Goal: Task Accomplishment & Management: Complete application form

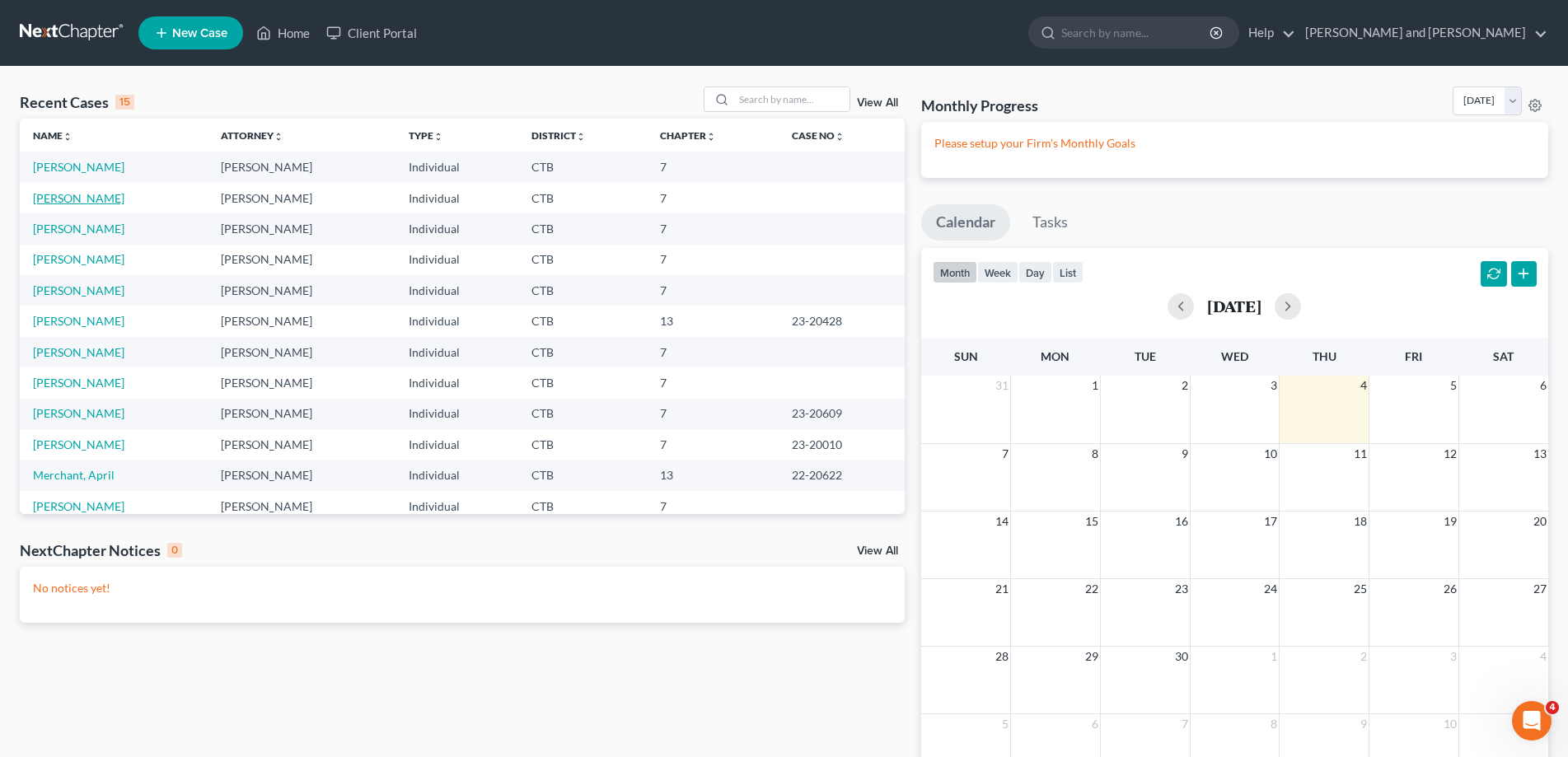
click at [85, 195] on link "[PERSON_NAME]" at bounding box center [79, 198] width 92 height 14
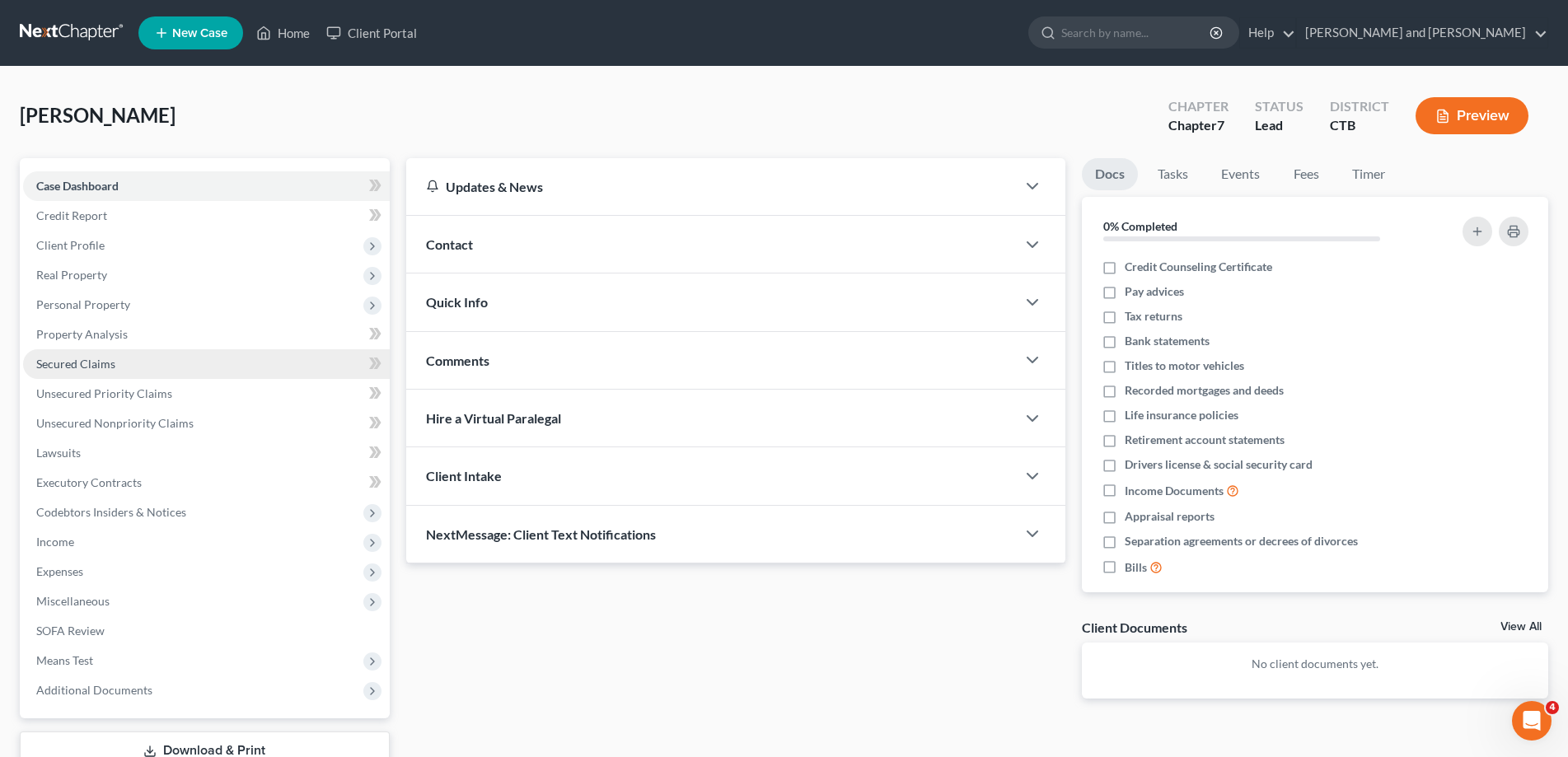
click at [92, 367] on span "Secured Claims" at bounding box center [76, 364] width 79 height 14
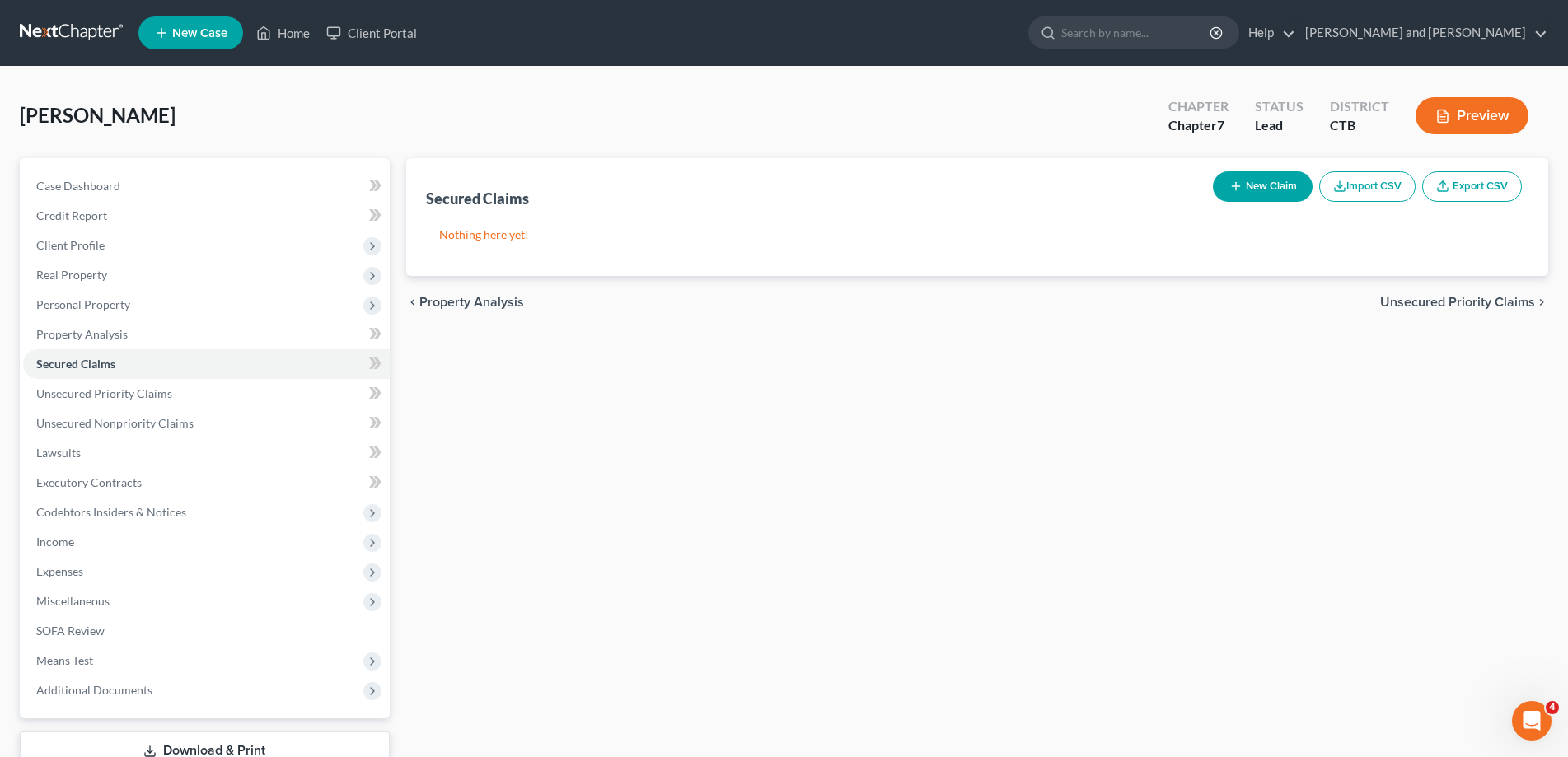
click at [1240, 186] on button "New Claim" at bounding box center [1263, 186] width 99 height 31
select select "0"
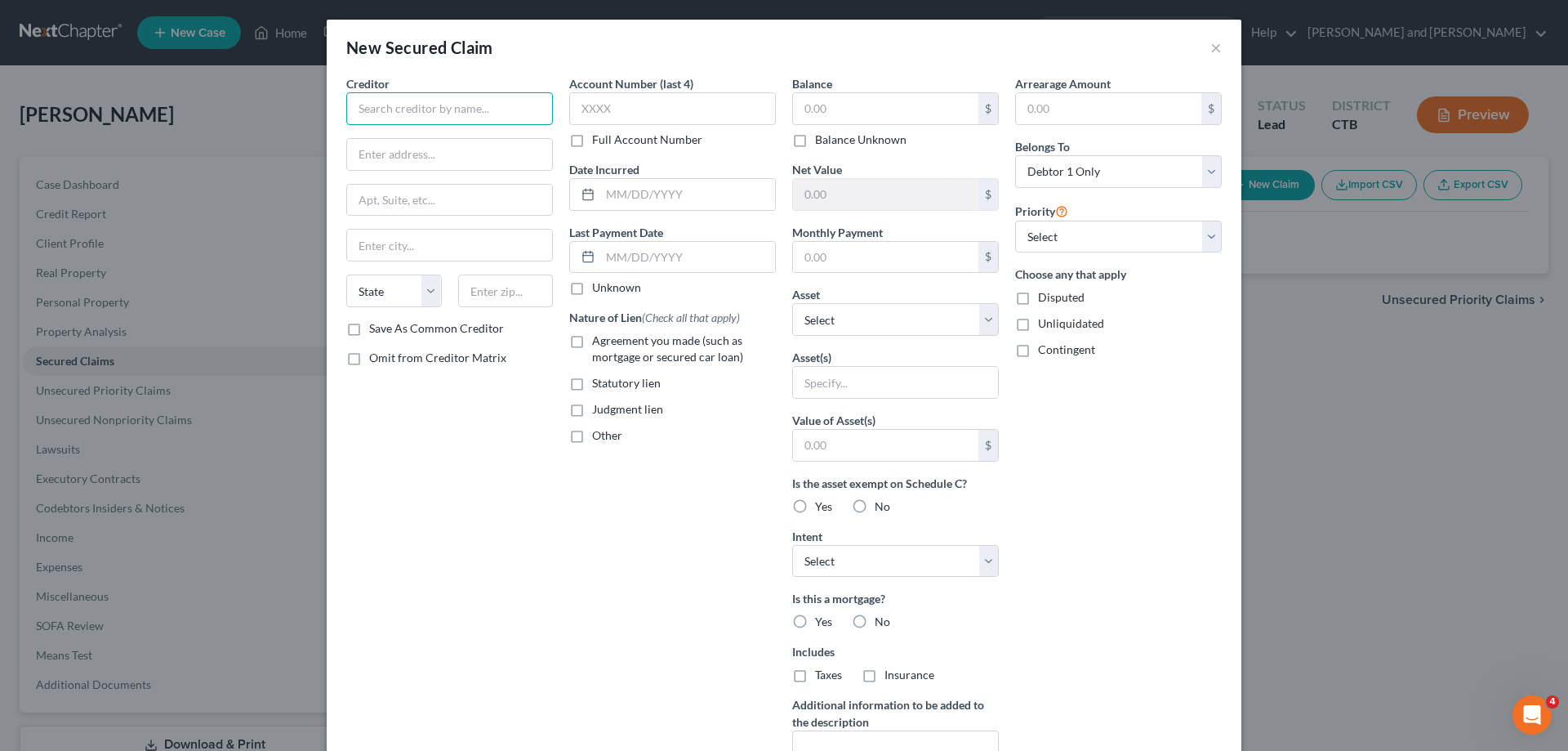
click at [481, 116] on input "text" at bounding box center [449, 109] width 207 height 33
type input "[PERSON_NAME] Mortgage Services, LLC"
type input "Attn. President/Member"
type input "P.O. Box 5001"
type input "Westfield"
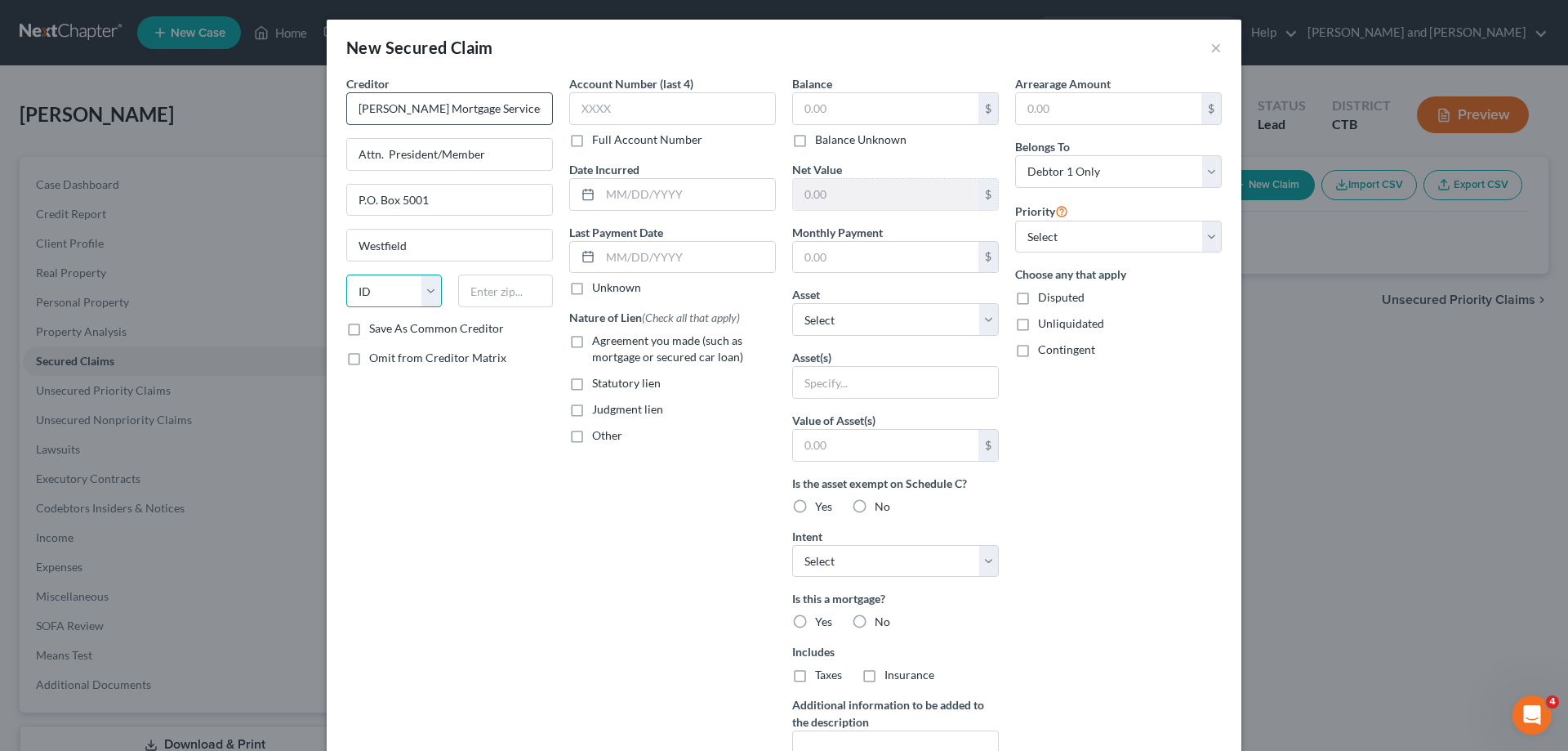
select select "15"
type input "46074"
click at [641, 110] on input "text" at bounding box center [672, 109] width 207 height 33
type input "8932"
click at [592, 342] on label "Agreement you made (such as mortgage or secured car loan)" at bounding box center [684, 349] width 183 height 33
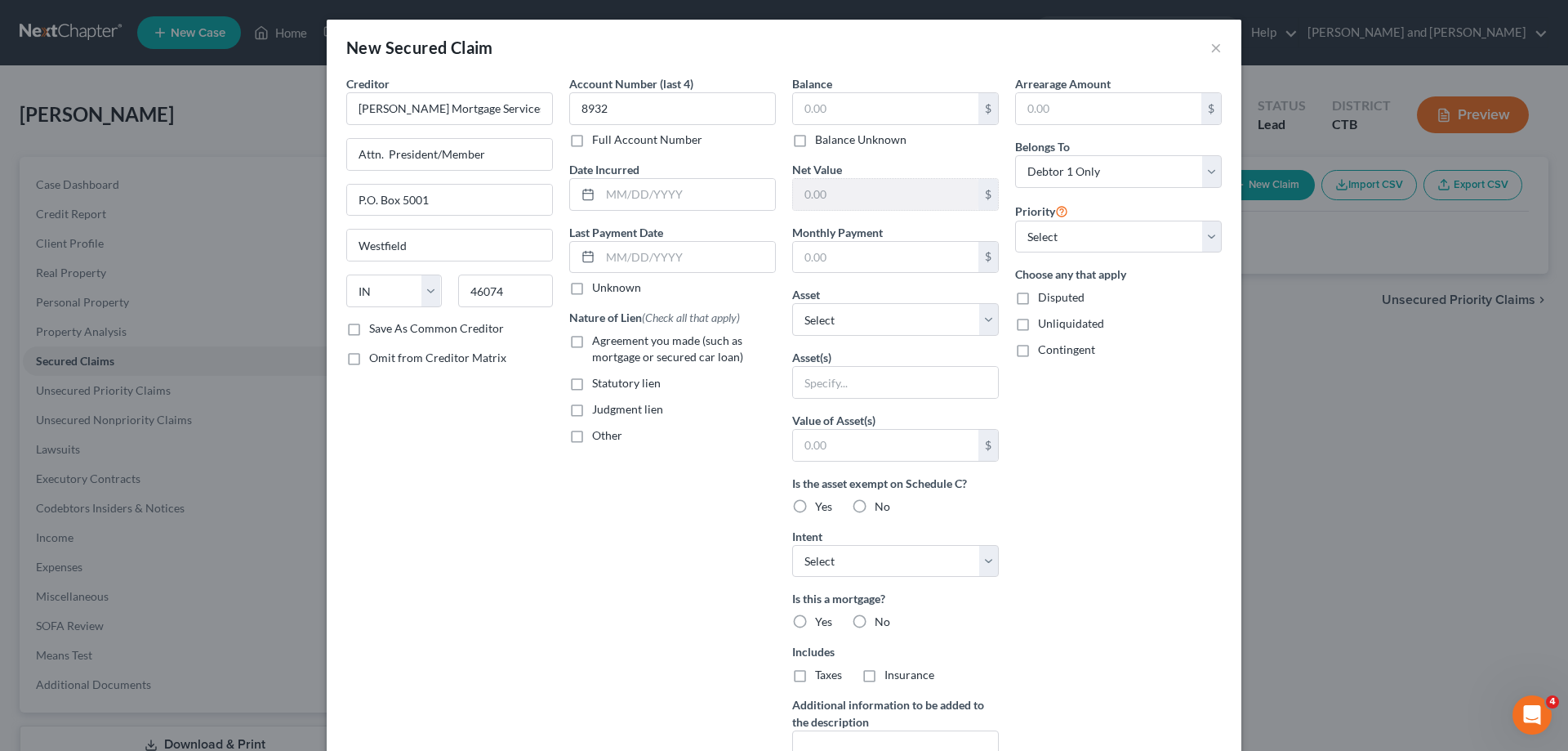
click at [598, 342] on input "Agreement you made (such as mortgage or secured car loan)" at bounding box center [604, 337] width 10 height 10
checkbox input "true"
click at [856, 103] on input "text" at bounding box center [886, 109] width 185 height 31
type input "143,117"
click at [891, 257] on input "text" at bounding box center [886, 258] width 185 height 31
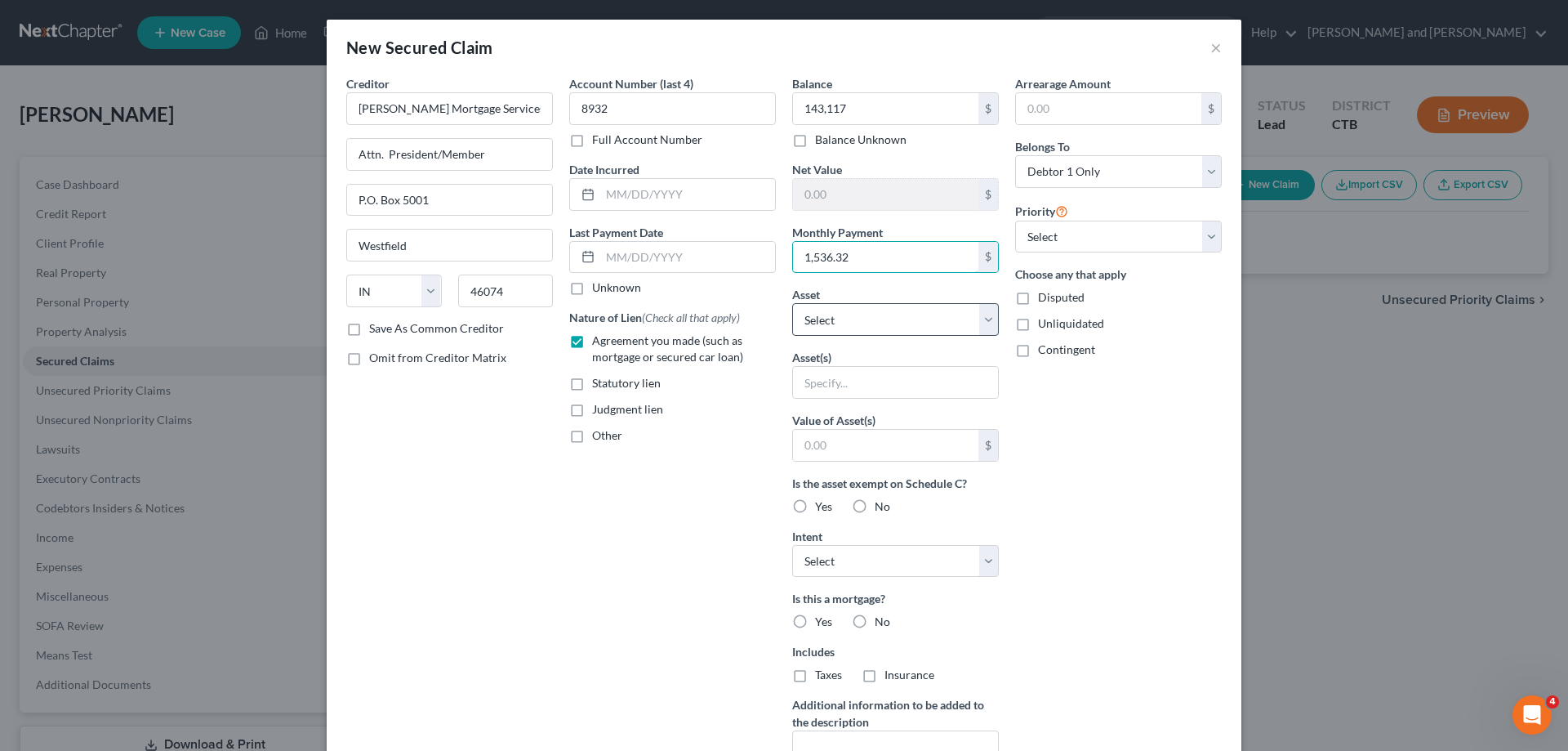
type input "1,536.32"
select select "15"
click option "[STREET_ADDRESS][PERSON_NAME] - $290000.0" at bounding box center [0, 0] width 0 height 0
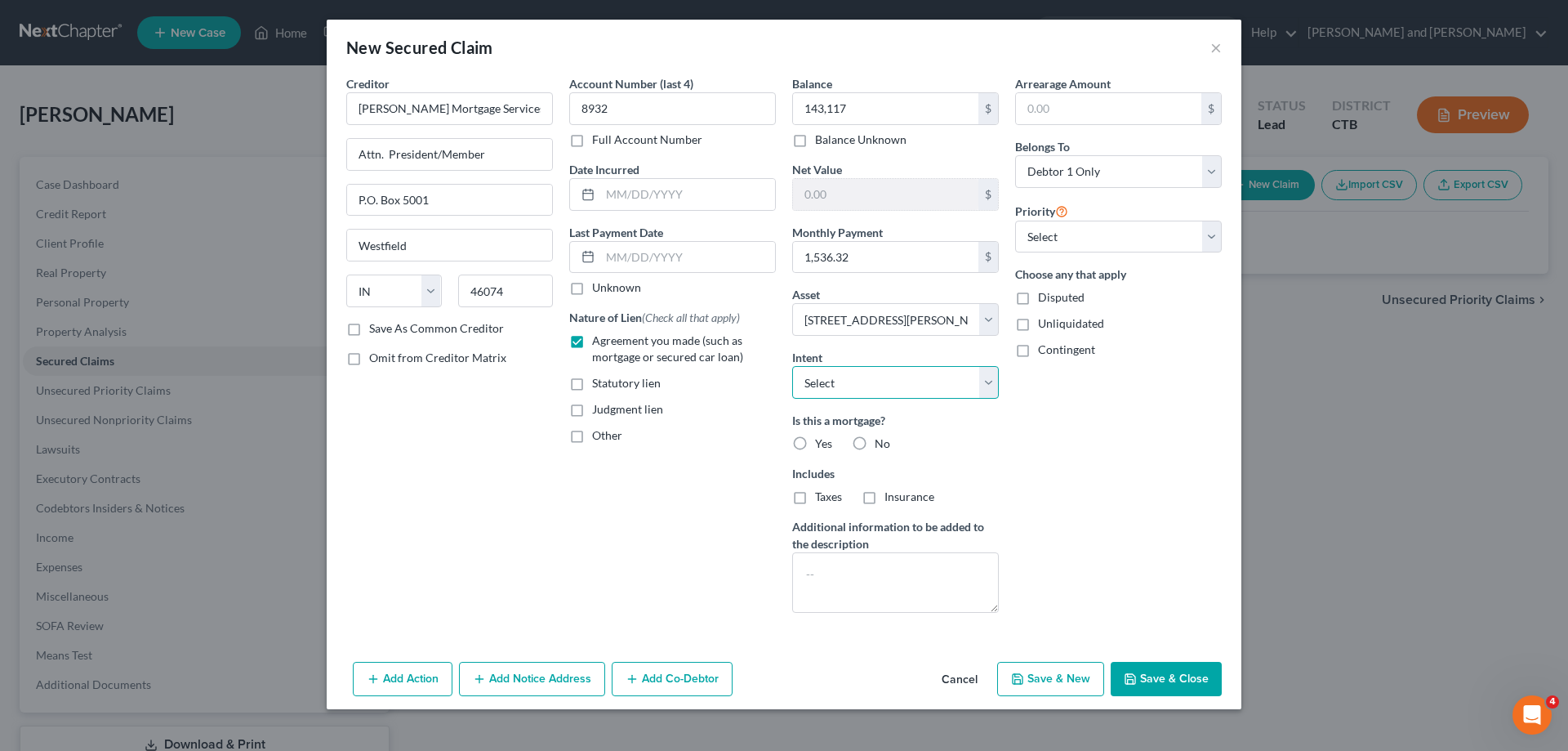
click at [792, 366] on select "Select Surrender Redeem Reaffirm Avoid Other" at bounding box center [895, 382] width 207 height 33
select select "4"
click option "Other" at bounding box center [0, 0] width 0 height 0
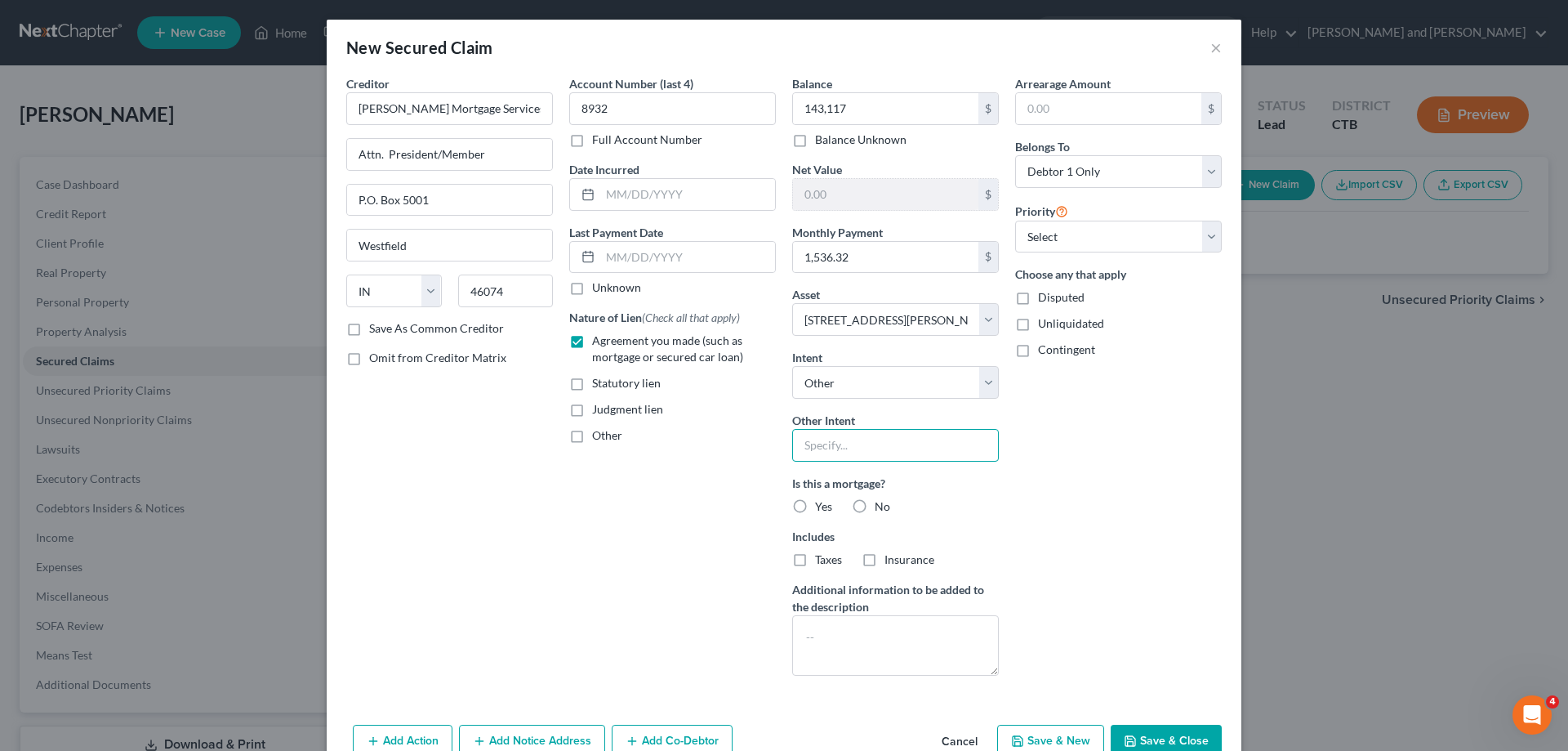
click at [823, 453] on input "text" at bounding box center [895, 446] width 207 height 33
type input "pay and remain current"
click at [815, 505] on label "Yes" at bounding box center [823, 506] width 17 height 16
click at [822, 505] on input "Yes" at bounding box center [827, 504] width 10 height 10
radio input "true"
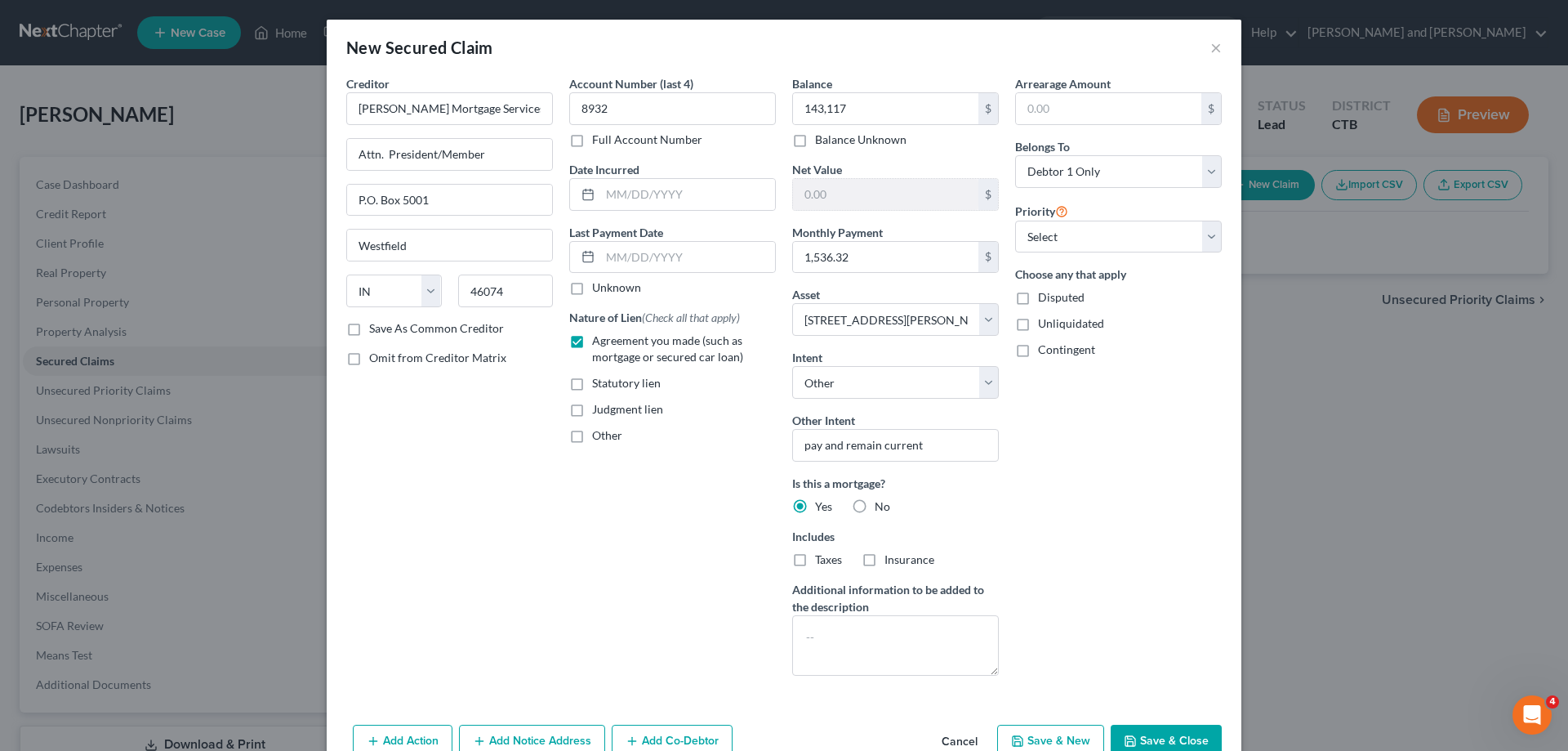
click at [815, 559] on label "Taxes" at bounding box center [828, 559] width 27 height 16
click at [822, 559] on input "Taxes" at bounding box center [827, 556] width 10 height 10
checkbox input "true"
click at [885, 563] on label "Insurance" at bounding box center [910, 559] width 50 height 16
click at [891, 562] on input "Insurance" at bounding box center [896, 556] width 10 height 10
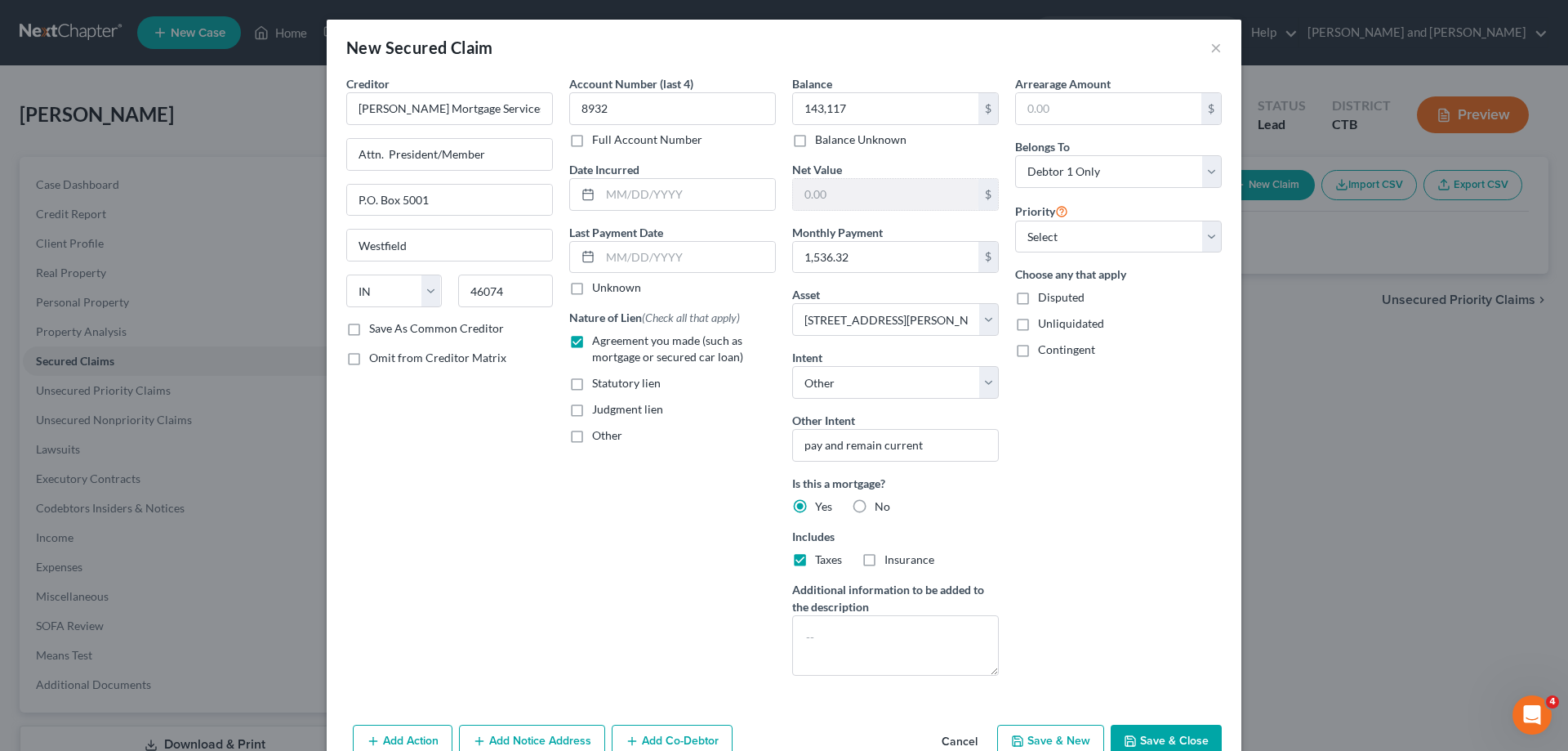
checkbox input "true"
click at [1015, 155] on select "Select Debtor 1 Only Debtor 2 Only Debtor 1 And Debtor 2 Only At Least One Of T…" at bounding box center [1118, 171] width 207 height 33
select select "3"
click option "At Least One Of The Debtors And Another" at bounding box center [0, 0] width 0 height 0
click at [1015, 221] on select "Select 1st 2nd 3rd 4th 5th 6th 7th 8th 9th 10th 11th 12th 13th 14th 15th 16th 1…" at bounding box center [1118, 237] width 207 height 33
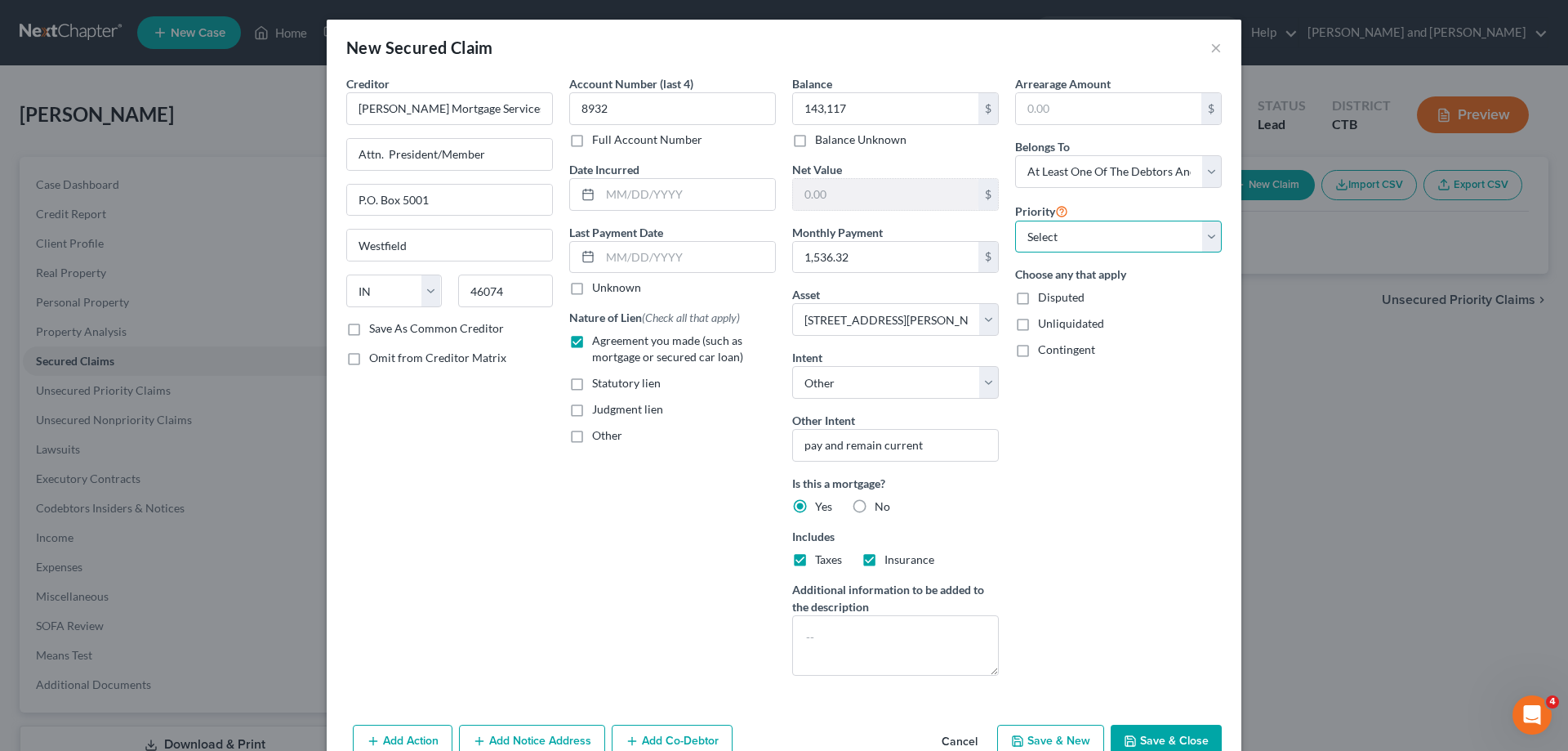
select select "0"
click option "1st" at bounding box center [0, 0] width 0 height 0
click at [1162, 737] on button "Save & Close" at bounding box center [1166, 742] width 111 height 35
select select
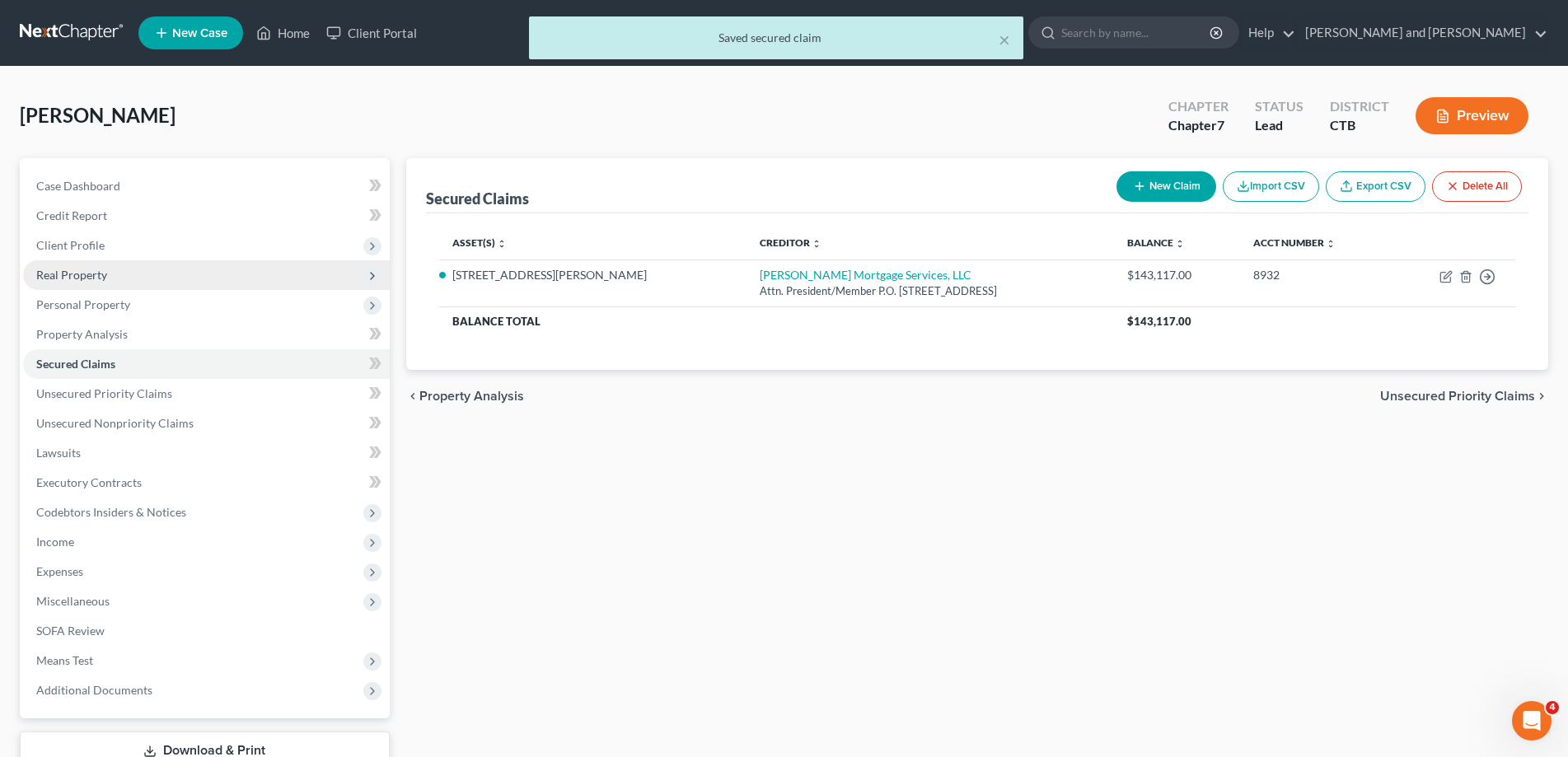
click at [122, 267] on span "Real Property" at bounding box center [206, 275] width 366 height 30
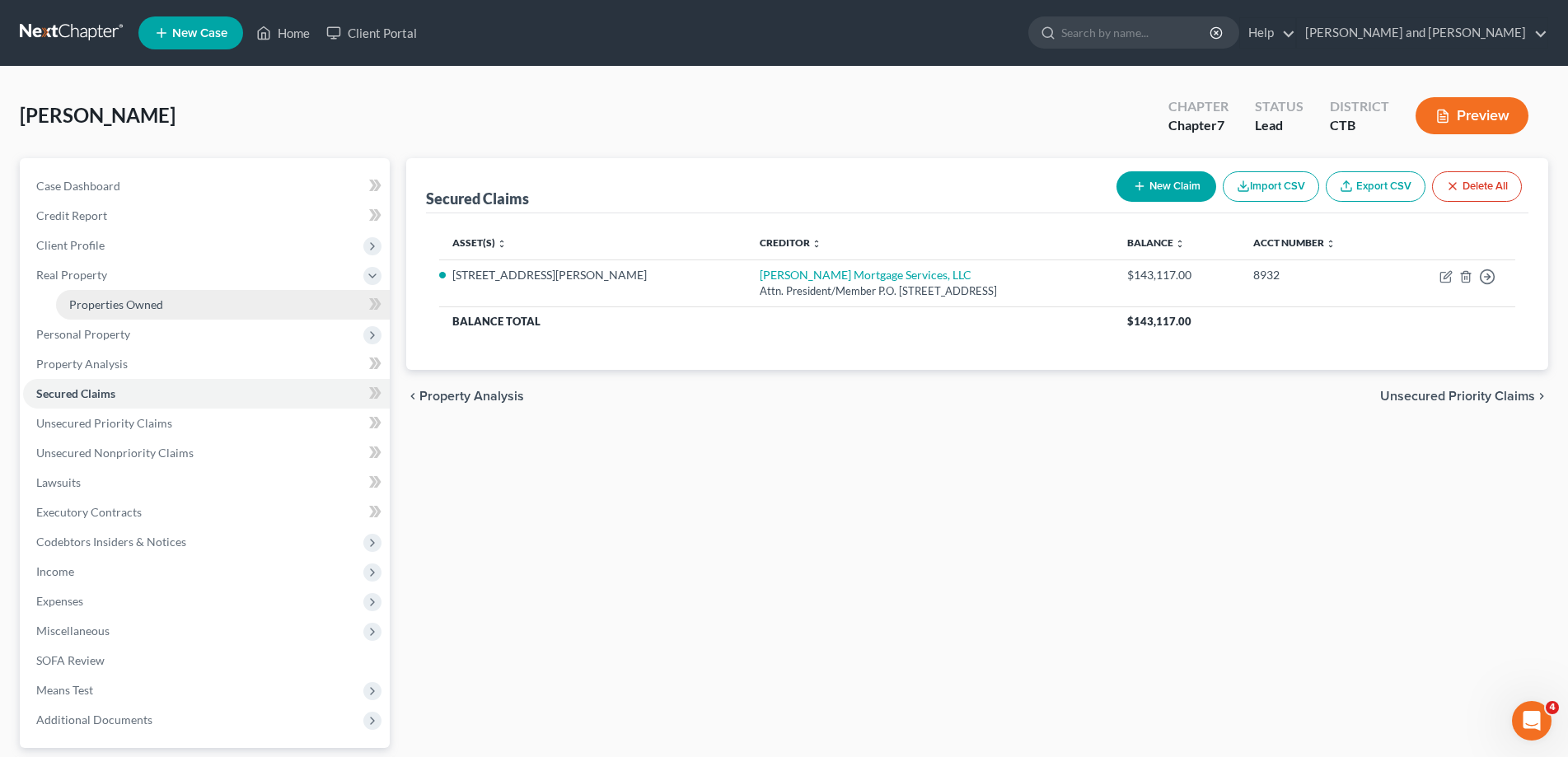
click at [150, 309] on span "Properties Owned" at bounding box center [116, 304] width 94 height 14
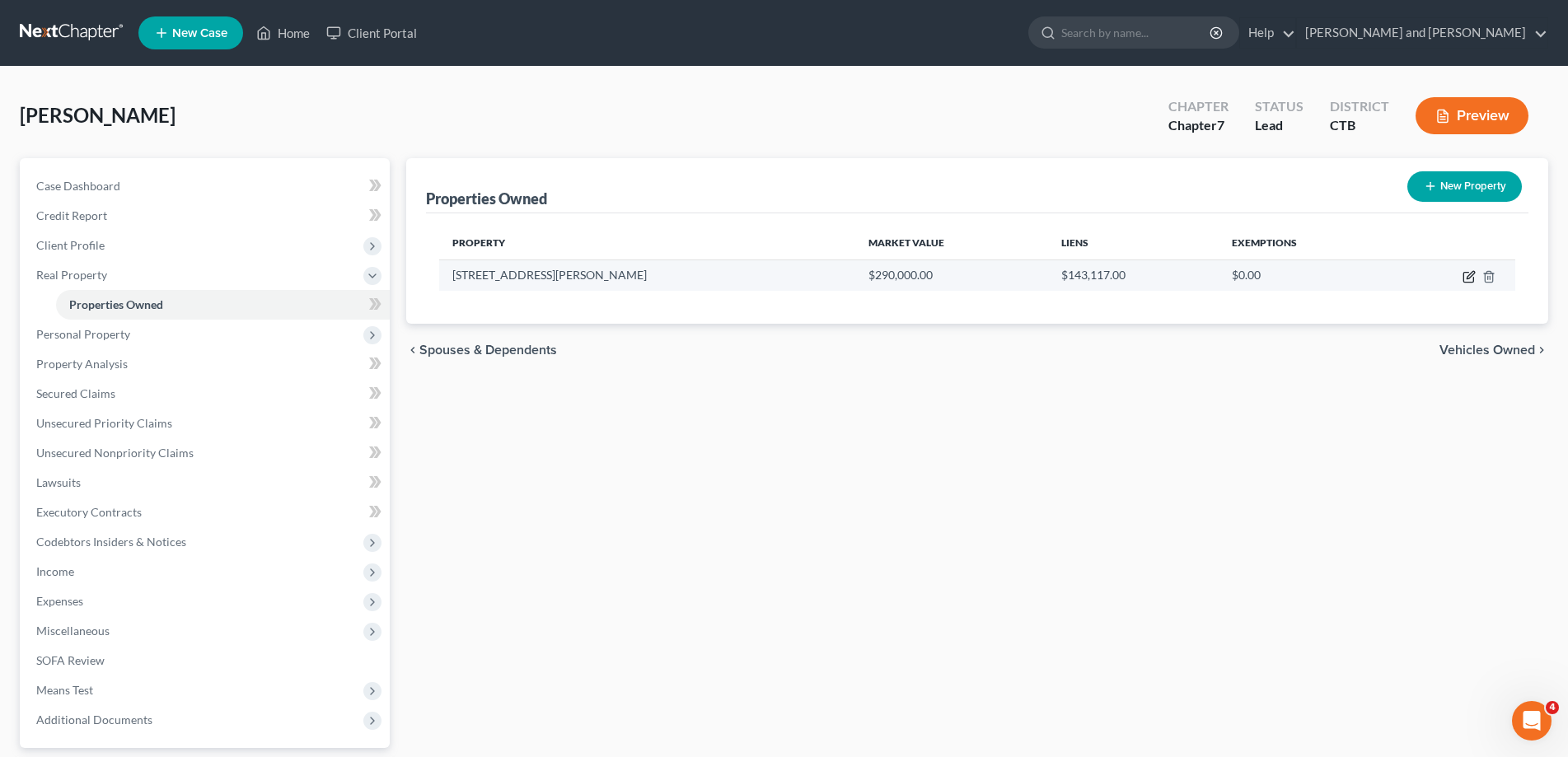
click at [1473, 274] on icon "button" at bounding box center [1470, 275] width 7 height 7
select select "6"
select select "0"
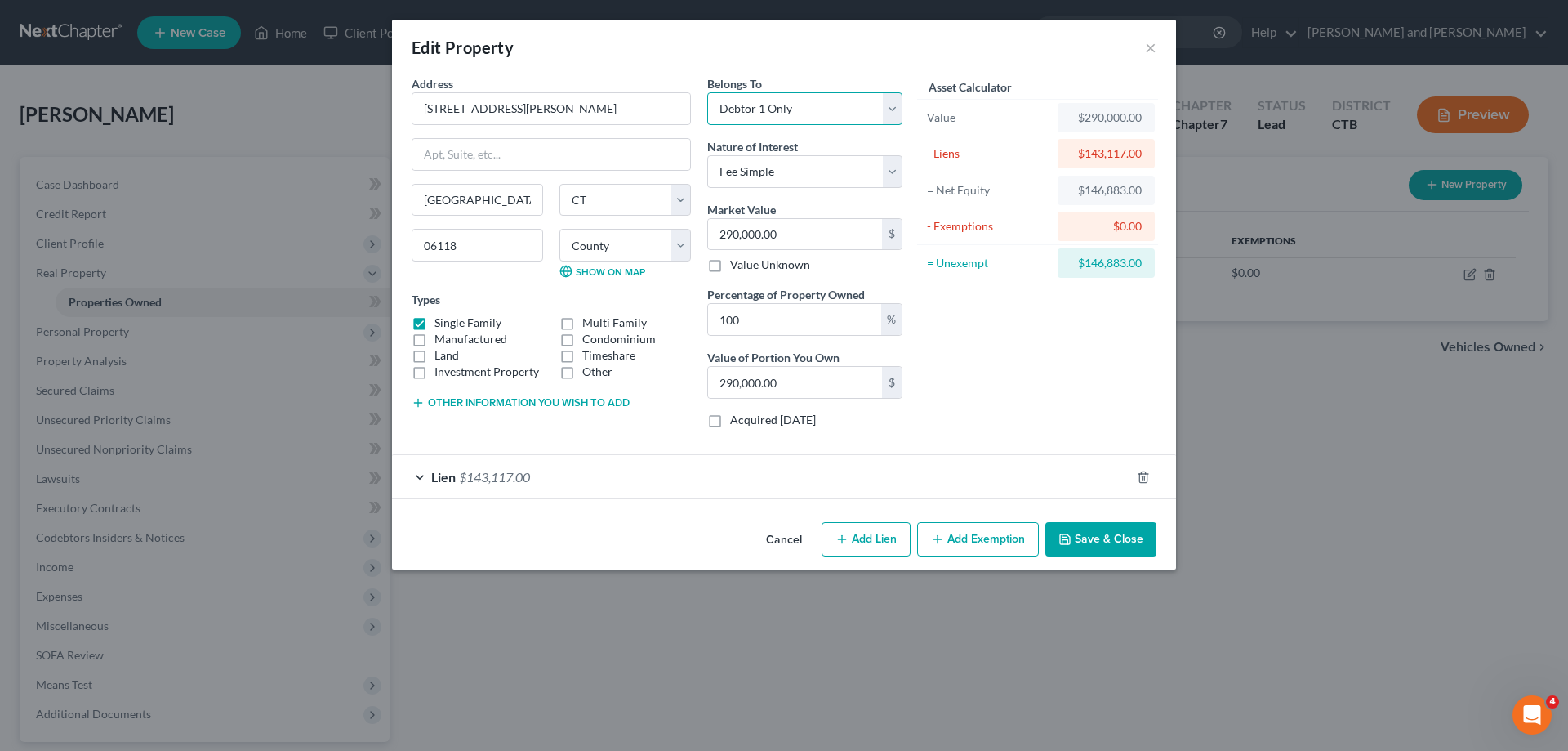
click at [707, 93] on select "Select Debtor 1 Only Debtor 2 Only Debtor 1 And Debtor 2 Only At Least One Of T…" at bounding box center [805, 109] width 195 height 33
select select "3"
click option "At Least One Of The Debtors And Another" at bounding box center [0, 0] width 0 height 0
drag, startPoint x: 787, startPoint y: 323, endPoint x: 633, endPoint y: 319, distance: 154.1
click at [708, 319] on input "100" at bounding box center [795, 319] width 173 height 31
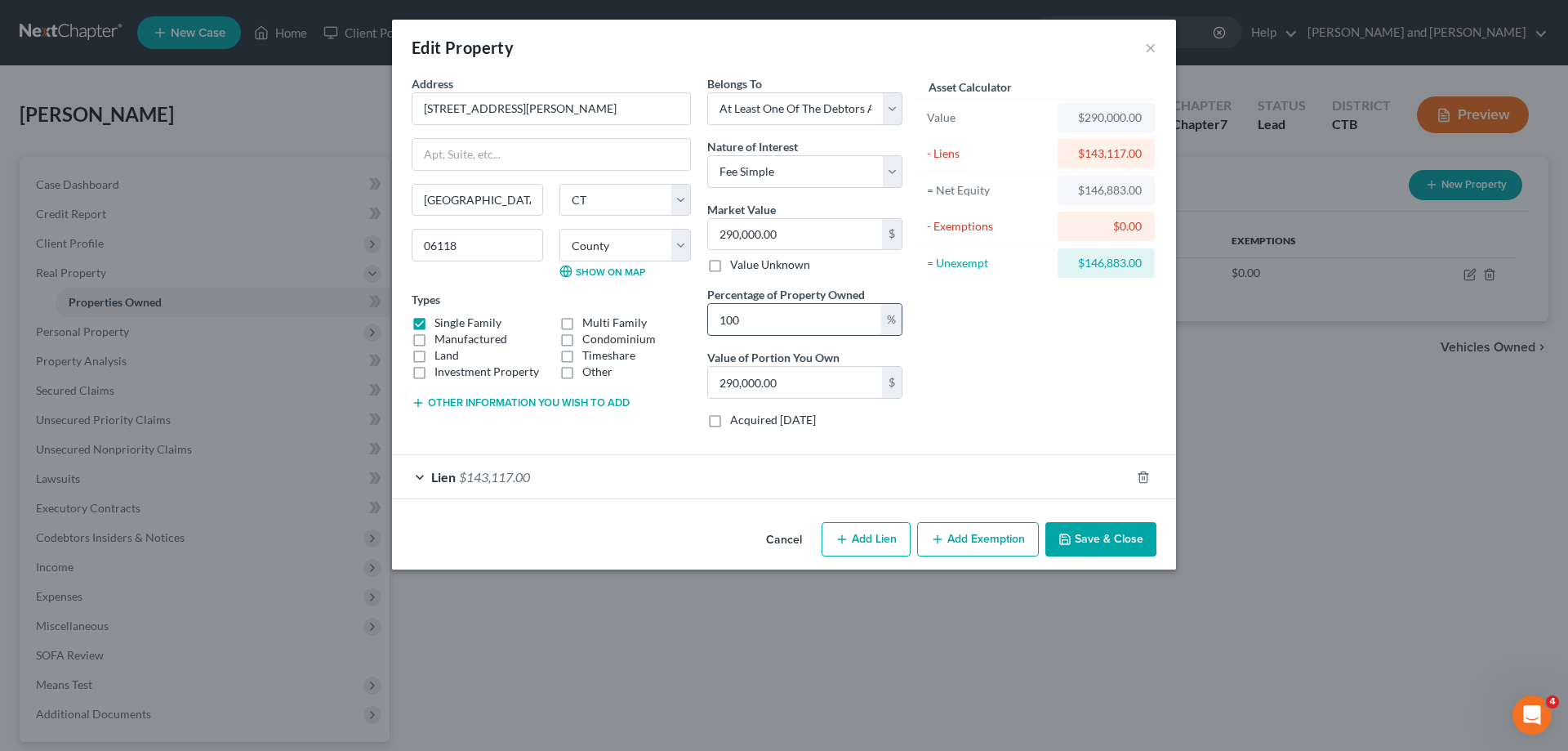
type input "5"
type input "14,500.00"
type input "50"
type input "145,000.00"
type input "50"
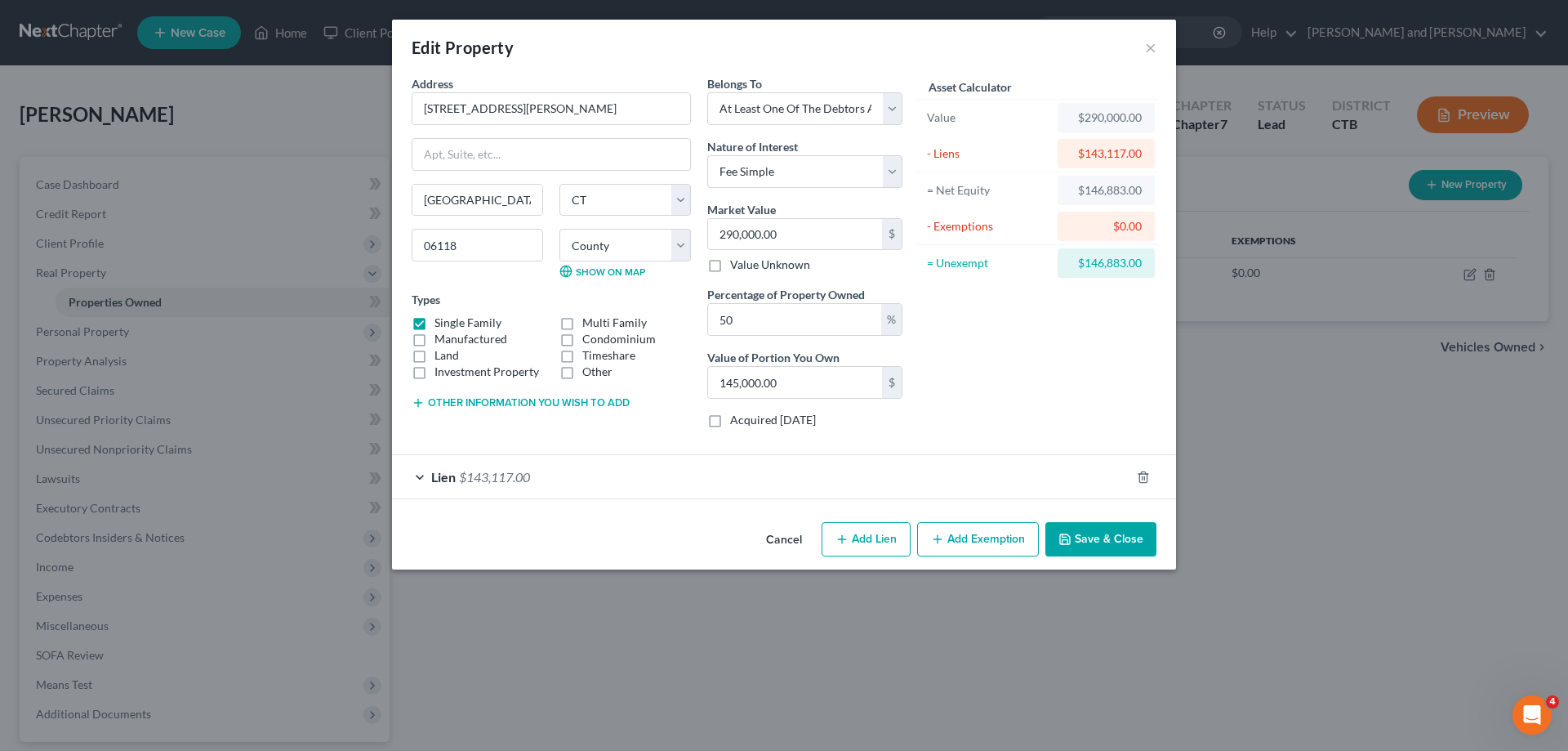
click at [974, 542] on button "Add Exemption" at bounding box center [977, 539] width 122 height 35
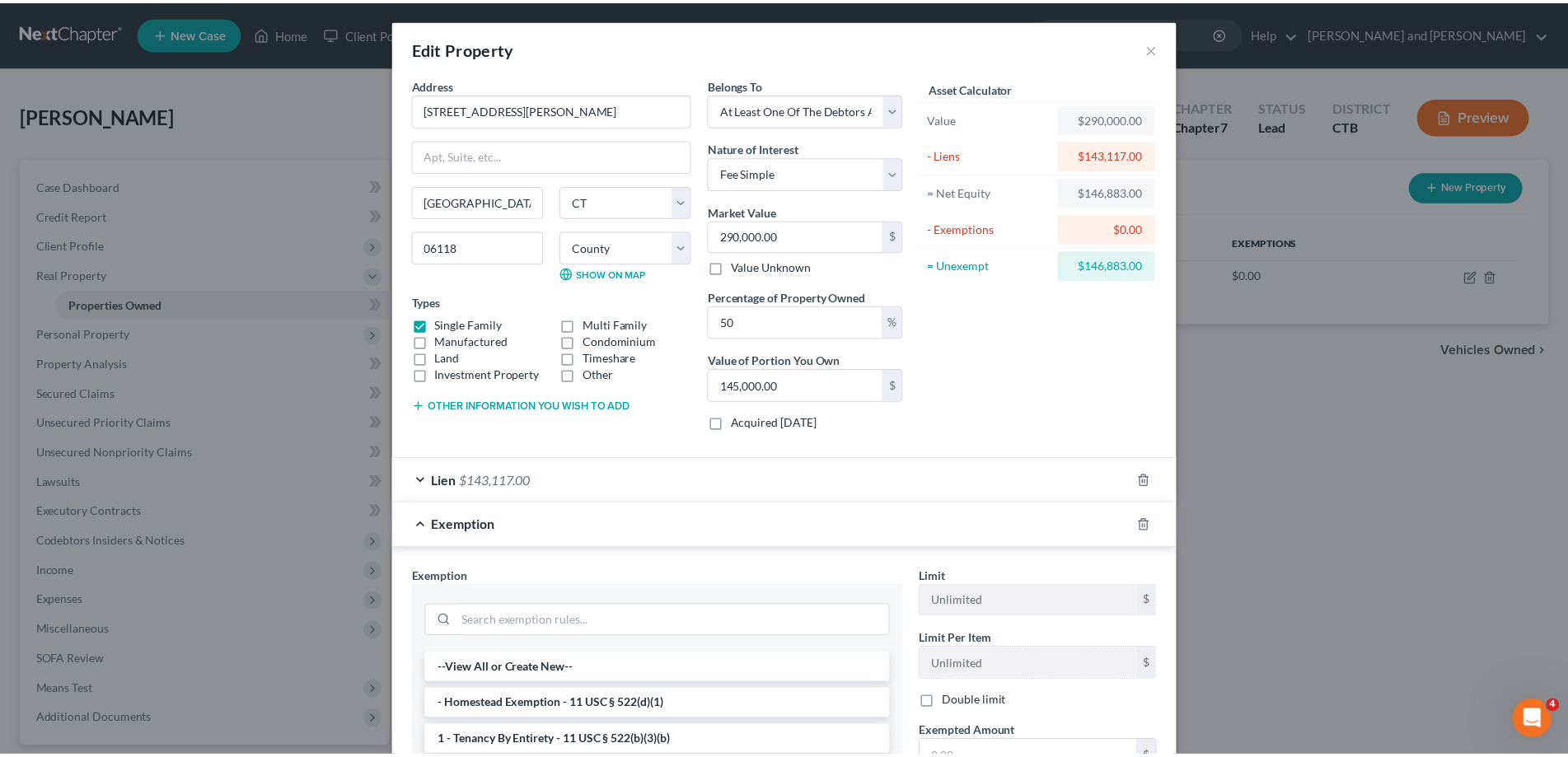
scroll to position [252, 0]
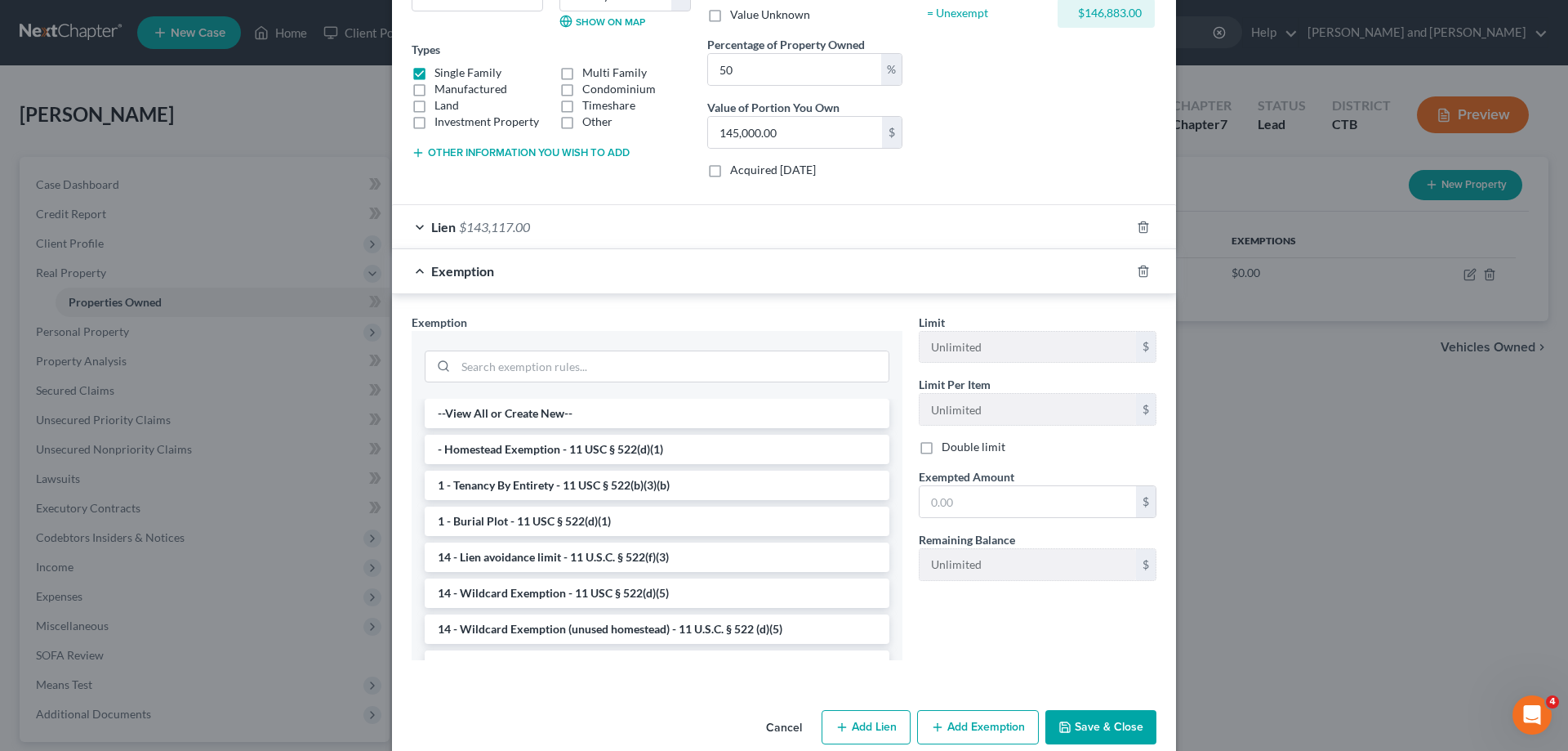
click at [728, 314] on div "Exemption * --View All or Create New-- - Homestead Exemption - 11 USC § 522(d)(…" at bounding box center [657, 487] width 491 height 347
click at [1095, 721] on button "Save & Close" at bounding box center [1101, 728] width 111 height 35
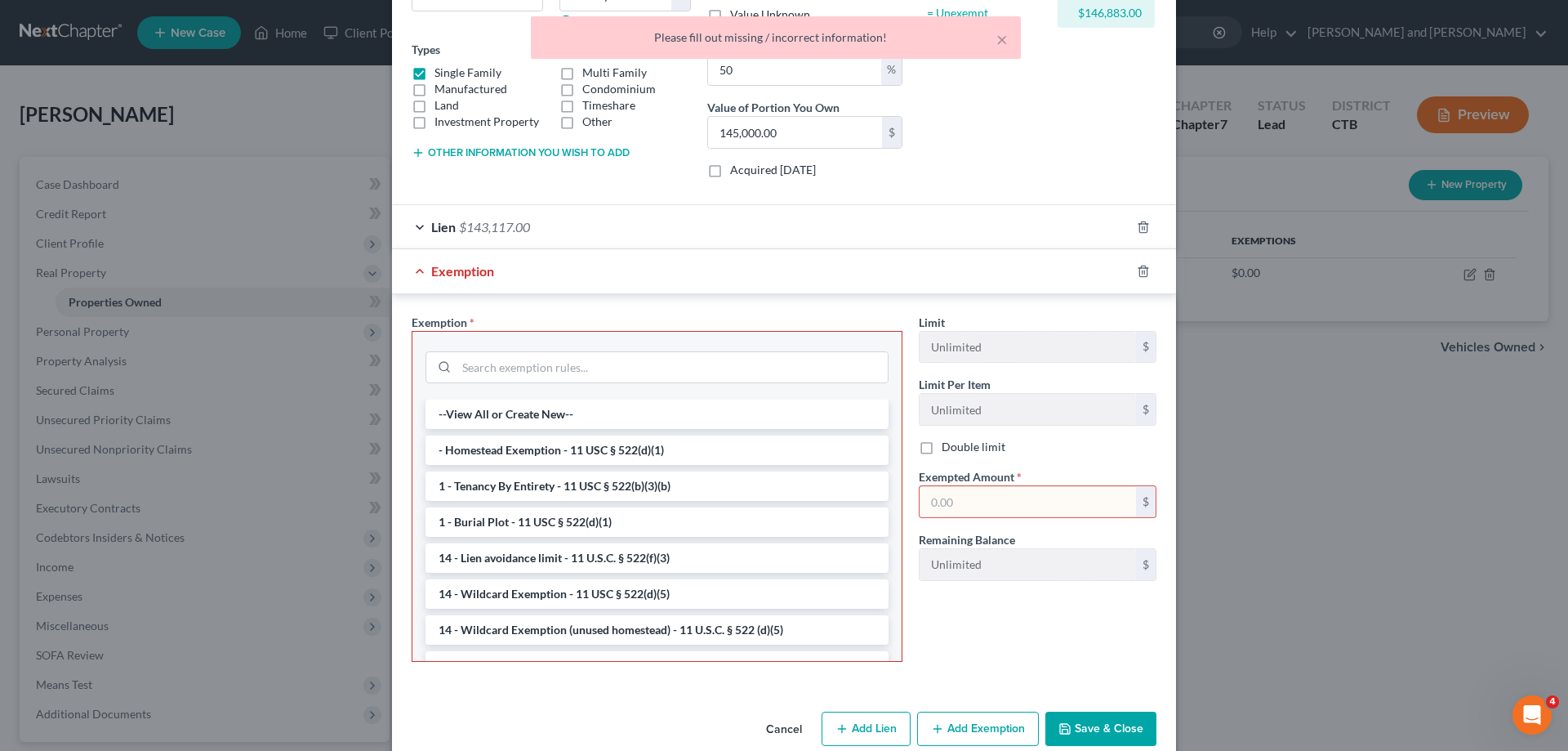
click at [797, 726] on button "Cancel" at bounding box center [784, 729] width 62 height 33
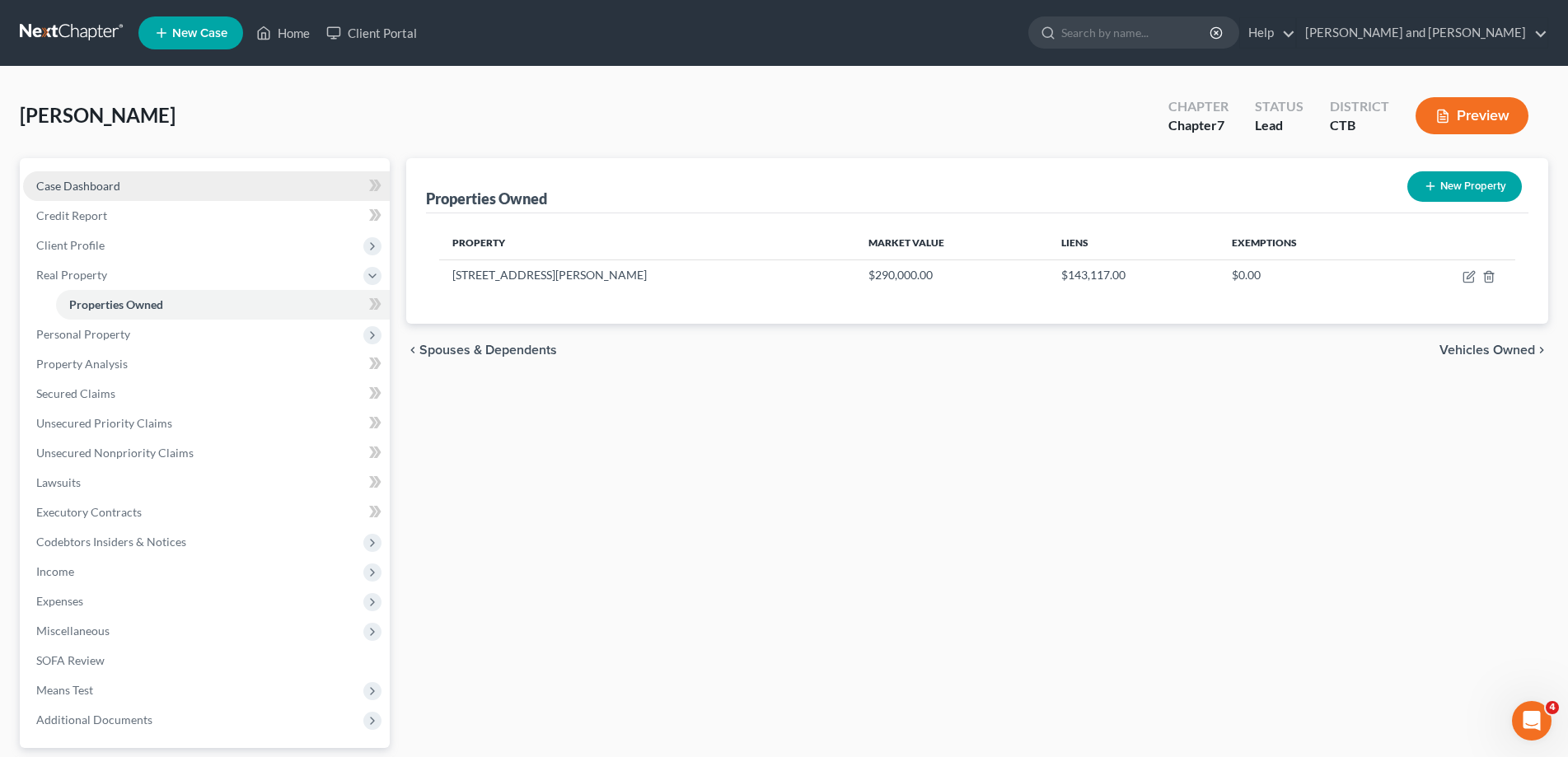
click at [95, 188] on span "Case Dashboard" at bounding box center [79, 186] width 84 height 14
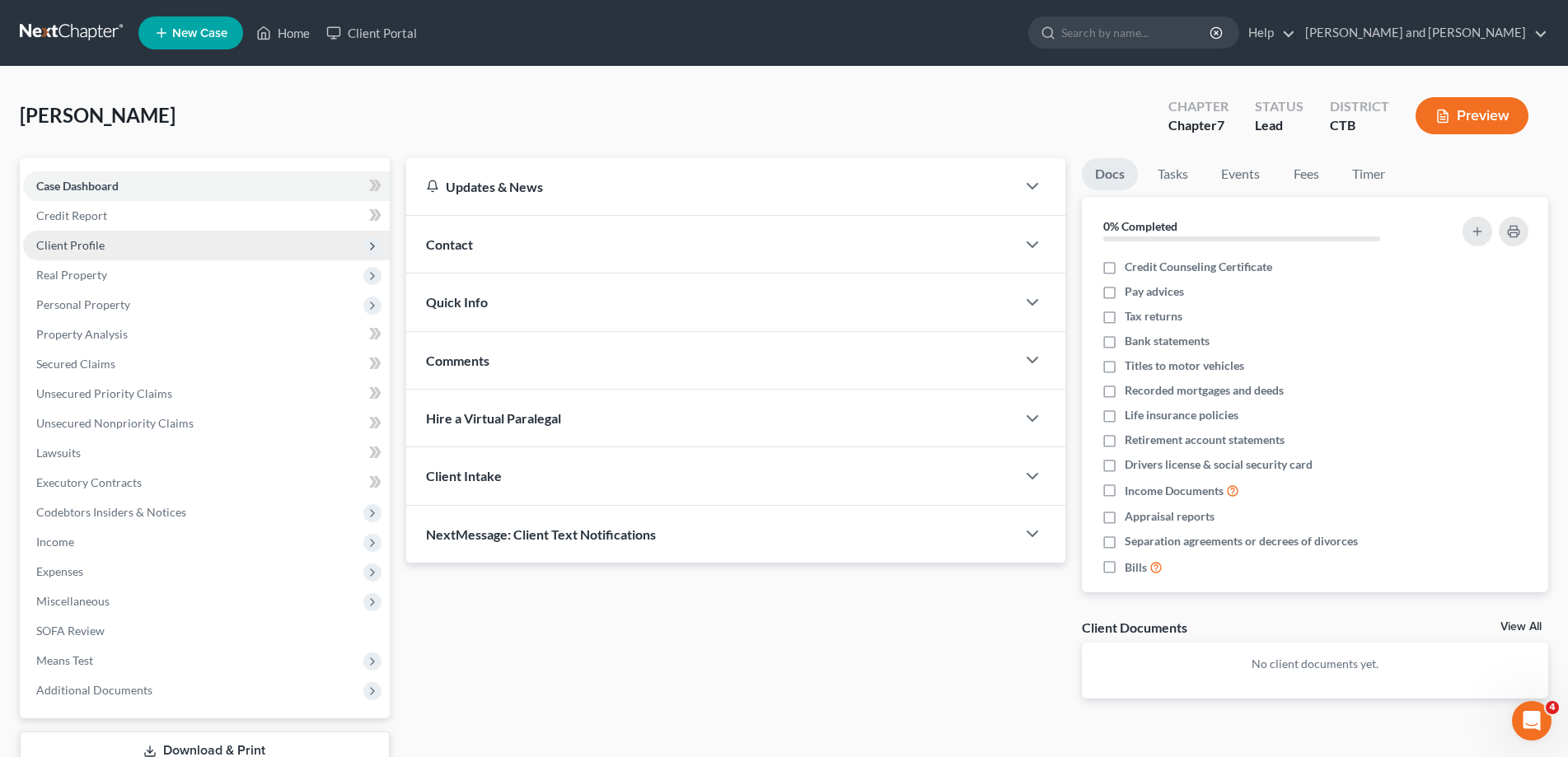
click at [67, 242] on span "Client Profile" at bounding box center [71, 245] width 68 height 14
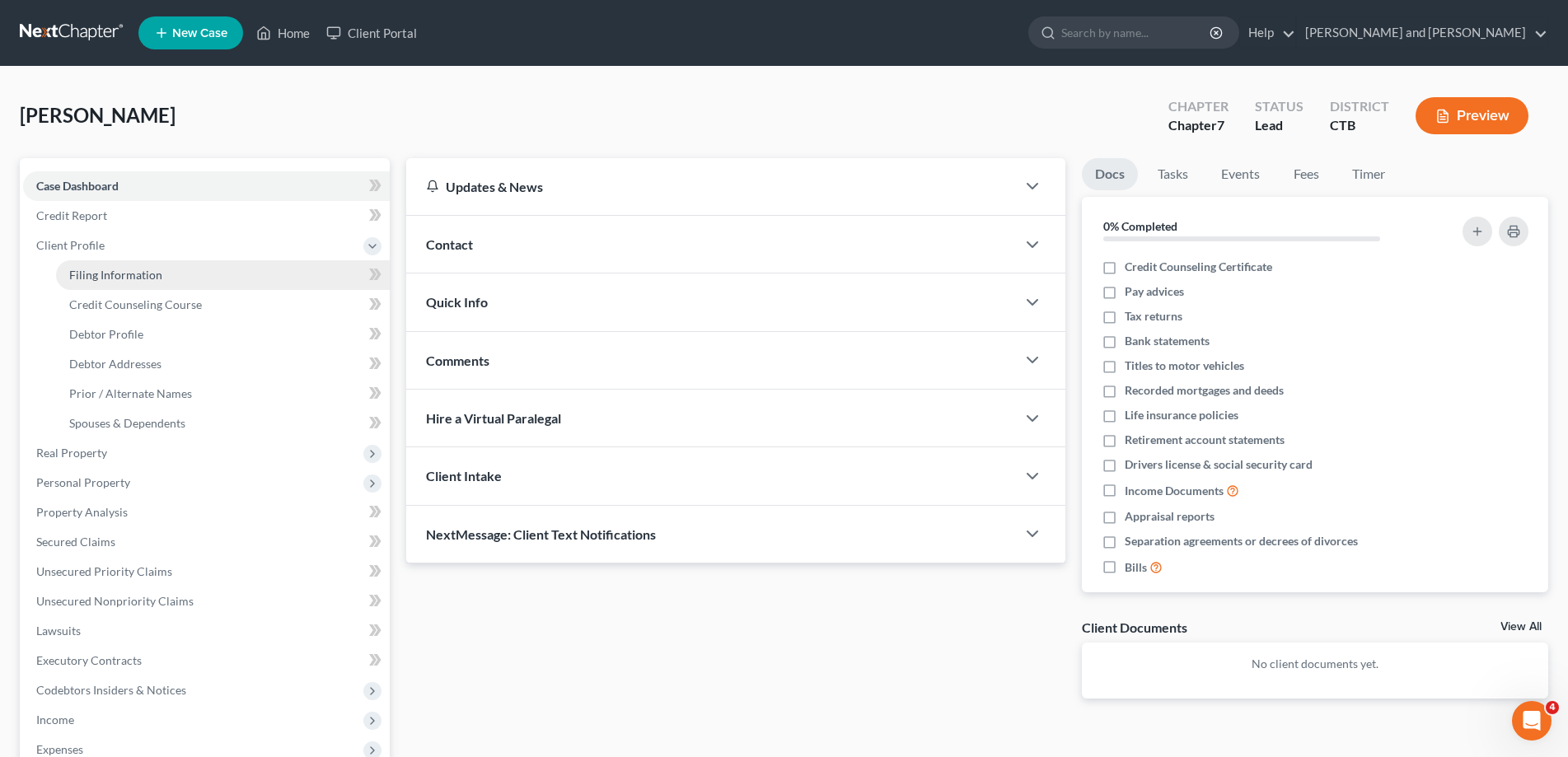
click at [95, 269] on span "Filing Information" at bounding box center [115, 275] width 93 height 14
select select "1"
select select "0"
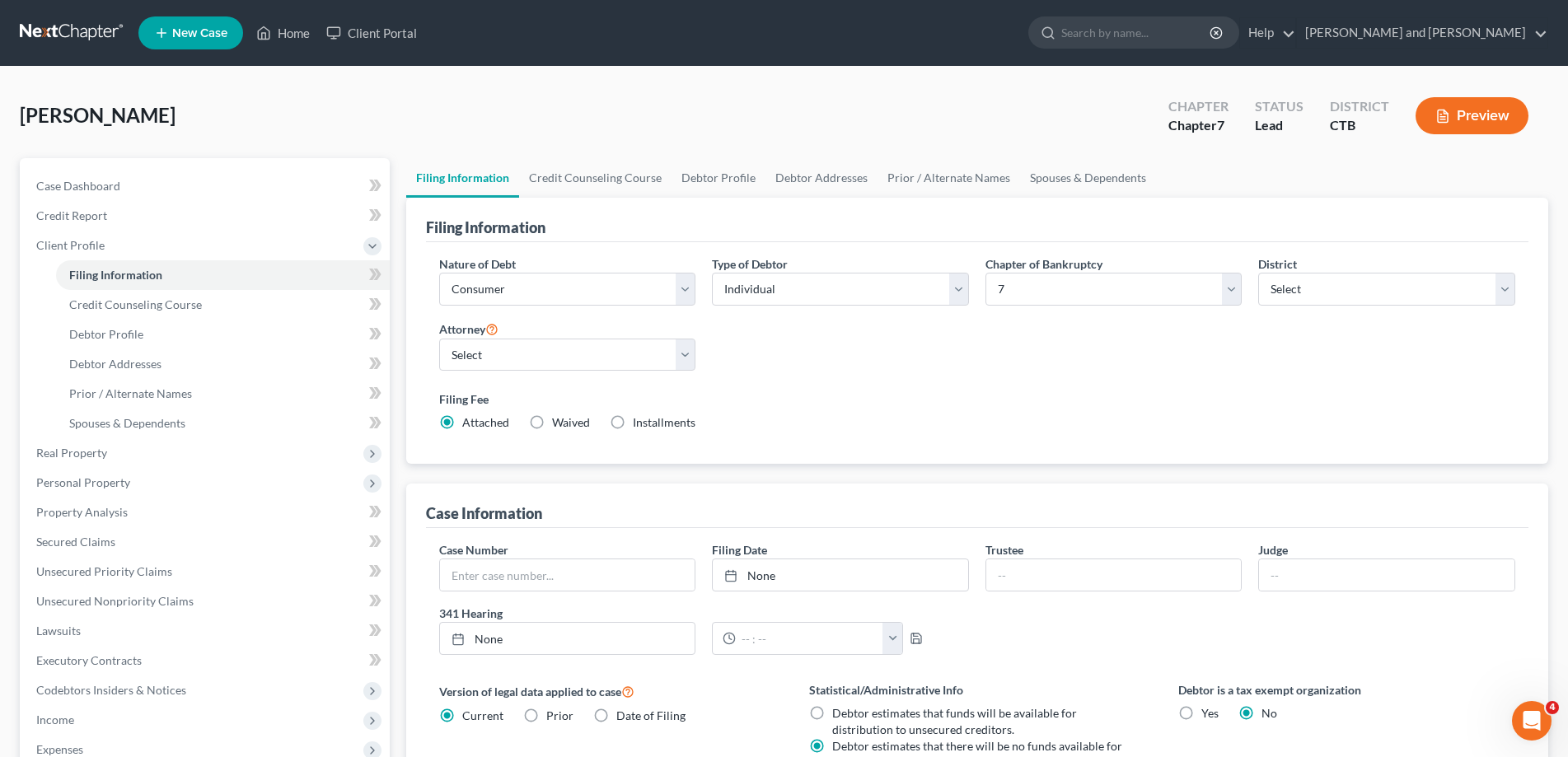
scroll to position [168, 0]
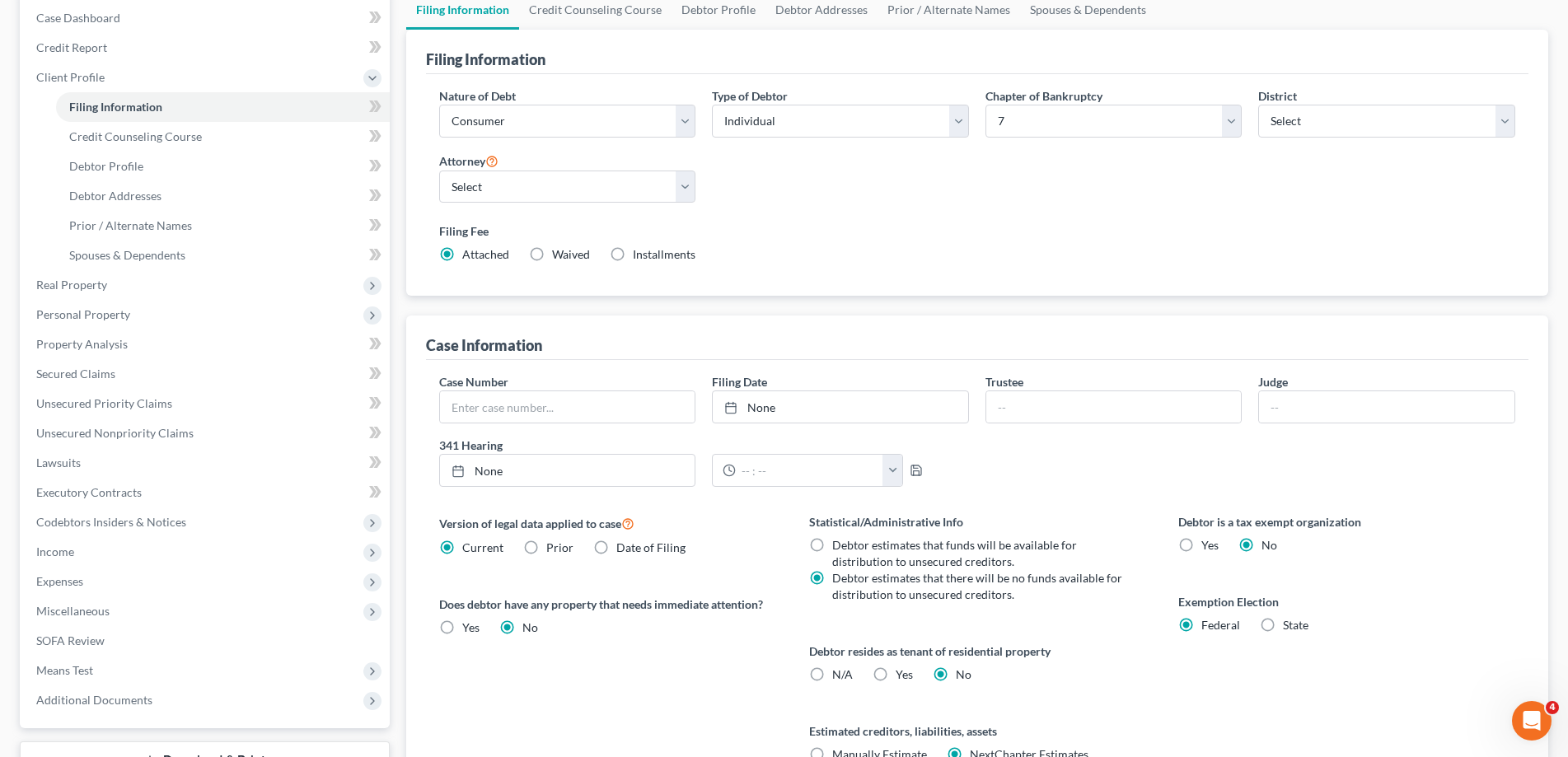
click at [1283, 623] on label "State" at bounding box center [1295, 624] width 25 height 17
click at [1290, 623] on input "State" at bounding box center [1295, 622] width 10 height 10
radio input "true"
radio input "false"
select select "6"
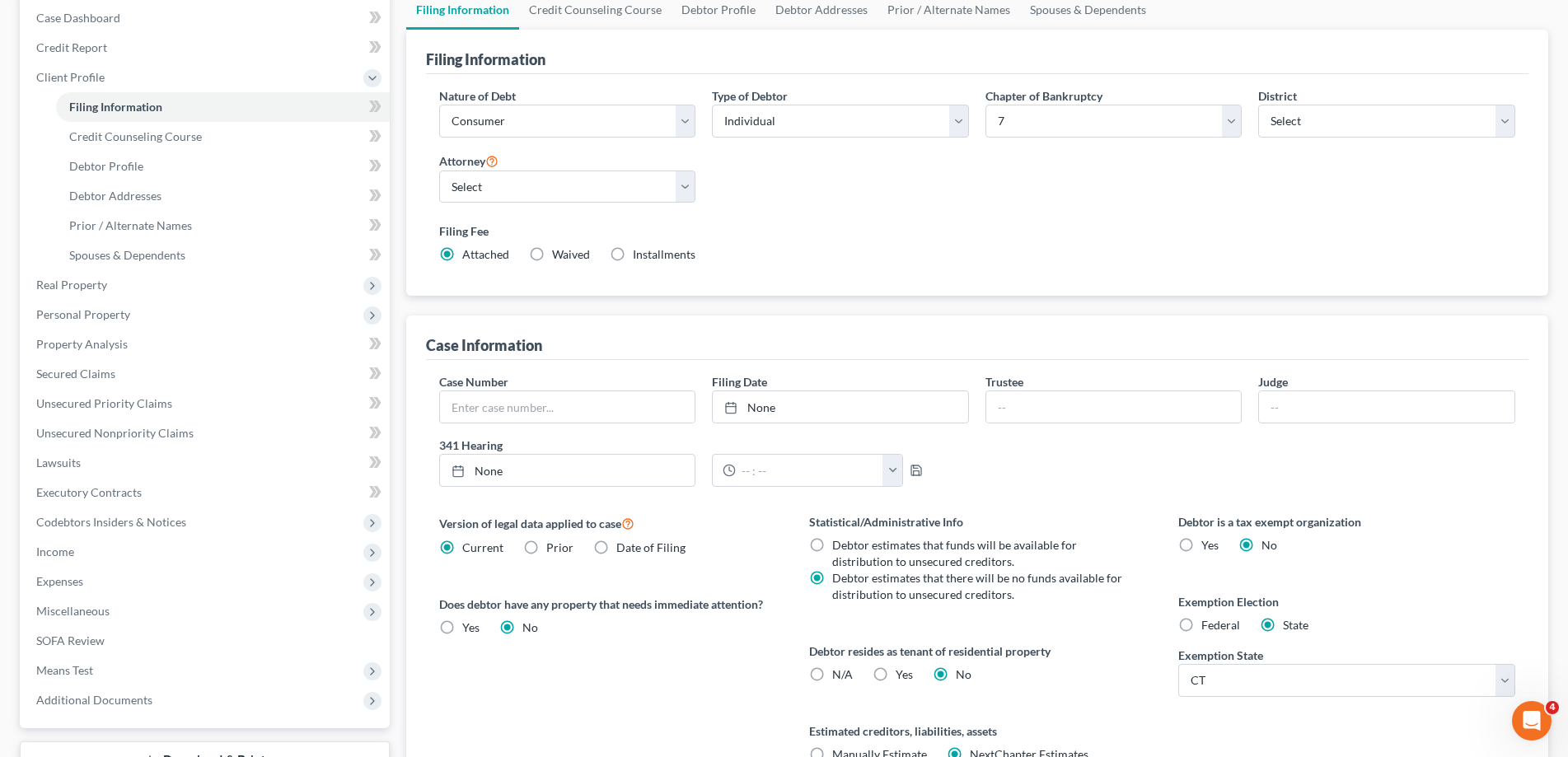
scroll to position [328, 0]
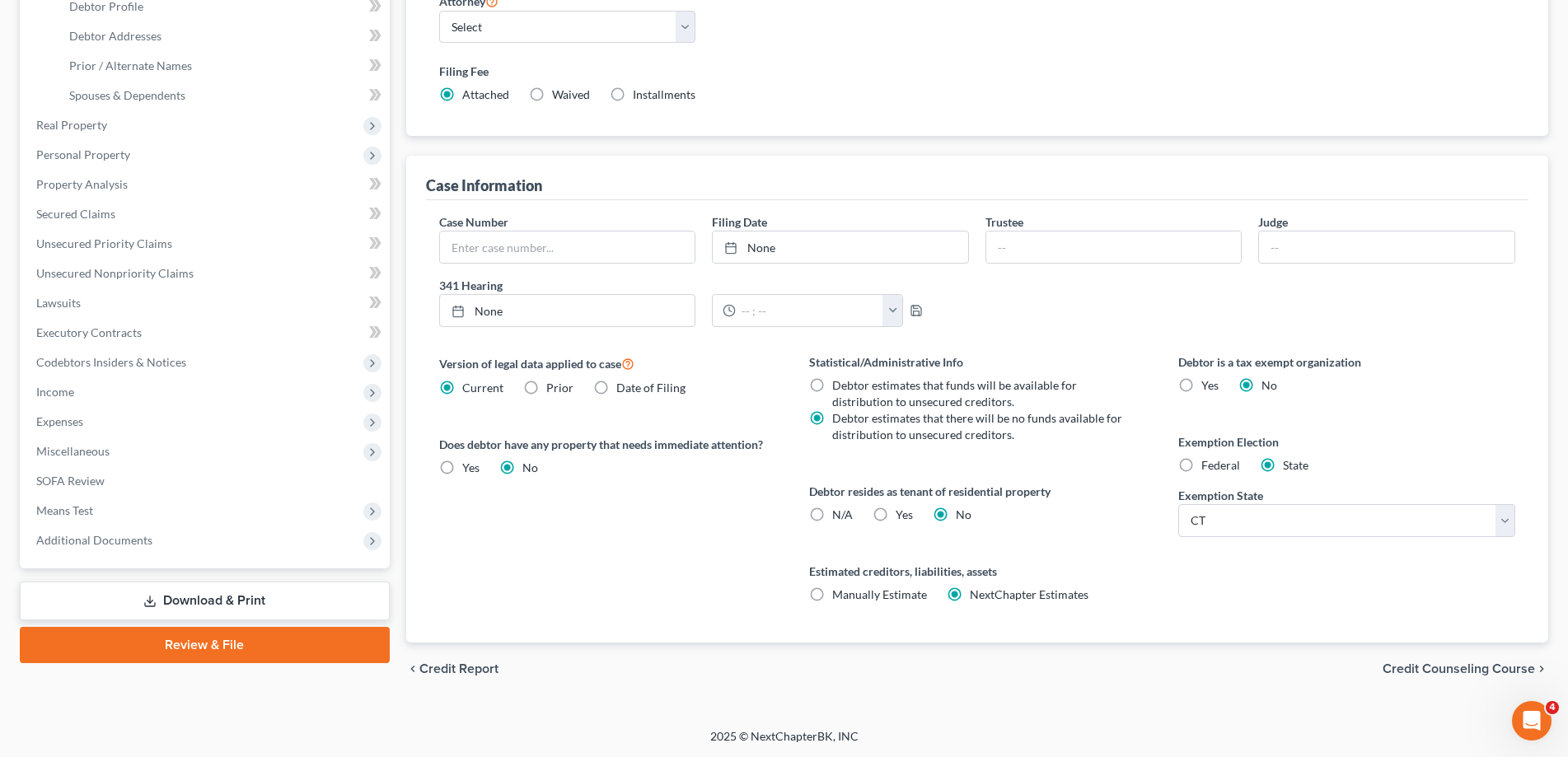
click at [1442, 665] on span "Credit Counseling Course" at bounding box center [1459, 668] width 153 height 13
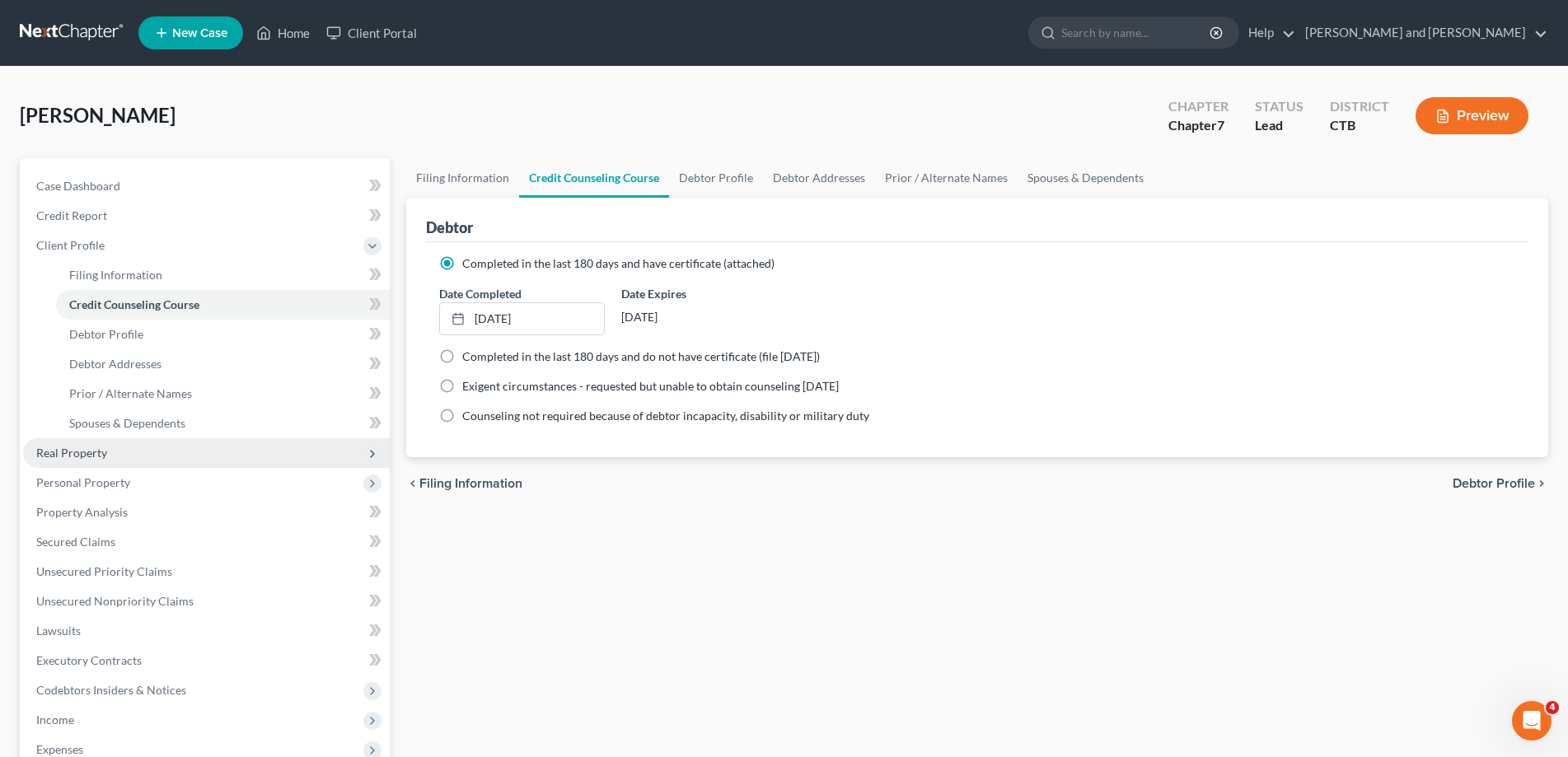
click at [92, 455] on span "Real Property" at bounding box center [72, 453] width 71 height 14
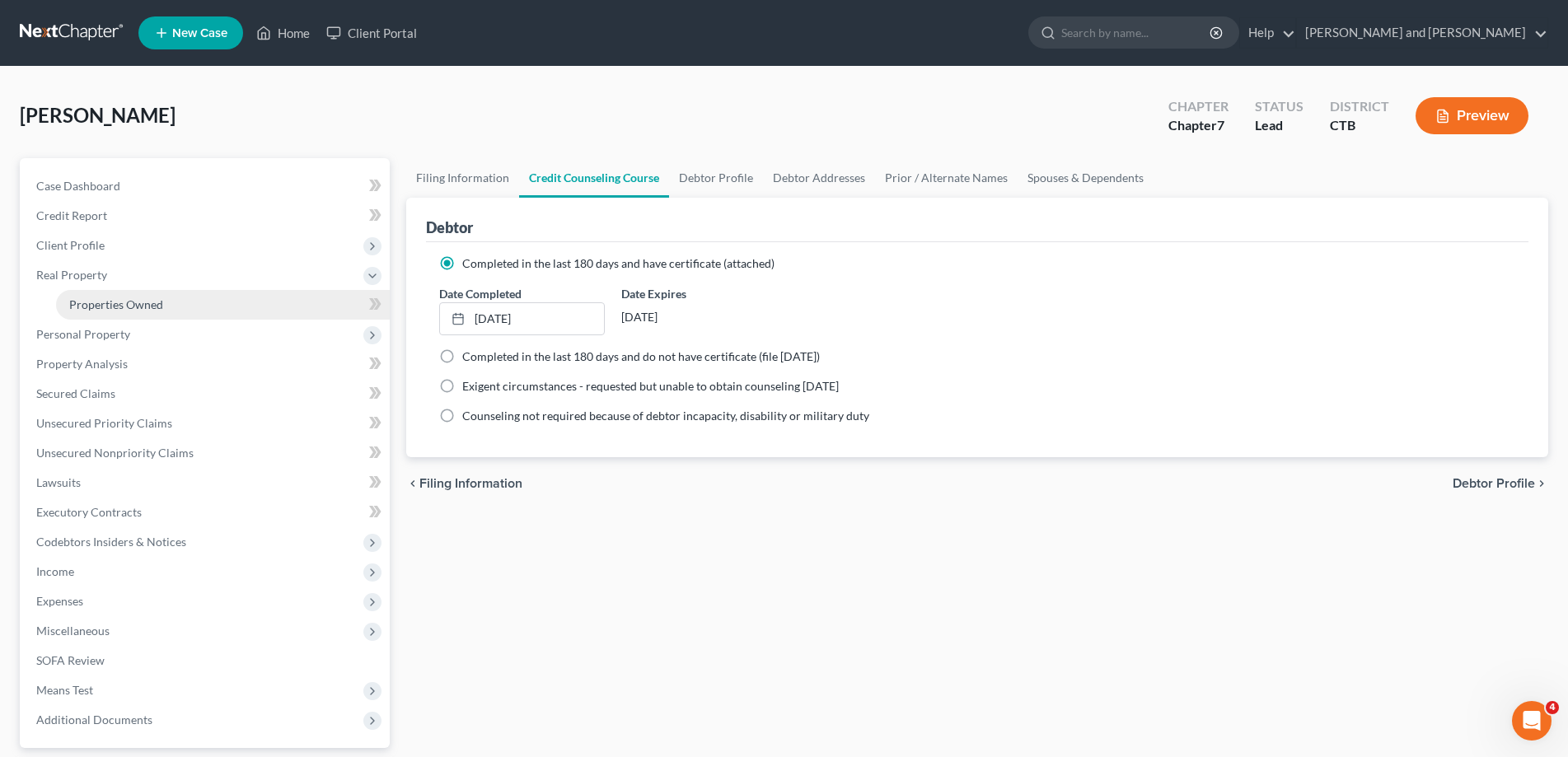
click at [101, 304] on span "Properties Owned" at bounding box center [116, 304] width 94 height 14
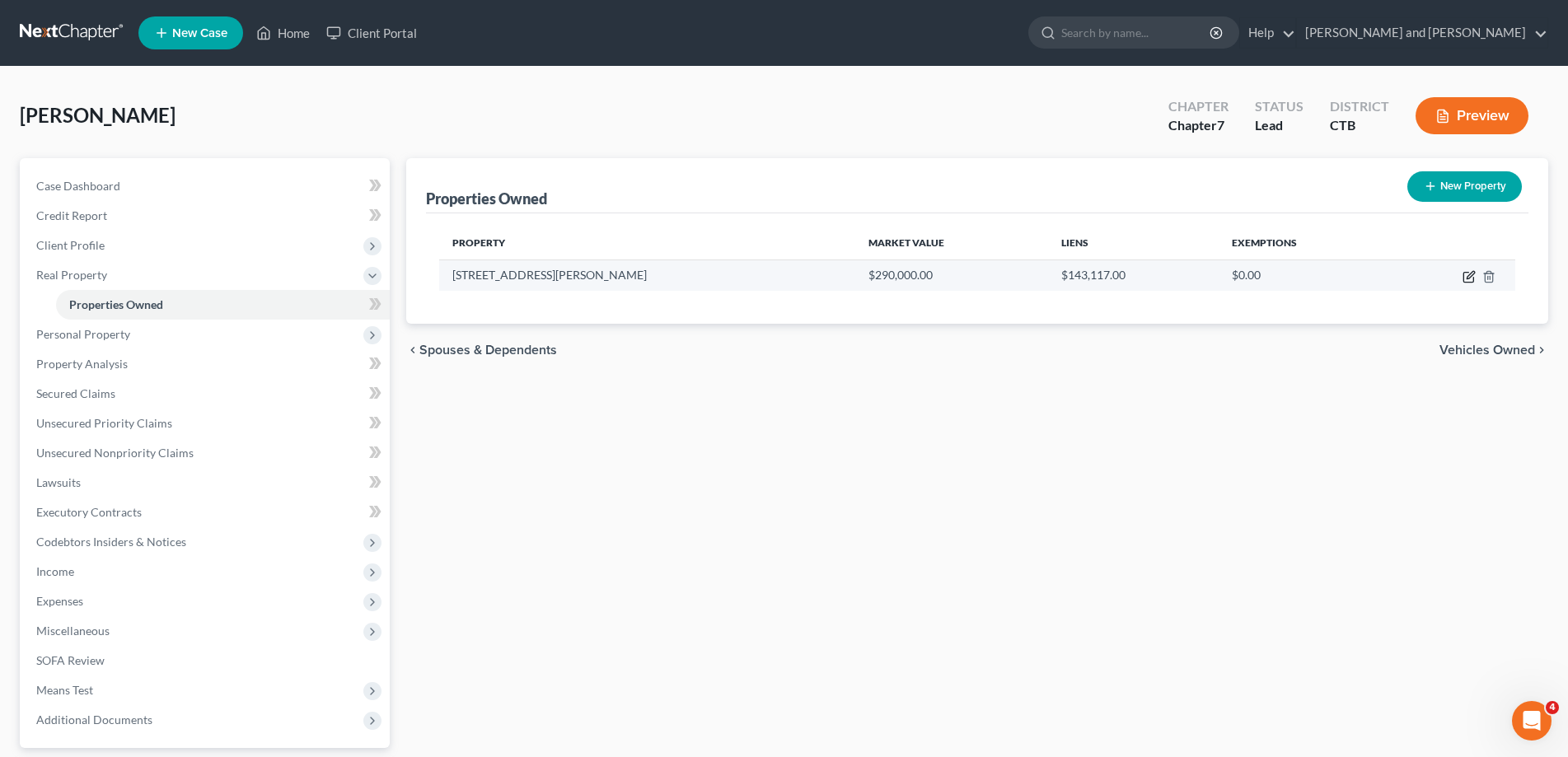
click at [1466, 276] on icon "button" at bounding box center [1469, 276] width 13 height 13
select select "6"
select select "1"
select select "0"
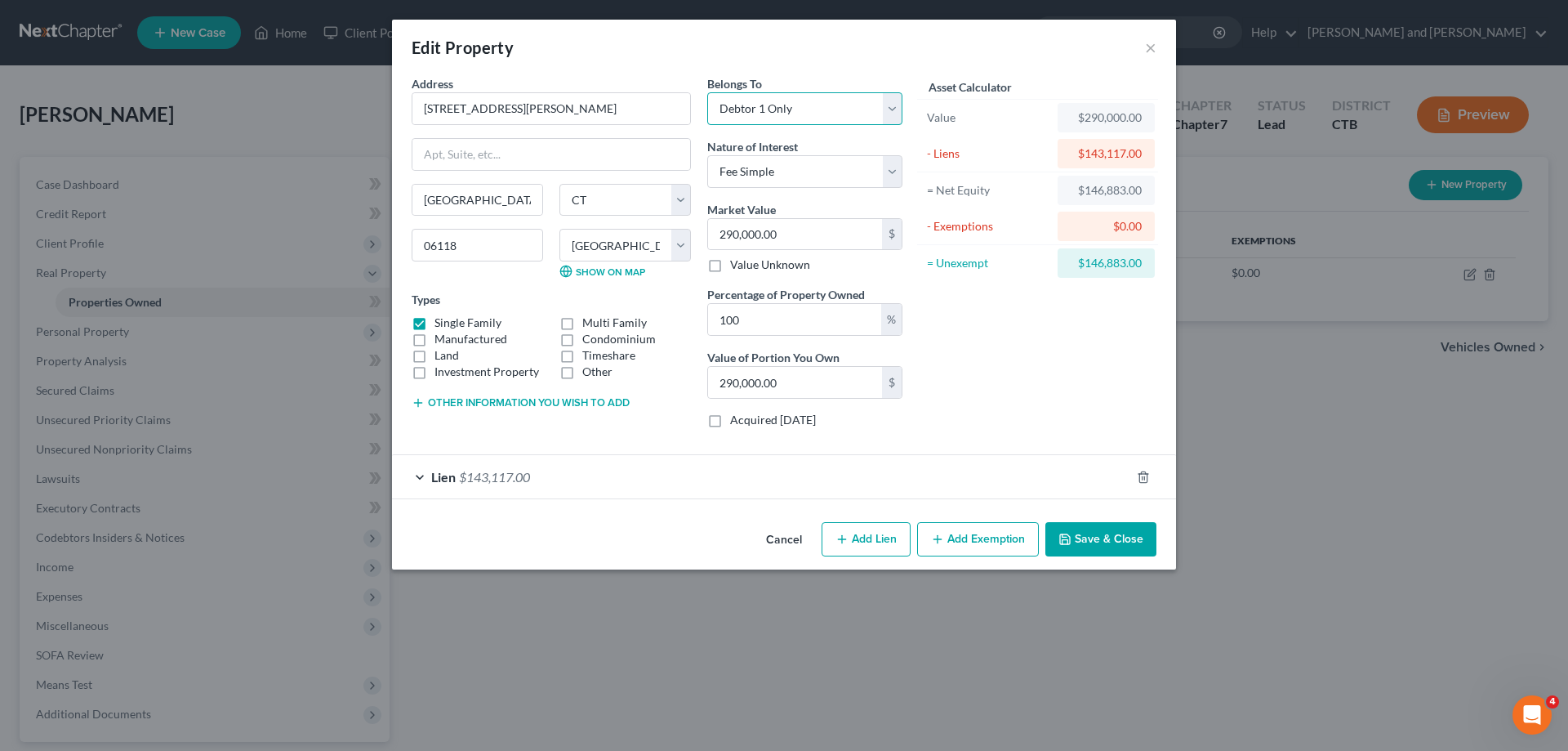
click at [707, 93] on select "Select Debtor 1 Only Debtor 2 Only Debtor 1 And Debtor 2 Only At Least One Of T…" at bounding box center [805, 109] width 195 height 33
select select "3"
click option "At Least One Of The Debtors And Another" at bounding box center [0, 0] width 0 height 0
click at [707, 155] on select "Select Fee Simple Joint Tenant Life Estate Equitable Interest Future Interest T…" at bounding box center [805, 171] width 195 height 33
select select "1"
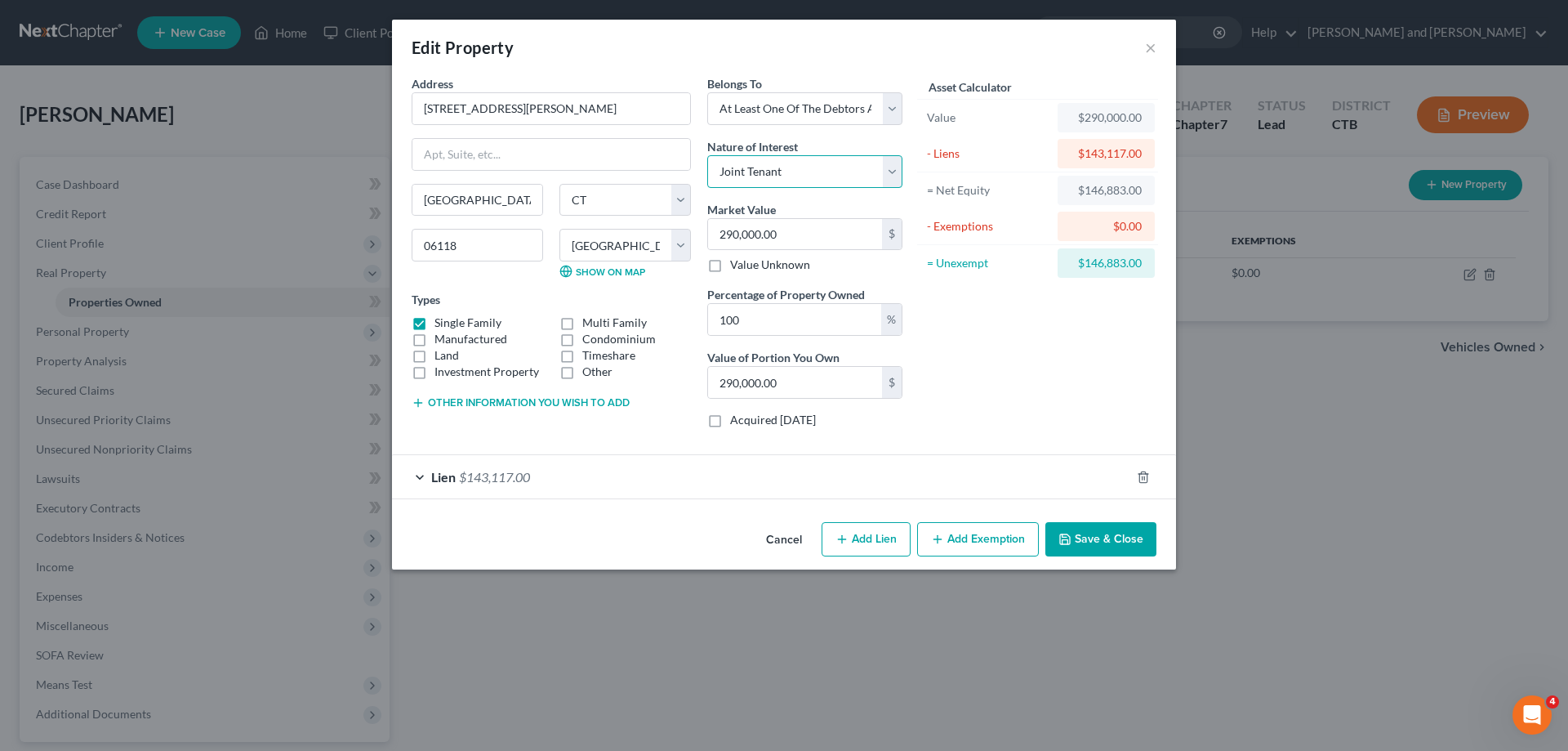
click option "Joint Tenant" at bounding box center [0, 0] width 0 height 0
click at [828, 319] on input "100" at bounding box center [795, 319] width 173 height 31
drag, startPoint x: 828, startPoint y: 319, endPoint x: 682, endPoint y: 318, distance: 146.0
click at [708, 318] on input "100" at bounding box center [795, 319] width 173 height 31
type input "5"
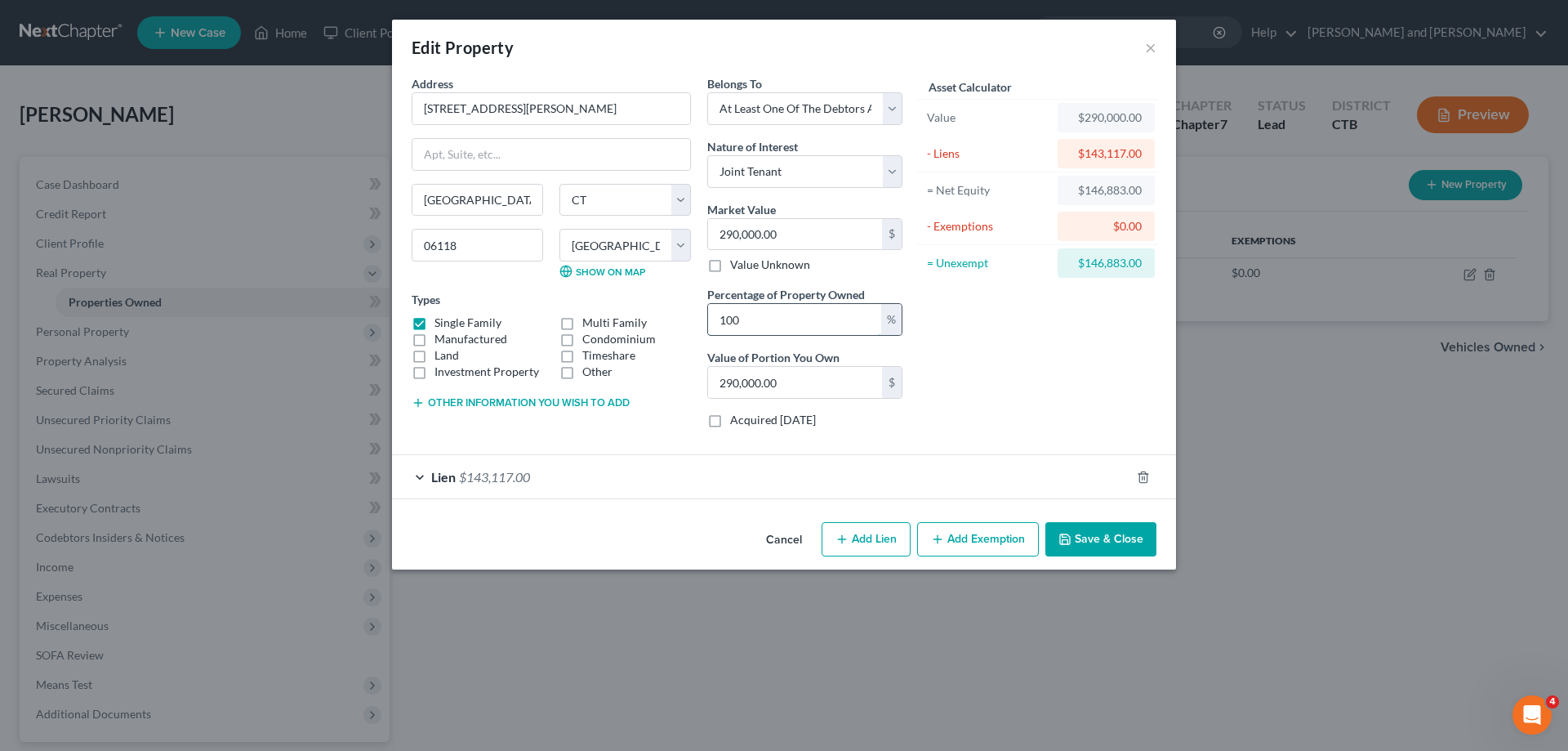
type input "14,500.00"
type input "50"
type input "145,000.00"
type input "50"
click at [990, 440] on div "Asset Calculator Value $290,000.00 - Liens $143,117.00 = Net Equity $146,883.00…" at bounding box center [1038, 258] width 254 height 366
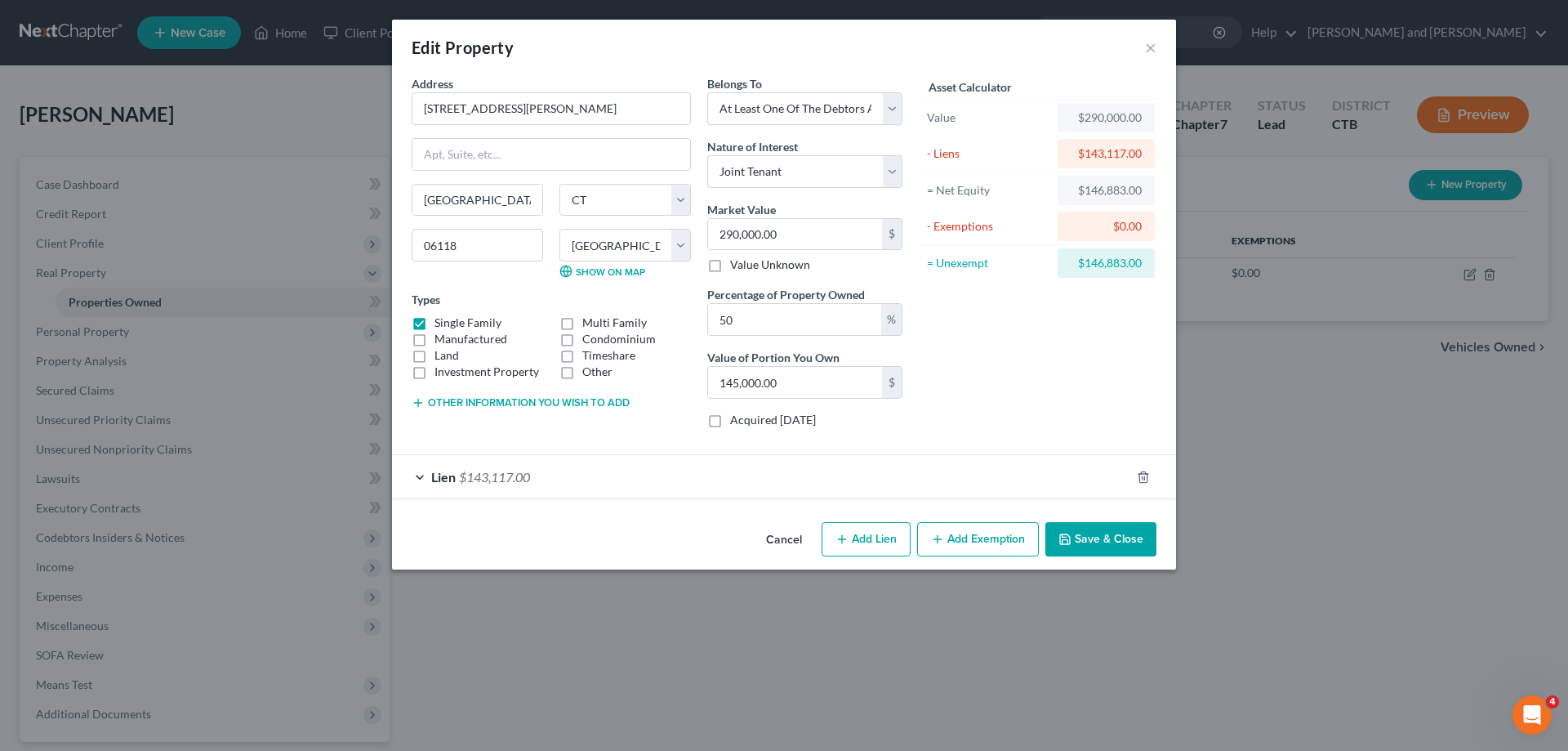
click at [980, 532] on button "Add Exemption" at bounding box center [977, 539] width 122 height 35
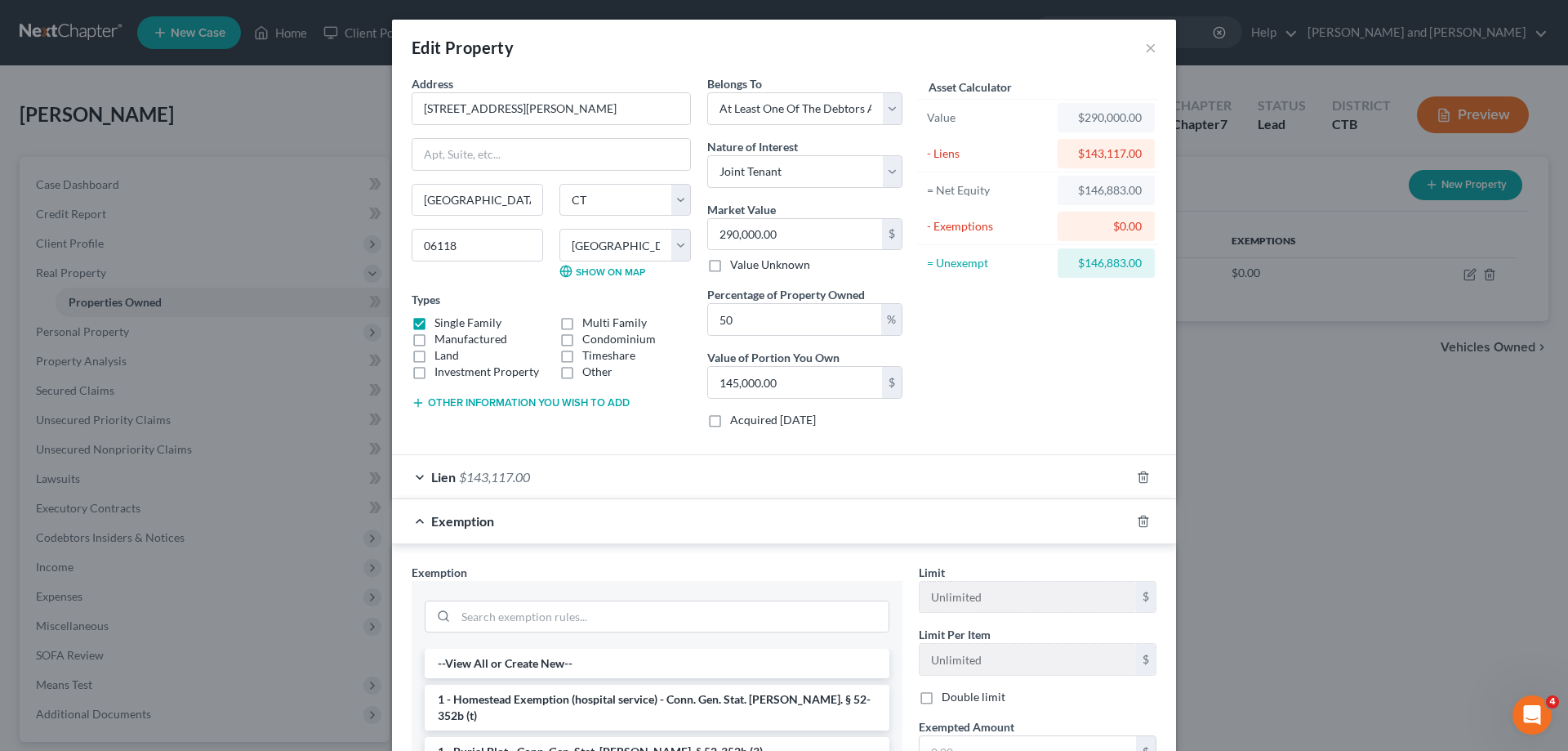
scroll to position [167, 0]
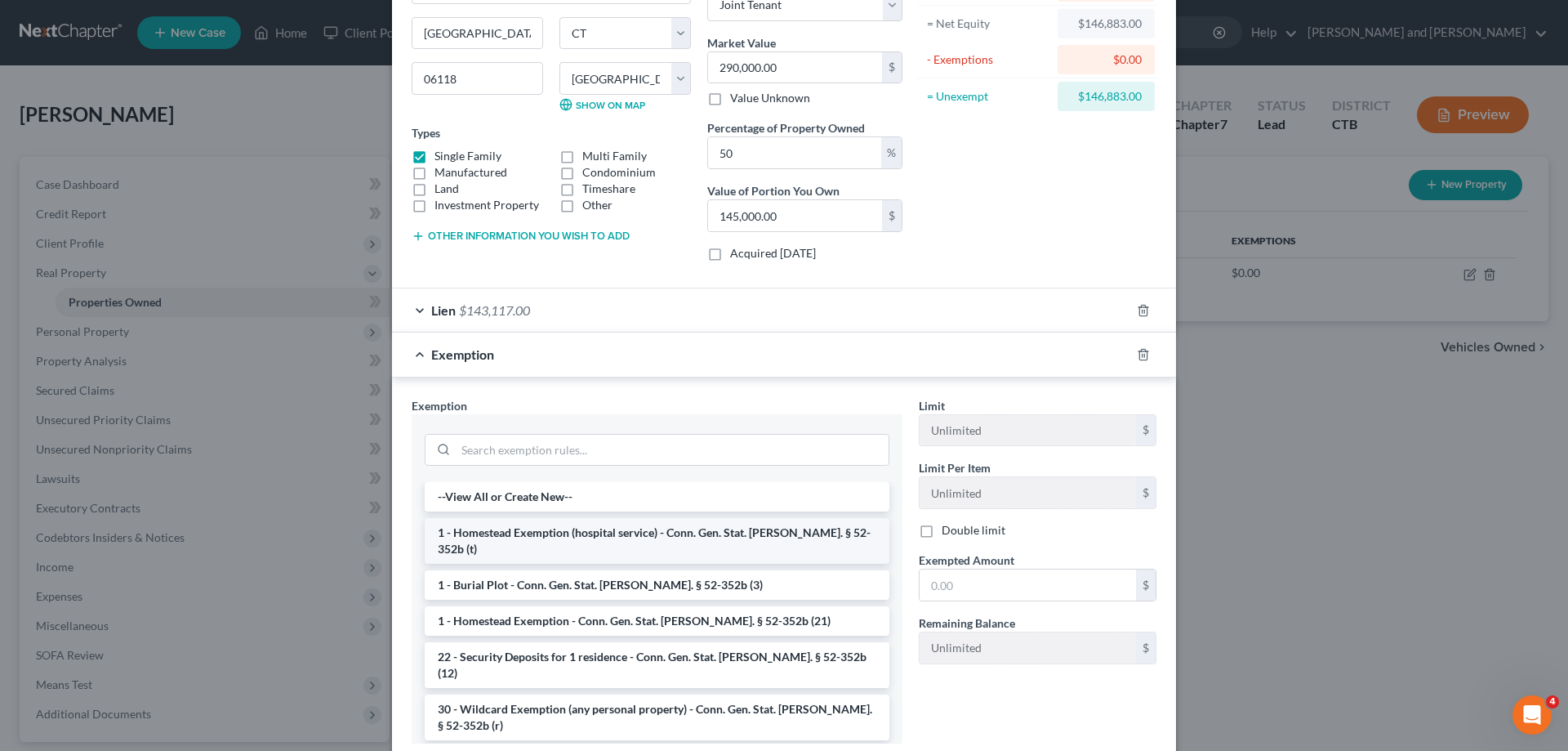
click at [692, 536] on li "1 - Homestead Exemption (hospital service) - Conn. Gen. Stat. [PERSON_NAME]. § …" at bounding box center [656, 541] width 464 height 46
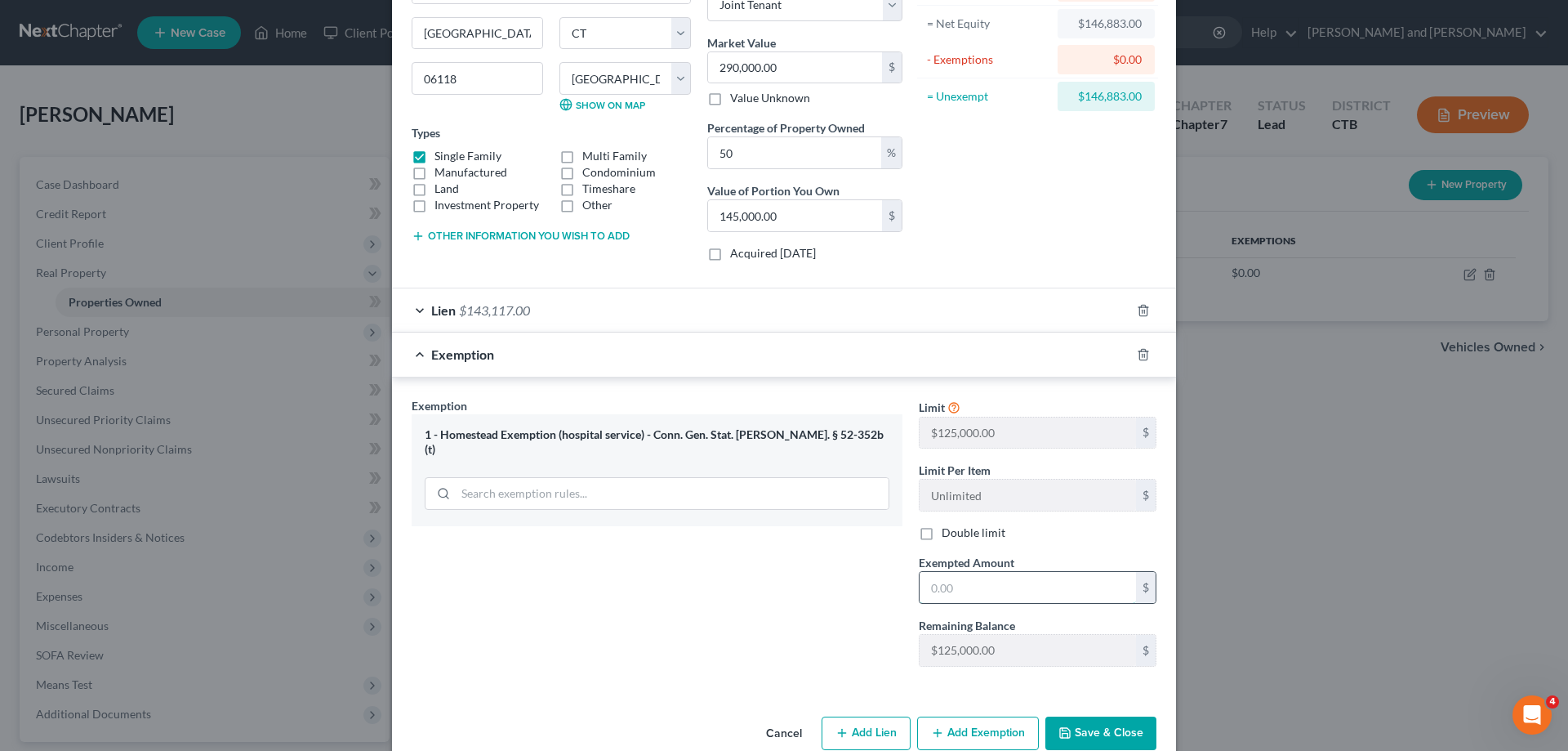
click at [959, 583] on input "text" at bounding box center [1027, 587] width 216 height 31
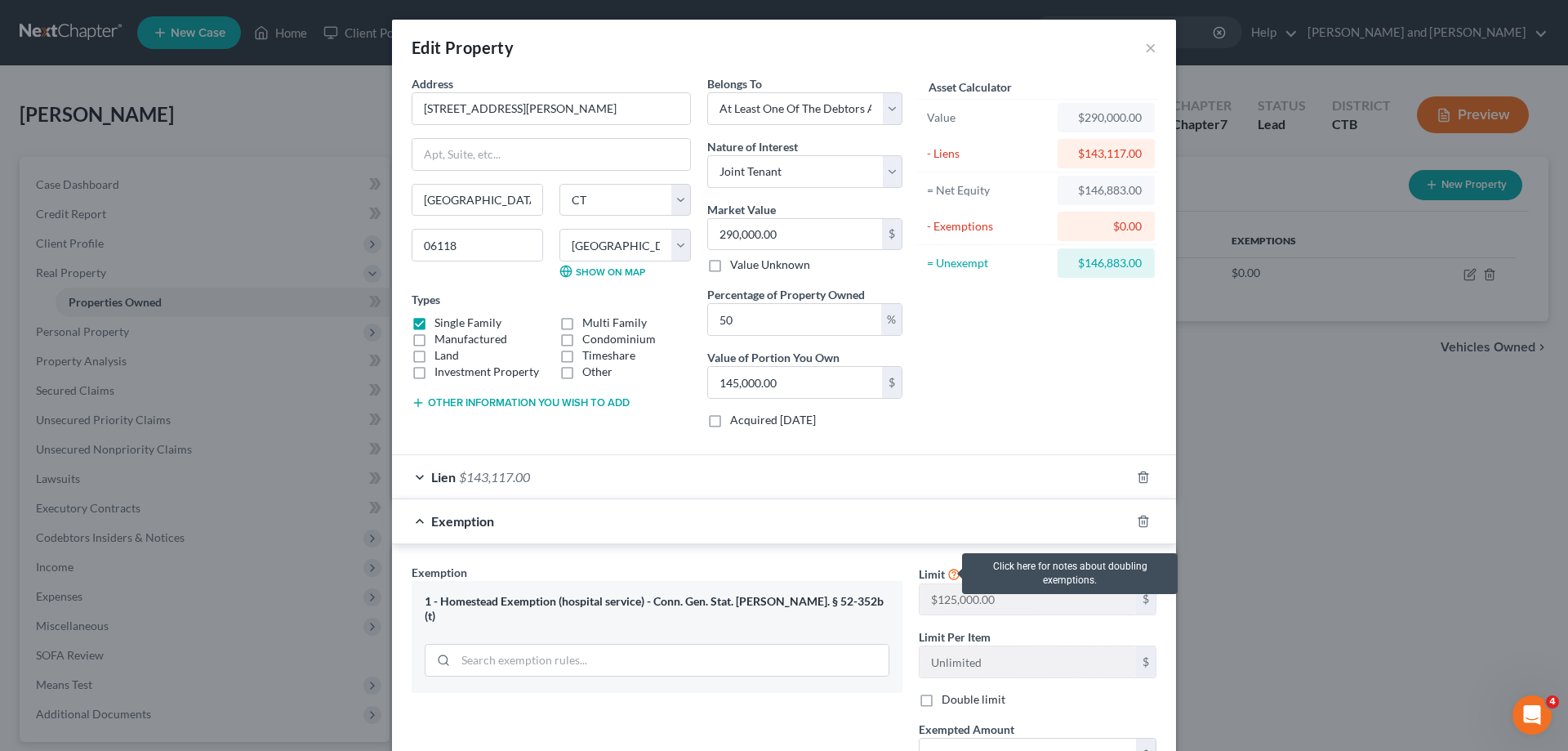
click at [947, 575] on icon at bounding box center [953, 573] width 13 height 16
click at [947, 577] on icon at bounding box center [953, 573] width 13 height 16
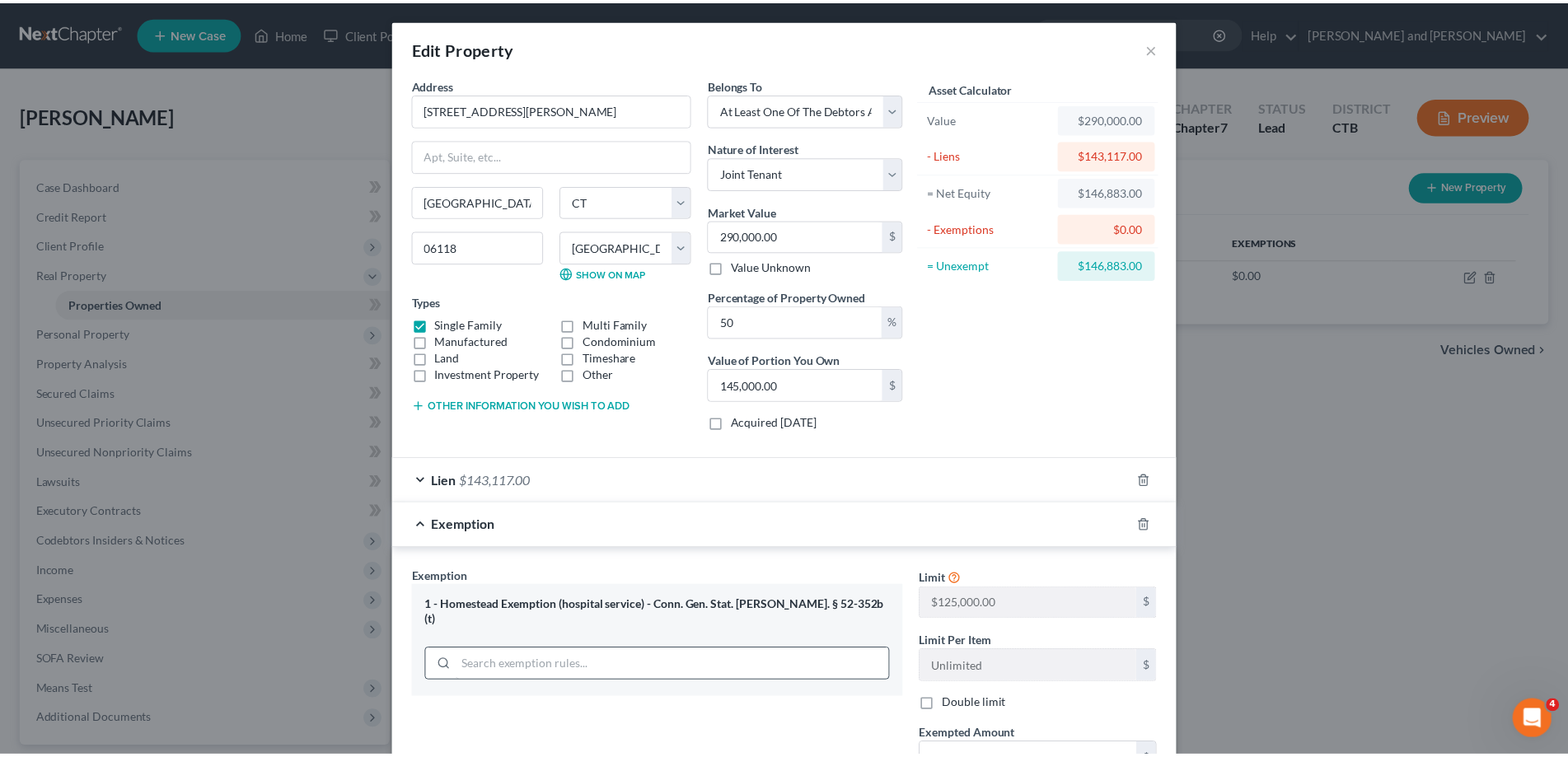
scroll to position [168, 0]
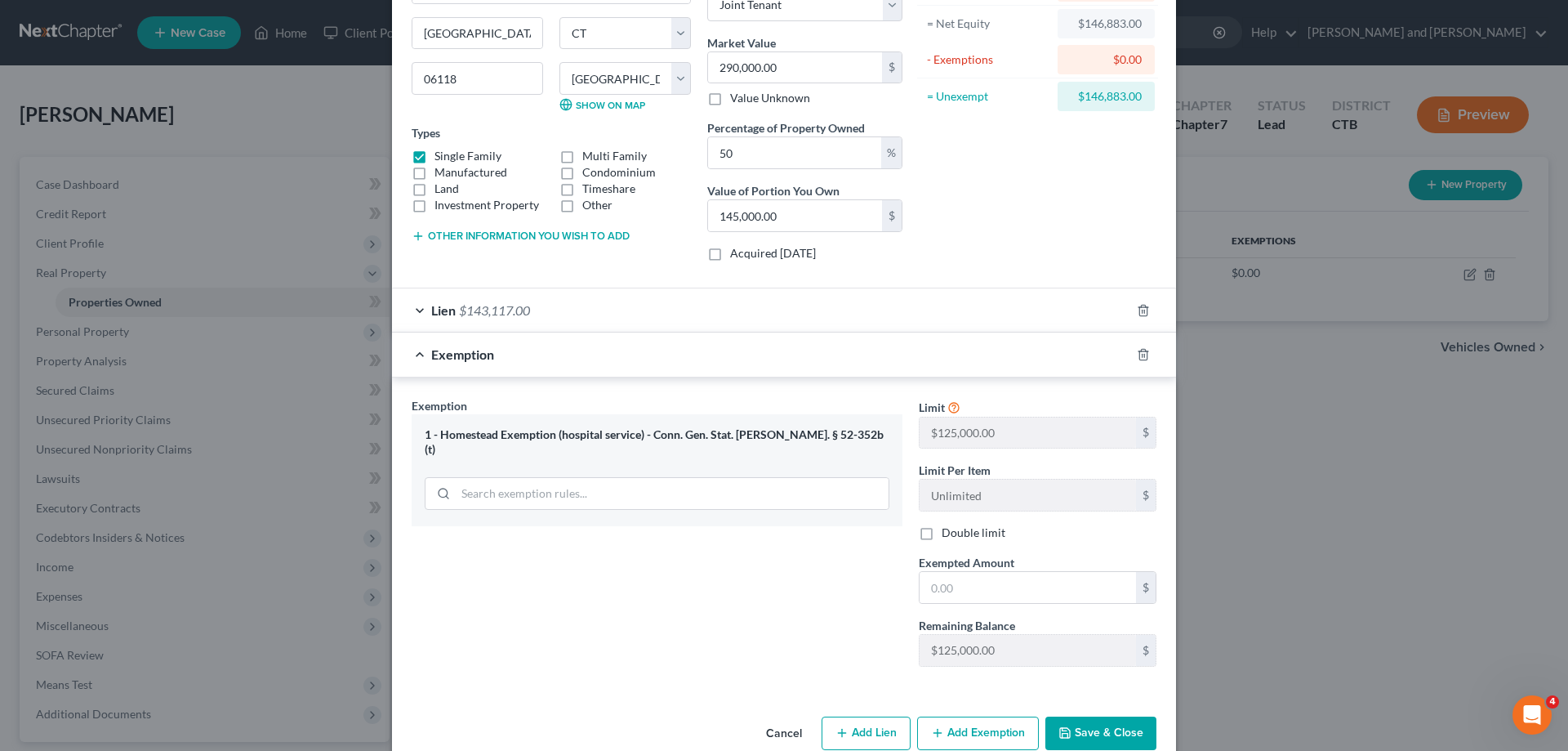
click at [942, 536] on label "Double limit" at bounding box center [974, 532] width 64 height 16
click at [948, 536] on input "Double limit" at bounding box center [953, 530] width 10 height 10
click at [942, 536] on label "Double limit" at bounding box center [974, 532] width 64 height 16
click at [948, 536] on input "Double limit" at bounding box center [953, 530] width 10 height 10
checkbox input "false"
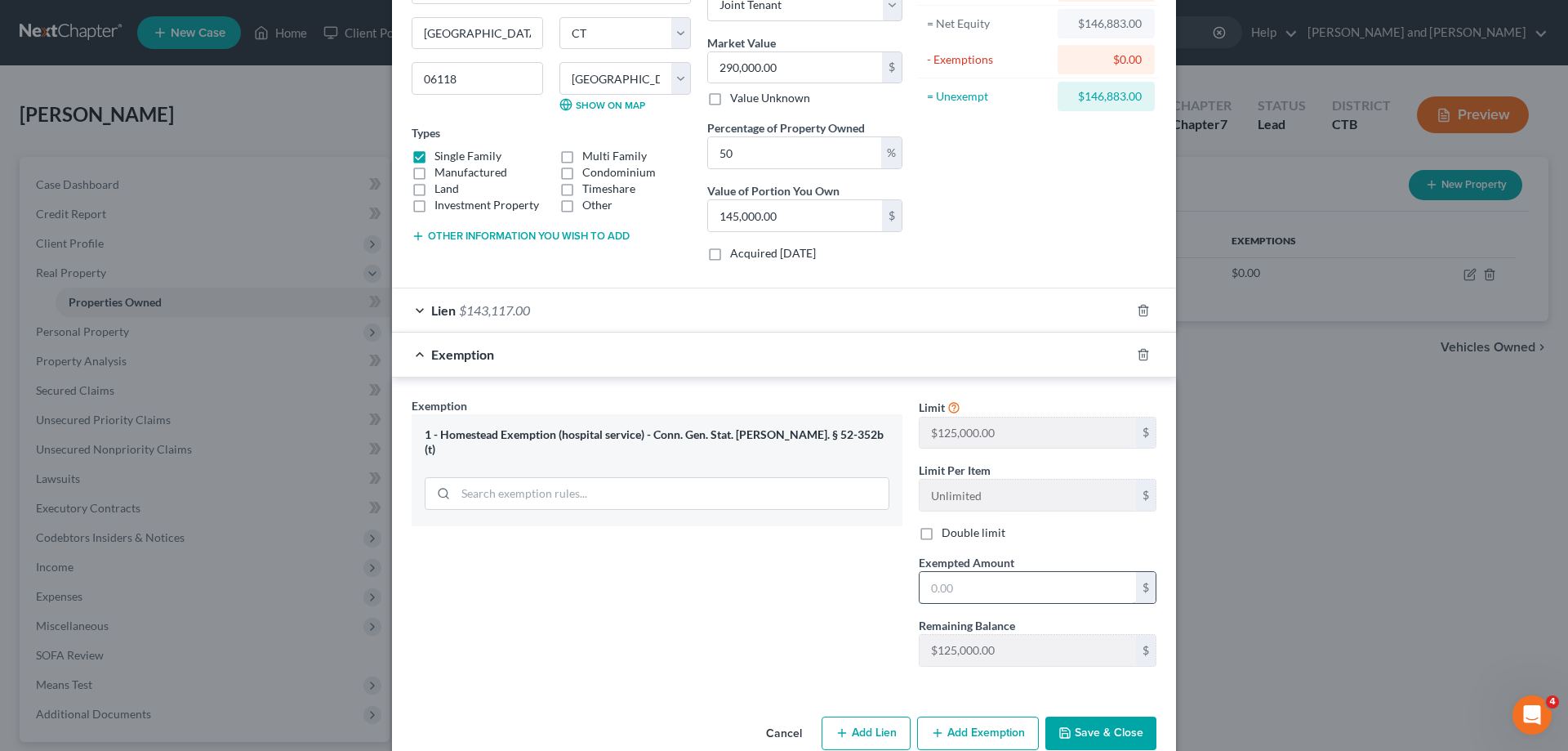
click at [971, 579] on input "text" at bounding box center [1027, 587] width 216 height 31
type input "73,442"
click at [1091, 723] on button "Save & Close" at bounding box center [1101, 734] width 111 height 35
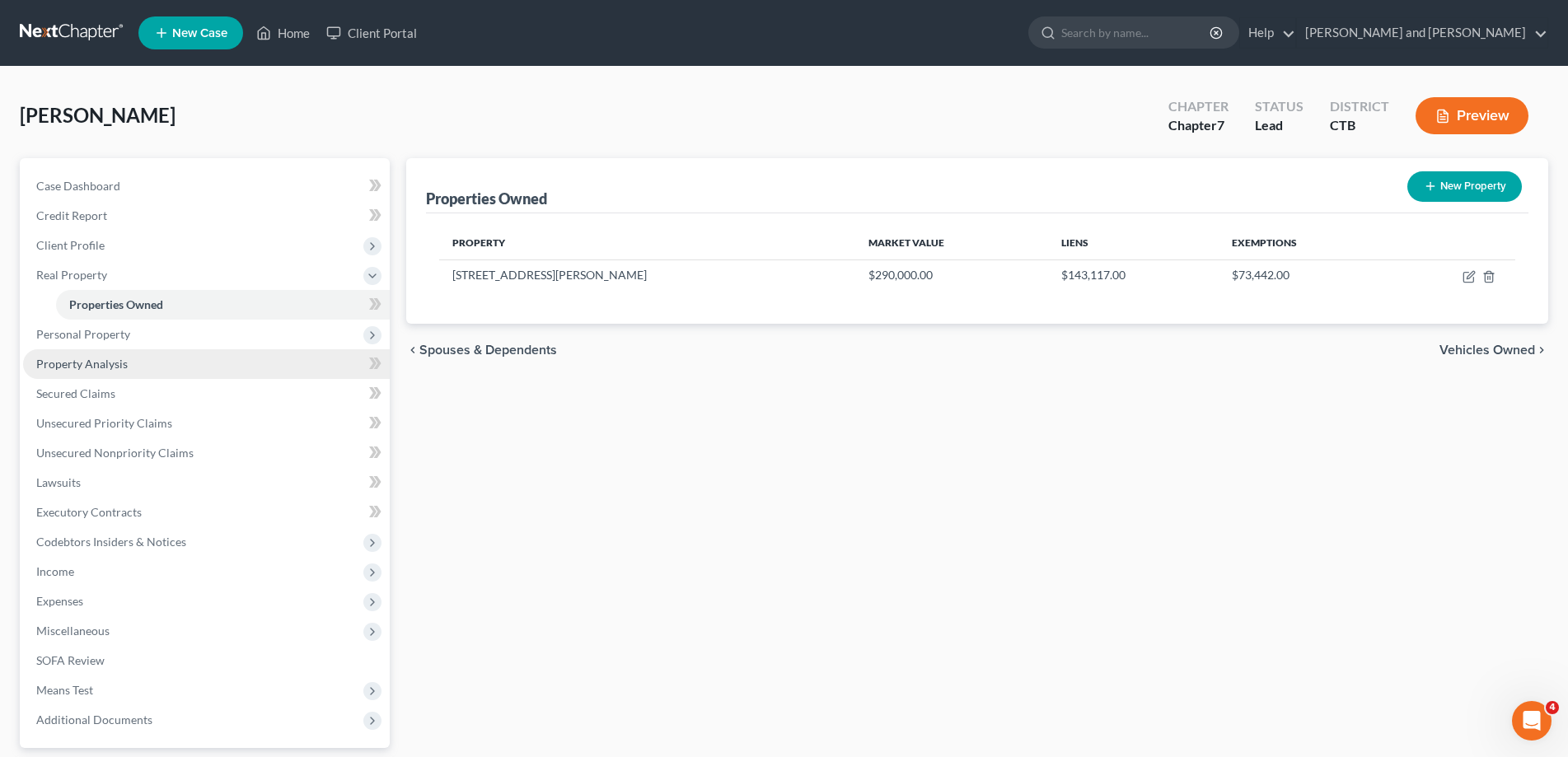
click at [116, 361] on span "Property Analysis" at bounding box center [82, 364] width 92 height 14
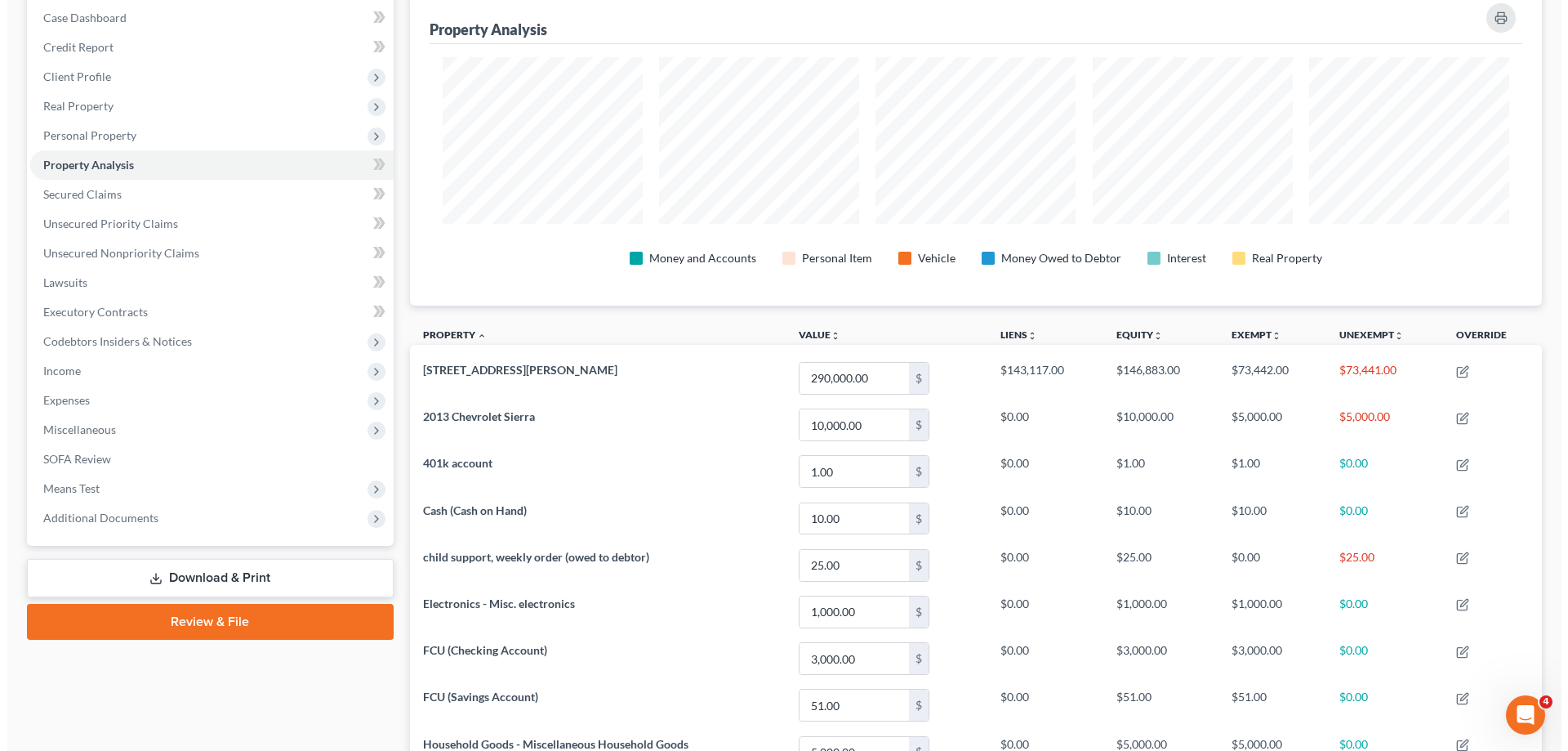
scroll to position [250, 0]
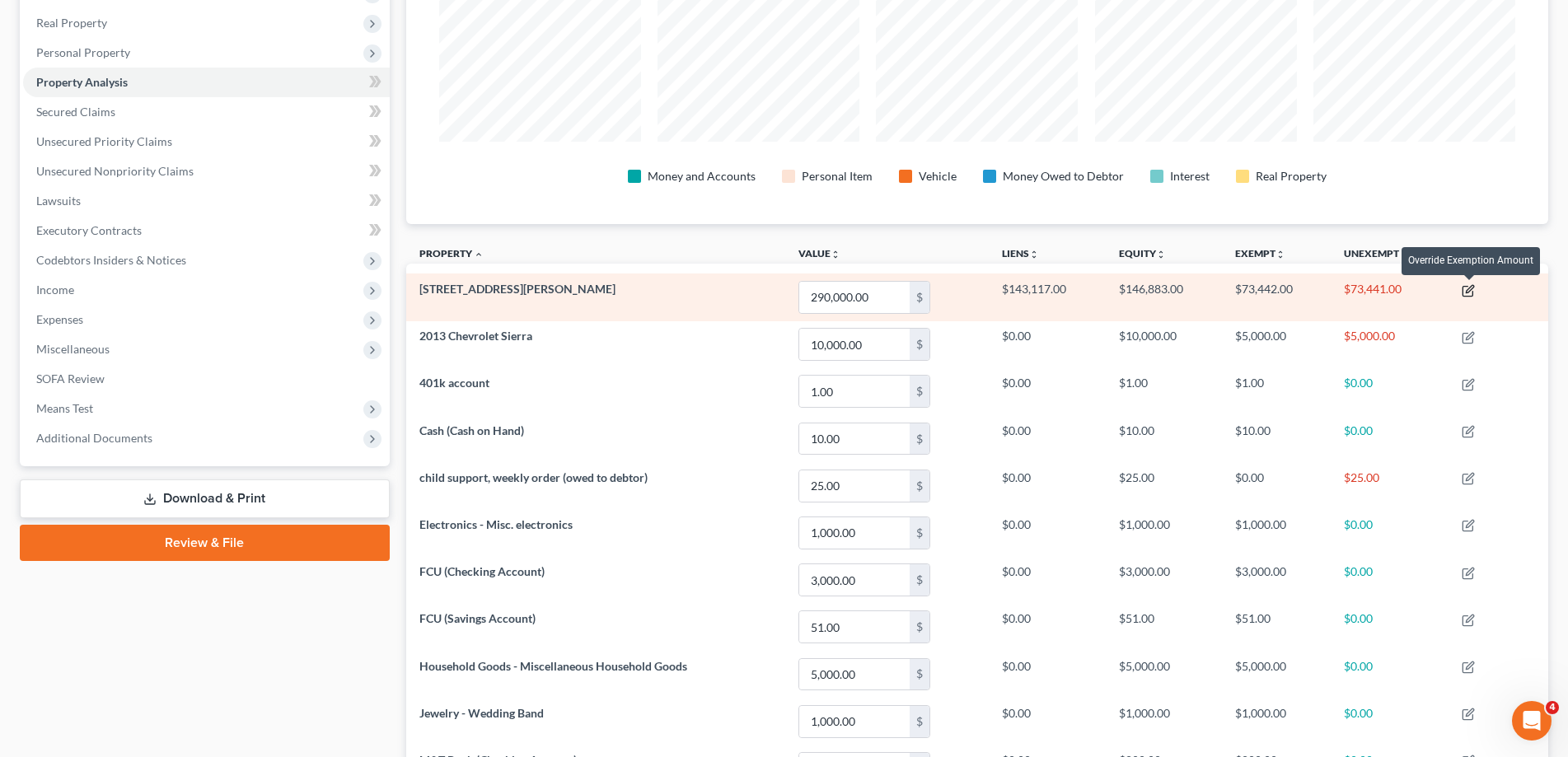
click at [1472, 288] on icon "button" at bounding box center [1468, 290] width 13 height 13
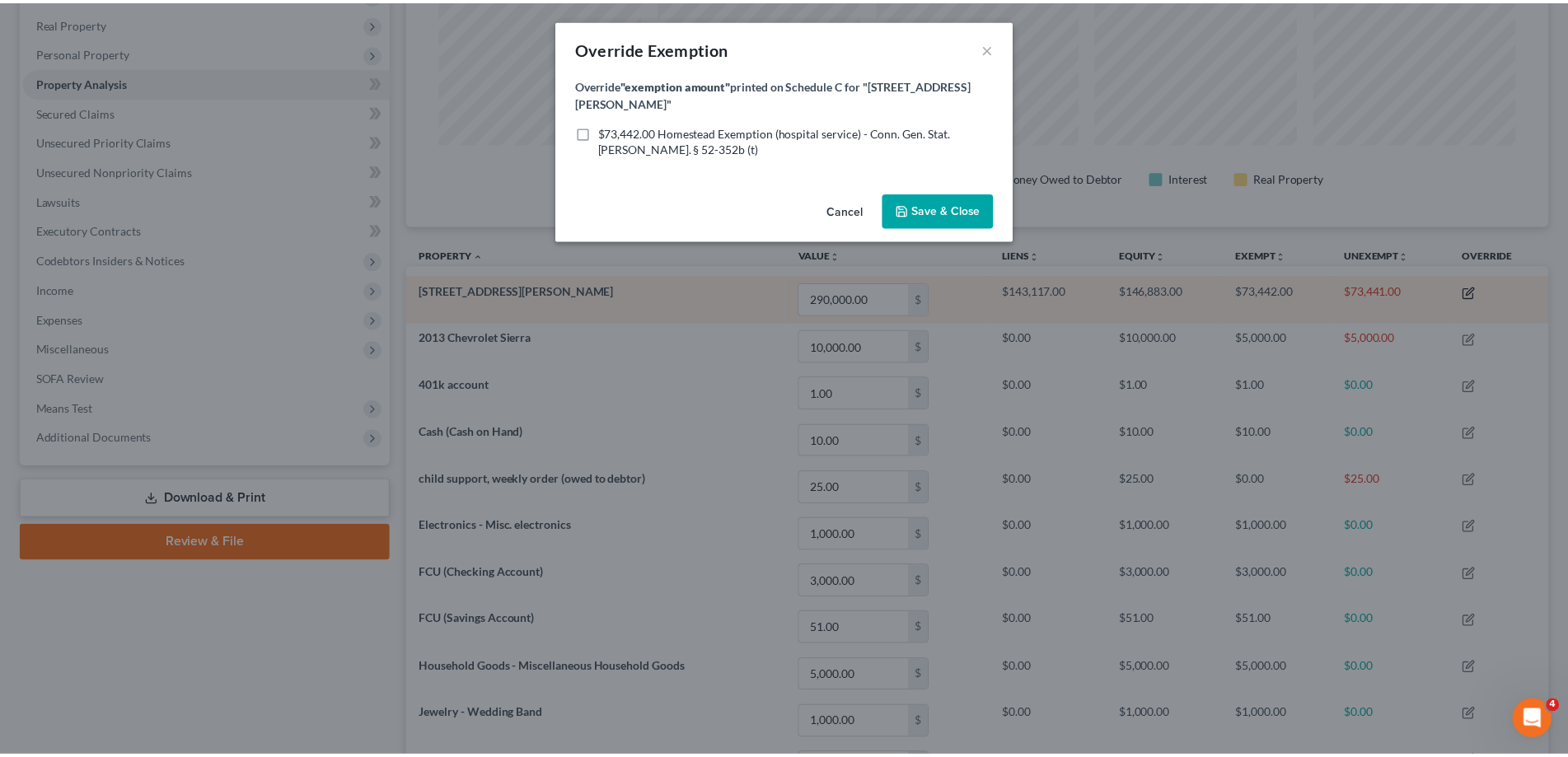
scroll to position [319, 1153]
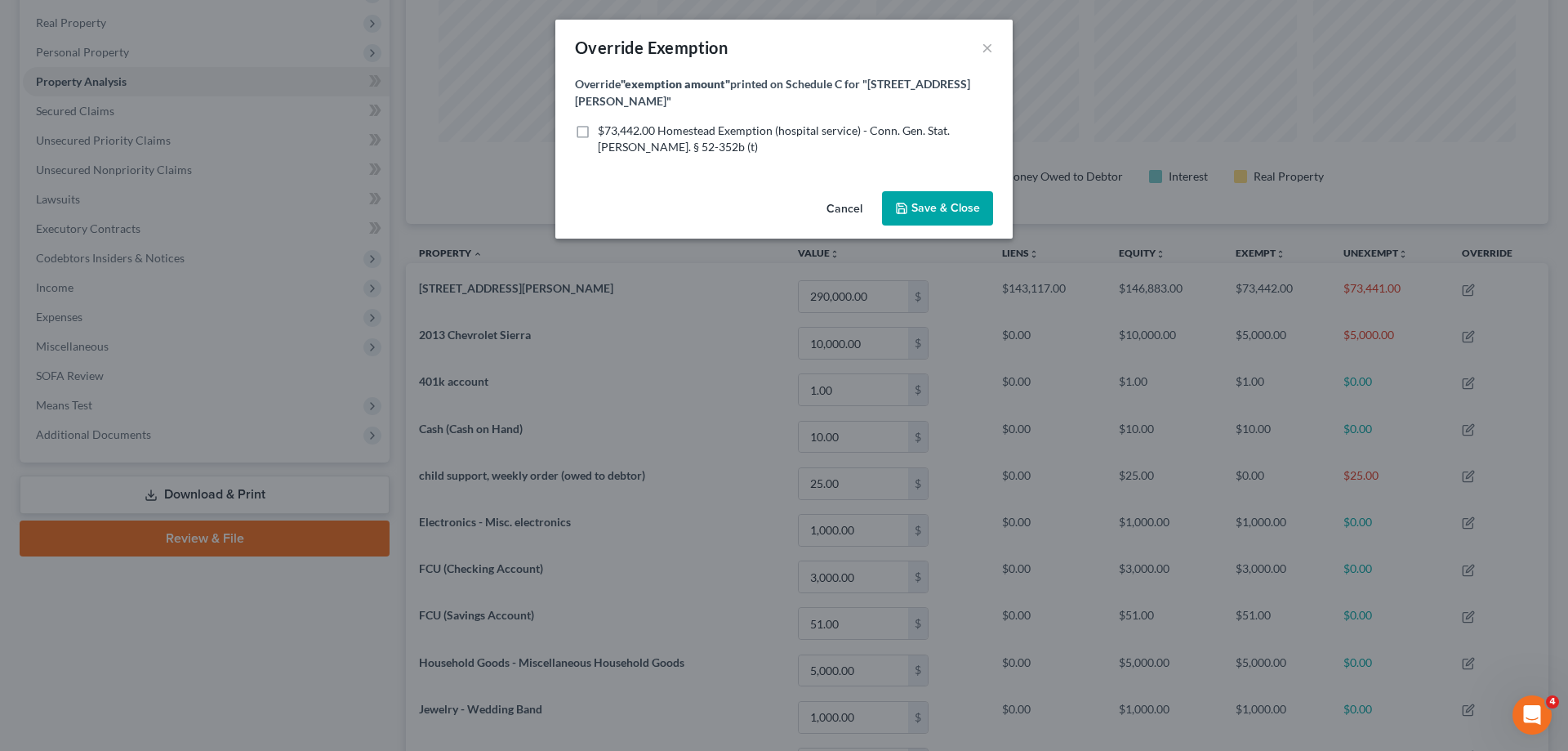
click at [835, 195] on button "Cancel" at bounding box center [845, 209] width 62 height 33
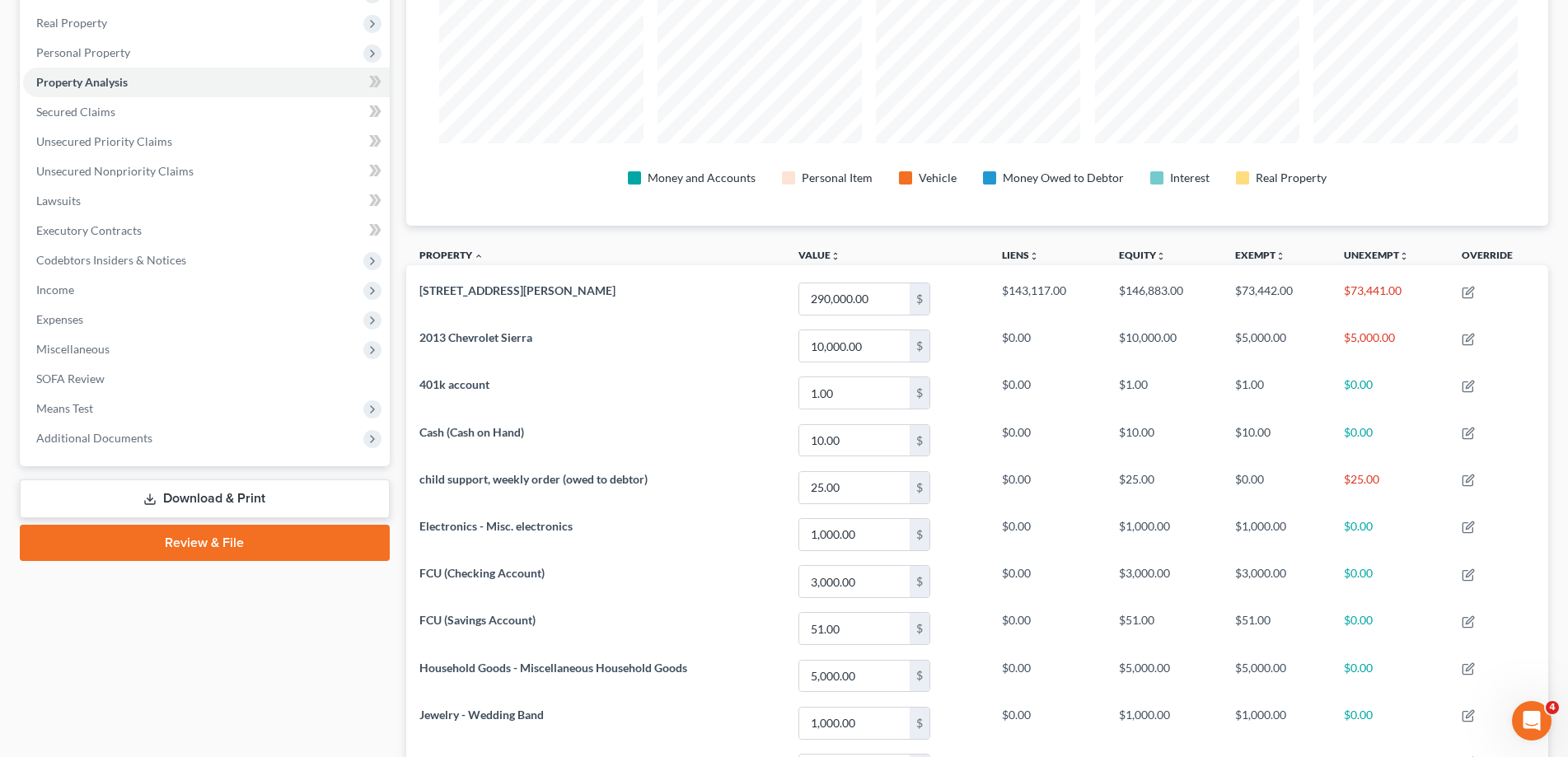
scroll to position [0, 0]
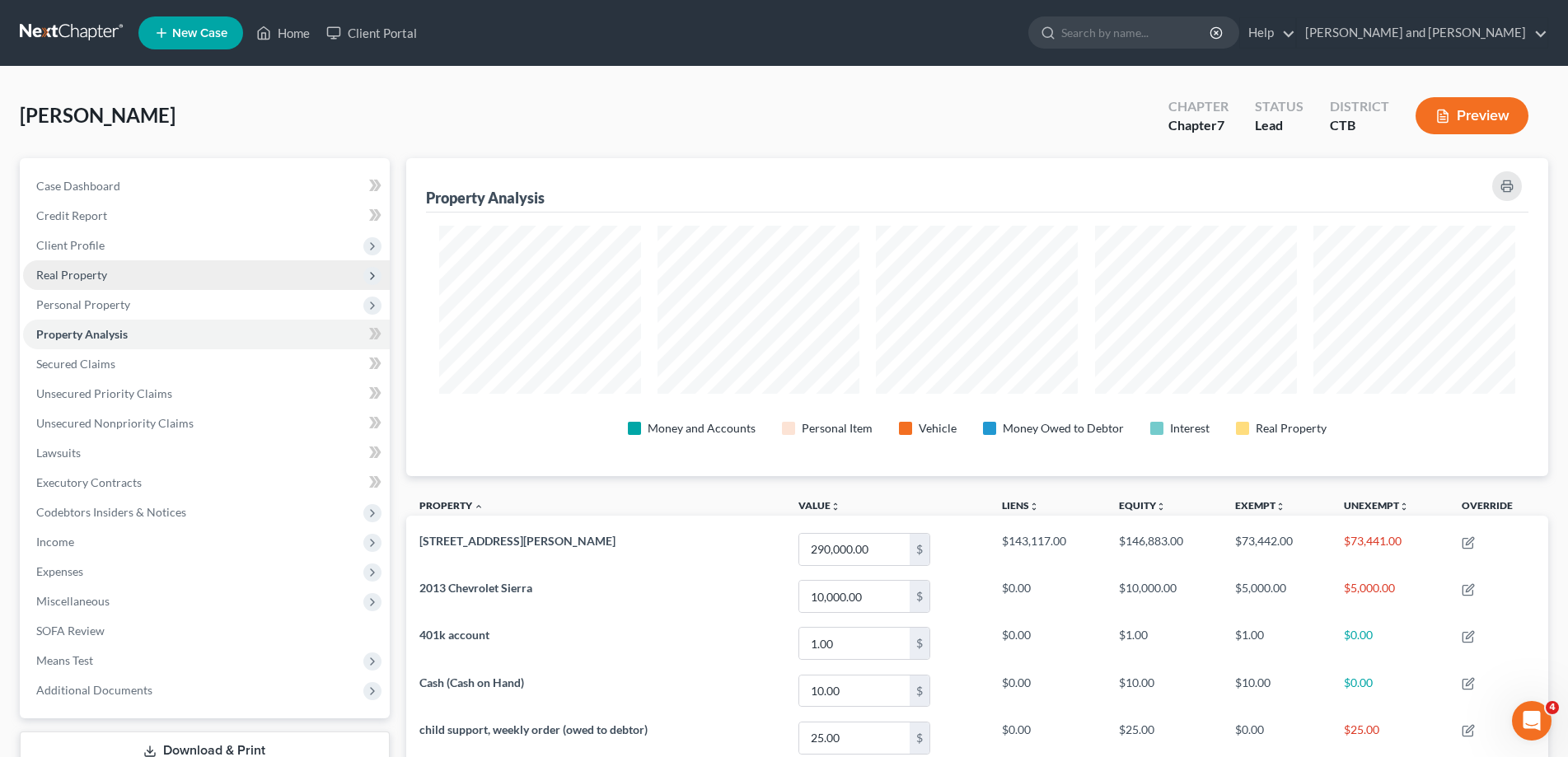
click at [66, 274] on span "Real Property" at bounding box center [72, 275] width 71 height 14
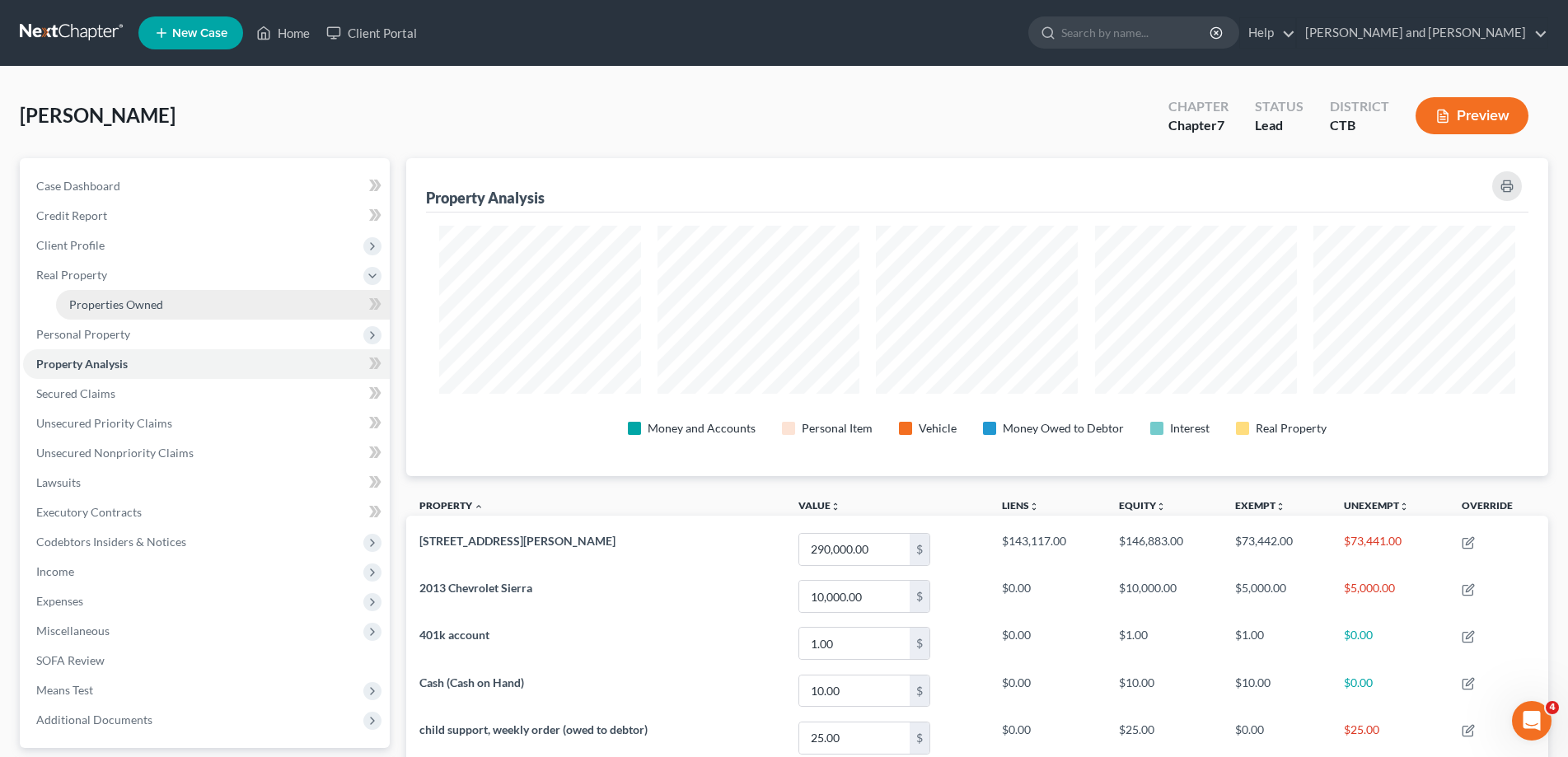
click at [106, 303] on span "Properties Owned" at bounding box center [116, 304] width 94 height 14
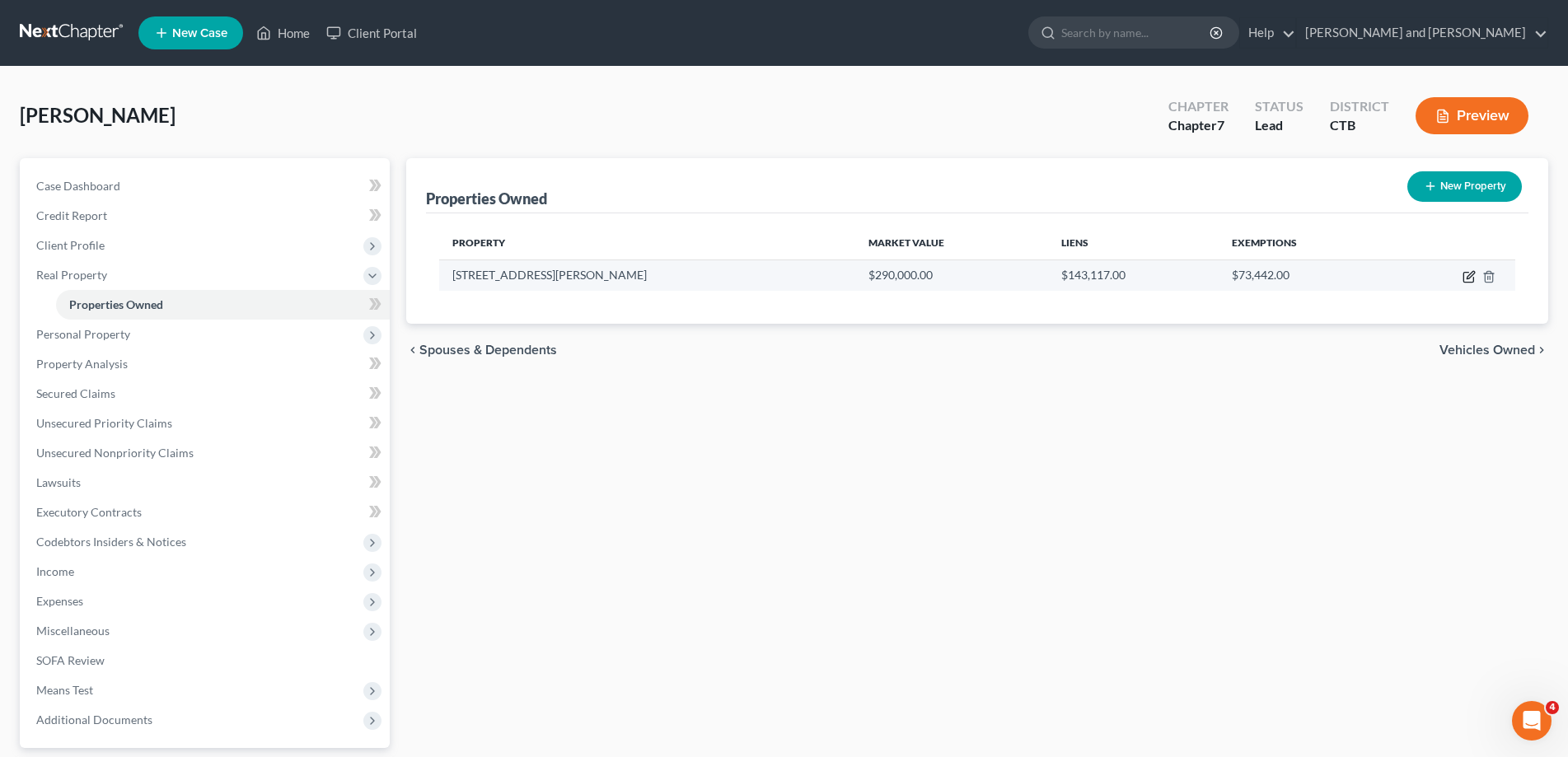
click at [1465, 275] on icon "button" at bounding box center [1469, 276] width 13 height 13
select select "6"
select select "1"
select select "3"
select select "1"
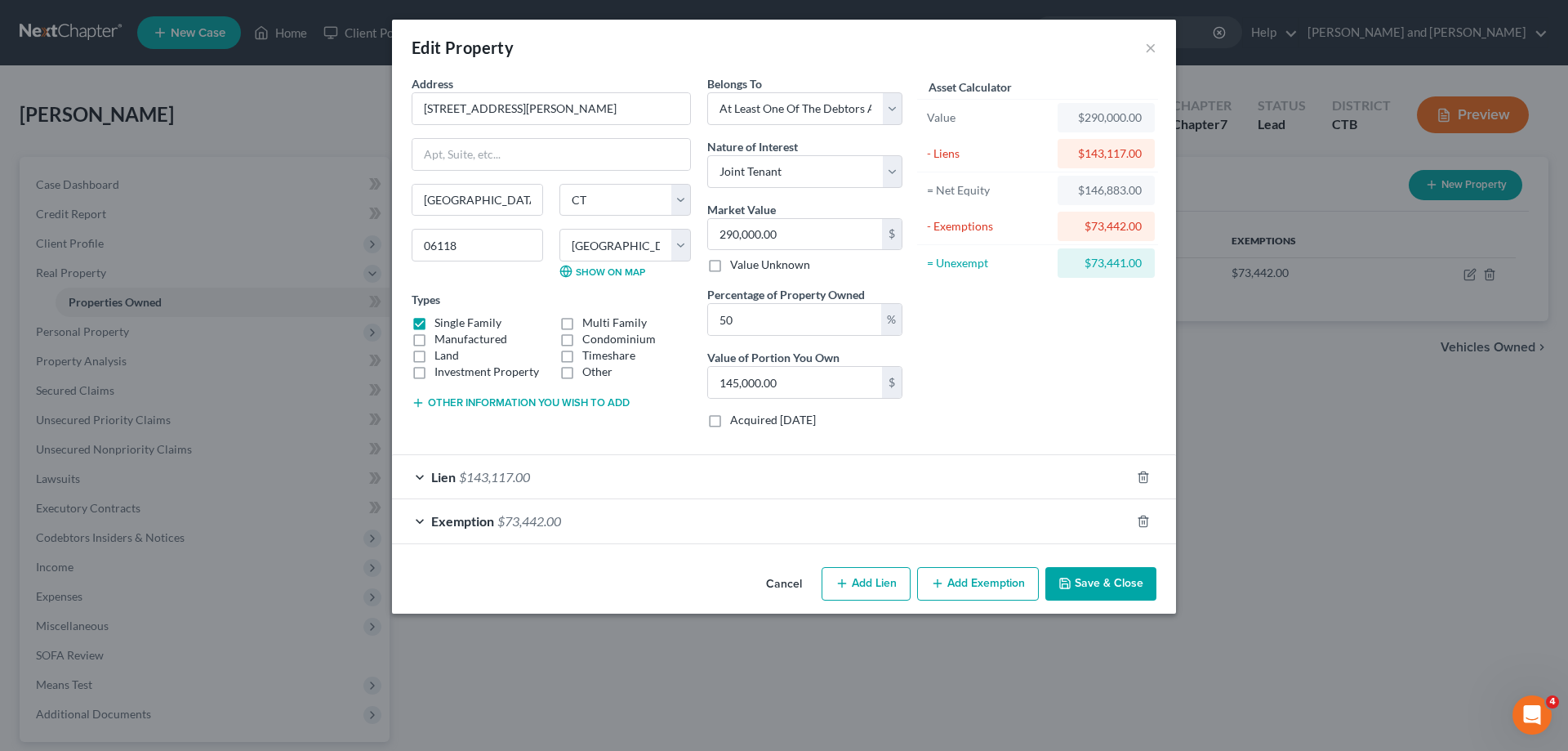
click at [419, 519] on div "Exemption $73,442.00" at bounding box center [761, 521] width 739 height 43
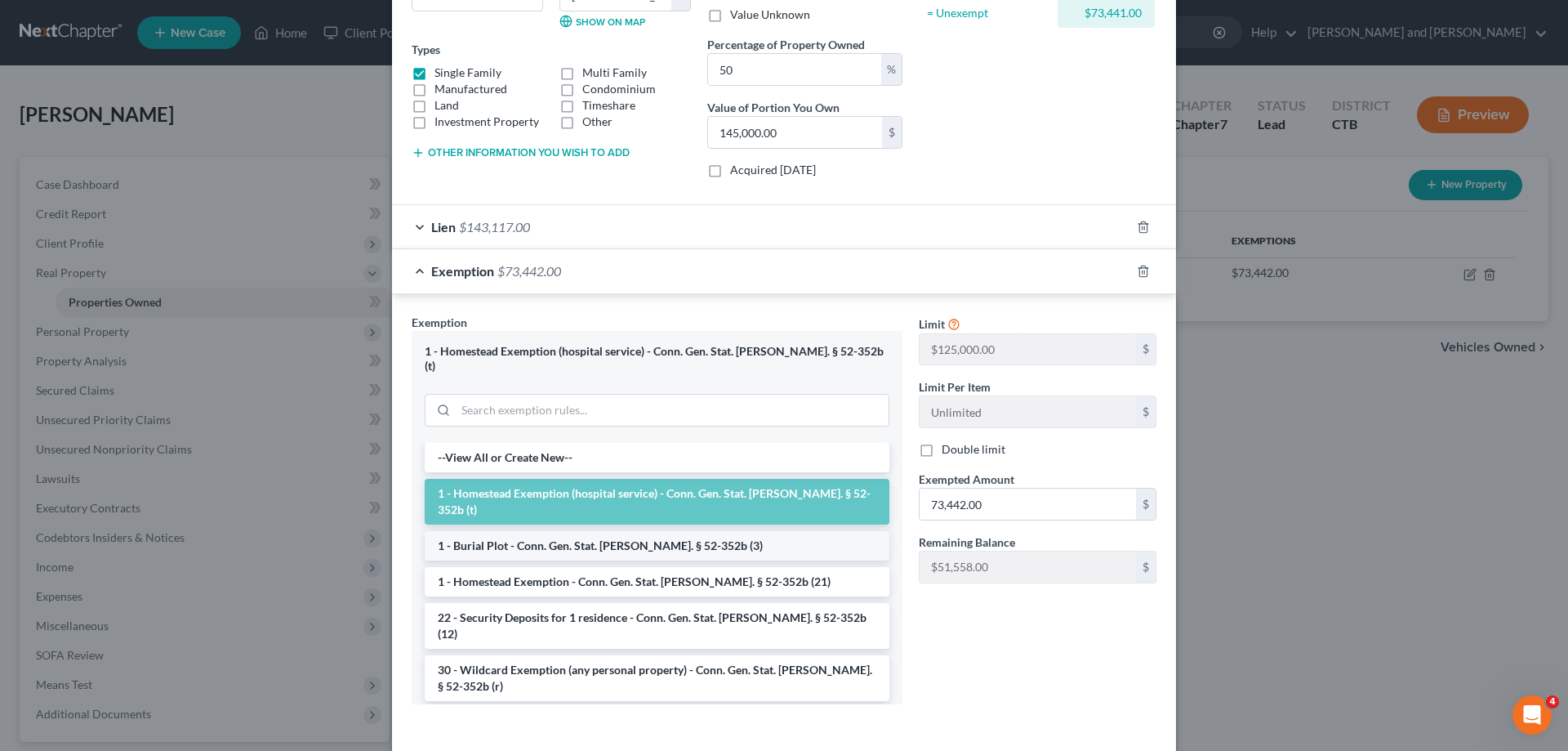
scroll to position [305, 0]
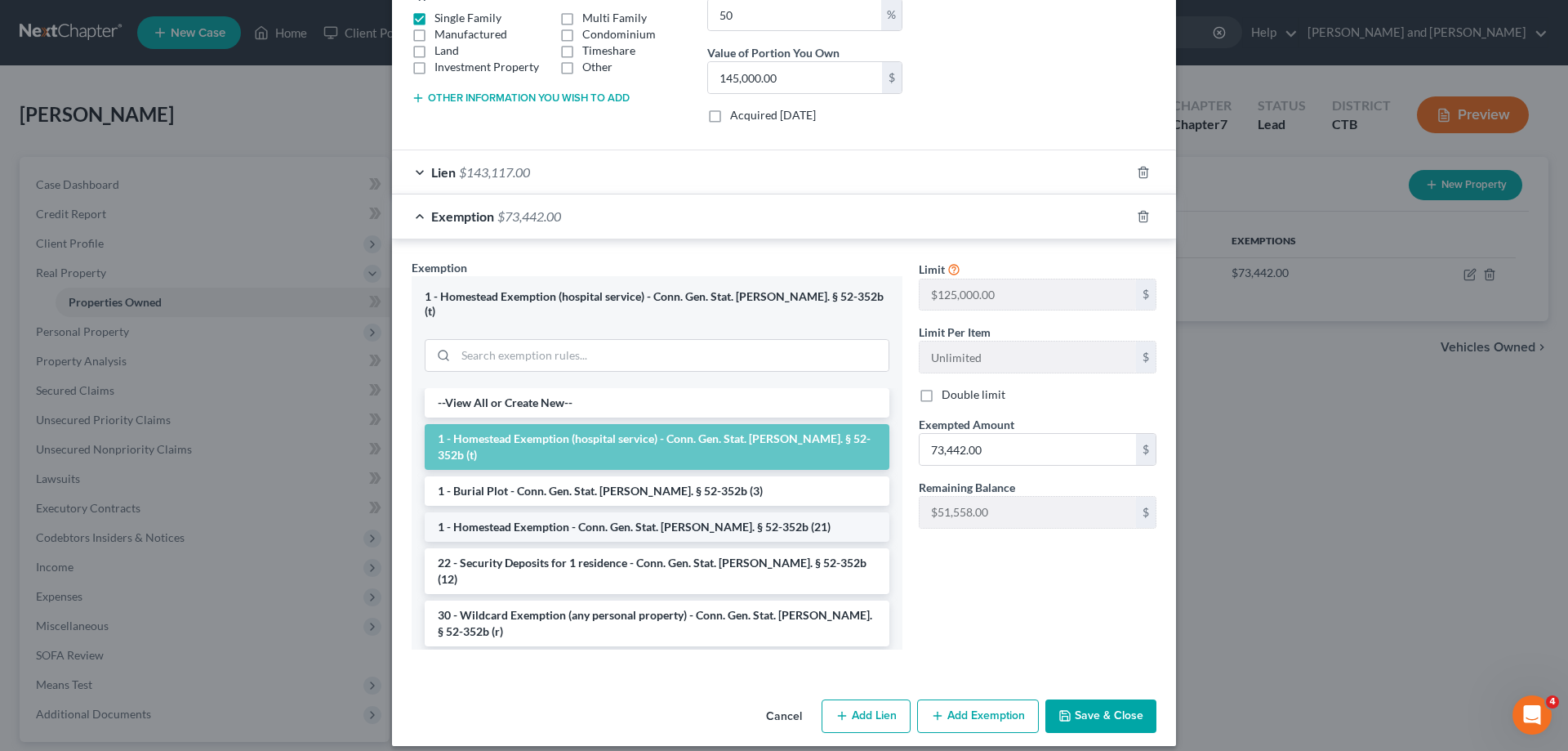
click at [755, 512] on li "1 - Homestead Exemption - Conn. Gen. Stat. [PERSON_NAME]. § 52-352b (21)" at bounding box center [656, 527] width 464 height 29
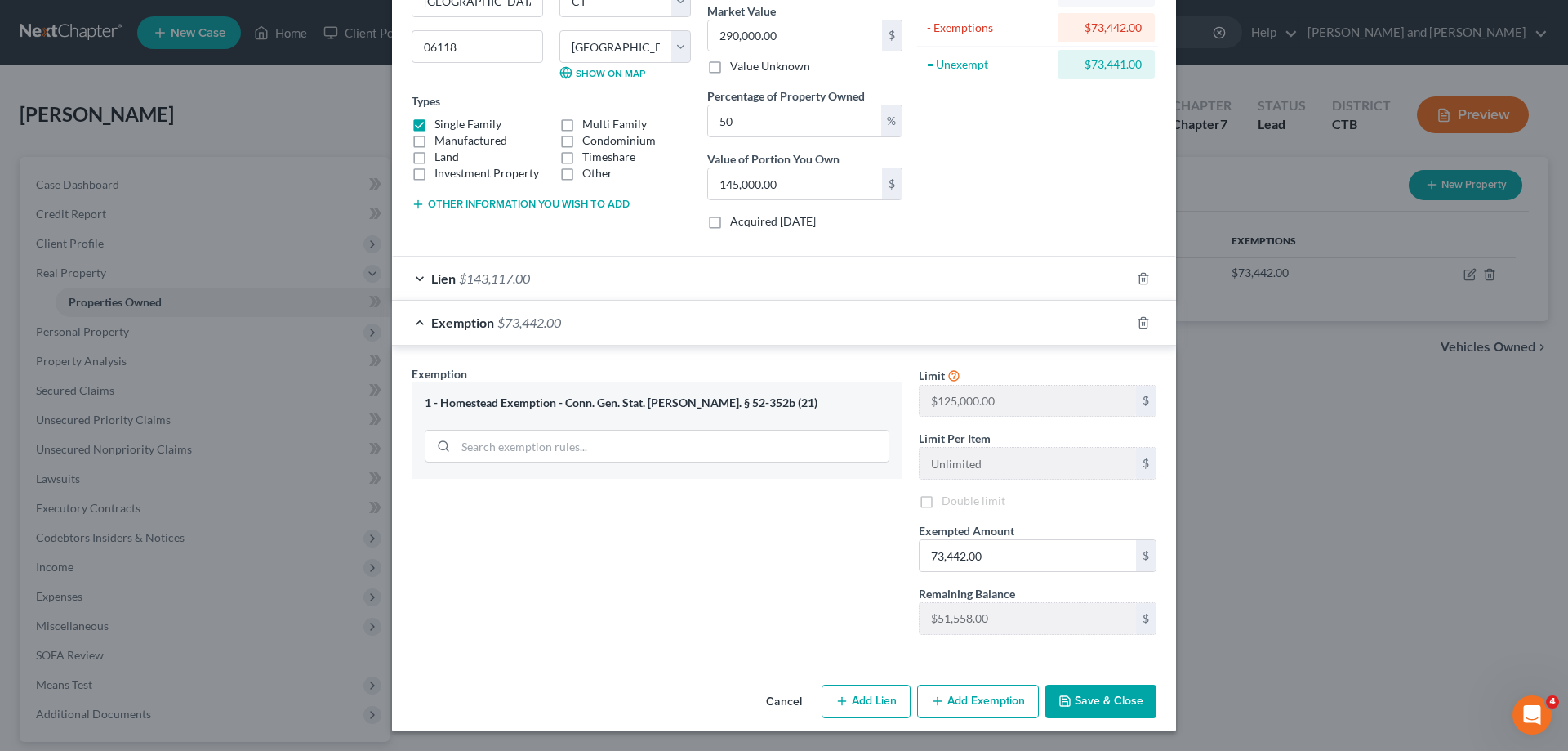
scroll to position [198, 0]
click at [413, 324] on div "Exemption $73,442.00" at bounding box center [761, 323] width 739 height 43
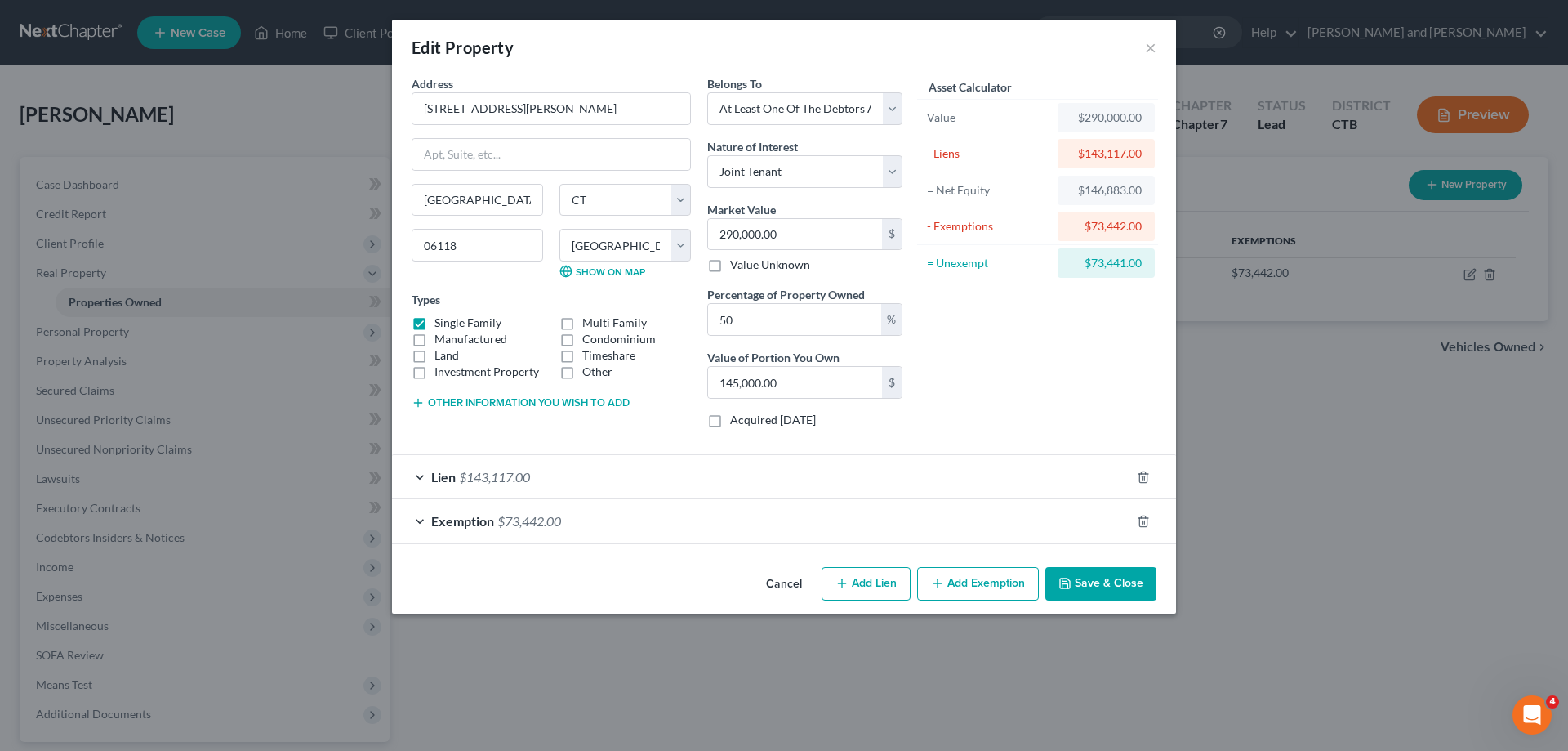
scroll to position [0, 0]
click at [961, 590] on button "Add Exemption" at bounding box center [977, 584] width 122 height 35
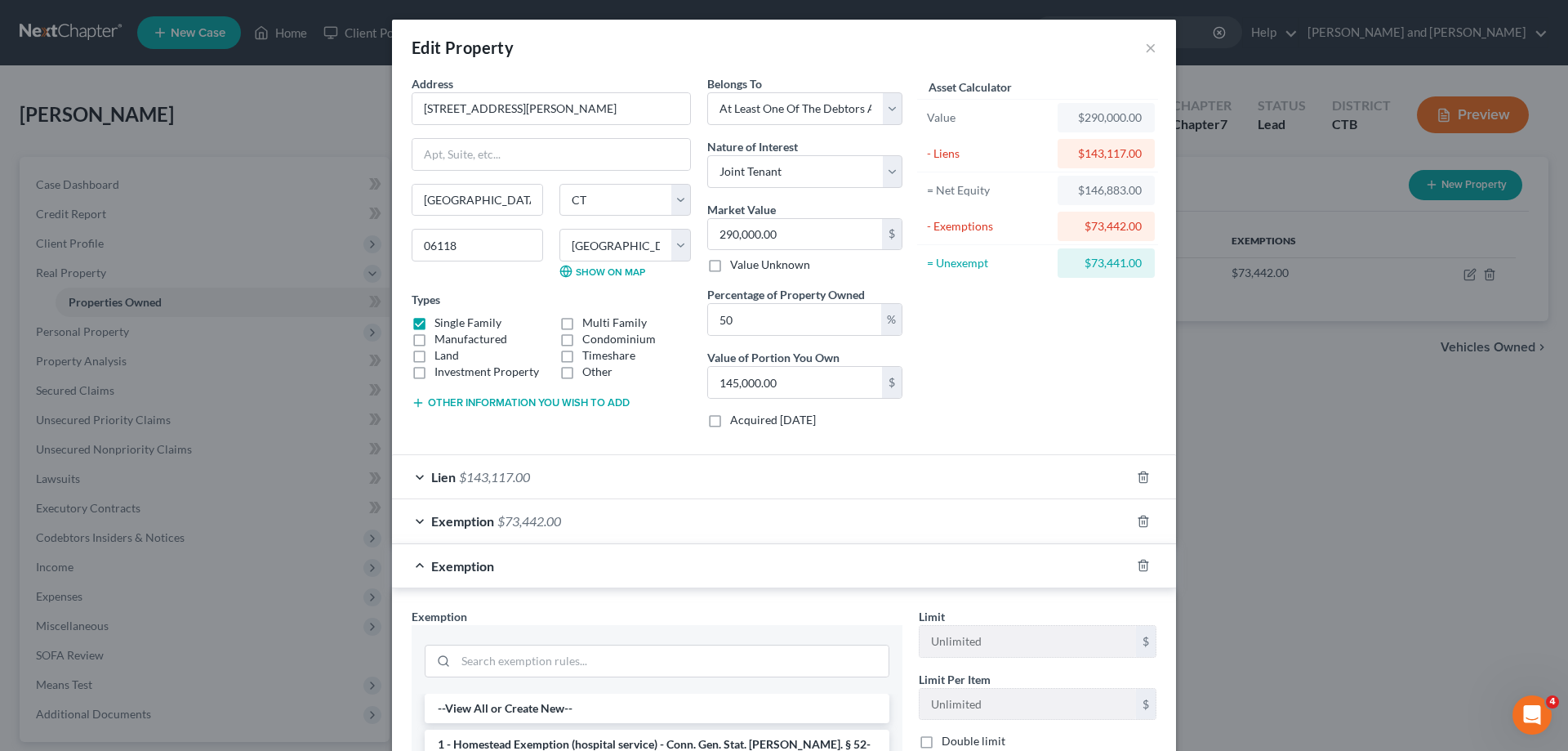
scroll to position [320, 0]
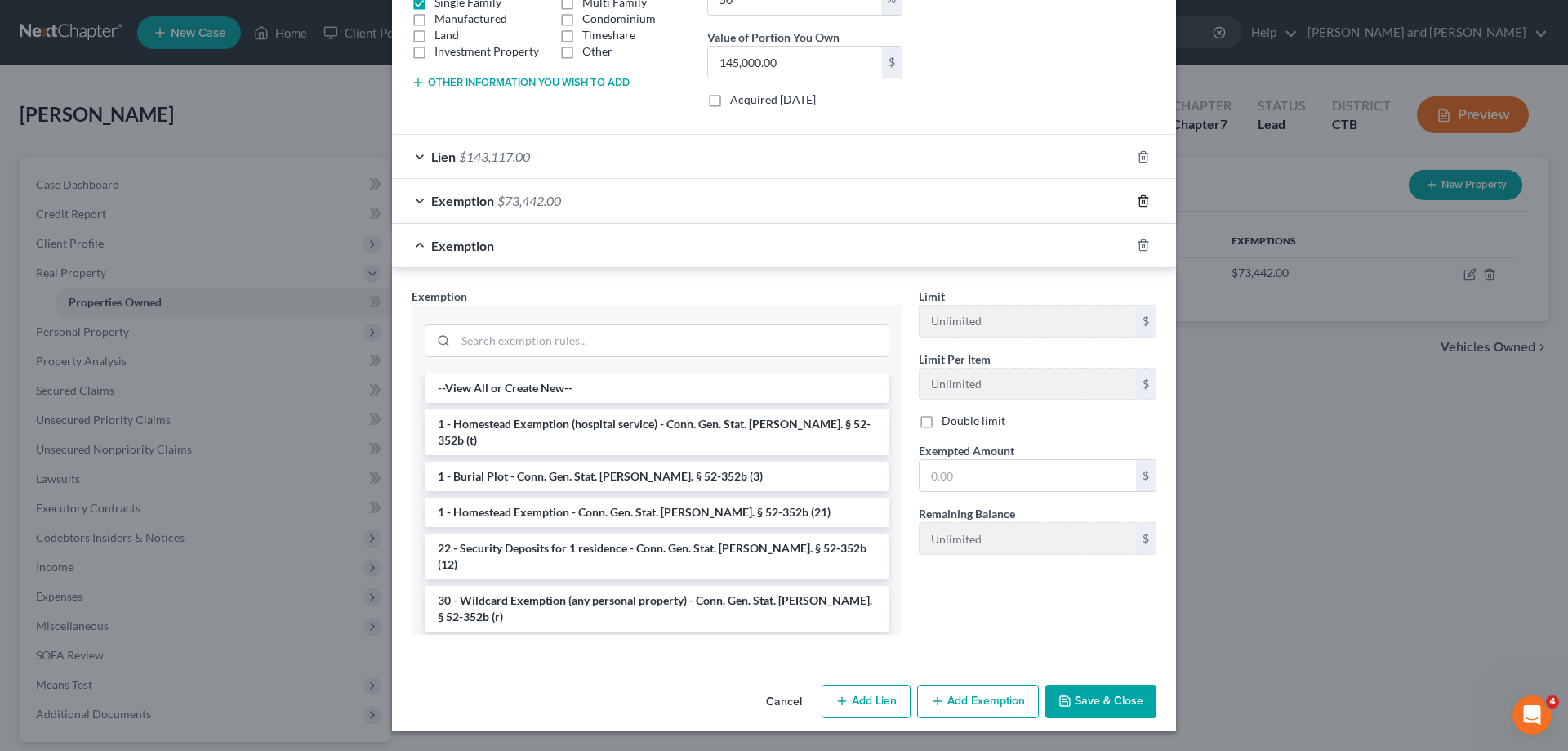
click at [1138, 200] on icon "button" at bounding box center [1142, 201] width 13 height 13
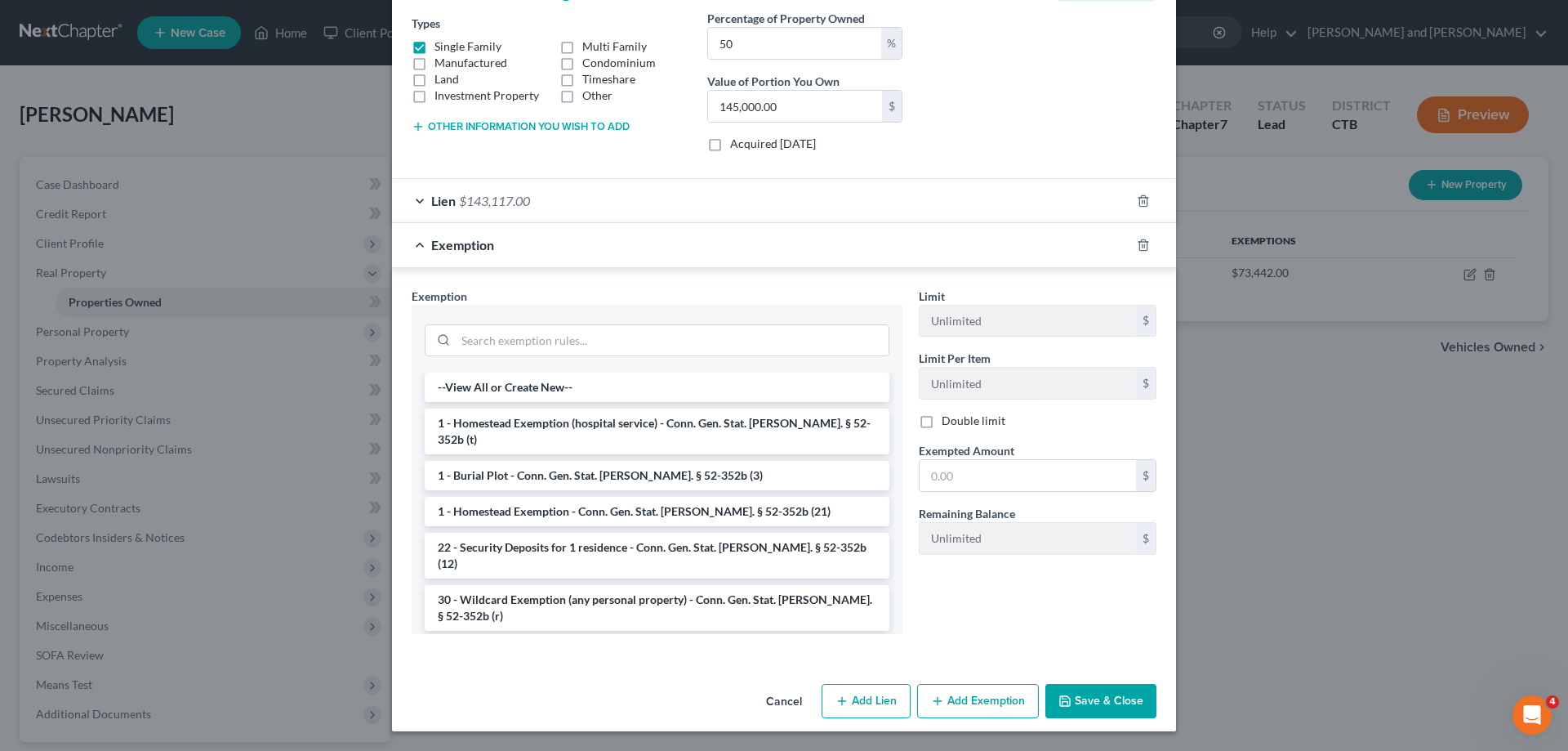
scroll to position [276, 0]
click at [616, 500] on li "1 - Homestead Exemption - Conn. Gen. Stat. [PERSON_NAME]. § 52-352b (21)" at bounding box center [656, 511] width 464 height 29
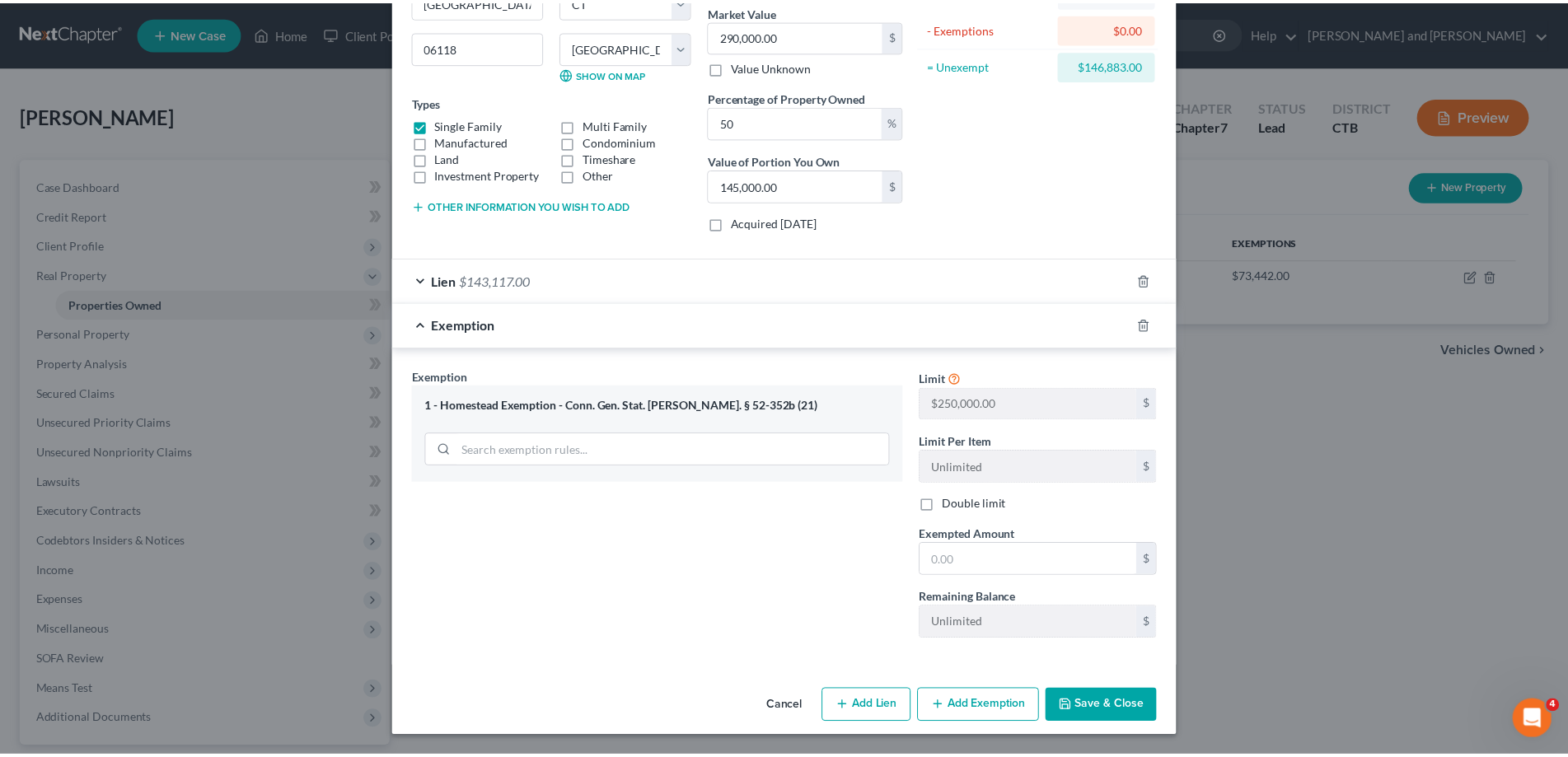
scroll to position [200, 0]
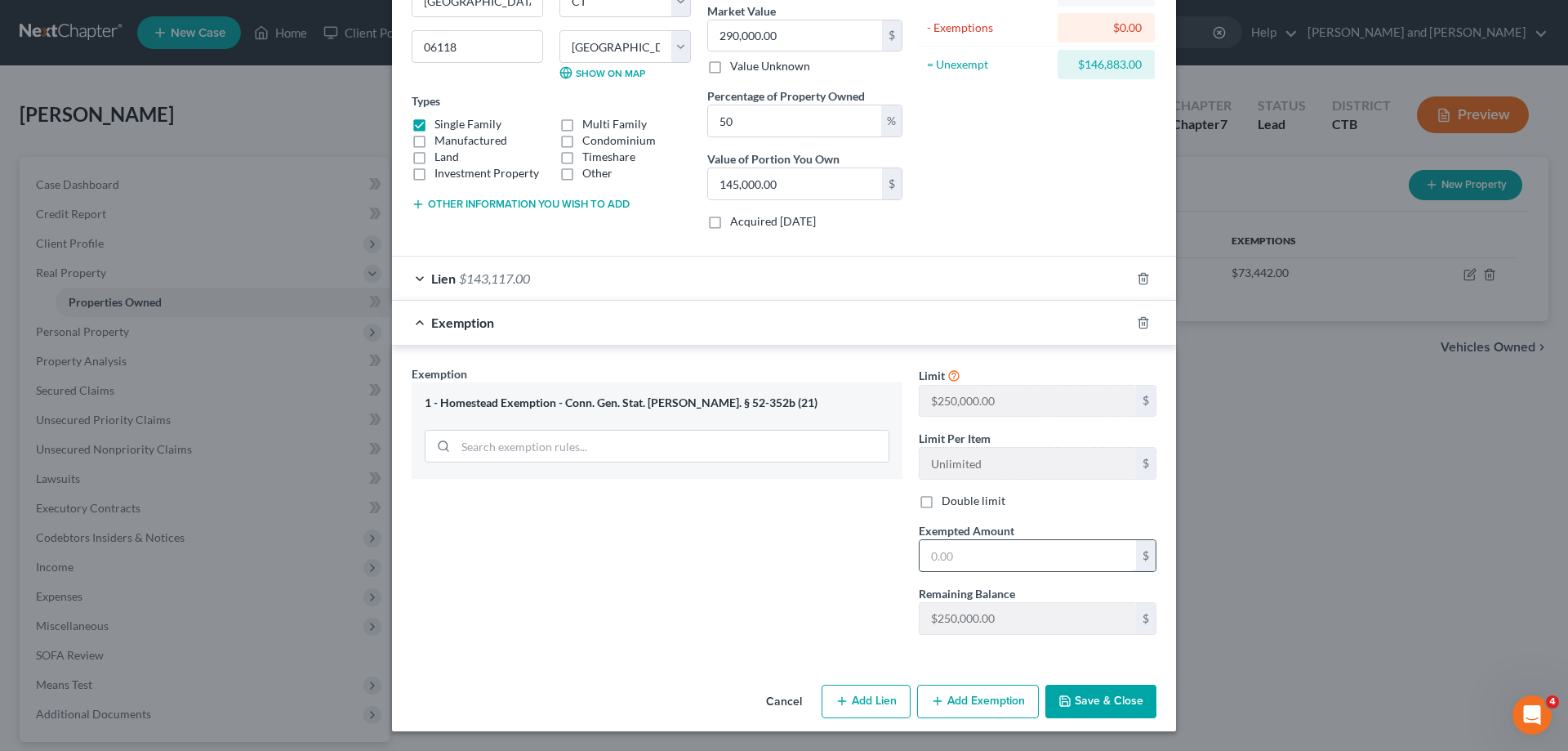
click at [946, 555] on input "text" at bounding box center [1027, 555] width 216 height 31
type input "146,883.00"
click at [605, 581] on div "Exemption Set must be selected for CA. Exemption * 1 - Homestead Exemption - Co…" at bounding box center [656, 506] width 507 height 283
click at [1099, 708] on button "Save & Close" at bounding box center [1101, 702] width 111 height 35
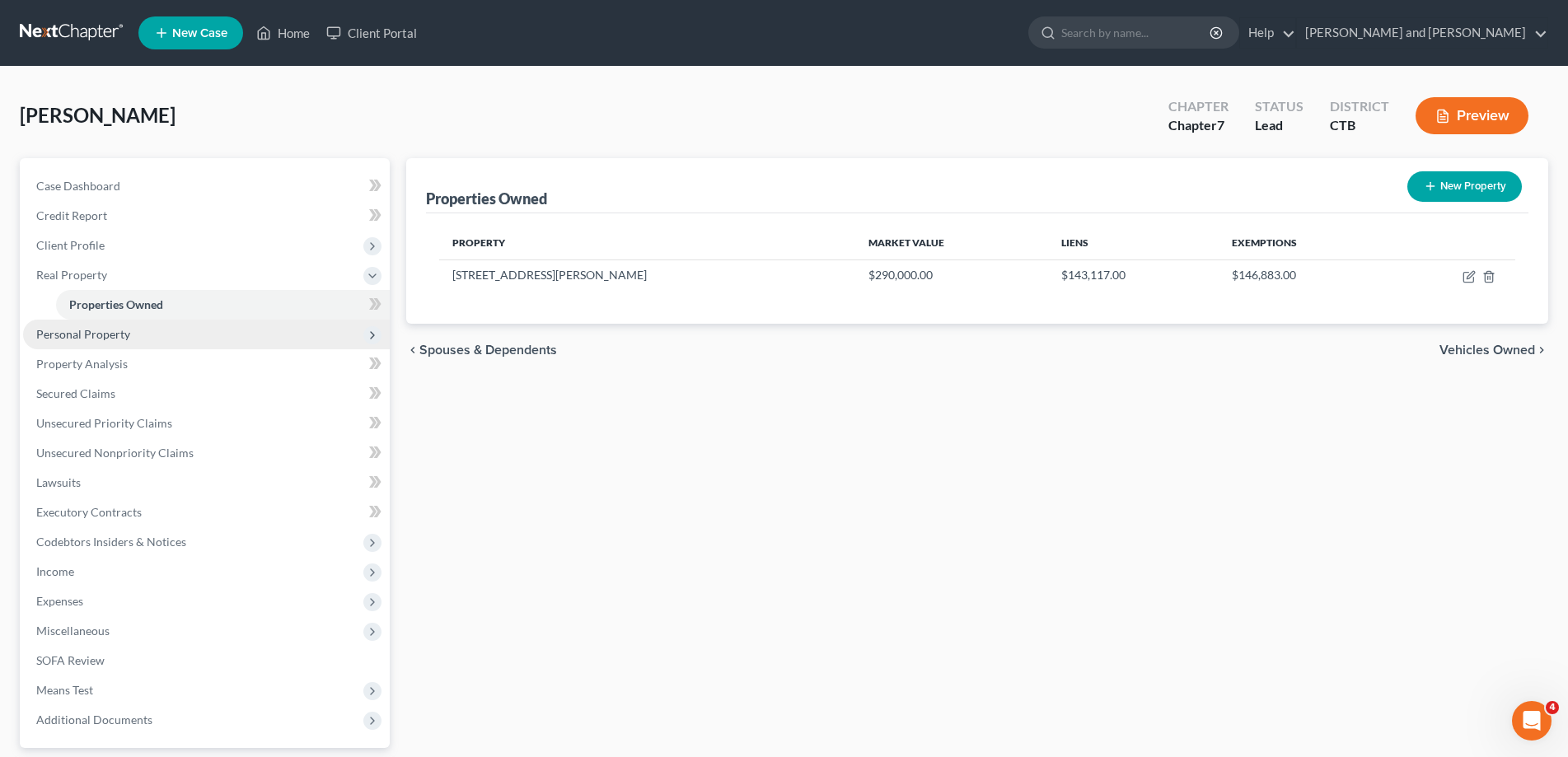
click at [94, 334] on span "Personal Property" at bounding box center [84, 334] width 94 height 14
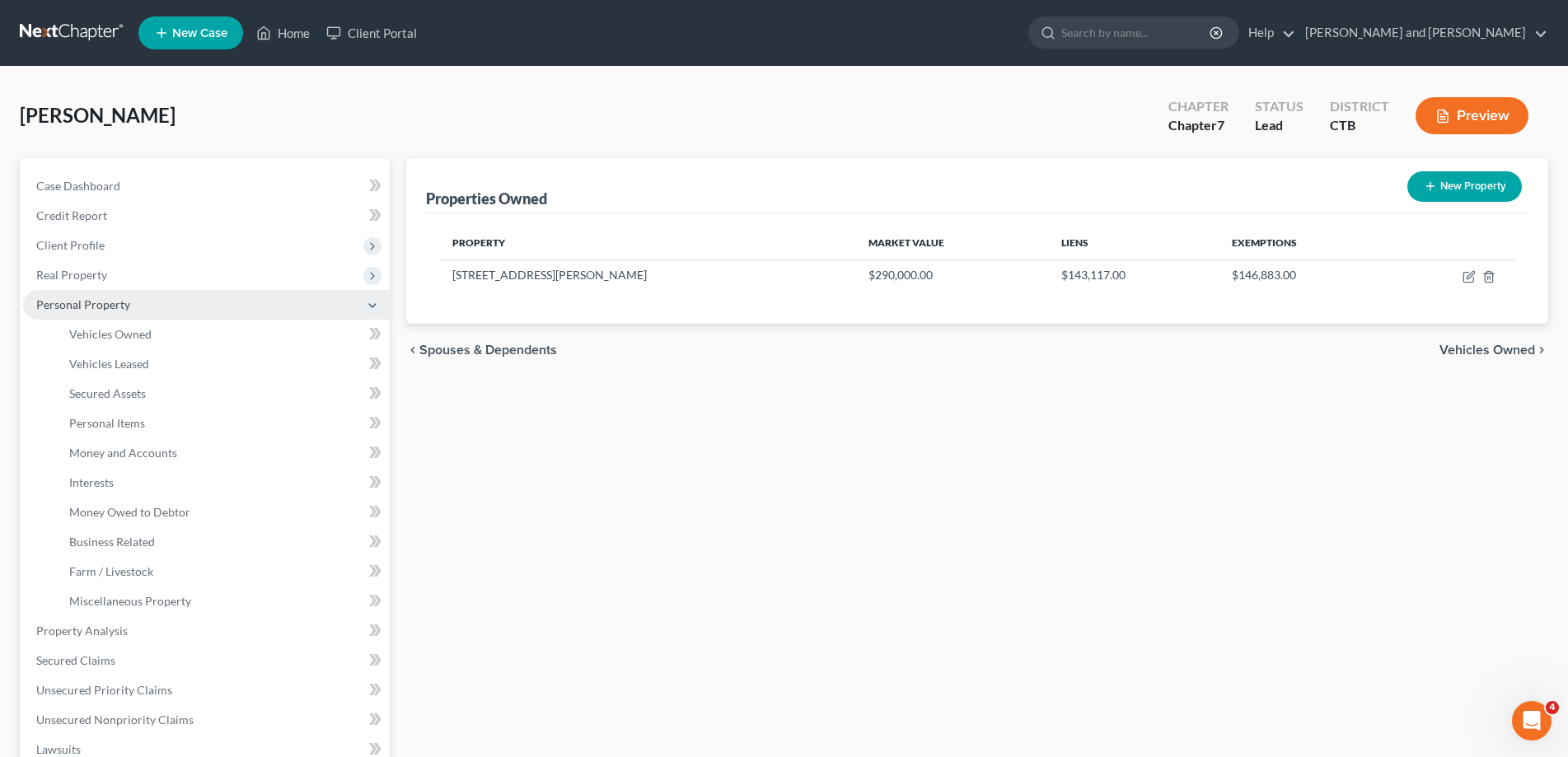
click at [91, 306] on span "Personal Property" at bounding box center [84, 304] width 94 height 14
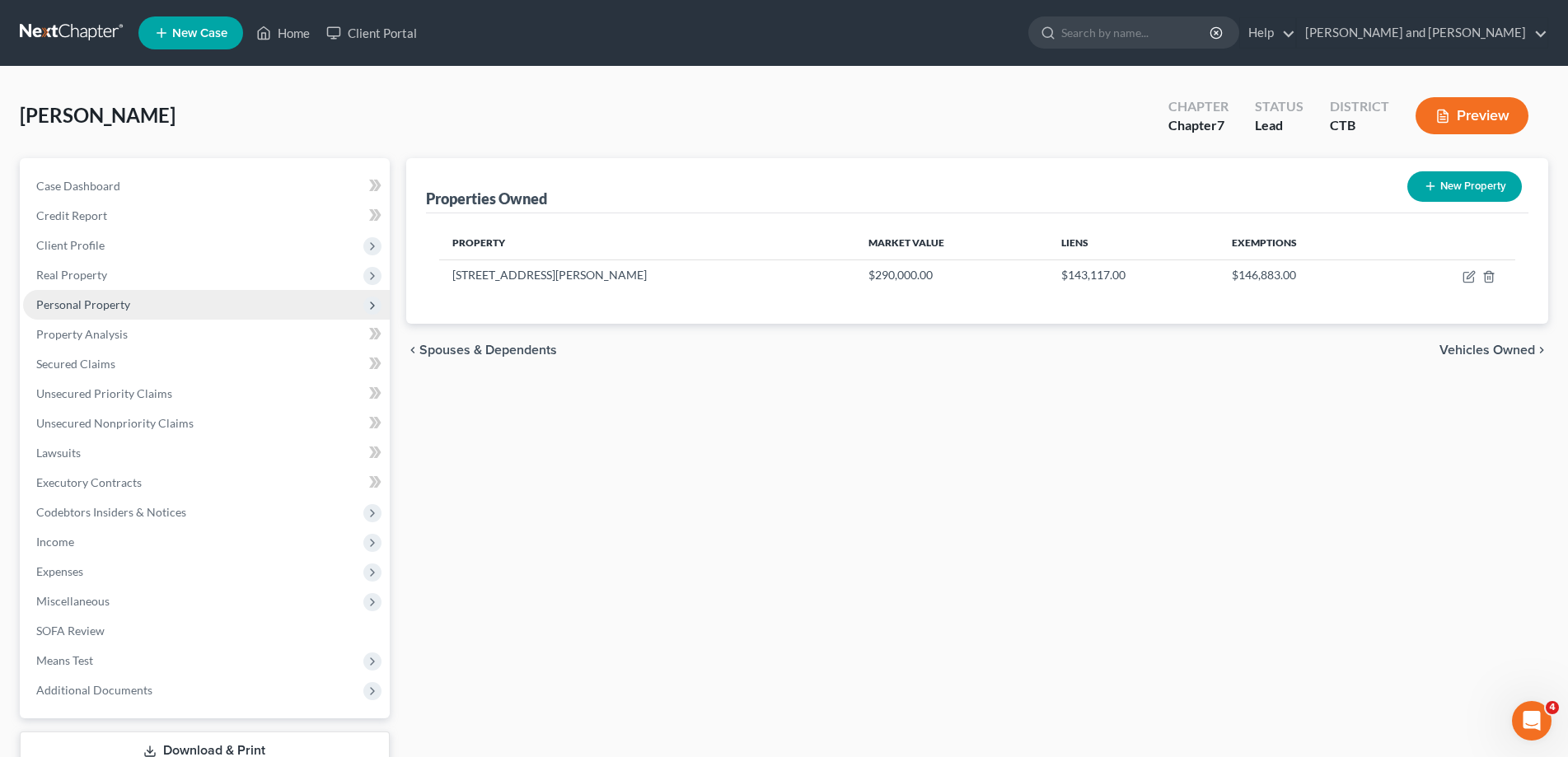
click at [91, 306] on span "Personal Property" at bounding box center [84, 304] width 94 height 14
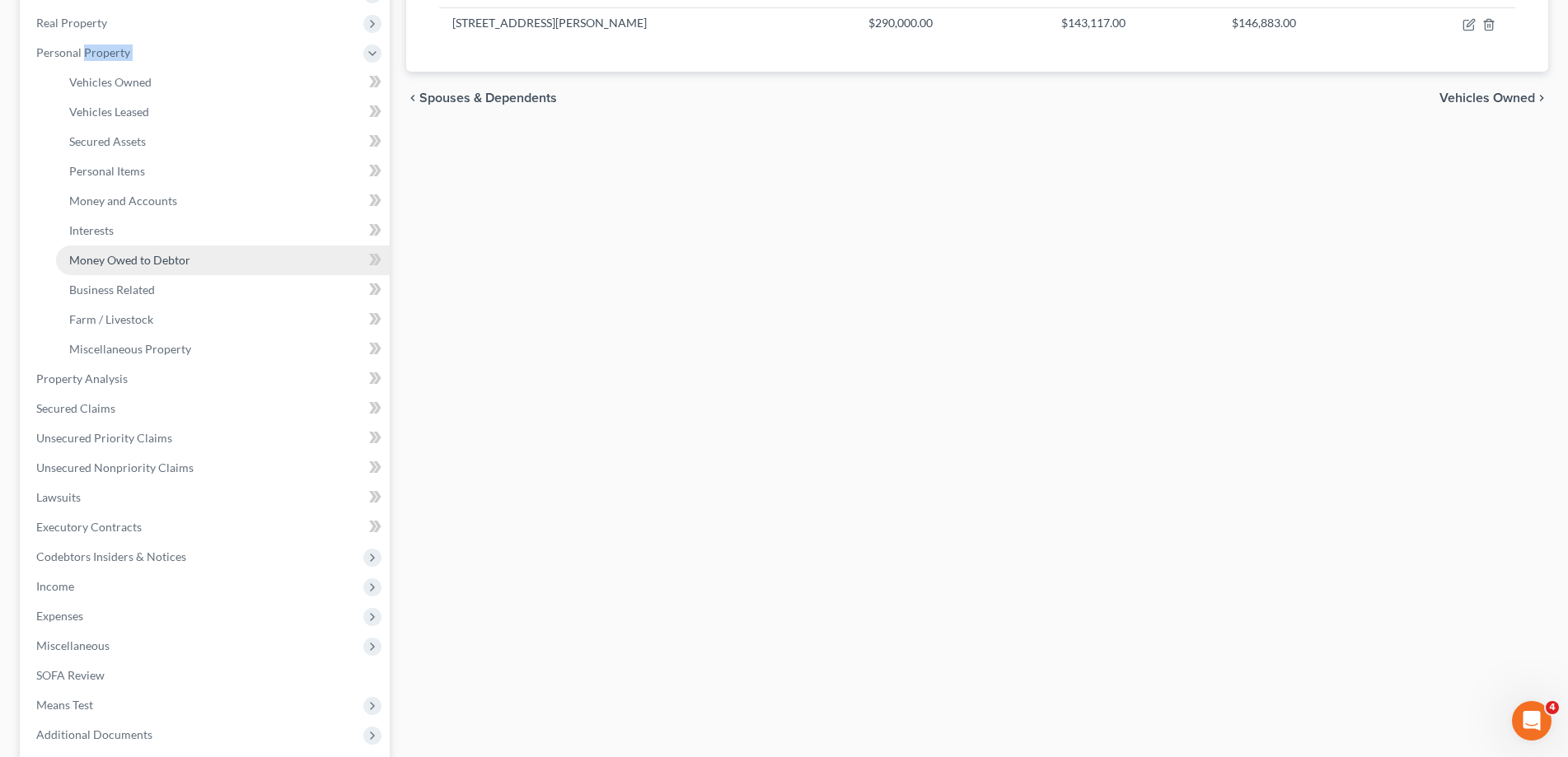
scroll to position [413, 0]
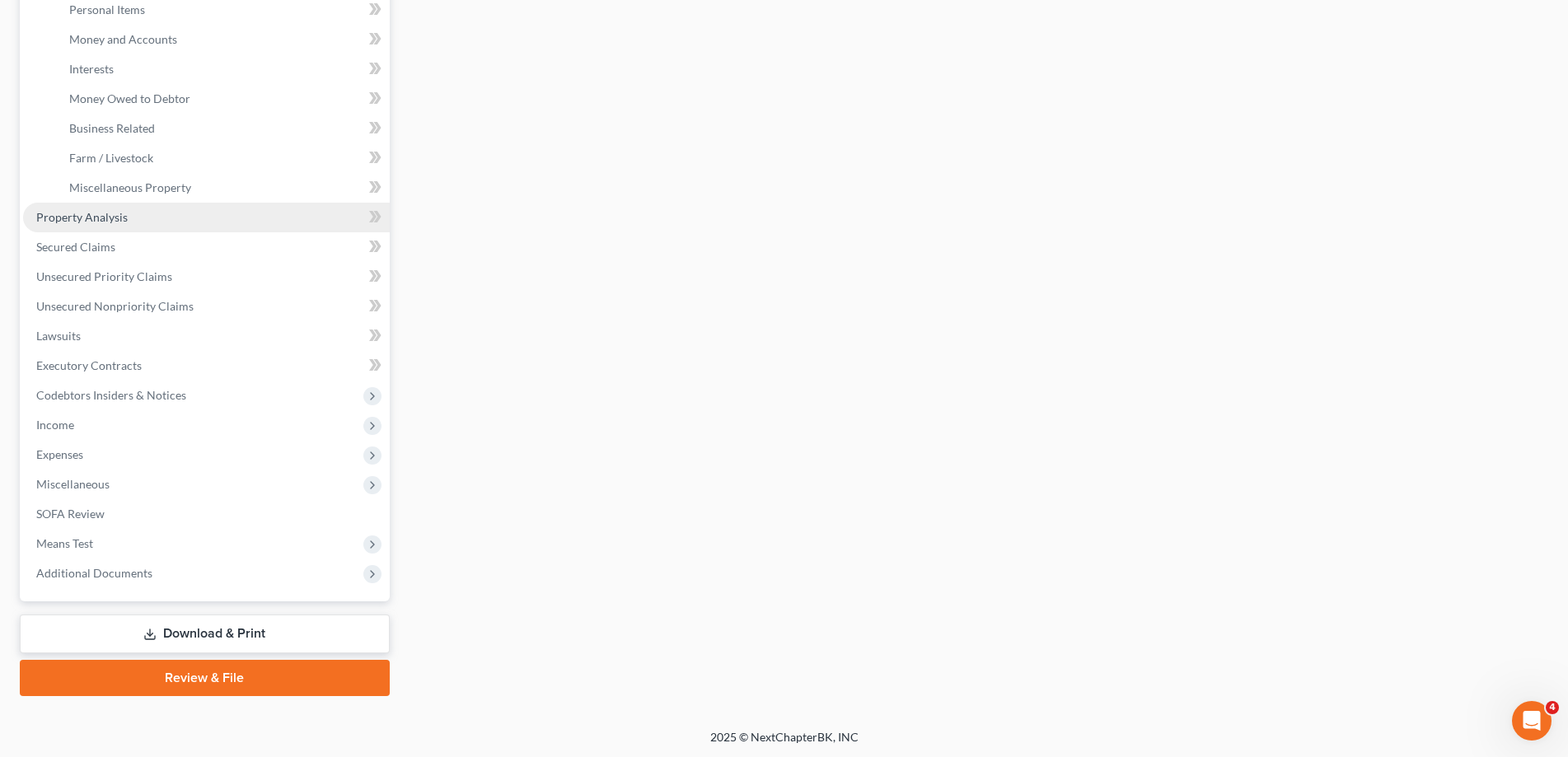
click at [100, 217] on span "Property Analysis" at bounding box center [82, 217] width 92 height 14
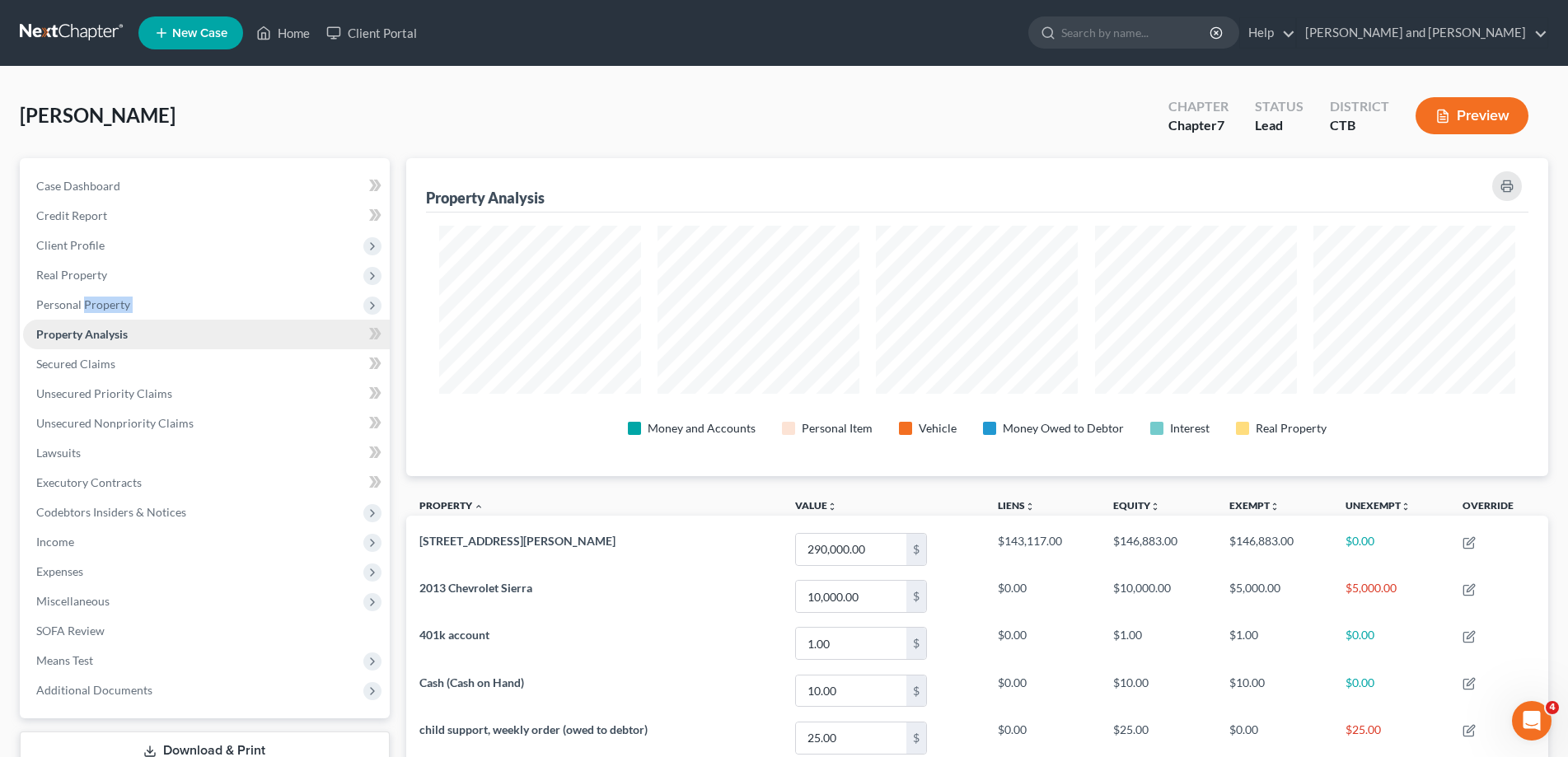
scroll to position [823232, 822828]
click at [74, 301] on span "Personal Property" at bounding box center [84, 304] width 94 height 14
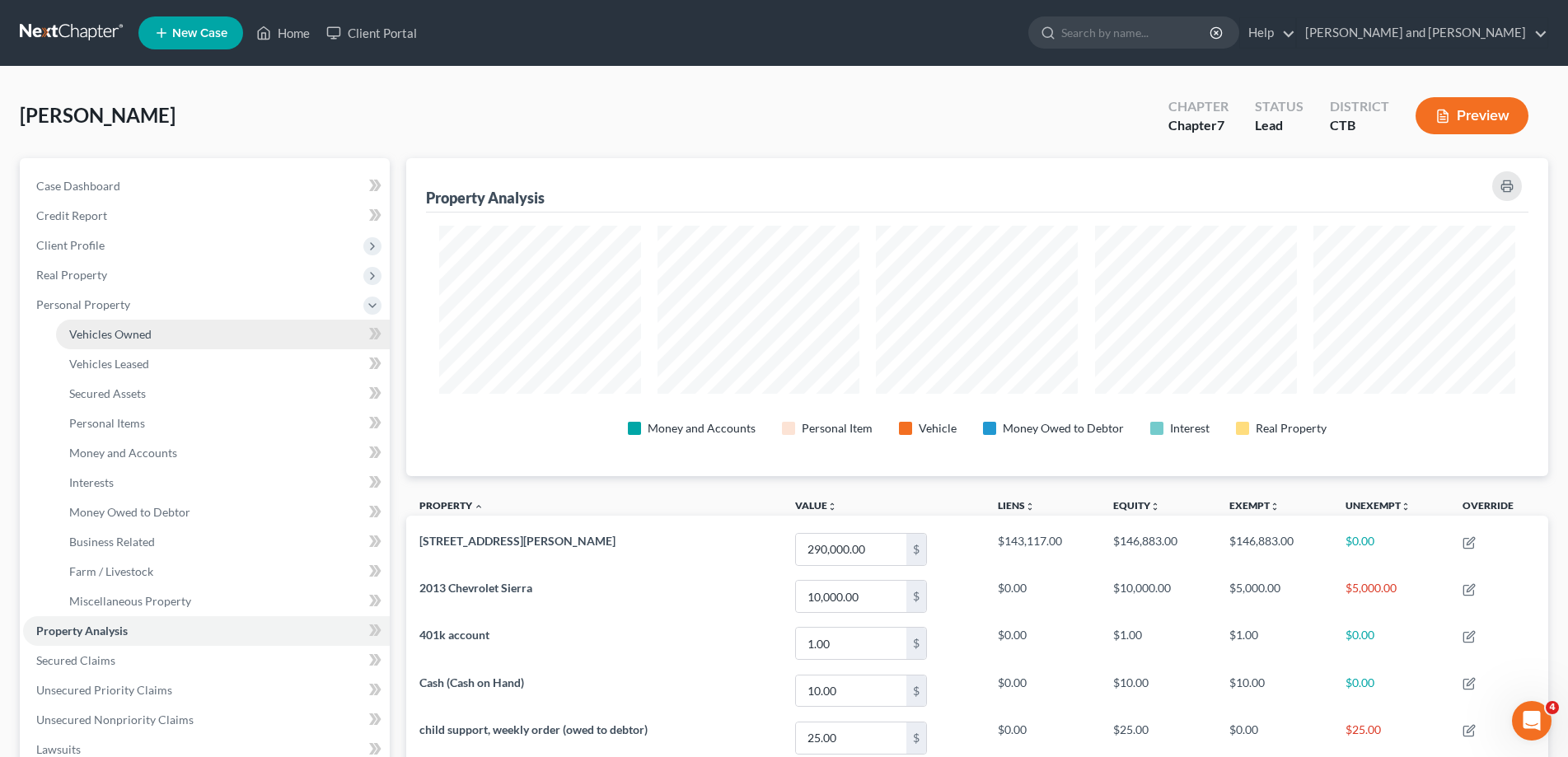
click at [98, 331] on span "Vehicles Owned" at bounding box center [110, 334] width 82 height 14
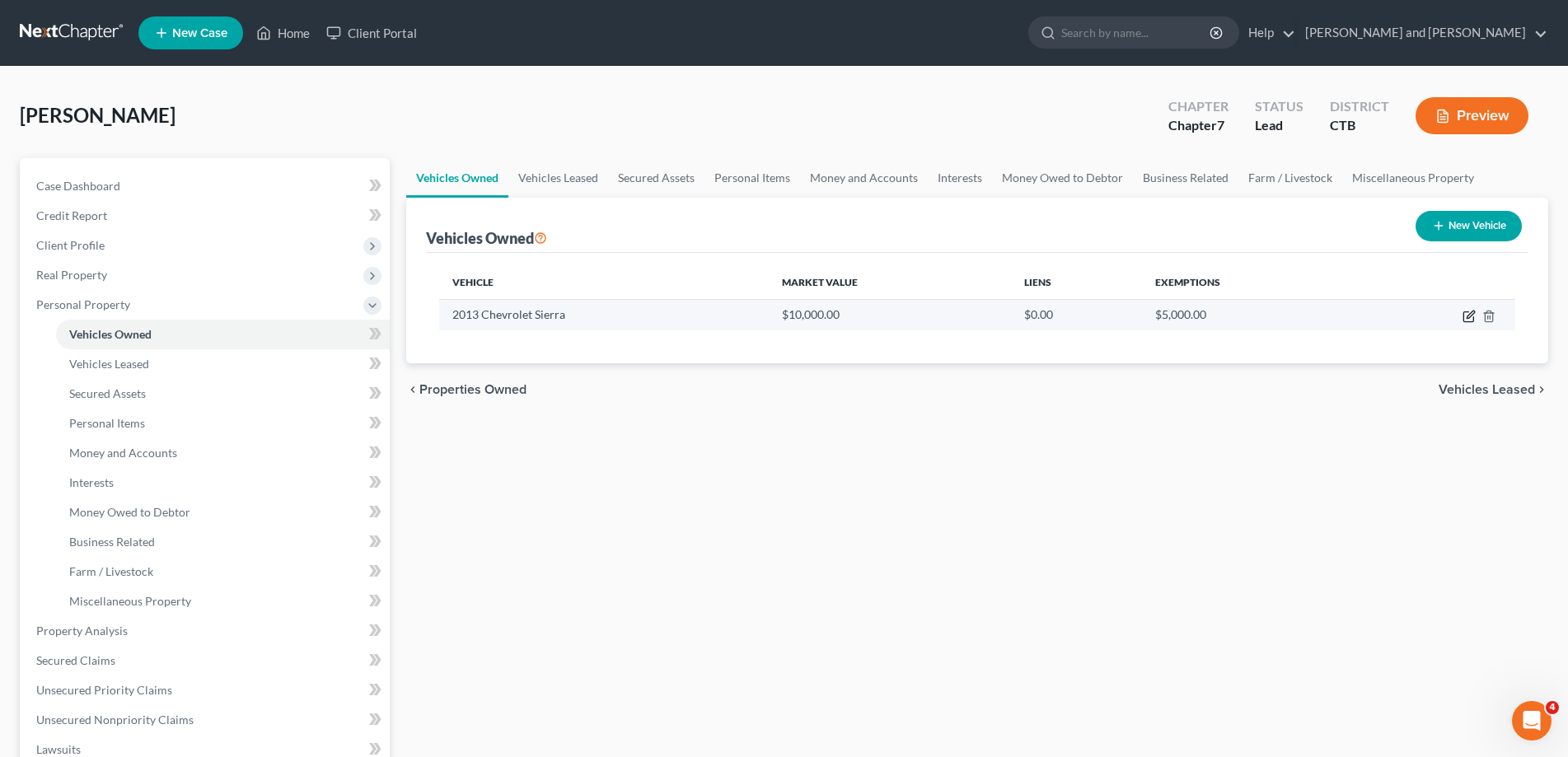
click at [1468, 316] on icon "button" at bounding box center [1469, 316] width 13 height 13
select select "0"
select select "13"
select select "2"
select select "3"
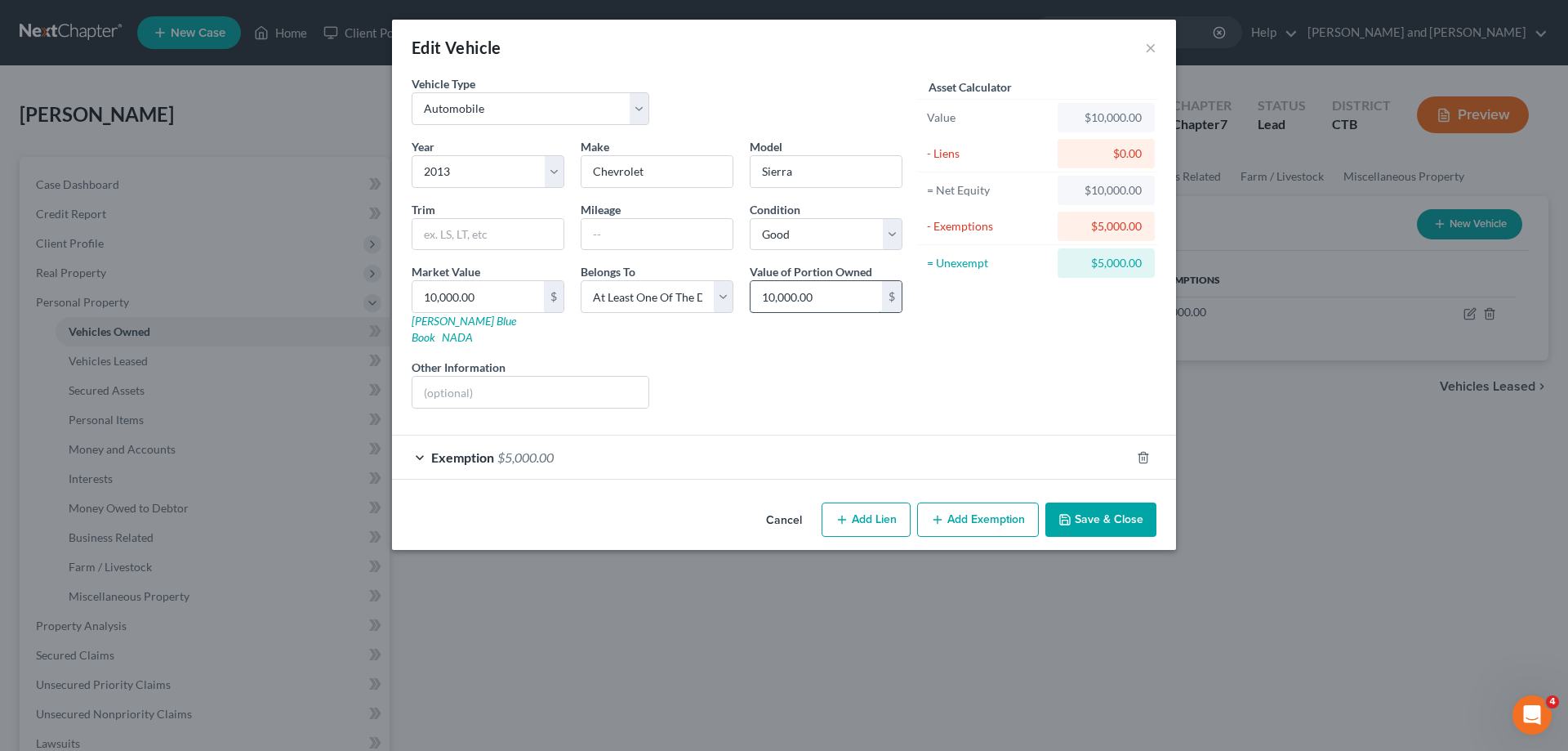
drag, startPoint x: 814, startPoint y: 298, endPoint x: 1014, endPoint y: 309, distance: 200.3
click at [882, 309] on input "10,000.00" at bounding box center [816, 297] width 131 height 31
type input "5,000.00"
click at [1095, 385] on div "Asset Calculator Value $10,000.00 - Liens $0.00 = Net Equity $10,000.00 - Exemp…" at bounding box center [1038, 248] width 254 height 346
click at [1107, 115] on div "$10,000.00" at bounding box center [1106, 118] width 71 height 16
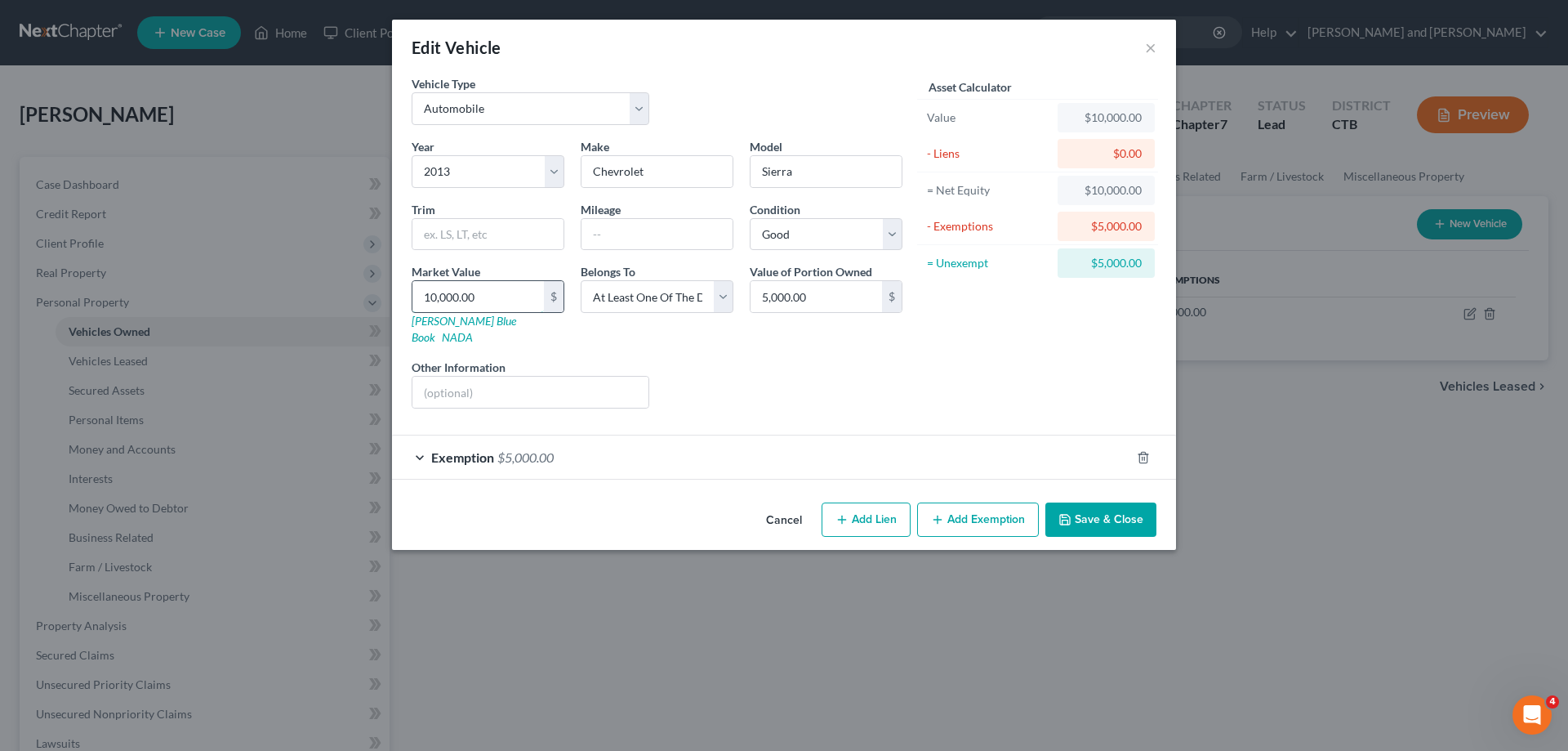
click at [485, 295] on input "10,000.00" at bounding box center [478, 297] width 131 height 31
type input "5"
type input "5.00"
type input "50"
type input "50.00"
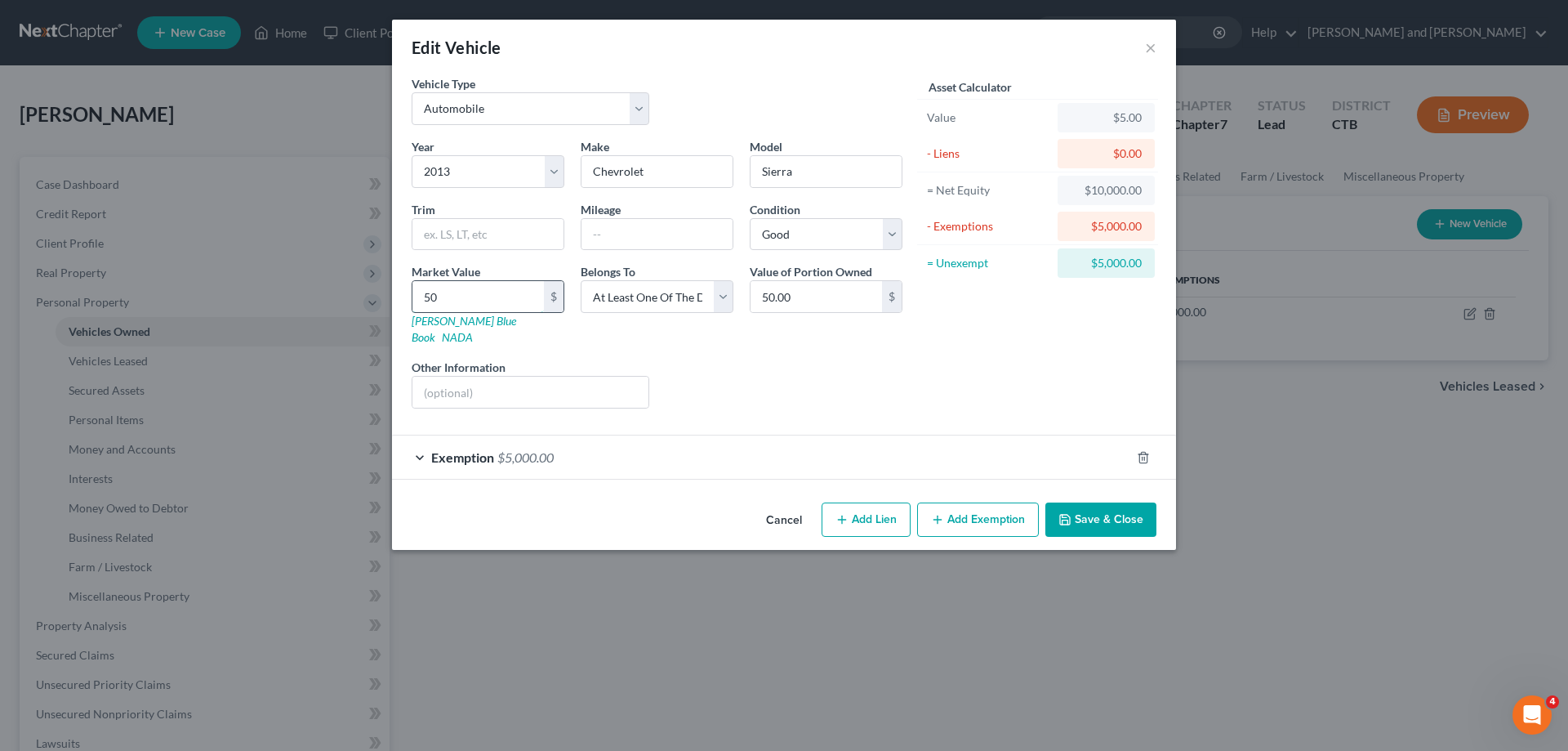
type input "500"
type input "500.00"
type input "5000"
type input "5,000.00"
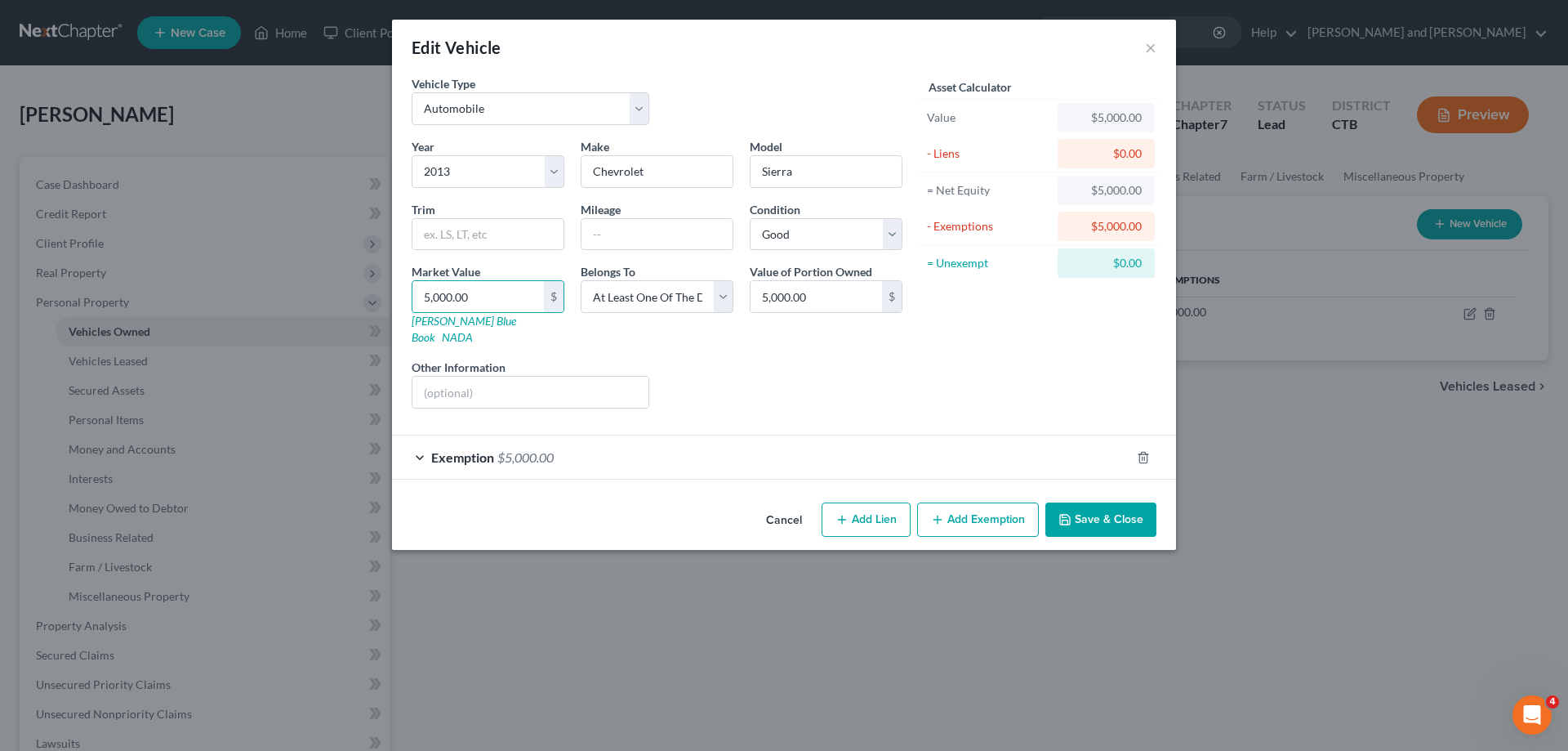
click at [858, 339] on div "Year Select 2026 2025 2024 2023 2022 2021 2020 2019 2018 2017 2016 2015 2014 20…" at bounding box center [656, 280] width 507 height 284
click at [1092, 513] on button "Save & Close" at bounding box center [1101, 520] width 111 height 35
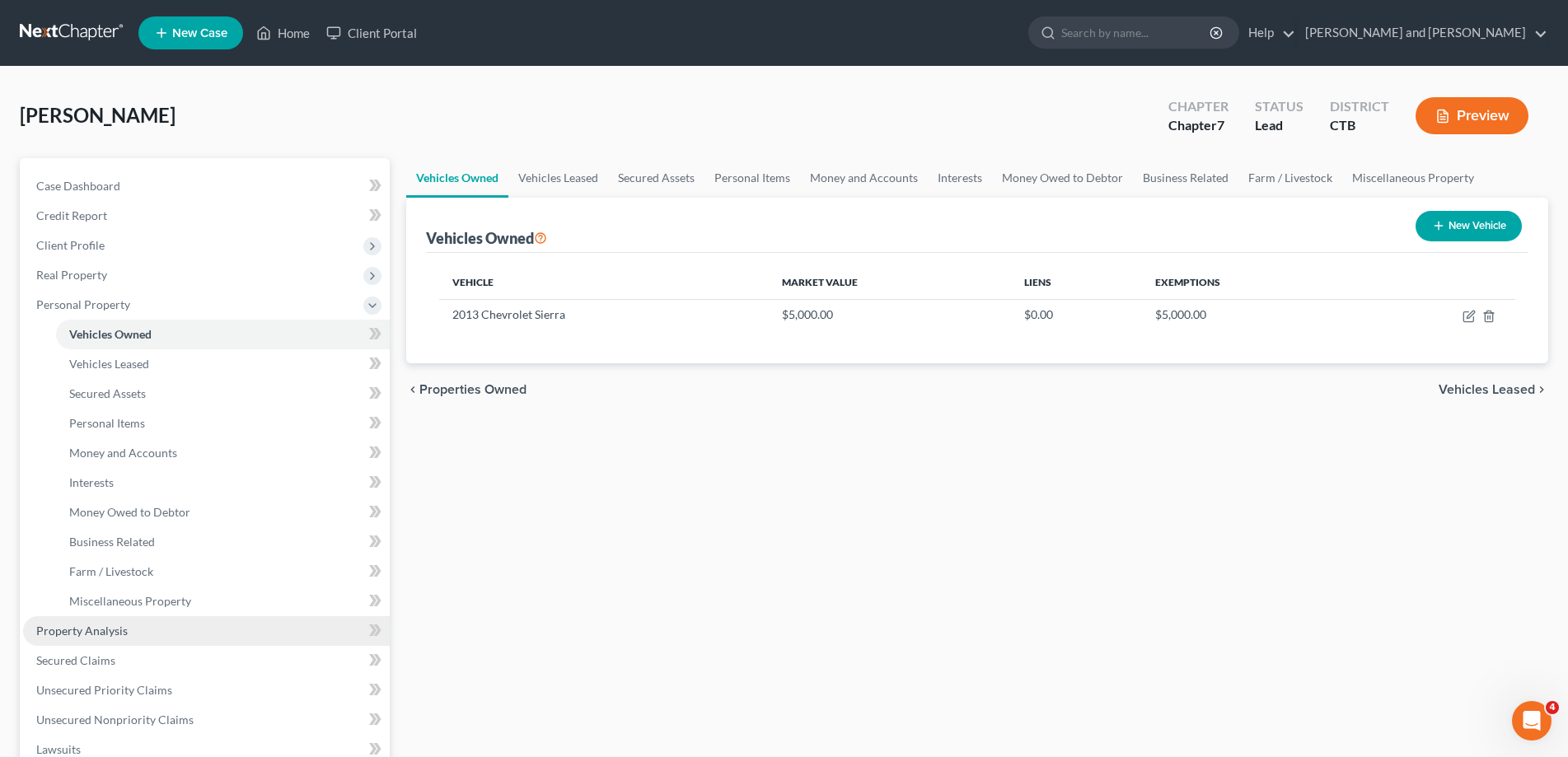
click at [120, 633] on span "Property Analysis" at bounding box center [82, 631] width 92 height 14
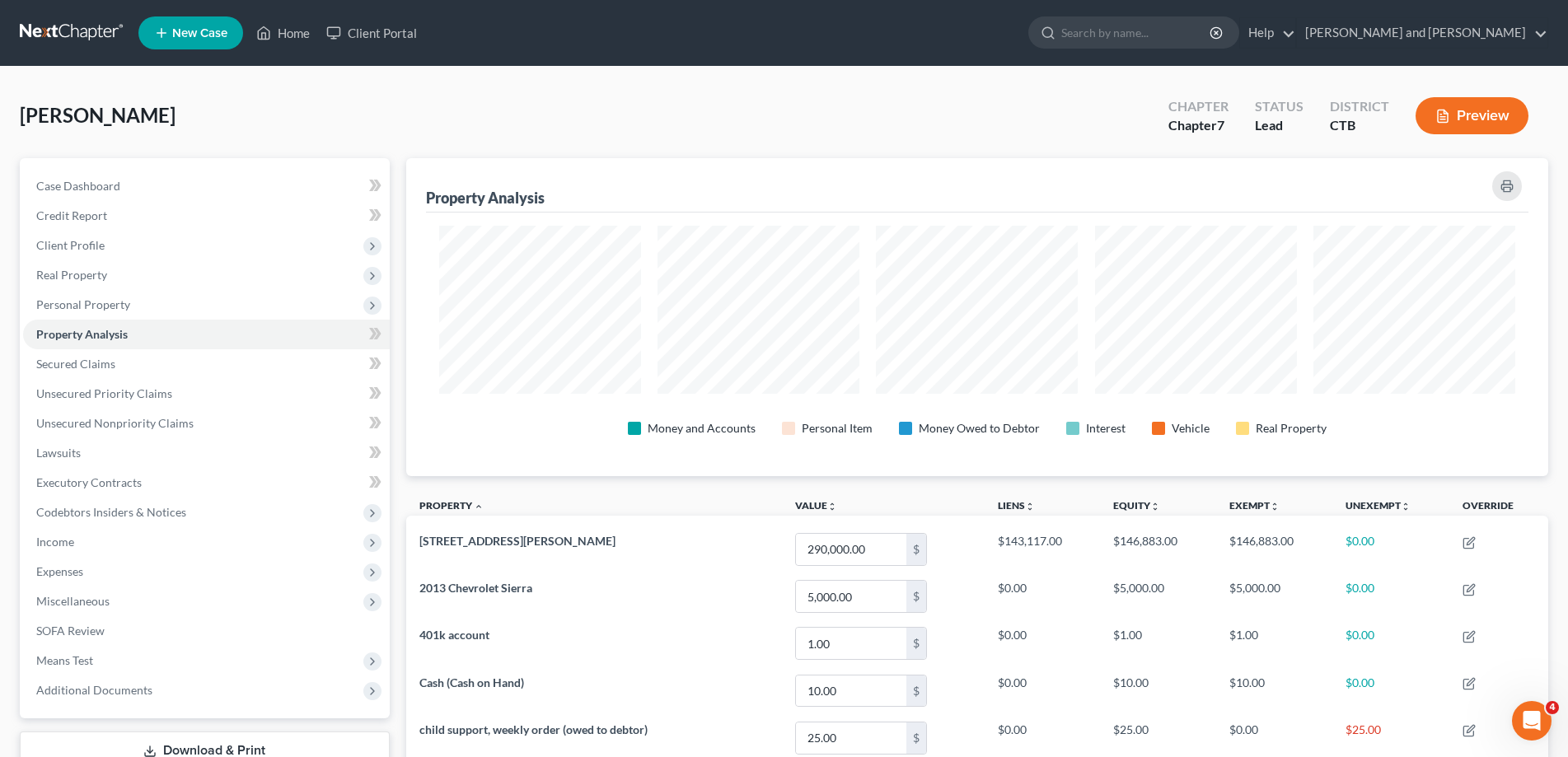
scroll to position [168, 0]
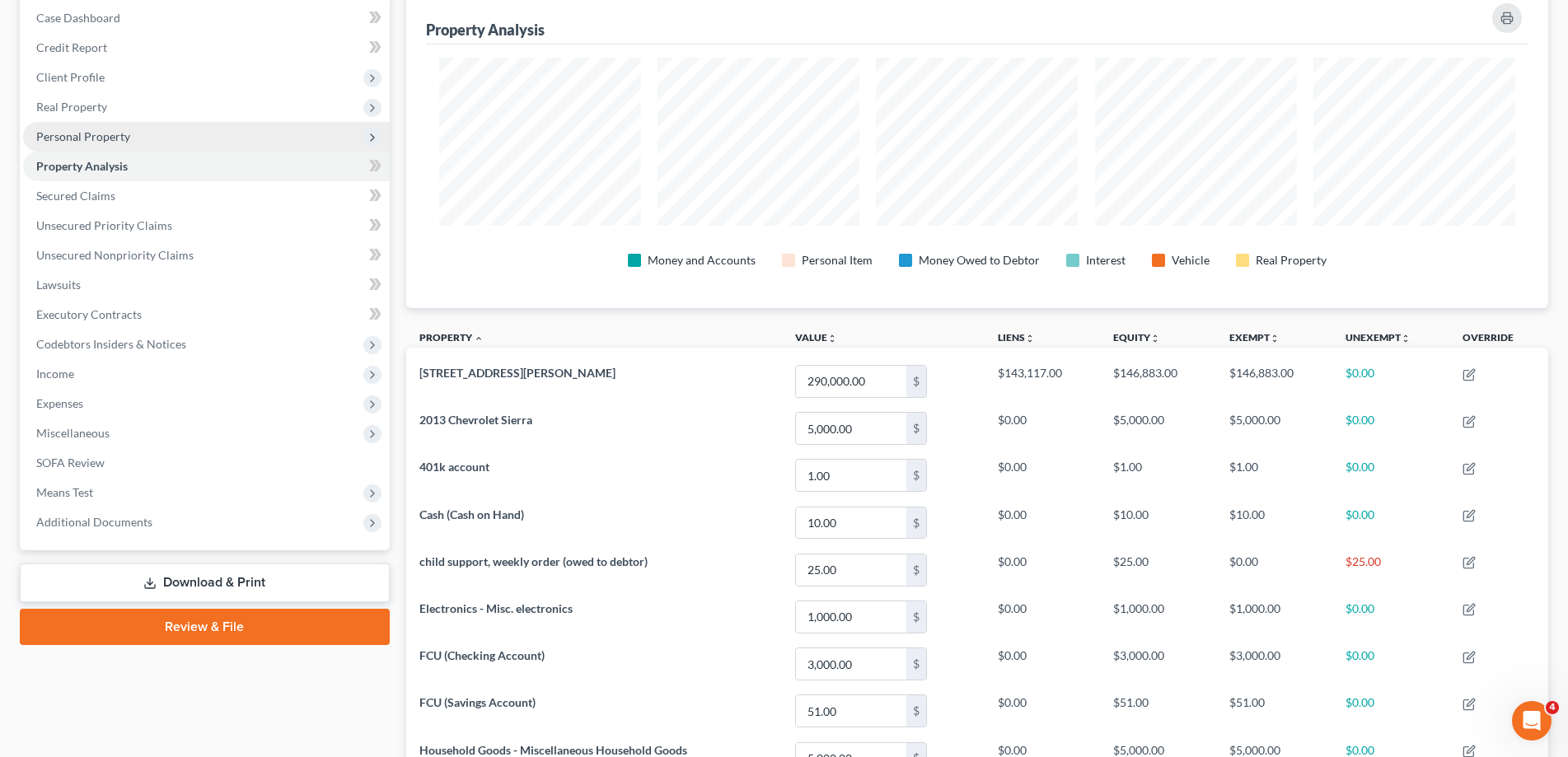
click at [94, 133] on span "Personal Property" at bounding box center [84, 136] width 94 height 14
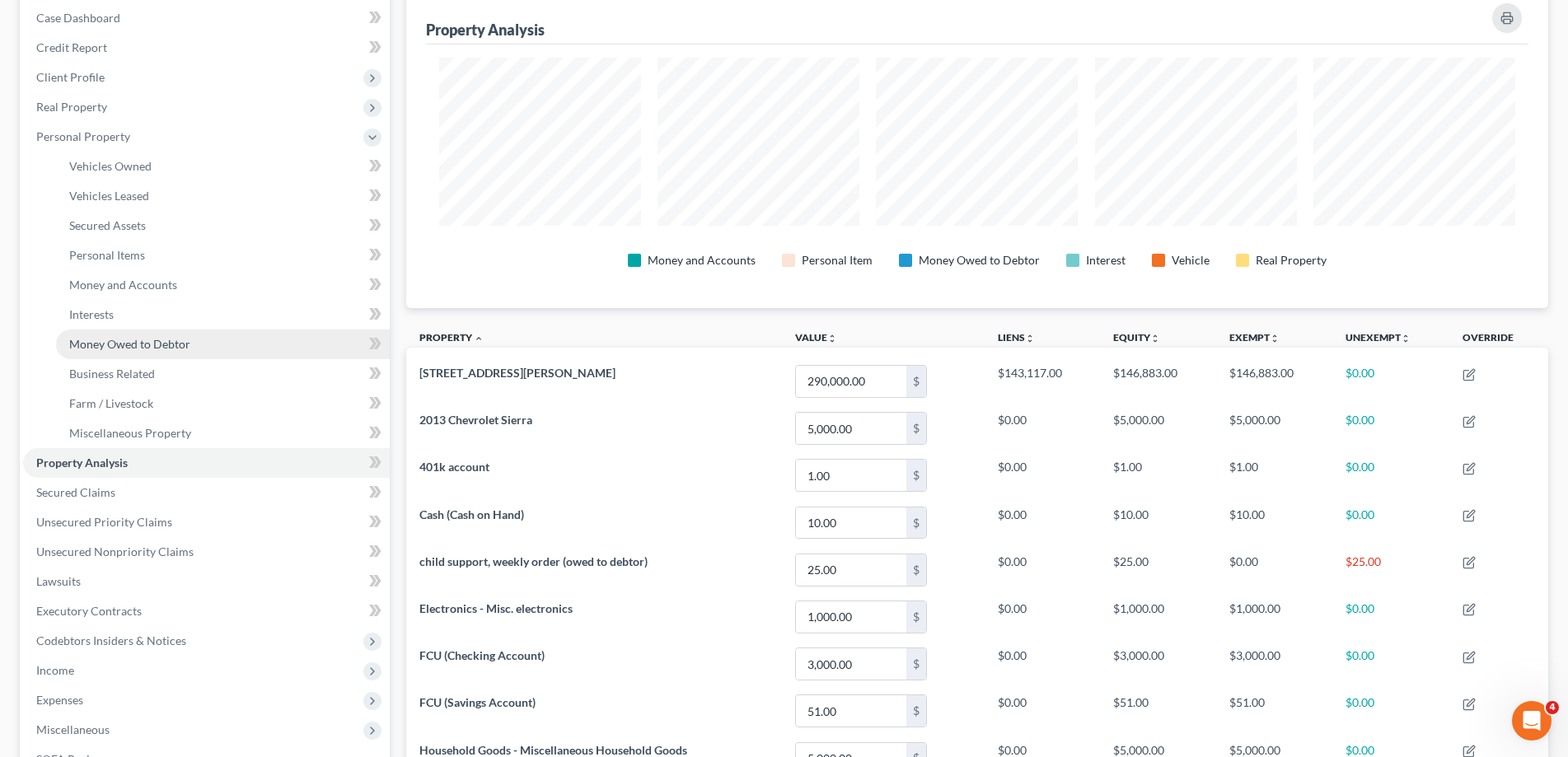
click at [136, 347] on span "Money Owed to Debtor" at bounding box center [129, 344] width 121 height 14
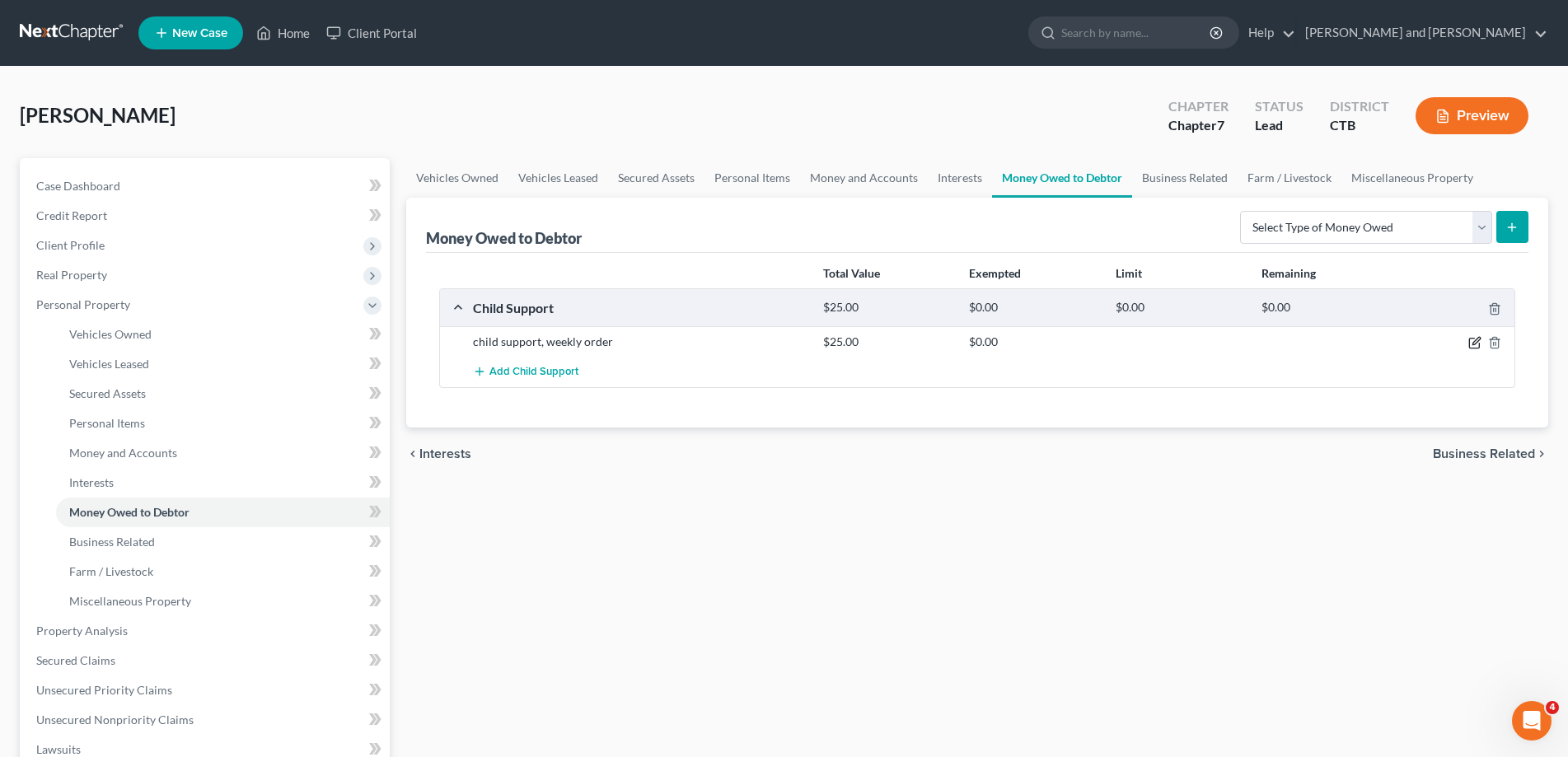
click at [1473, 343] on icon "button" at bounding box center [1476, 341] width 7 height 7
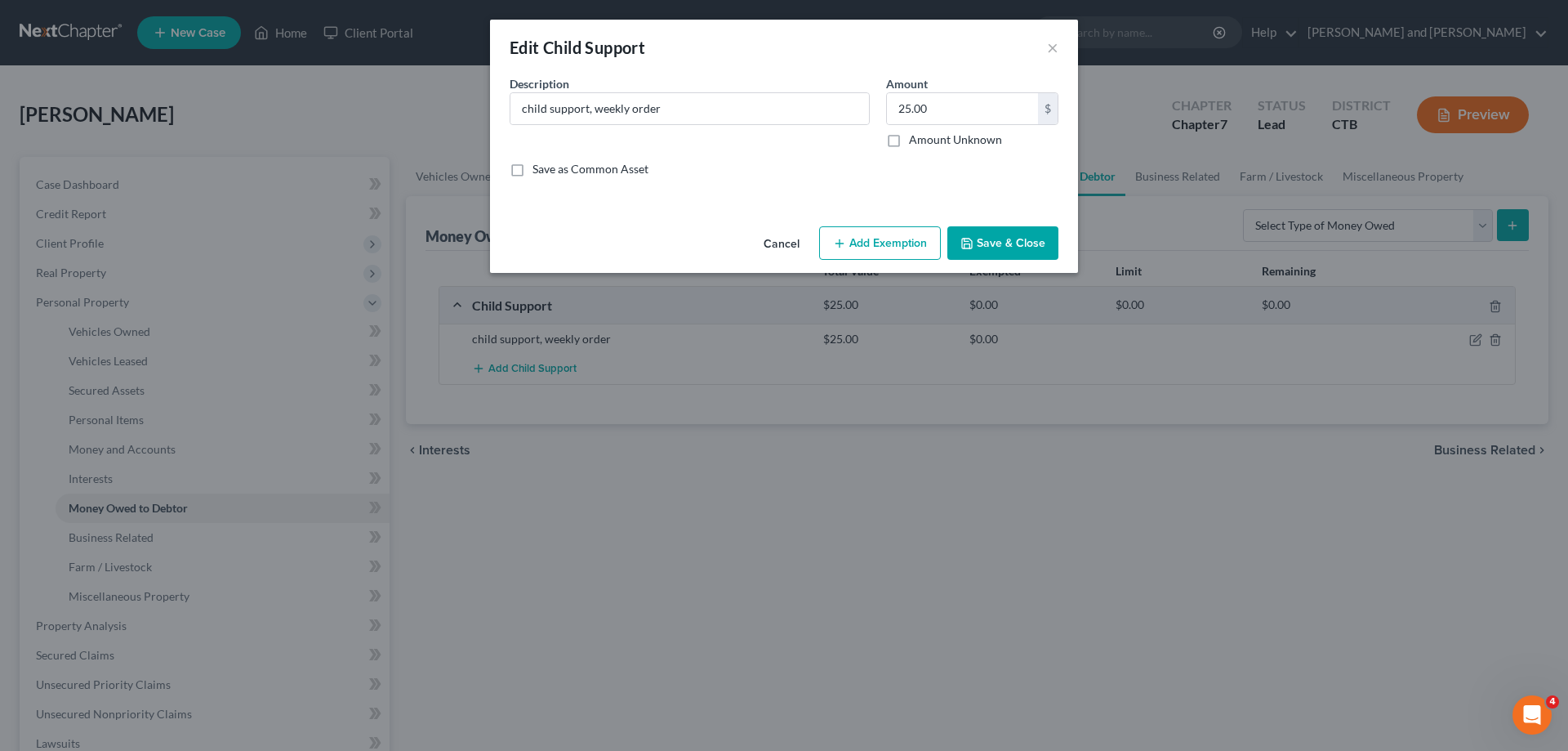
click at [872, 252] on button "Add Exemption" at bounding box center [880, 244] width 122 height 35
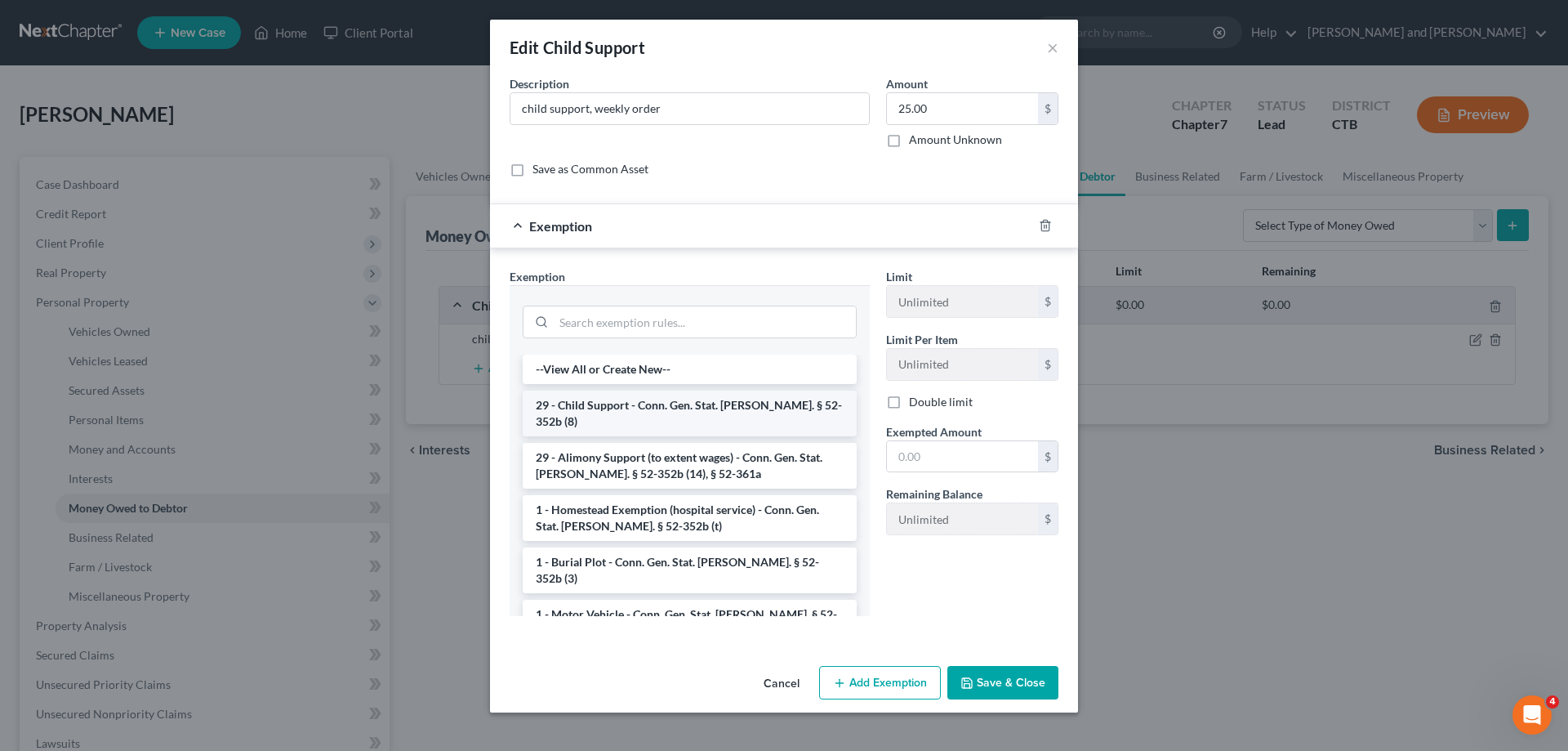
click at [693, 410] on li "29 - Child Support - Conn. Gen. Stat. [PERSON_NAME]. § 52-352b (8)" at bounding box center [689, 413] width 334 height 46
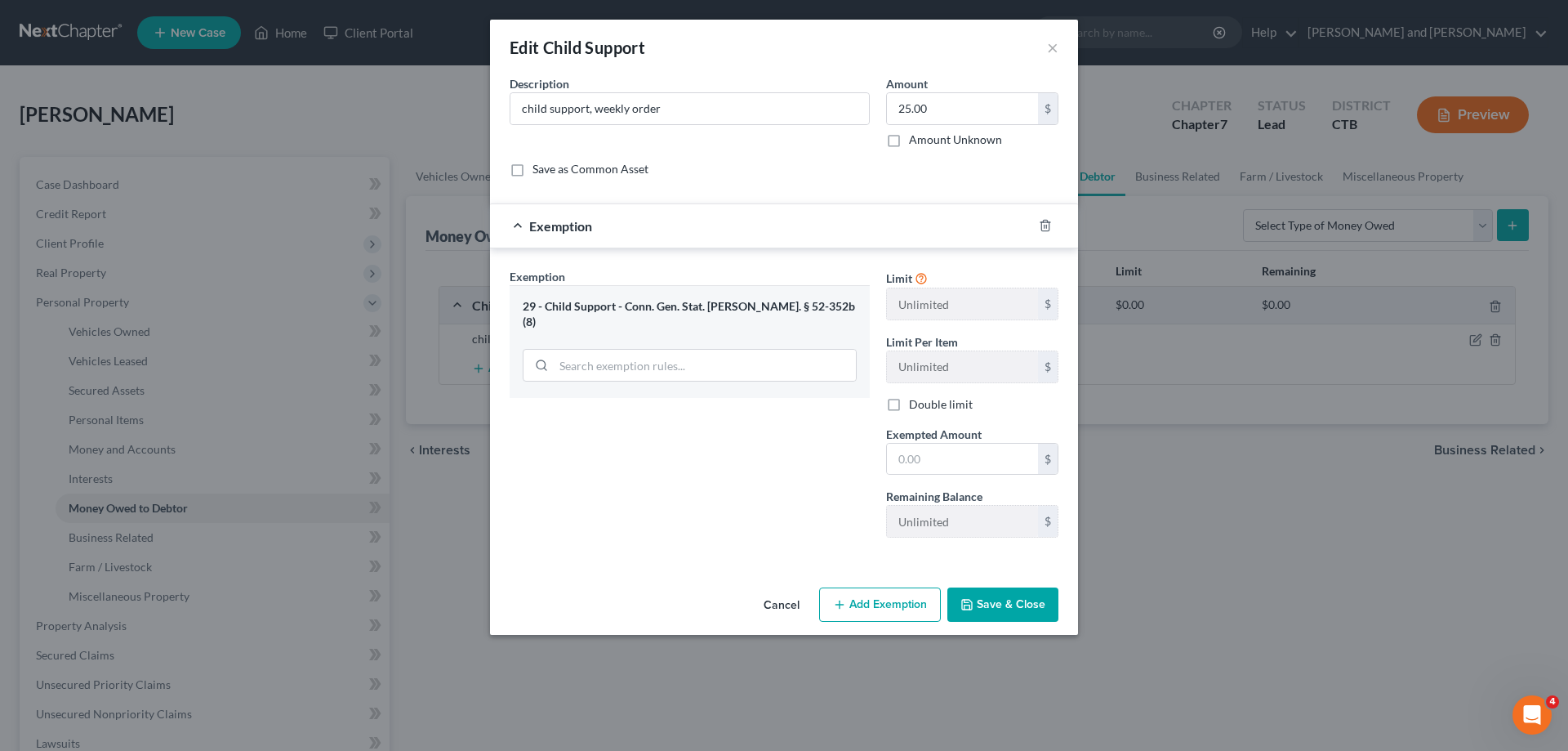
click at [1019, 604] on button "Save & Close" at bounding box center [1002, 605] width 111 height 35
click at [929, 457] on input "text" at bounding box center [963, 459] width 151 height 31
type input "25.00"
click at [988, 599] on button "Save & Close" at bounding box center [1002, 605] width 111 height 35
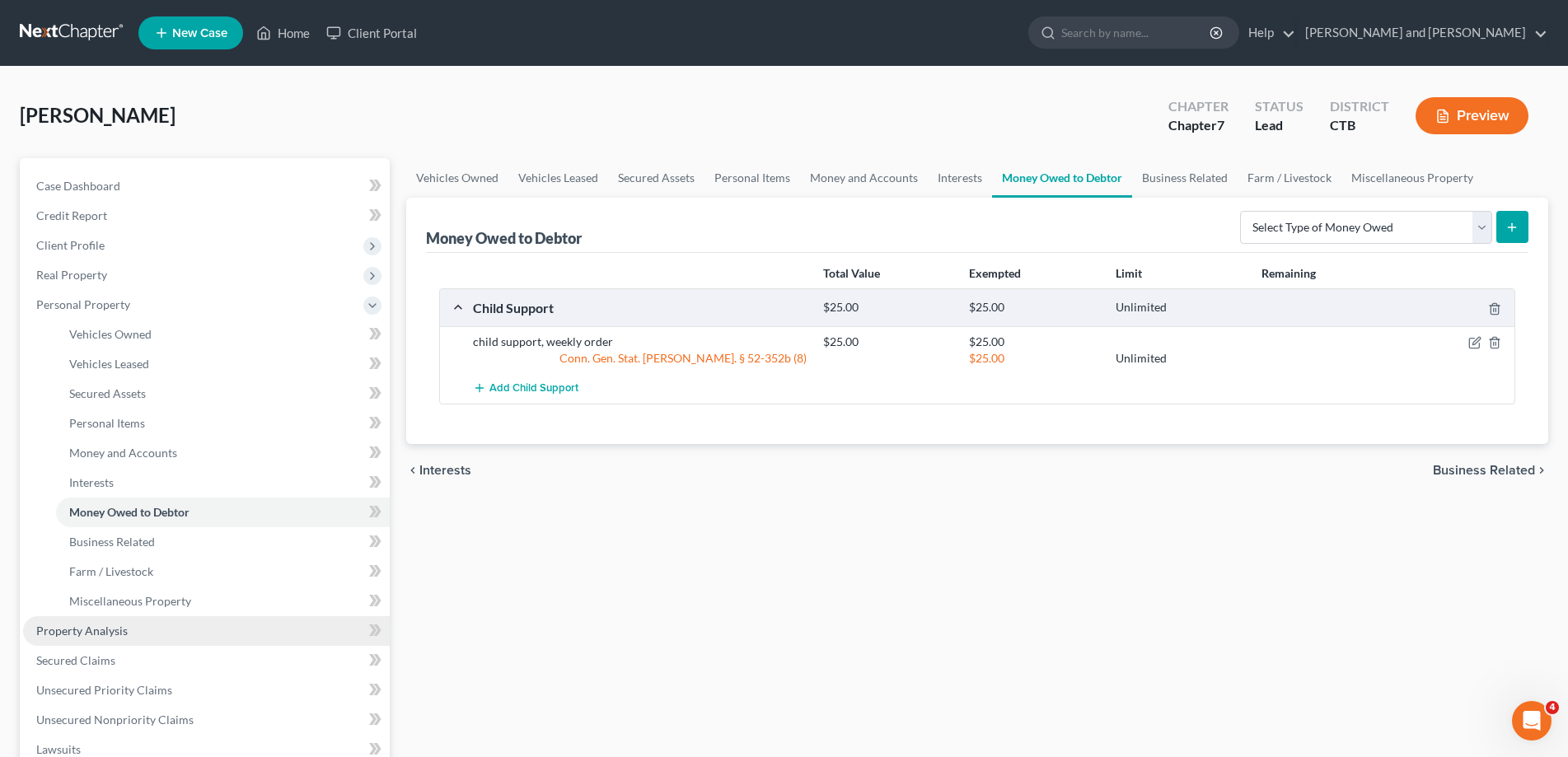
click at [97, 636] on span "Property Analysis" at bounding box center [82, 631] width 92 height 14
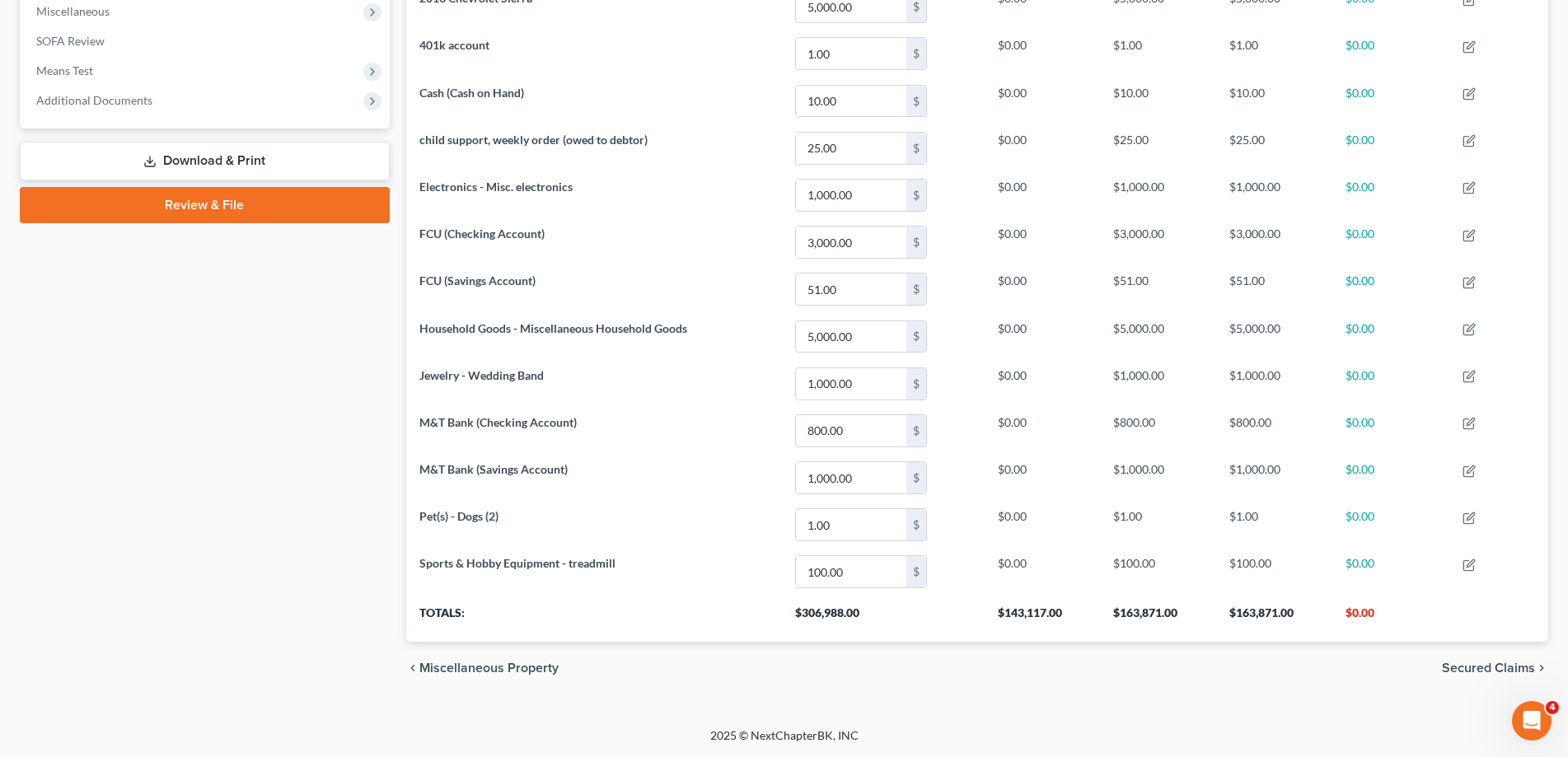
scroll to position [85, 0]
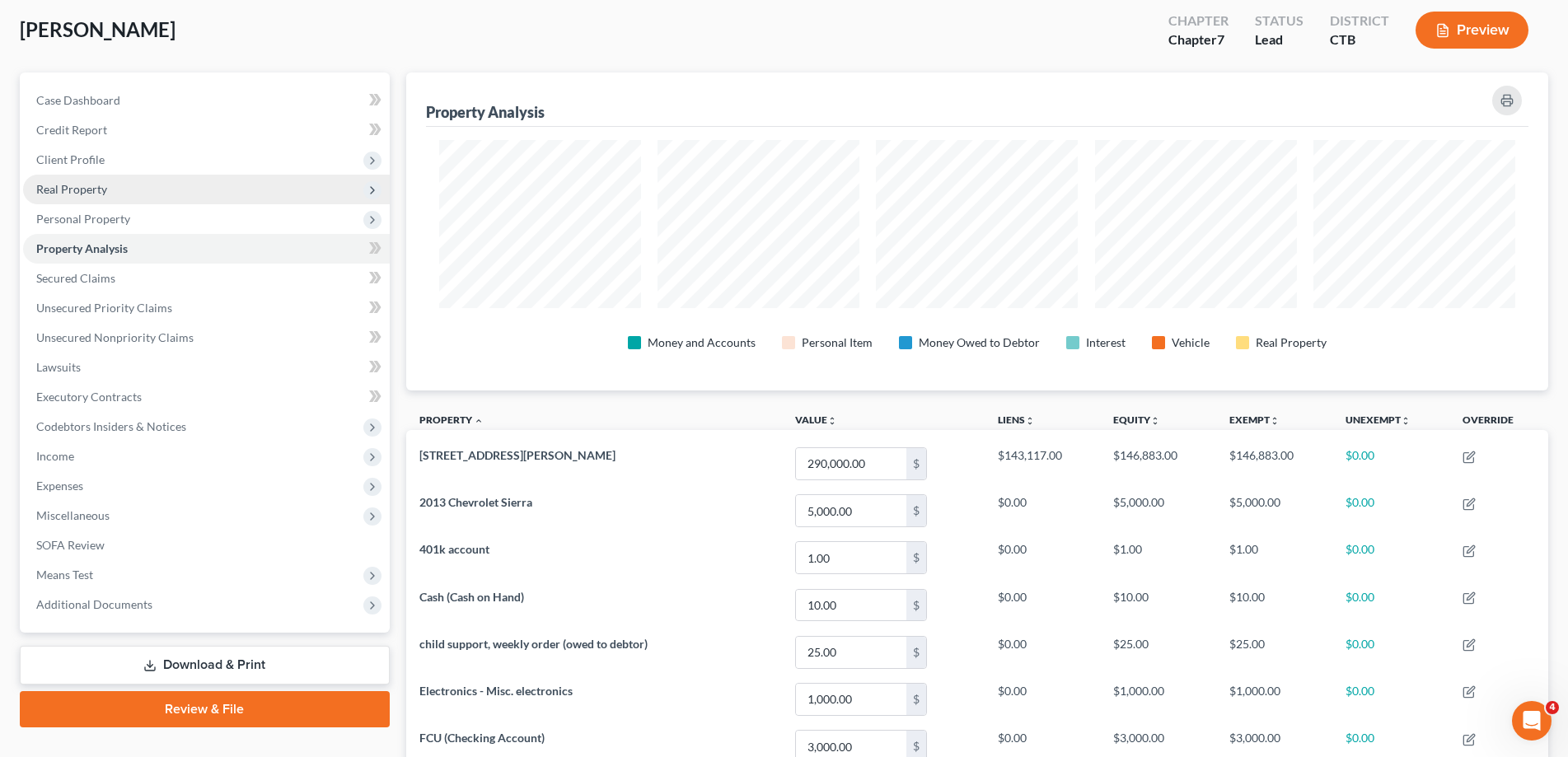
click at [85, 197] on span "Real Property" at bounding box center [206, 189] width 366 height 30
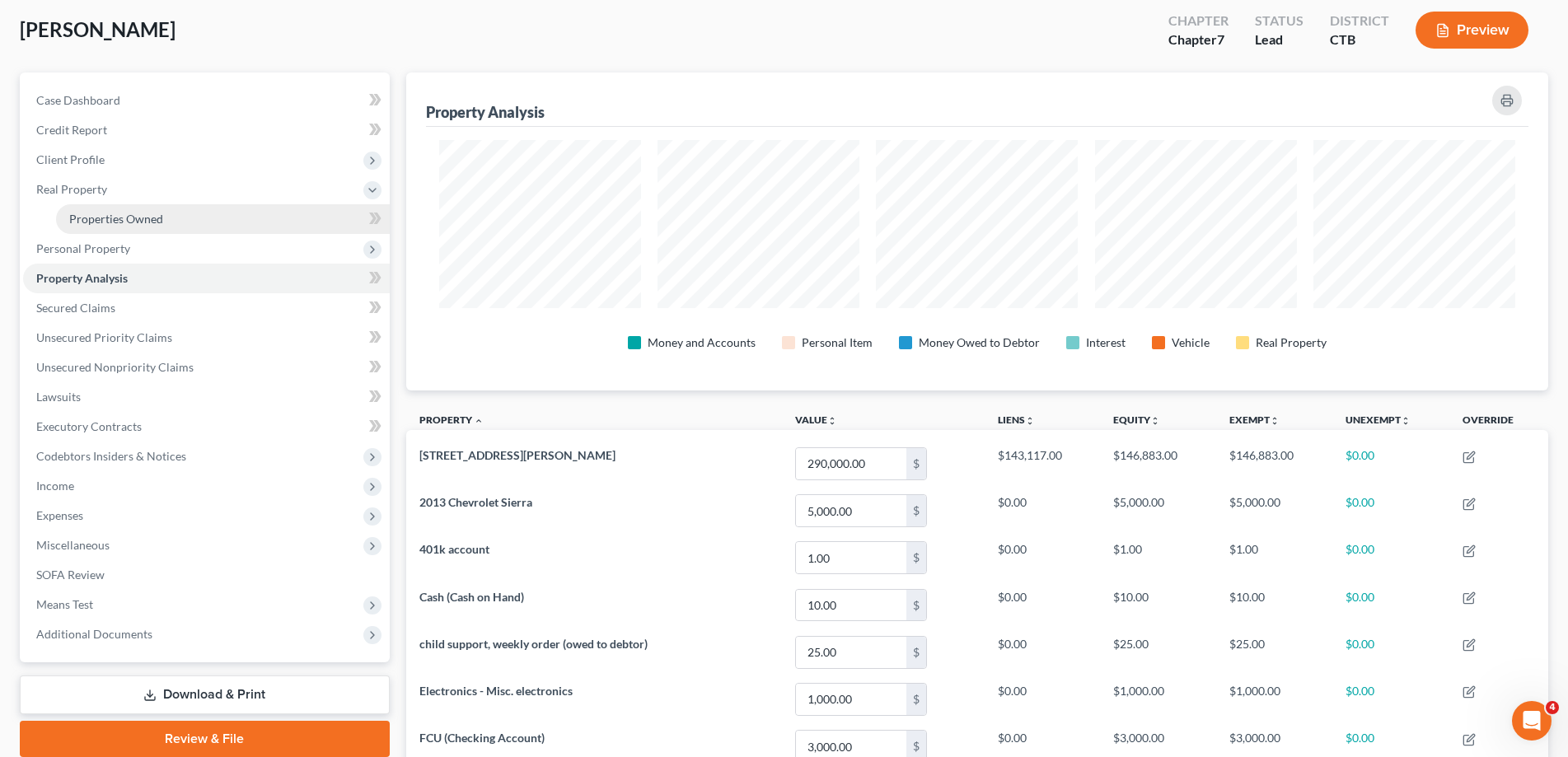
click at [107, 220] on span "Properties Owned" at bounding box center [116, 219] width 94 height 14
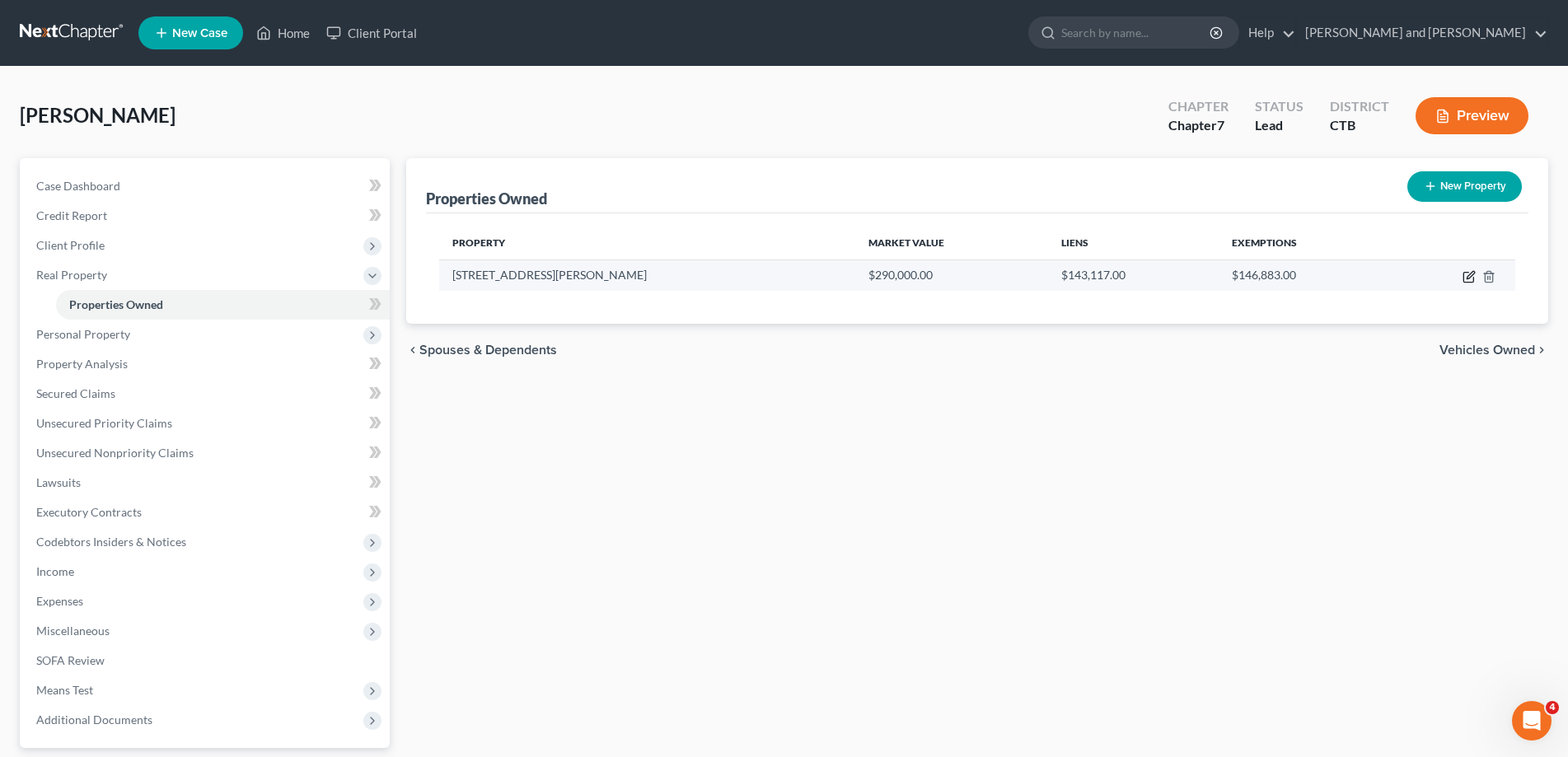
click at [1472, 280] on icon "button" at bounding box center [1469, 276] width 13 height 13
select select "6"
select select "1"
select select "3"
select select "1"
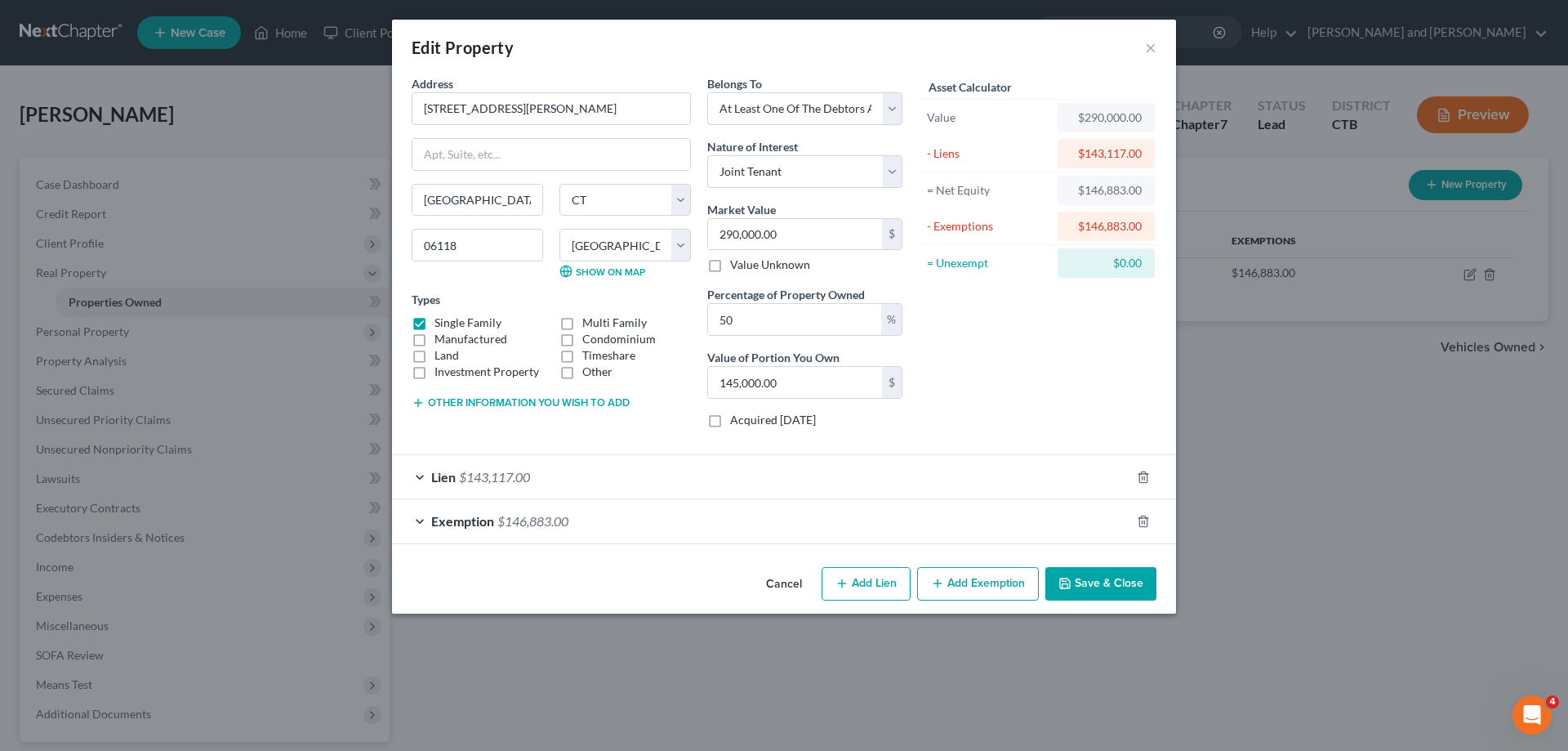
click at [422, 517] on div "Exemption $146,883.00" at bounding box center [761, 521] width 739 height 43
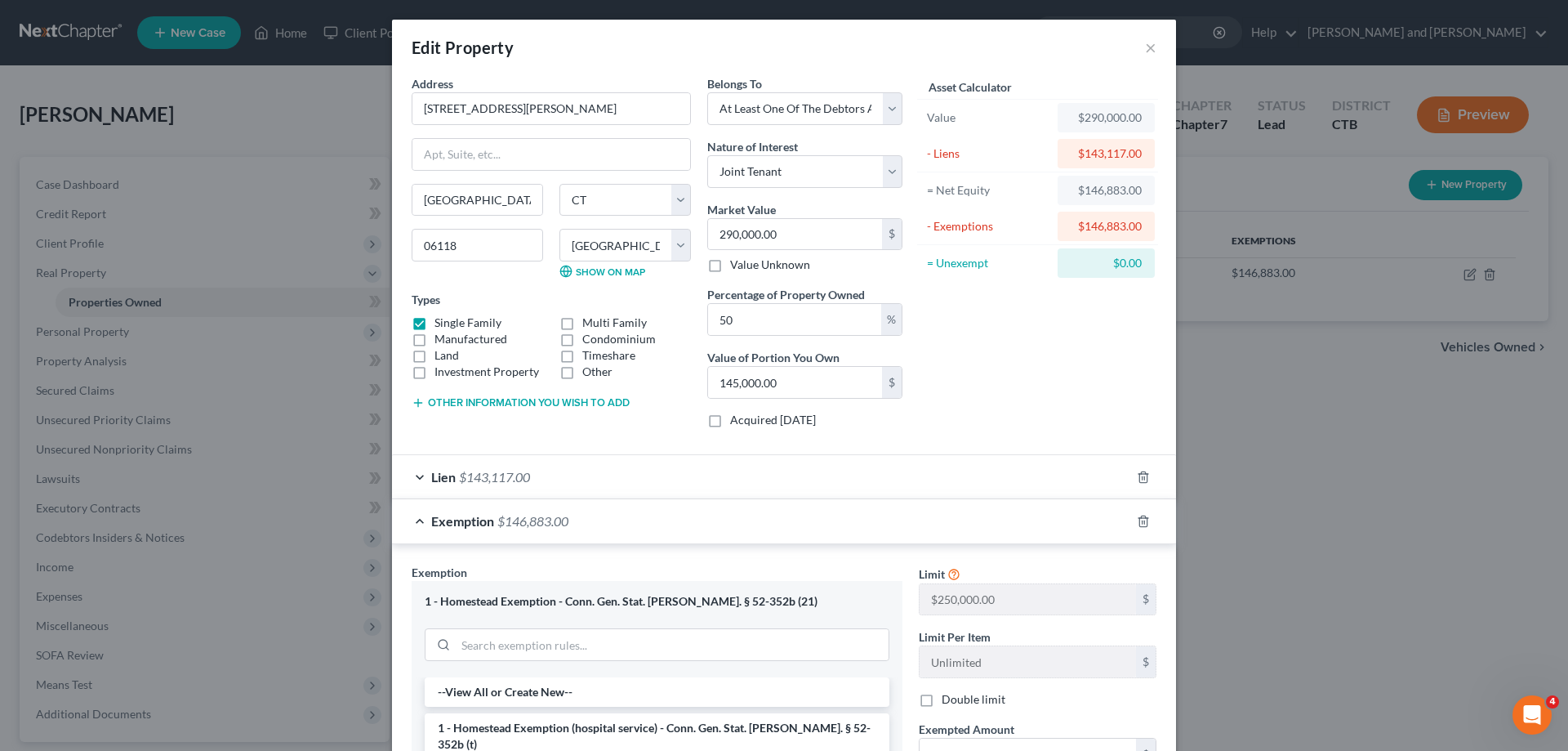
click at [413, 523] on div "Exemption $146,883.00" at bounding box center [761, 521] width 739 height 43
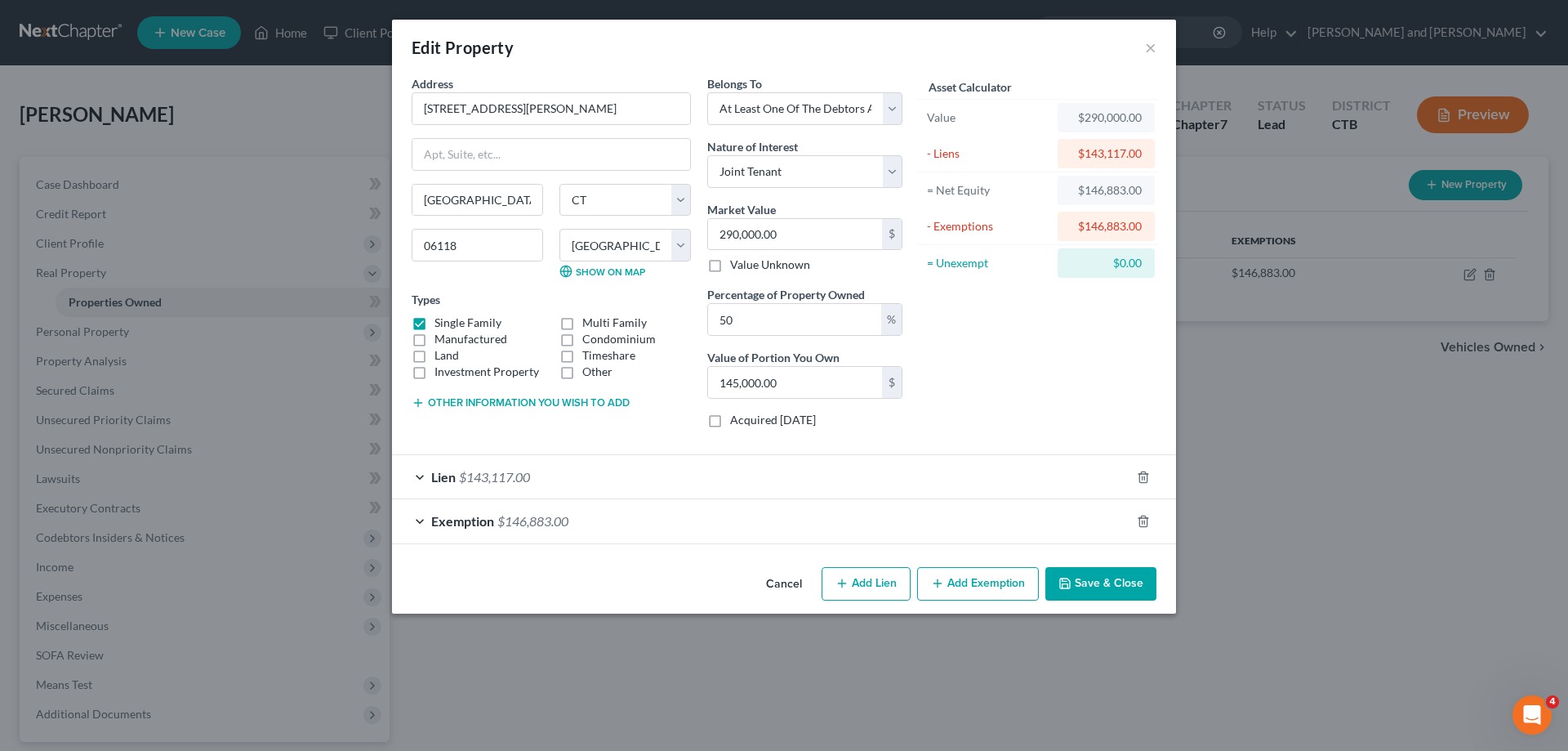
click at [784, 586] on button "Cancel" at bounding box center [784, 585] width 62 height 33
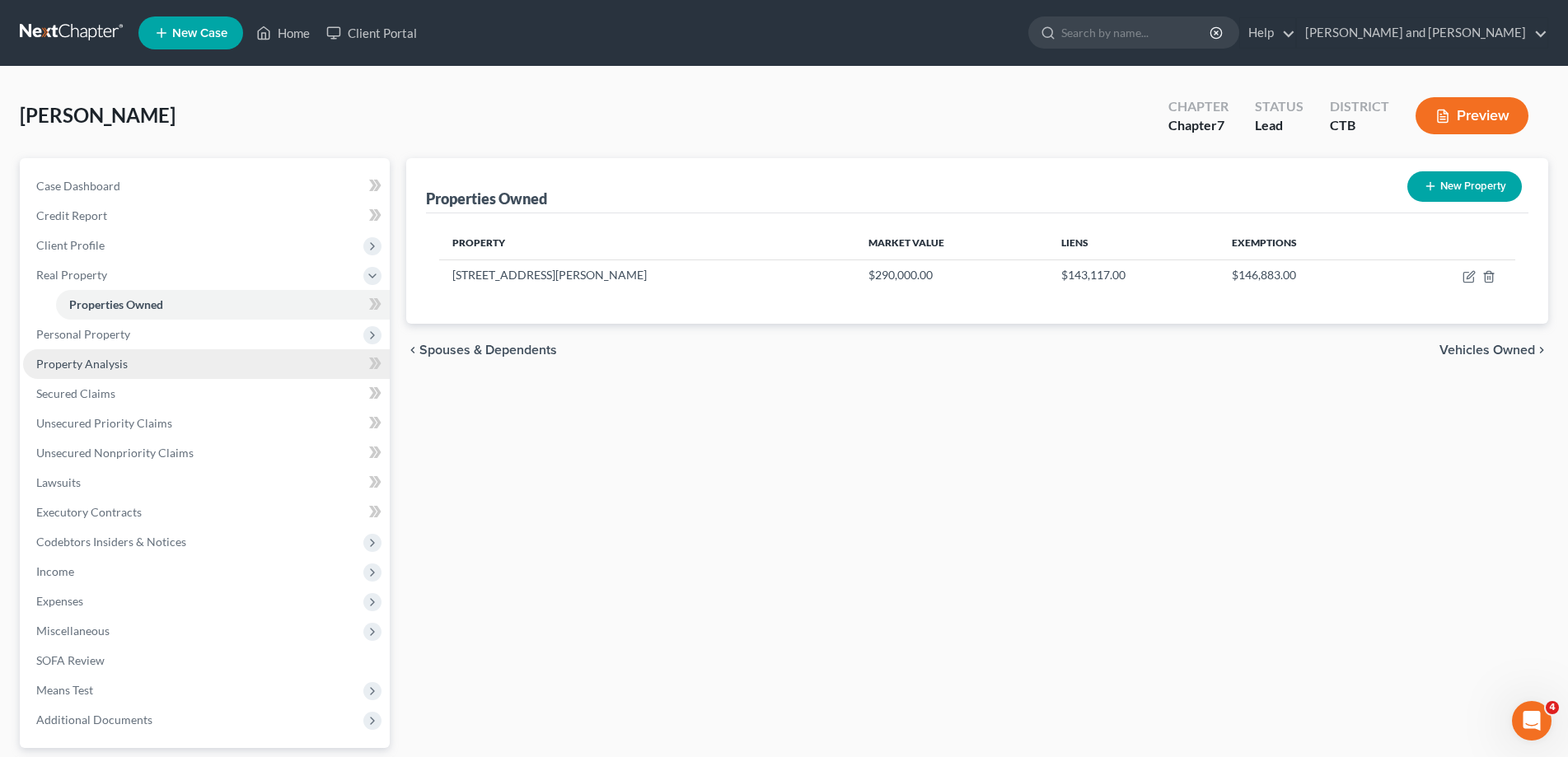
click at [99, 367] on span "Property Analysis" at bounding box center [82, 364] width 92 height 14
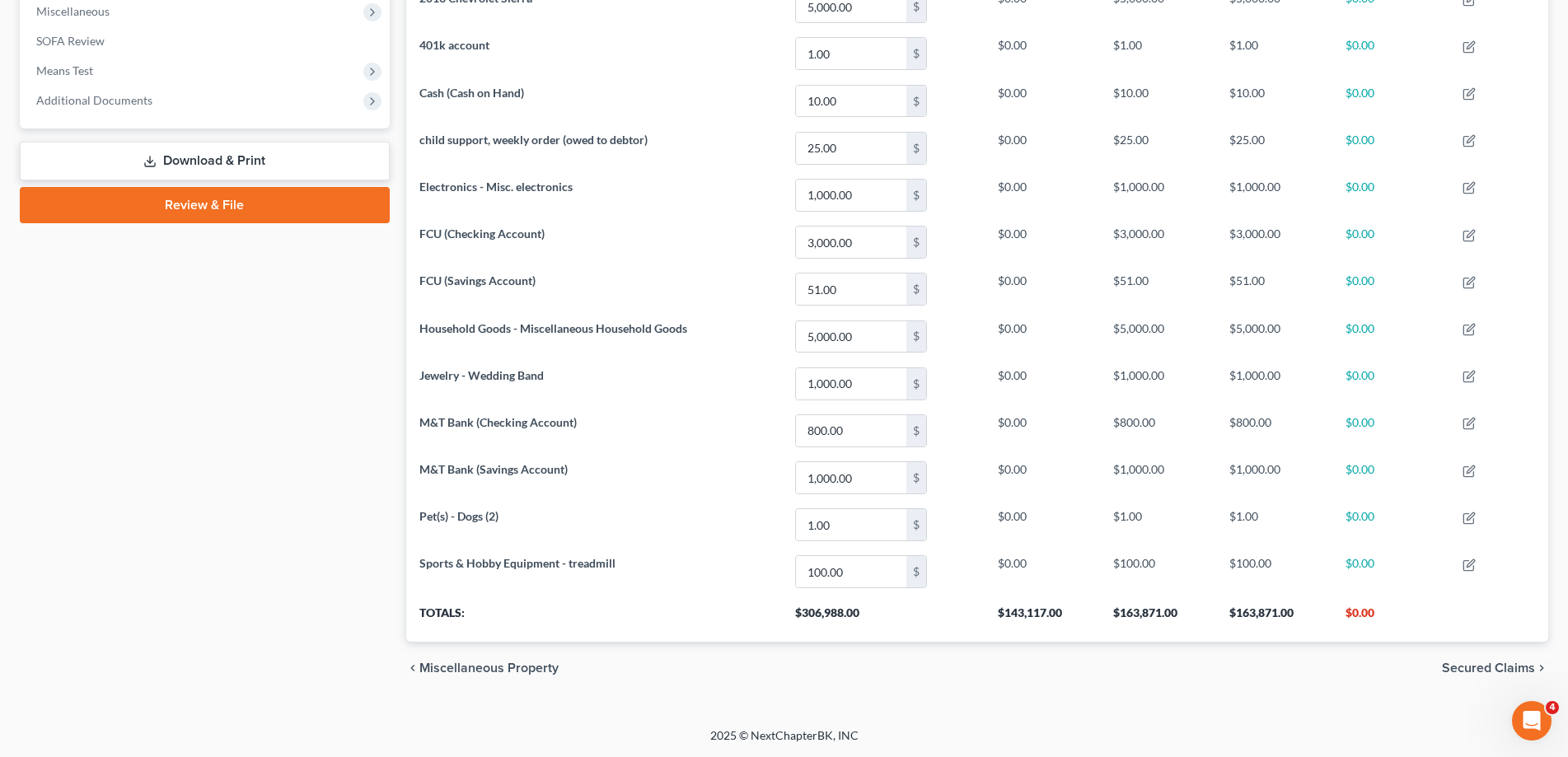
scroll to position [170, 0]
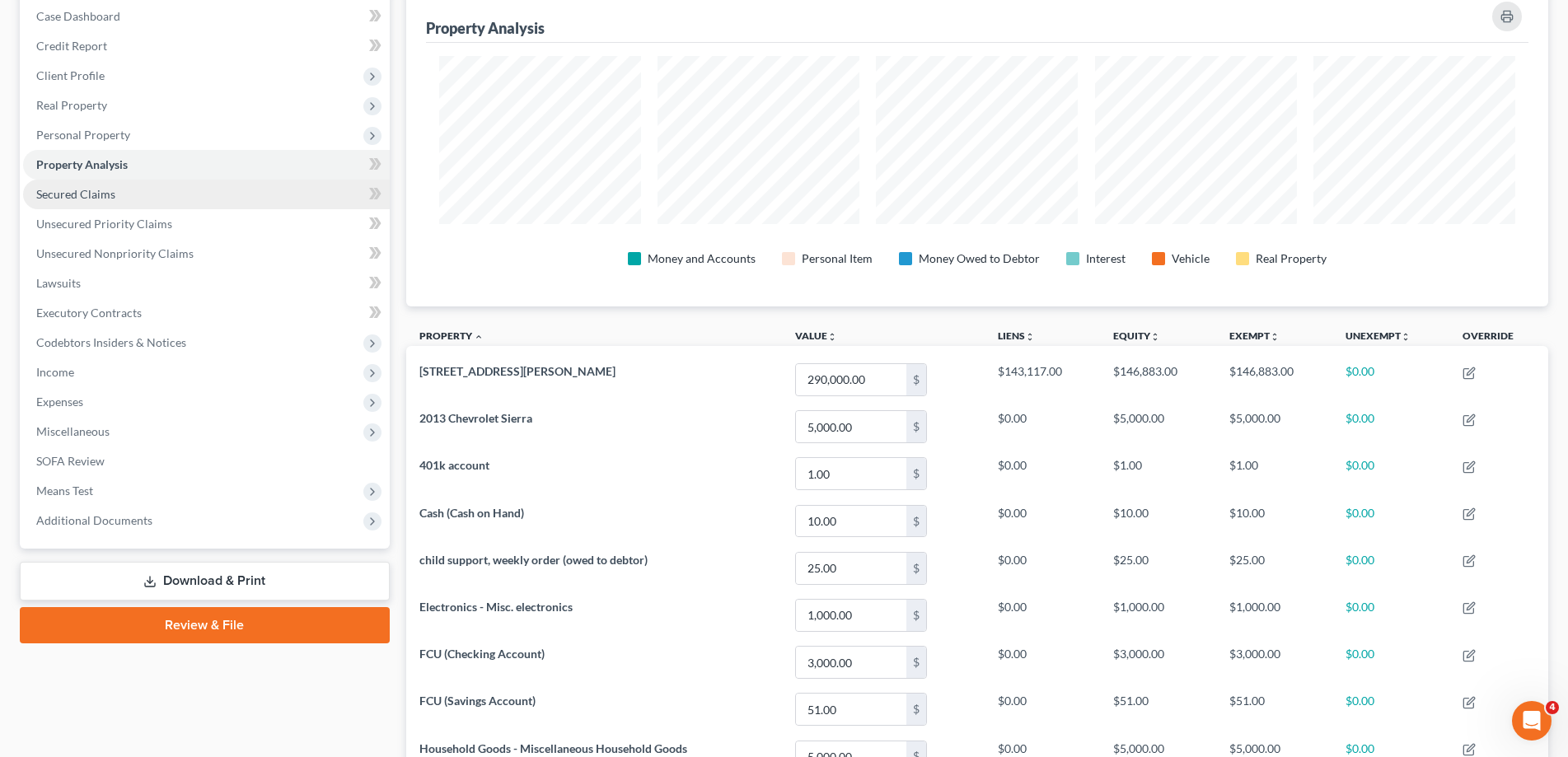
click at [79, 199] on span "Secured Claims" at bounding box center [76, 194] width 79 height 14
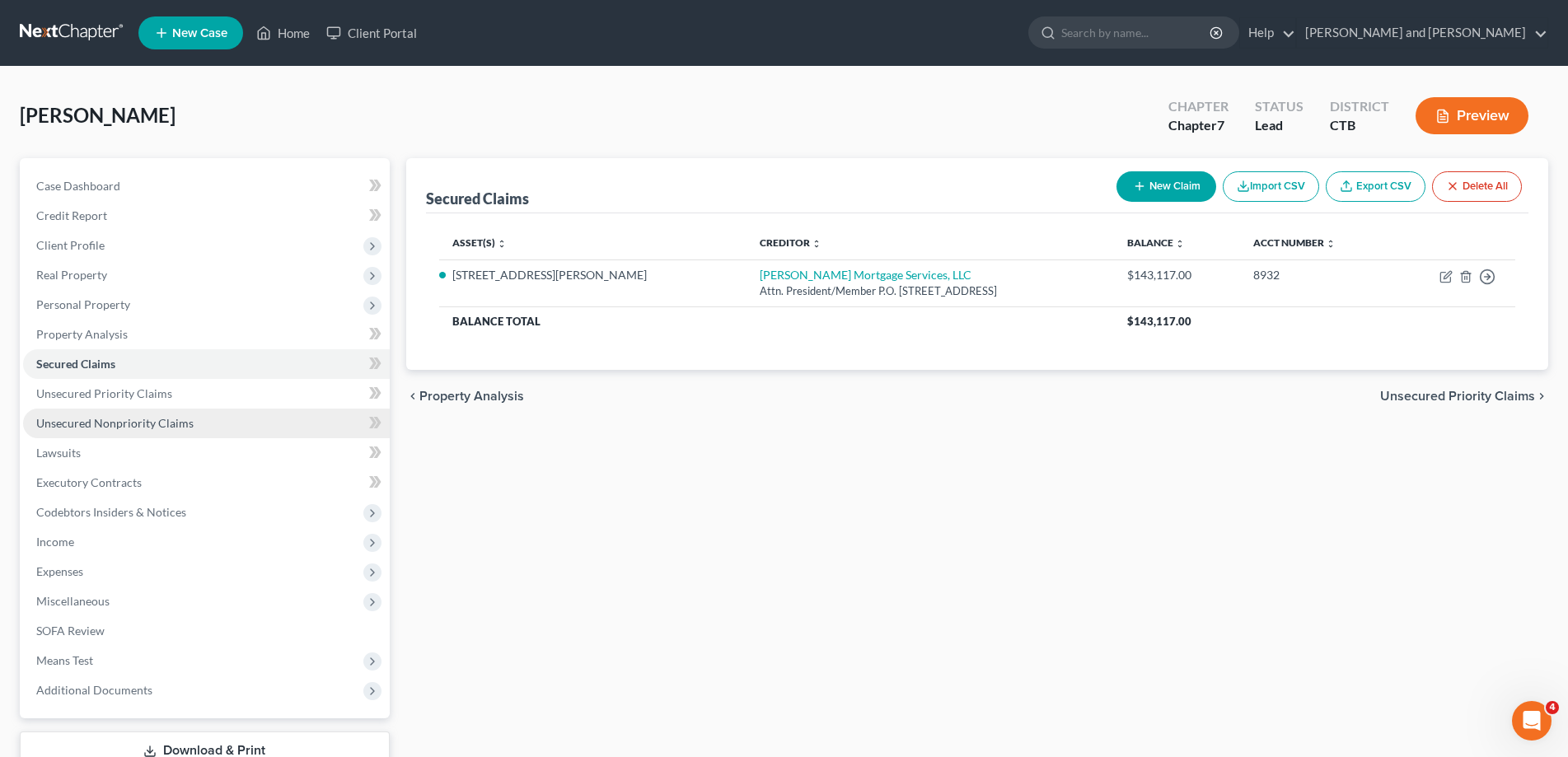
click at [122, 418] on span "Unsecured Nonpriority Claims" at bounding box center [115, 423] width 157 height 14
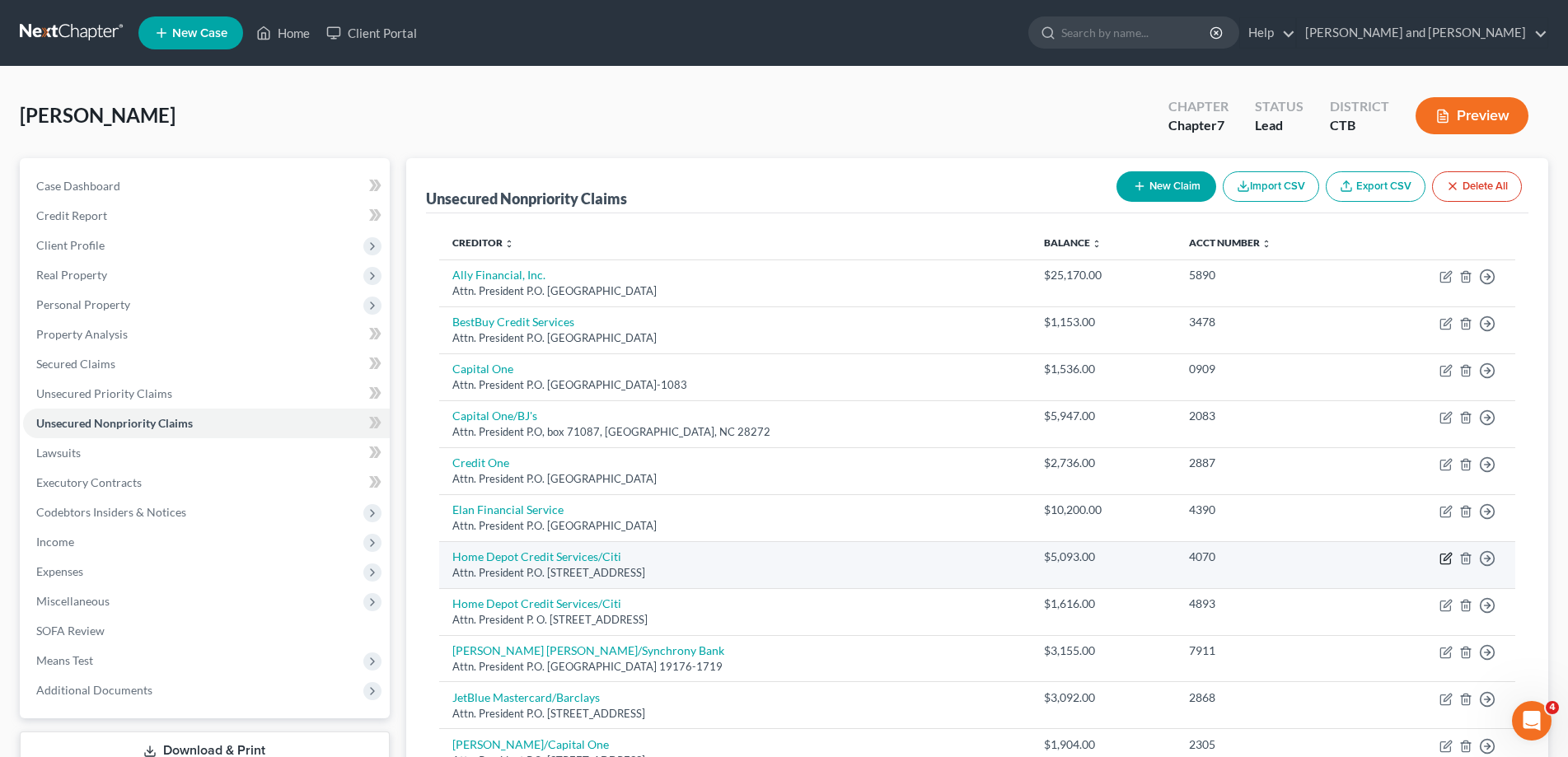
click at [1443, 557] on icon "button" at bounding box center [1446, 558] width 13 height 13
select select "43"
select select "2"
select select "0"
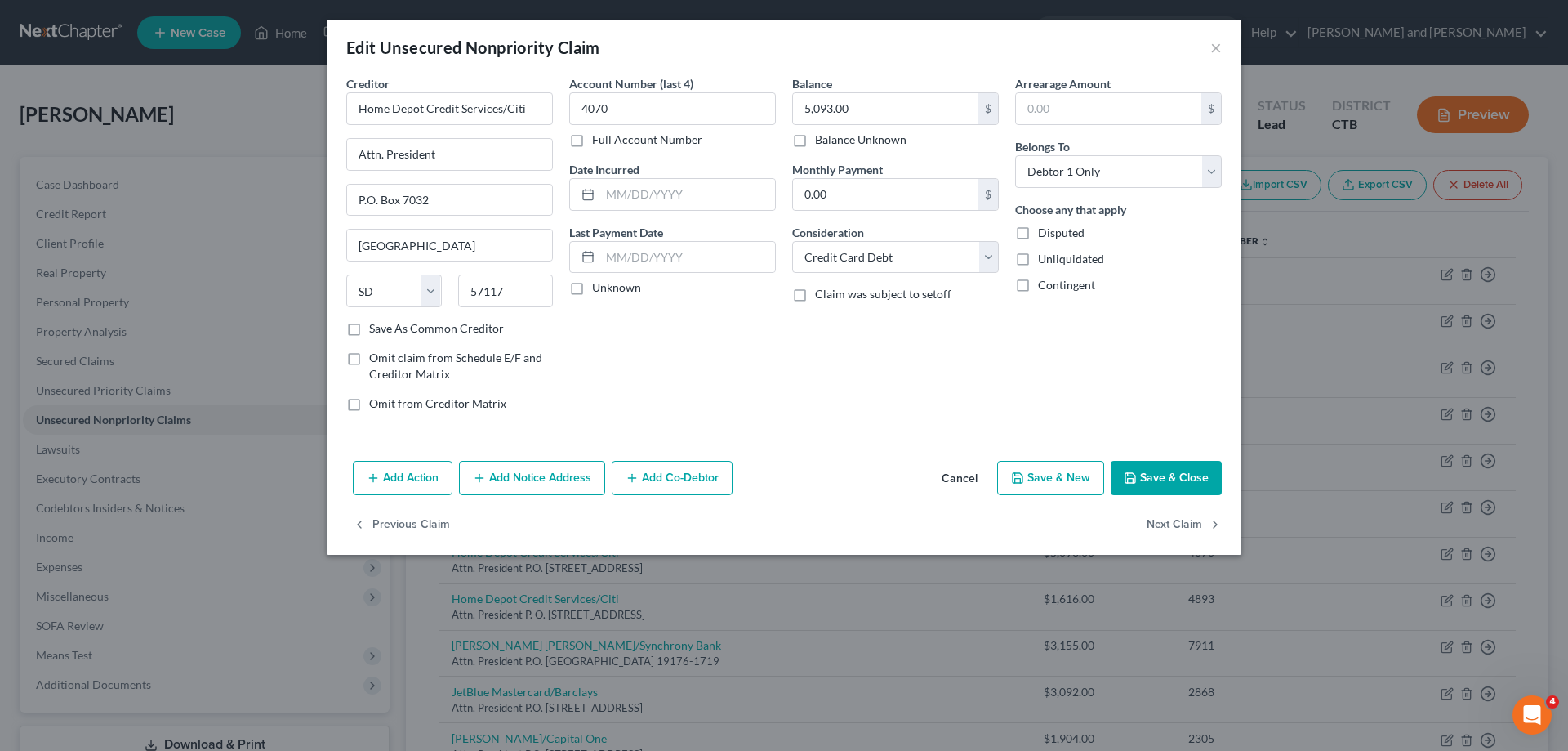
click at [494, 481] on button "Add Notice Address" at bounding box center [532, 478] width 146 height 35
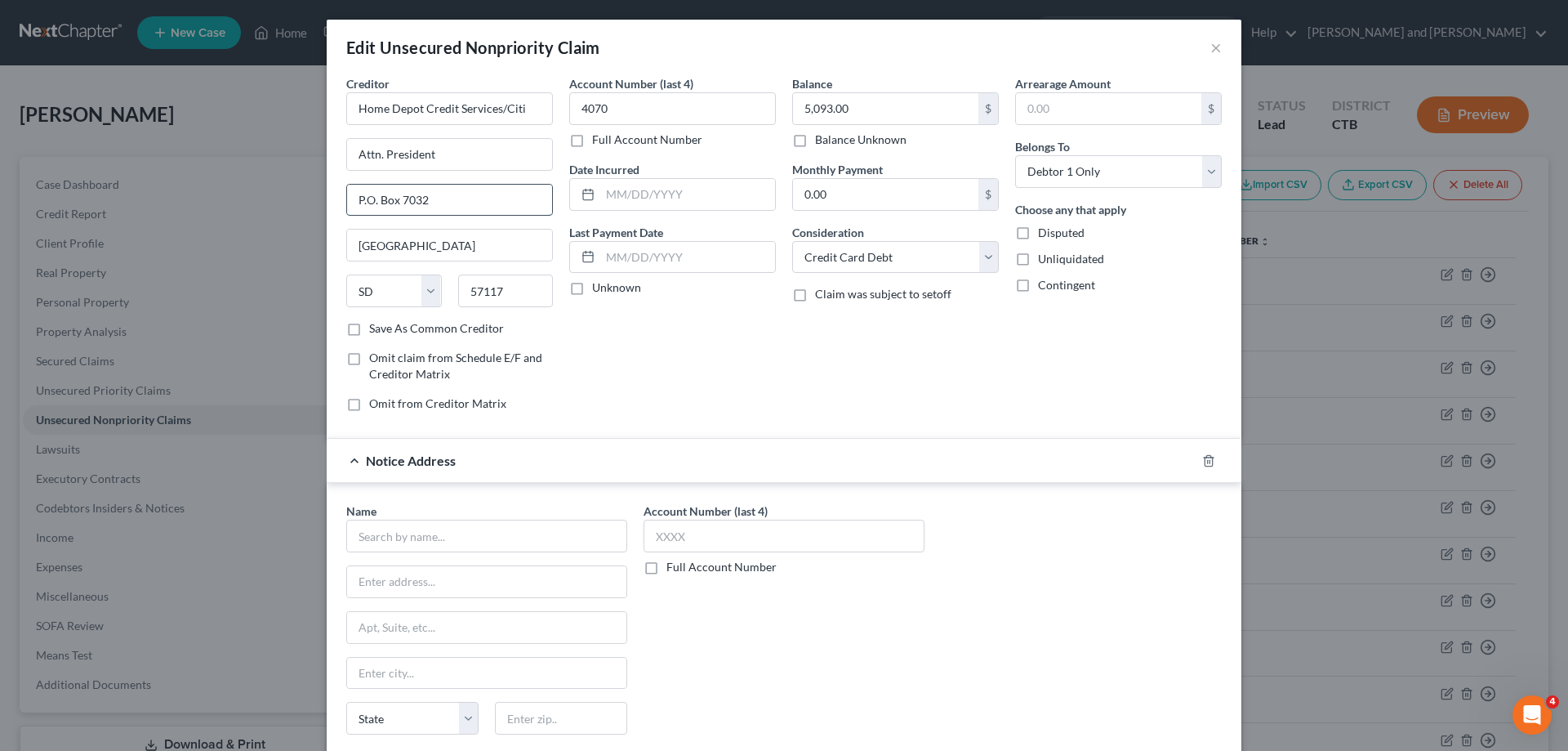
click at [433, 199] on input "P.O. Box 7032" at bounding box center [449, 200] width 205 height 31
type input "P"
type input "[STREET_ADDRESS]"
click at [511, 292] on input "57117" at bounding box center [506, 291] width 95 height 33
type input "57108"
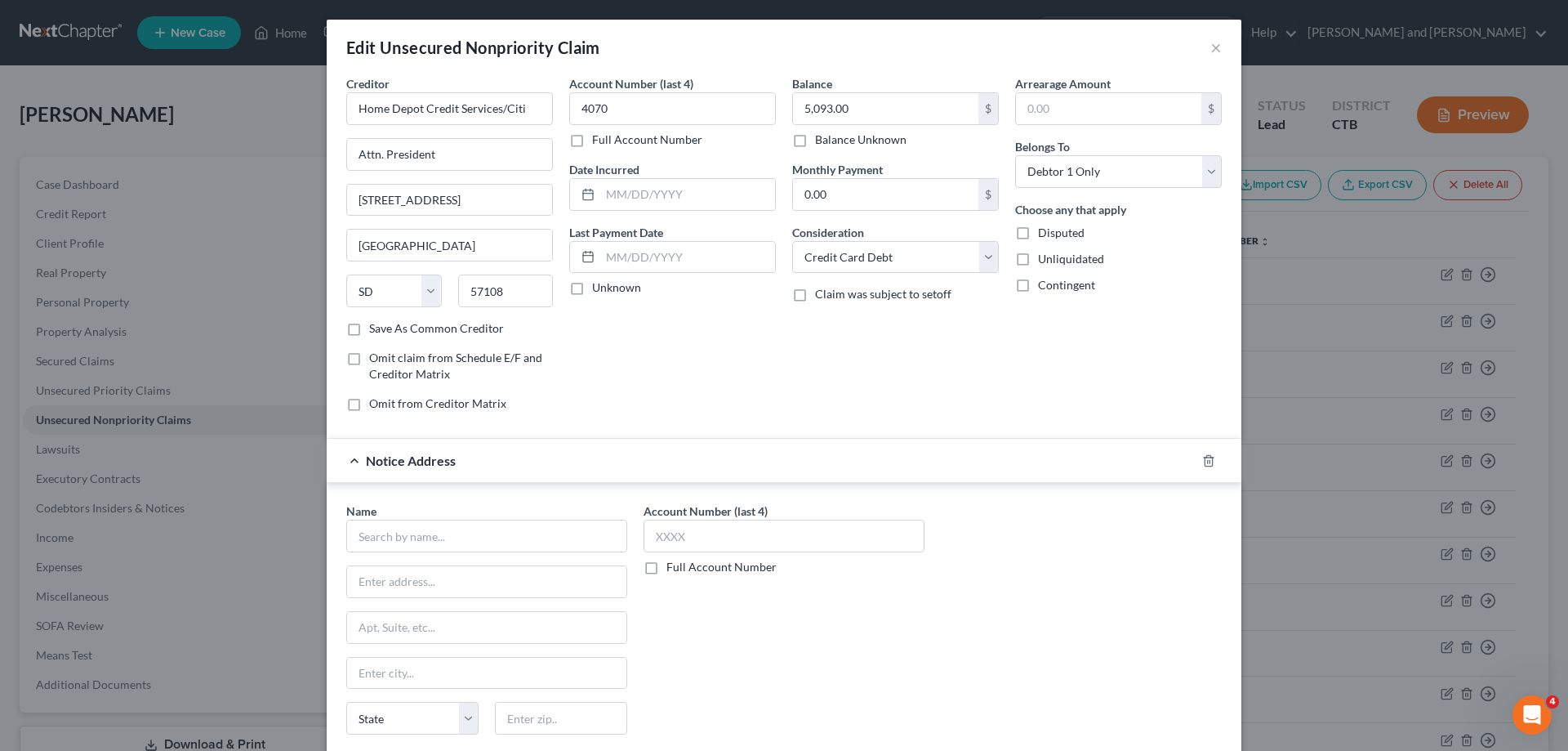
click at [719, 356] on div "Account Number (last 4) 4070 Full Account Number Date Incurred Last Payment Dat…" at bounding box center [673, 250] width 223 height 350
drag, startPoint x: 858, startPoint y: 107, endPoint x: 757, endPoint y: 116, distance: 101.4
click at [793, 114] on input "5,093.00" at bounding box center [886, 109] width 185 height 31
drag, startPoint x: 757, startPoint y: 116, endPoint x: 851, endPoint y: 103, distance: 94.9
click at [776, 117] on input "4070" at bounding box center [672, 109] width 207 height 33
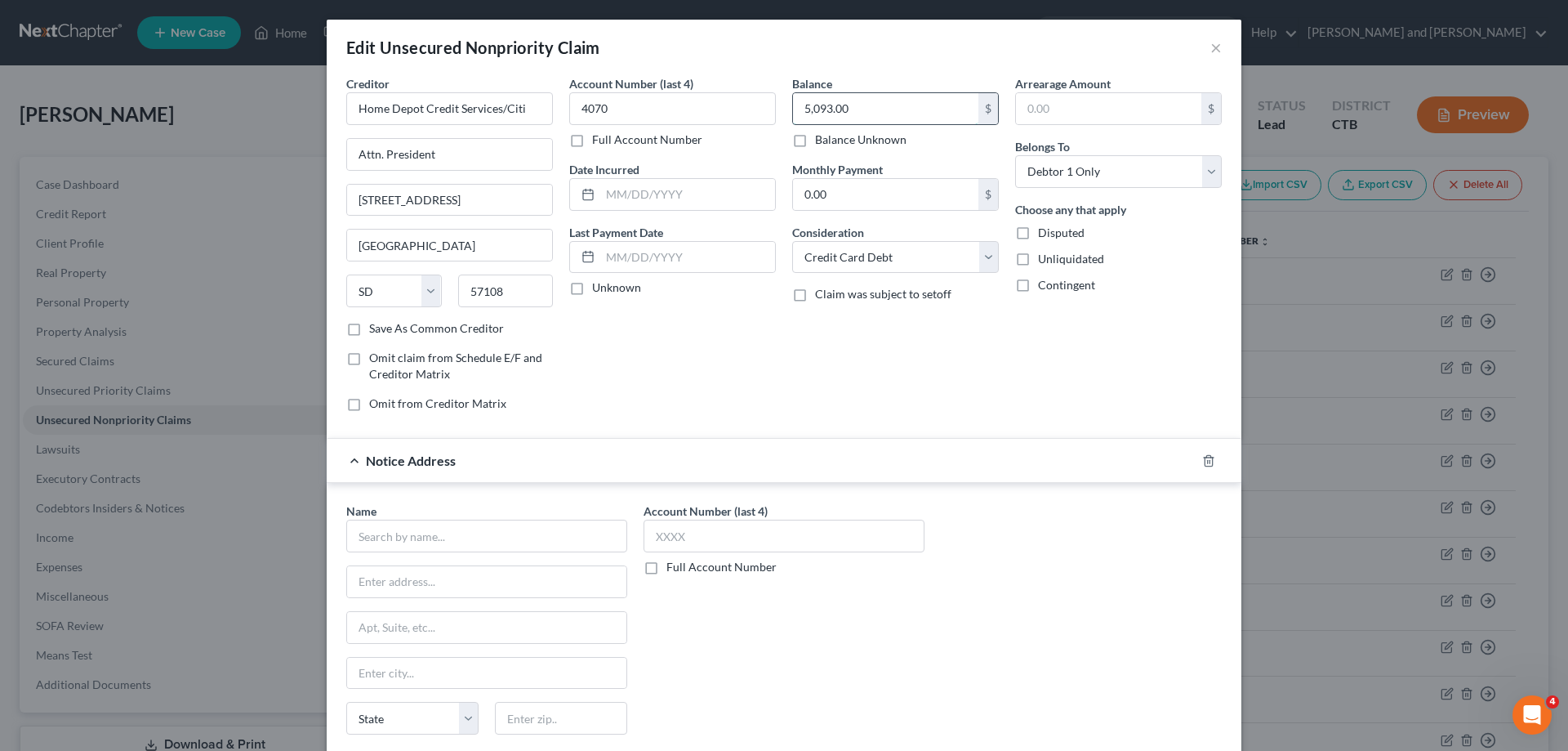
click at [851, 104] on input "5,093.00" at bounding box center [886, 109] width 185 height 31
click at [915, 367] on div "Balance 5,550.00 $ Balance Unknown Balance Undetermined 5,550.0 $ Balance Unkno…" at bounding box center [896, 250] width 223 height 350
click at [848, 112] on input "5,550.0" at bounding box center [886, 109] width 185 height 31
click at [848, 112] on input "5,550.0" at bounding box center [886, 109] width 185 height 31
type input "5,550.00"
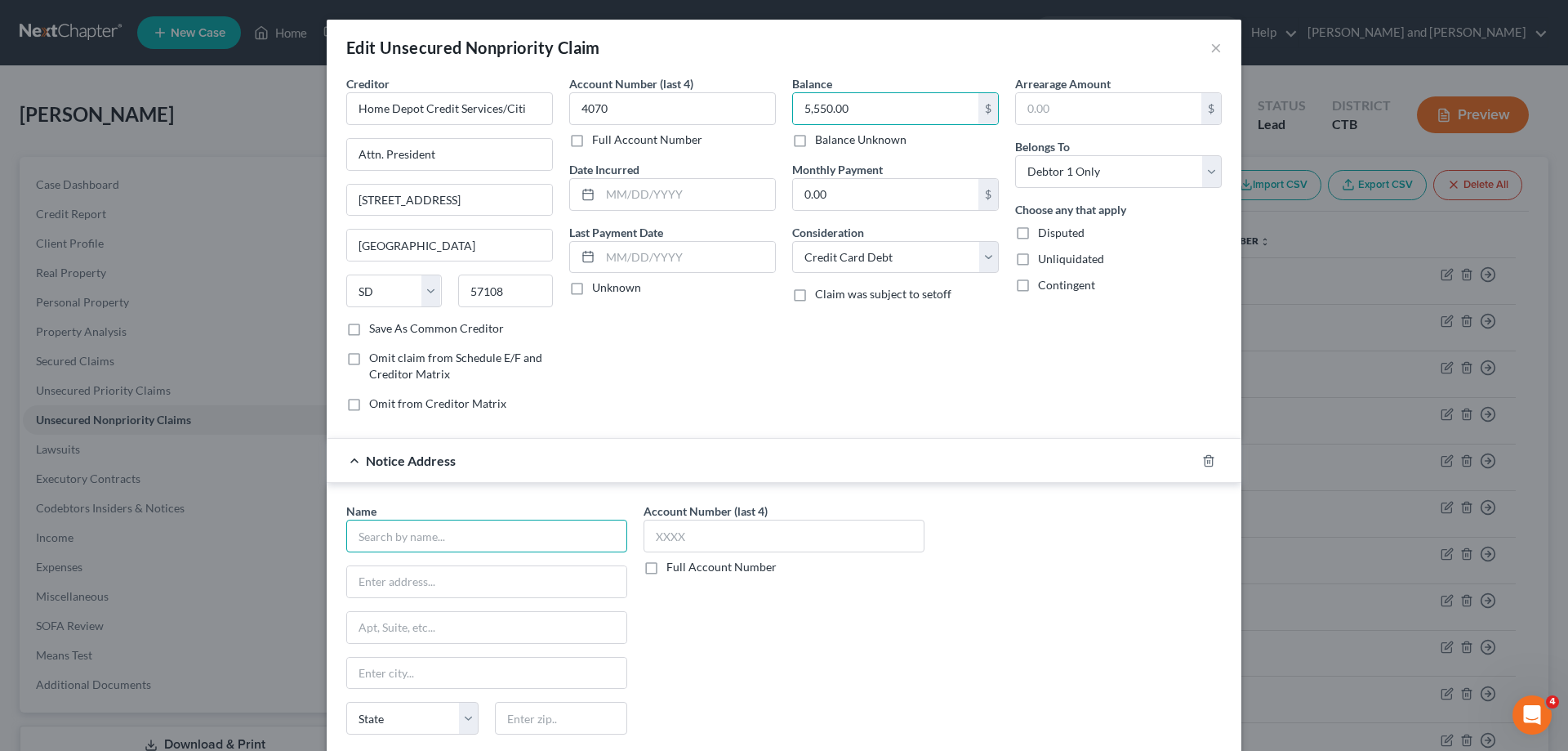
click at [477, 536] on input "text" at bounding box center [486, 536] width 281 height 33
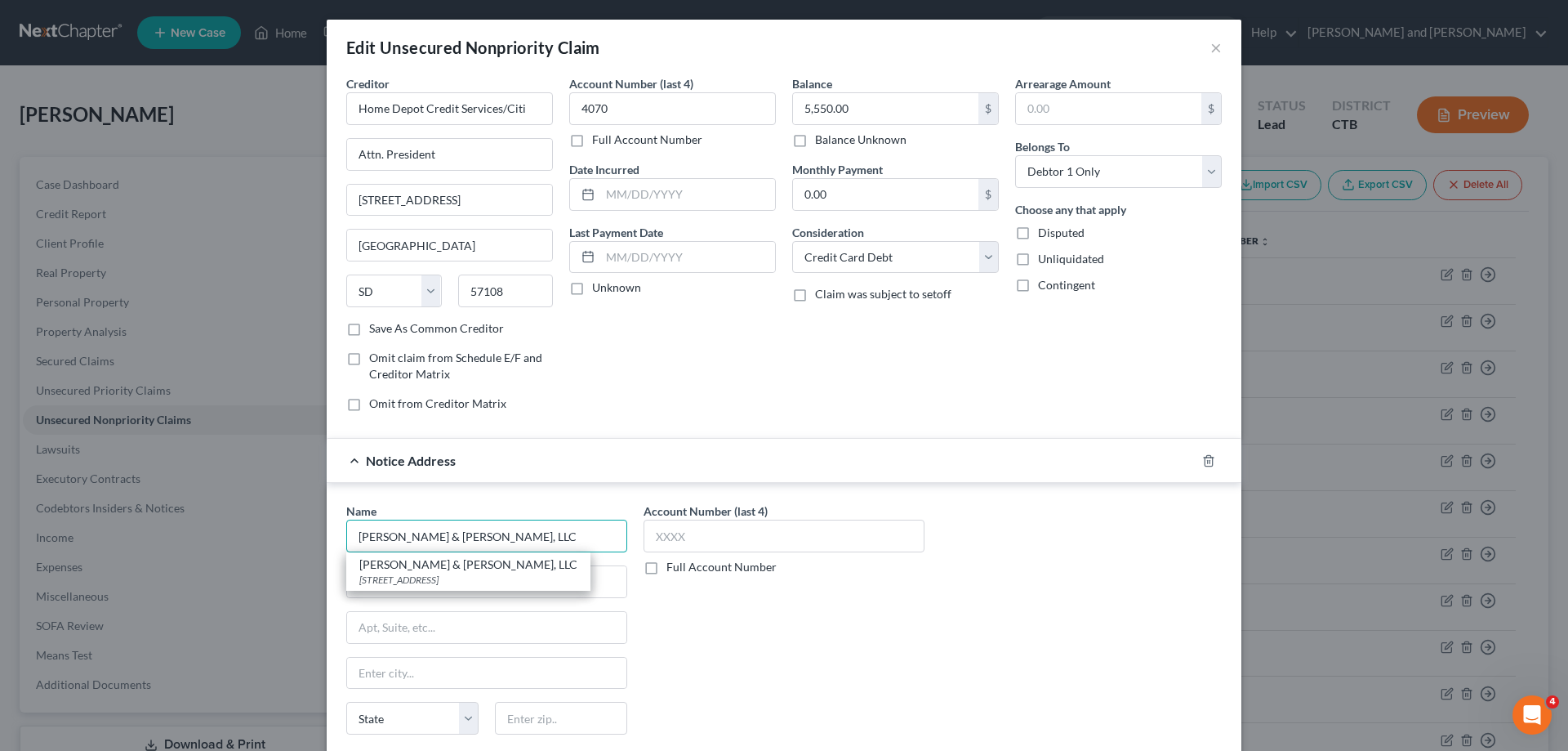
type input "[PERSON_NAME] & [PERSON_NAME], LLC"
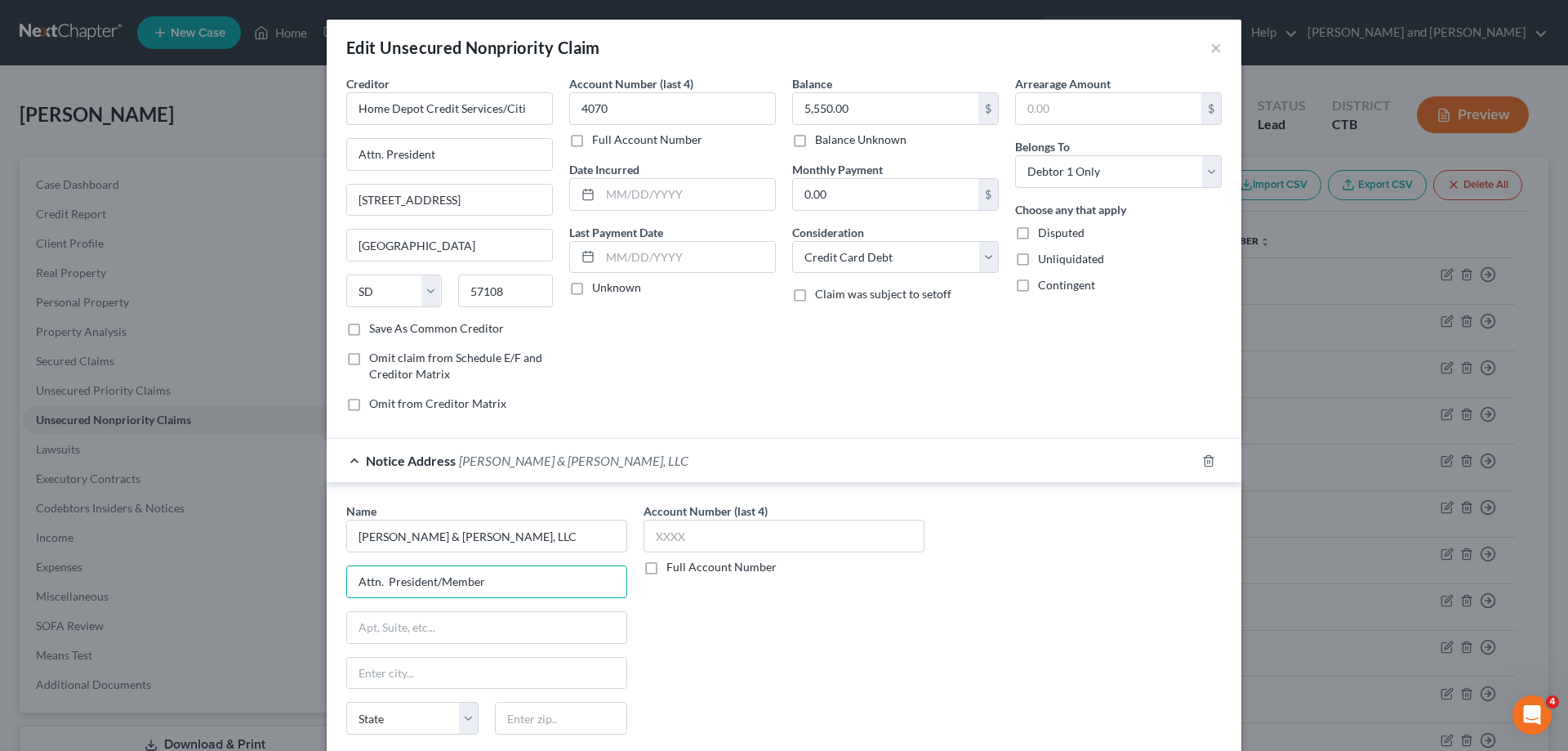
type input "Attn. President/Member"
type input "[STREET_ADDRESS]"
type input "[PERSON_NAME]"
type input "06260"
select select "6"
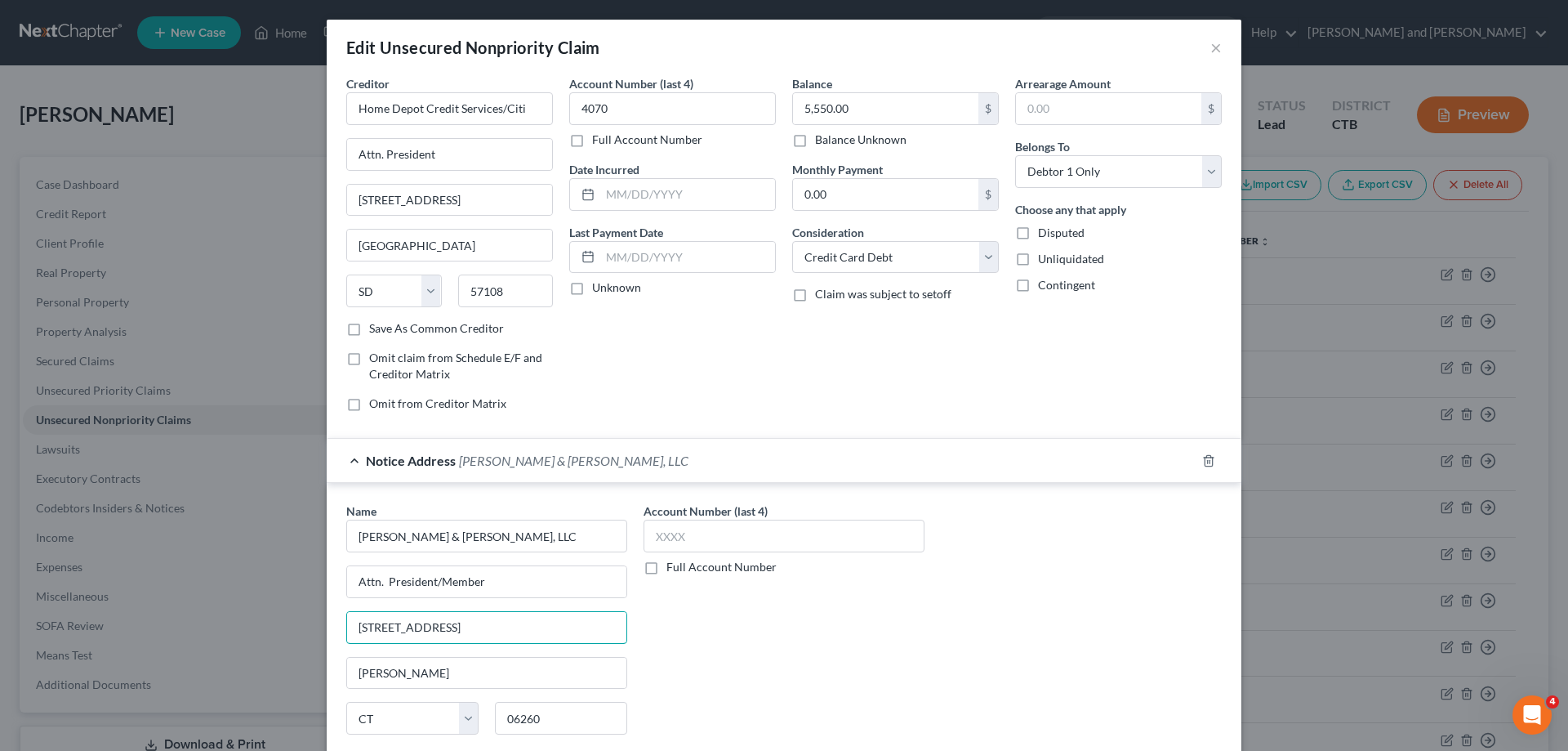
scroll to position [83, 0]
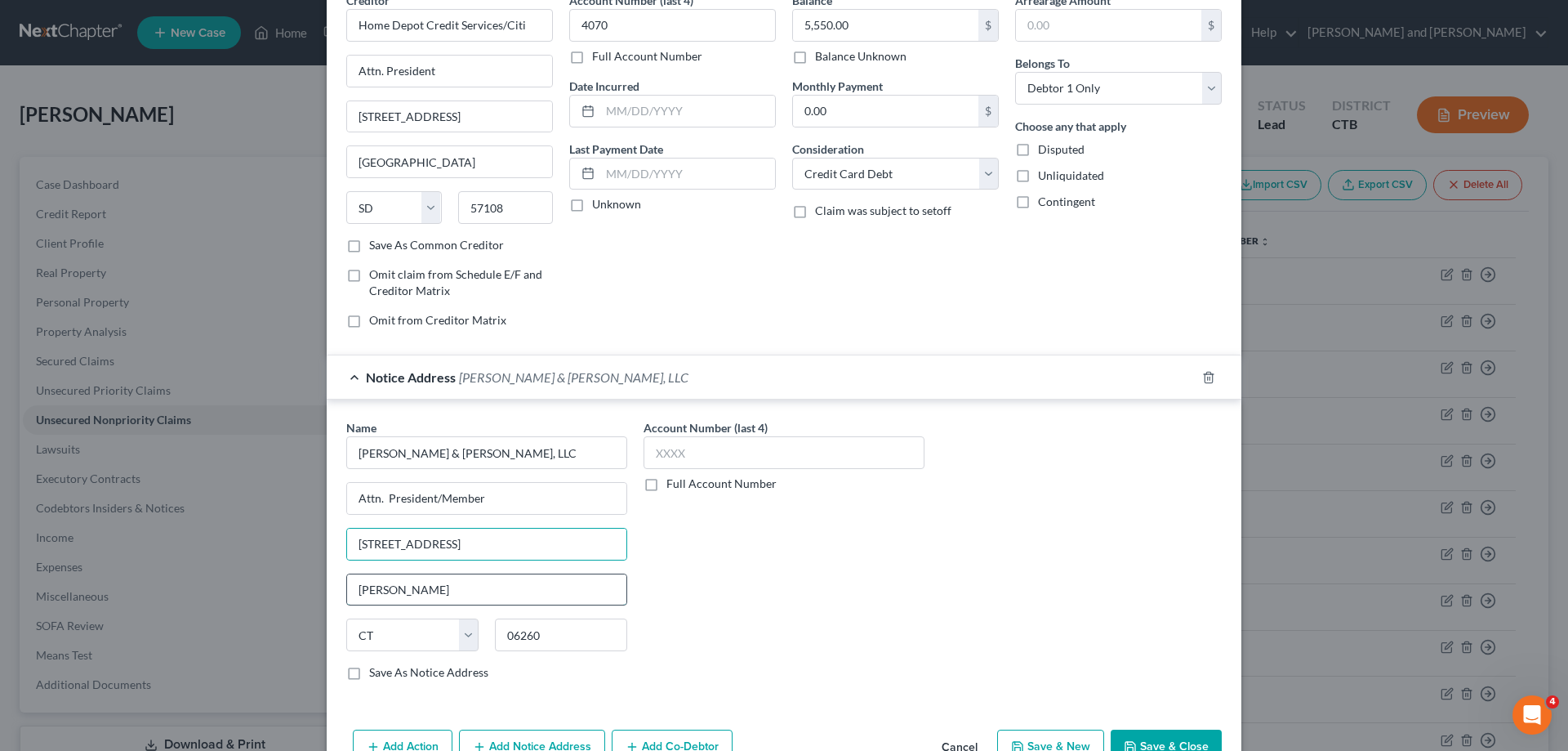
click at [417, 595] on input "[PERSON_NAME]" at bounding box center [486, 590] width 279 height 31
type input "Putna"
click at [509, 539] on input "[STREET_ADDRESS]" at bounding box center [486, 544] width 279 height 31
type input "[STREET_ADDRESS]"
click at [387, 589] on input "Putna" at bounding box center [486, 590] width 279 height 31
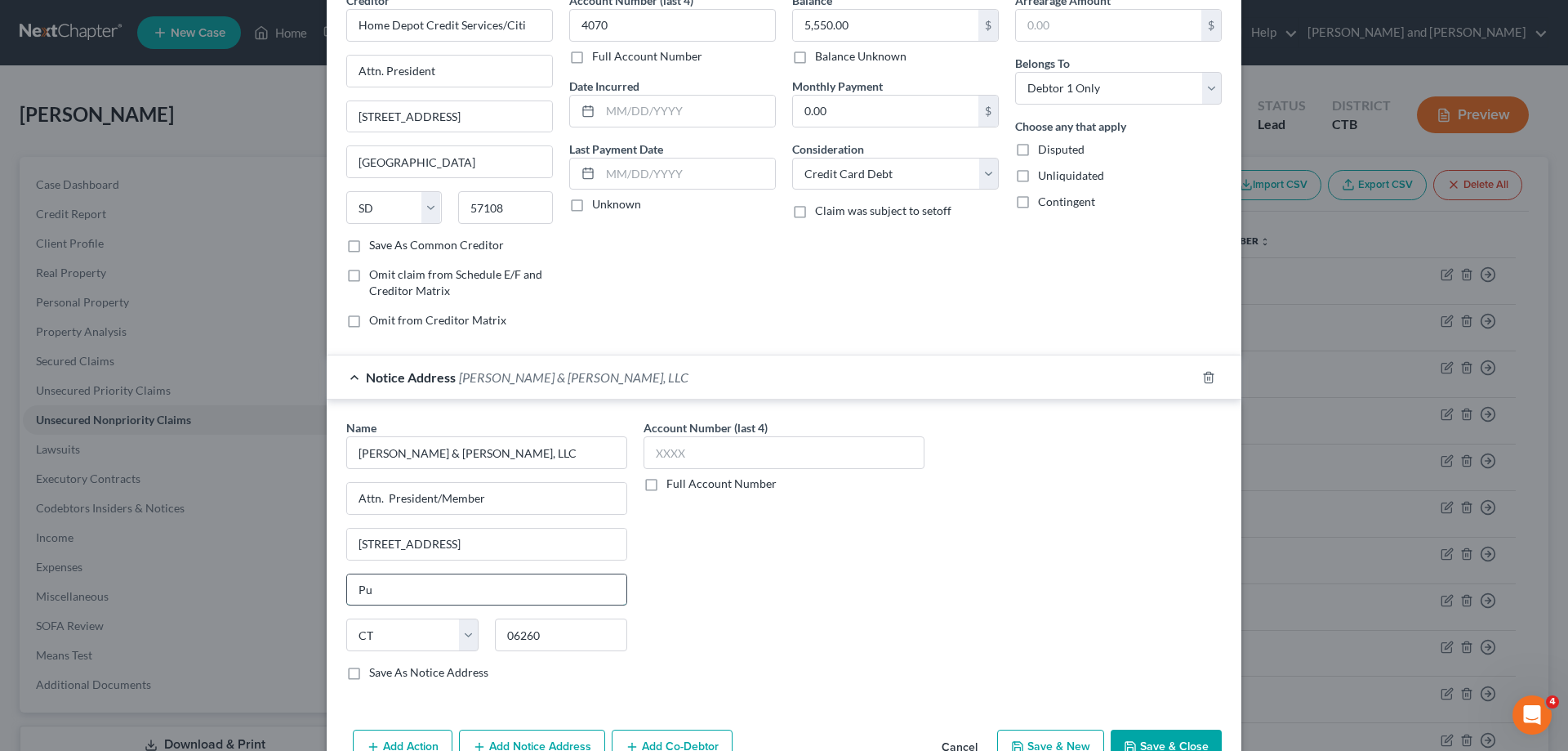
type input "P"
type input "[GEOGRAPHIC_DATA]"
select select "35"
type input "11749"
click at [369, 675] on label "Save As Notice Address" at bounding box center [429, 672] width 119 height 16
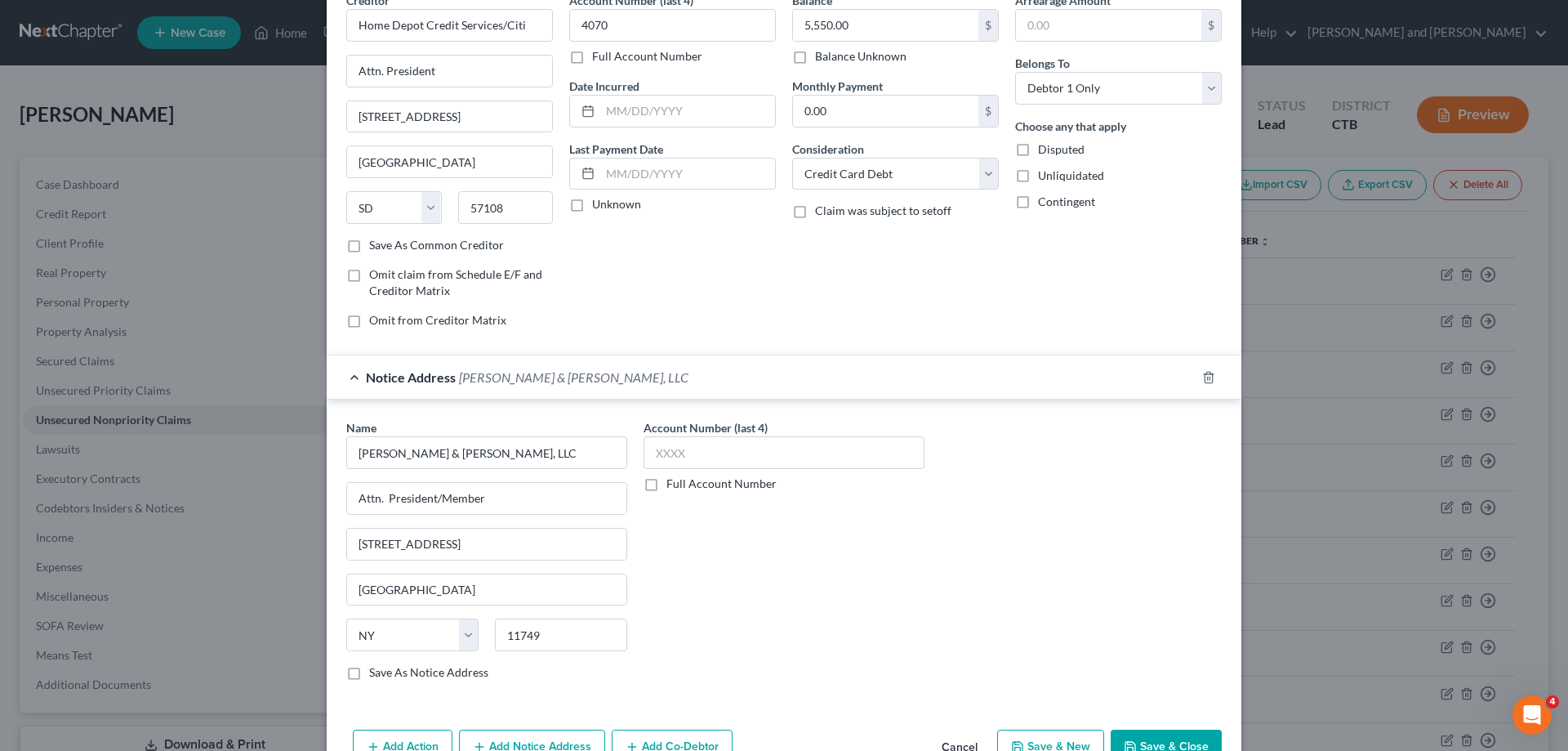
click at [375, 675] on input "Save As Notice Address" at bounding box center [381, 670] width 10 height 10
click at [1162, 741] on button "Save & Close" at bounding box center [1166, 747] width 111 height 35
checkbox input "false"
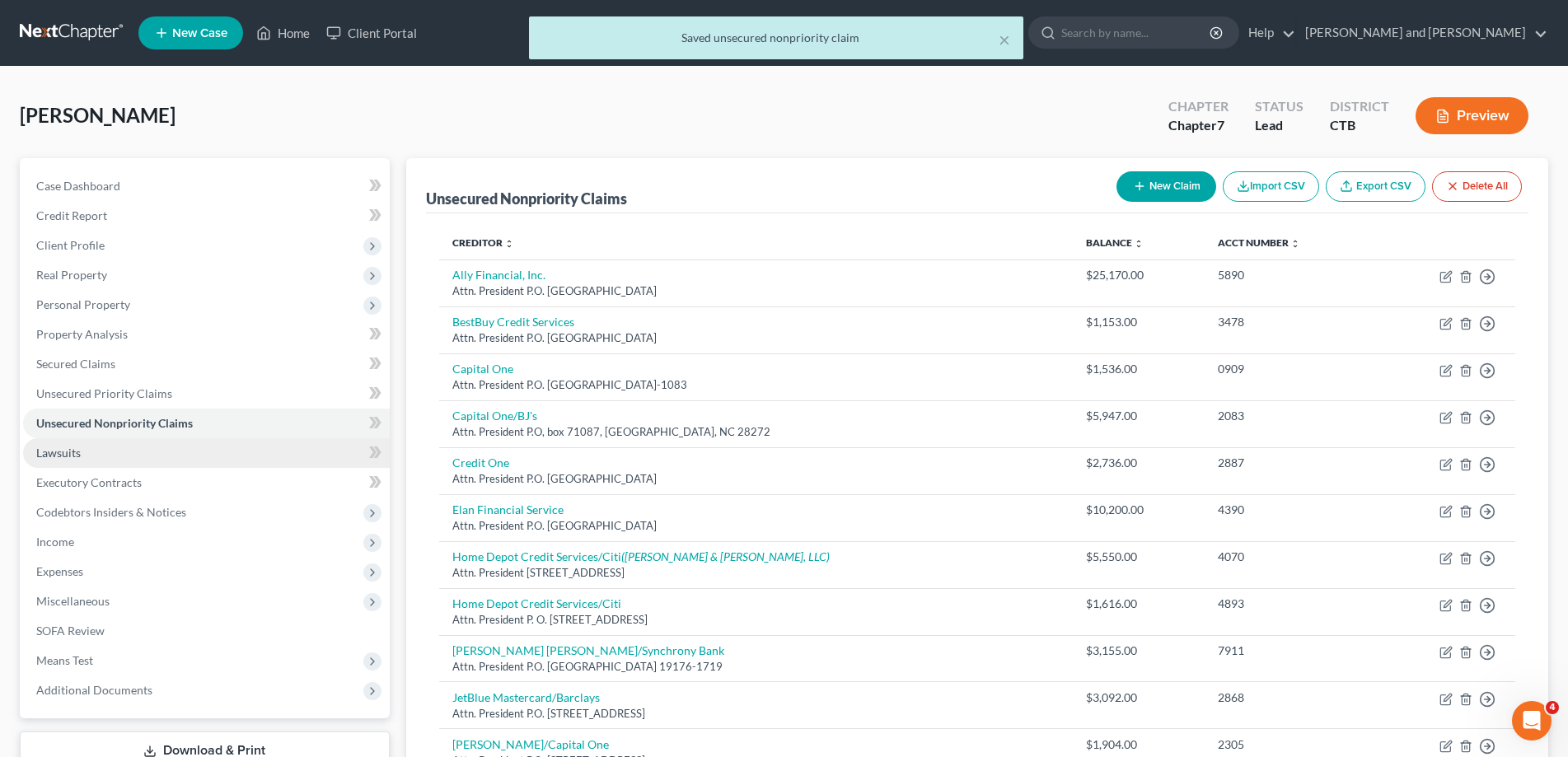
click at [60, 447] on span "Lawsuits" at bounding box center [58, 453] width 45 height 14
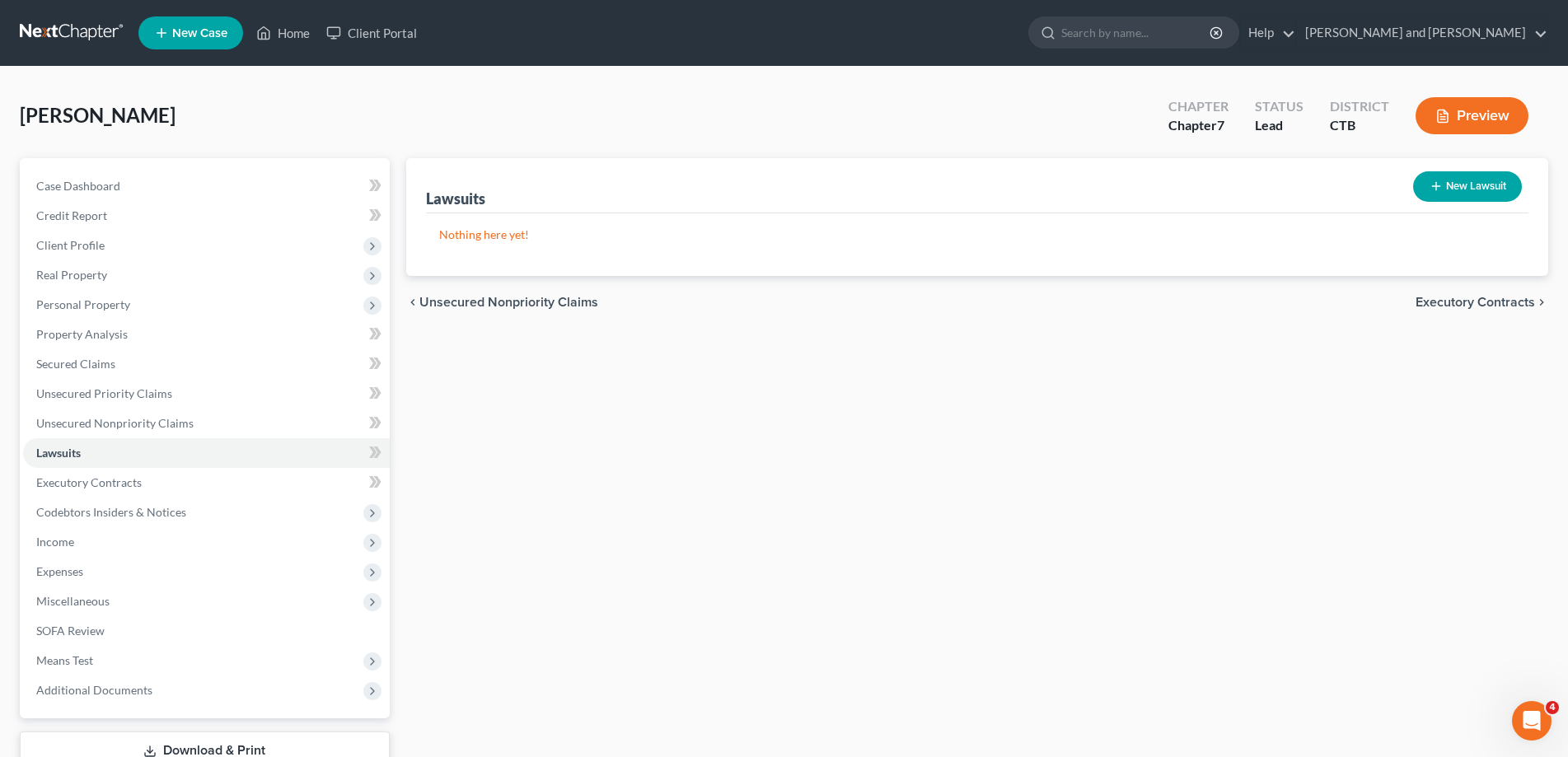
click at [1470, 187] on button "New Lawsuit" at bounding box center [1467, 186] width 109 height 31
select select "0"
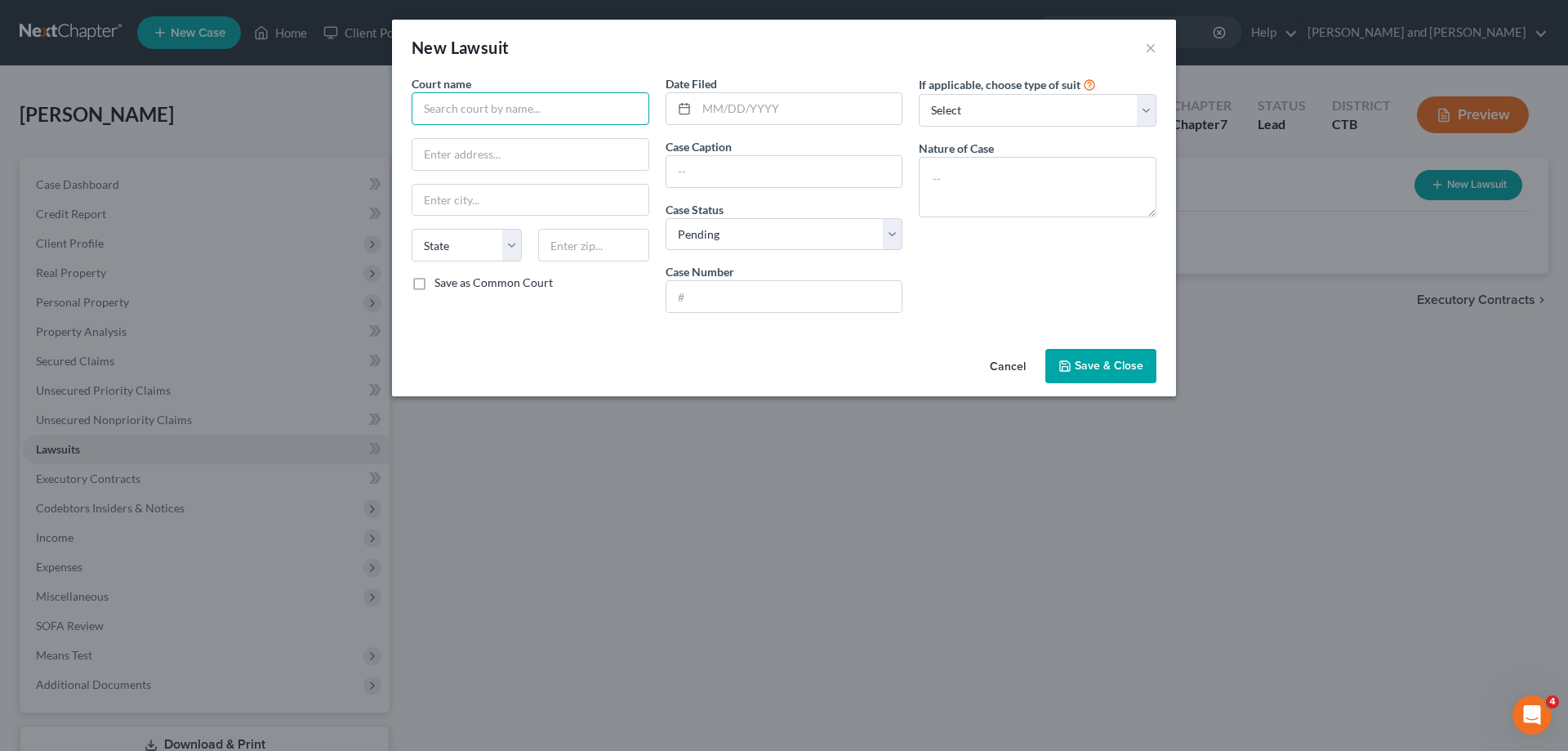
click at [534, 106] on input "text" at bounding box center [530, 109] width 238 height 33
type input "[US_STATE] Superior Court"
type input "[STREET_ADDRESS][US_STATE]"
type input "[GEOGRAPHIC_DATA]"
select select "6"
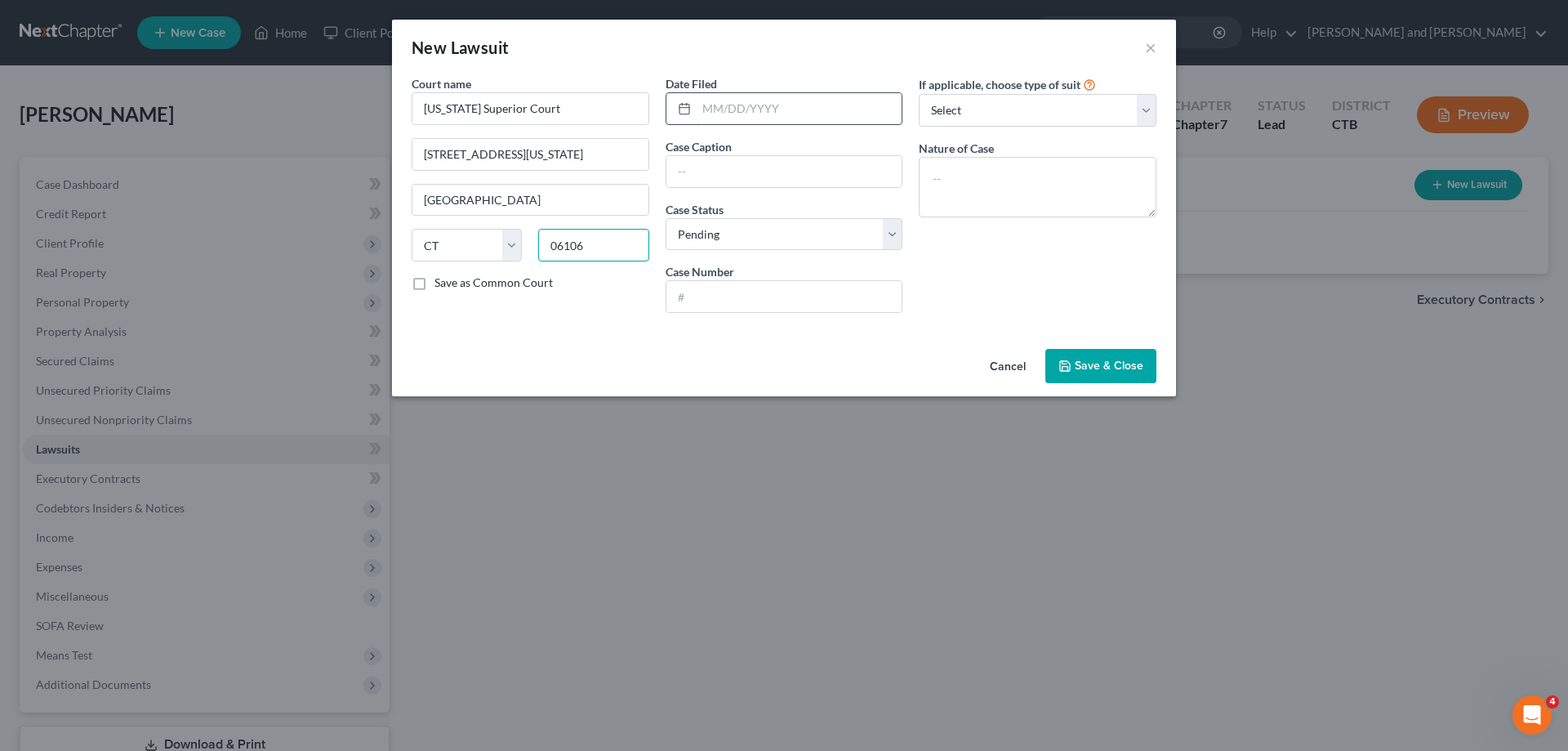
type input "06106"
click at [770, 110] on input "text" at bounding box center [799, 109] width 206 height 31
type input "J"
type input "[DATE]"
click at [758, 158] on input "text" at bounding box center [784, 171] width 236 height 31
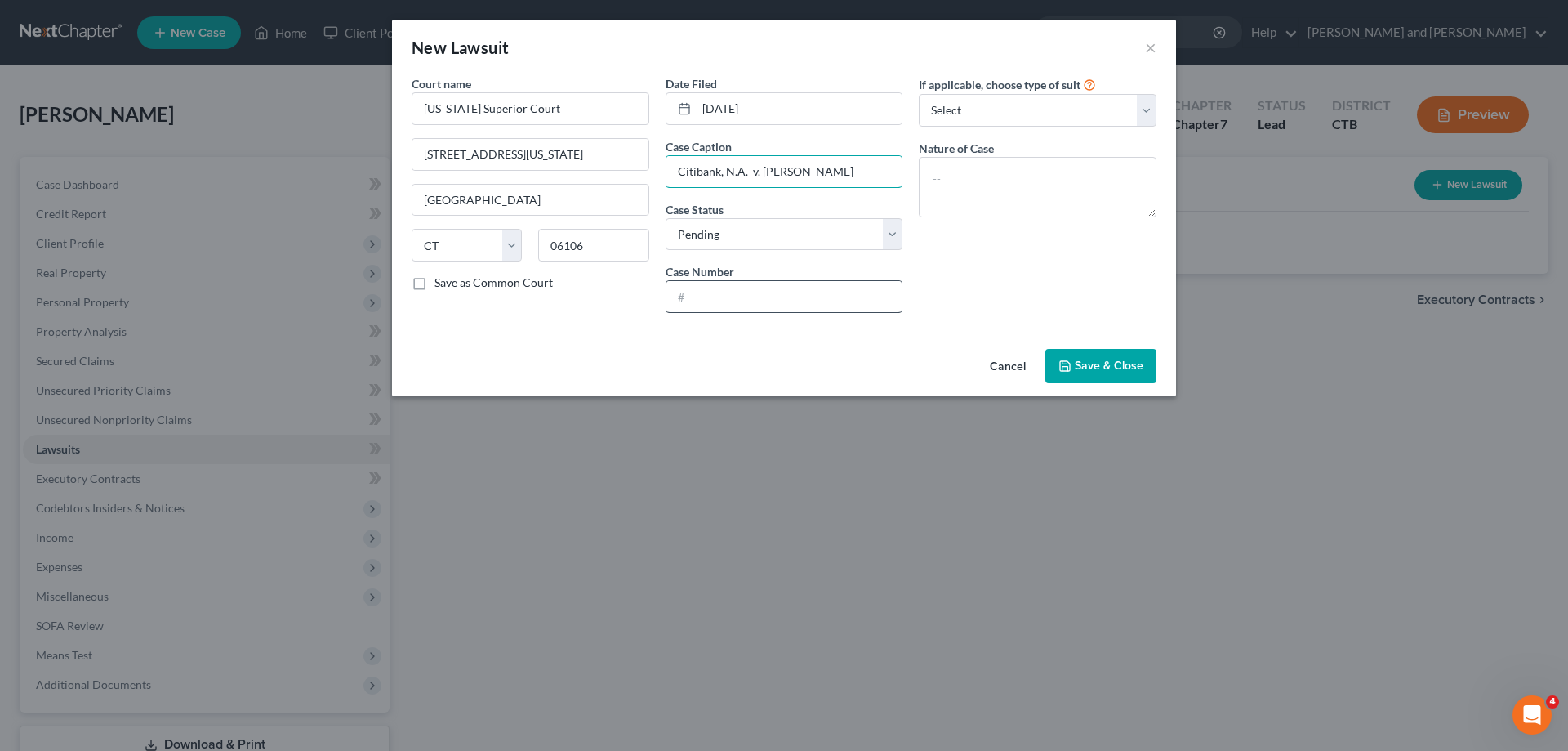
type input "Citibank, N.A. v. [PERSON_NAME]"
click at [769, 294] on input "text" at bounding box center [784, 297] width 236 height 31
type input "Return Date [DATE]"
drag, startPoint x: 799, startPoint y: 109, endPoint x: 563, endPoint y: 106, distance: 236.0
click at [696, 106] on input "[DATE]" at bounding box center [799, 109] width 206 height 31
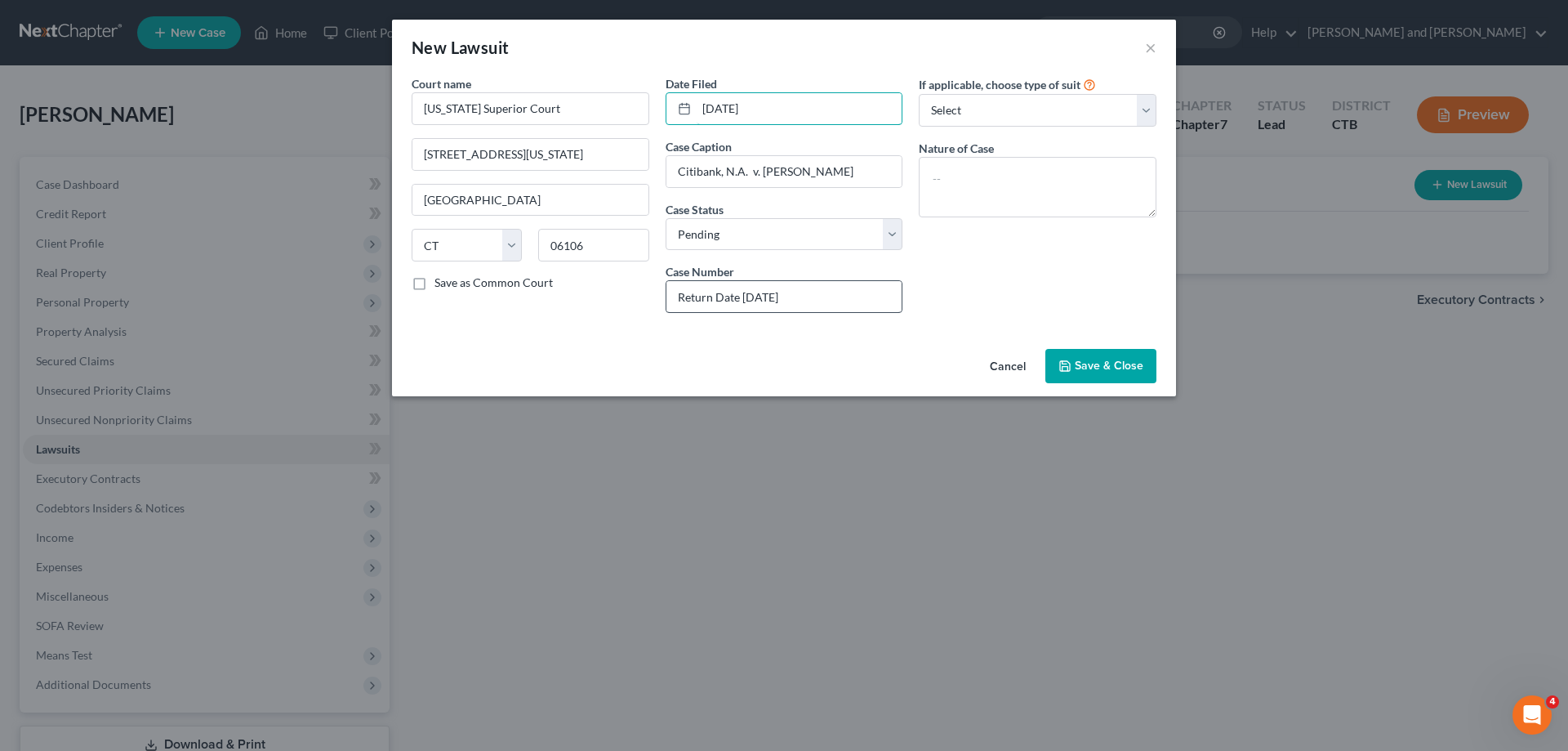
type input "[DATE]"
drag, startPoint x: 796, startPoint y: 301, endPoint x: 608, endPoint y: 318, distance: 188.8
click at [667, 312] on input "Return Date [DATE]" at bounding box center [784, 297] width 236 height 31
type input "HHD CV25-6209827 S"
click at [918, 94] on select "Select Repossession Garnishment Foreclosure Attached, Seized, Or Levied Other" at bounding box center [1037, 111] width 238 height 33
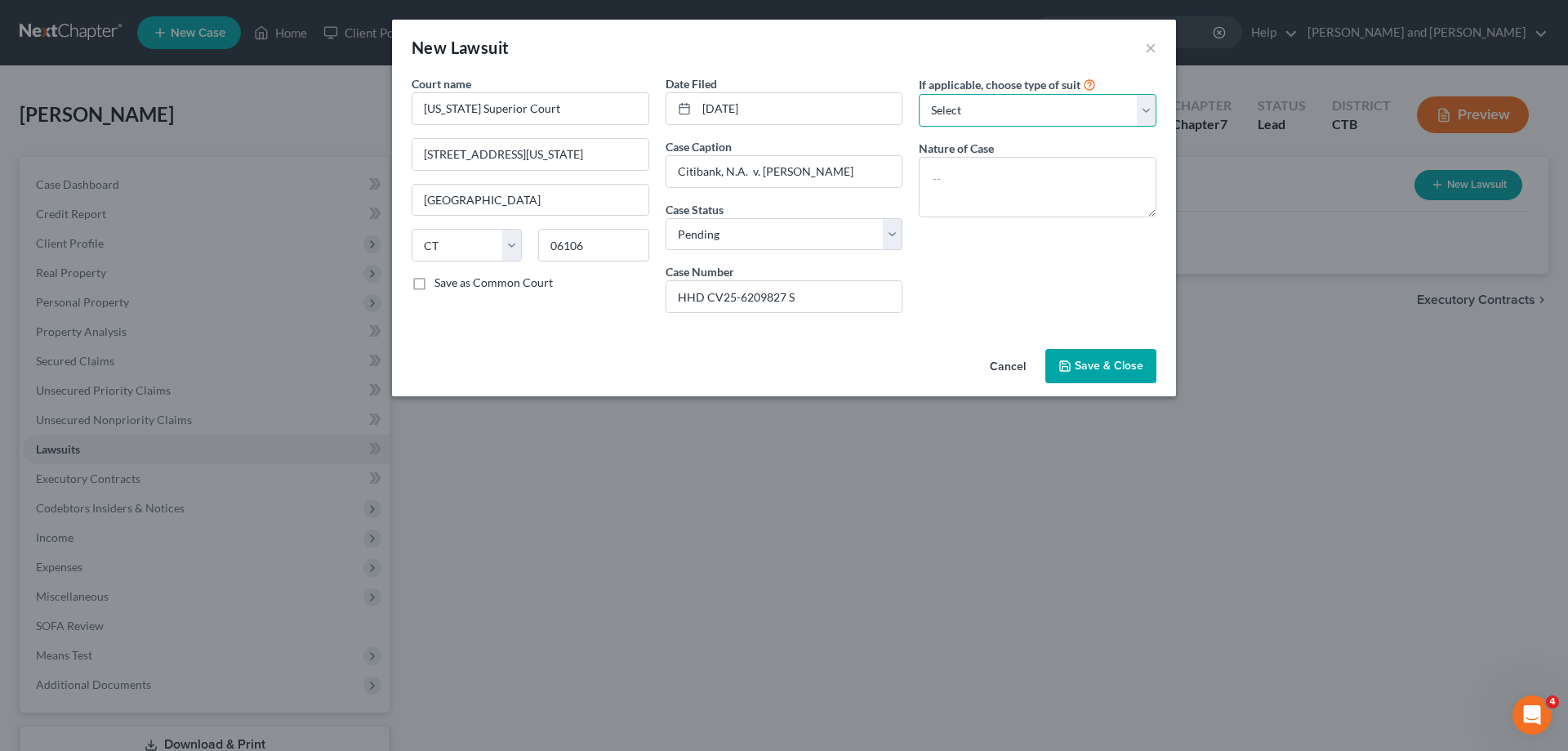
select select "4"
click option "Other" at bounding box center [0, 0] width 0 height 0
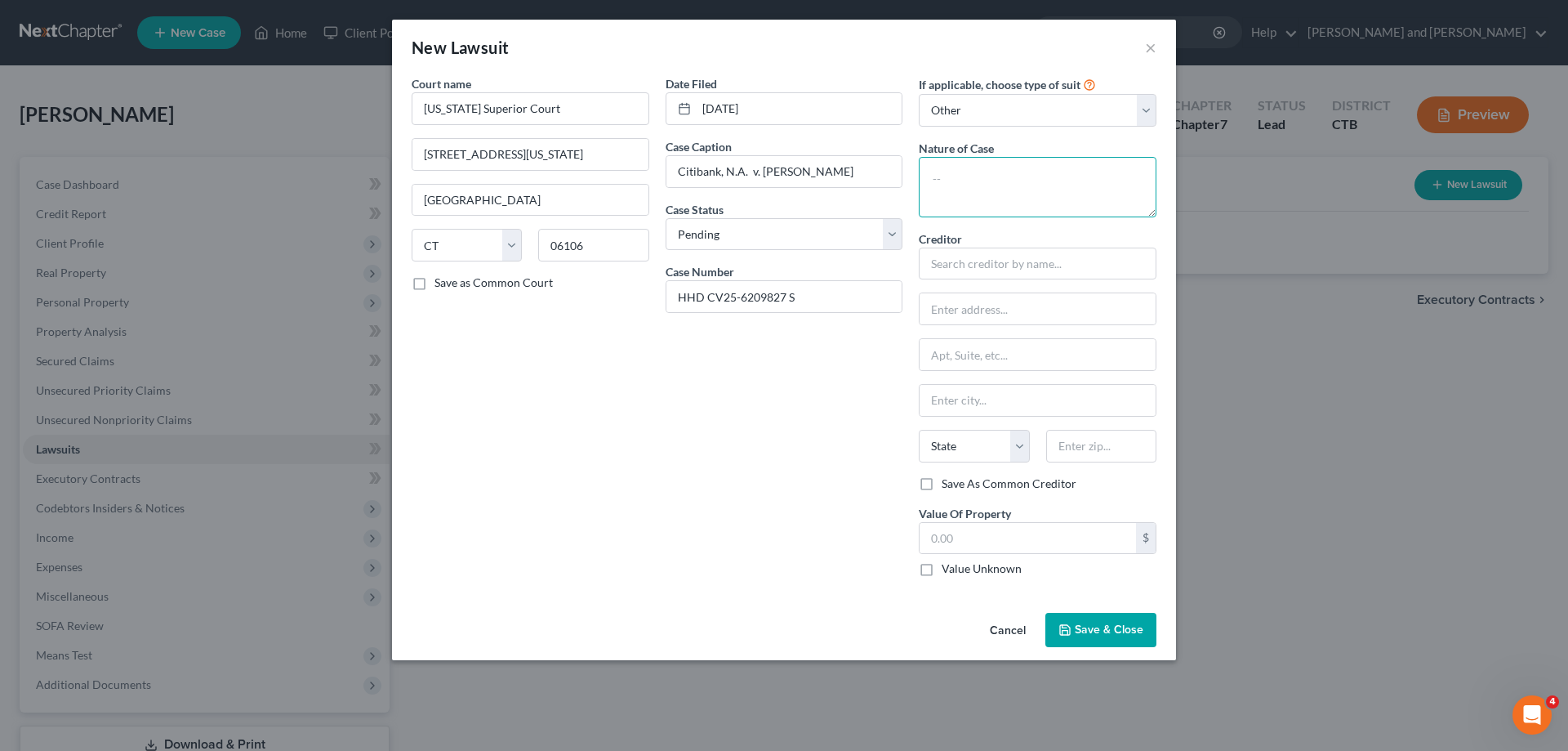
click at [960, 171] on textarea at bounding box center [1037, 187] width 238 height 61
type textarea "collections"
click at [1049, 266] on input "text" at bounding box center [1037, 264] width 238 height 33
type input "H"
type input "T"
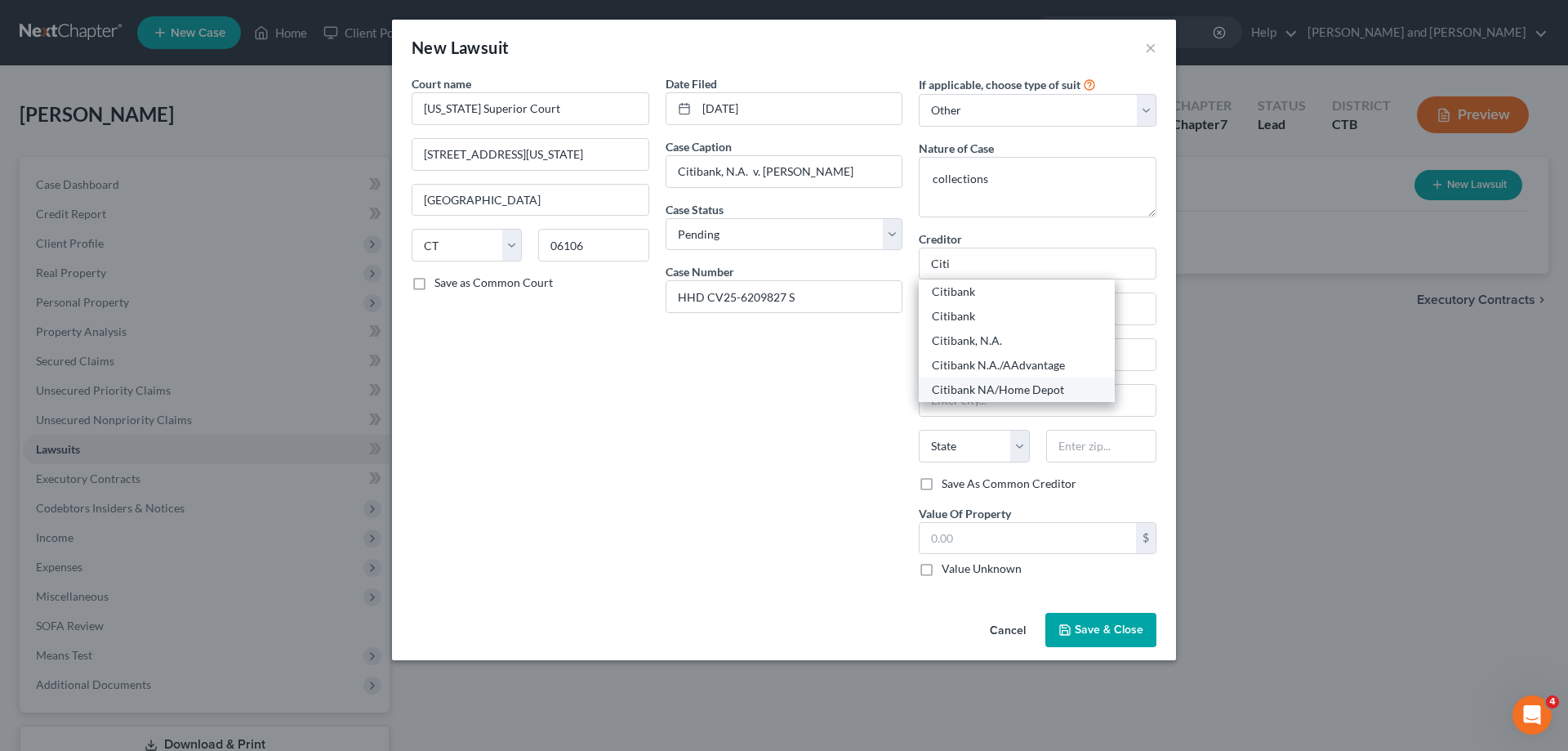
click at [992, 385] on div "Citibank NA/Home Depot" at bounding box center [1016, 389] width 170 height 16
type input "Citibank NA/Home Depot"
type input "Attn: President"
type input "P.O. Box 7032"
type input "[GEOGRAPHIC_DATA]"
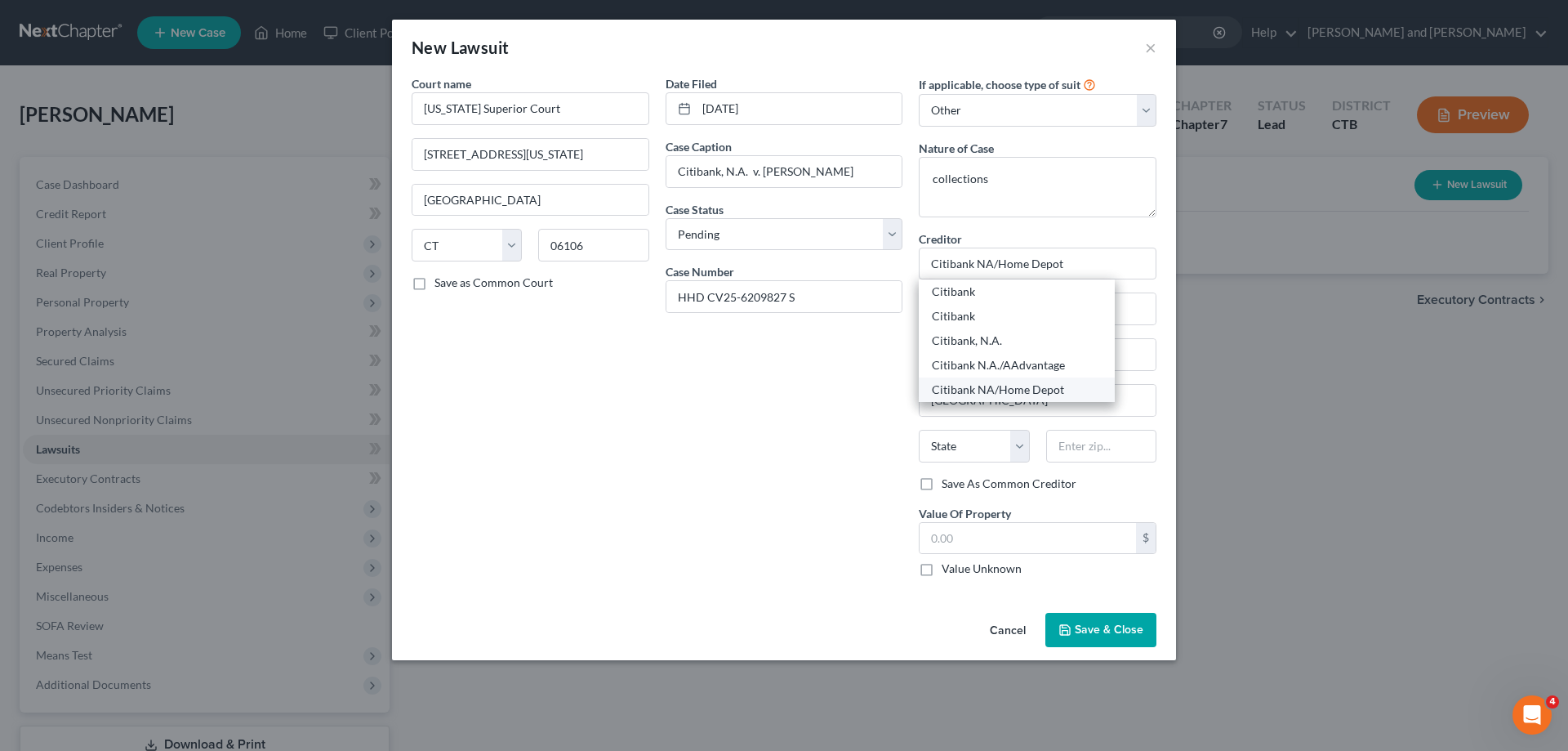
select select "43"
type input "57117-7032"
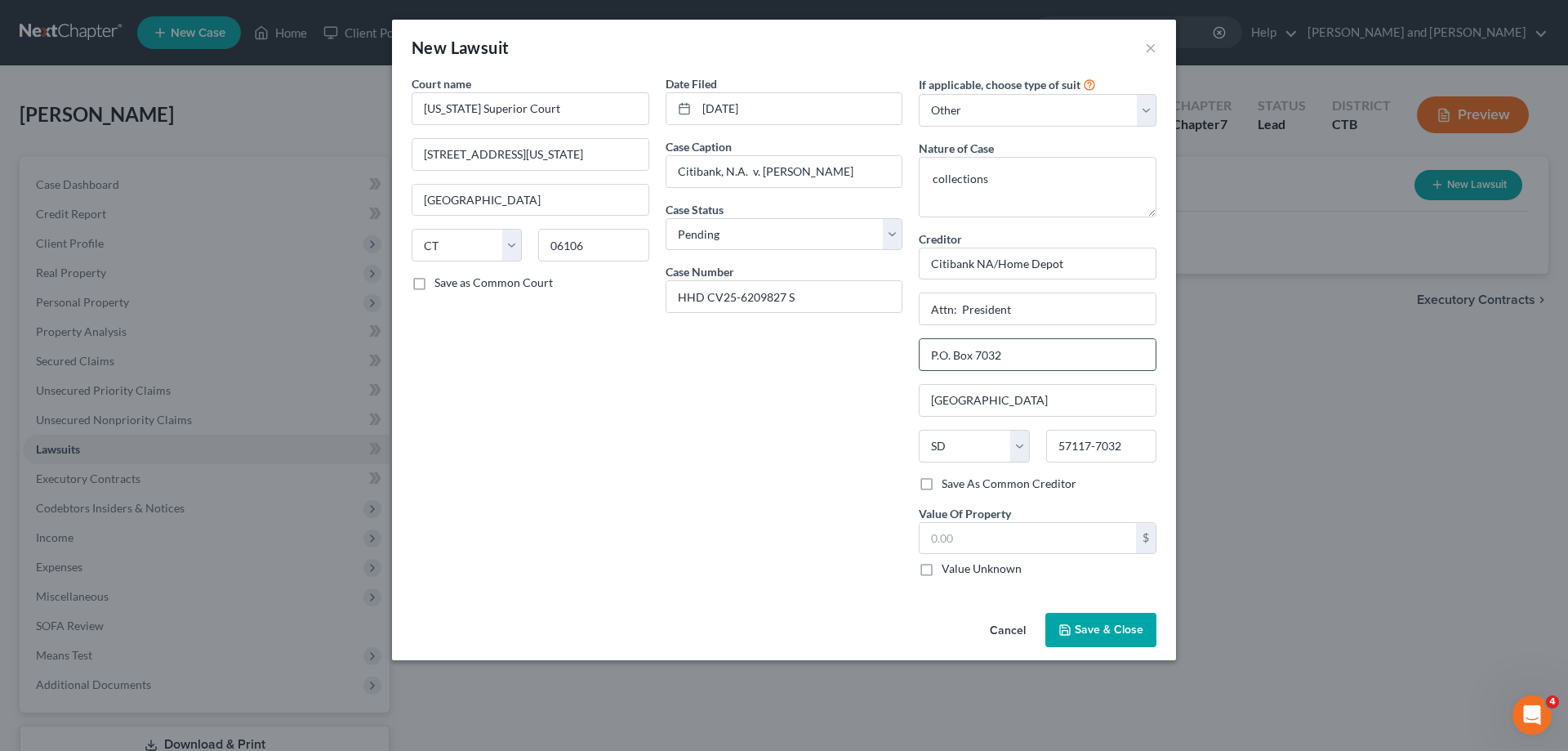
click at [1010, 356] on input "P.O. Box 7032" at bounding box center [1037, 355] width 236 height 31
type input "P"
type input "[STREET_ADDRESS]"
click at [1139, 449] on input "57117-7032" at bounding box center [1101, 446] width 110 height 33
type input "57108"
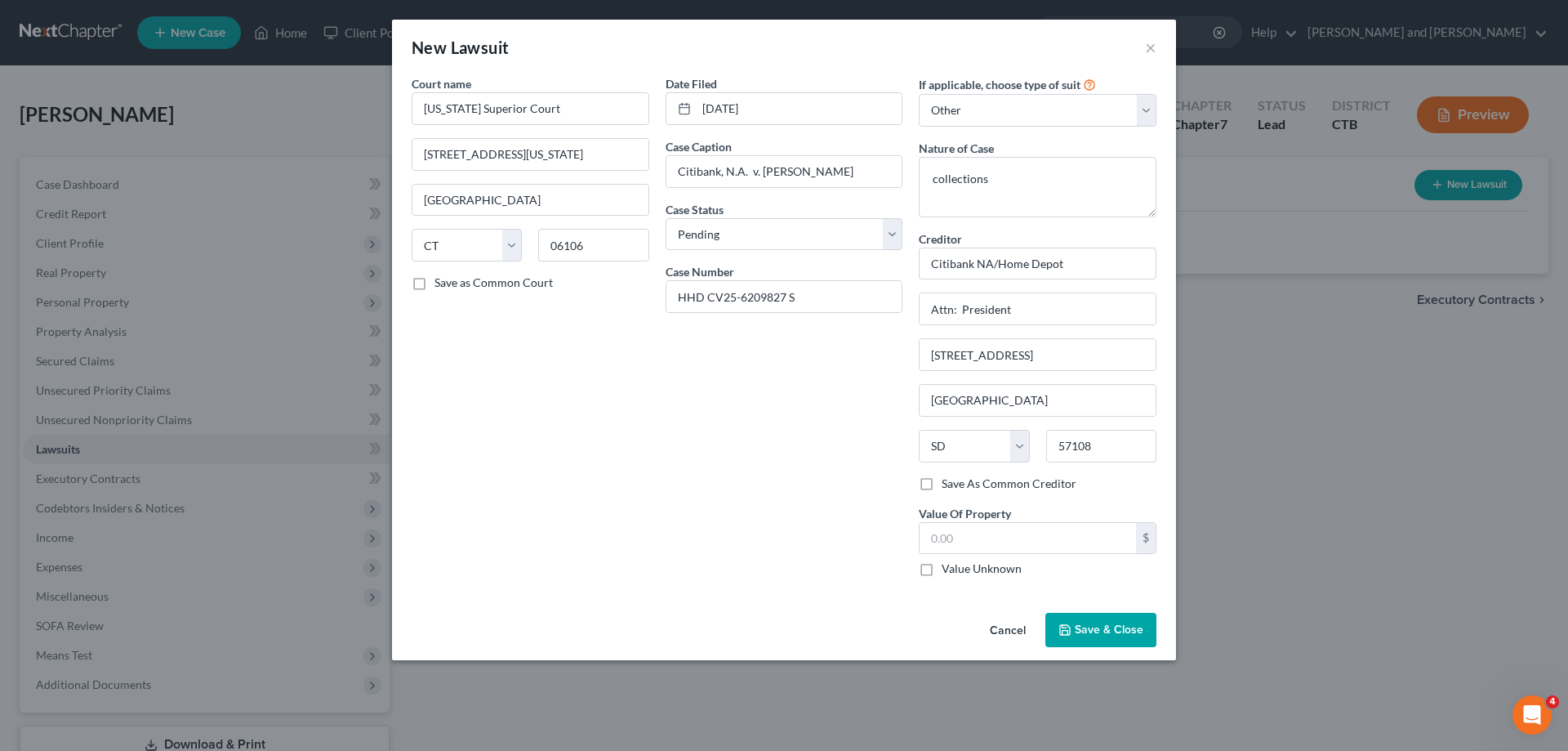
click at [744, 491] on div "Date Filed [DATE] Case Caption Citibank, N.A. v. [PERSON_NAME] Status * Select …" at bounding box center [784, 332] width 254 height 515
click at [1112, 625] on span "Save & Close" at bounding box center [1109, 630] width 68 height 14
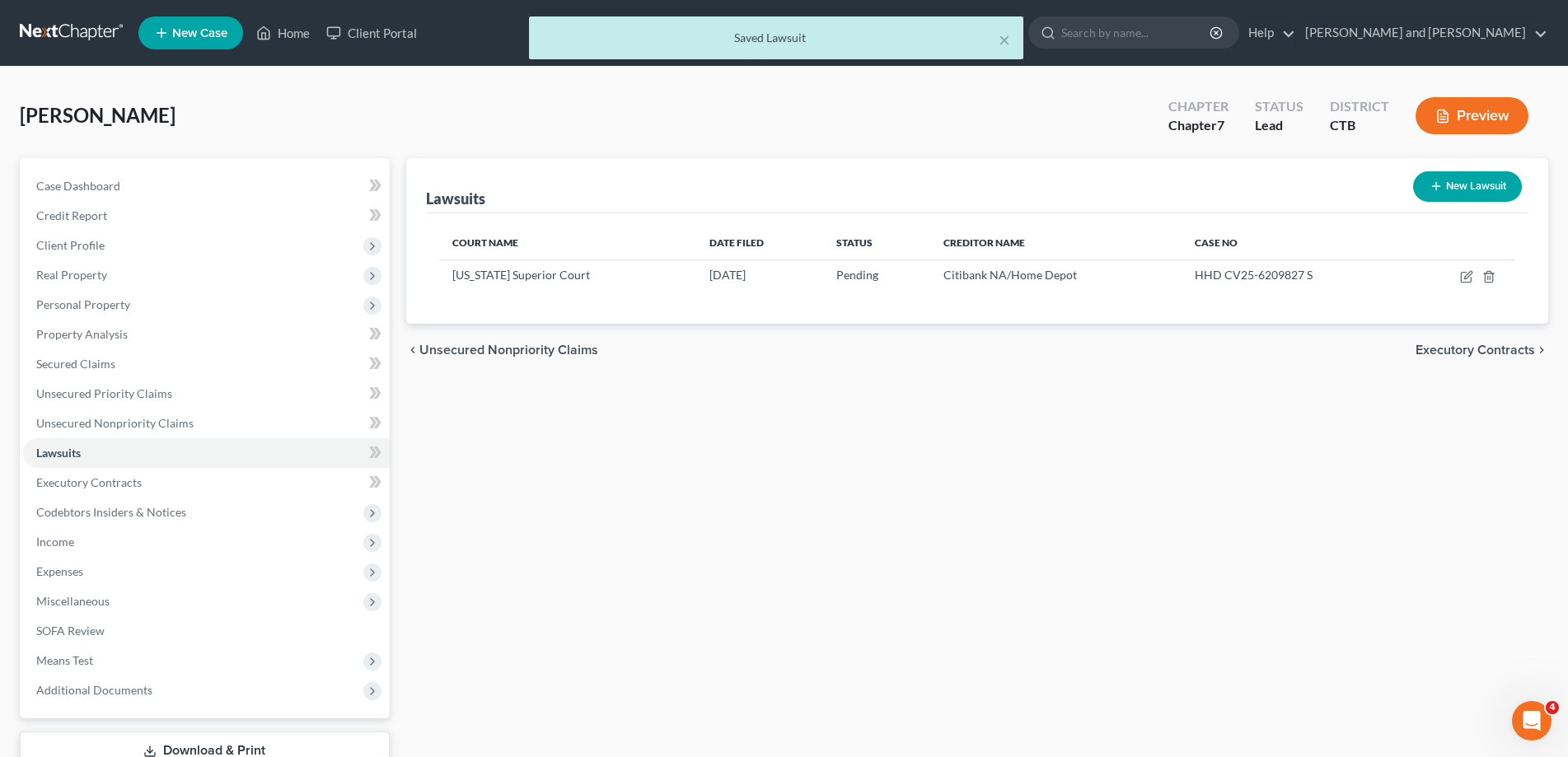
click at [470, 347] on span "Unsecured Nonpriority Claims" at bounding box center [509, 350] width 179 height 13
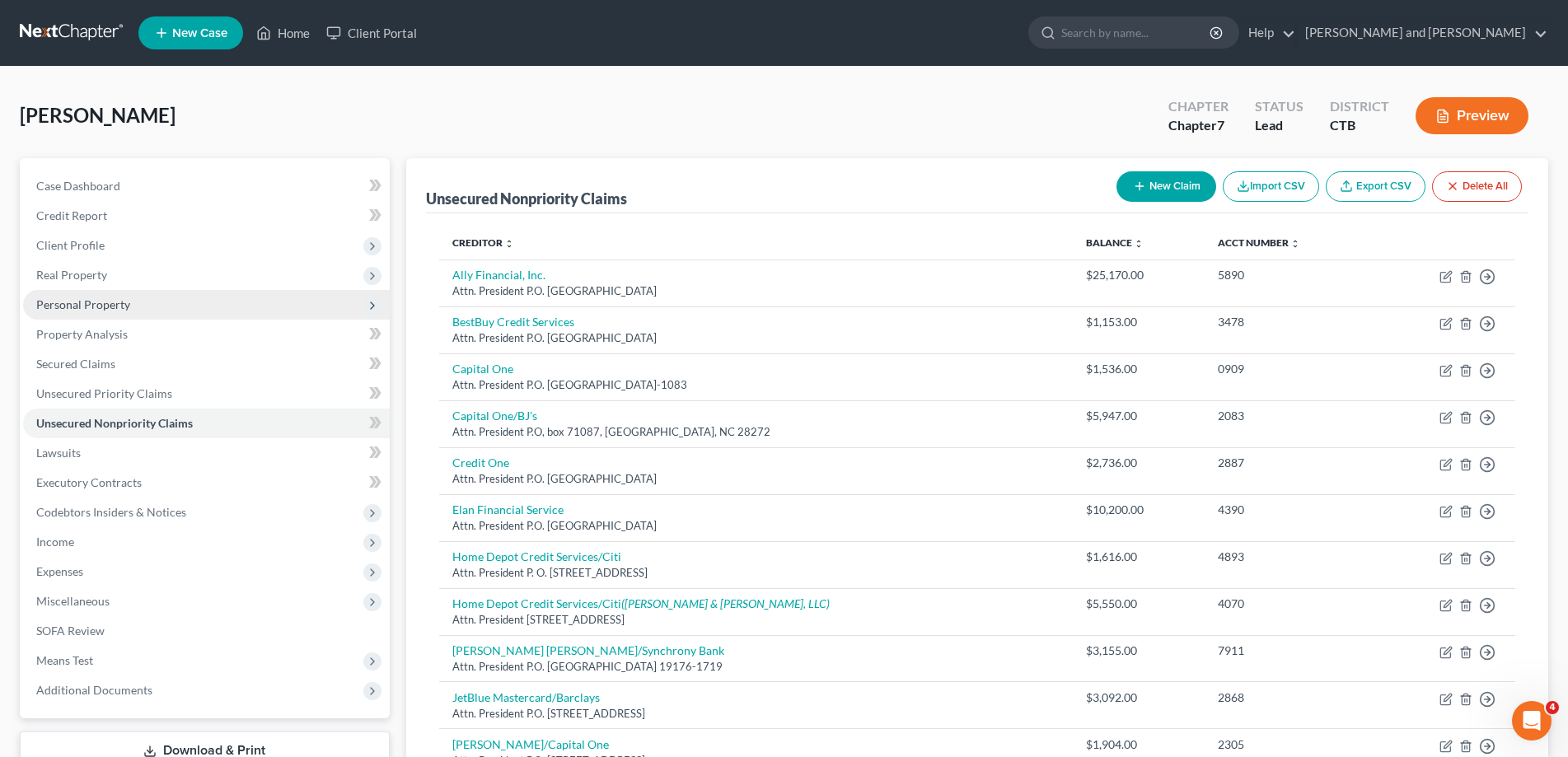
click at [76, 304] on span "Personal Property" at bounding box center [84, 304] width 94 height 14
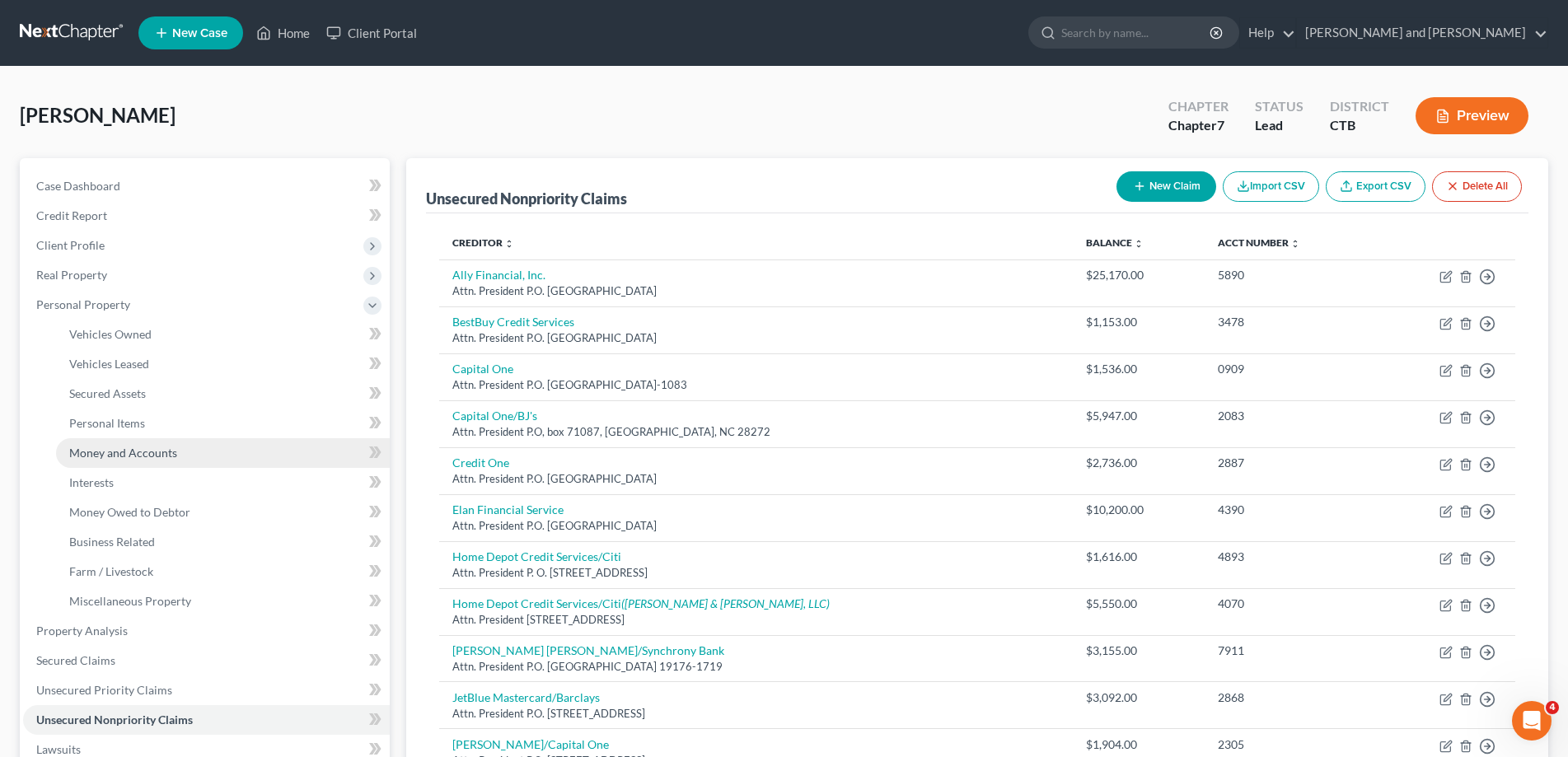
click at [119, 454] on span "Money and Accounts" at bounding box center [123, 453] width 108 height 14
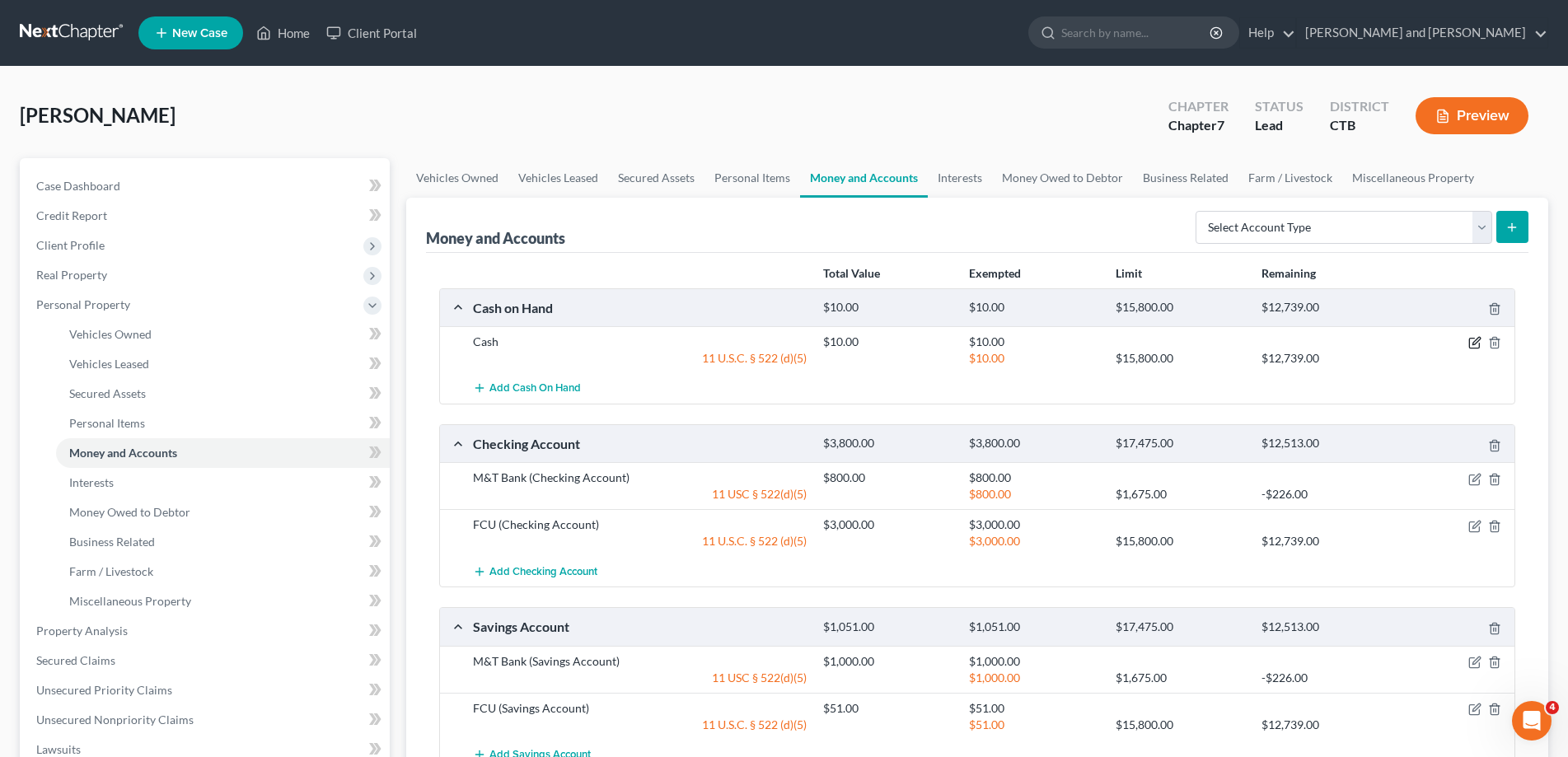
click at [1476, 344] on icon "button" at bounding box center [1475, 342] width 13 height 13
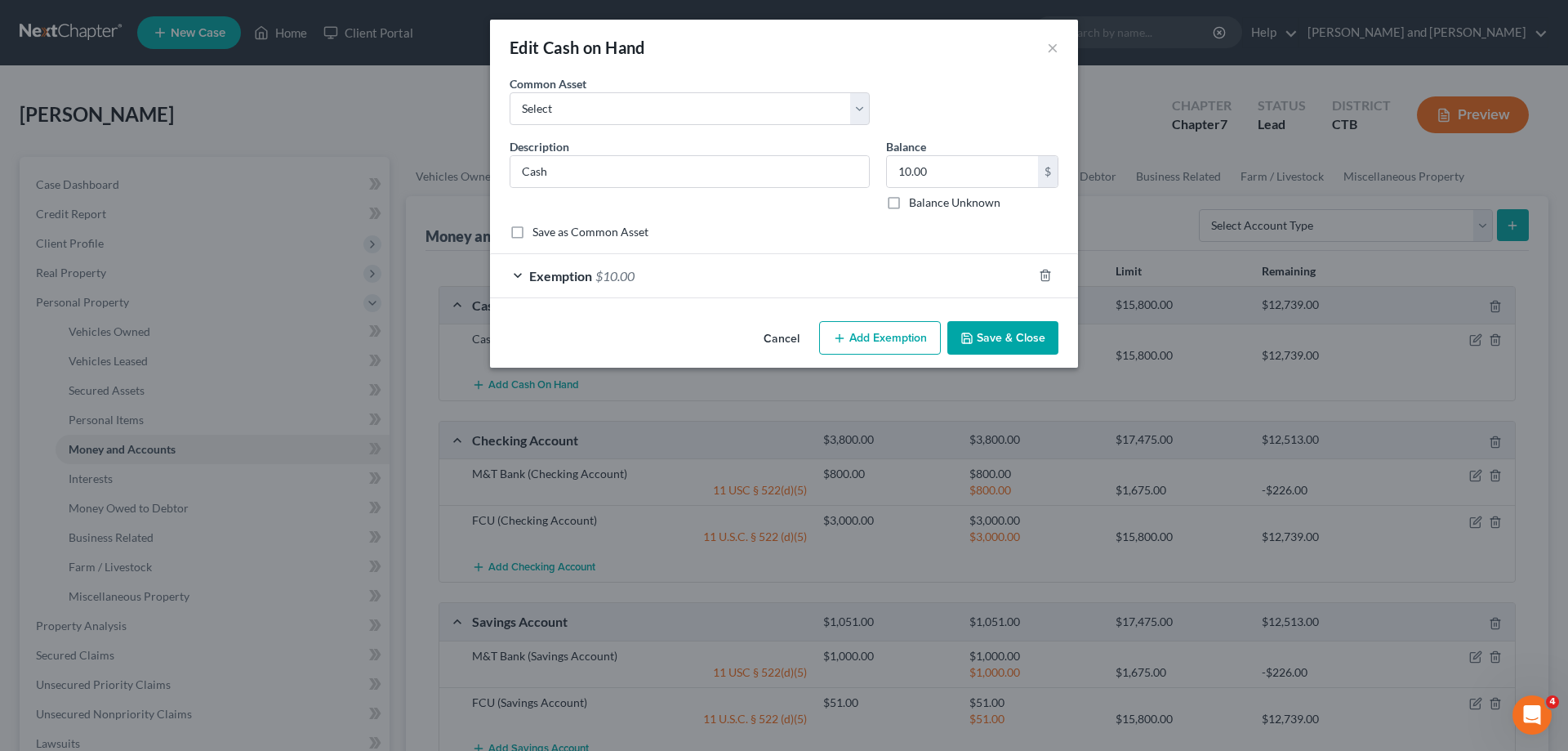
click at [520, 279] on div "Exemption $10.00" at bounding box center [761, 276] width 542 height 43
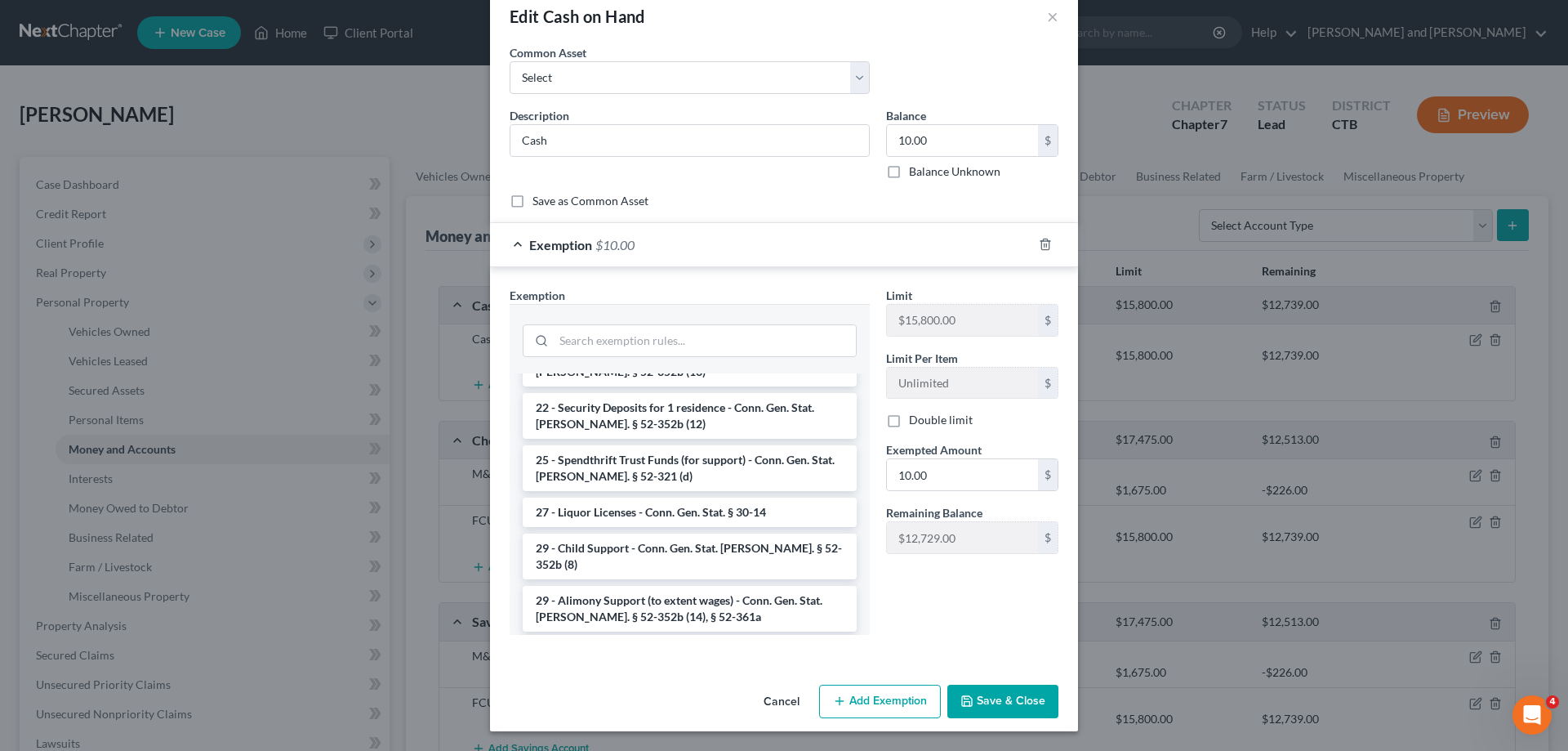
scroll to position [875, 0]
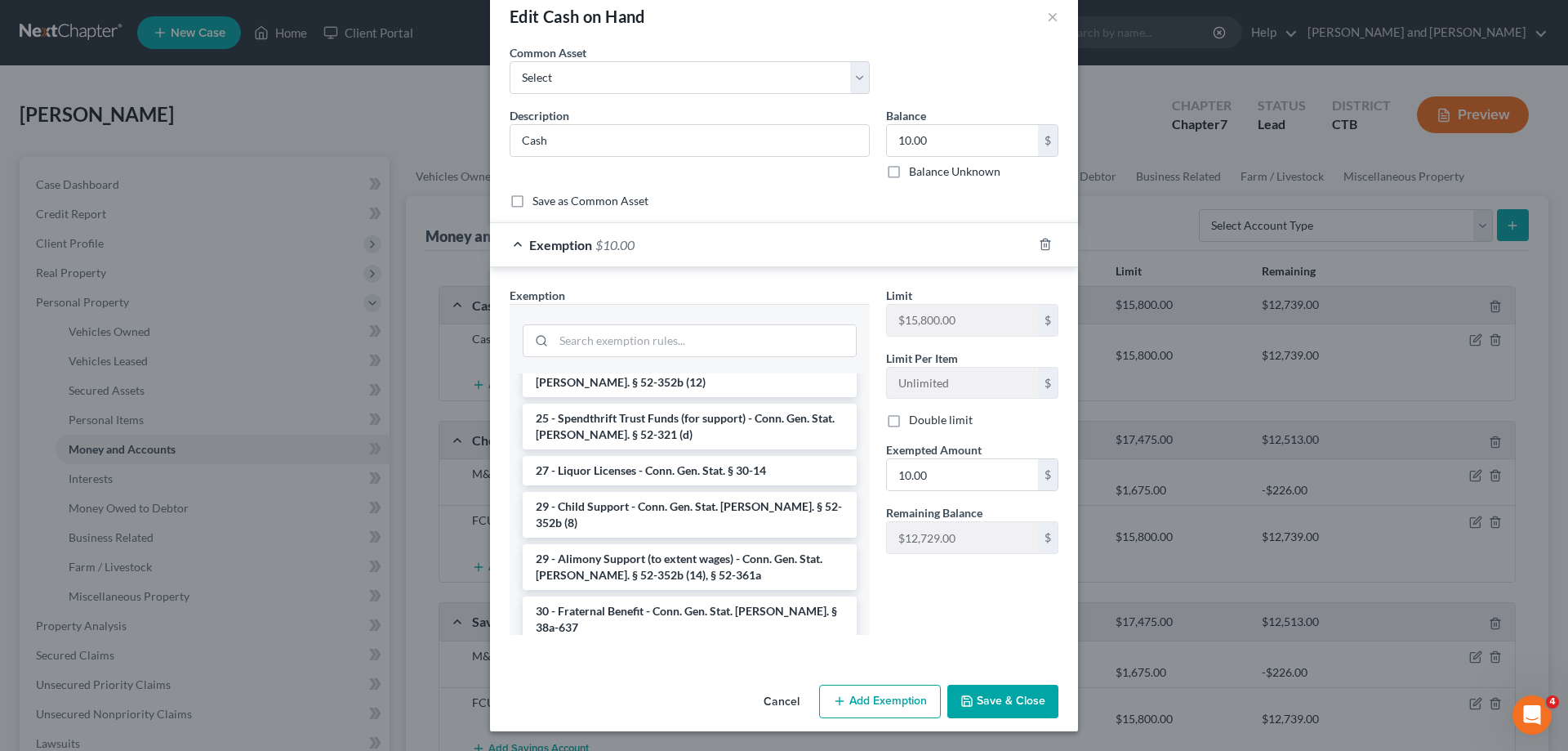
click at [637, 701] on li "30 - Wildcard Exemption (any personal property) - Conn. Gen. Stat. [PERSON_NAME…" at bounding box center [689, 723] width 334 height 46
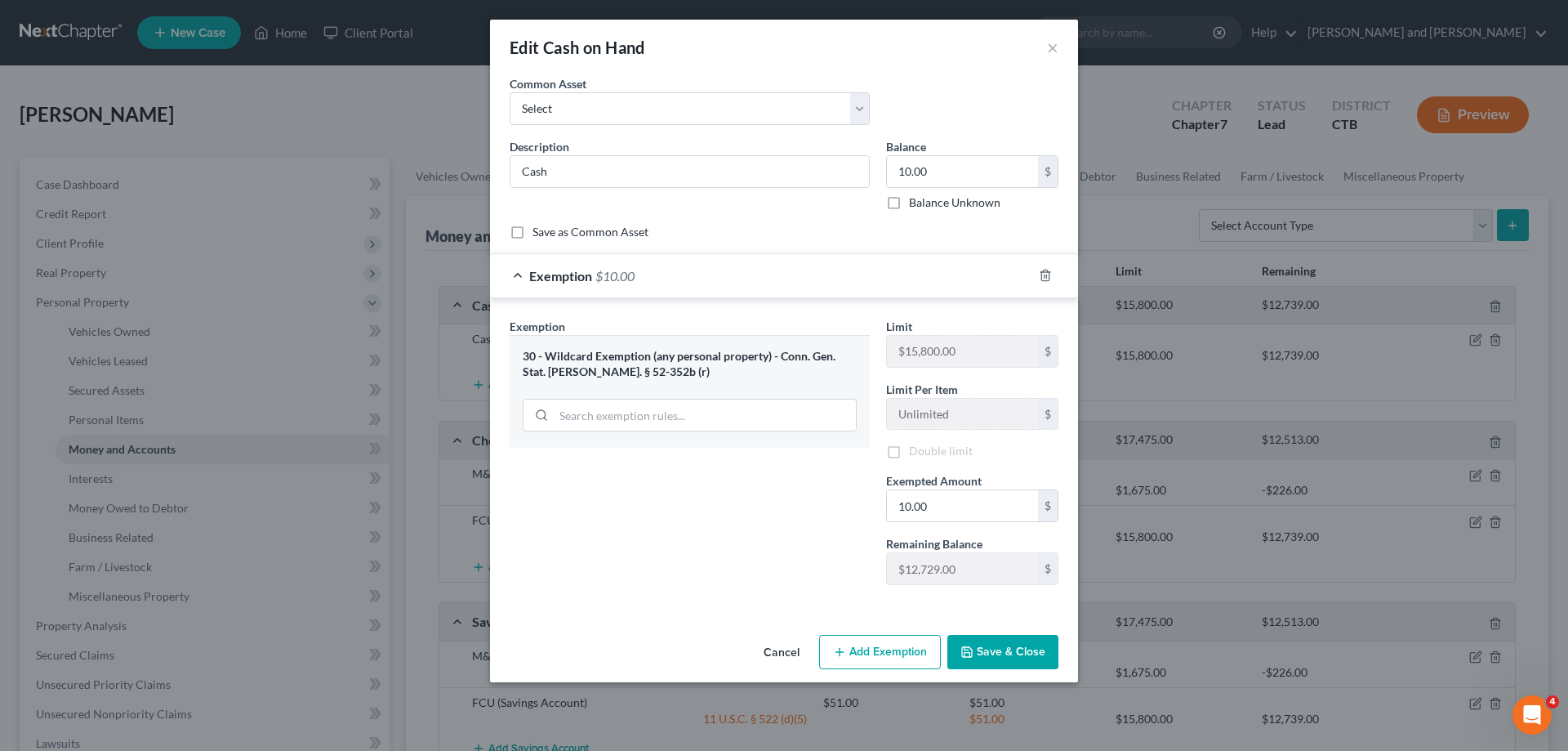
scroll to position [0, 0]
click at [976, 652] on button "Save & Close" at bounding box center [1002, 655] width 111 height 35
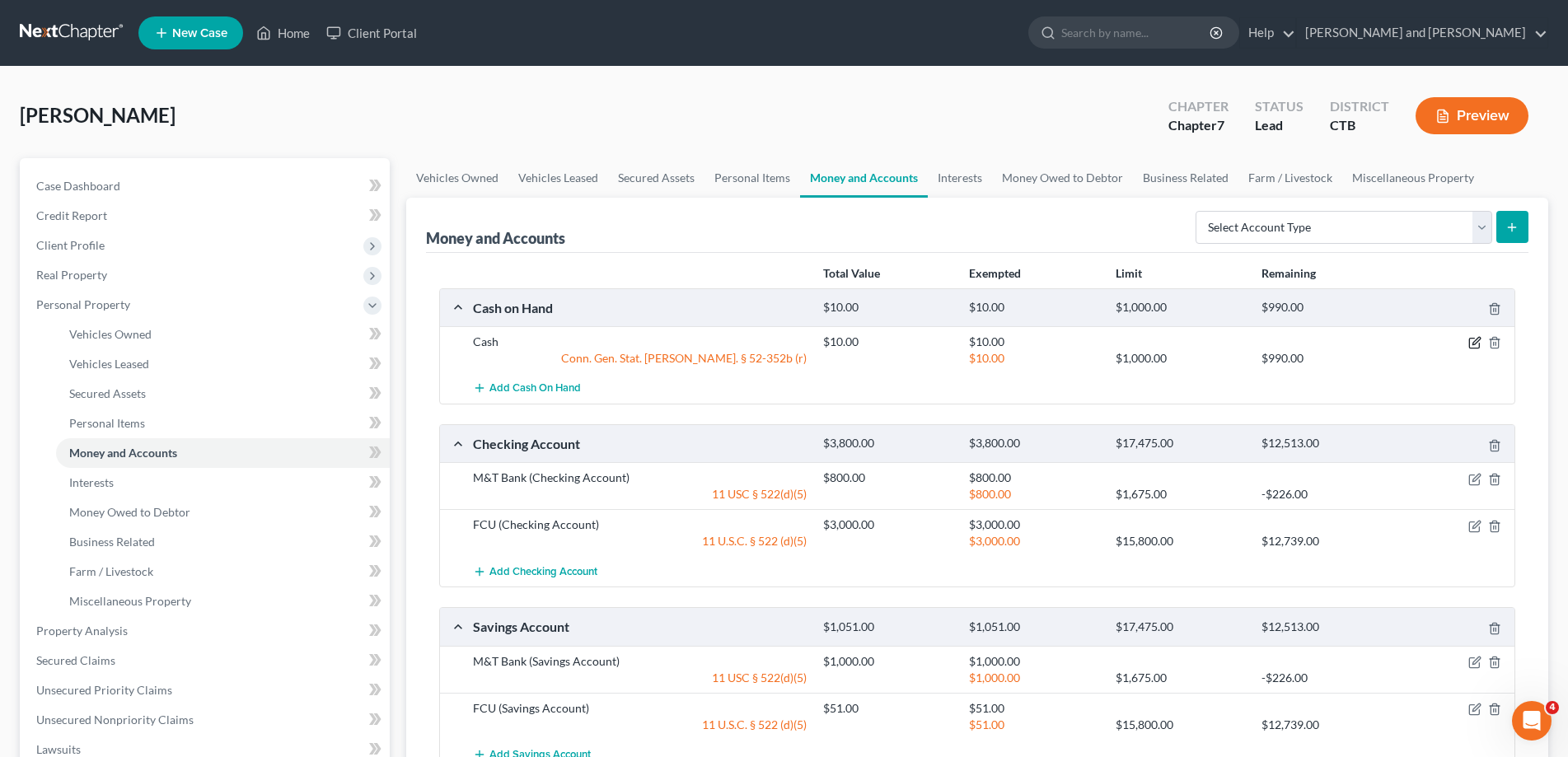
click at [1476, 341] on icon "button" at bounding box center [1475, 342] width 13 height 13
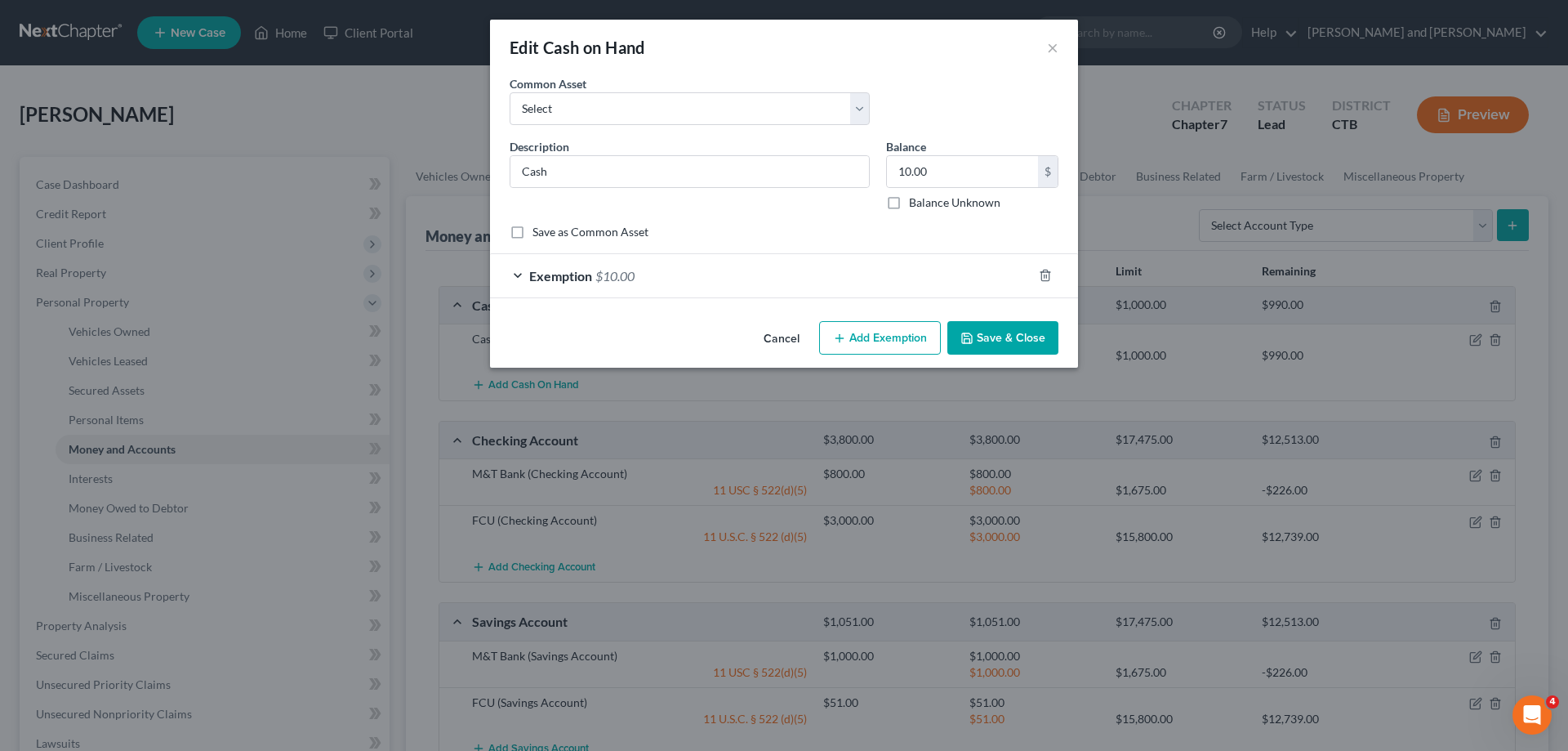
click at [515, 272] on div "Exemption $10.00" at bounding box center [761, 276] width 542 height 43
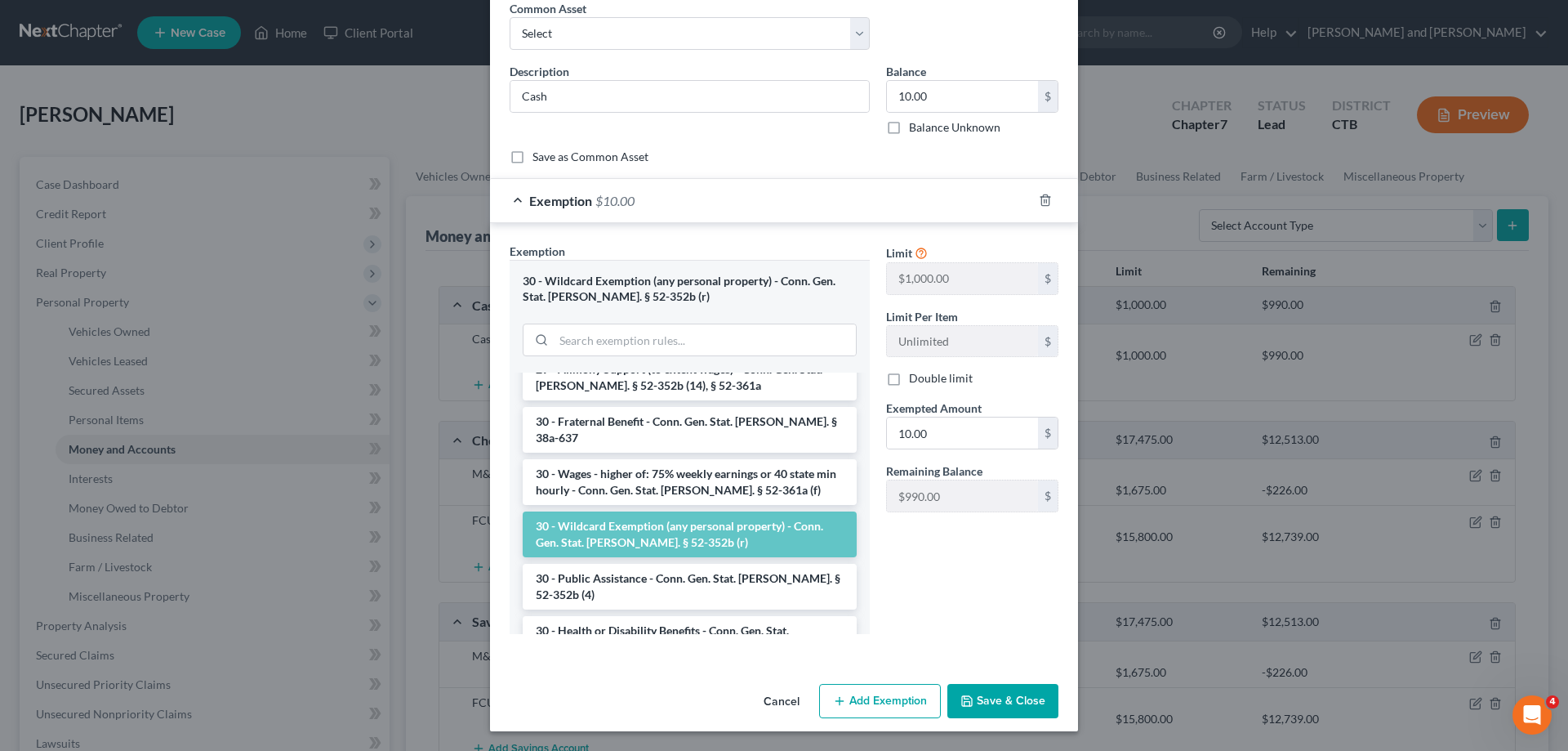
scroll to position [897, 0]
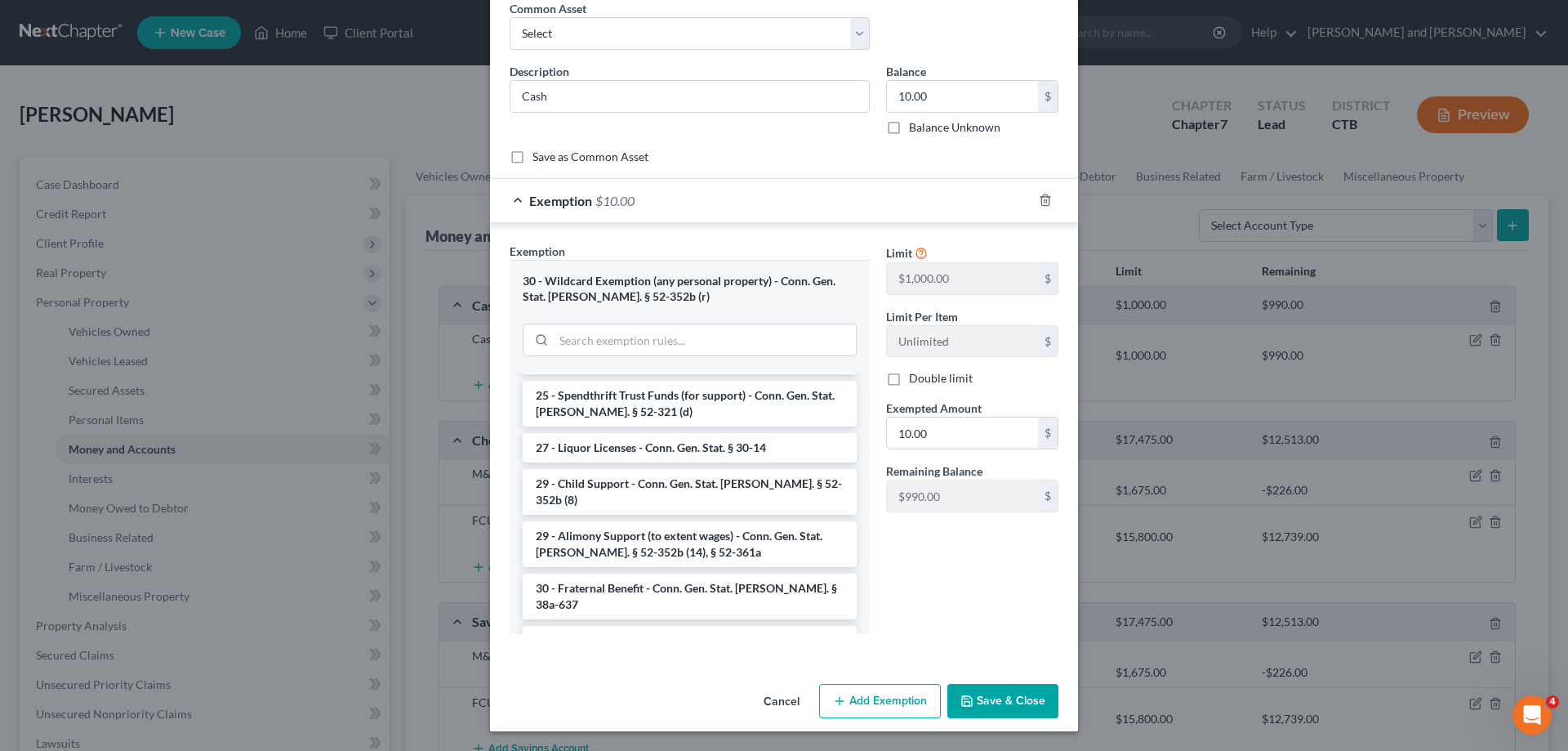
click at [691, 678] on li "30 - Wildcard Exemption (any personal property) - Conn. Gen. Stat. [PERSON_NAME…" at bounding box center [689, 701] width 334 height 46
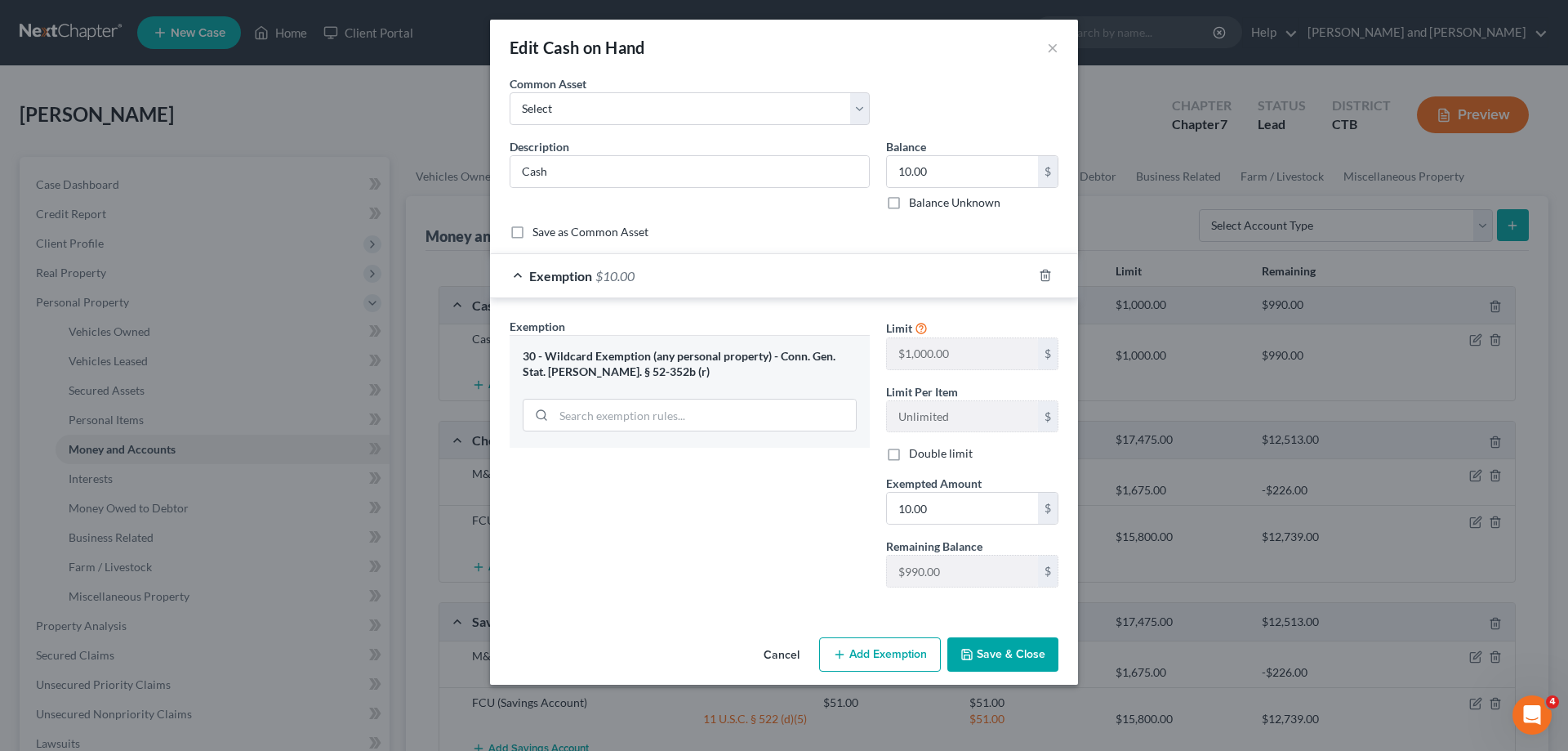
scroll to position [0, 0]
click at [1016, 644] on button "Save & Close" at bounding box center [1002, 655] width 111 height 35
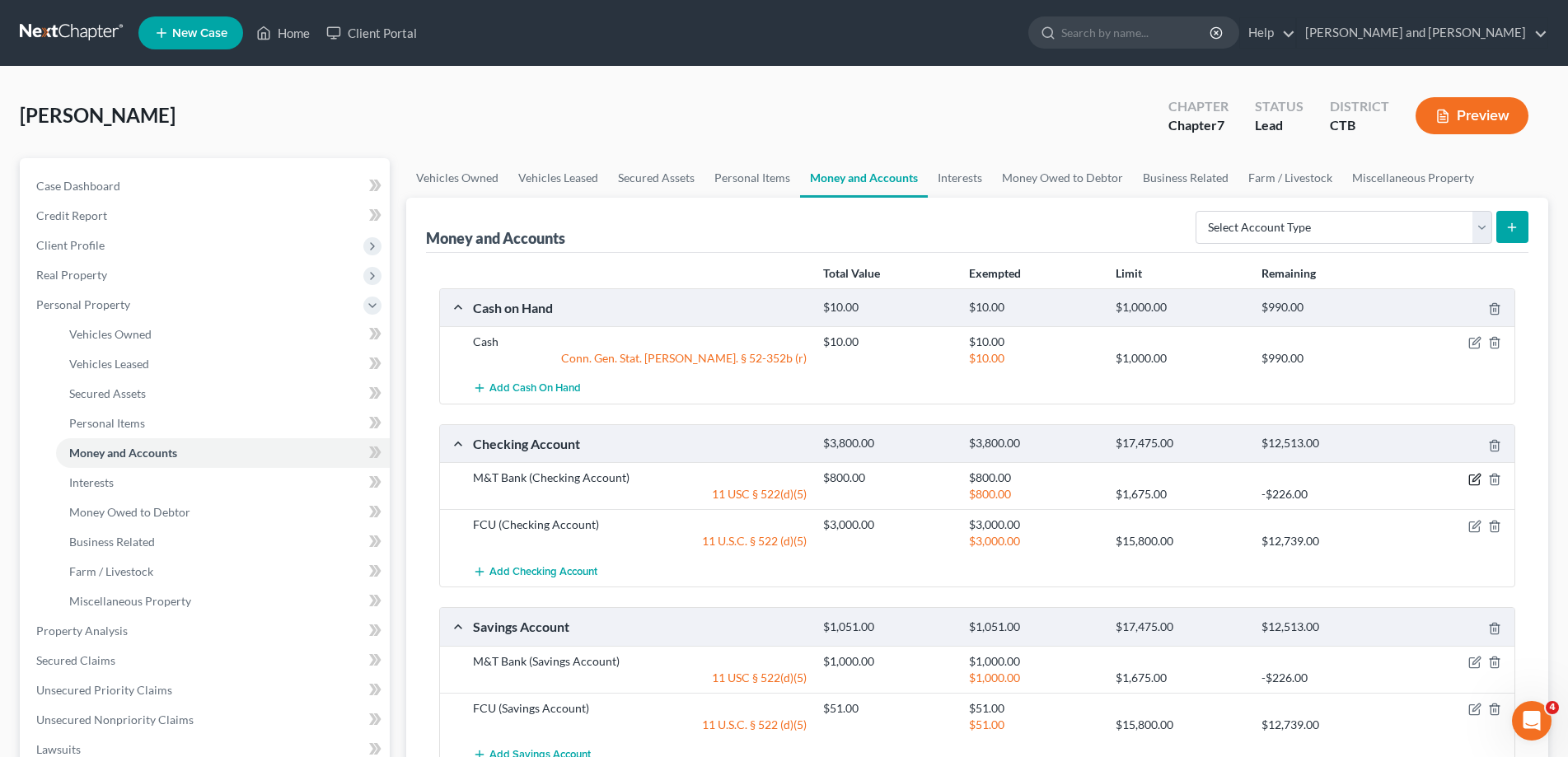
click at [1473, 479] on icon "button" at bounding box center [1476, 477] width 7 height 7
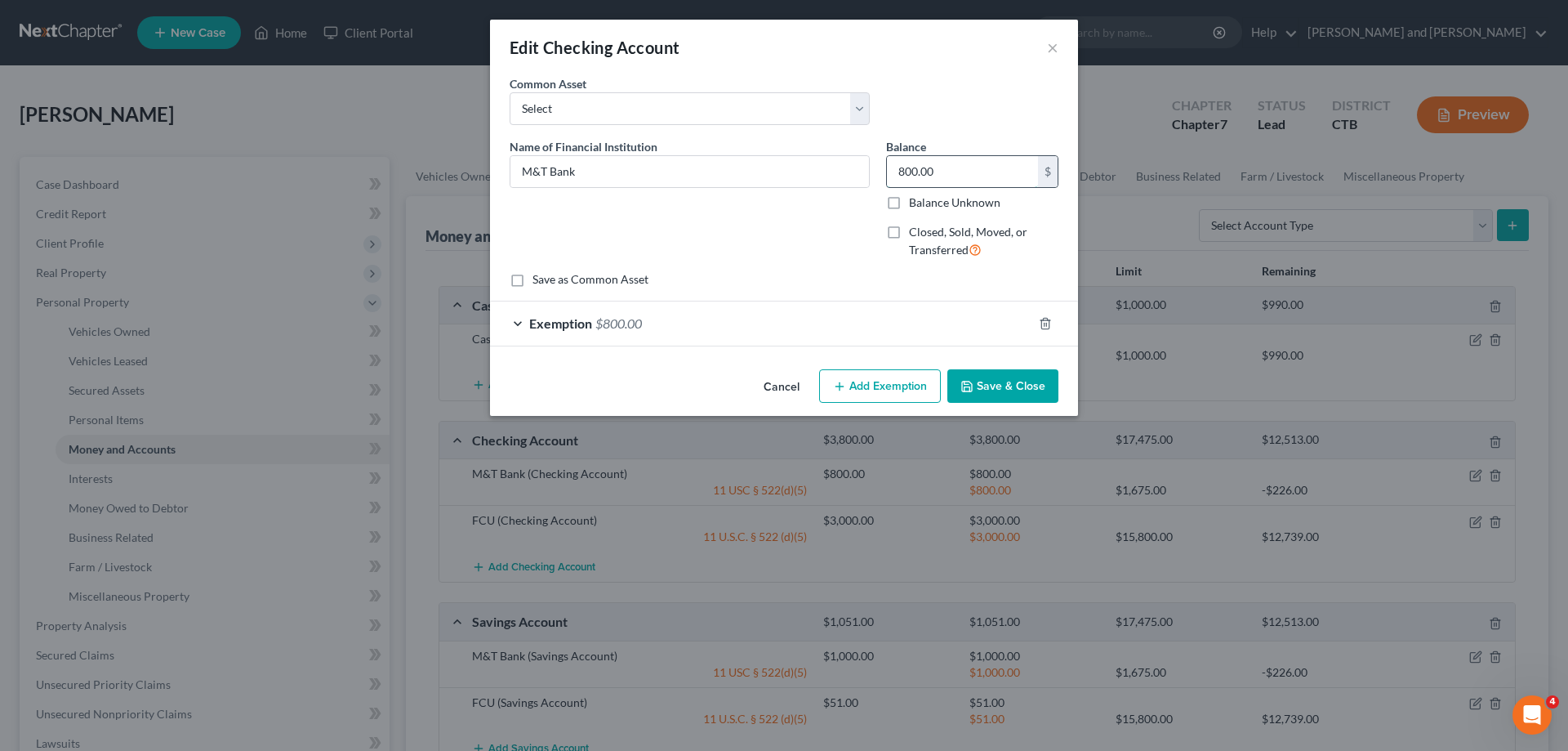
drag, startPoint x: 954, startPoint y: 167, endPoint x: 1136, endPoint y: 169, distance: 182.0
click at [1038, 169] on input "800.00" at bounding box center [963, 171] width 151 height 31
type input "300.00"
click at [515, 323] on div "Exemption $800.00" at bounding box center [761, 323] width 542 height 43
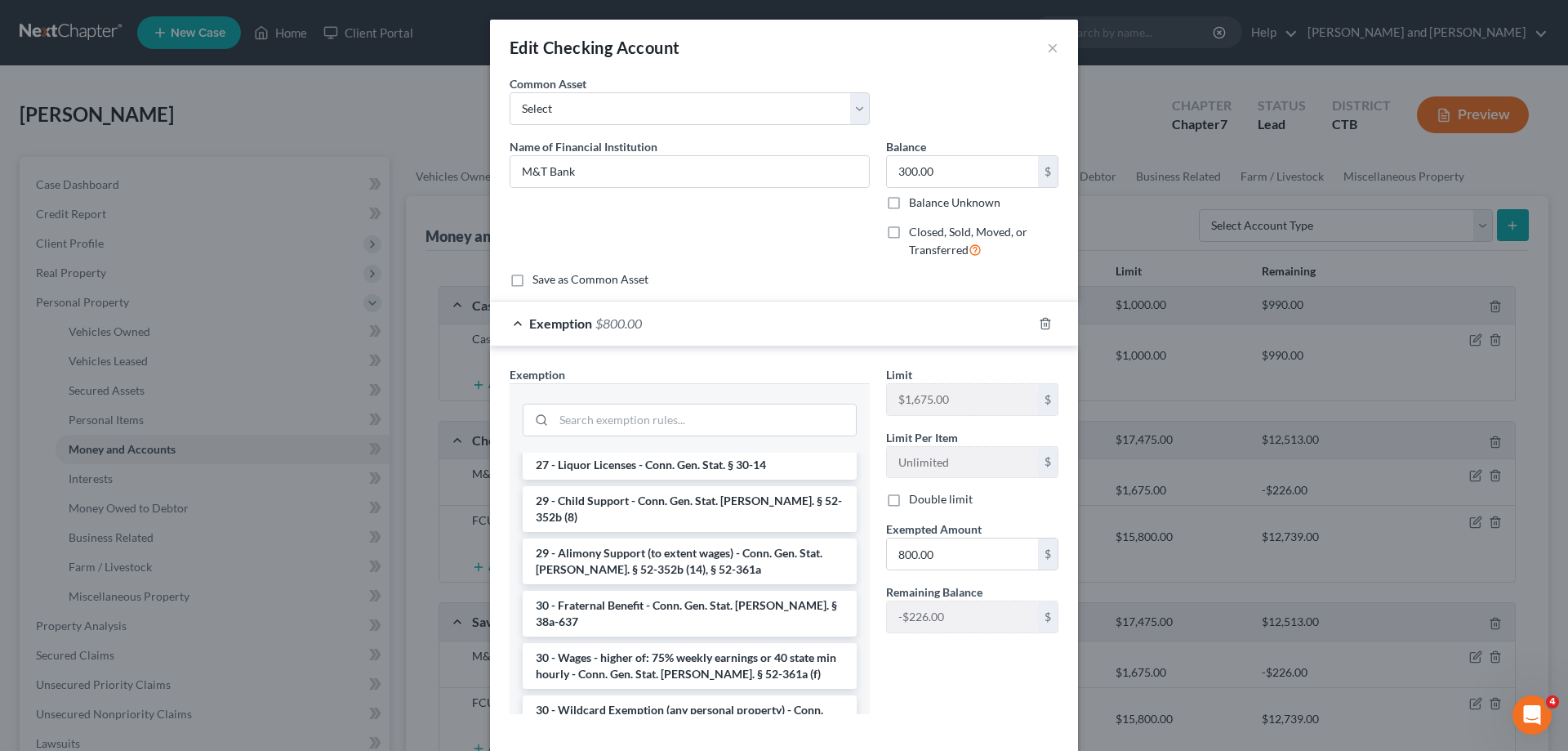
scroll to position [975, 0]
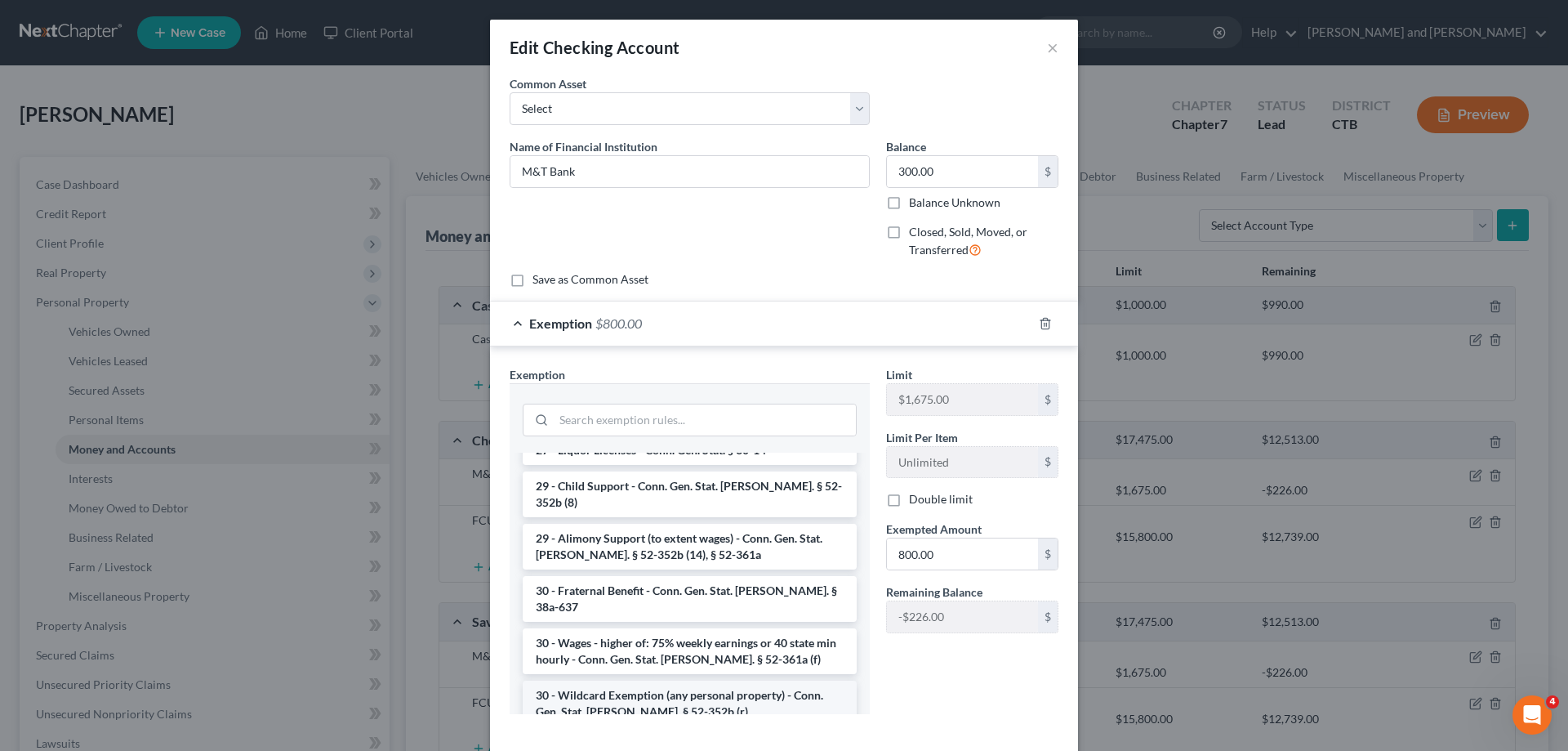
click at [638, 681] on li "30 - Wildcard Exemption (any personal property) - Conn. Gen. Stat. [PERSON_NAME…" at bounding box center [689, 703] width 334 height 46
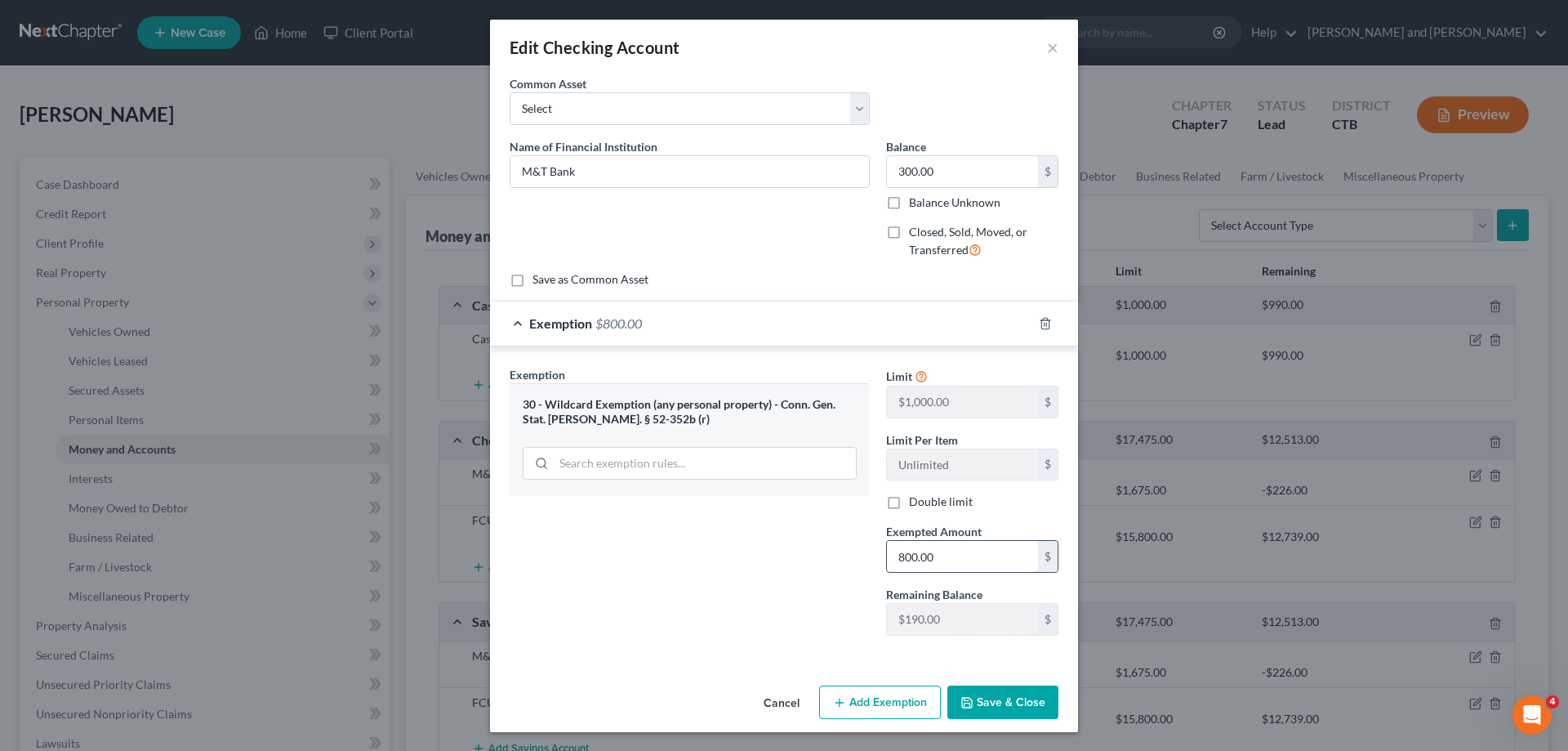
drag, startPoint x: 933, startPoint y: 557, endPoint x: 1045, endPoint y: 544, distance: 112.8
click at [1038, 544] on input "800.00" at bounding box center [963, 556] width 151 height 31
type input "300.00"
click at [1004, 708] on button "Save & Close" at bounding box center [1002, 703] width 111 height 35
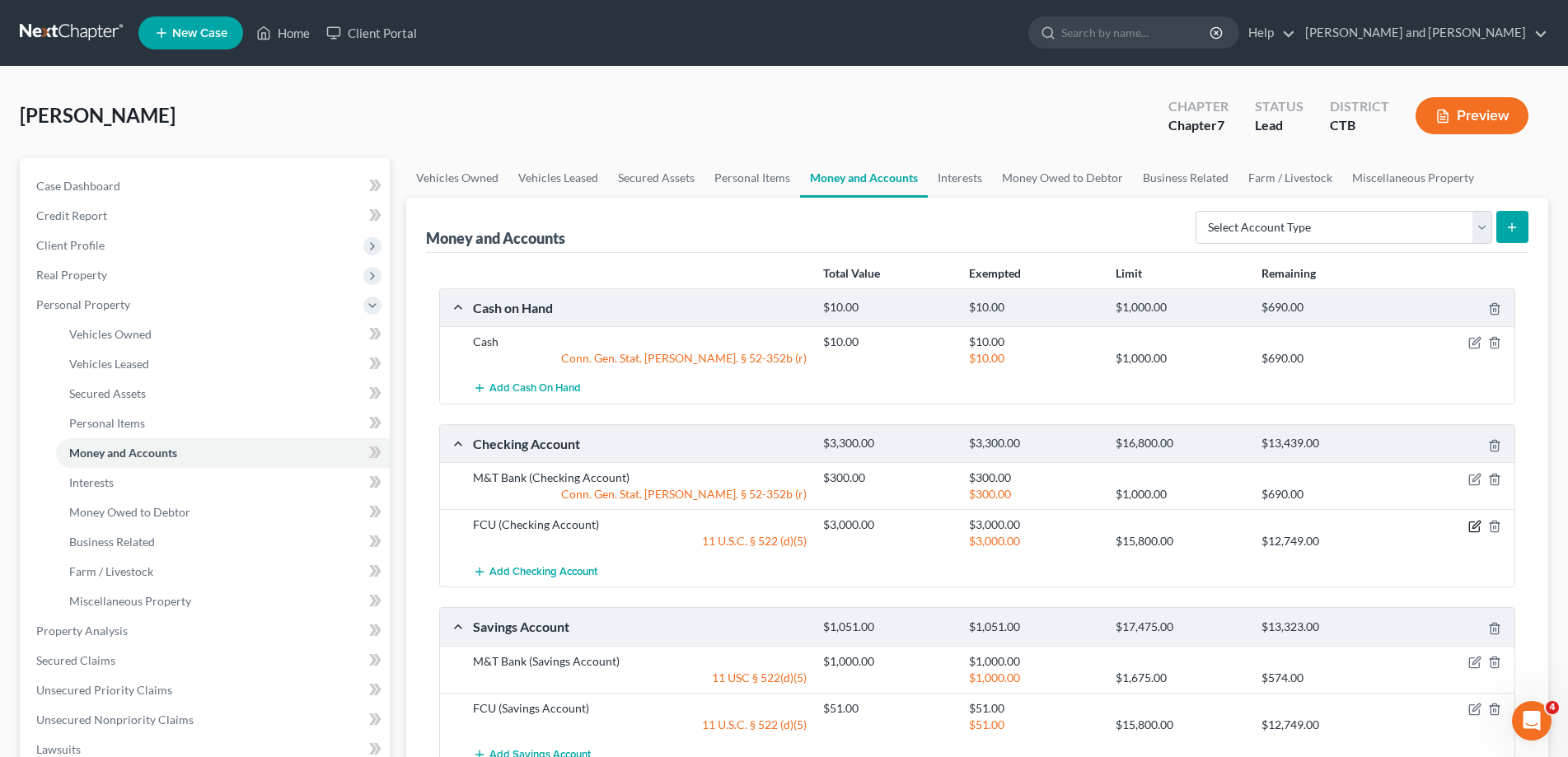
click at [1473, 522] on icon "button" at bounding box center [1474, 526] width 10 height 10
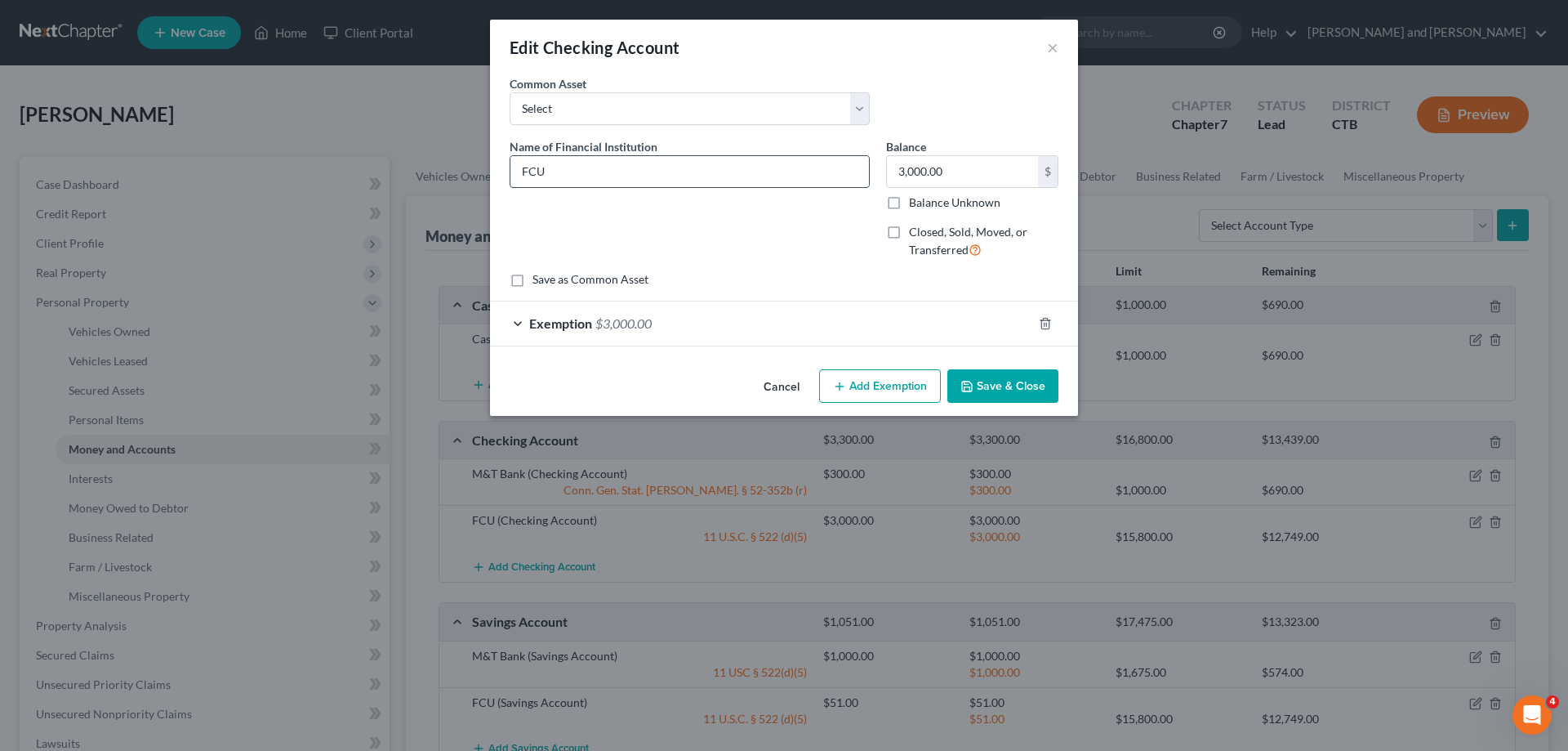
click at [603, 170] on input "FCU" at bounding box center [689, 171] width 359 height 31
type input "F"
type input "Achieve Financial Credit Union"
drag, startPoint x: 957, startPoint y: 171, endPoint x: 1009, endPoint y: 170, distance: 52.0
click at [1009, 170] on input "3,000.00" at bounding box center [963, 171] width 151 height 31
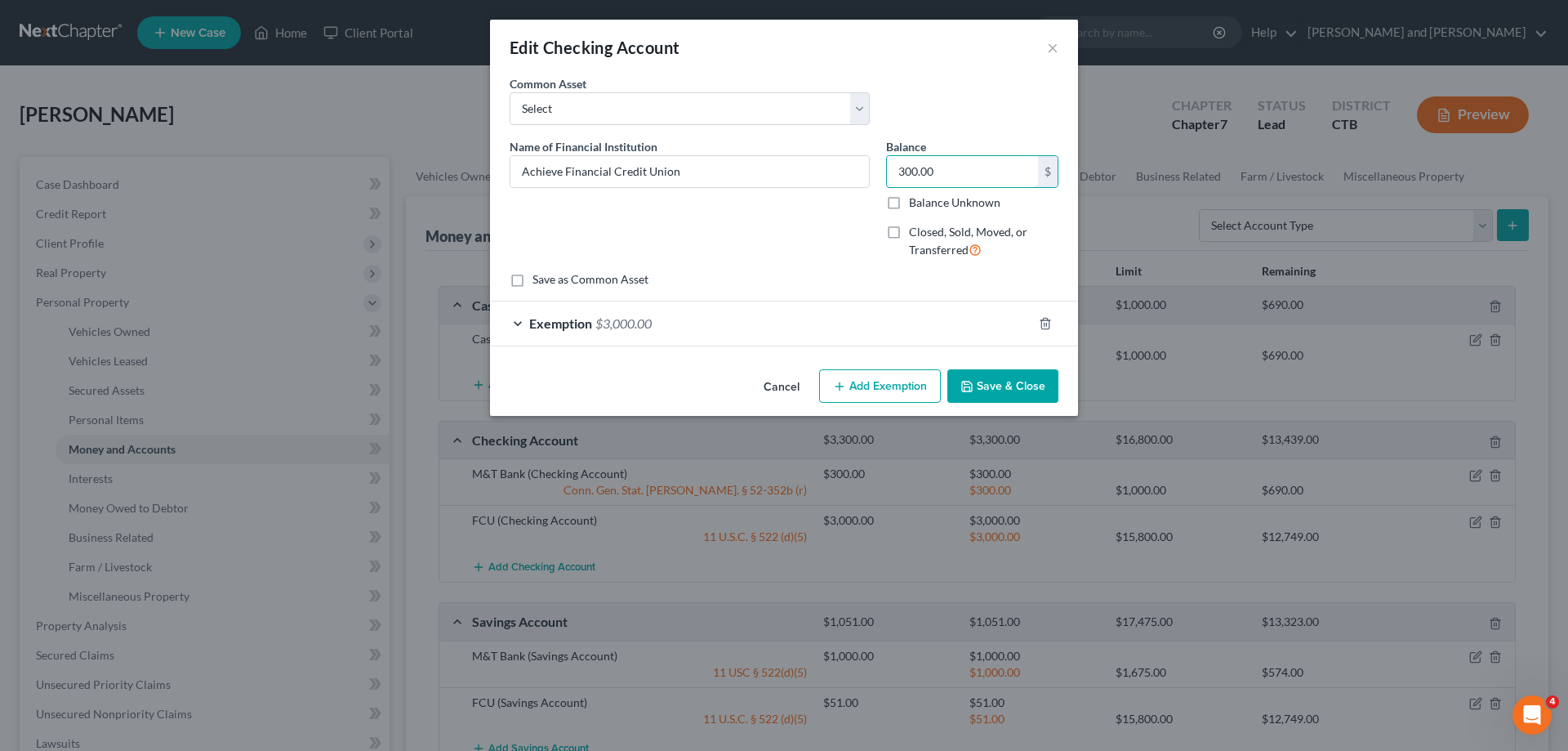
type input "300.00"
click at [521, 318] on div "Exemption $3,000.00" at bounding box center [761, 323] width 542 height 43
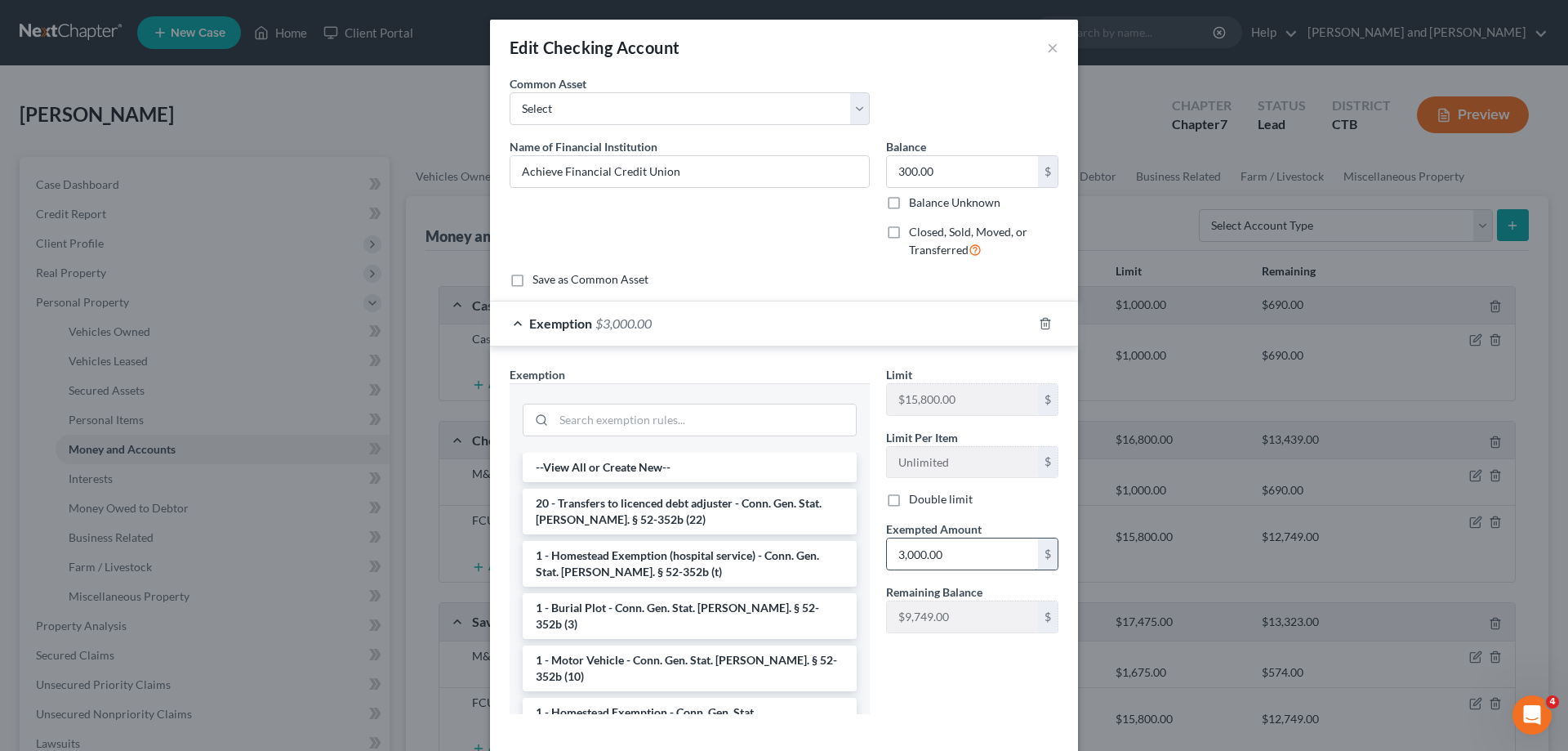
drag, startPoint x: 961, startPoint y: 548, endPoint x: 1002, endPoint y: 568, distance: 45.6
click at [1002, 567] on input "3,000.00" at bounding box center [963, 554] width 151 height 31
type input "300.00"
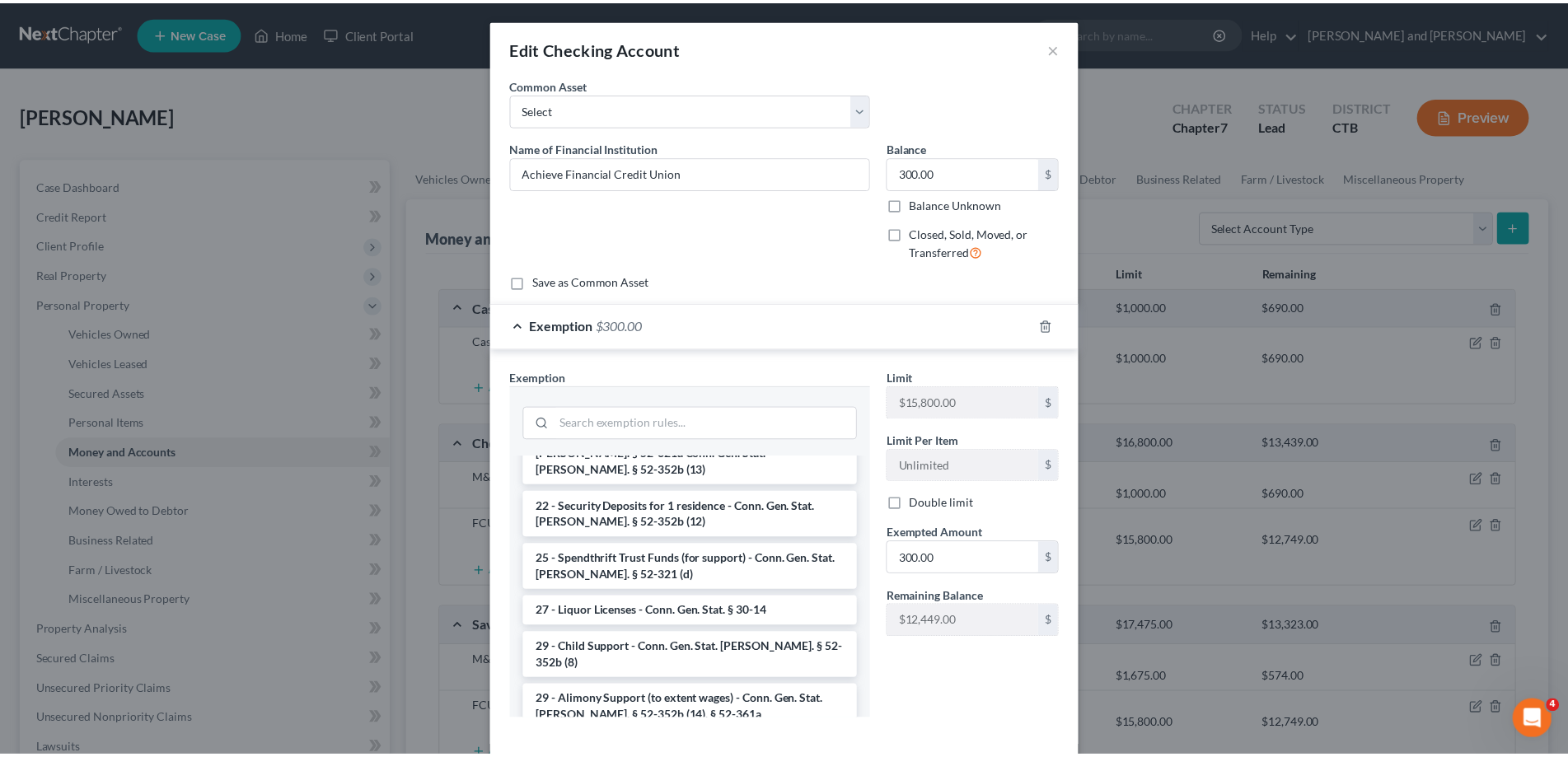
scroll to position [890, 0]
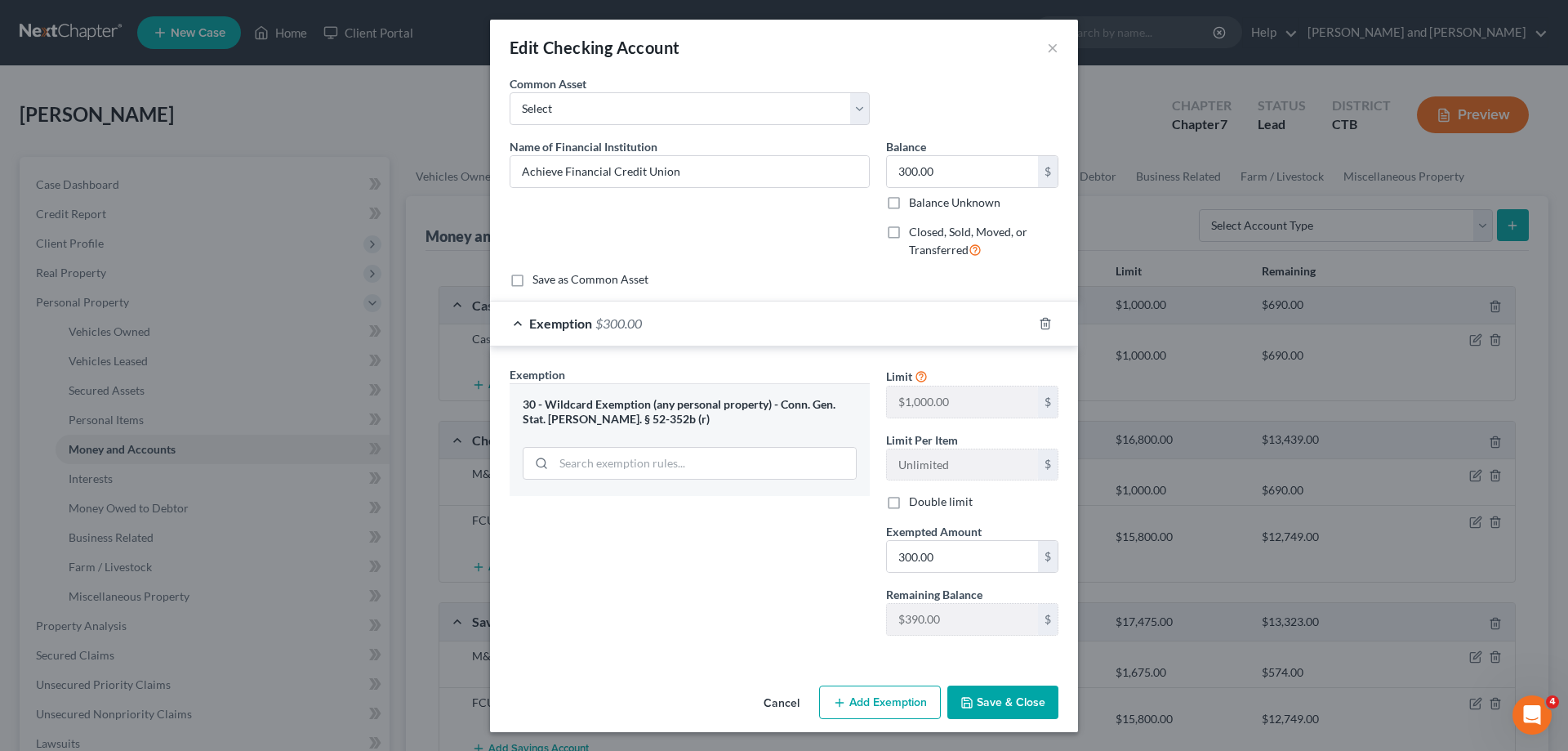
click at [1018, 702] on button "Save & Close" at bounding box center [1002, 703] width 111 height 35
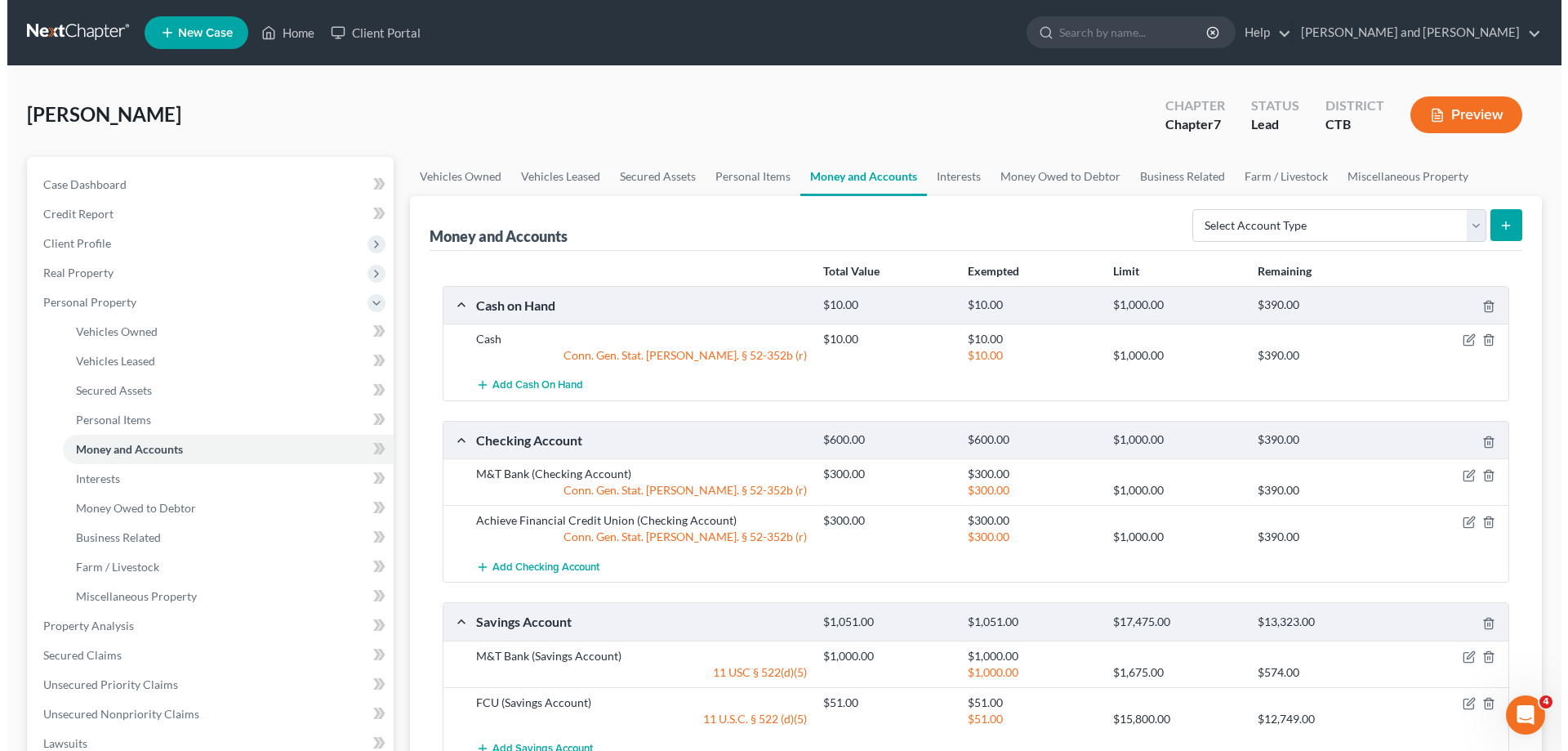
scroll to position [83, 0]
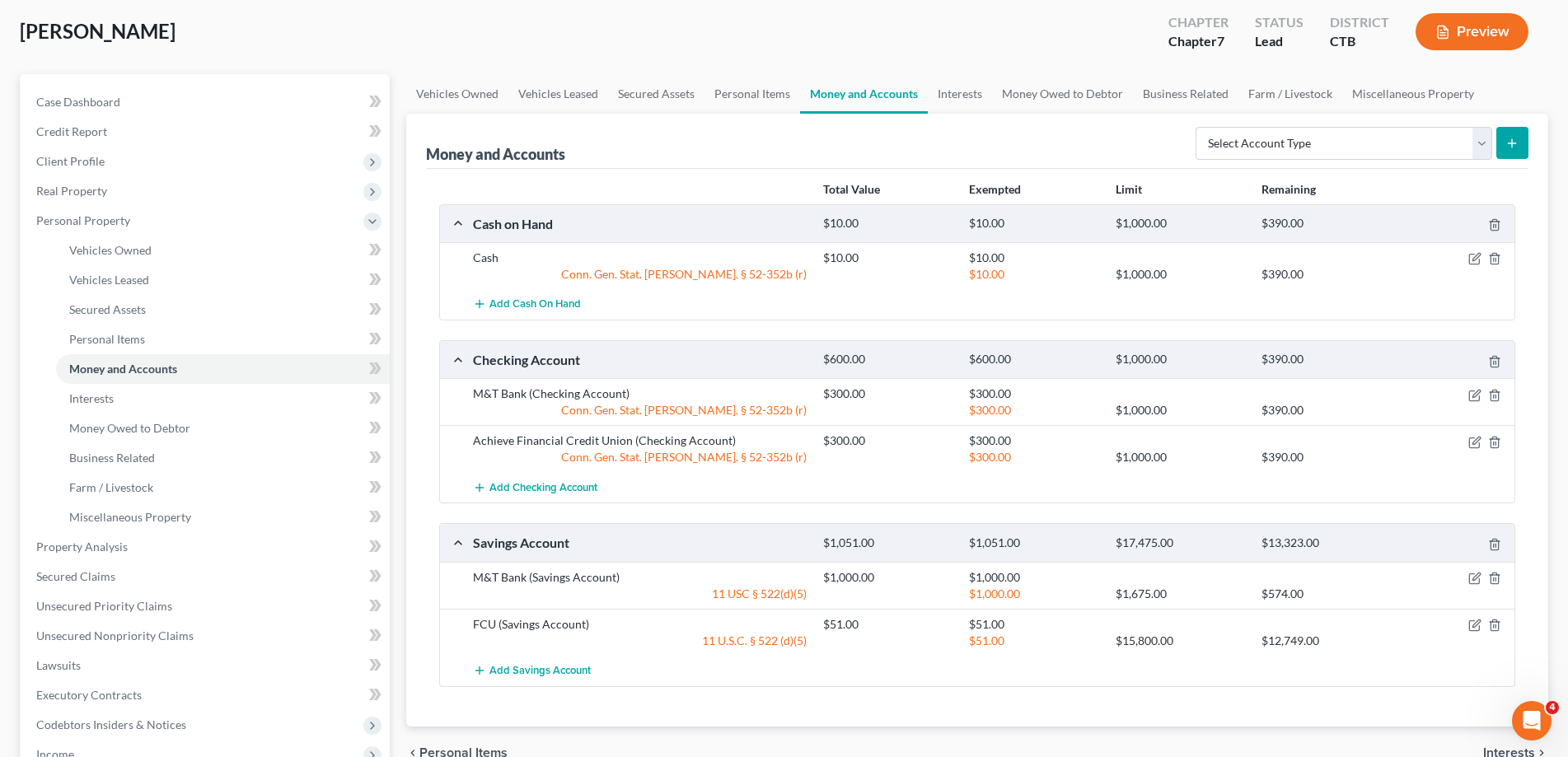
click at [883, 573] on div "$1,000.00" at bounding box center [887, 577] width 146 height 17
click at [1476, 577] on icon "button" at bounding box center [1475, 577] width 13 height 13
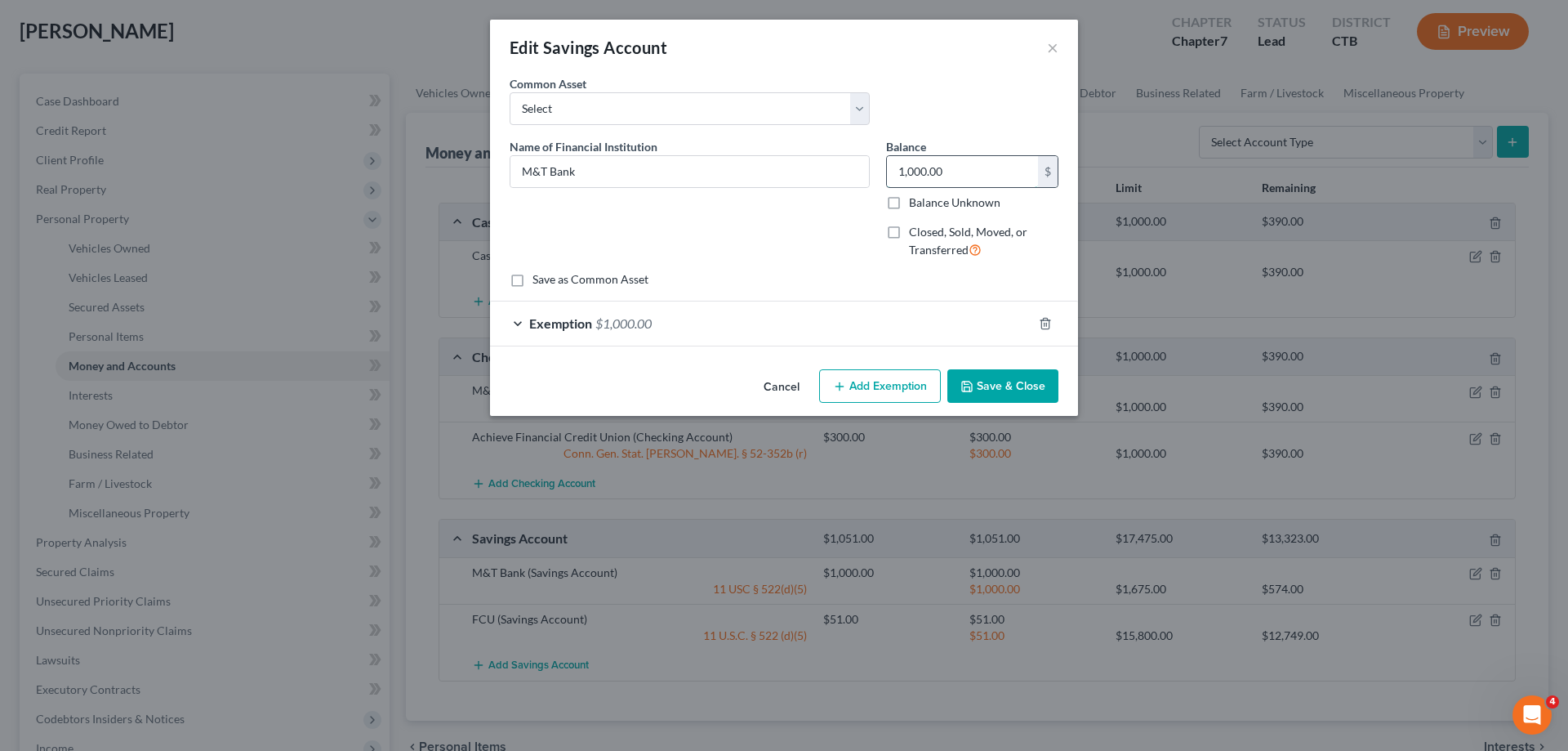
drag, startPoint x: 950, startPoint y: 173, endPoint x: 1075, endPoint y: 149, distance: 127.3
click at [1038, 156] on input "1,000.00" at bounding box center [963, 171] width 151 height 31
type input "200.00"
click at [515, 321] on div "Exemption $1,000.00" at bounding box center [761, 323] width 542 height 43
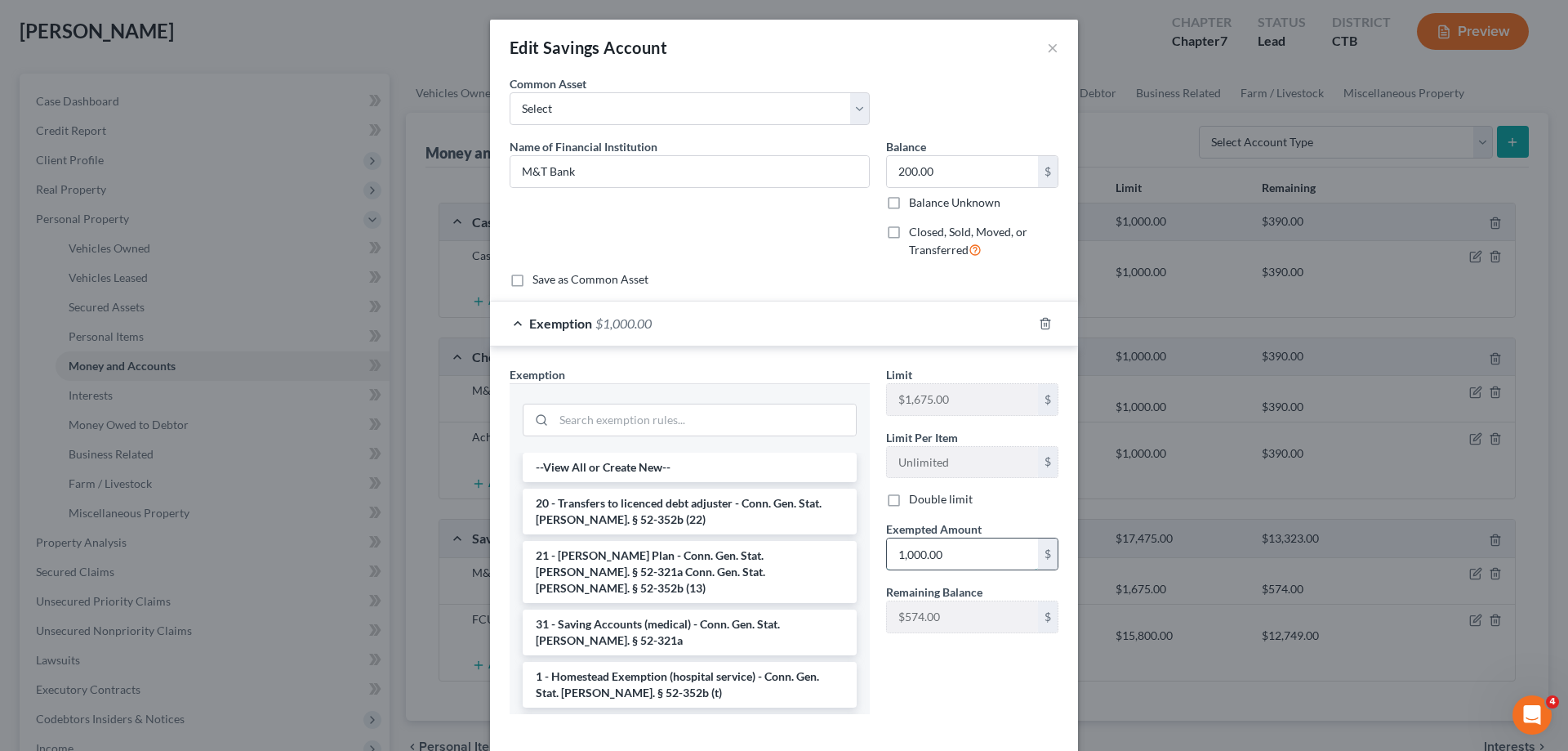
drag, startPoint x: 970, startPoint y: 554, endPoint x: 993, endPoint y: 558, distance: 23.3
click at [993, 558] on input "1,000.00" at bounding box center [963, 554] width 151 height 31
type input "200.00"
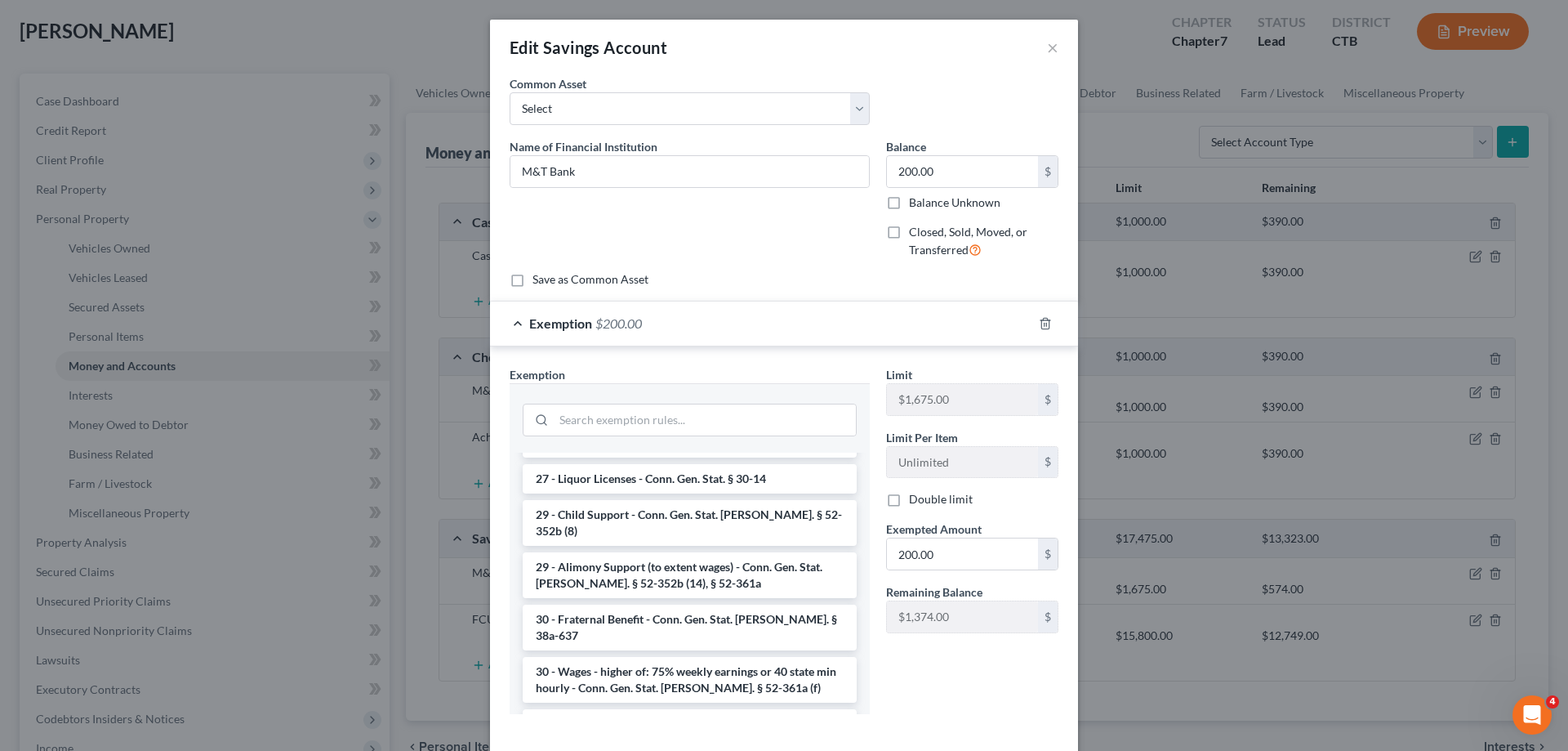
scroll to position [1075, 0]
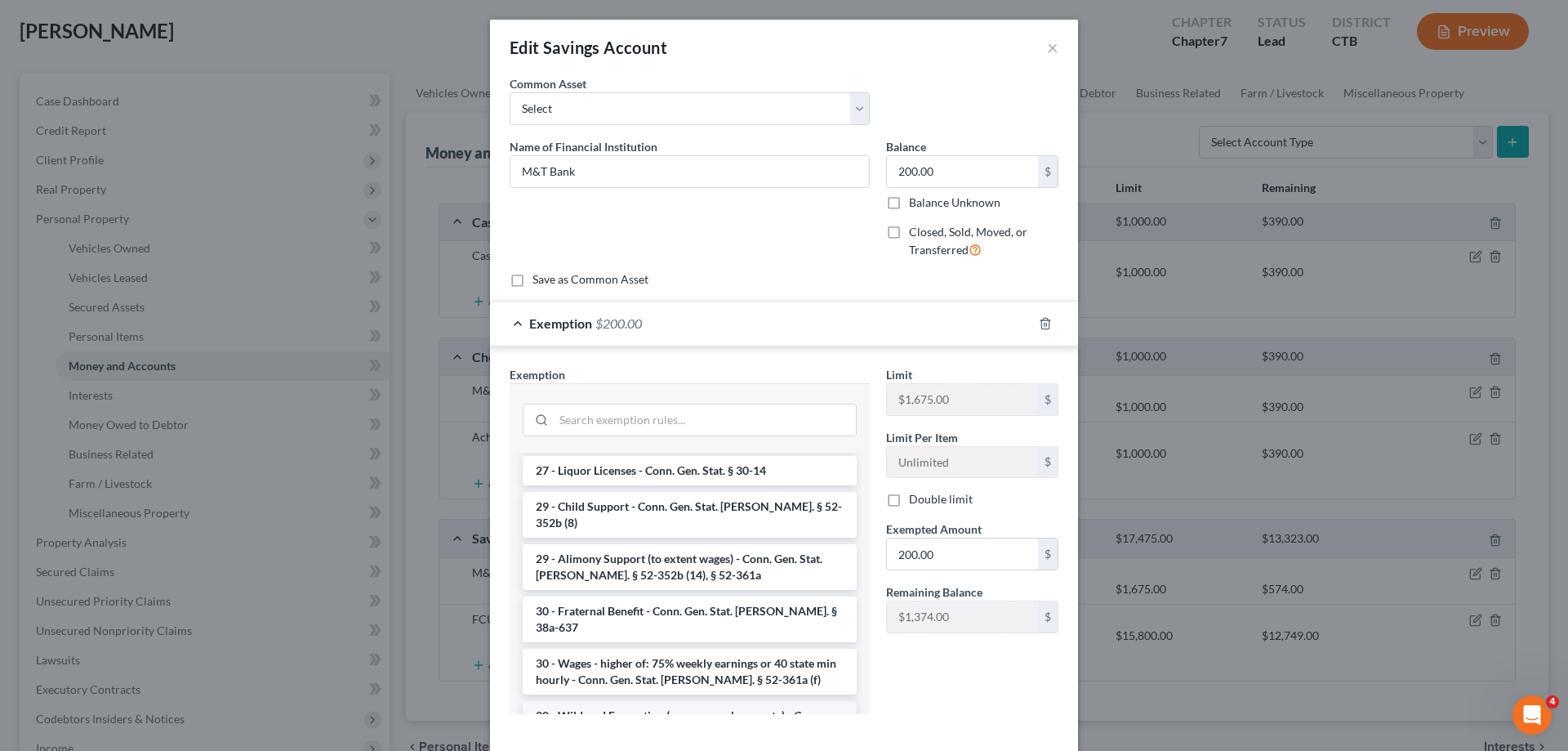
click at [614, 701] on li "30 - Wildcard Exemption (any personal property) - Conn. Gen. Stat. [PERSON_NAME…" at bounding box center [689, 723] width 334 height 46
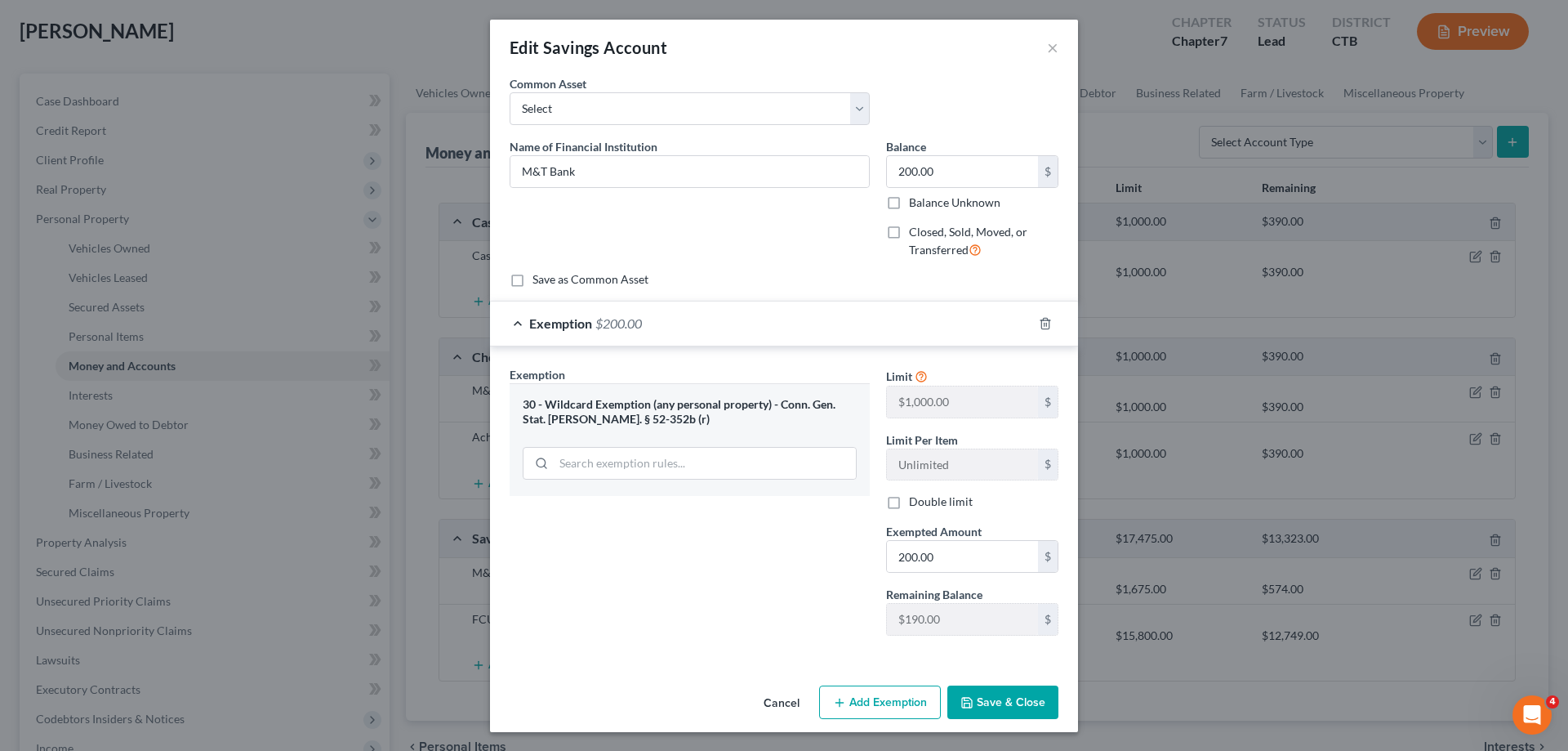
click at [1007, 699] on button "Save & Close" at bounding box center [1002, 703] width 111 height 35
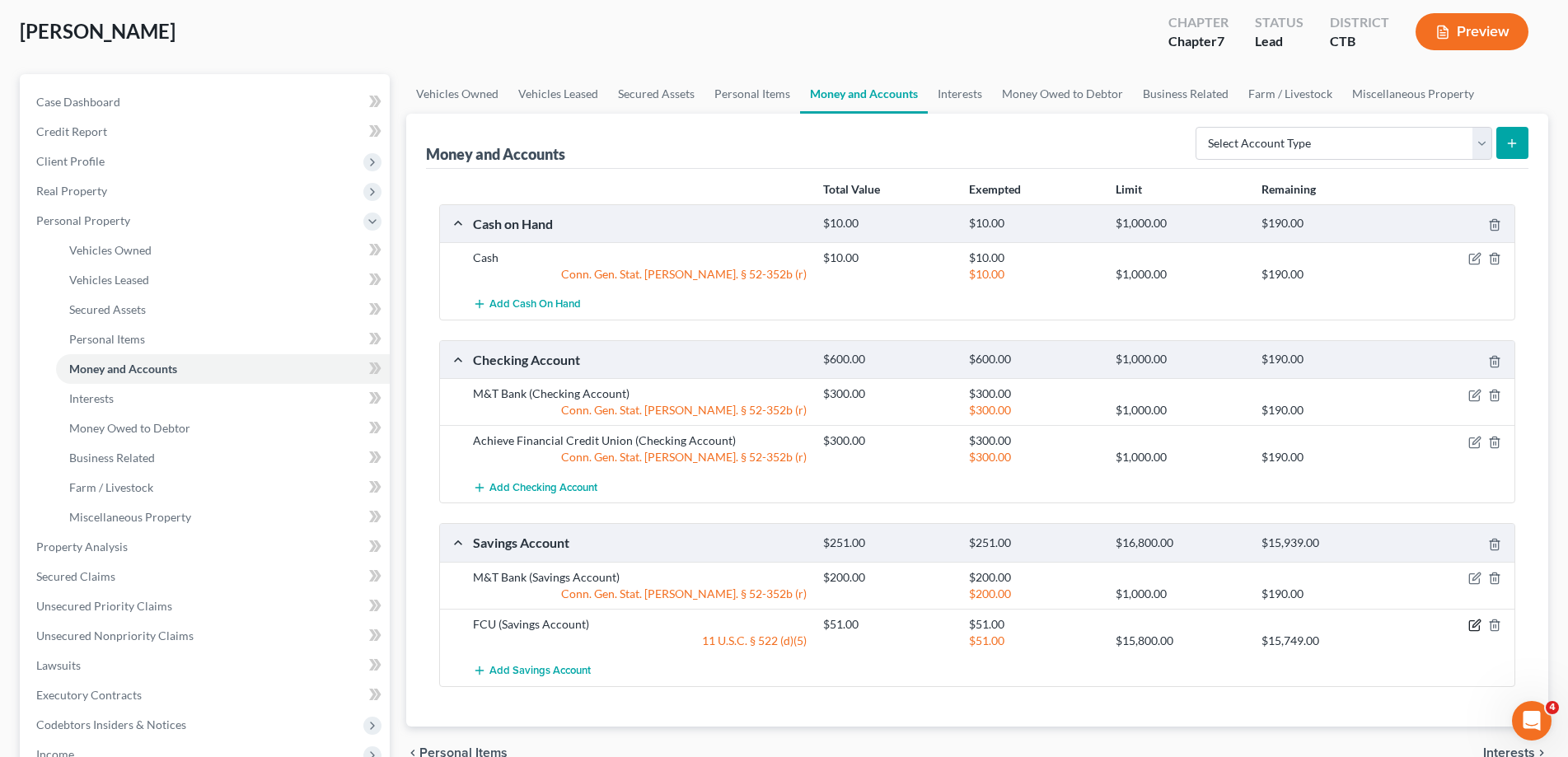
click at [1476, 626] on icon "button" at bounding box center [1475, 624] width 13 height 13
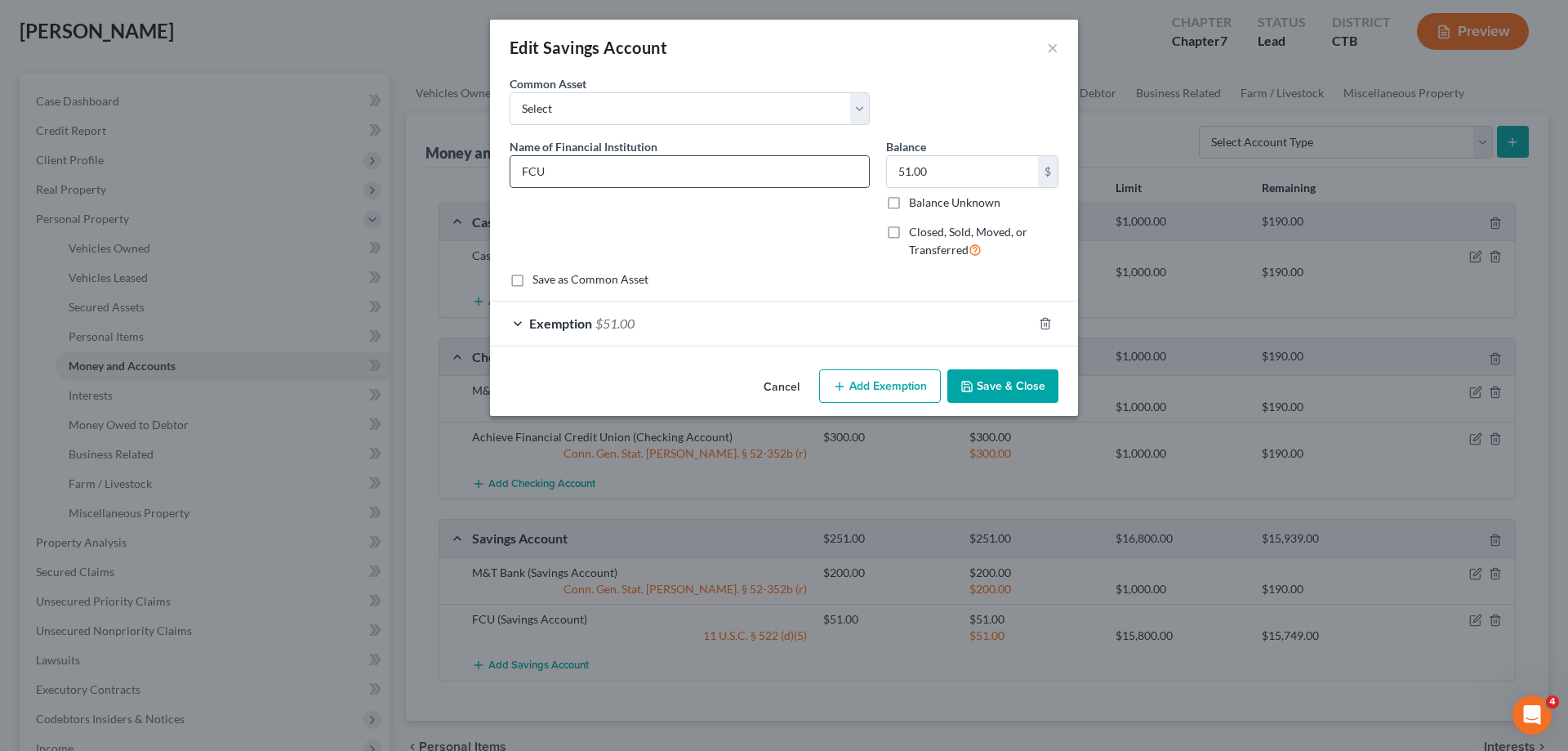
drag, startPoint x: 566, startPoint y: 174, endPoint x: 449, endPoint y: 174, distance: 117.0
click at [510, 174] on input "FCU" at bounding box center [689, 171] width 359 height 31
type input "Achieve Financial Credit Union"
drag, startPoint x: 945, startPoint y: 170, endPoint x: 958, endPoint y: 159, distance: 17.0
click at [944, 167] on input "51.00" at bounding box center [963, 171] width 151 height 31
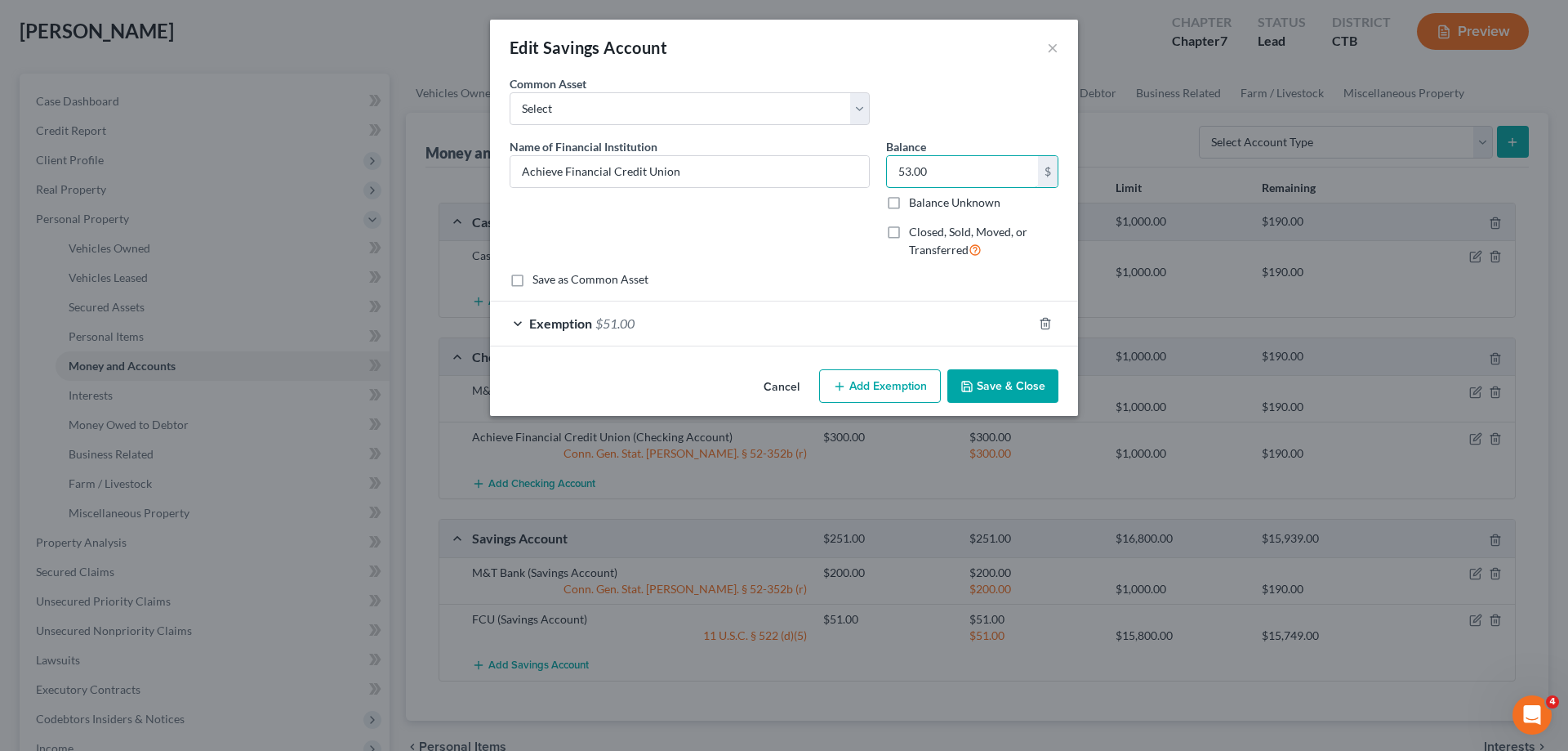
type input "53.00"
click at [512, 324] on div "Exemption $51.00" at bounding box center [761, 323] width 542 height 43
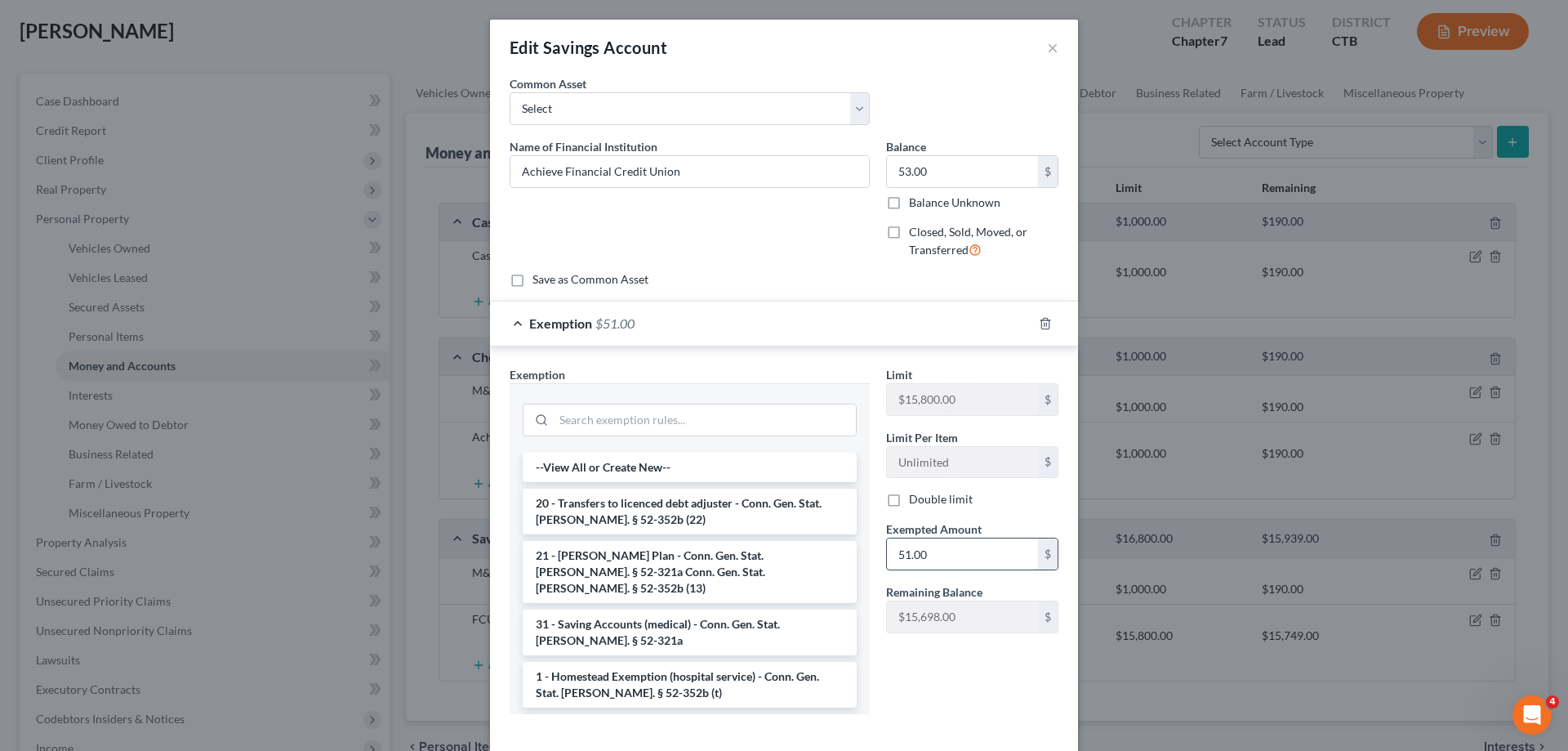
drag, startPoint x: 938, startPoint y: 549, endPoint x: 990, endPoint y: 568, distance: 55.4
click at [987, 569] on input "51.00" at bounding box center [963, 554] width 151 height 31
type input "53.00"
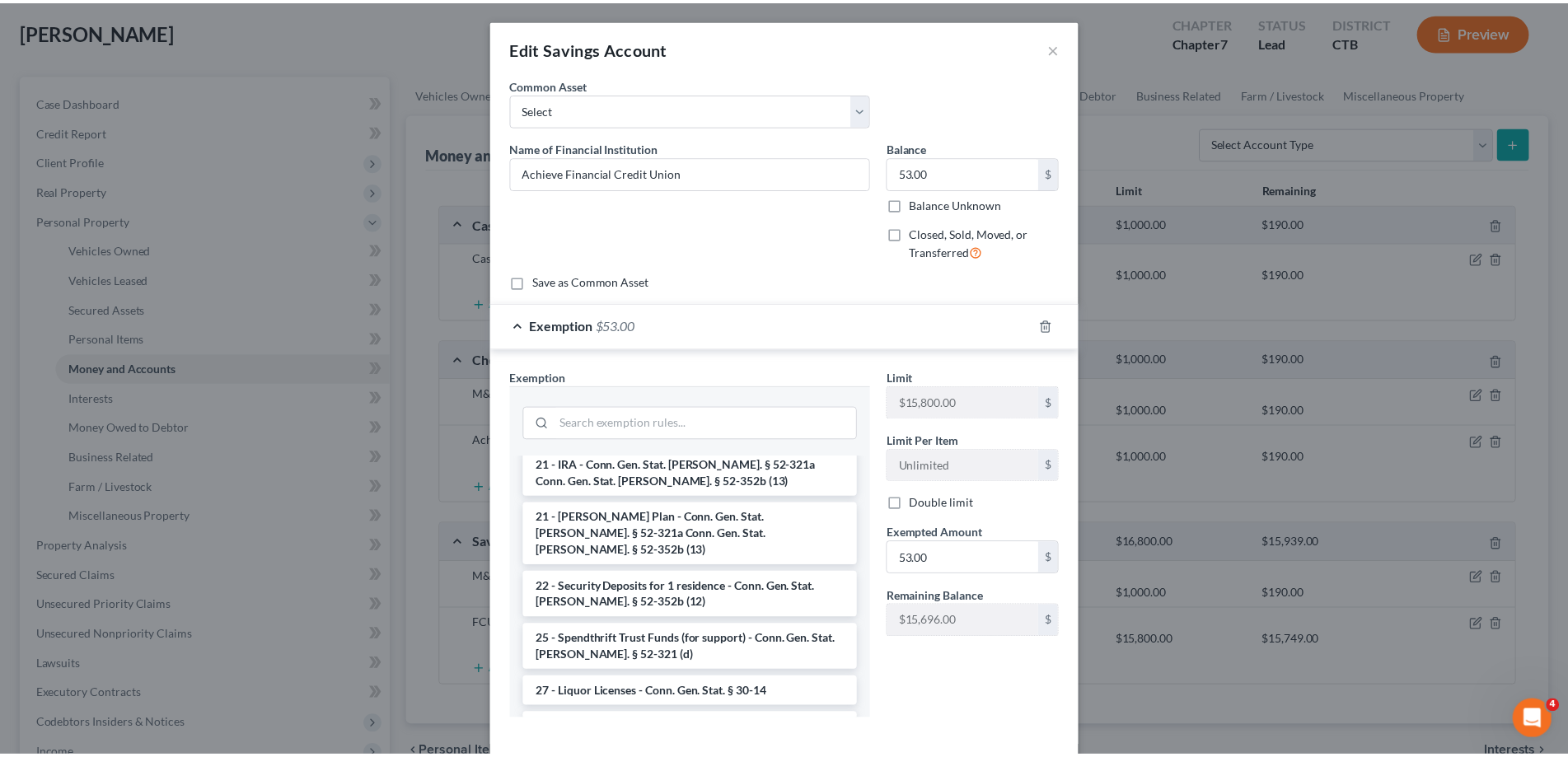
scroll to position [971, 0]
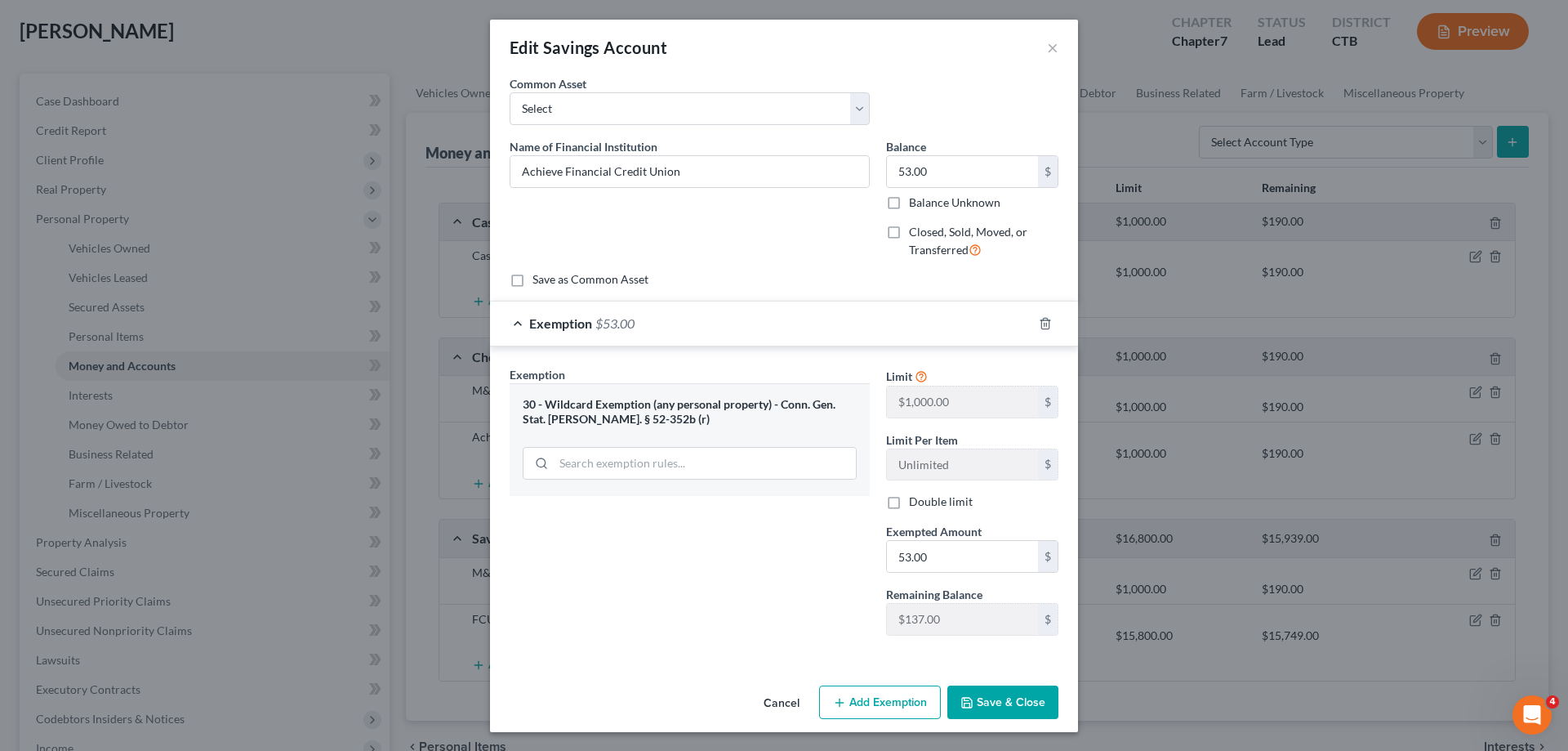
click at [995, 703] on button "Save & Close" at bounding box center [1002, 703] width 111 height 35
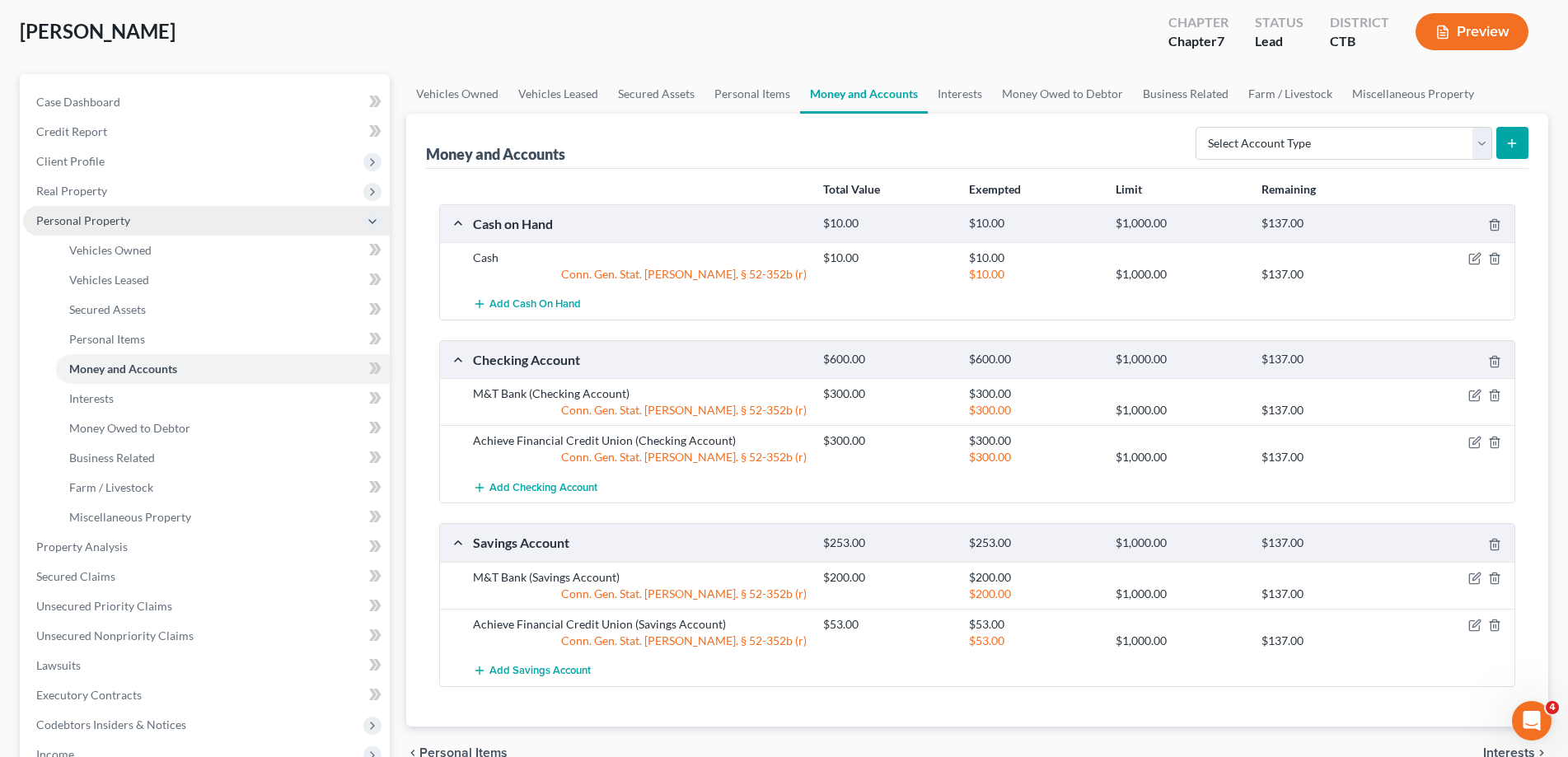
click at [101, 220] on span "Personal Property" at bounding box center [84, 221] width 94 height 14
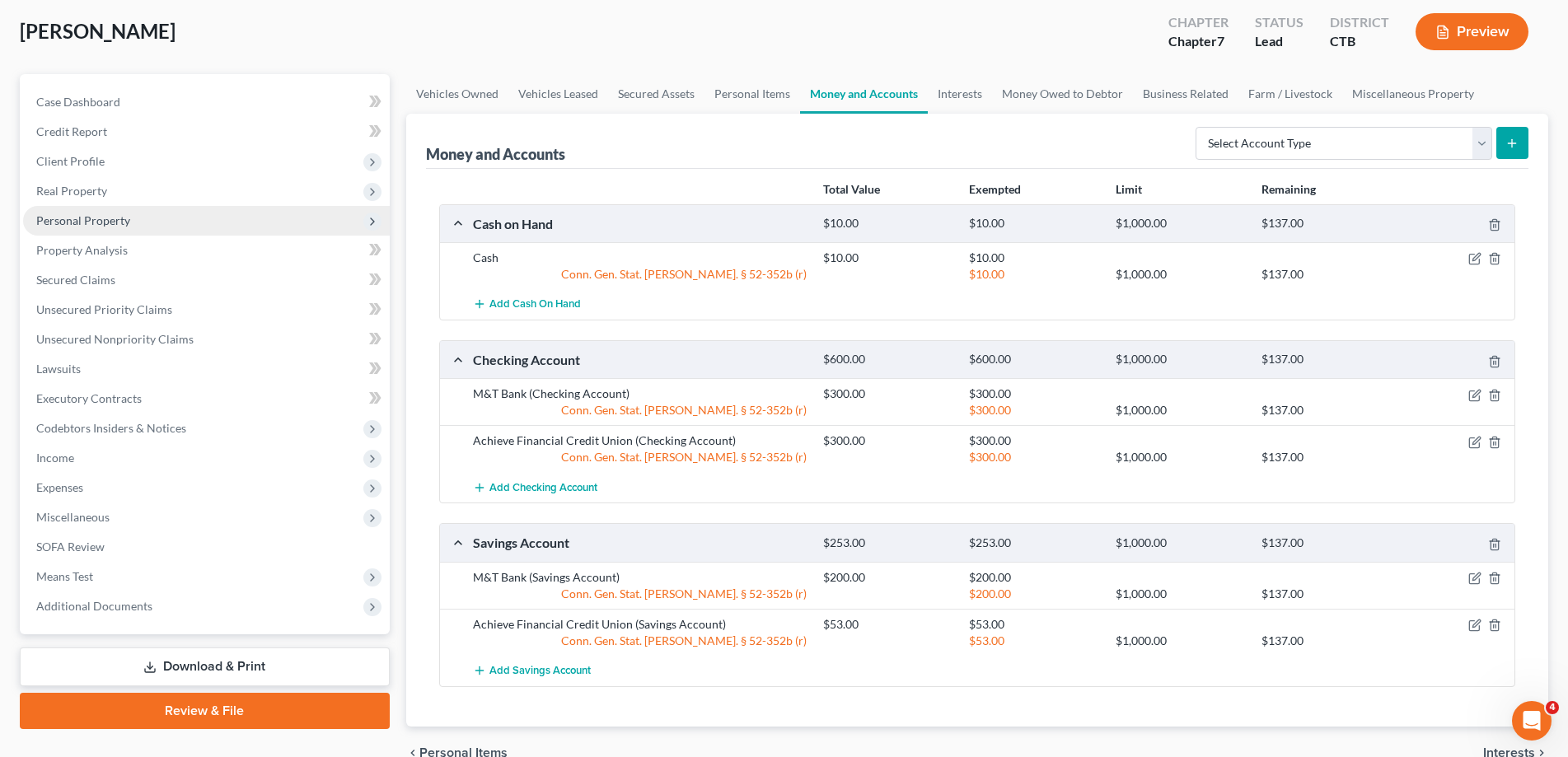
click at [108, 219] on span "Personal Property" at bounding box center [84, 221] width 94 height 14
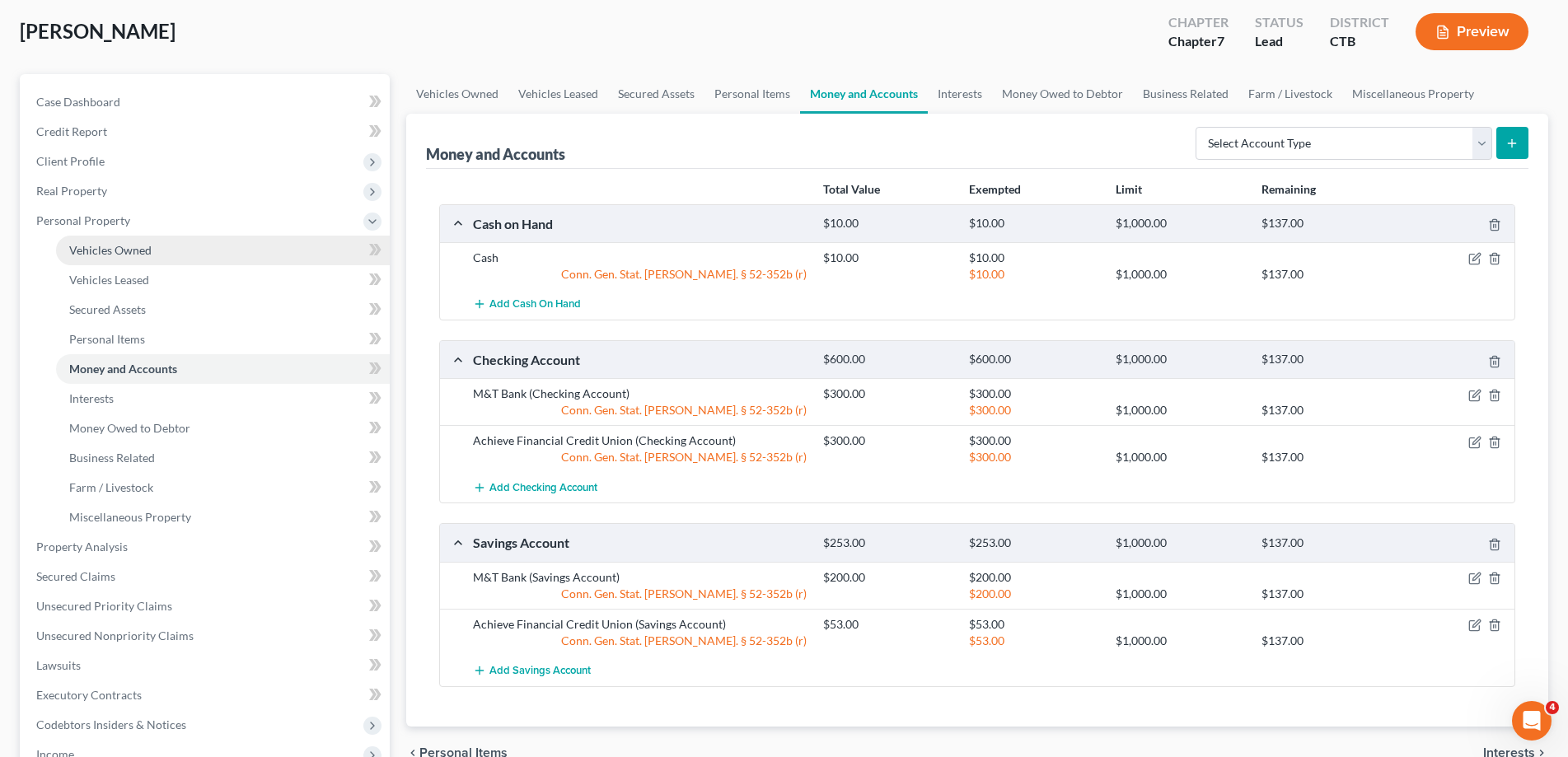
click at [115, 247] on span "Vehicles Owned" at bounding box center [110, 250] width 82 height 14
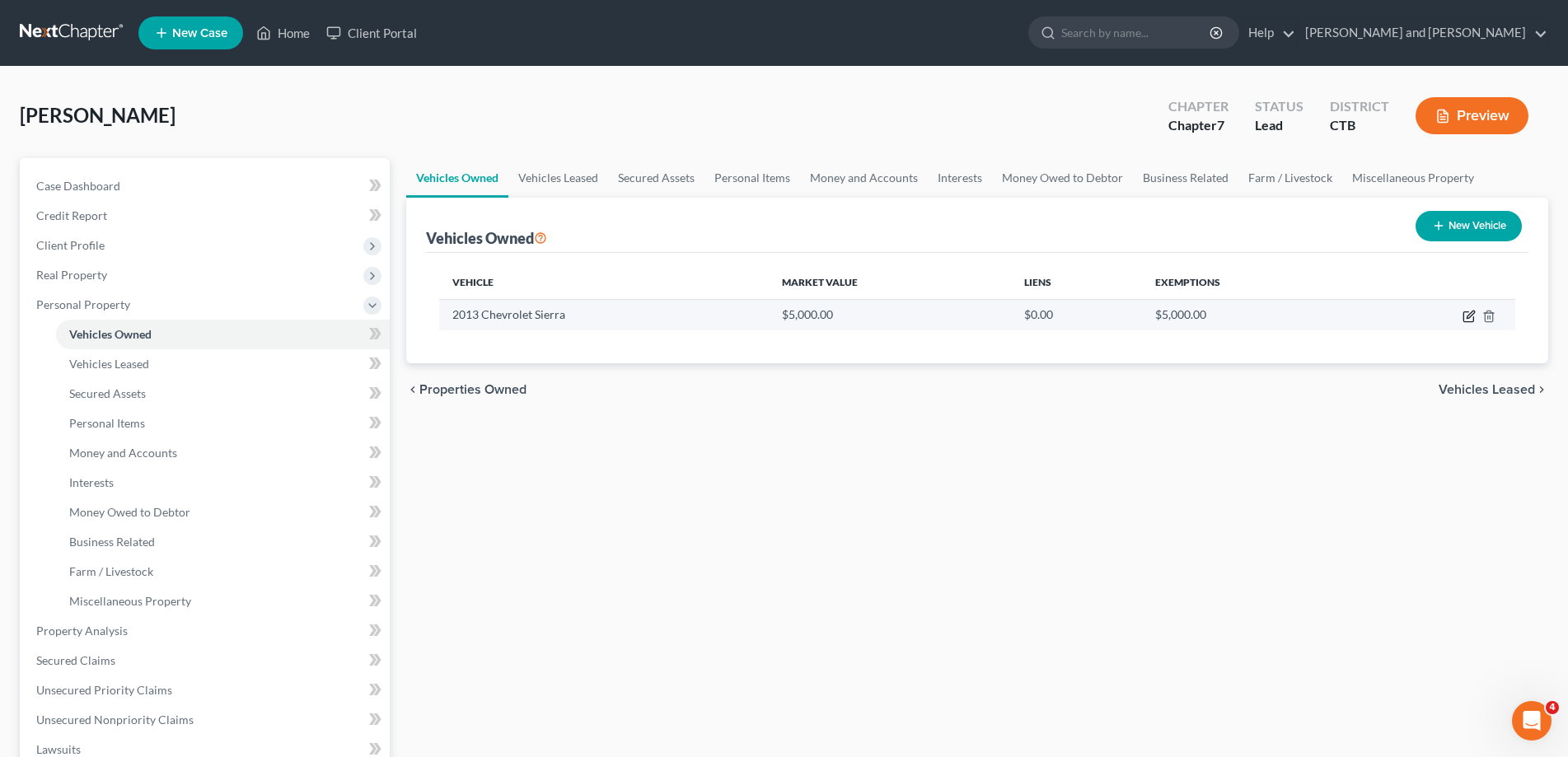
click at [1468, 317] on icon "button" at bounding box center [1470, 314] width 7 height 7
select select "0"
select select "13"
select select "2"
select select "3"
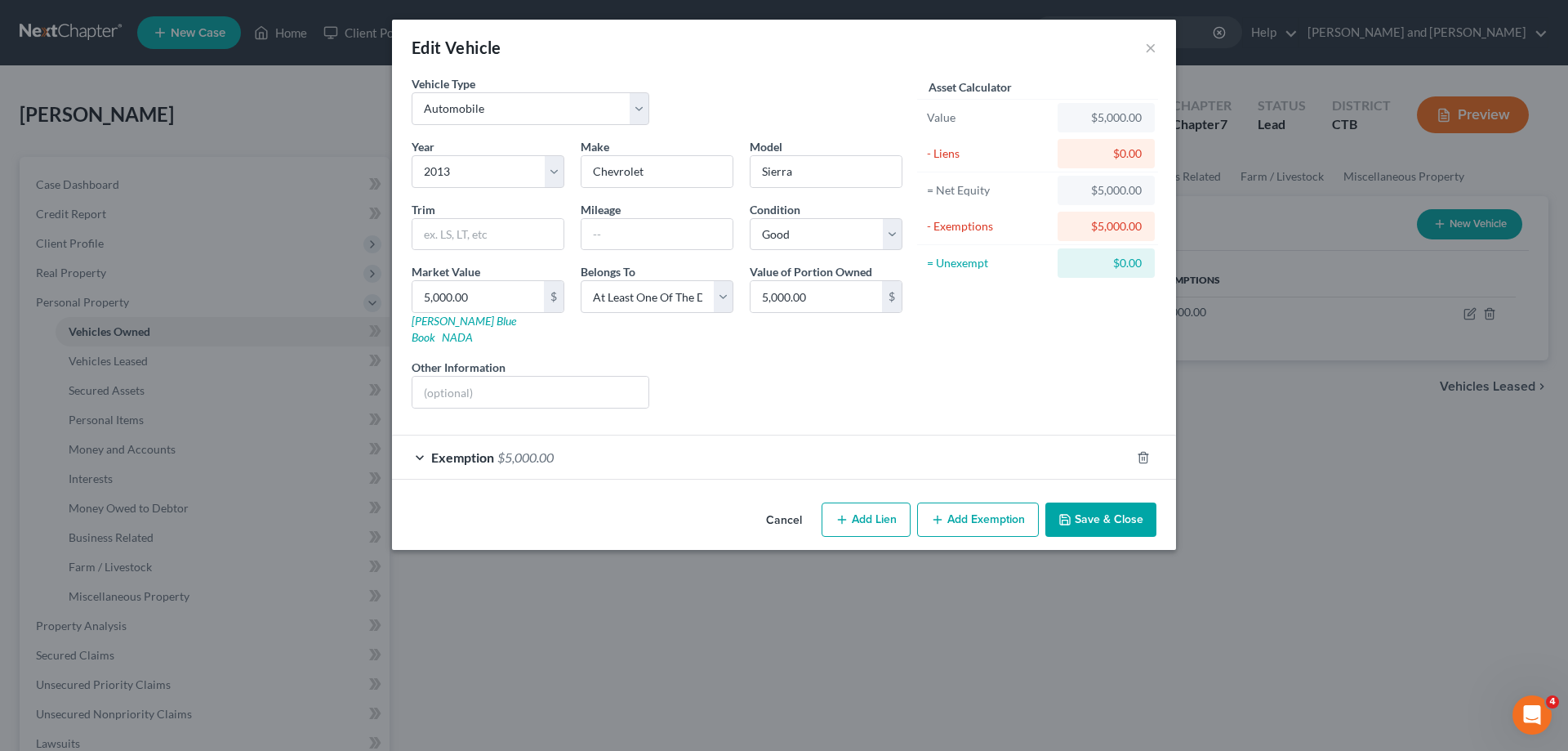
click at [422, 438] on div "Exemption $5,000.00" at bounding box center [761, 457] width 739 height 43
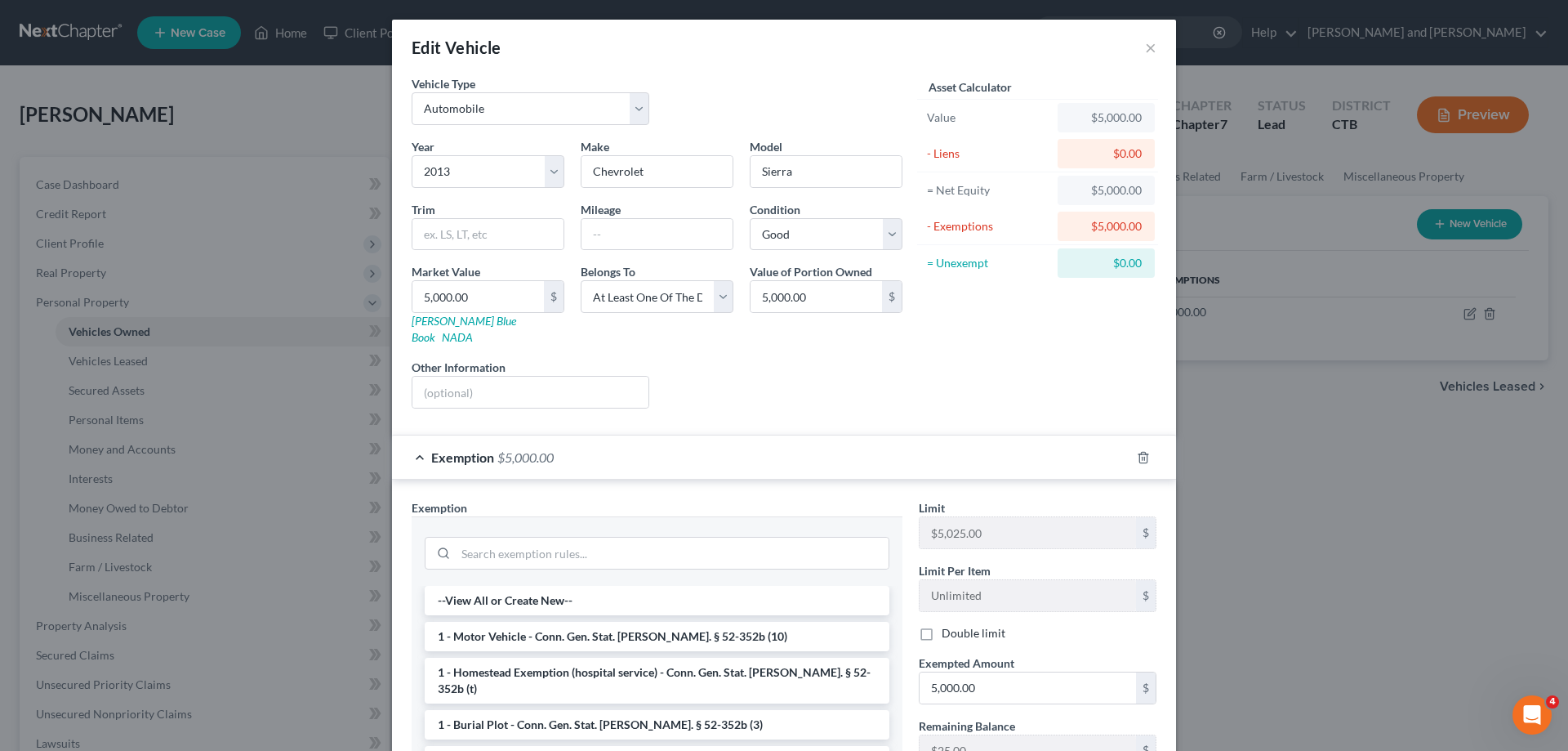
click at [408, 441] on div "Exemption $5,000.00" at bounding box center [761, 457] width 739 height 43
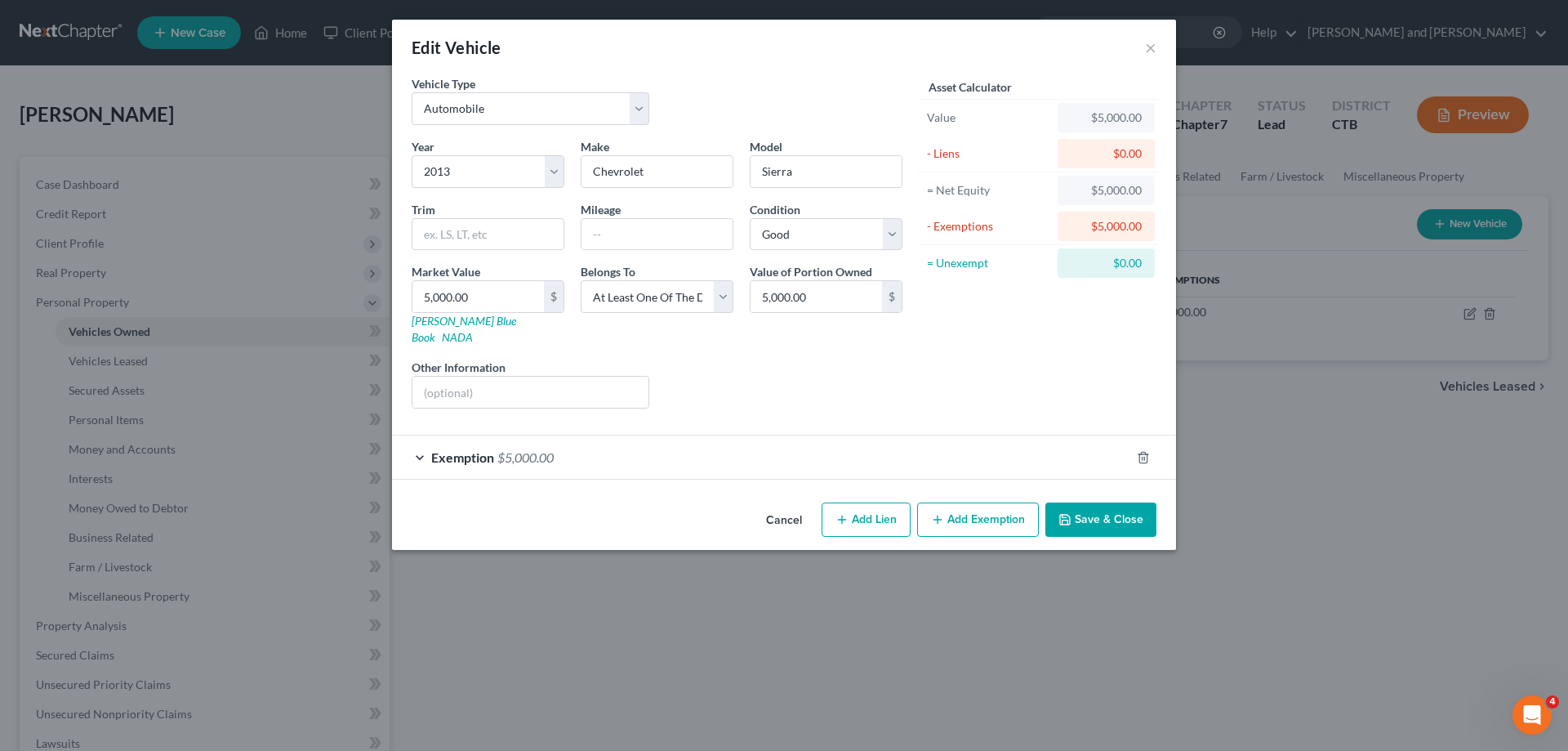
click at [110, 627] on div "Edit Vehicle × Vehicle Type Select Automobile Truck Trailer Watercraft Aircraft…" at bounding box center [784, 376] width 1568 height 751
click at [790, 504] on button "Cancel" at bounding box center [784, 521] width 62 height 33
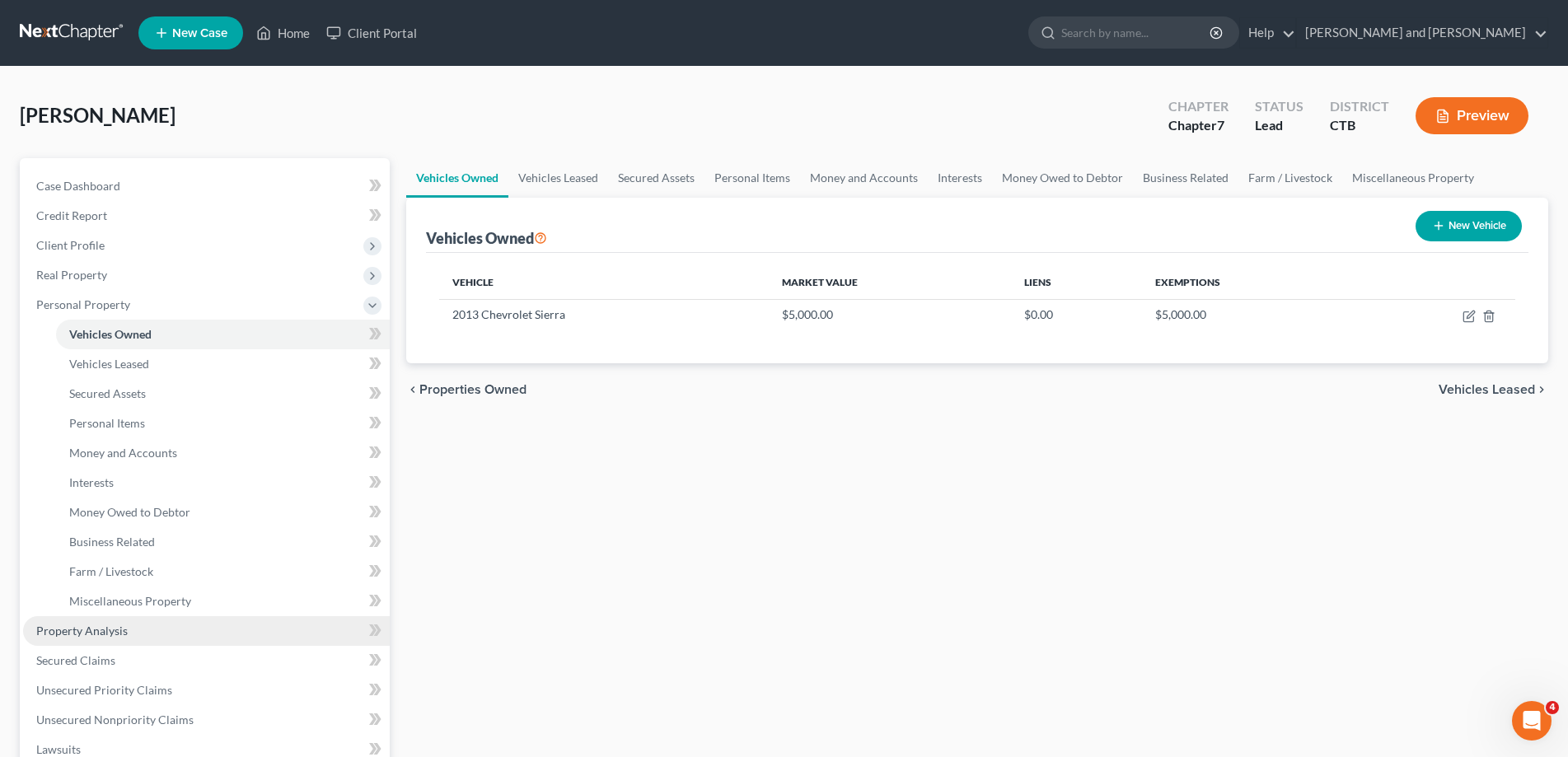
click at [119, 631] on span "Property Analysis" at bounding box center [82, 631] width 92 height 14
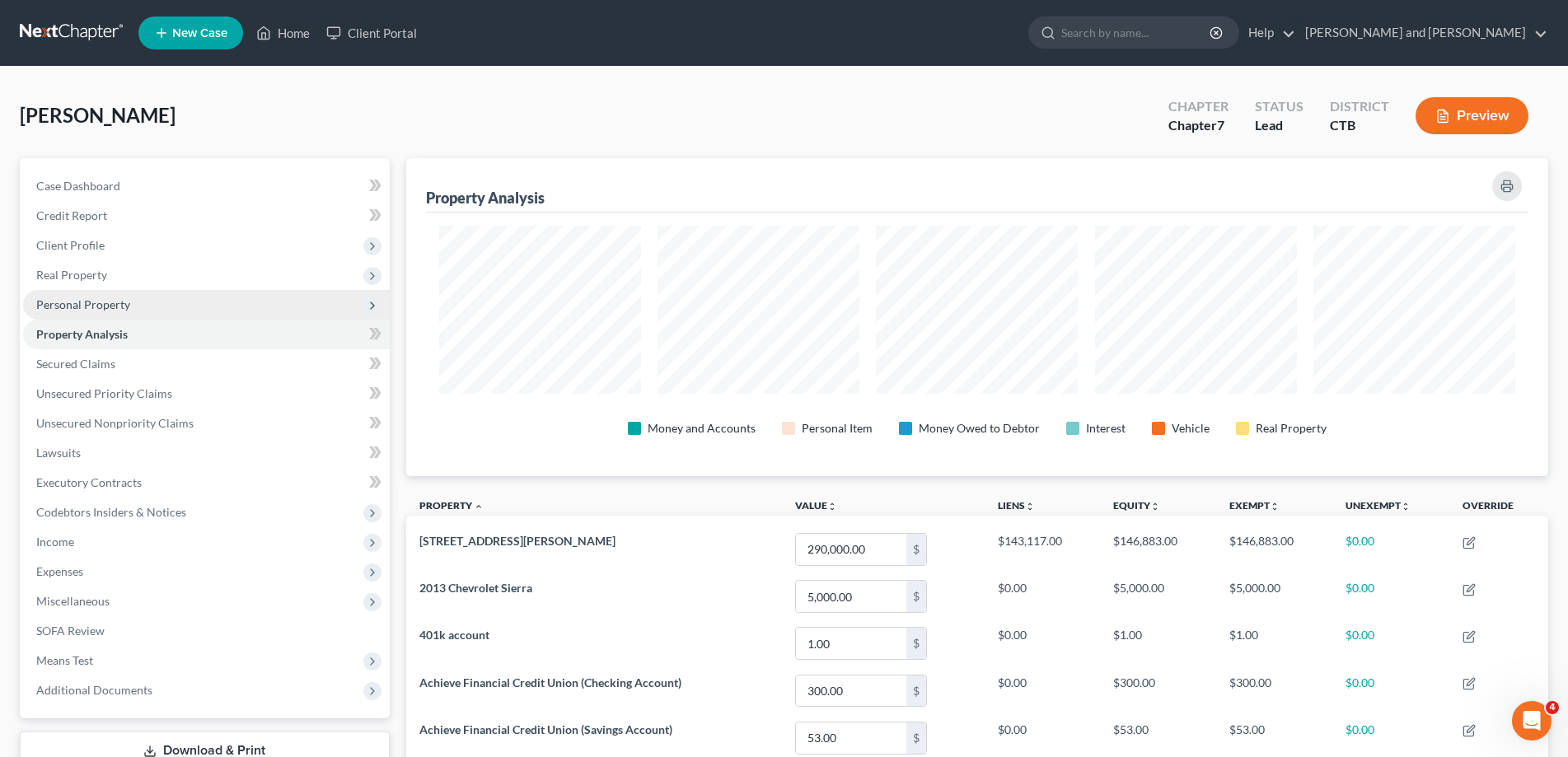
click at [66, 303] on span "Personal Property" at bounding box center [84, 304] width 94 height 14
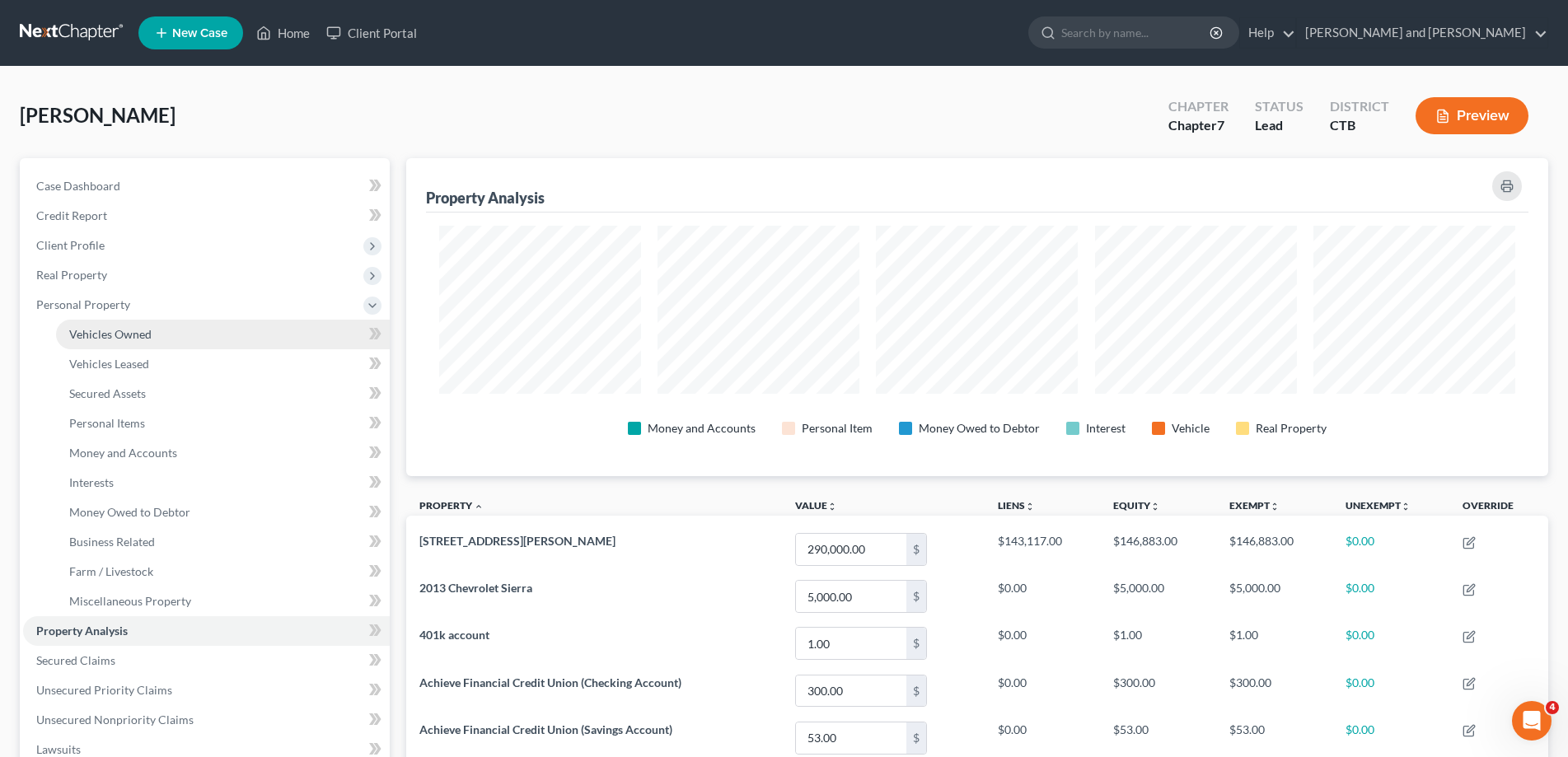
click at [103, 336] on span "Vehicles Owned" at bounding box center [110, 334] width 82 height 14
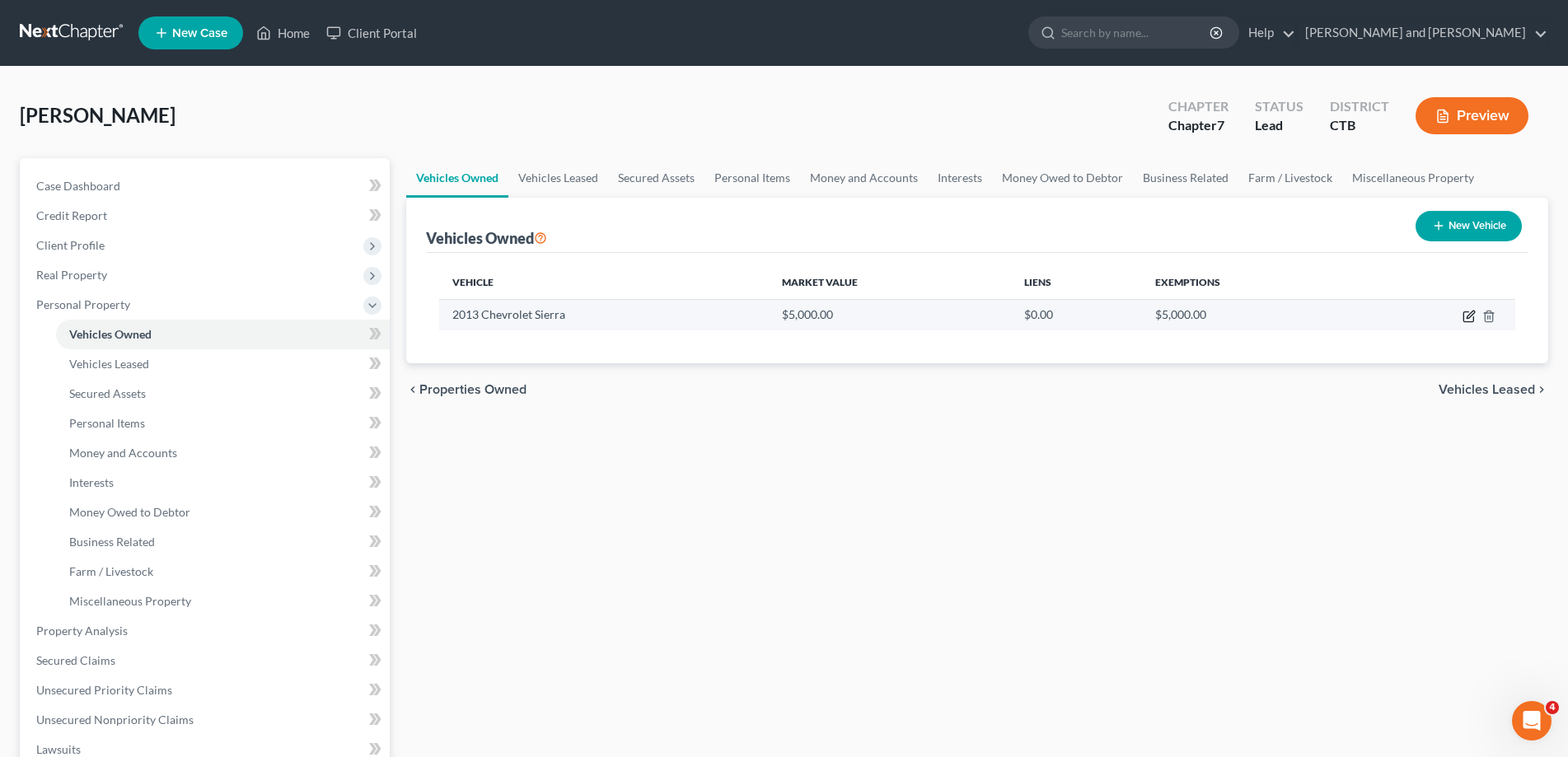
click at [1467, 312] on icon "button" at bounding box center [1468, 317] width 10 height 10
select select "0"
select select "13"
select select "2"
select select "3"
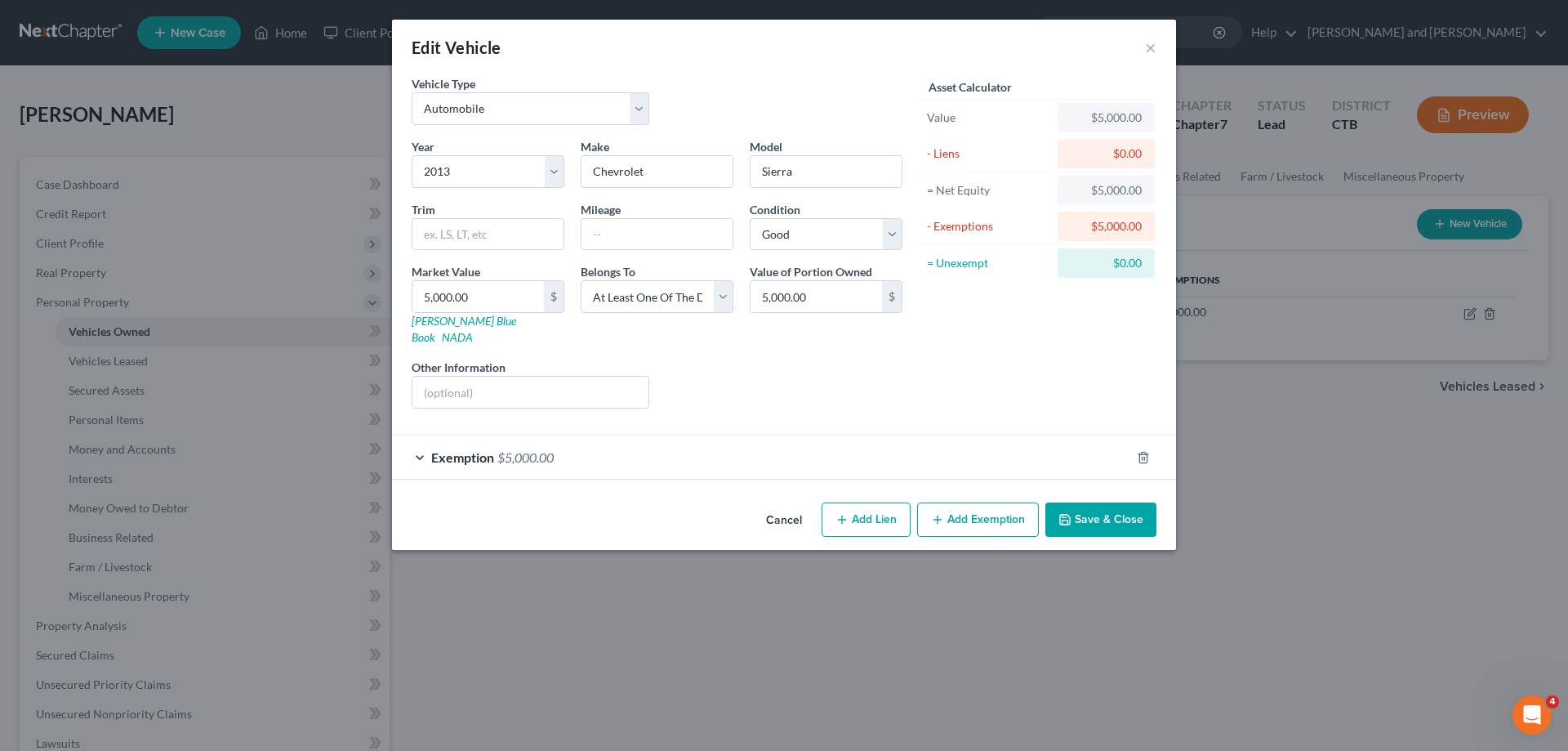
click at [418, 442] on div "Exemption $5,000.00" at bounding box center [761, 457] width 739 height 43
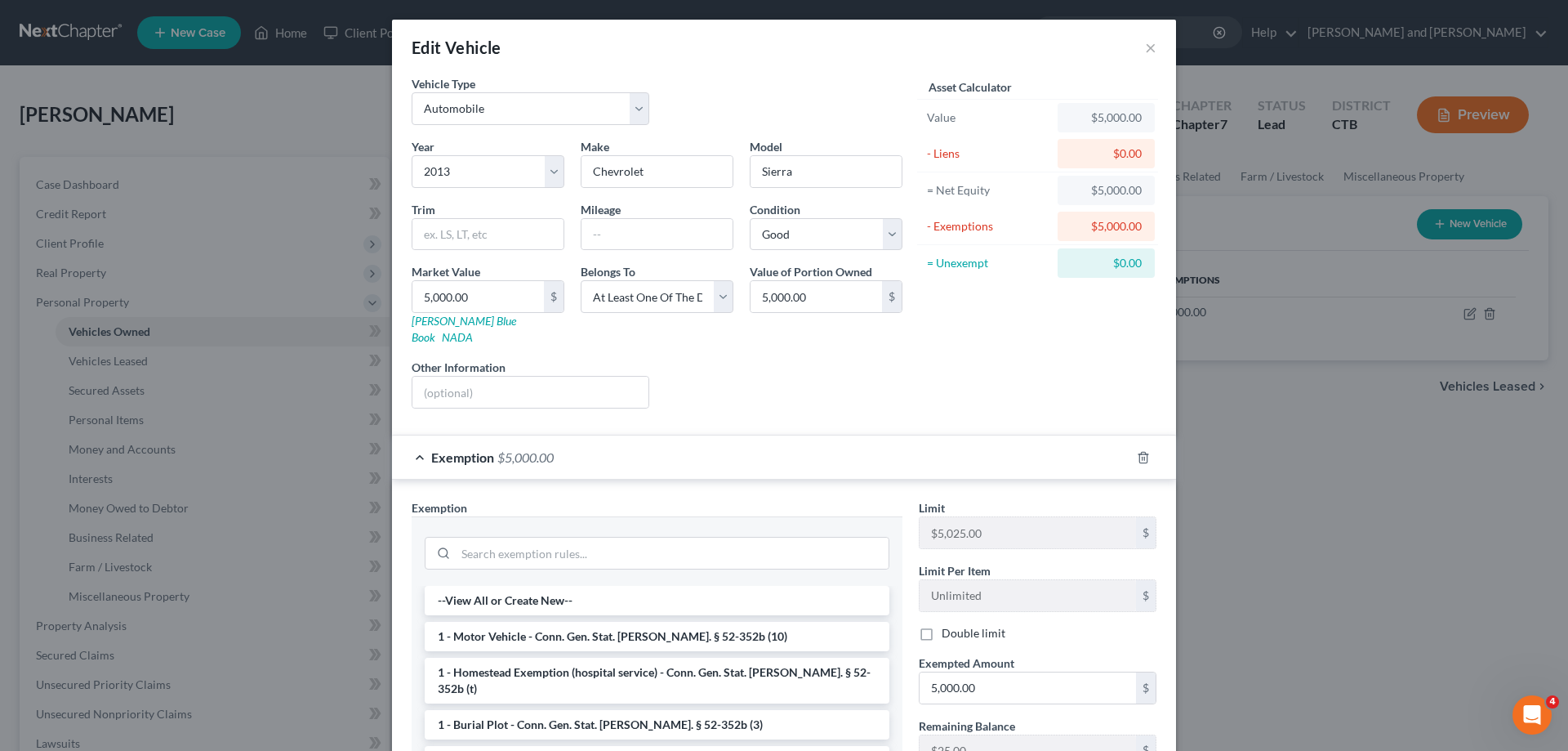
scroll to position [83, 0]
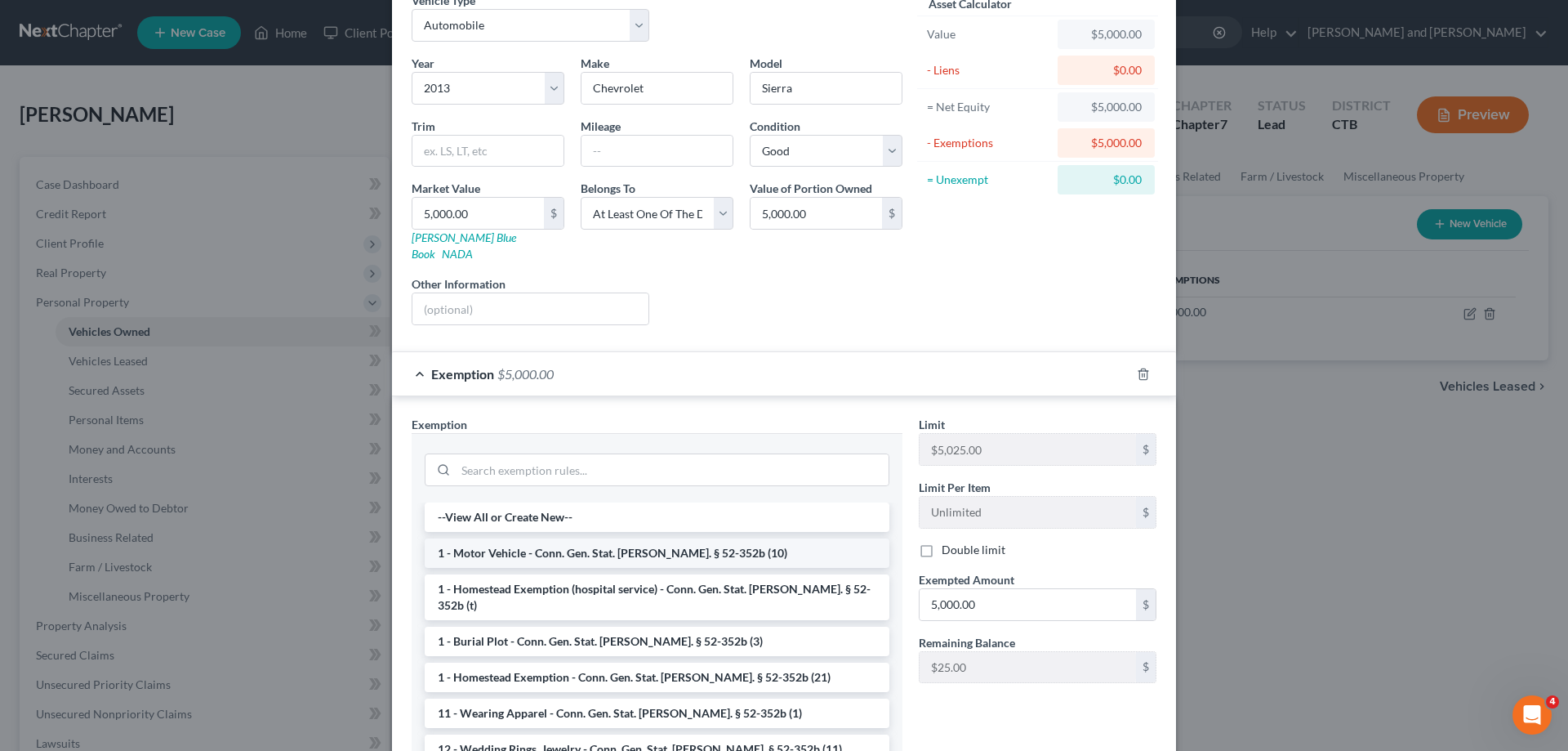
click at [599, 540] on li "1 - Motor Vehicle - Conn. Gen. Stat. [PERSON_NAME]. § 52-352b (10)" at bounding box center [656, 553] width 464 height 29
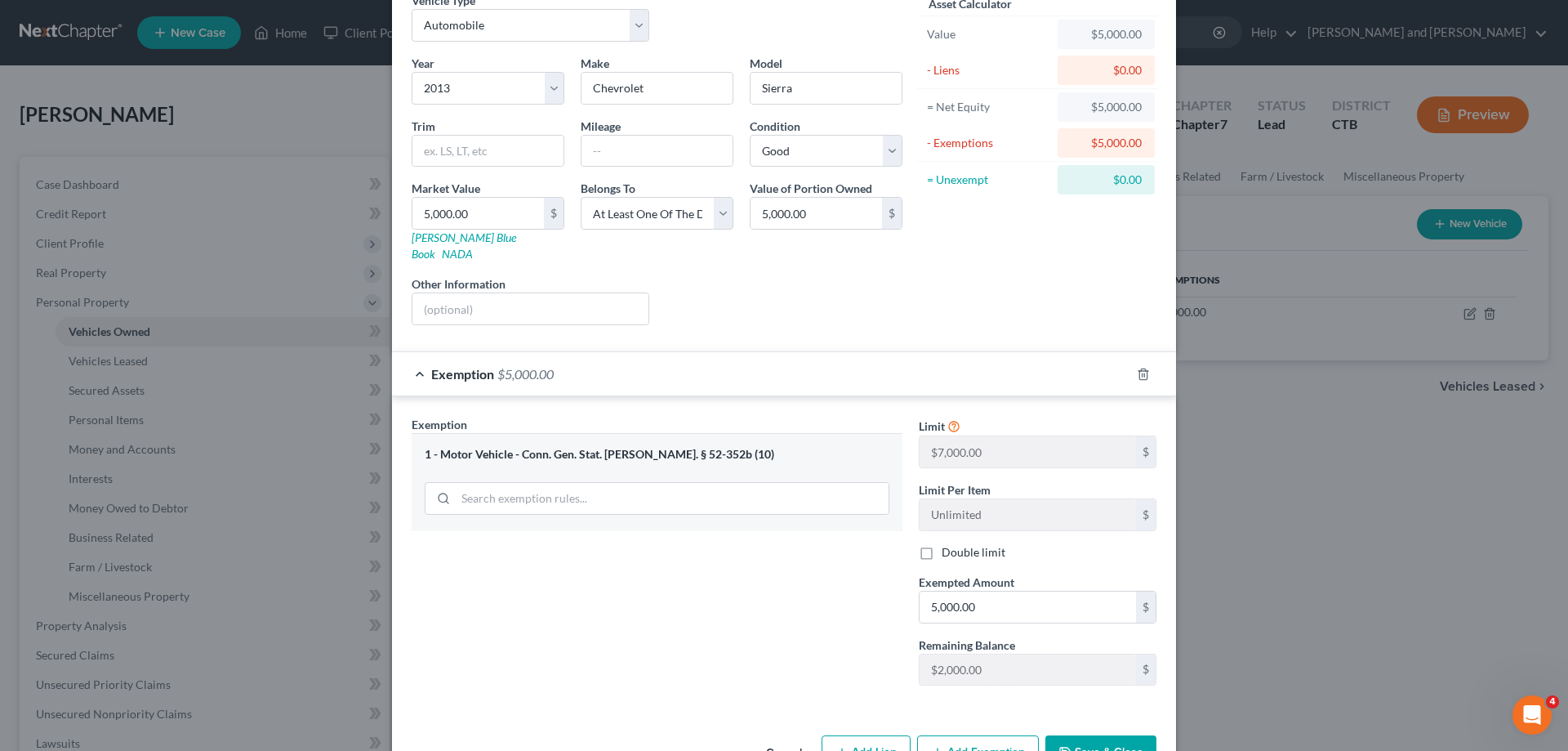
click at [1074, 735] on button "Save & Close" at bounding box center [1101, 753] width 111 height 35
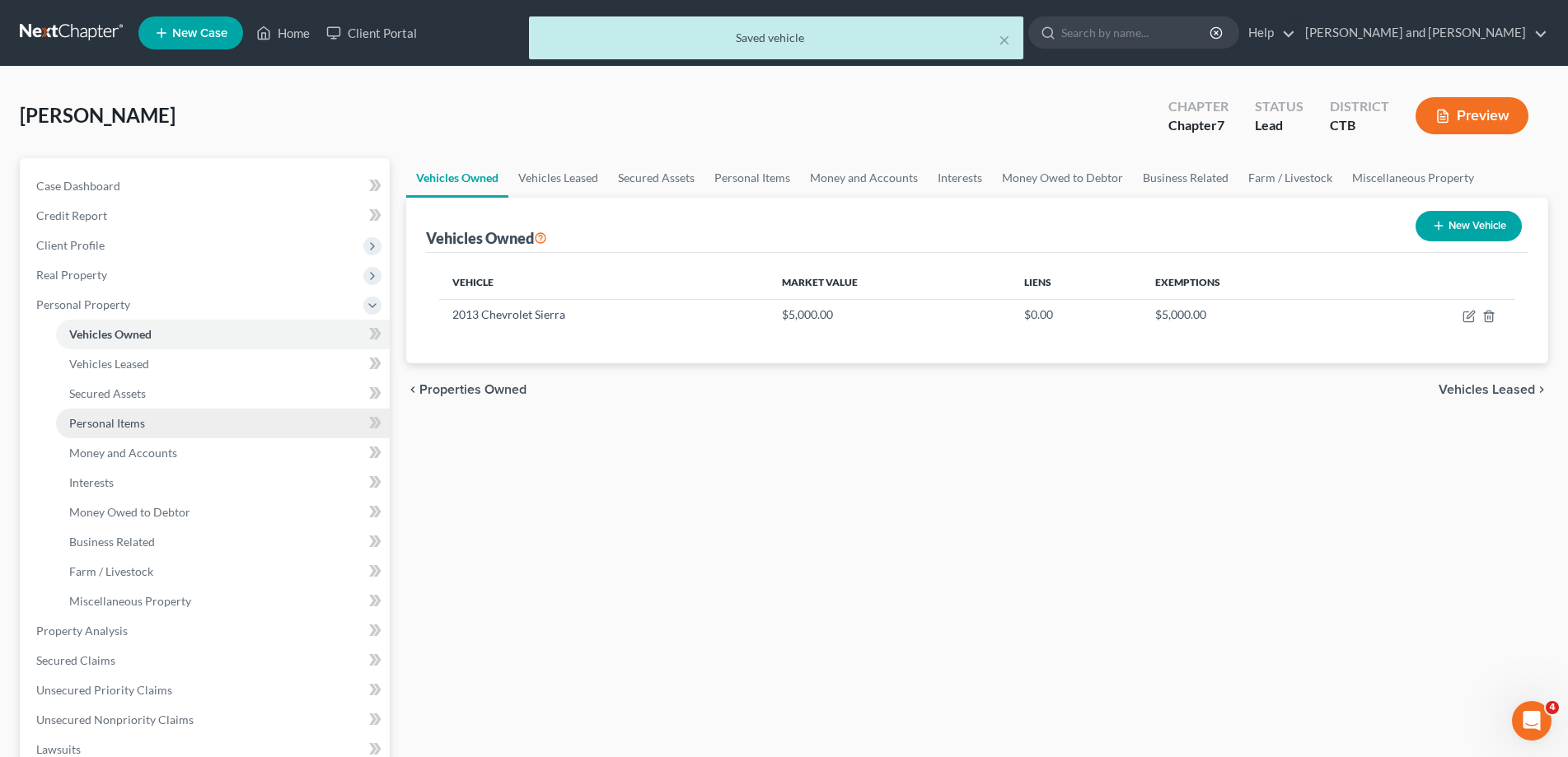
click at [113, 417] on span "Personal Items" at bounding box center [106, 423] width 76 height 14
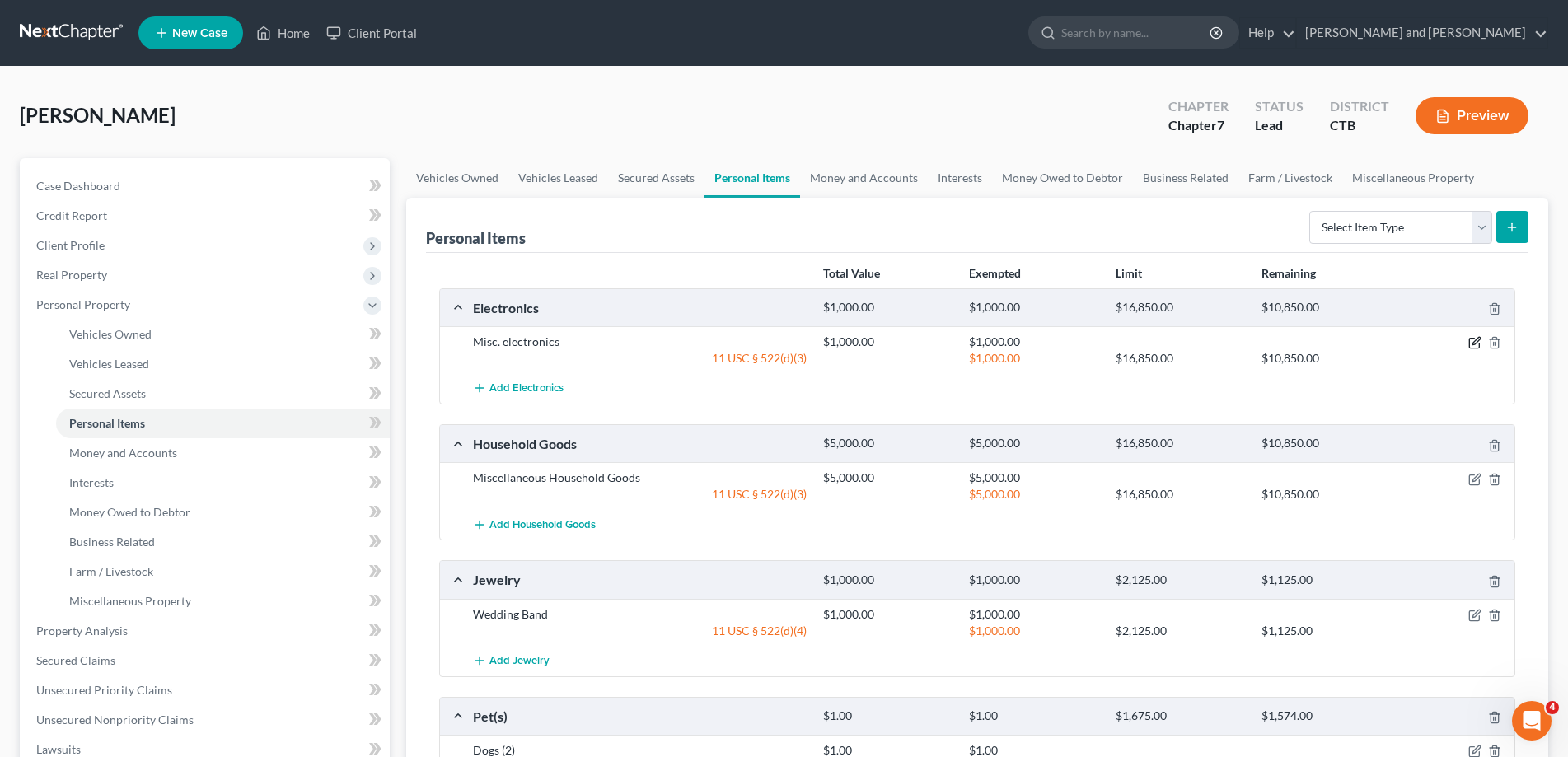
click at [1475, 343] on icon "button" at bounding box center [1475, 342] width 13 height 13
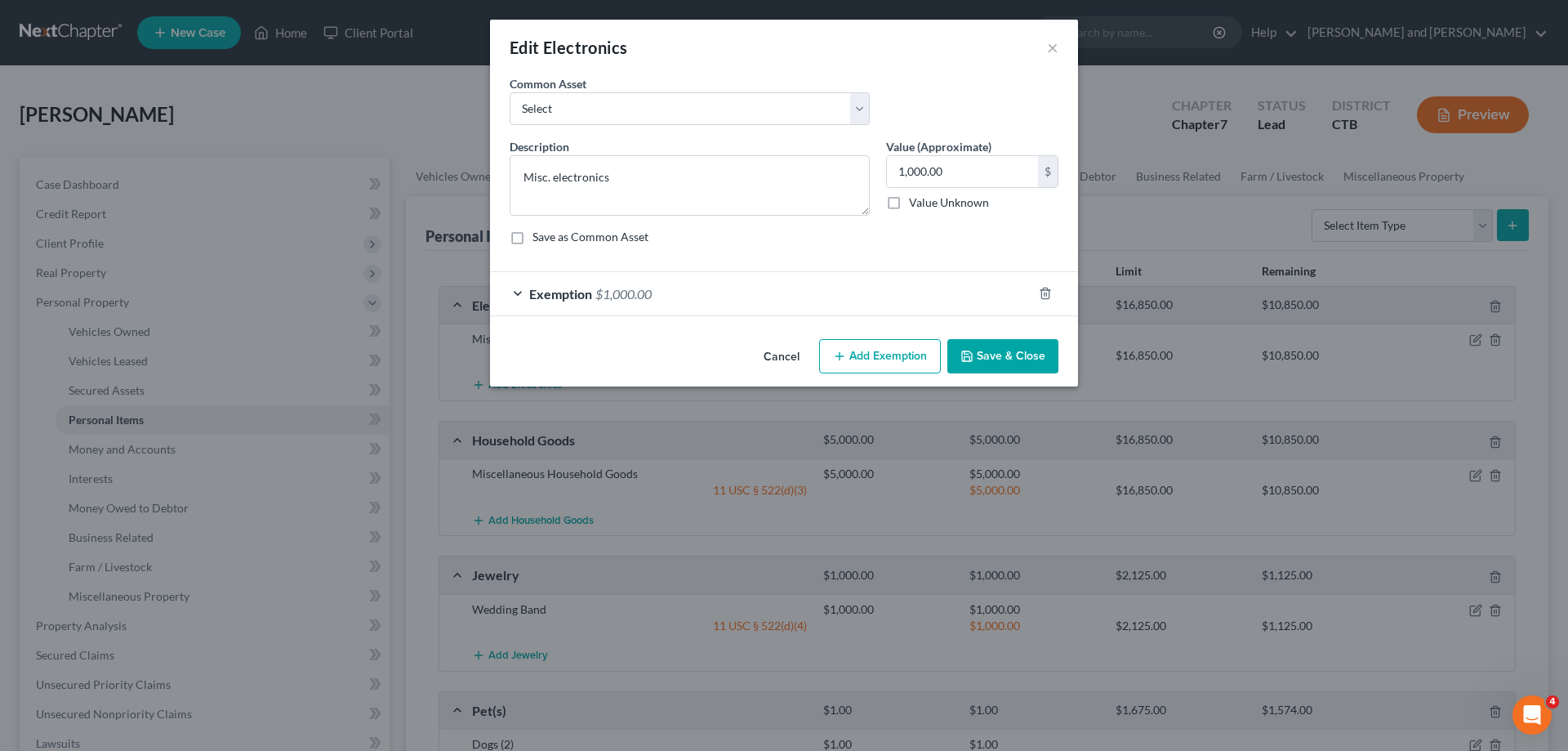
click at [515, 293] on div "Exemption $1,000.00" at bounding box center [761, 293] width 542 height 43
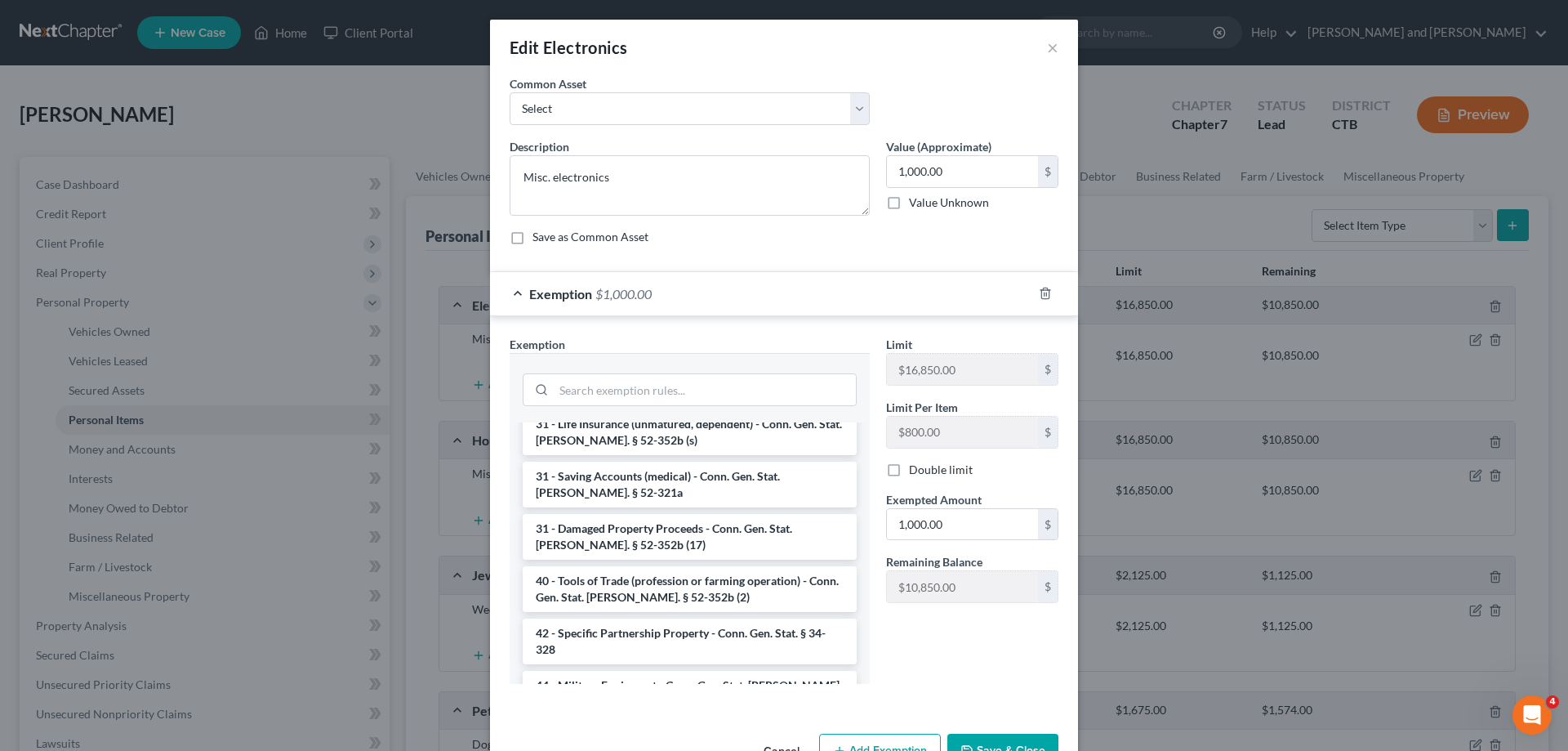
scroll to position [1762, 0]
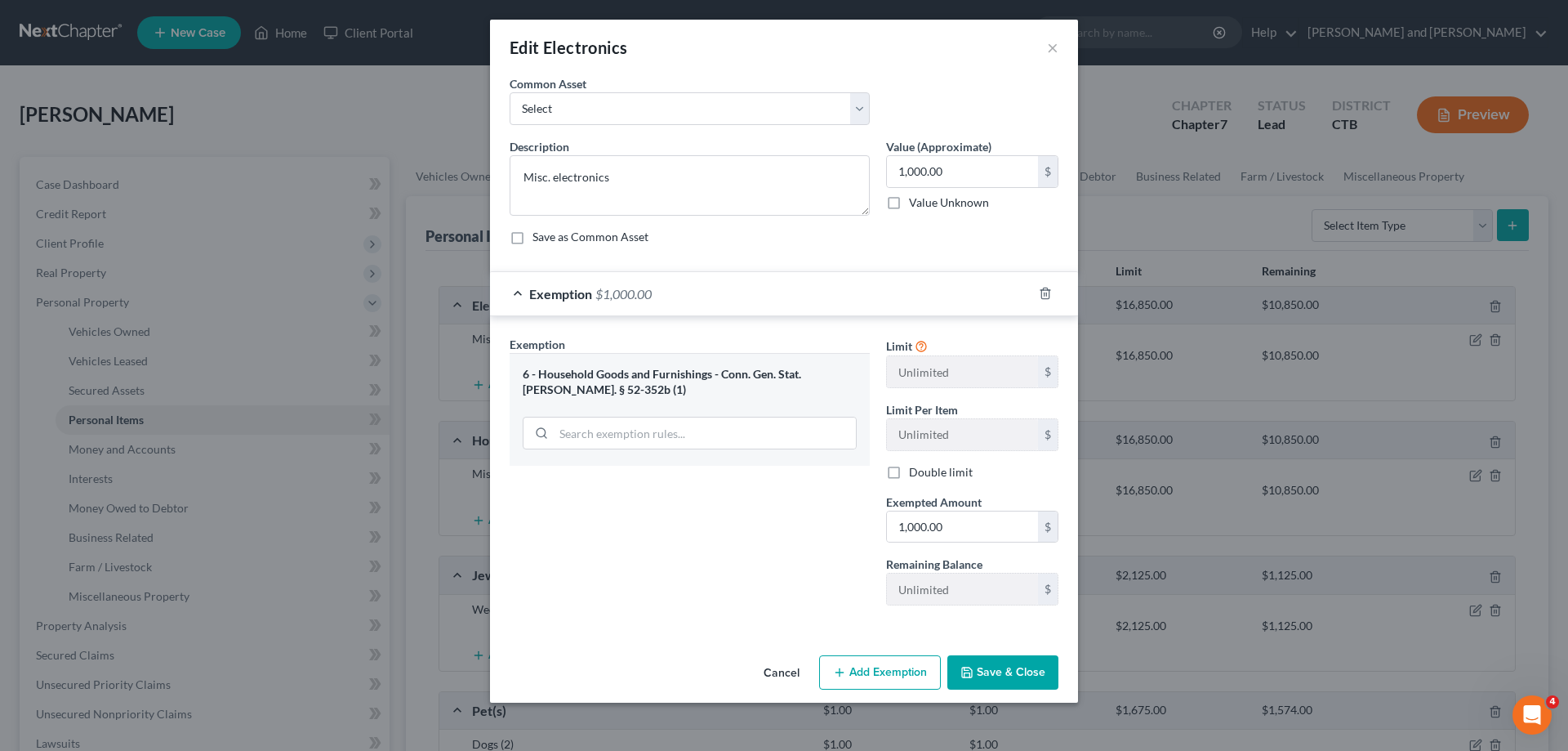
click at [1013, 661] on button "Save & Close" at bounding box center [1002, 672] width 111 height 35
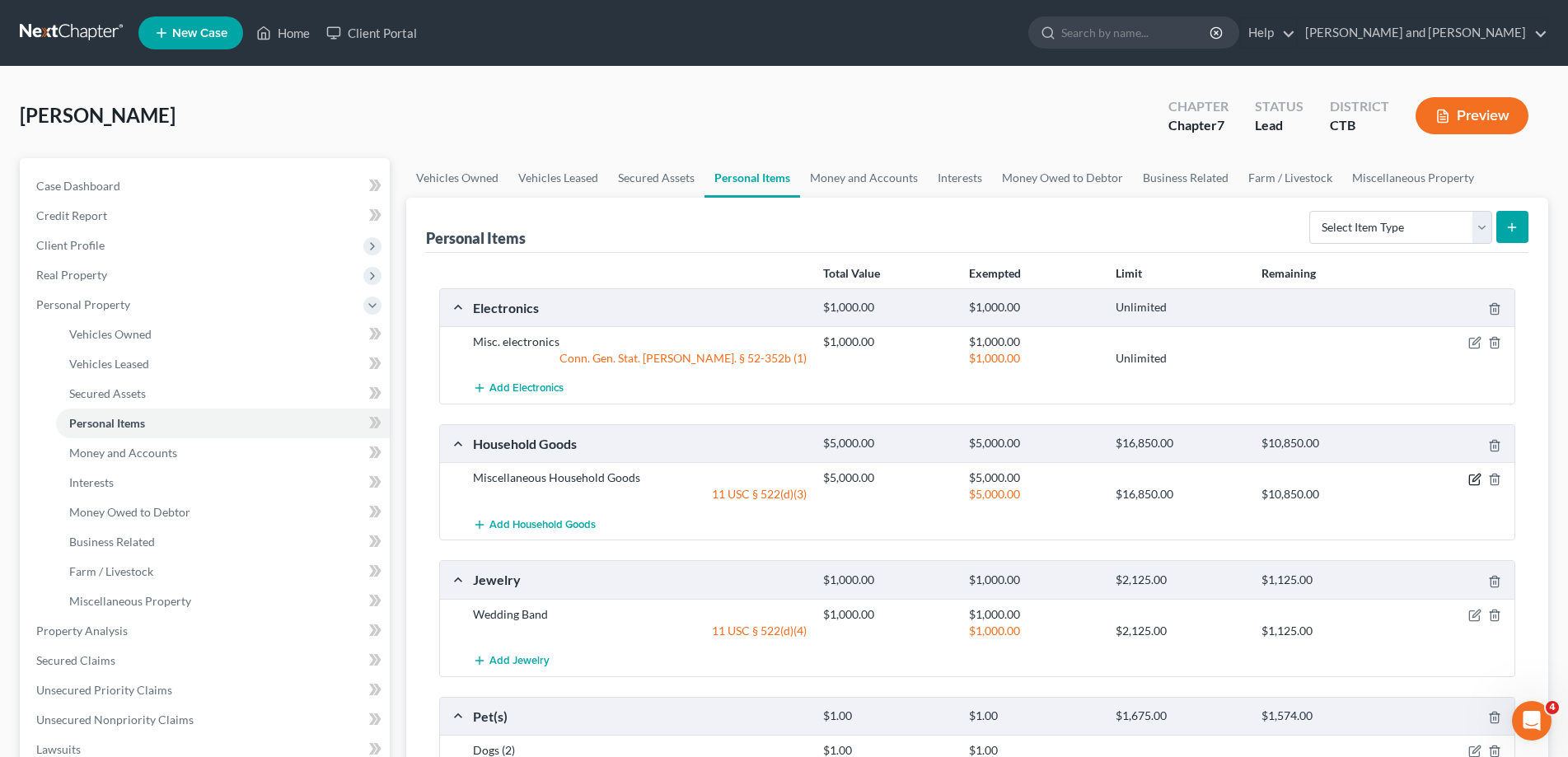
click at [1477, 479] on icon "button" at bounding box center [1475, 479] width 13 height 13
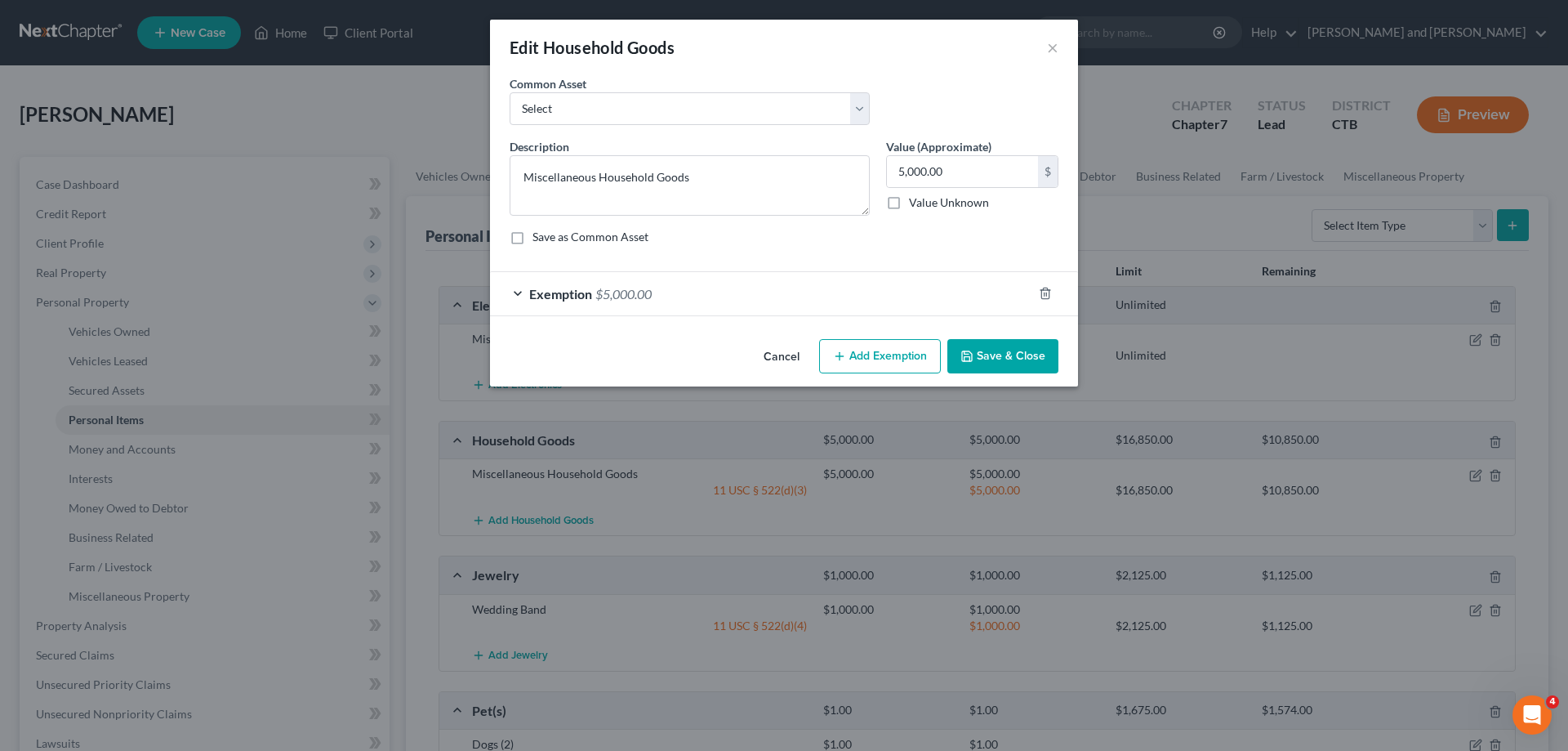
click at [514, 296] on div "Exemption $5,000.00" at bounding box center [761, 293] width 542 height 43
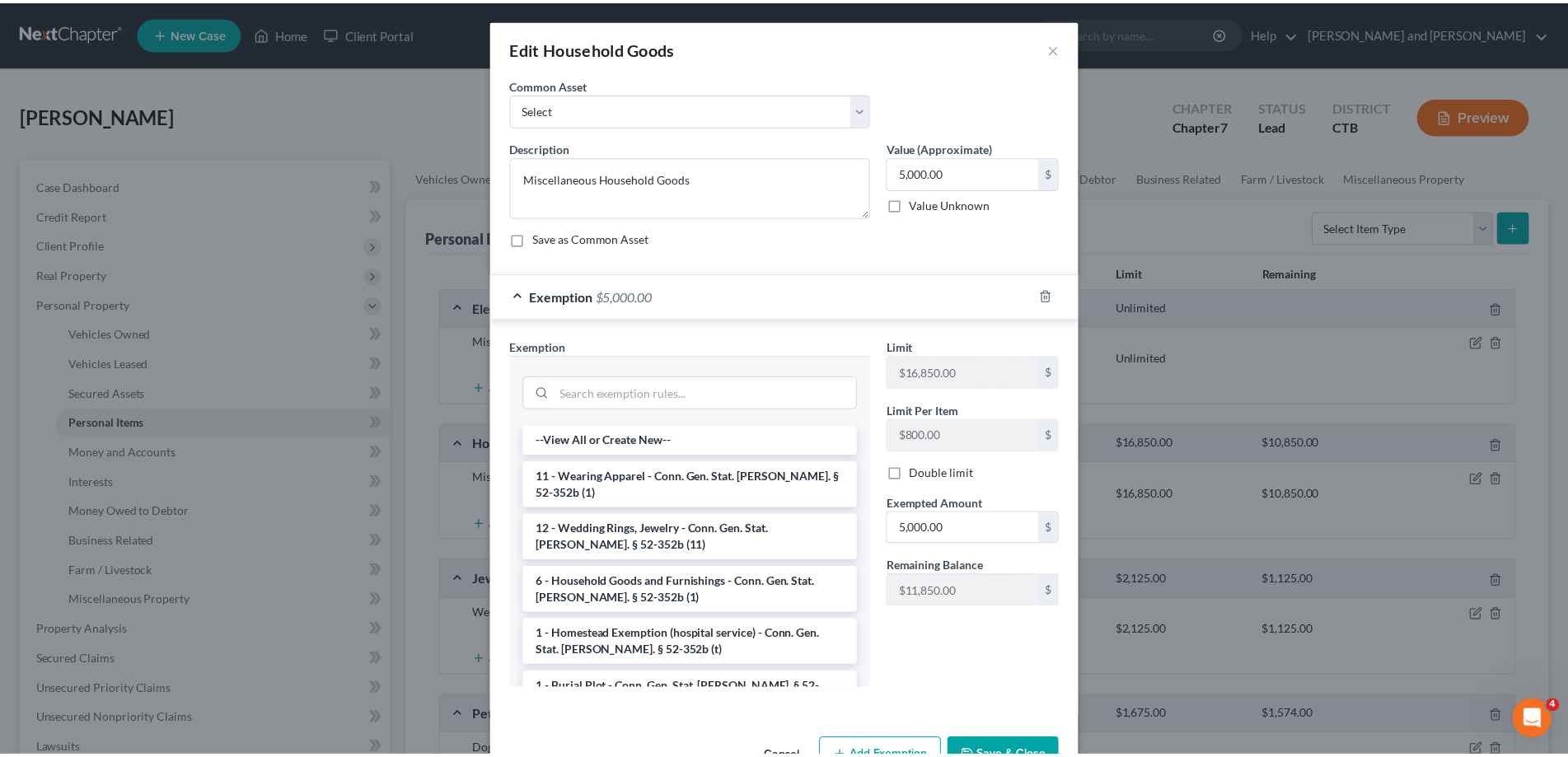
scroll to position [84, 0]
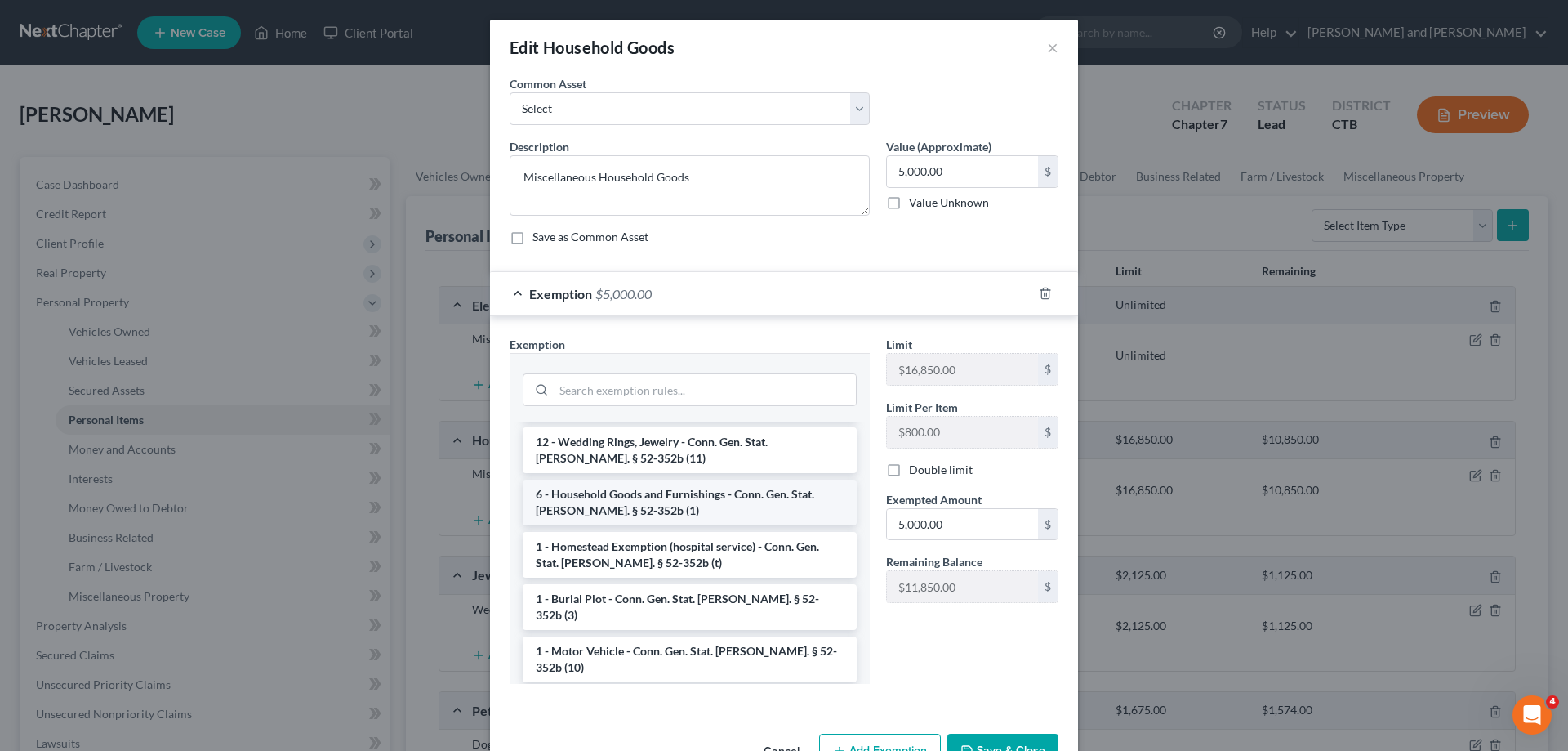
click at [669, 479] on li "6 - Household Goods and Furnishings - Conn. Gen. Stat. [PERSON_NAME]. § 52-352b…" at bounding box center [689, 502] width 334 height 46
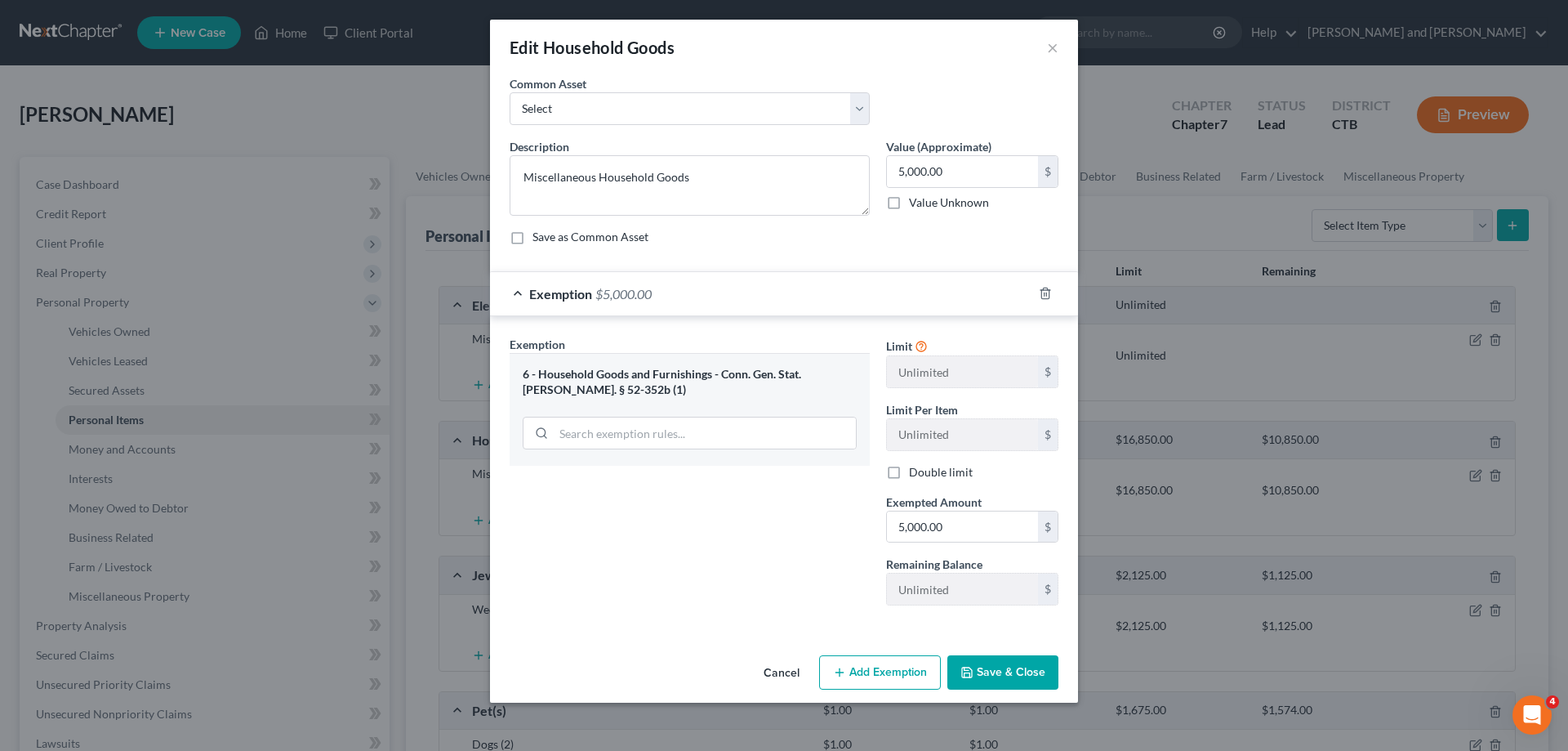
click at [1006, 669] on button "Save & Close" at bounding box center [1002, 672] width 111 height 35
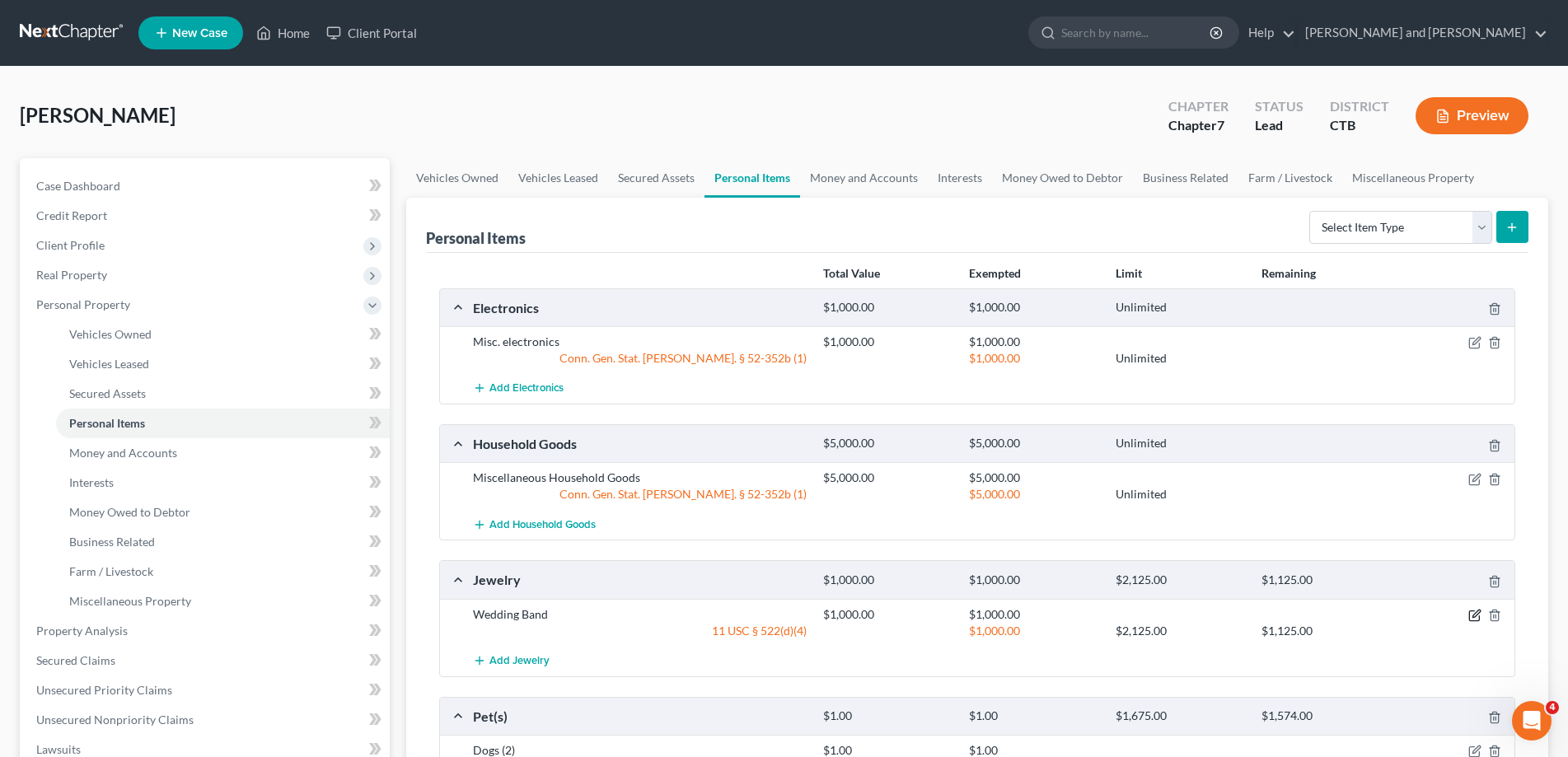
click at [1474, 615] on icon "button" at bounding box center [1475, 615] width 13 height 13
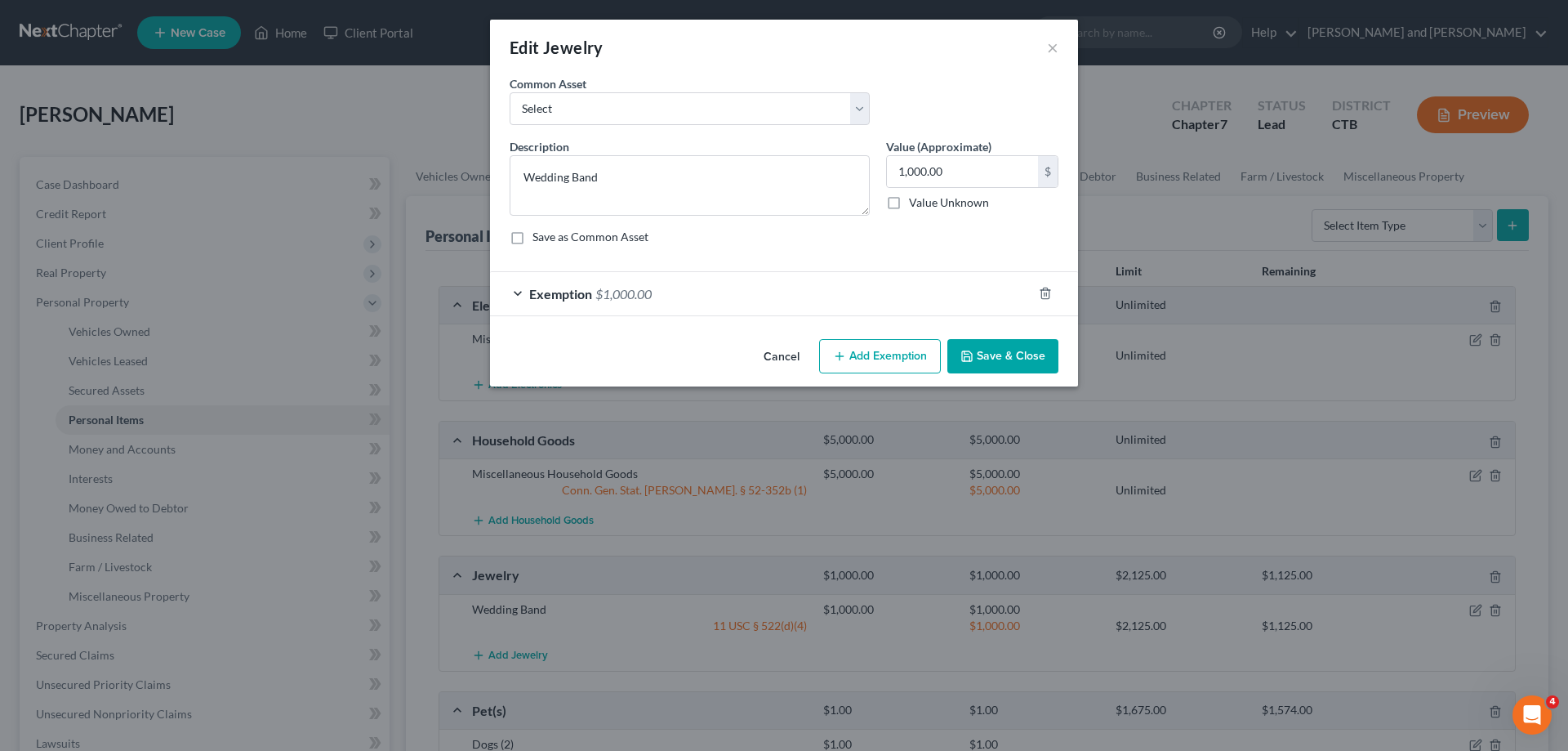
click at [522, 292] on div "Exemption $1,000.00" at bounding box center [761, 293] width 542 height 43
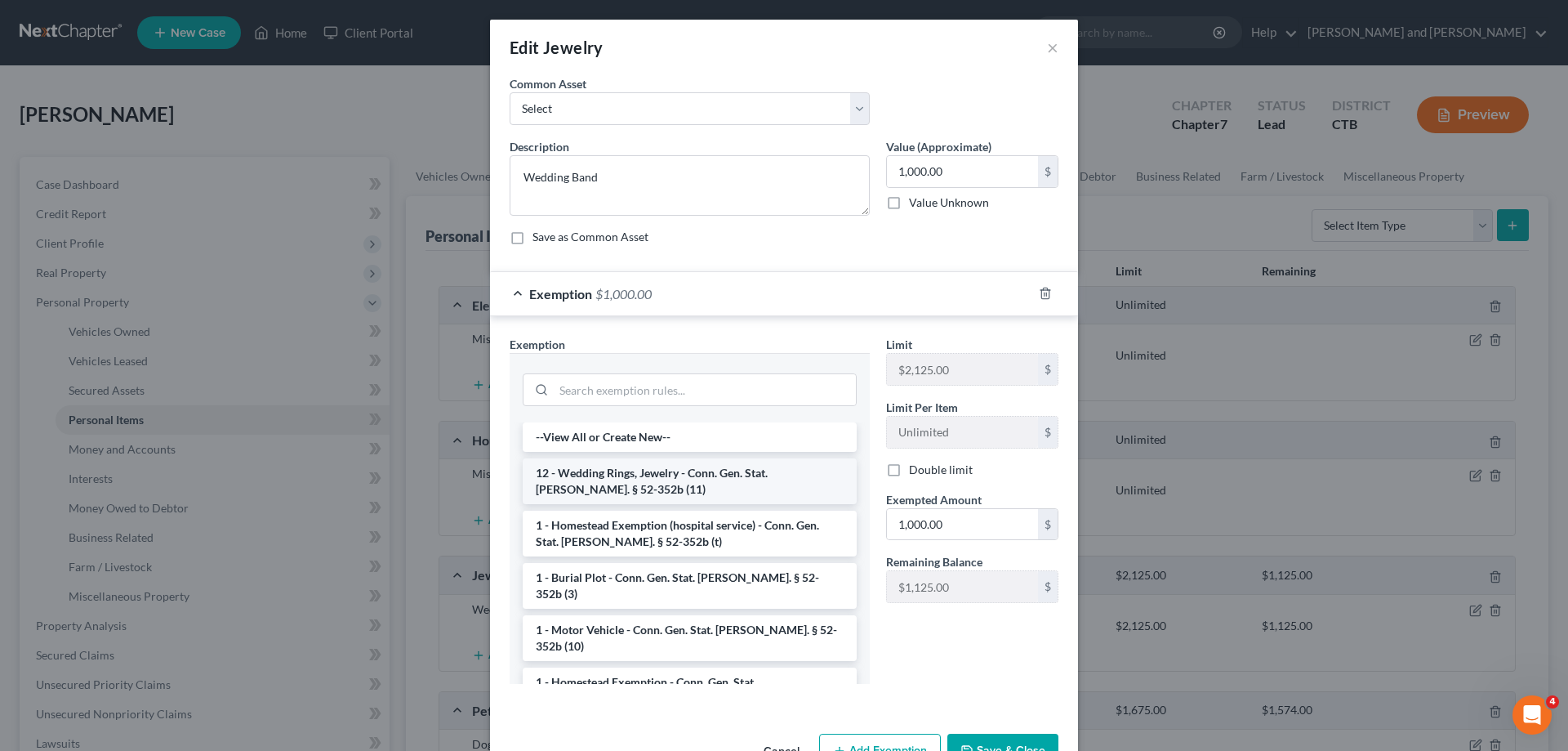
click at [722, 488] on li "12 - Wedding Rings, Jewelry - Conn. Gen. Stat. [PERSON_NAME]. § 52-352b (11)" at bounding box center [689, 481] width 334 height 46
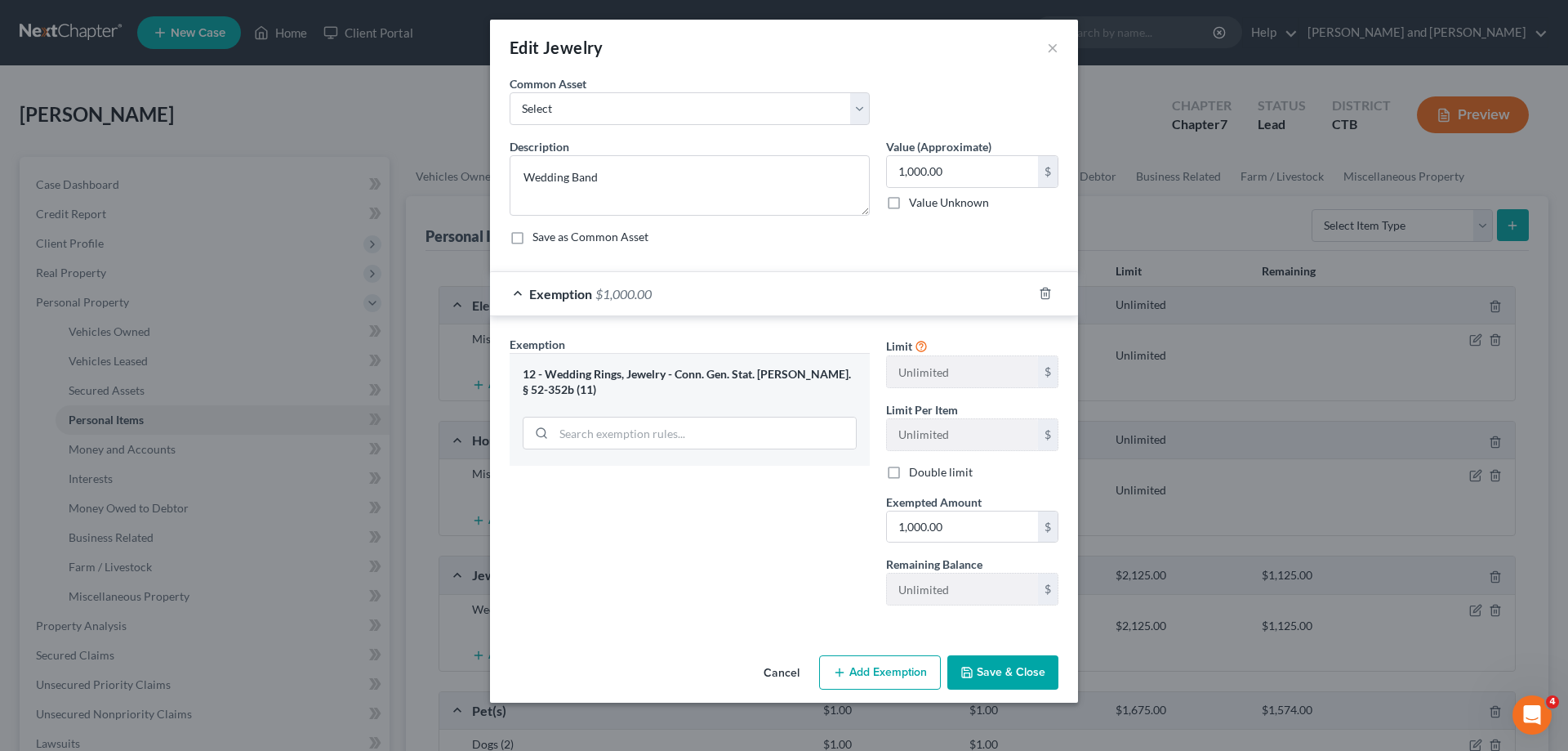
click at [1012, 665] on button "Save & Close" at bounding box center [1002, 672] width 111 height 35
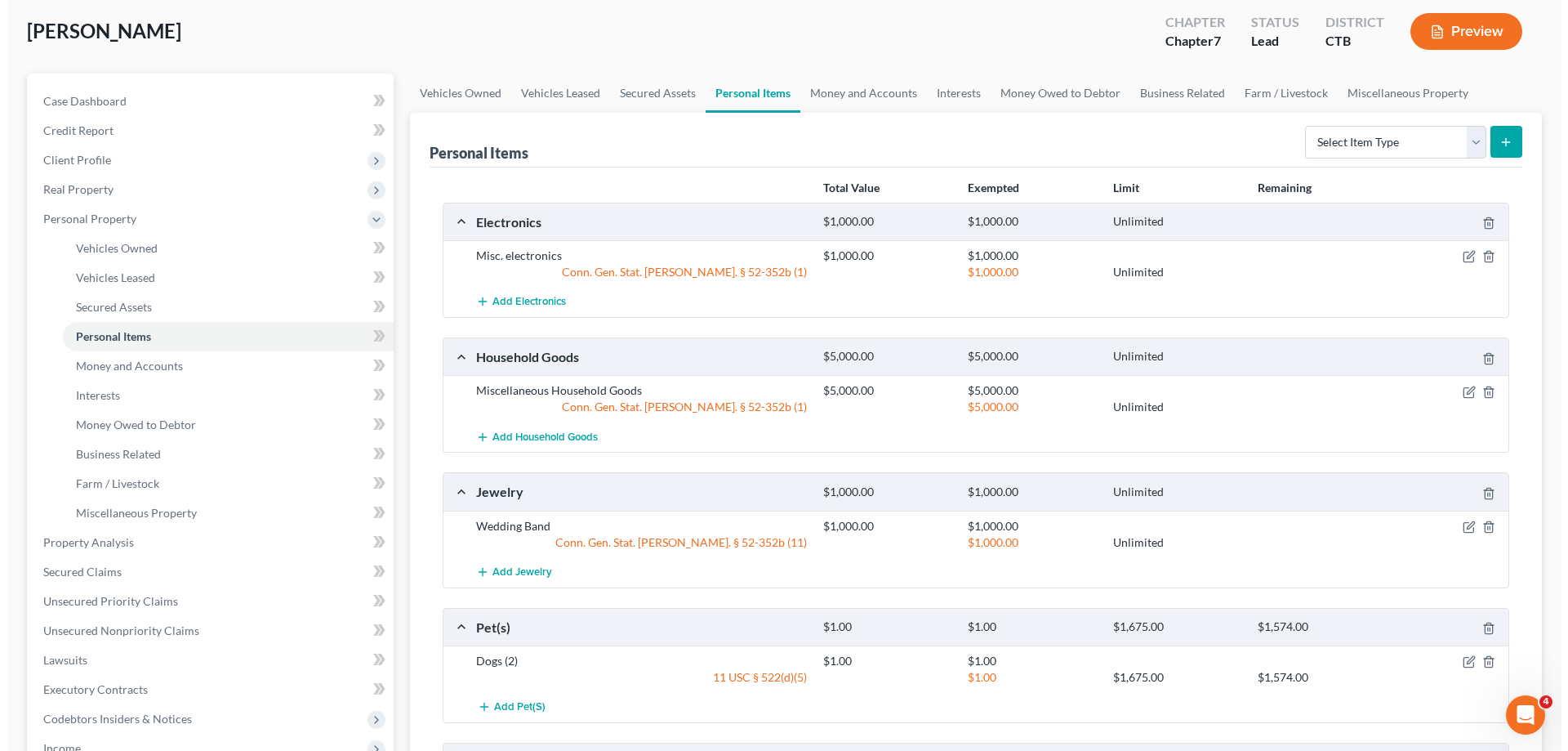
scroll to position [167, 0]
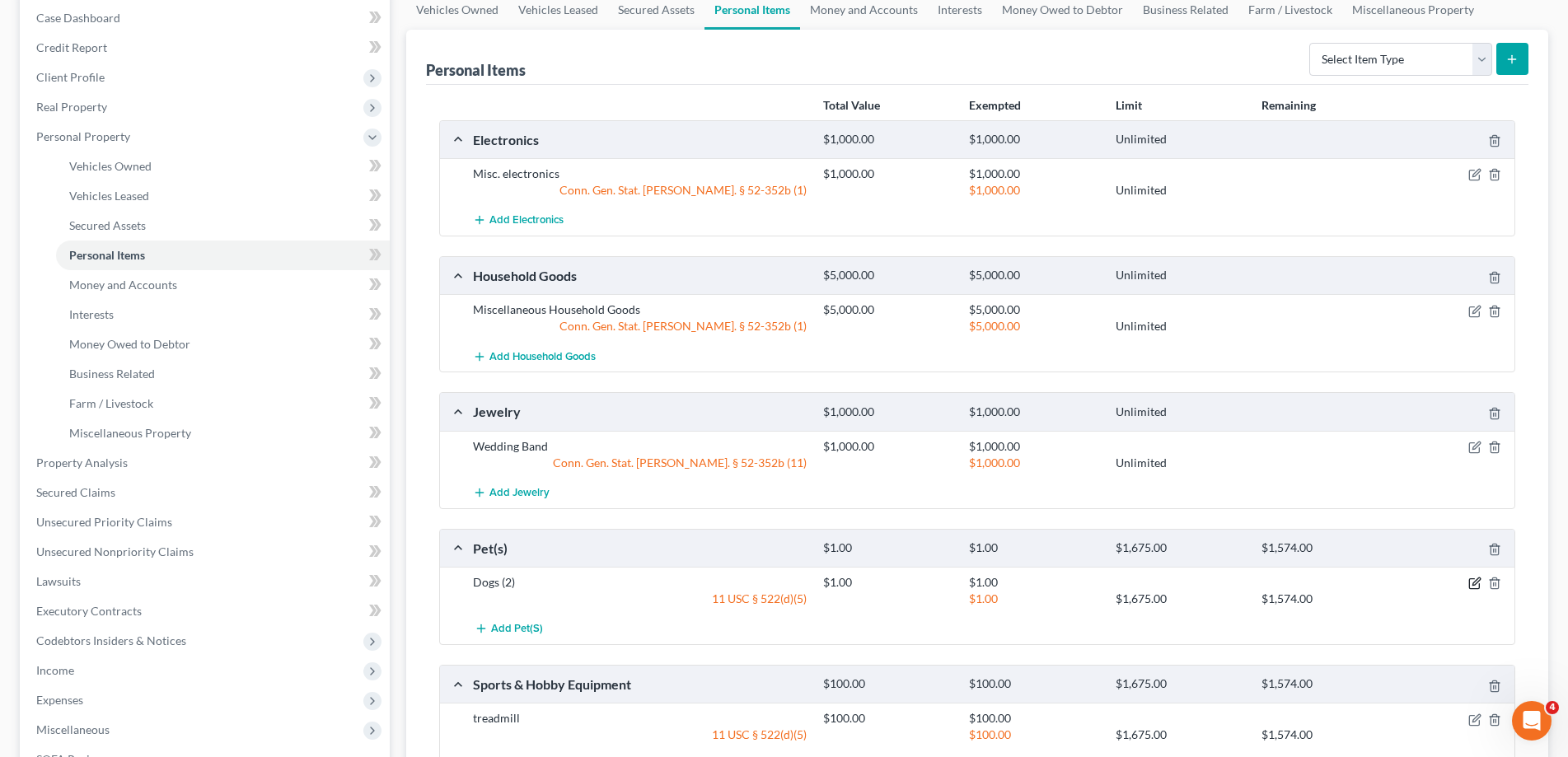
click at [1472, 583] on icon "button" at bounding box center [1475, 583] width 13 height 13
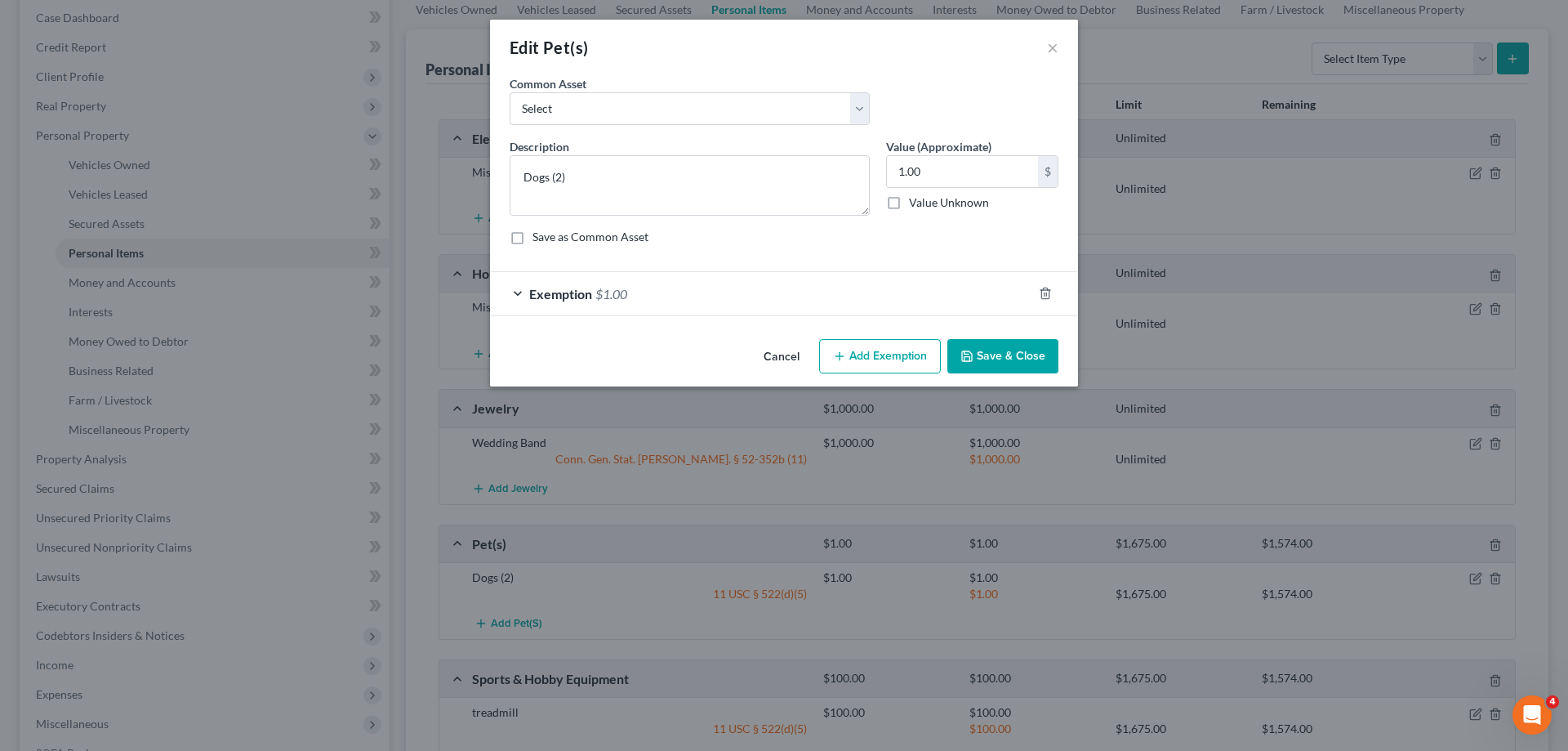
click at [518, 290] on div "Exemption $1.00" at bounding box center [761, 293] width 542 height 43
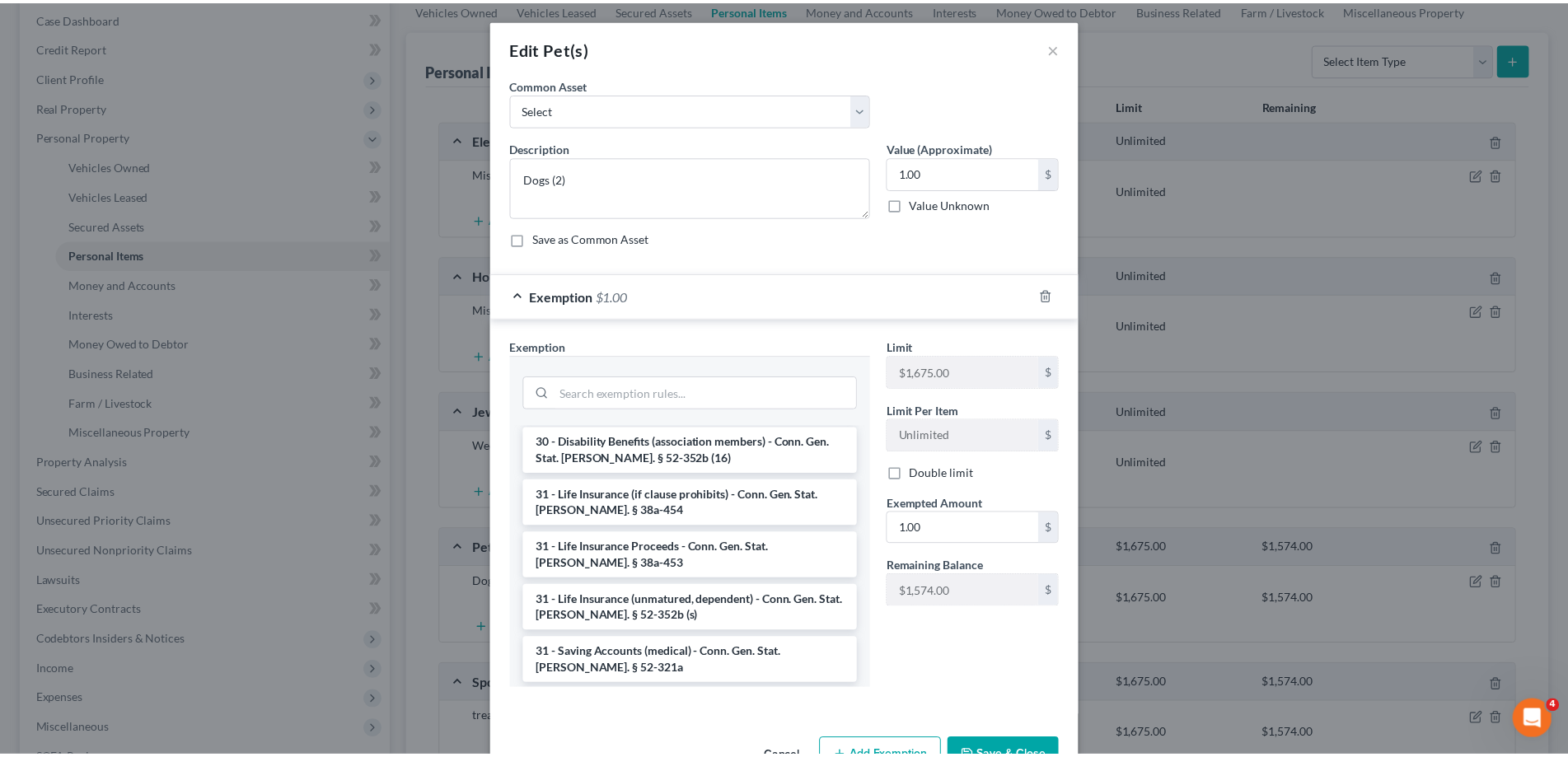
scroll to position [1764, 0]
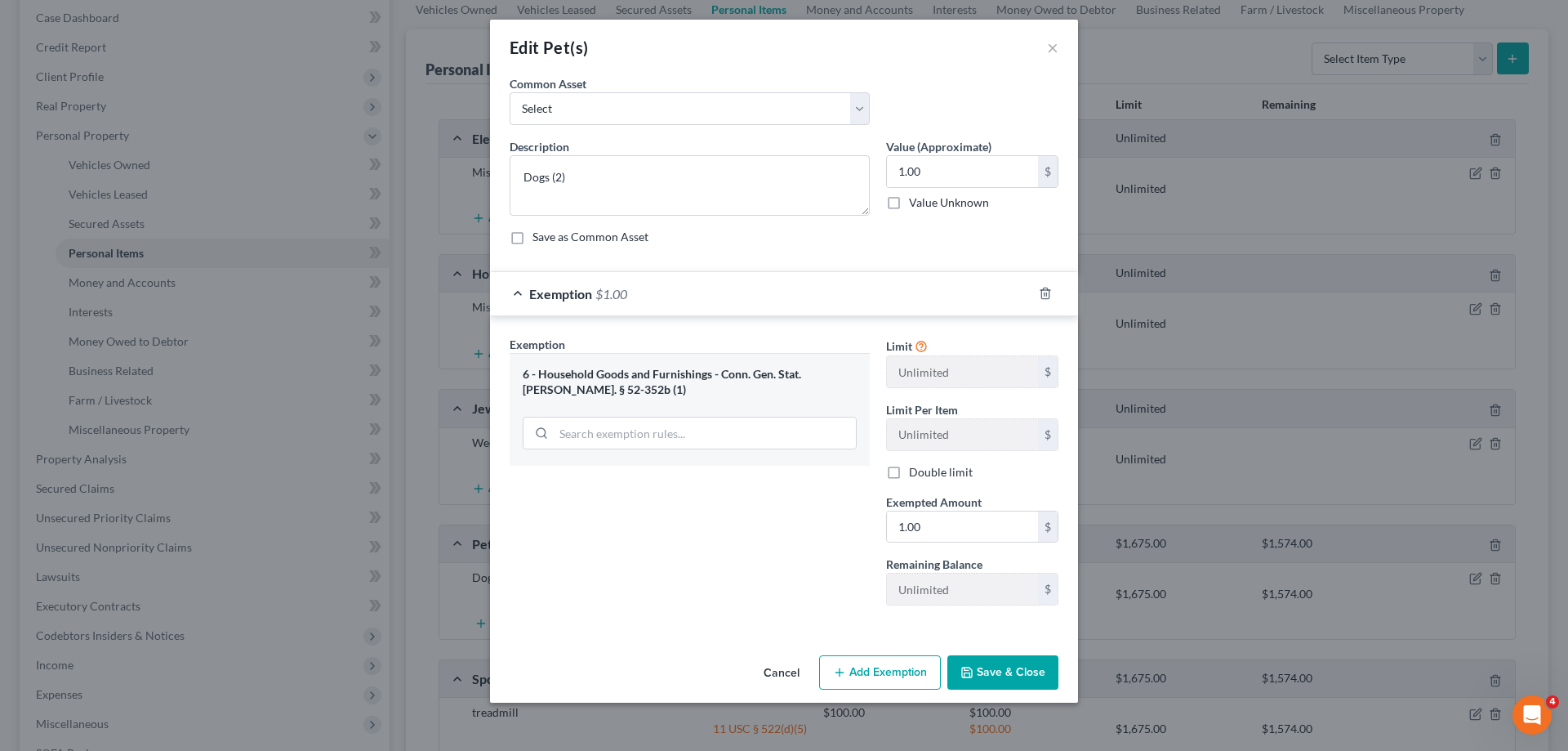
click at [1022, 676] on button "Save & Close" at bounding box center [1002, 672] width 111 height 35
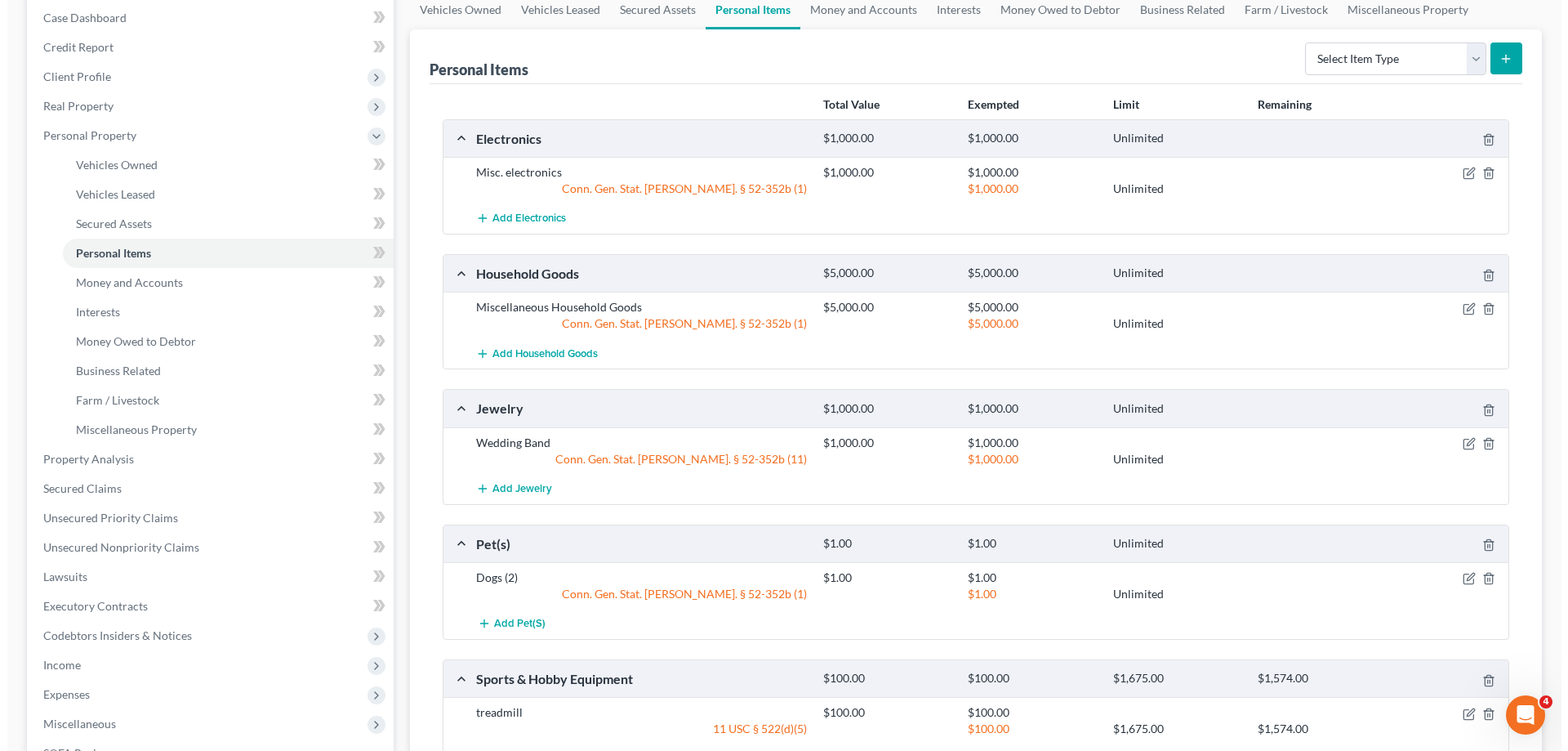
scroll to position [333, 0]
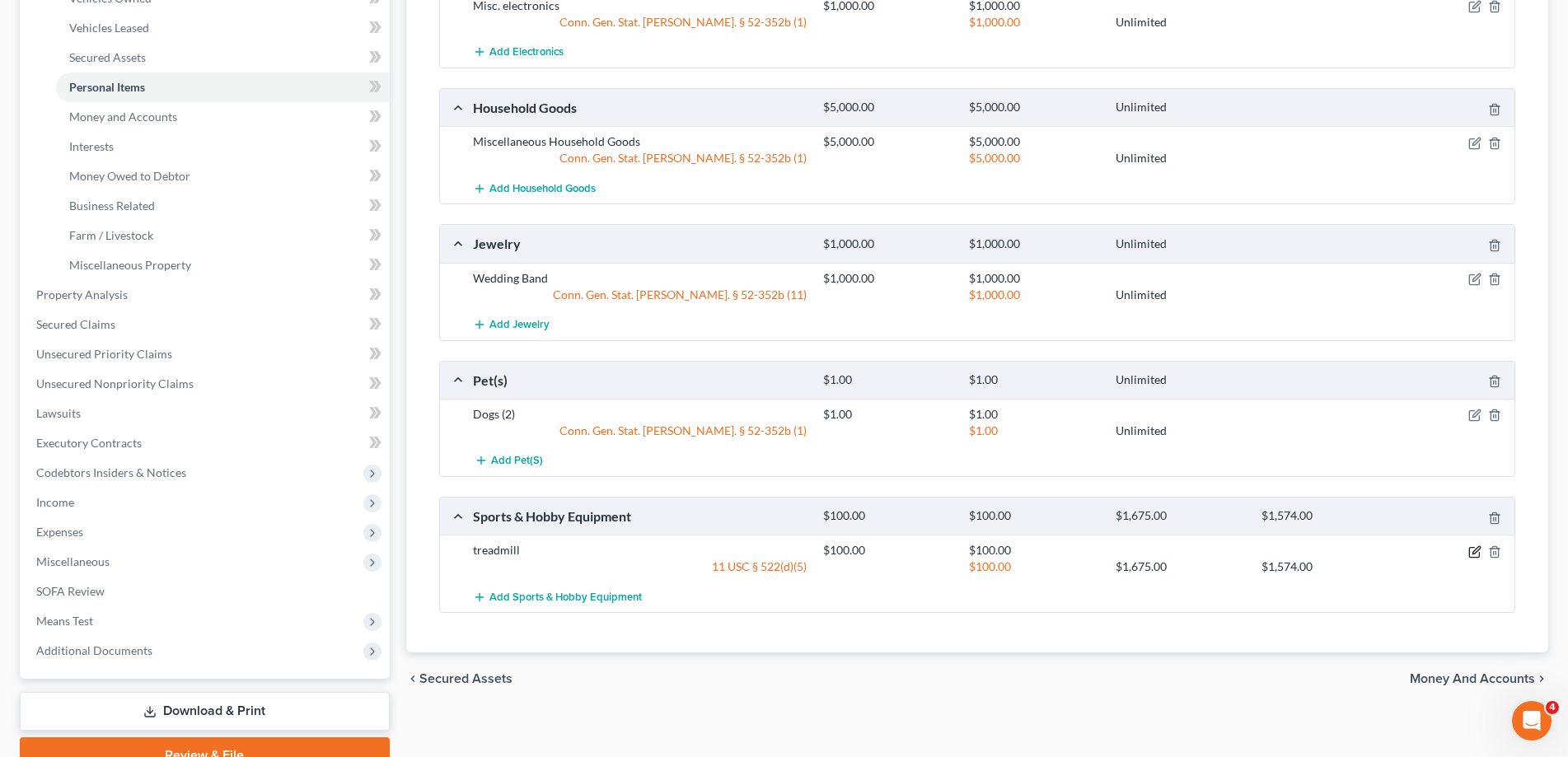
click at [1474, 550] on icon "button" at bounding box center [1476, 549] width 7 height 7
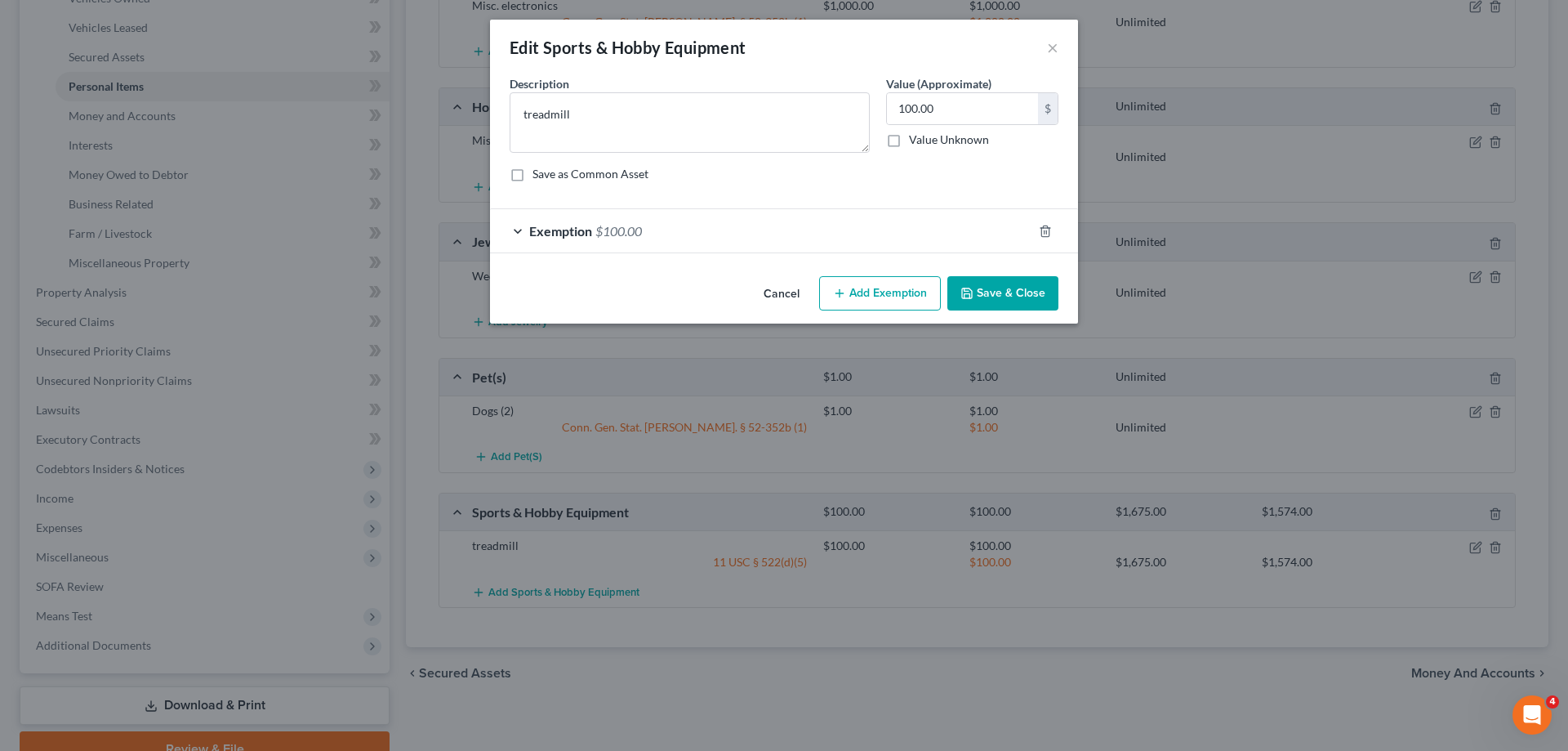
click at [519, 234] on div "Exemption $100.00" at bounding box center [761, 231] width 542 height 43
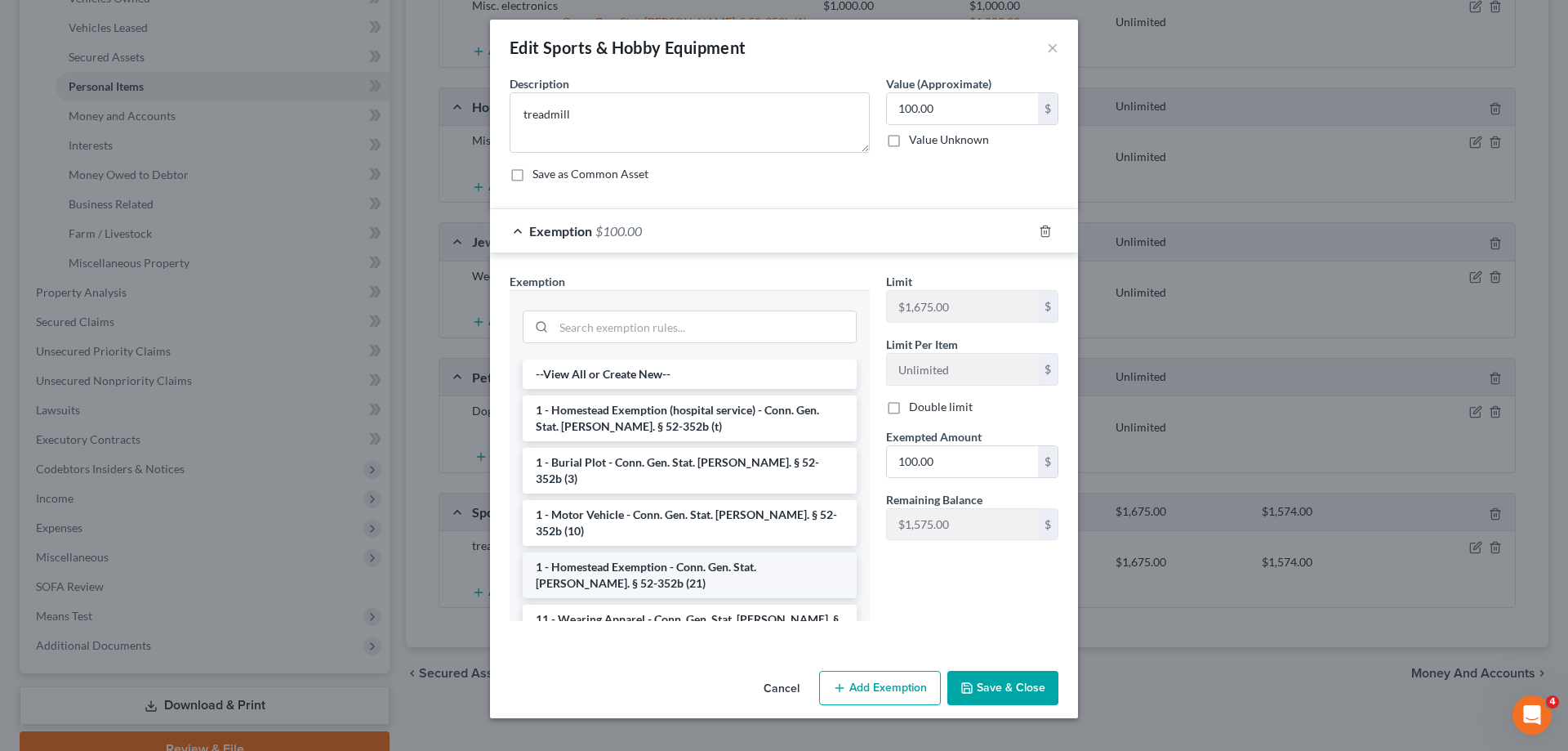
click at [758, 552] on li "1 - Homestead Exemption - Conn. Gen. Stat. [PERSON_NAME]. § 52-352b (21)" at bounding box center [689, 574] width 334 height 46
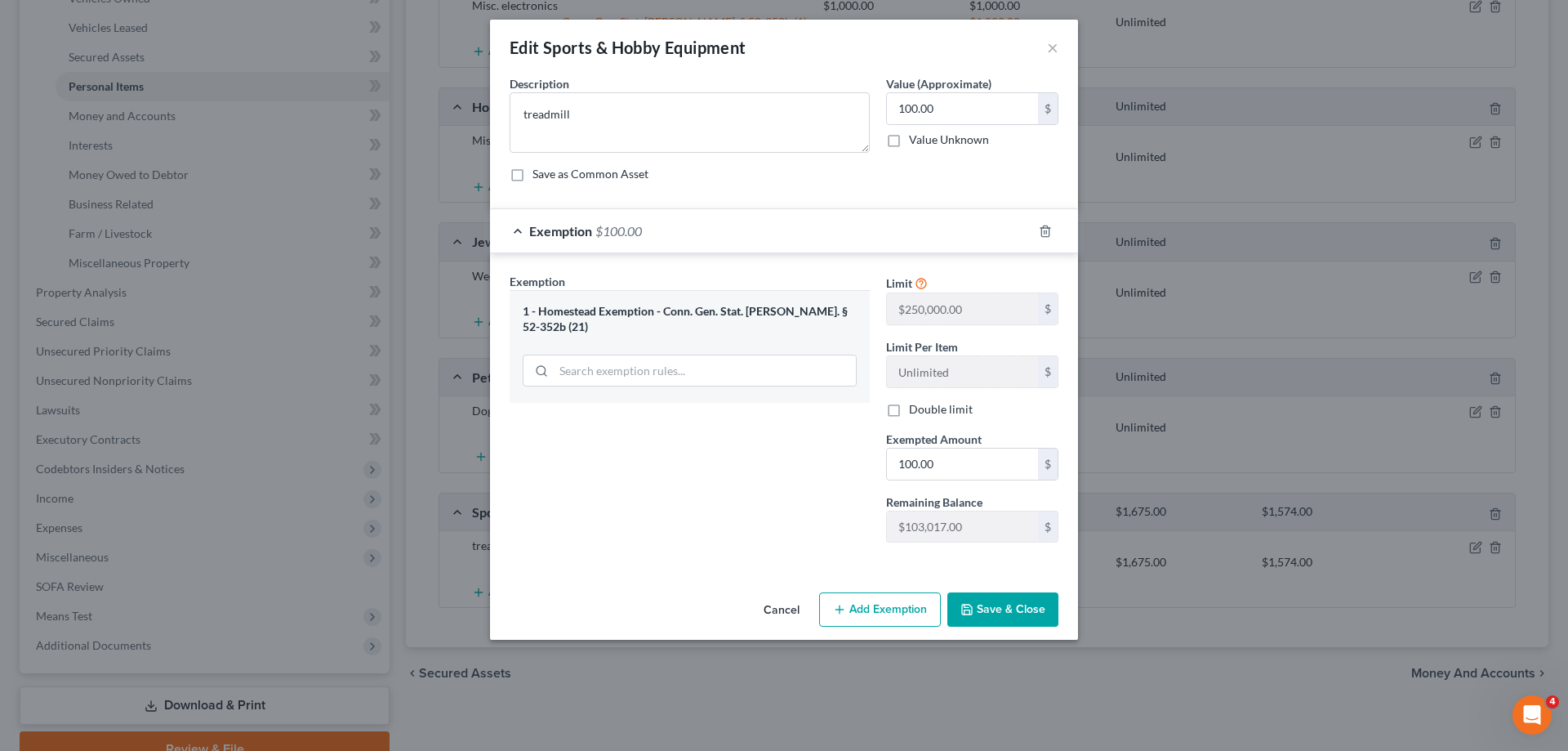
drag, startPoint x: 554, startPoint y: 317, endPoint x: 555, endPoint y: 308, distance: 9.1
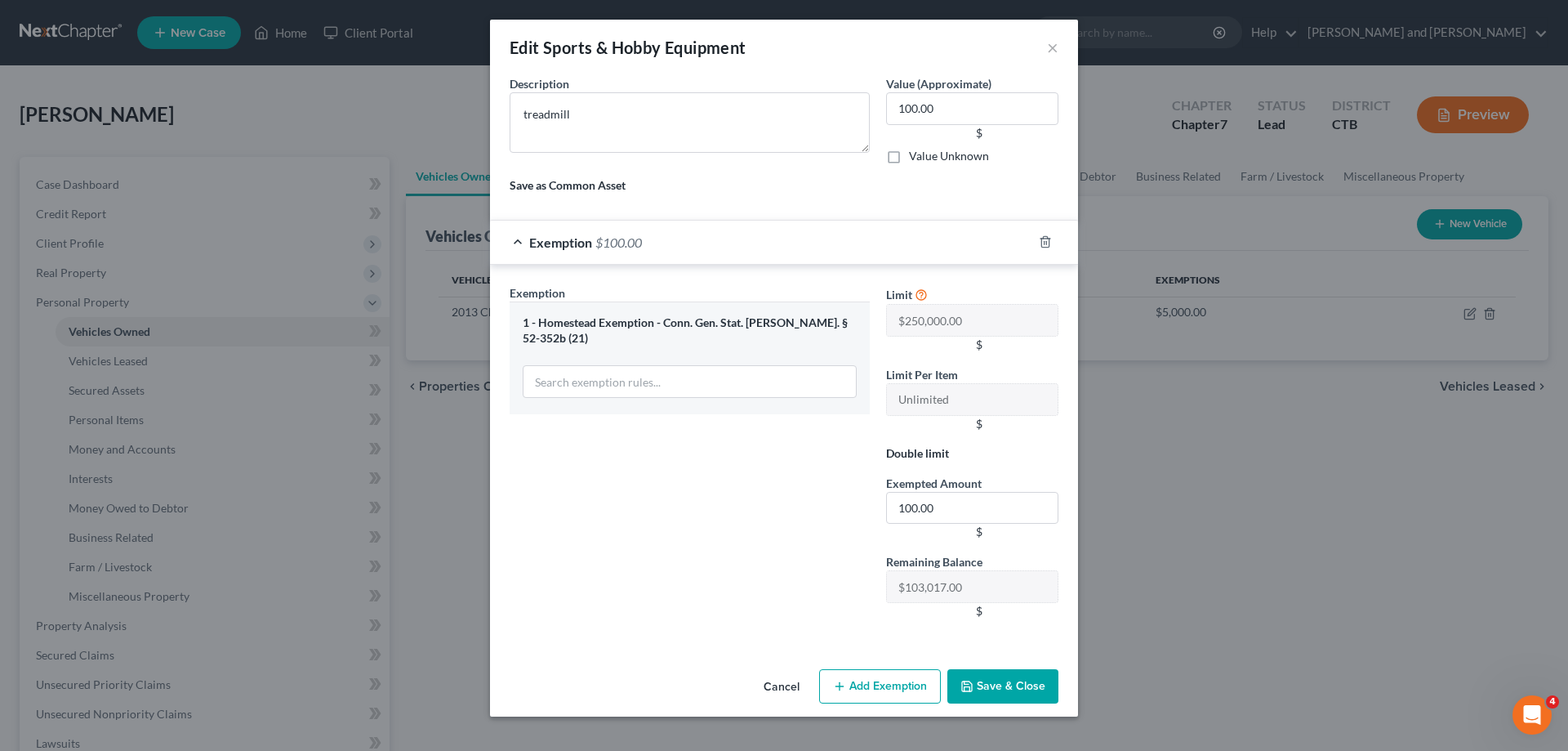
click at [848, 321] on div "1 - Homestead Exemption - Conn. Gen. Stat. [PERSON_NAME]. § 52-352b (21)" at bounding box center [689, 331] width 334 height 30
click at [791, 689] on button "Cancel" at bounding box center [782, 687] width 62 height 33
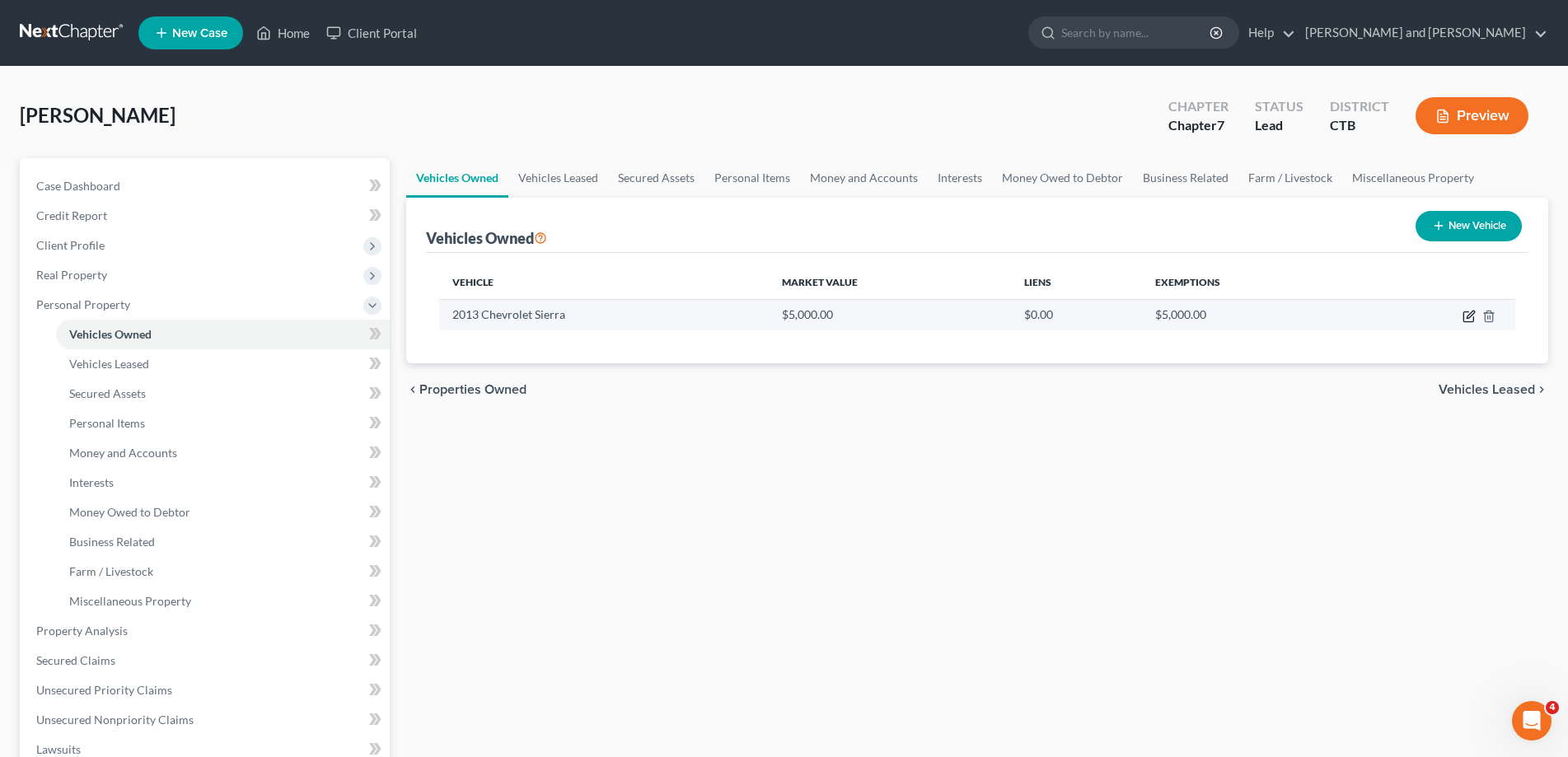
click at [1465, 315] on icon "button" at bounding box center [1469, 316] width 13 height 13
select select "0"
select select "13"
select select "2"
select select "3"
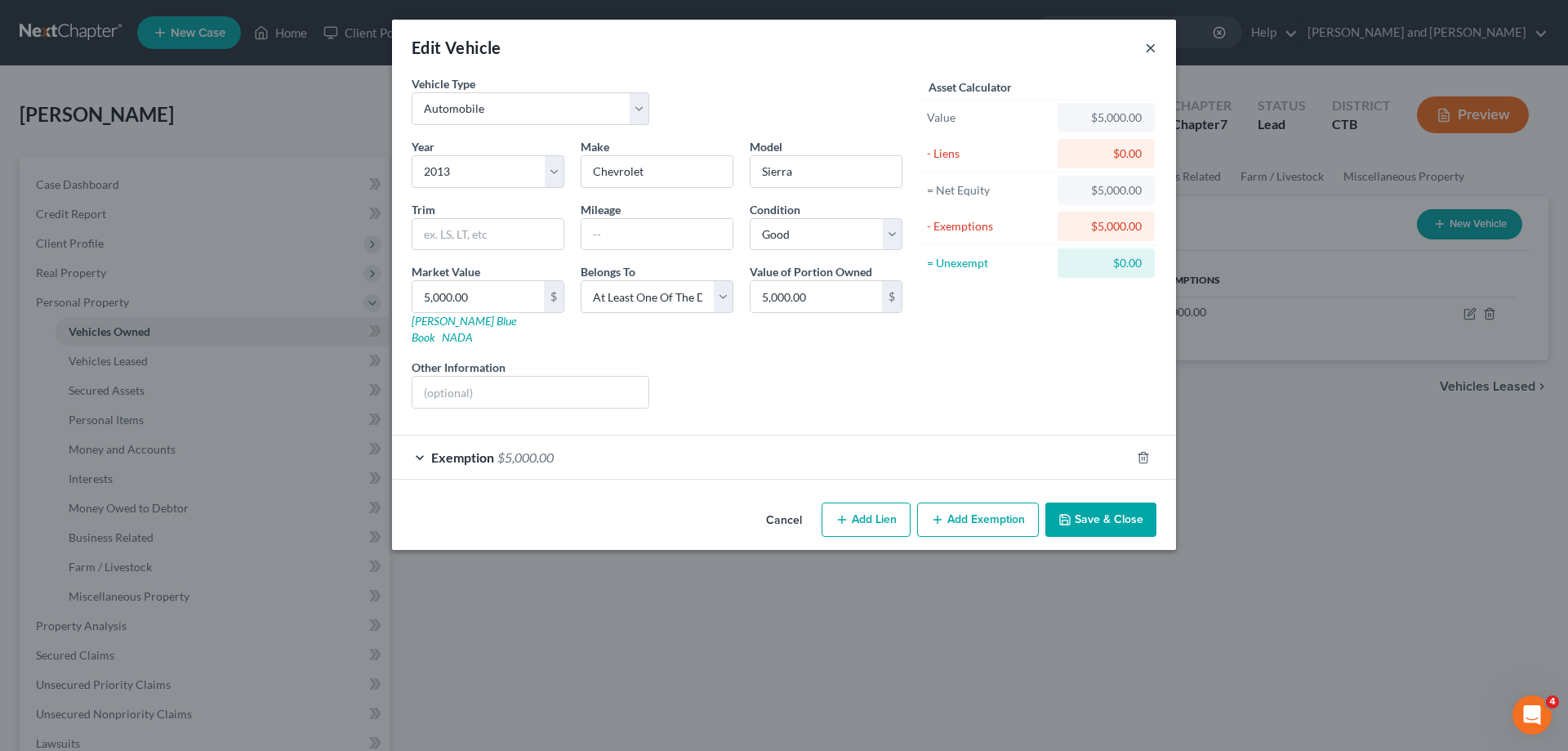
click at [1155, 49] on button "×" at bounding box center [1150, 47] width 11 height 20
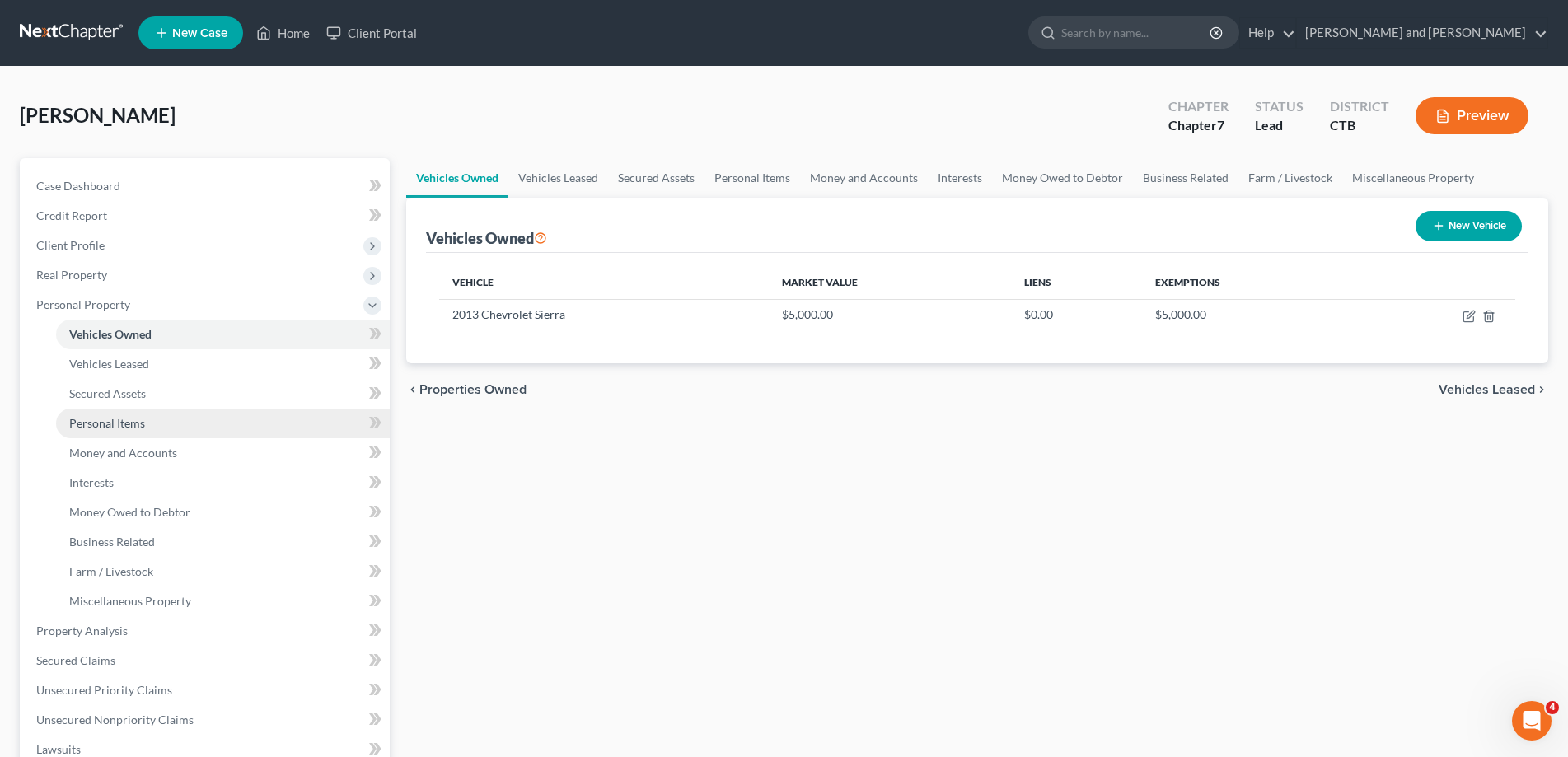
click at [113, 422] on span "Personal Items" at bounding box center [106, 423] width 76 height 14
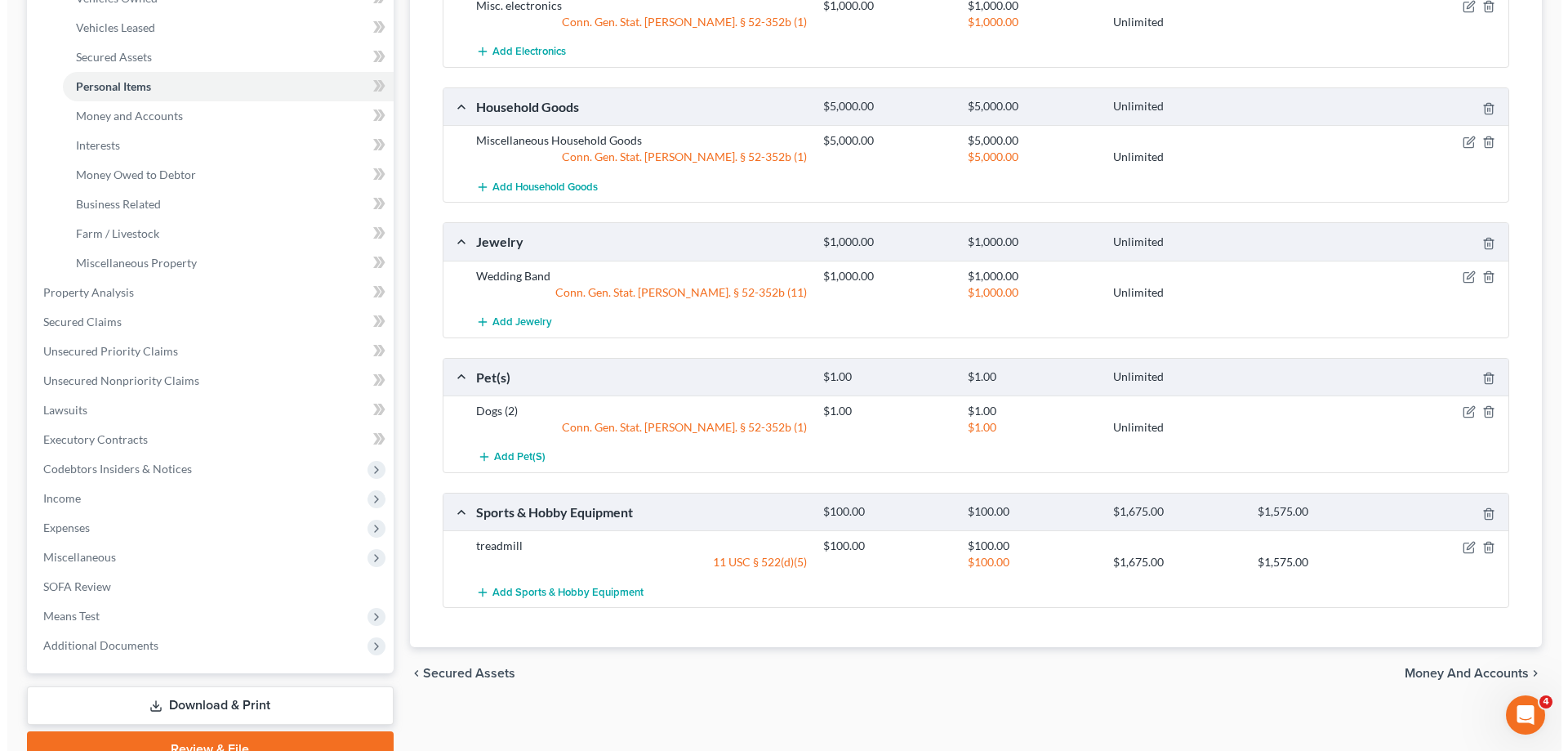
scroll to position [410, 0]
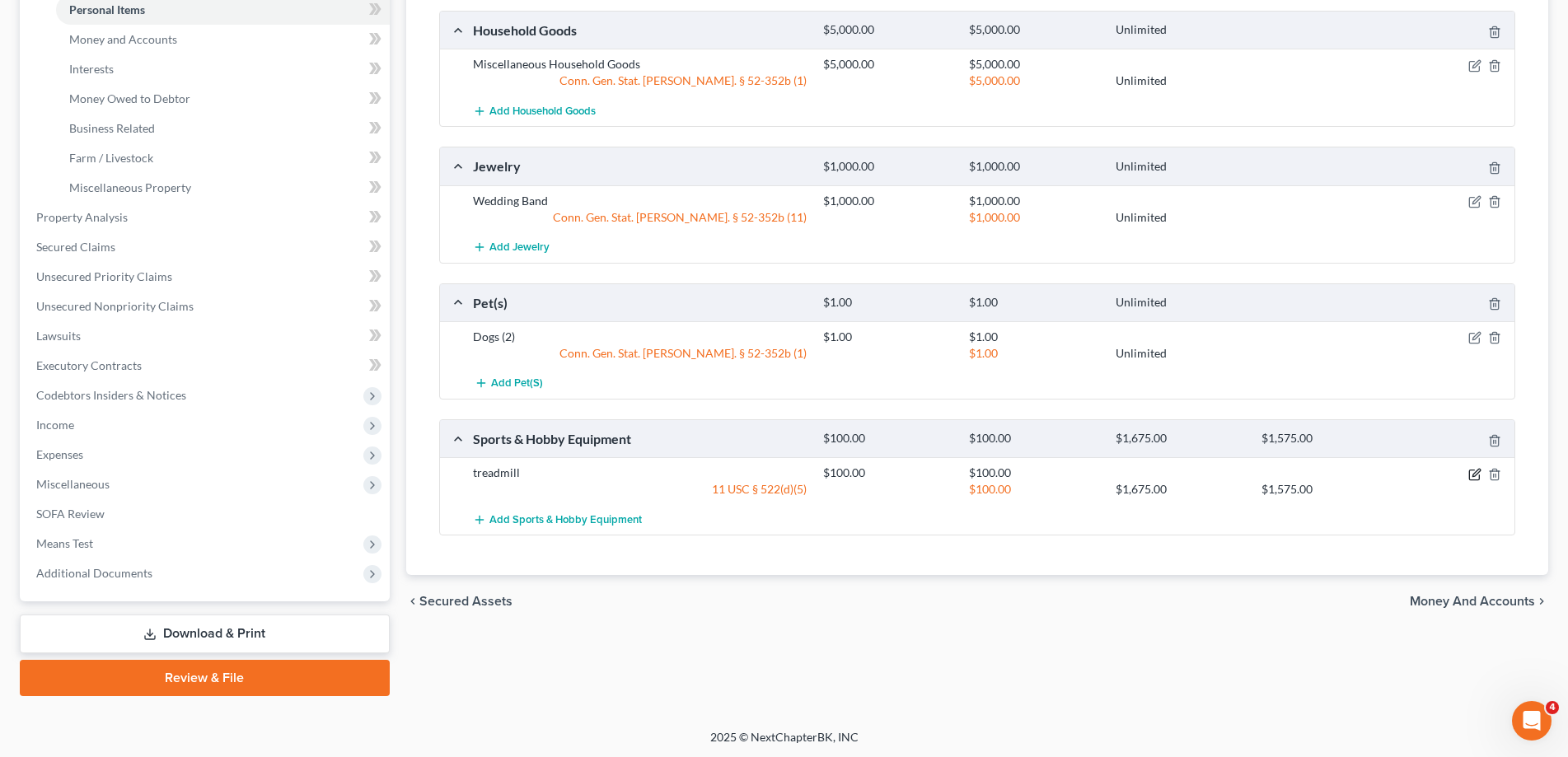
click at [1476, 467] on div at bounding box center [1457, 473] width 117 height 17
click at [1476, 468] on icon "button" at bounding box center [1475, 474] width 13 height 13
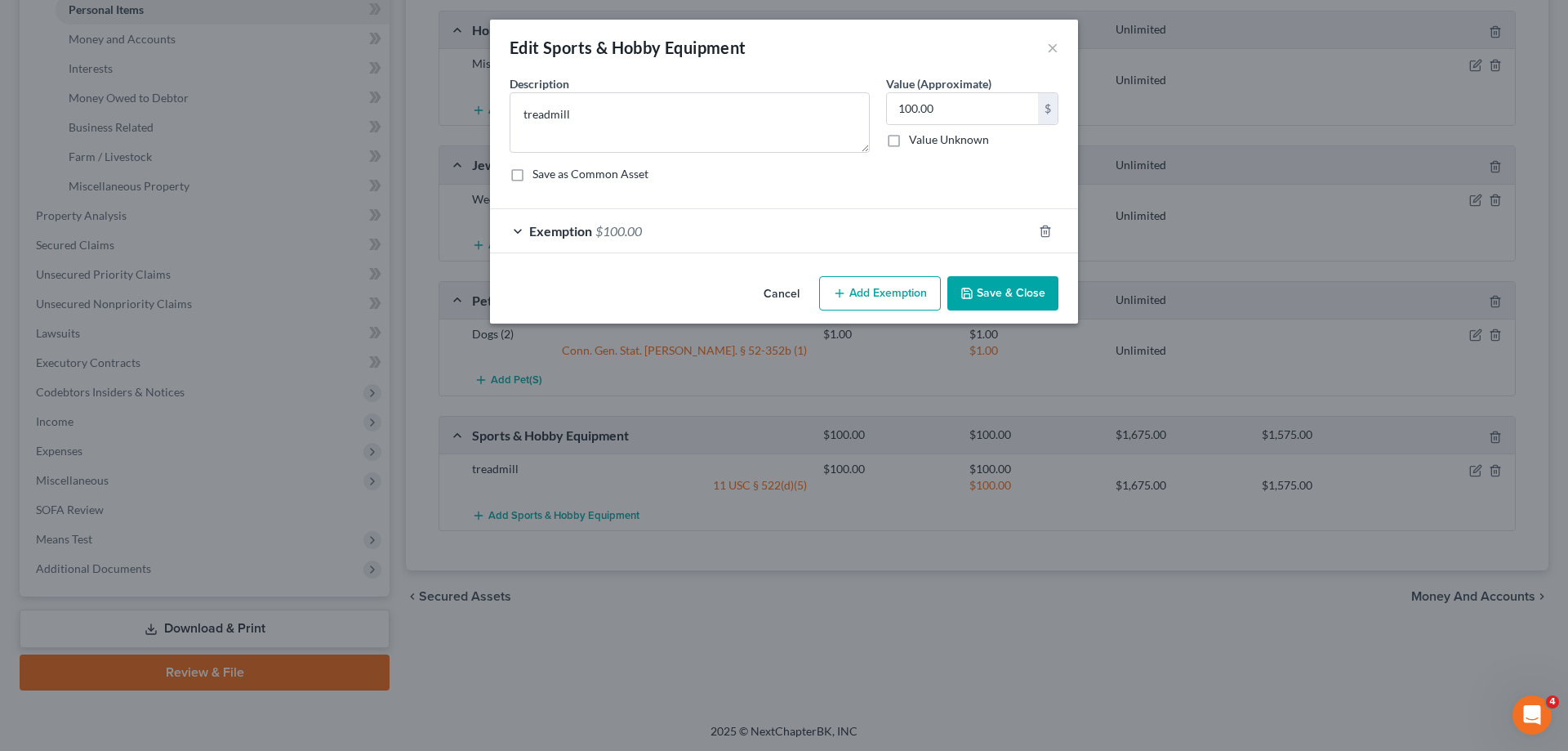
click at [512, 234] on div "Exemption $100.00" at bounding box center [761, 231] width 542 height 43
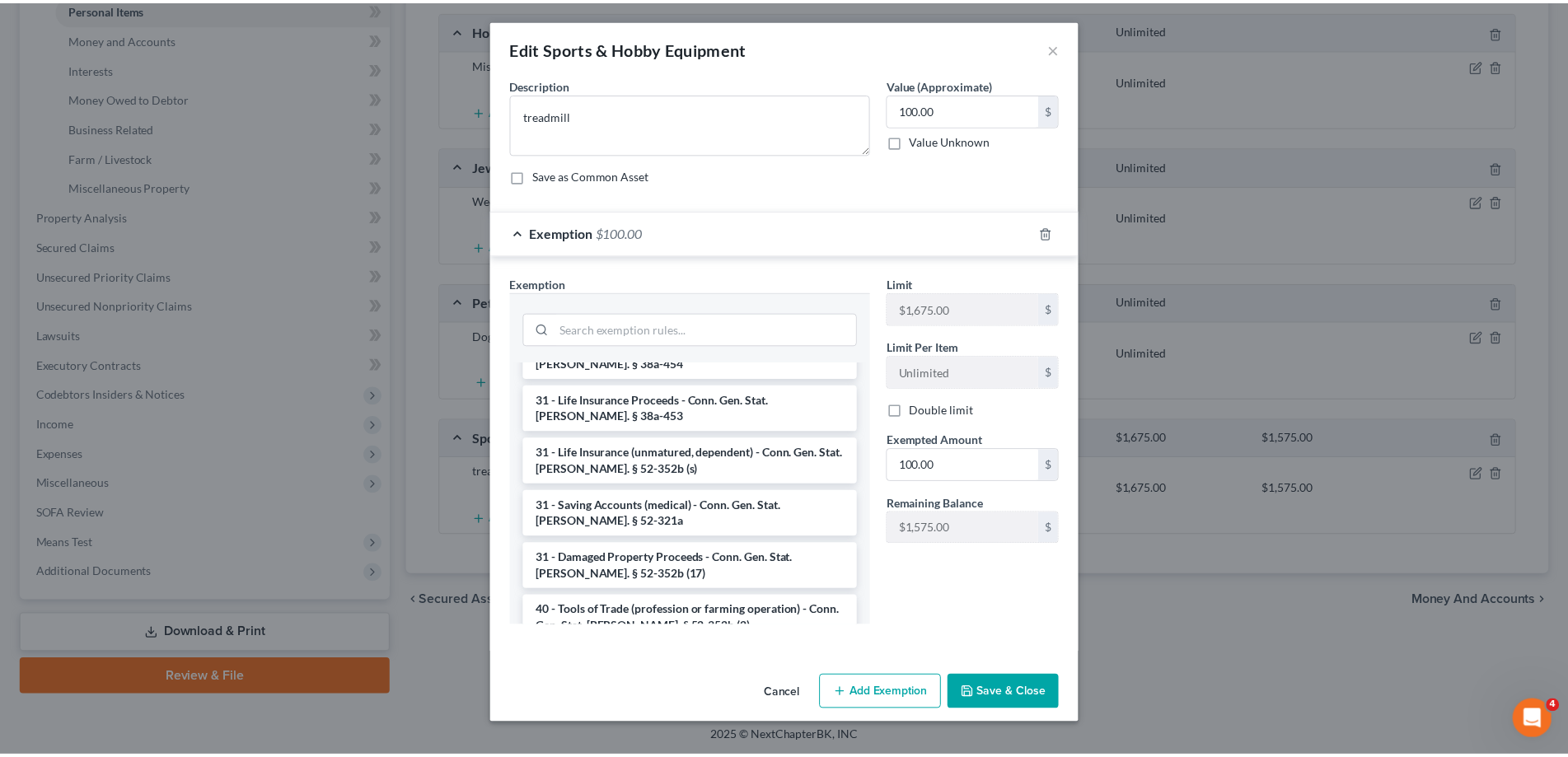
scroll to position [1776, 0]
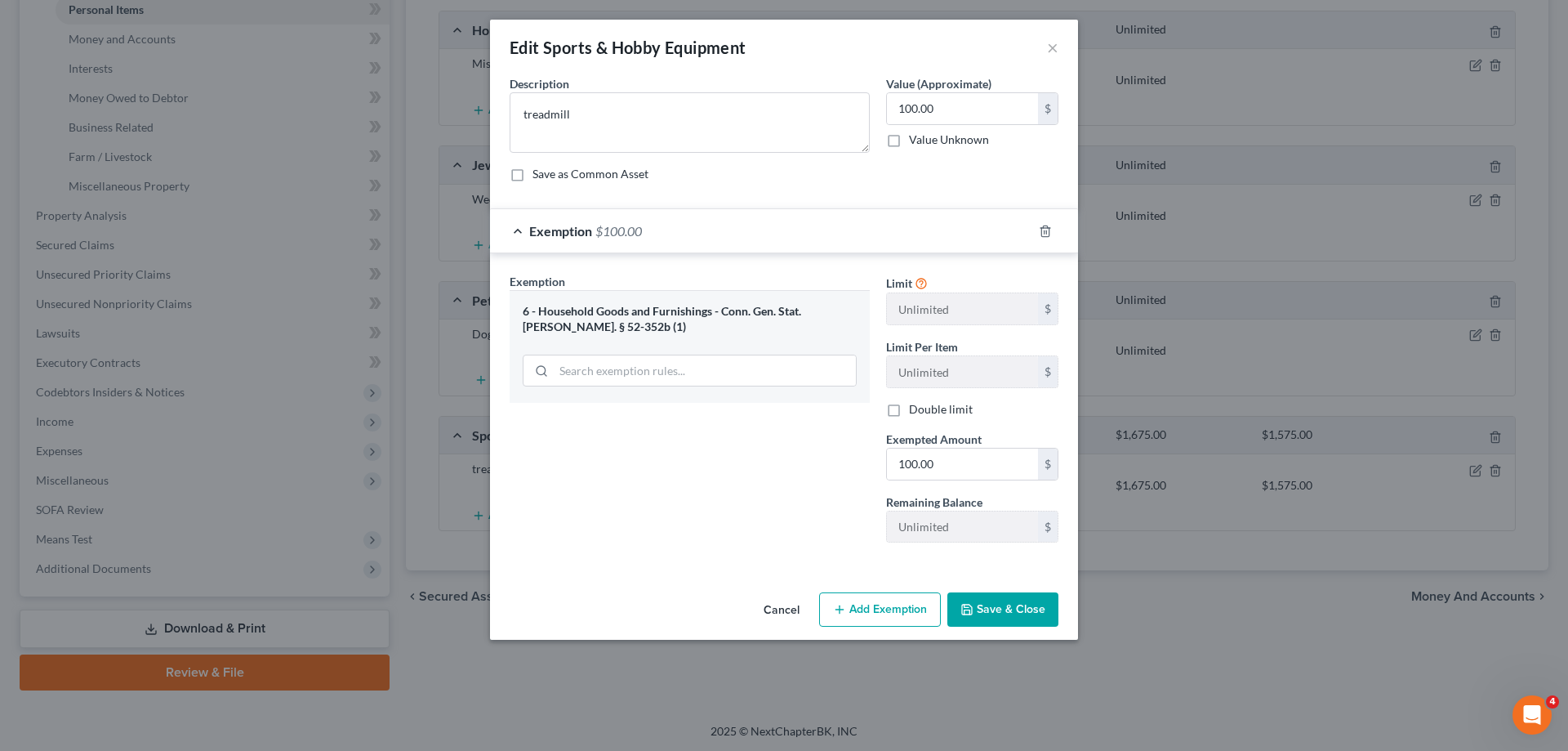
click at [1012, 617] on button "Save & Close" at bounding box center [1002, 610] width 111 height 35
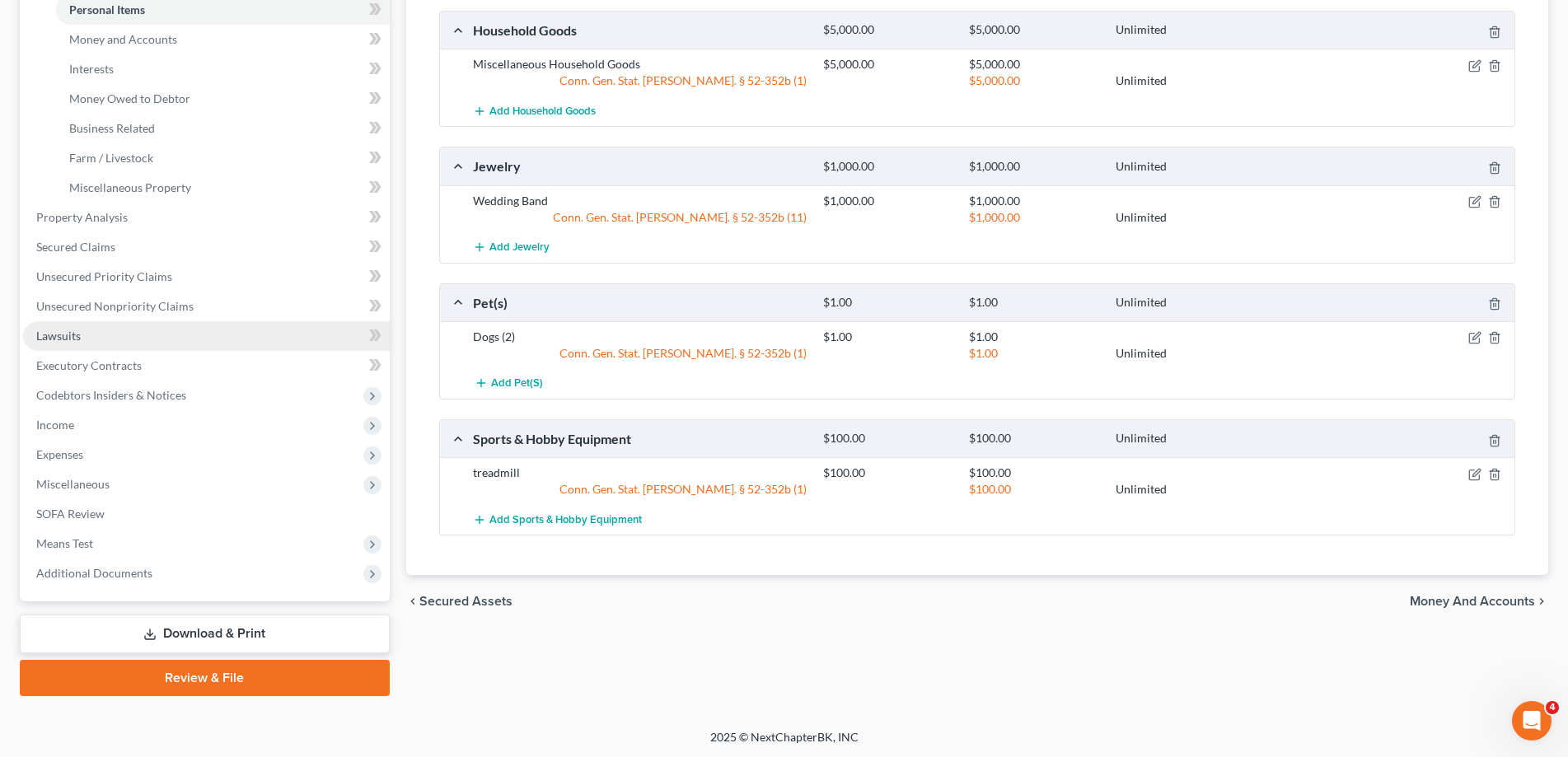
scroll to position [245, 0]
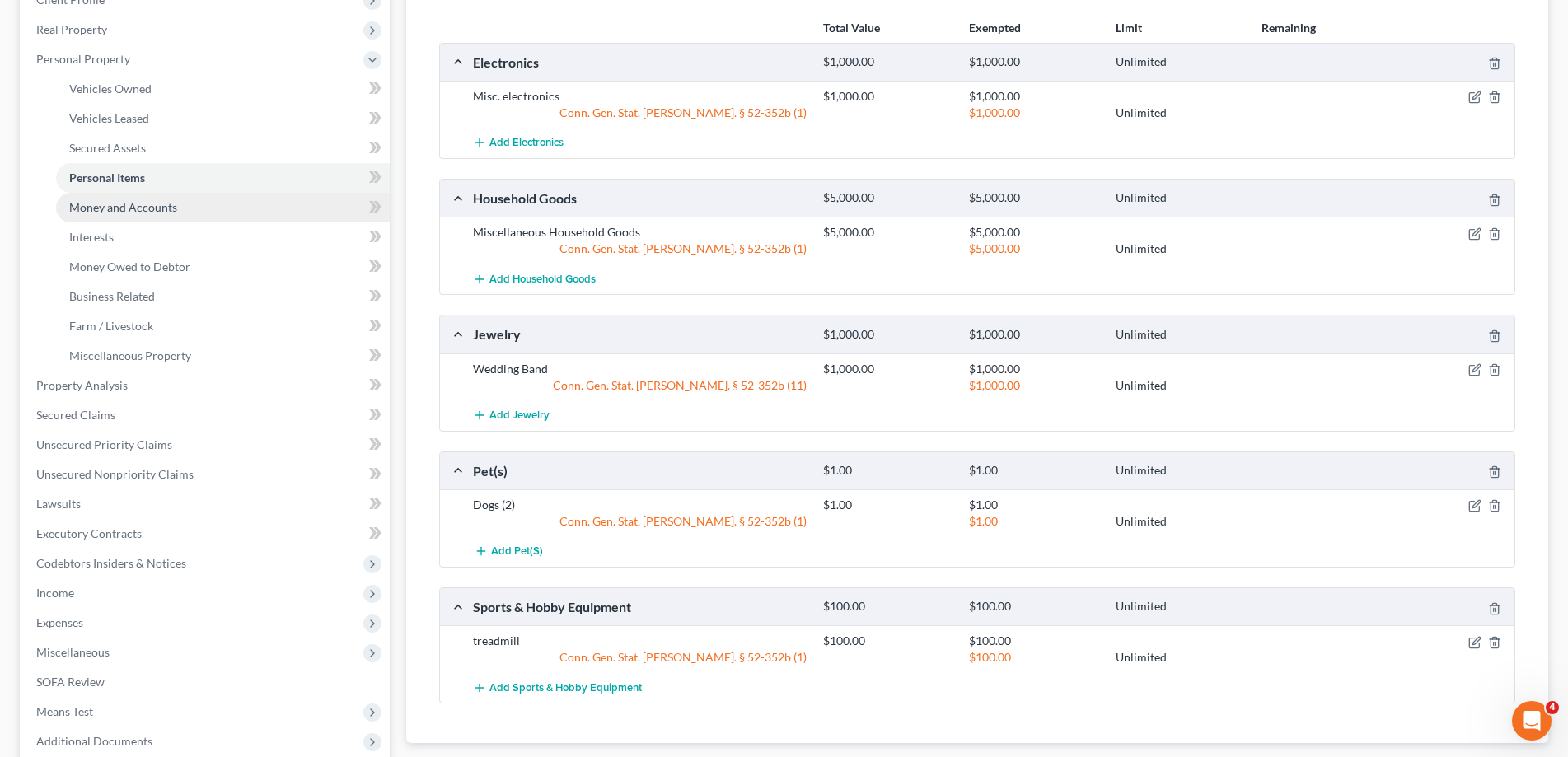
click at [122, 206] on span "Money and Accounts" at bounding box center [123, 207] width 108 height 14
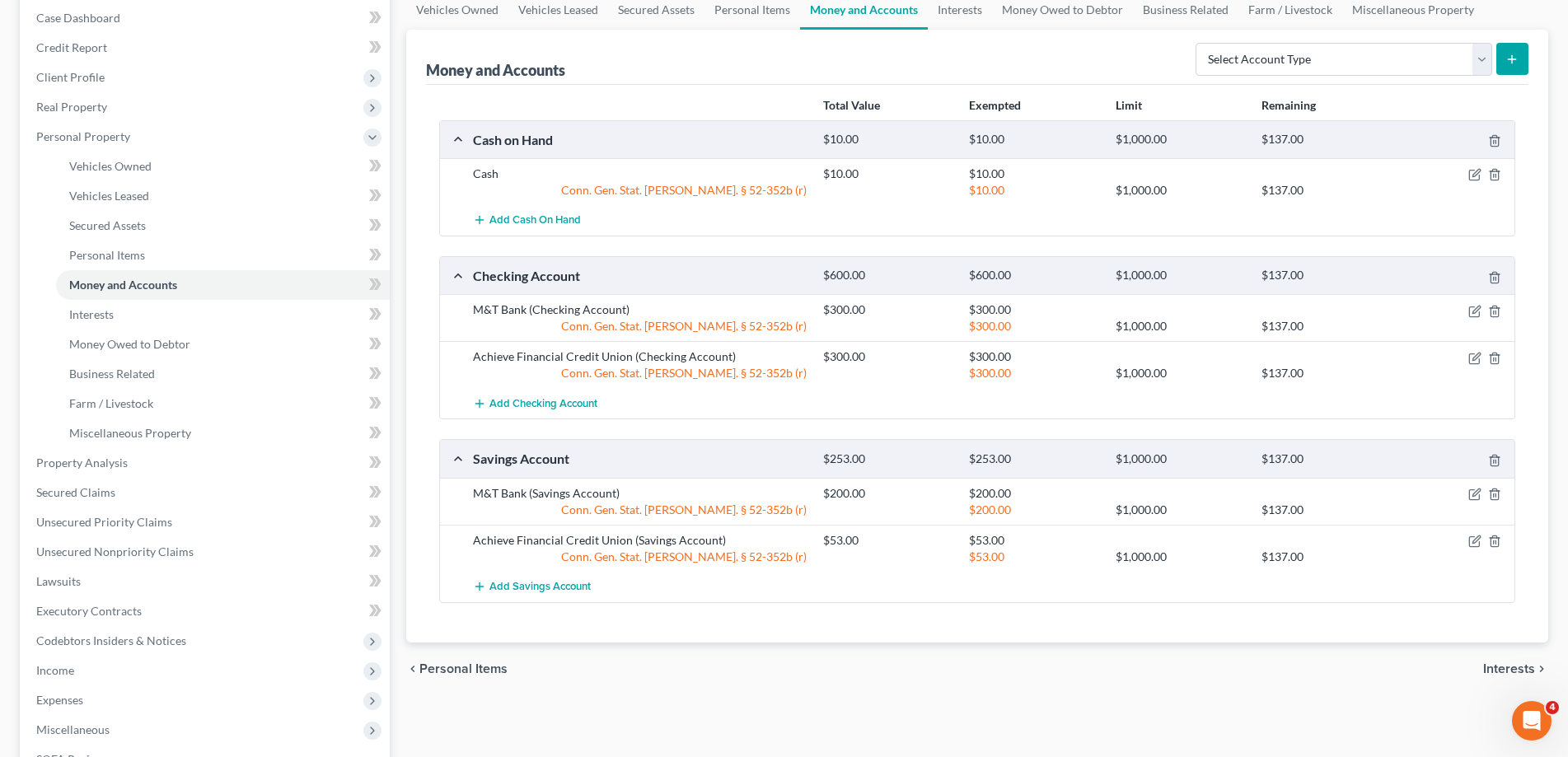
scroll to position [252, 0]
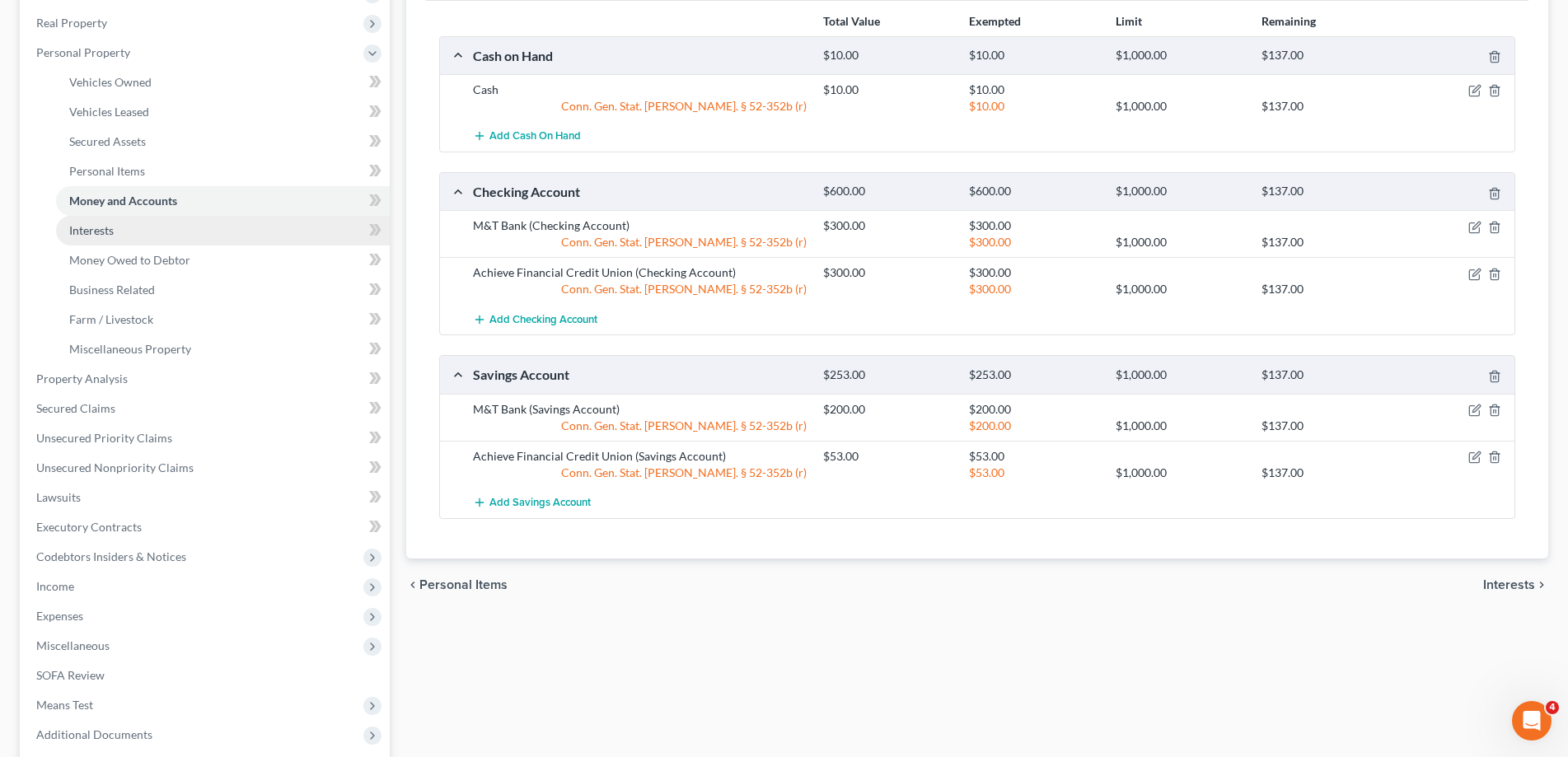
click at [89, 234] on span "Interests" at bounding box center [91, 230] width 45 height 14
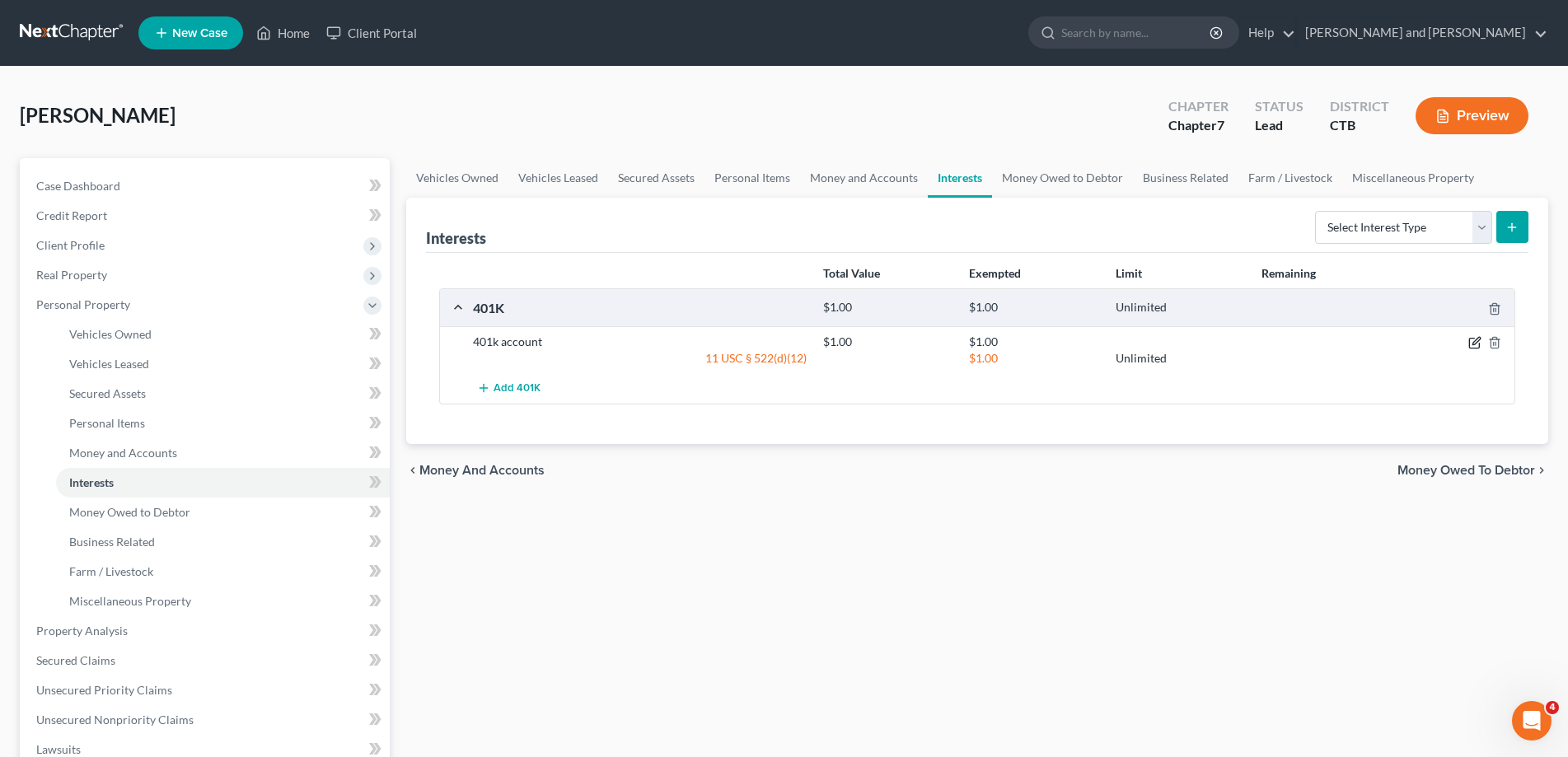
click at [1472, 340] on icon "button" at bounding box center [1475, 342] width 13 height 13
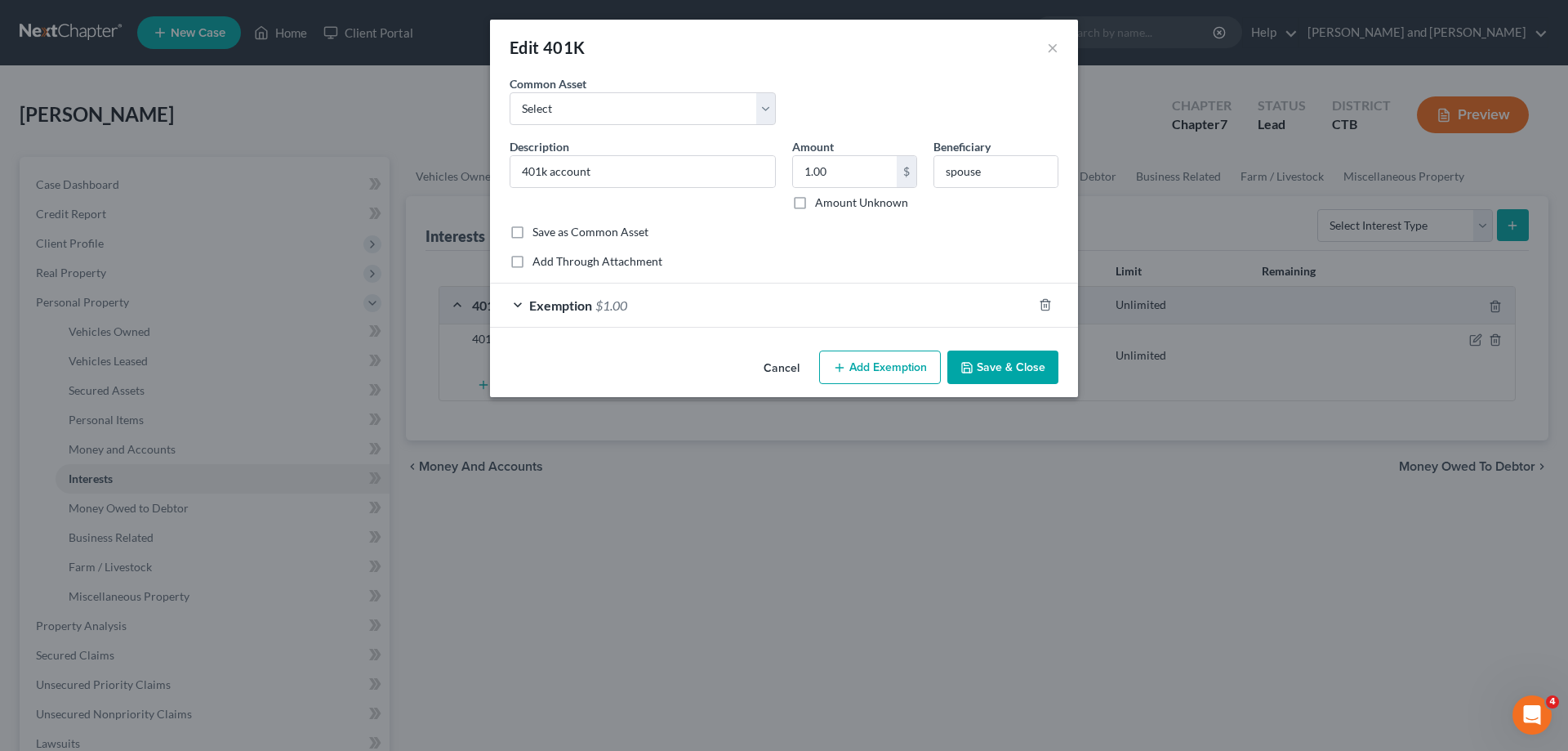
click at [512, 305] on div "Exemption $1.00" at bounding box center [761, 305] width 542 height 43
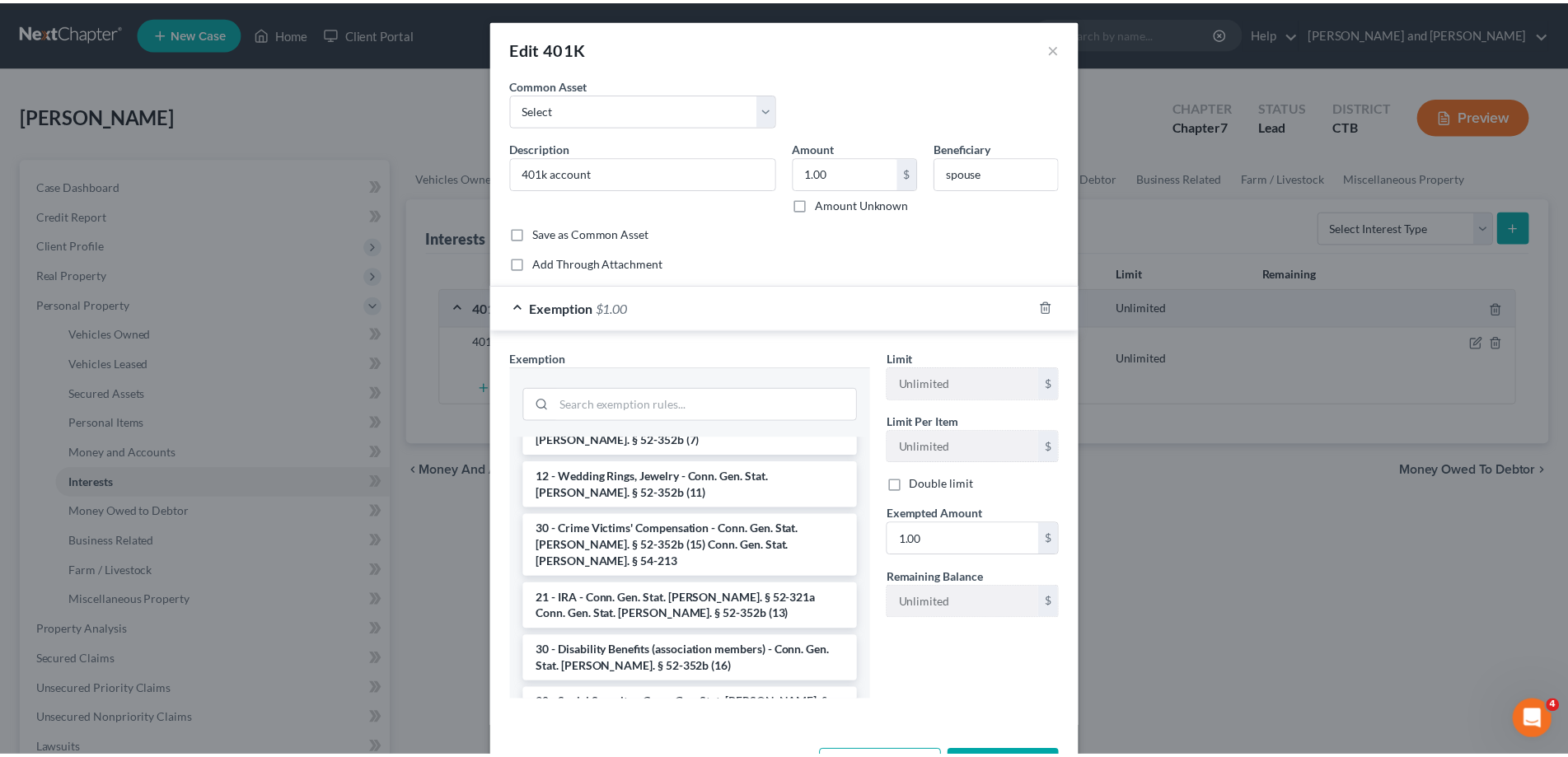
scroll to position [1103, 0]
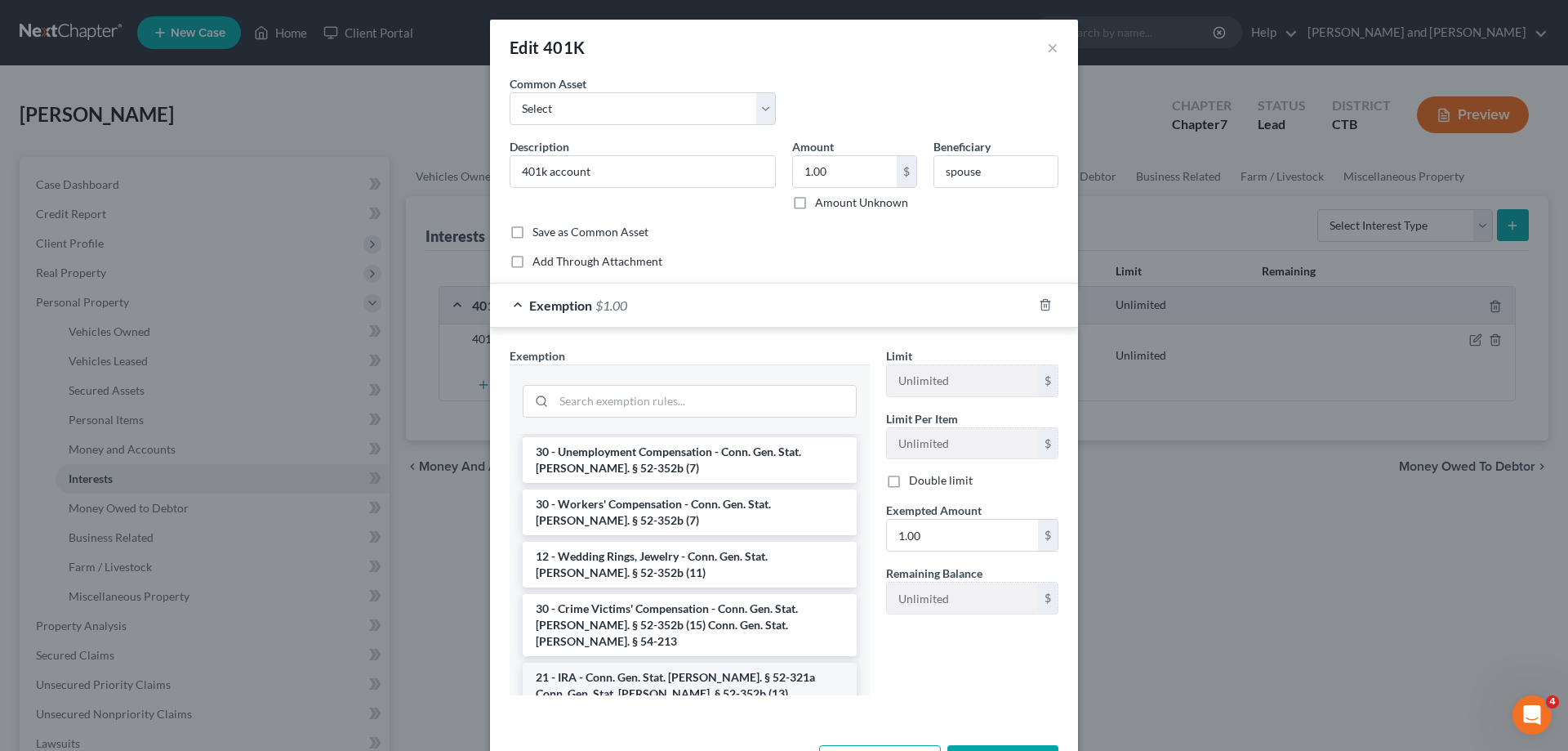
click at [584, 663] on li "21 - IRA - Conn. Gen. Stat. [PERSON_NAME]. § 52-321a Conn. Gen. Stat. [PERSON_N…" at bounding box center [689, 685] width 334 height 46
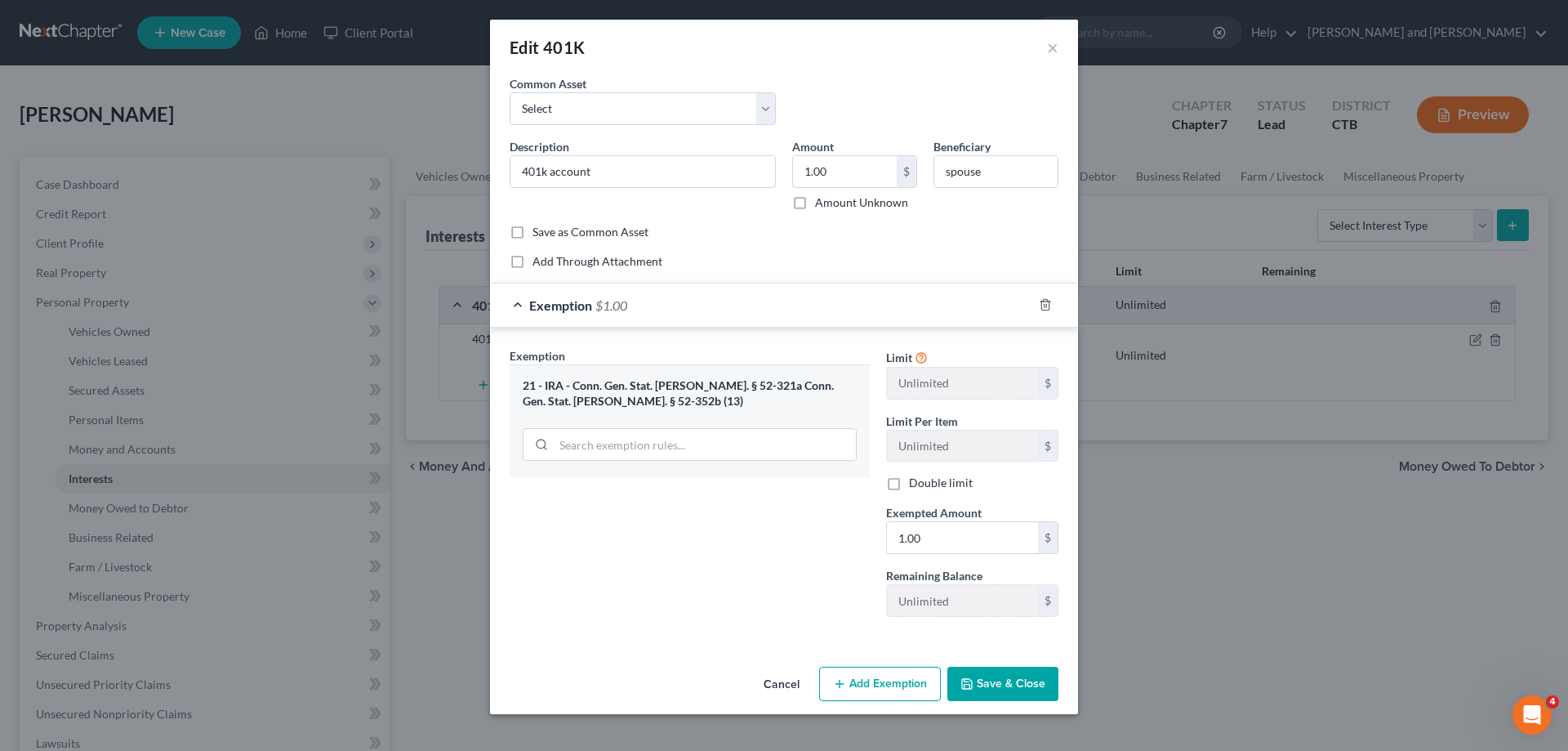
click at [1015, 685] on button "Save & Close" at bounding box center [1002, 684] width 111 height 35
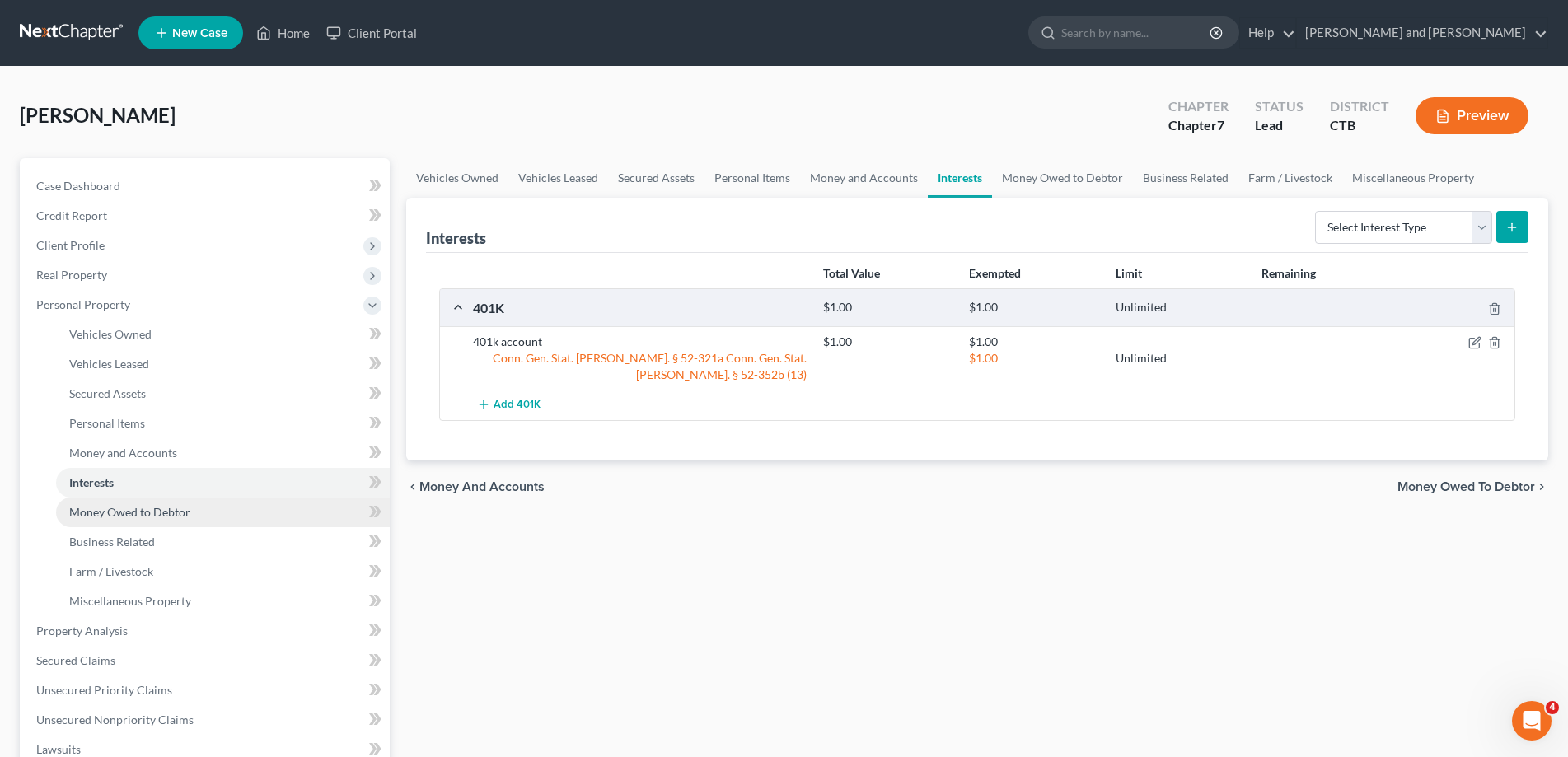
click at [108, 512] on span "Money Owed to Debtor" at bounding box center [129, 512] width 121 height 14
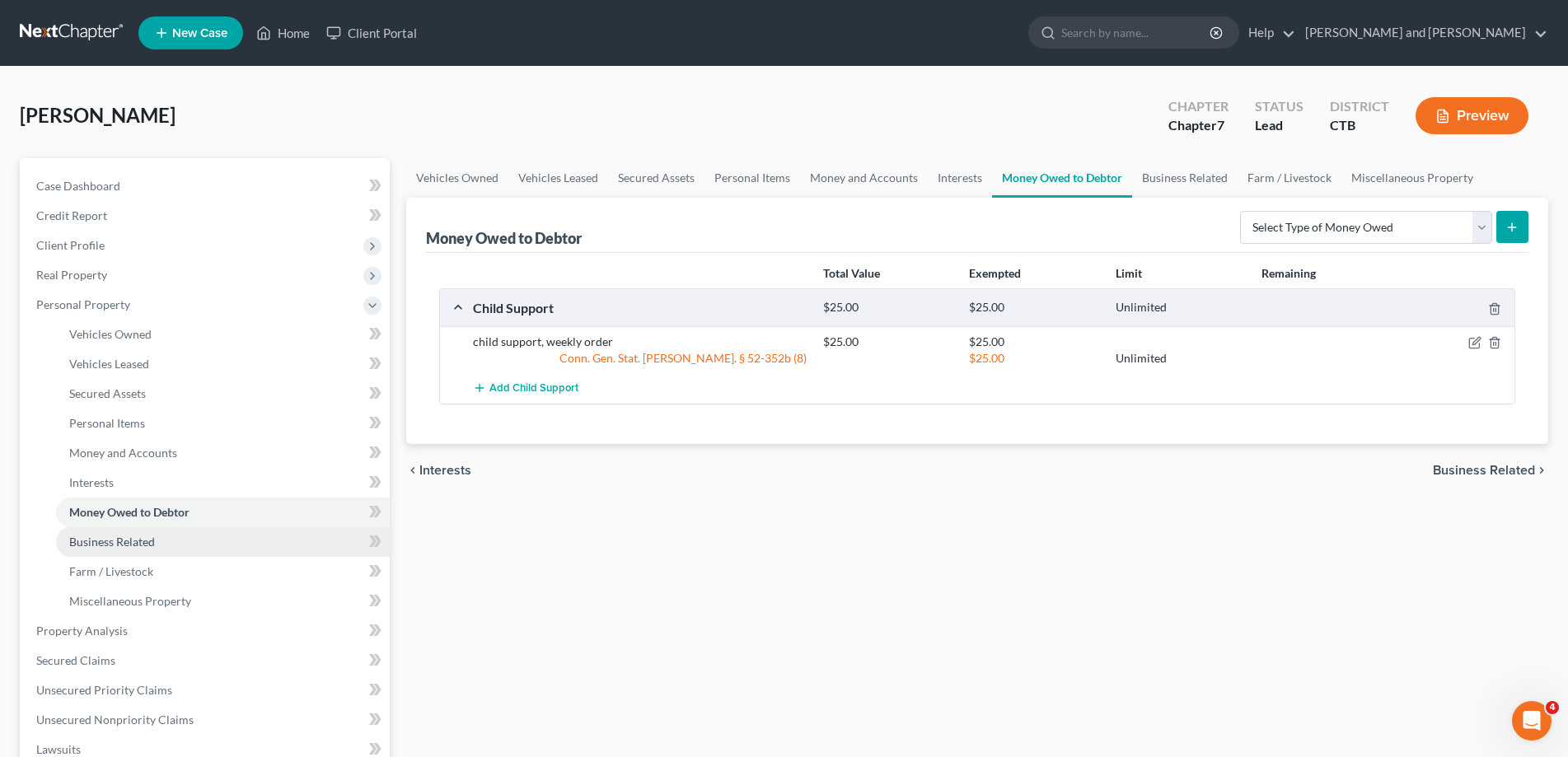
click at [117, 541] on span "Business Related" at bounding box center [112, 542] width 86 height 14
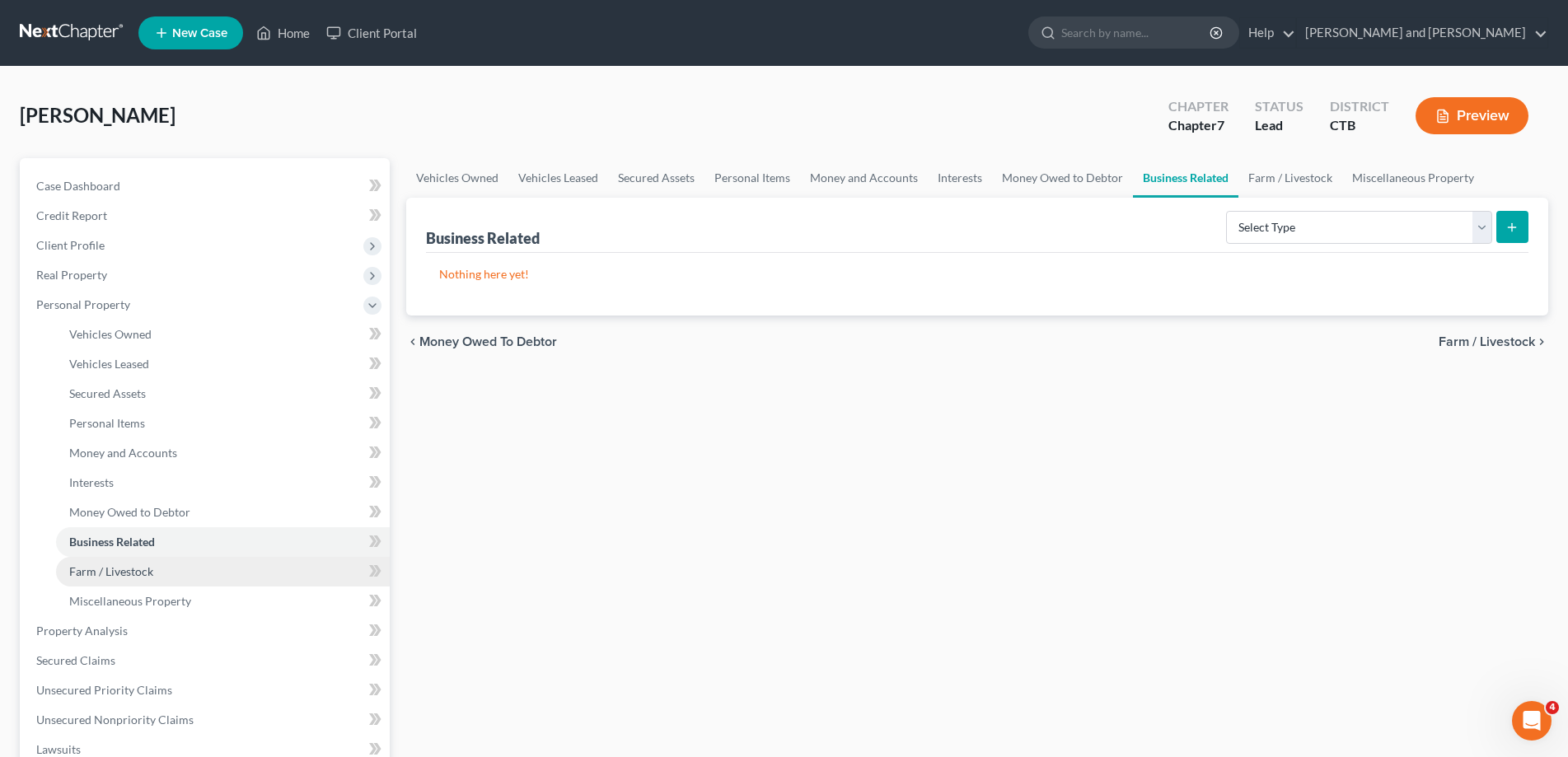
click at [122, 571] on span "Farm / Livestock" at bounding box center [111, 571] width 84 height 14
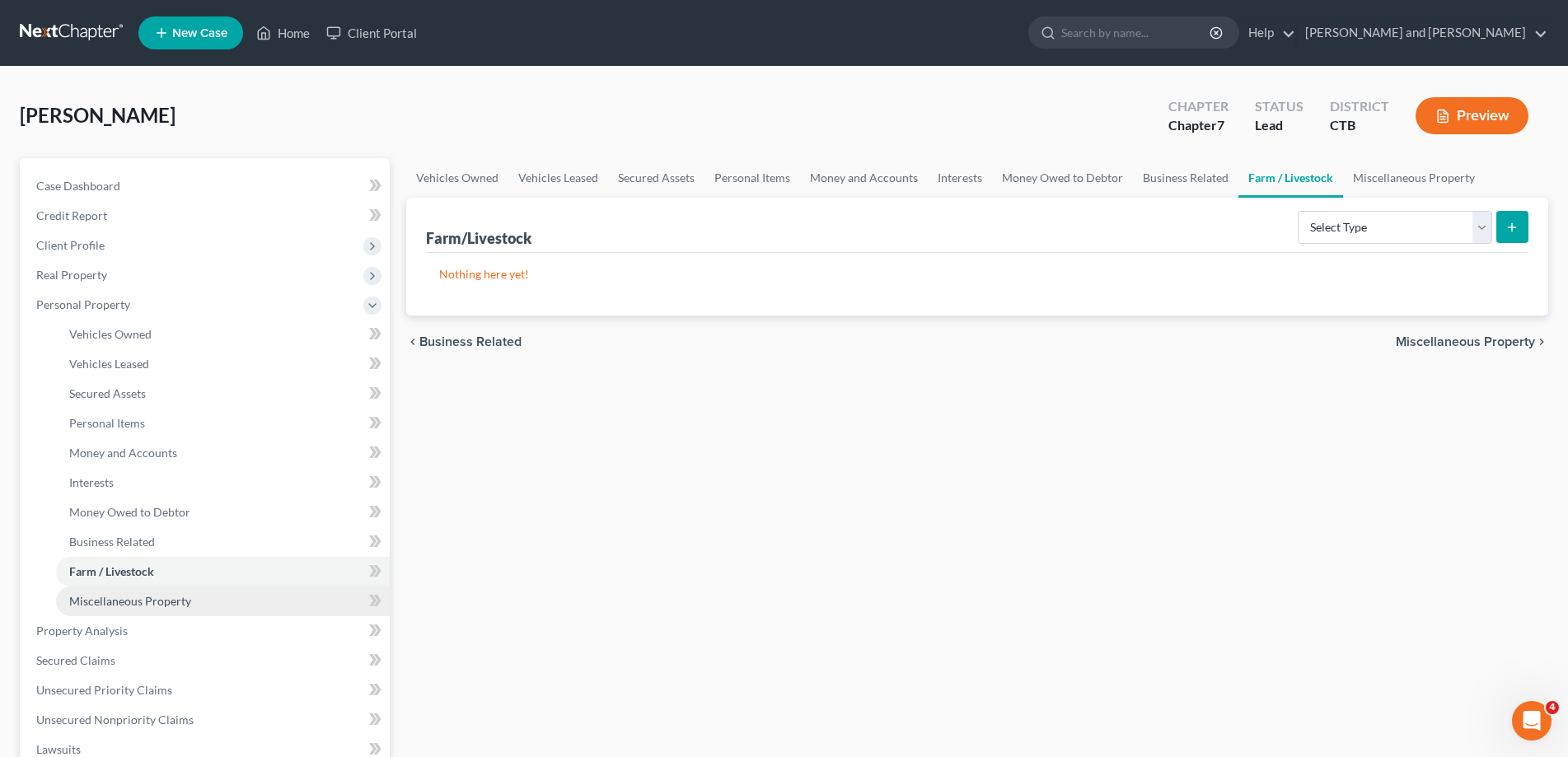
click at [129, 604] on span "Miscellaneous Property" at bounding box center [130, 601] width 122 height 14
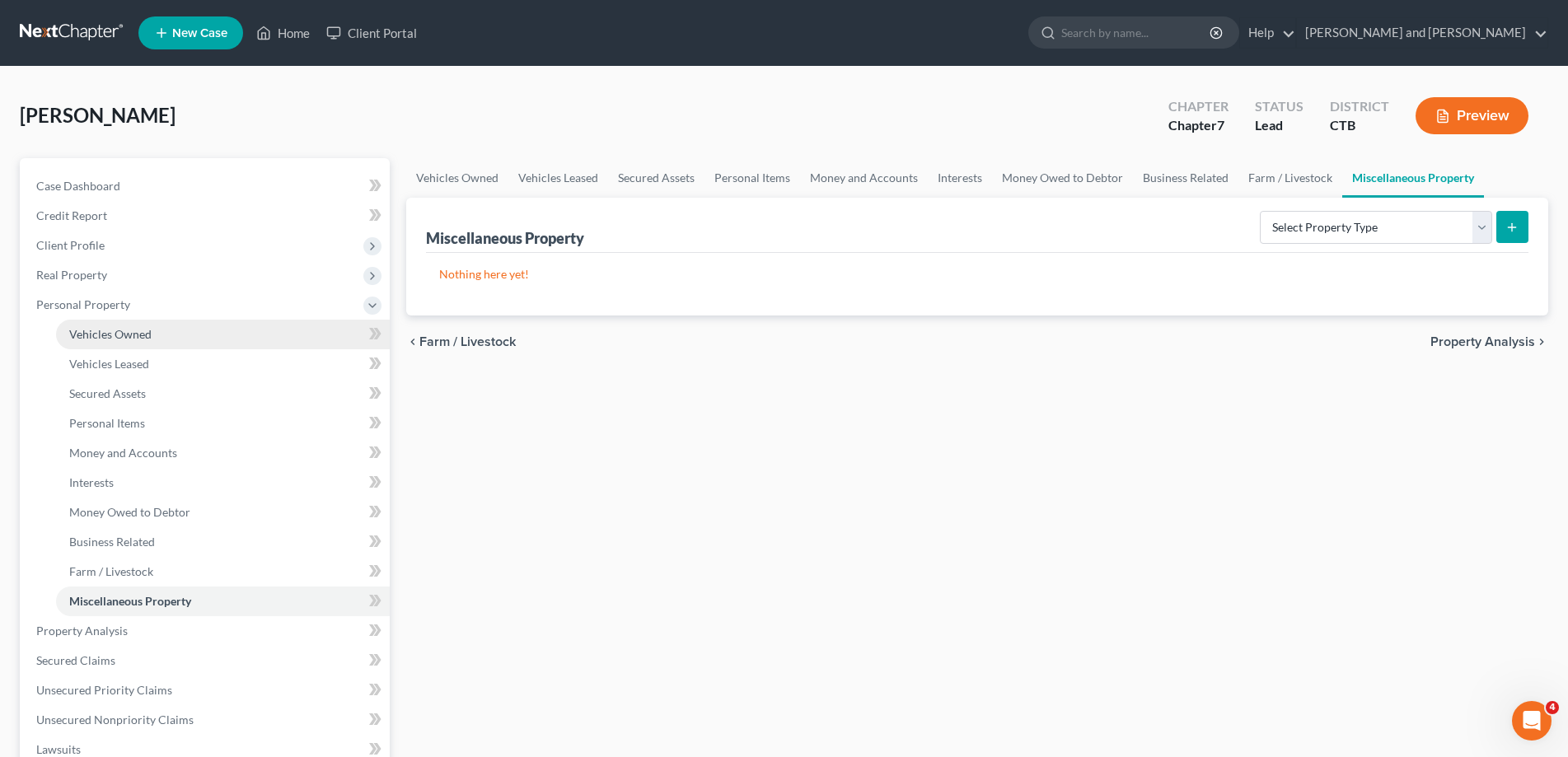
click at [131, 340] on span "Vehicles Owned" at bounding box center [110, 334] width 82 height 14
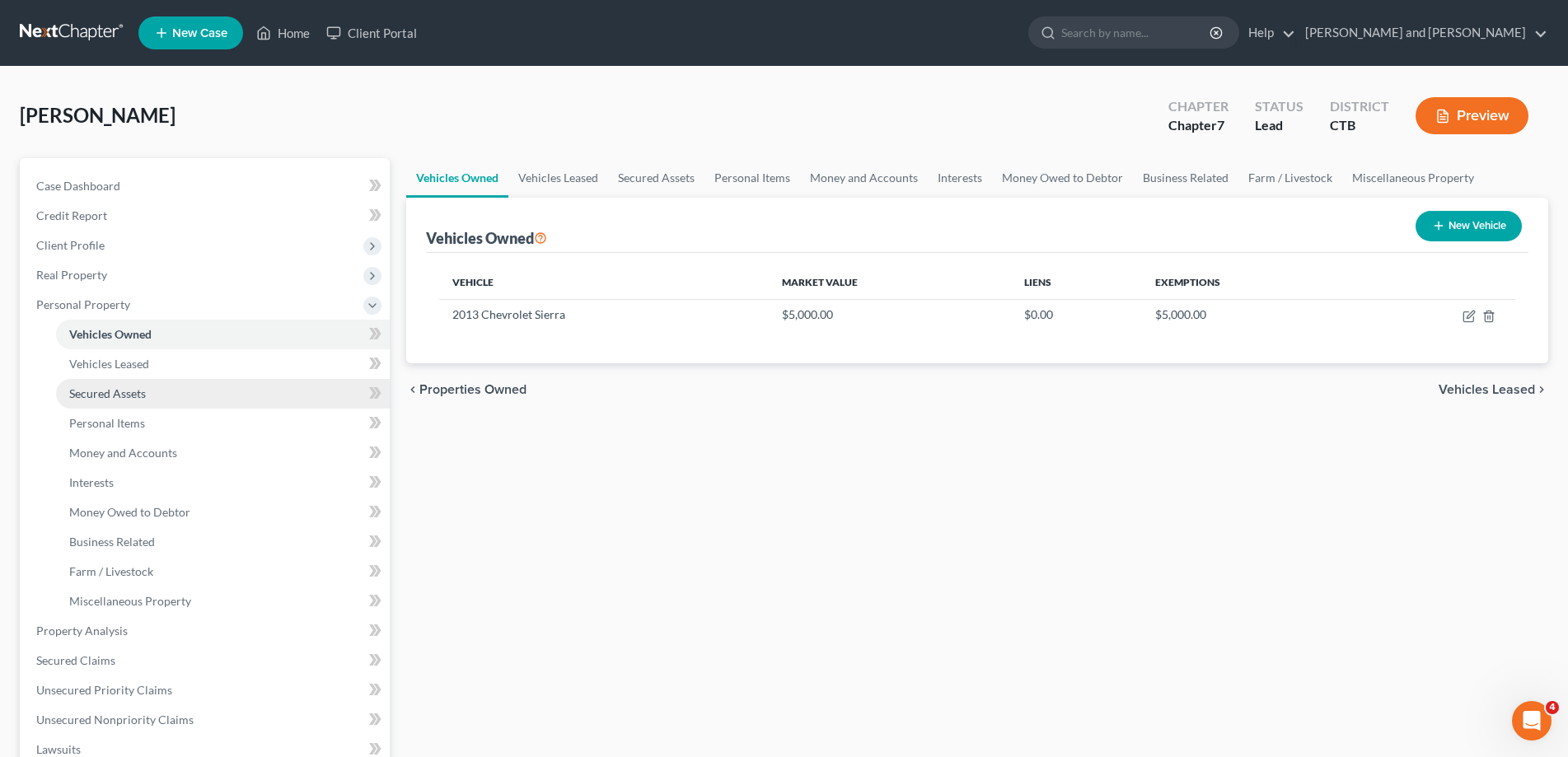
click at [127, 397] on span "Secured Assets" at bounding box center [107, 393] width 77 height 14
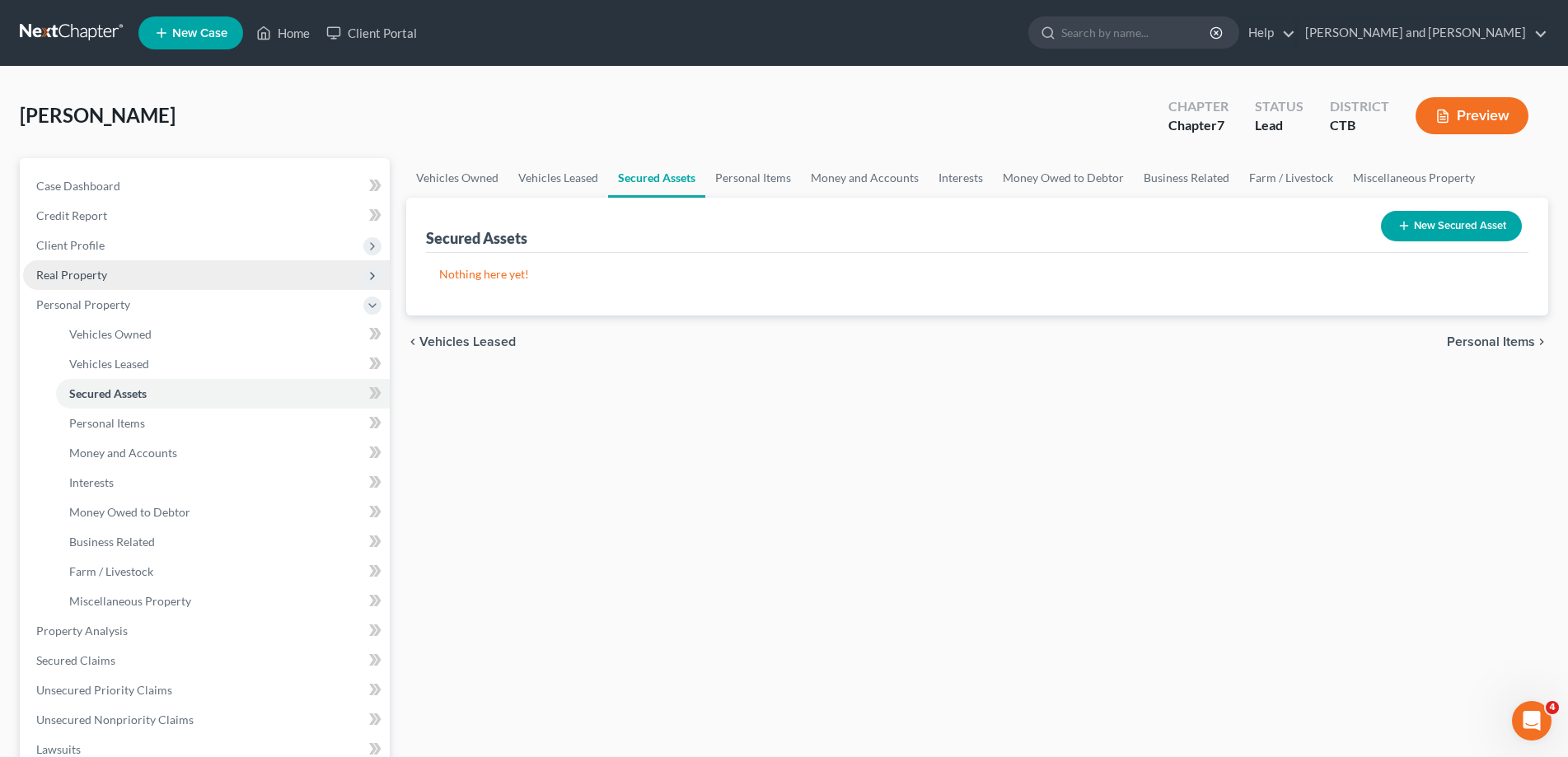
click at [78, 275] on span "Real Property" at bounding box center [72, 275] width 71 height 14
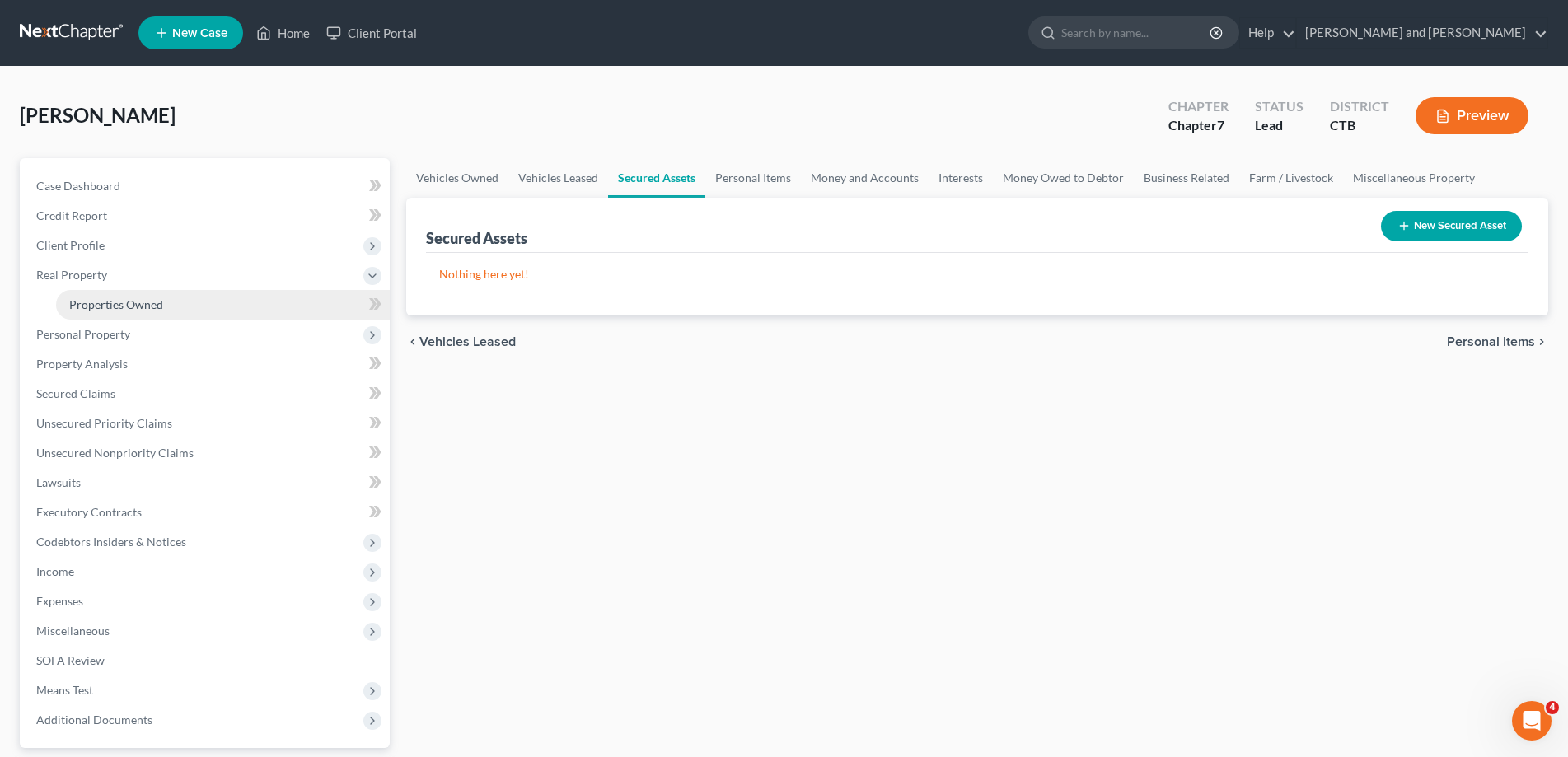
click at [100, 310] on span "Properties Owned" at bounding box center [116, 304] width 94 height 14
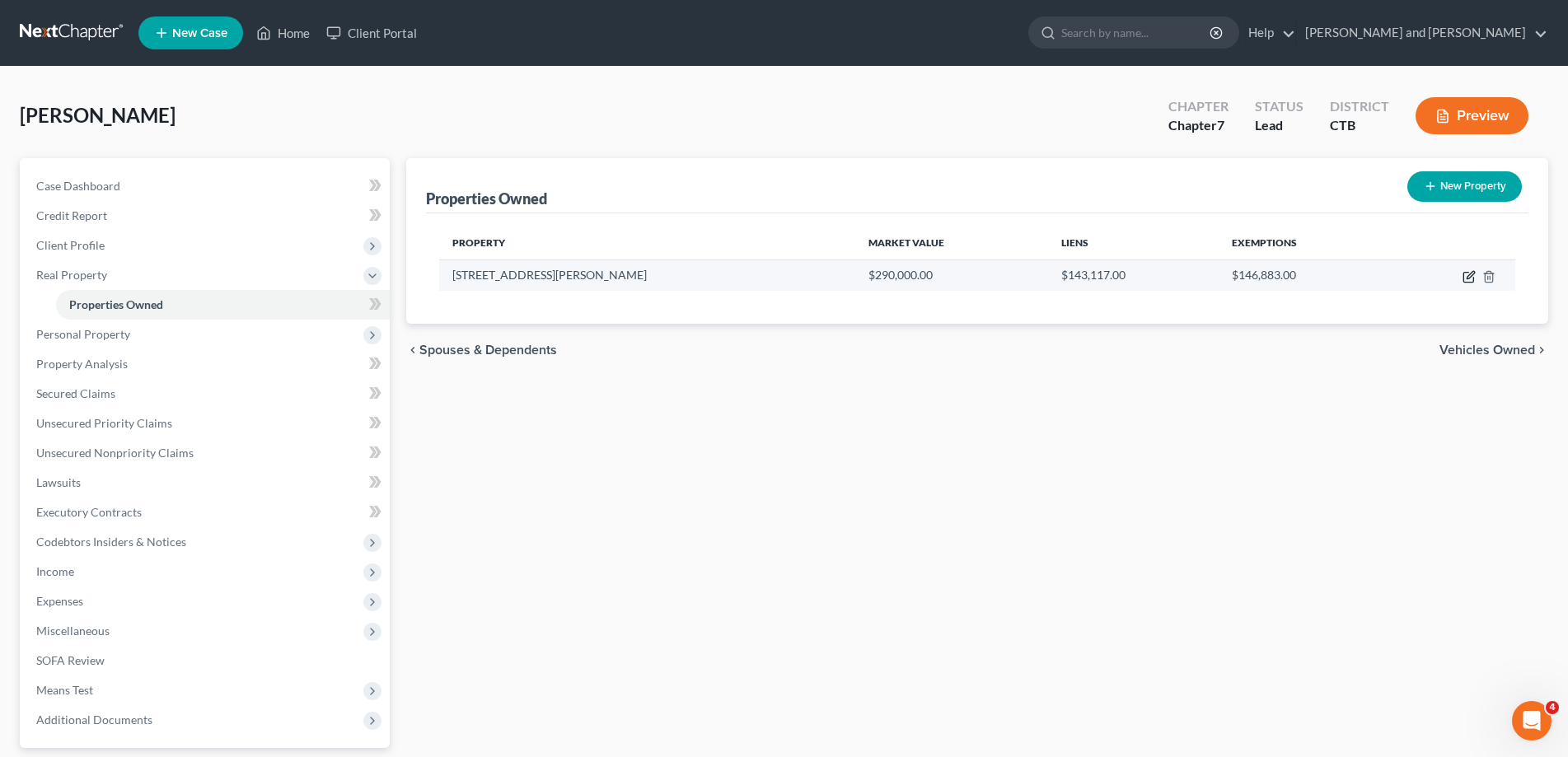
click at [1466, 274] on icon "button" at bounding box center [1469, 276] width 13 height 13
select select "6"
select select "1"
select select "3"
select select "1"
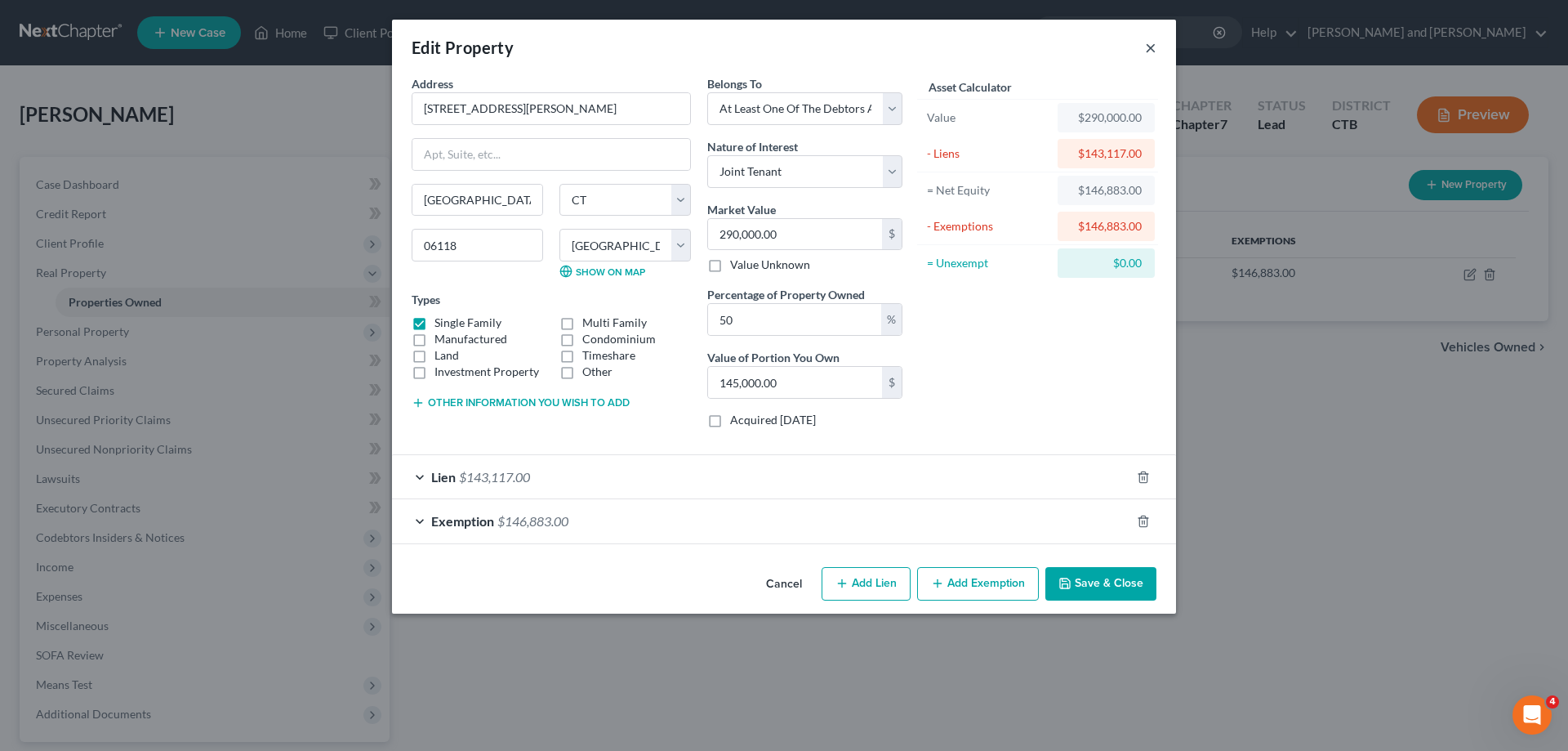
click at [1152, 52] on button "×" at bounding box center [1150, 47] width 11 height 20
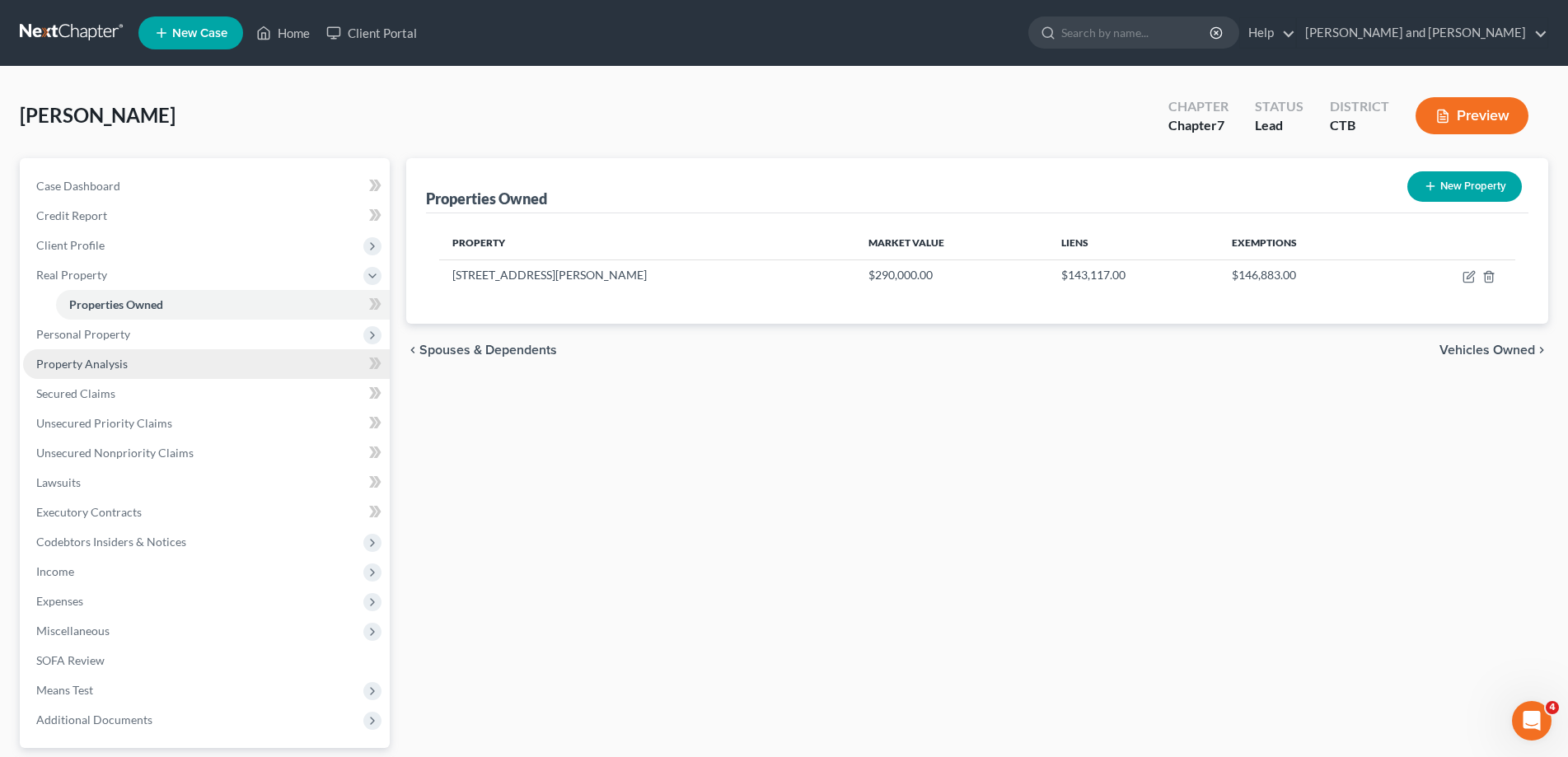
click at [102, 364] on span "Property Analysis" at bounding box center [82, 364] width 92 height 14
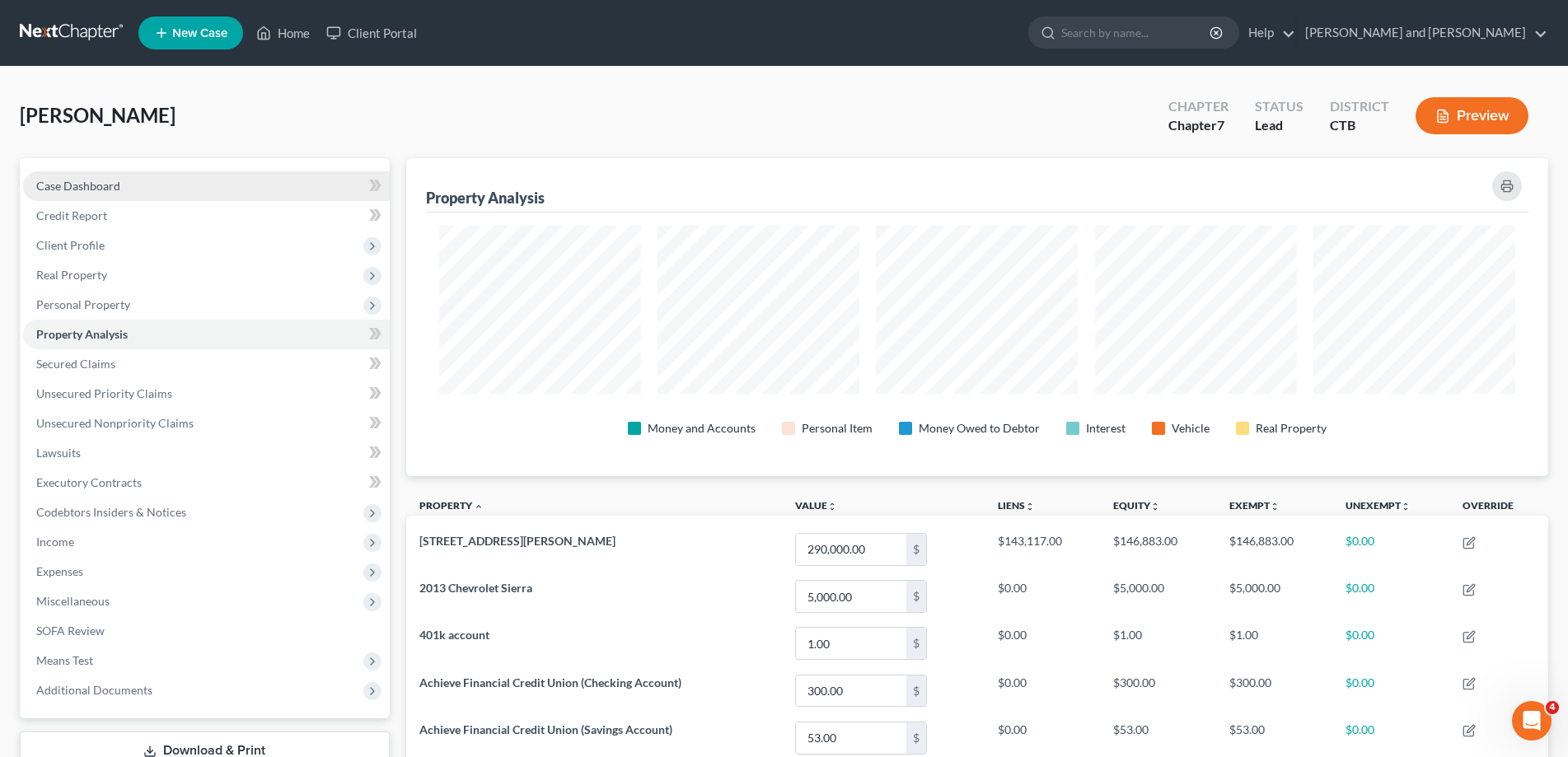
click at [94, 189] on span "Case Dashboard" at bounding box center [79, 186] width 84 height 14
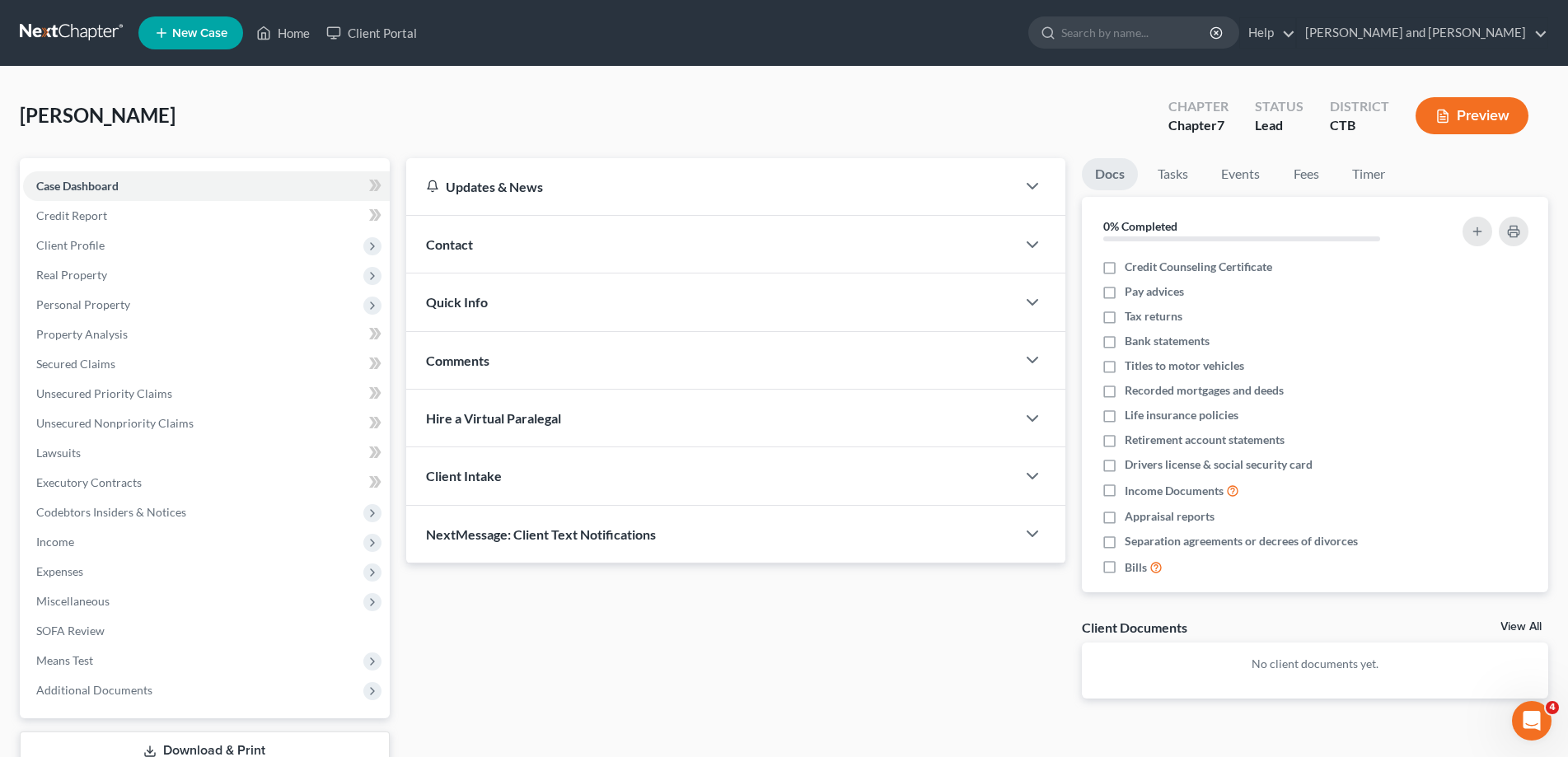
click at [263, 744] on link "Download & Print" at bounding box center [205, 751] width 370 height 38
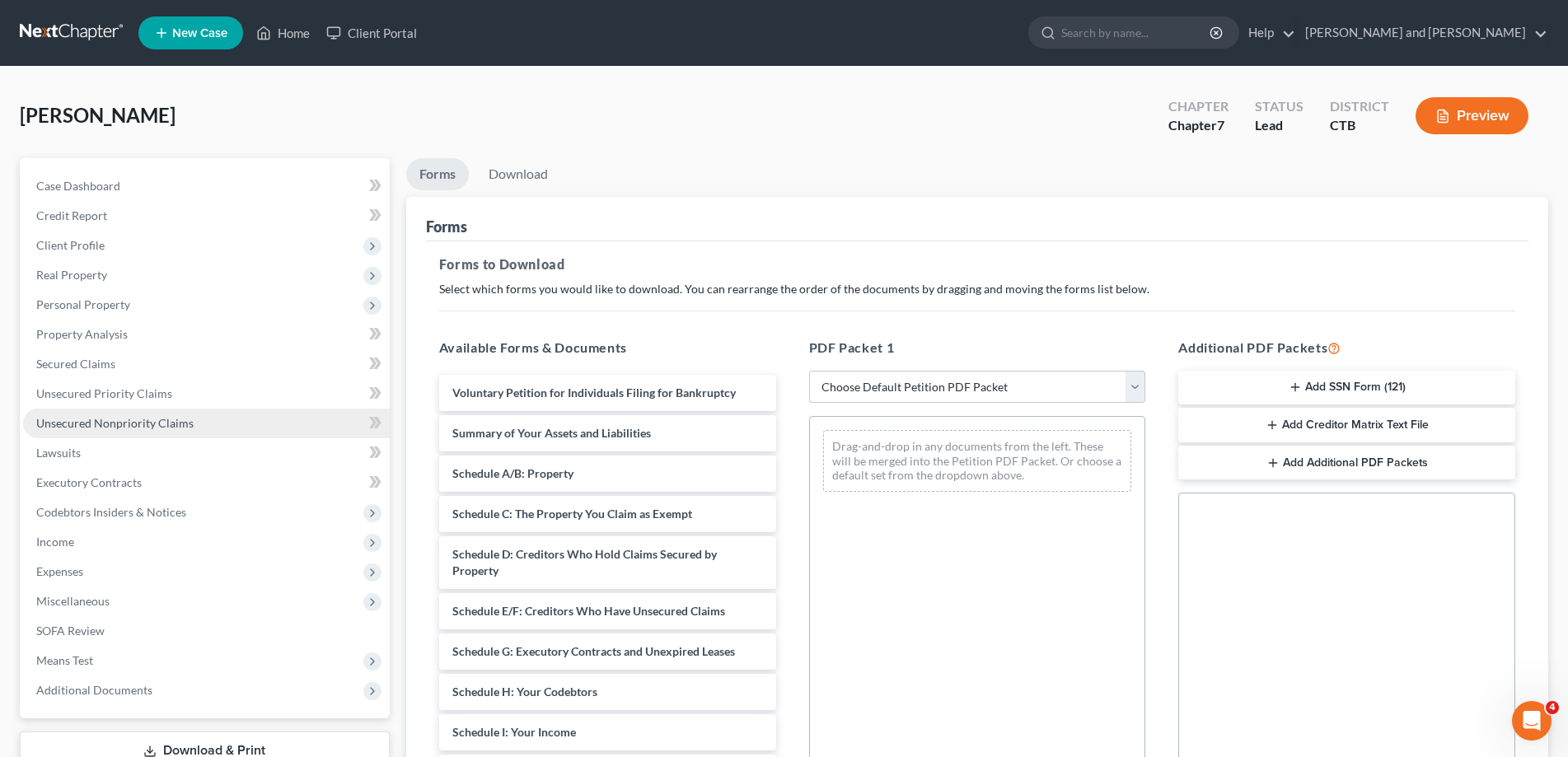
click at [125, 421] on span "Unsecured Nonpriority Claims" at bounding box center [115, 423] width 157 height 14
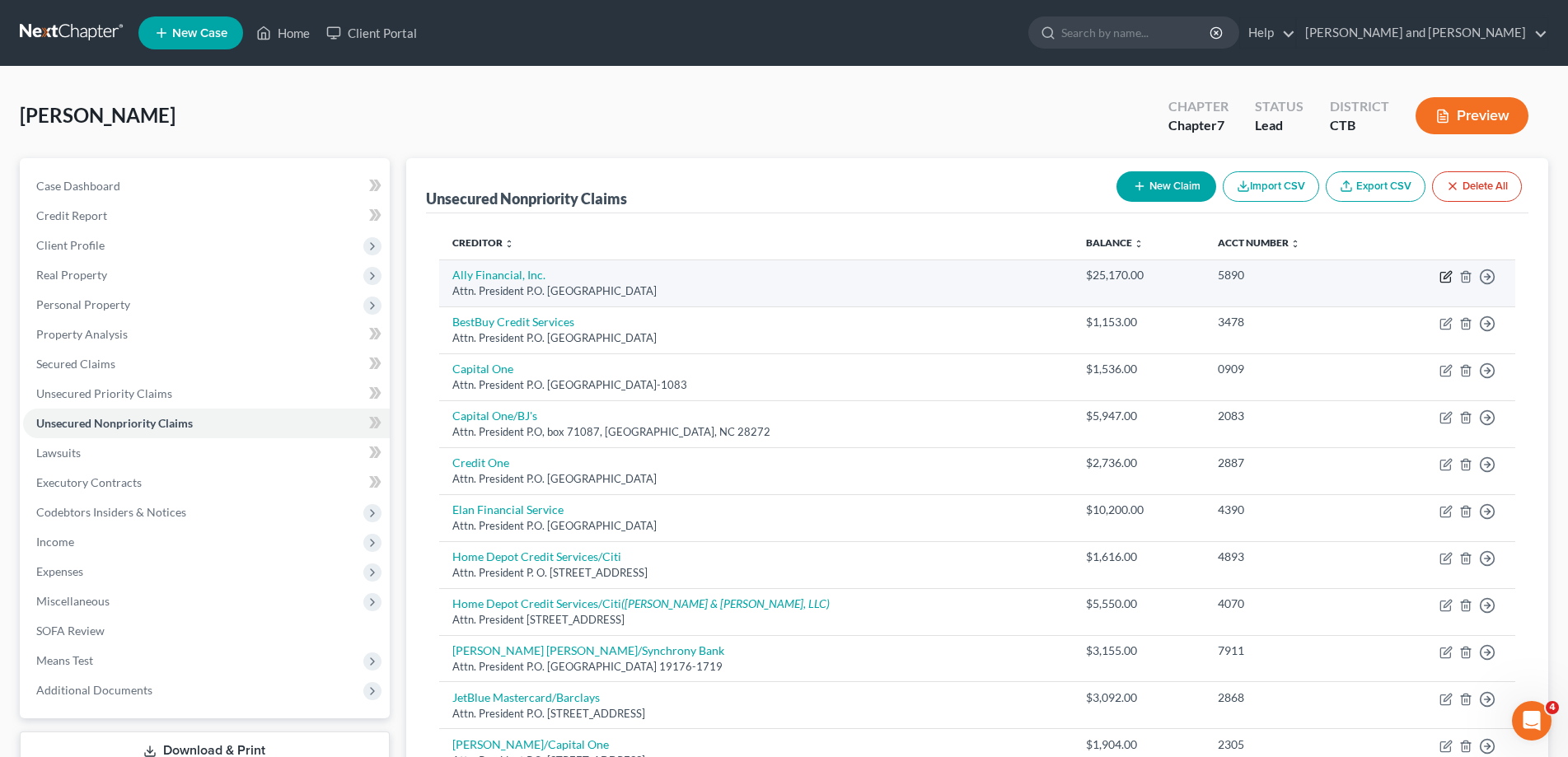
click at [1448, 276] on icon "button" at bounding box center [1446, 276] width 13 height 13
select select "28"
select select "10"
select select "0"
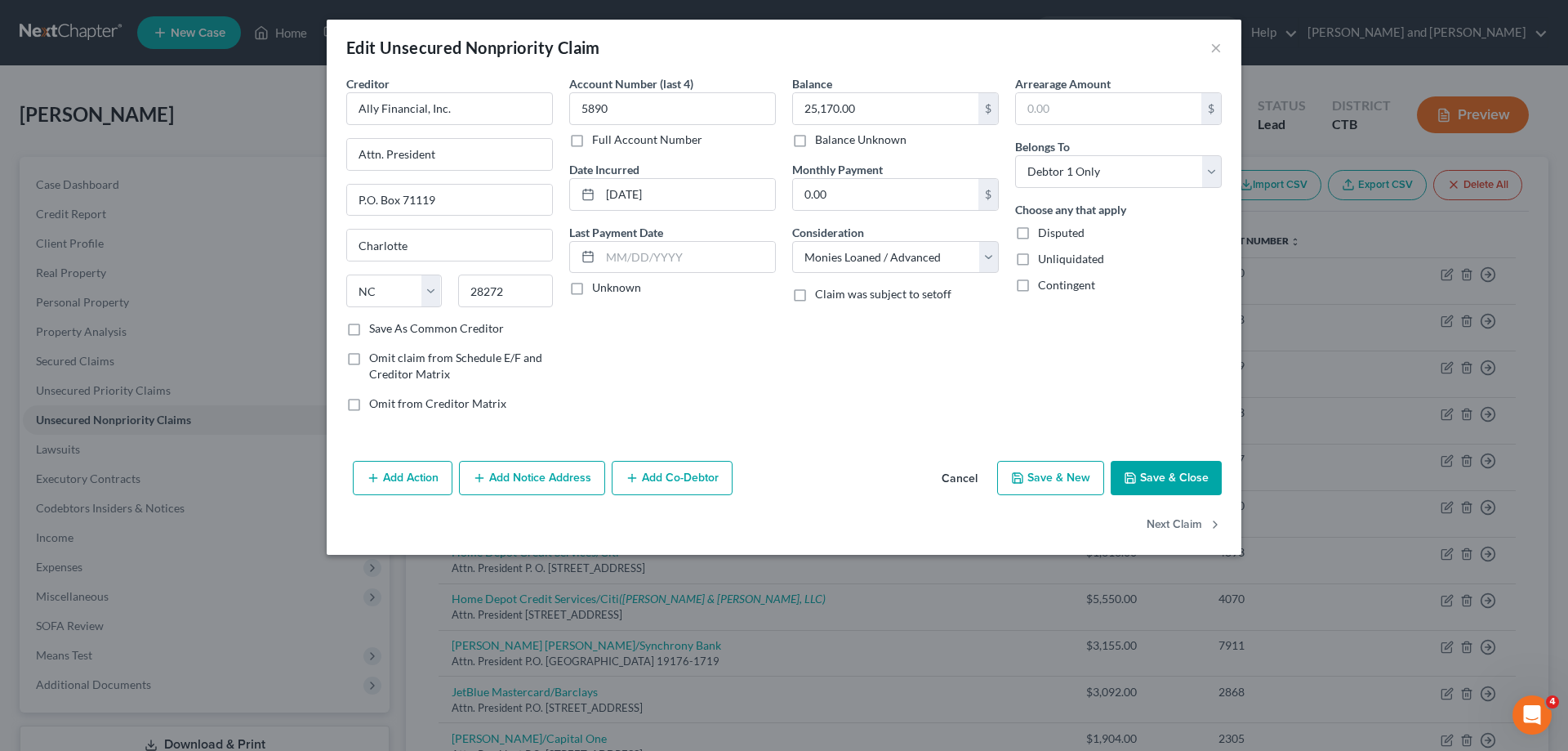
click at [1051, 480] on button "Save & New" at bounding box center [1051, 478] width 107 height 35
select select "0"
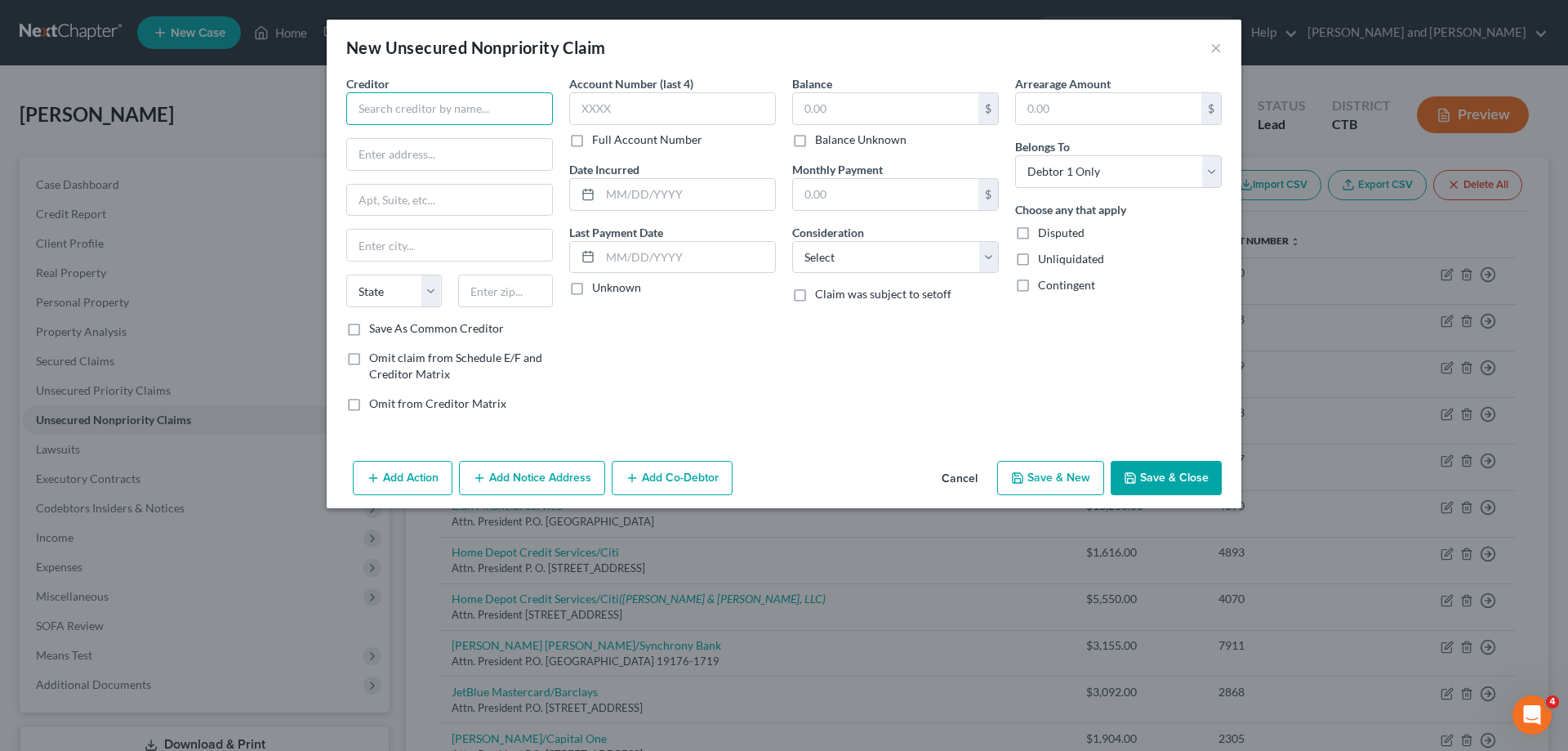
click at [458, 117] on input "text" at bounding box center [449, 109] width 207 height 33
type input "Nissan Motor Acceptance Corp."
type input "Attn. President"
type input "[STREET_ADDRESS]"
type input "[PERSON_NAME]"
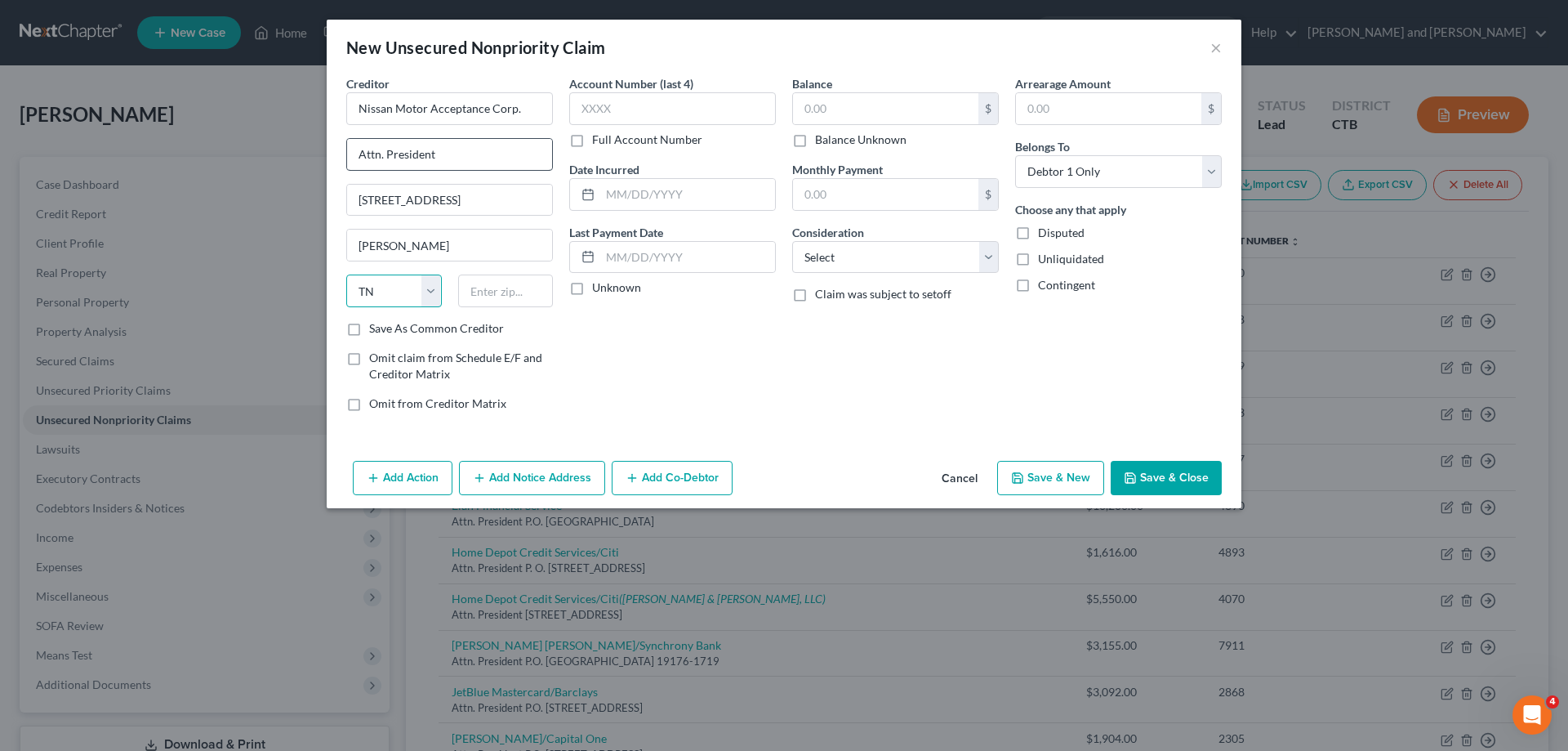
select select "45"
type input "75063"
click at [815, 145] on label "Balance Unknown" at bounding box center [861, 139] width 92 height 16
click at [822, 142] on input "Balance Unknown" at bounding box center [827, 137] width 10 height 10
checkbox input "true"
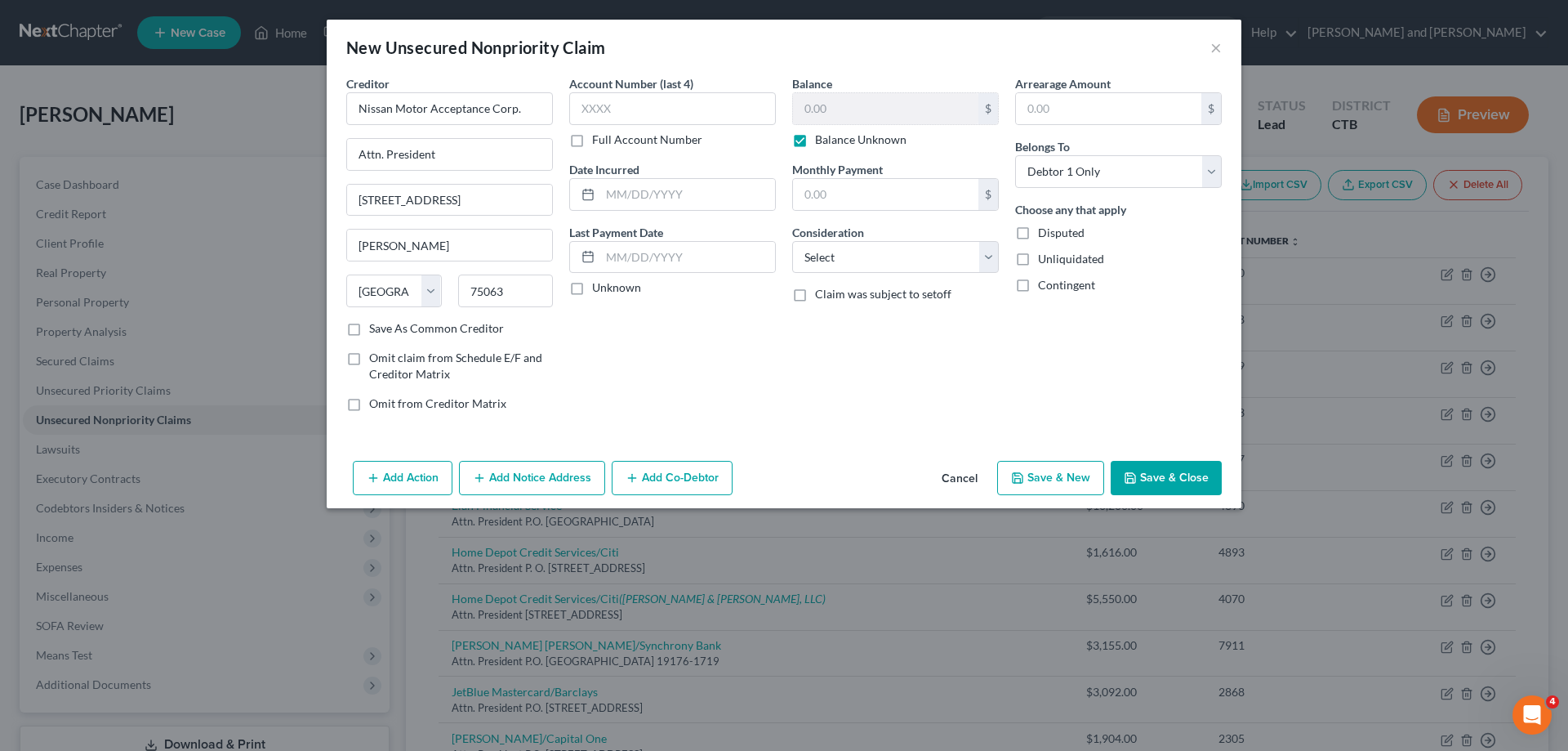
type input "0.00"
select select "14"
click option "Other" at bounding box center [0, 0] width 0 height 0
click at [835, 319] on input "text" at bounding box center [895, 319] width 205 height 31
type input "Deficiency on Leased Vehicle"
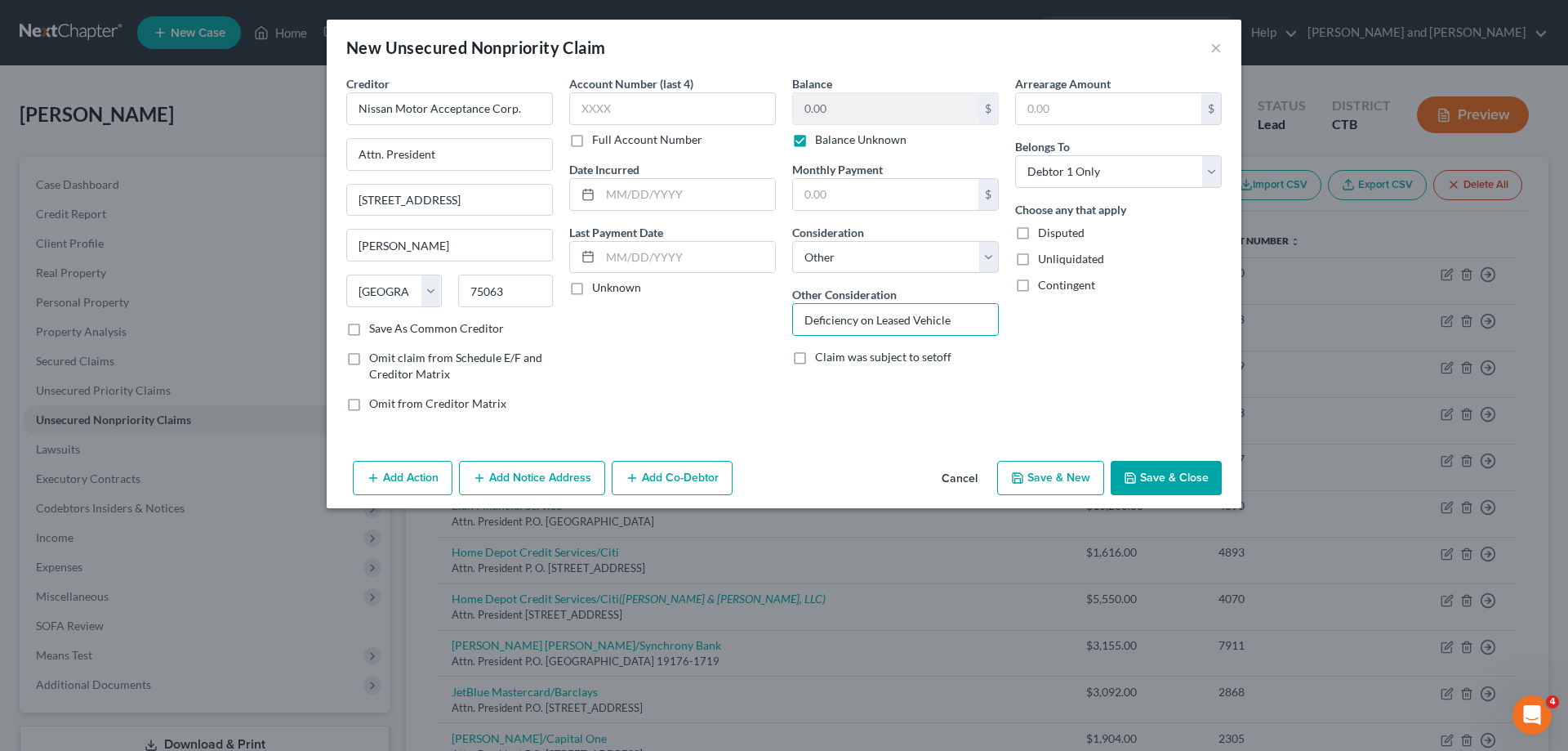
click at [1181, 479] on button "Save & Close" at bounding box center [1166, 478] width 111 height 35
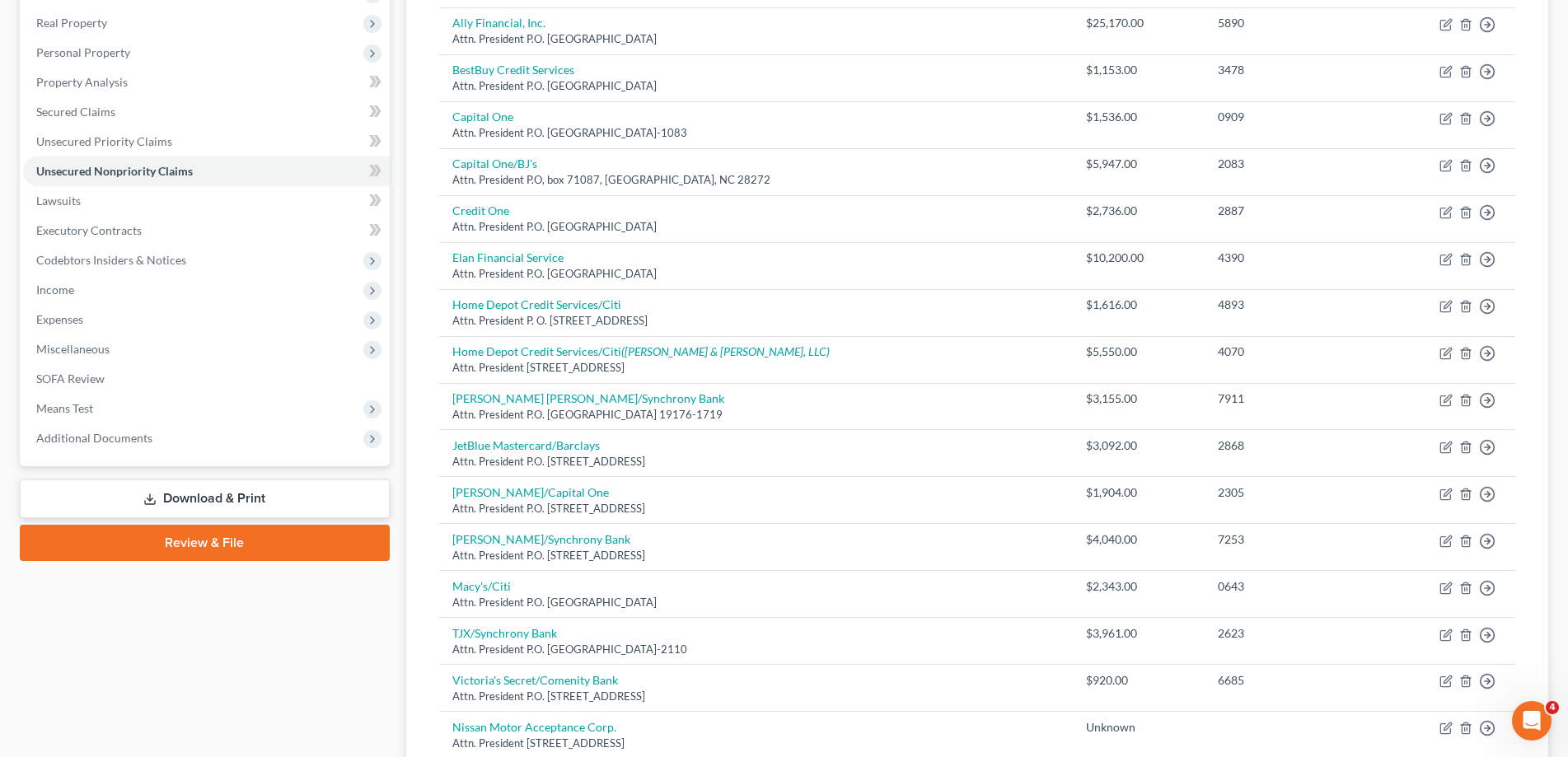
scroll to position [420, 0]
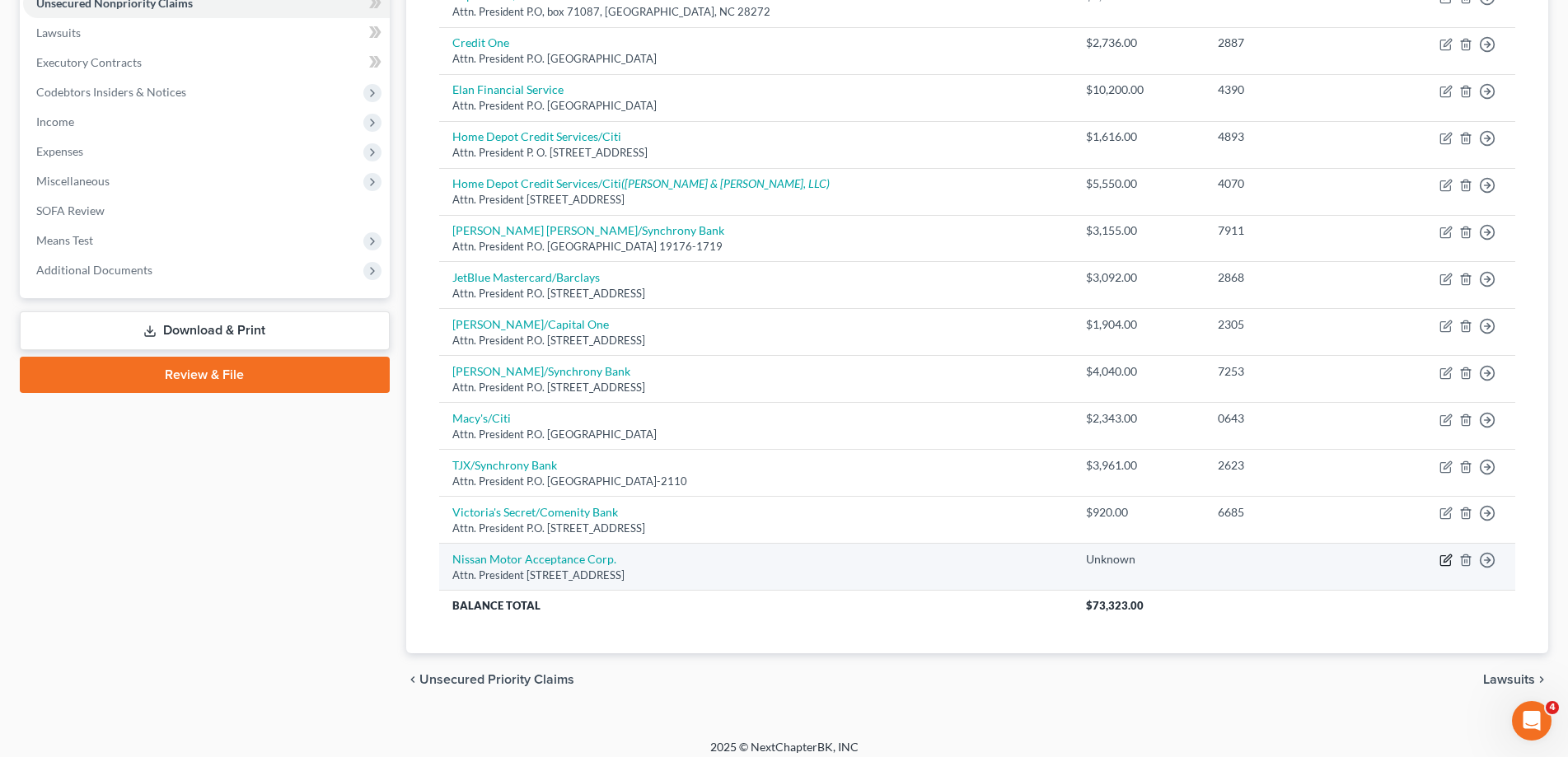
click at [1448, 557] on icon "button" at bounding box center [1447, 558] width 7 height 7
select select "45"
select select "14"
select select "0"
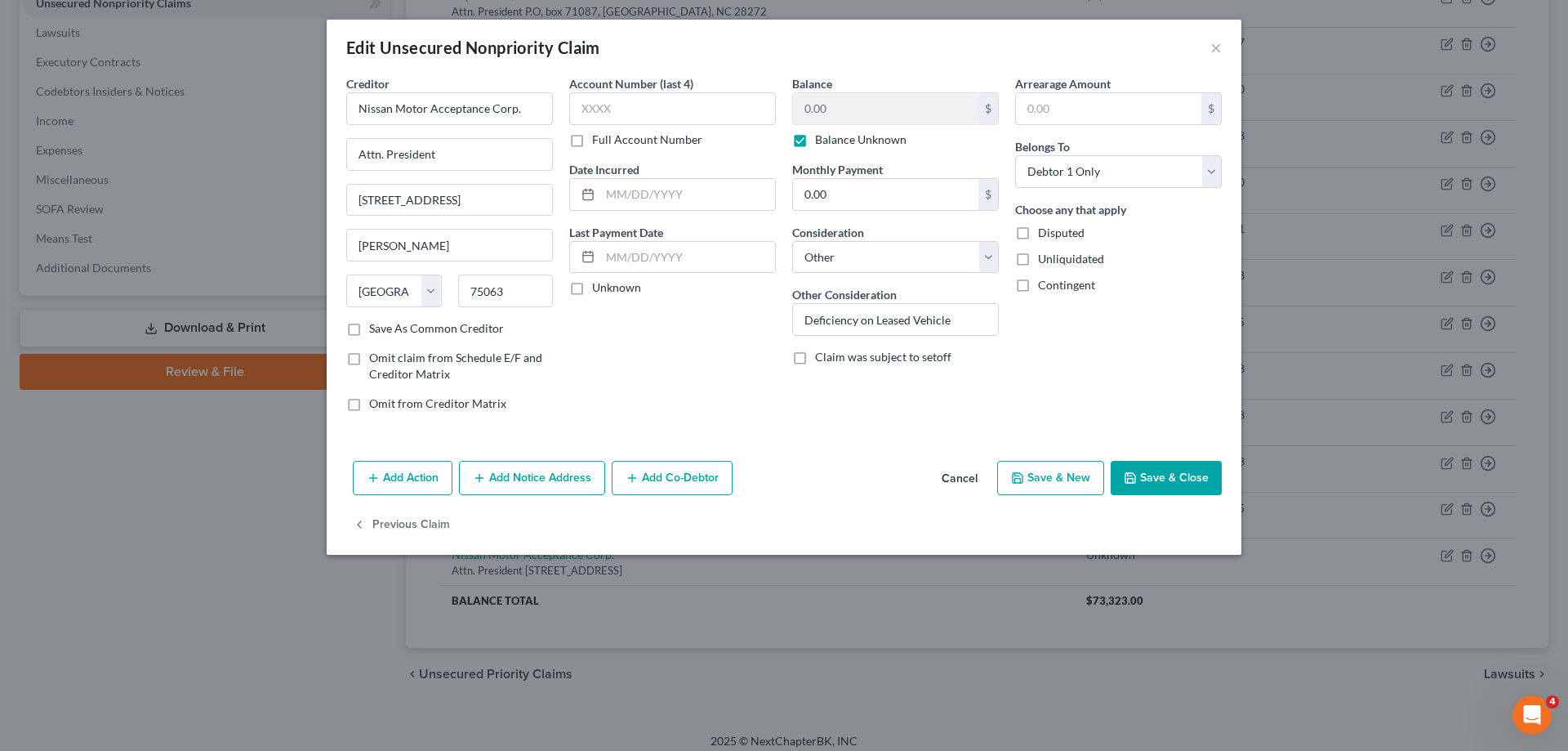
click at [815, 139] on label "Balance Unknown" at bounding box center [861, 139] width 92 height 16
click at [822, 139] on input "Balance Unknown" at bounding box center [827, 137] width 10 height 10
checkbox input "false"
click at [854, 111] on input "0.00" at bounding box center [886, 109] width 185 height 31
type input "1.00"
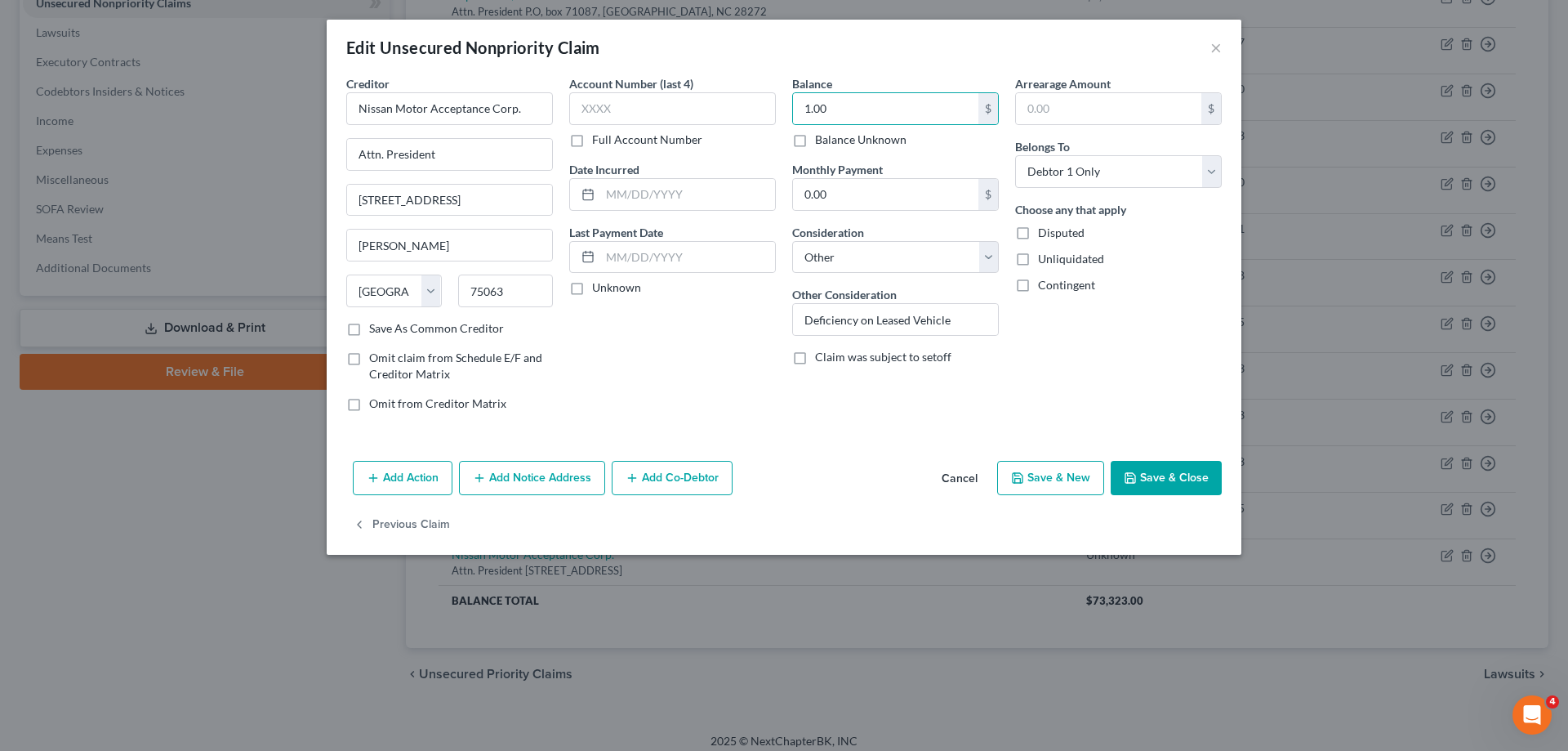
click at [1183, 493] on button "Save & Close" at bounding box center [1166, 478] width 111 height 35
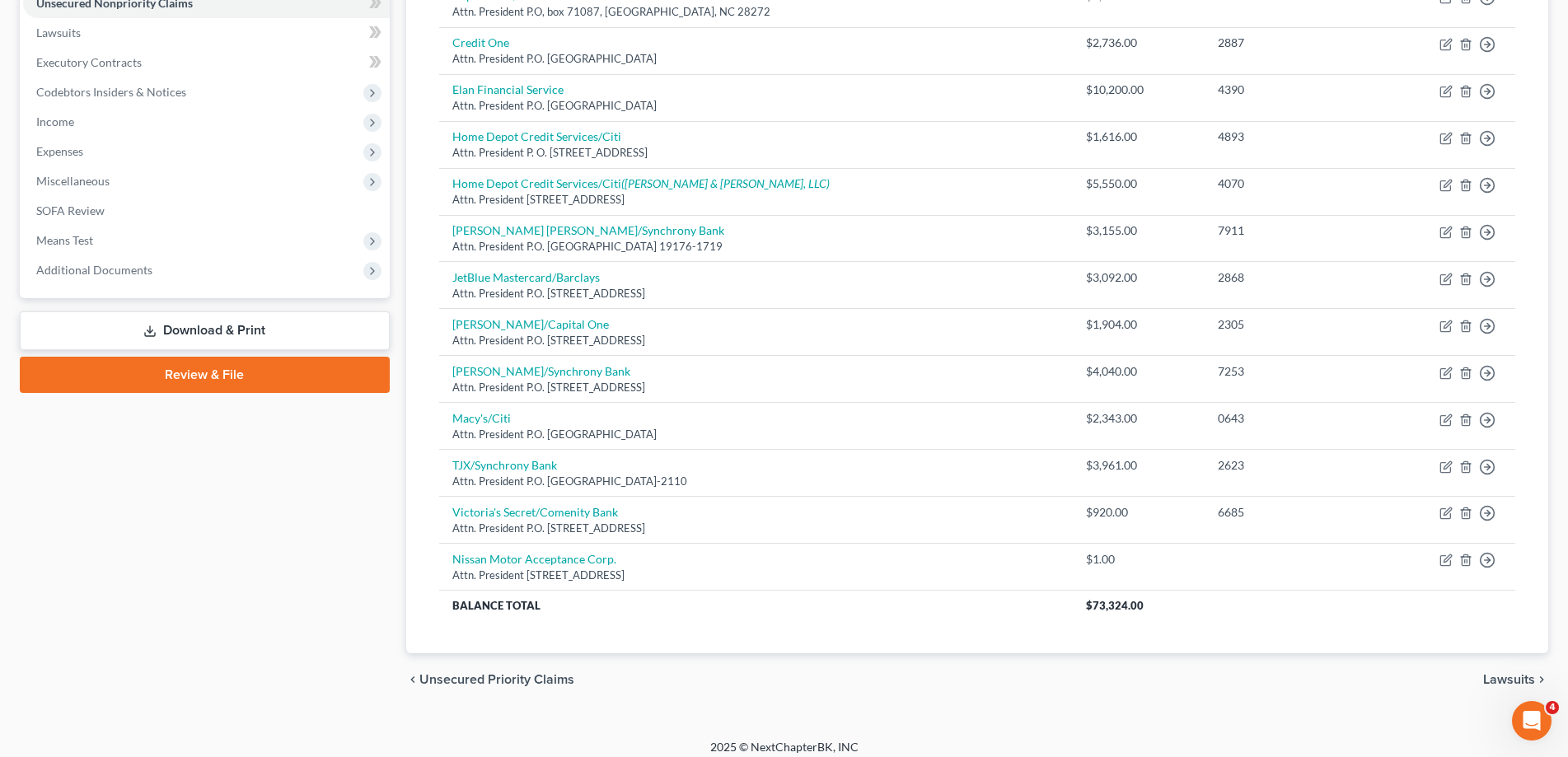
click at [212, 322] on link "Download & Print" at bounding box center [205, 331] width 370 height 38
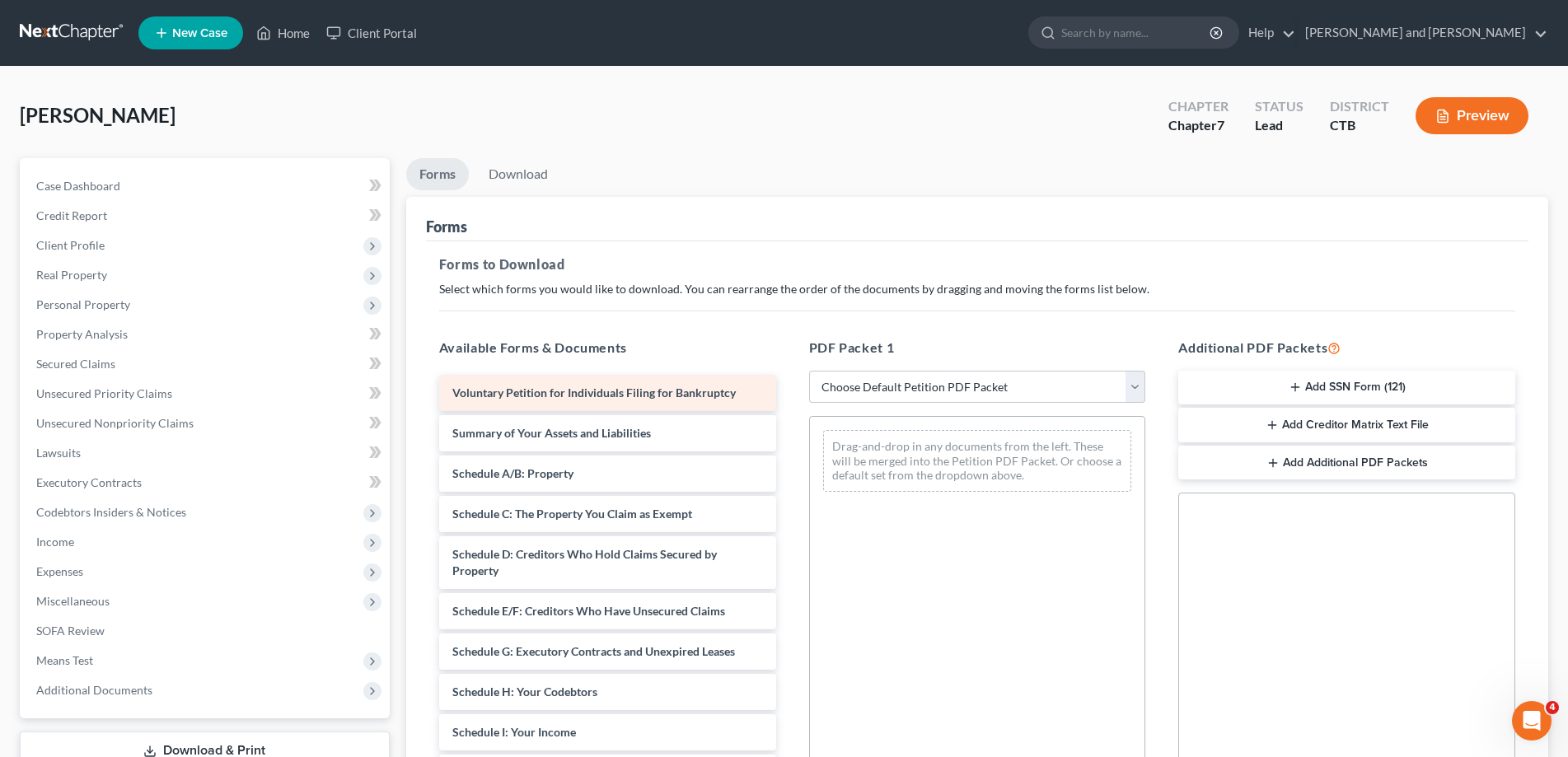
click at [688, 382] on div "Voluntary Petition for Individuals Filing for Bankruptcy" at bounding box center [607, 393] width 337 height 37
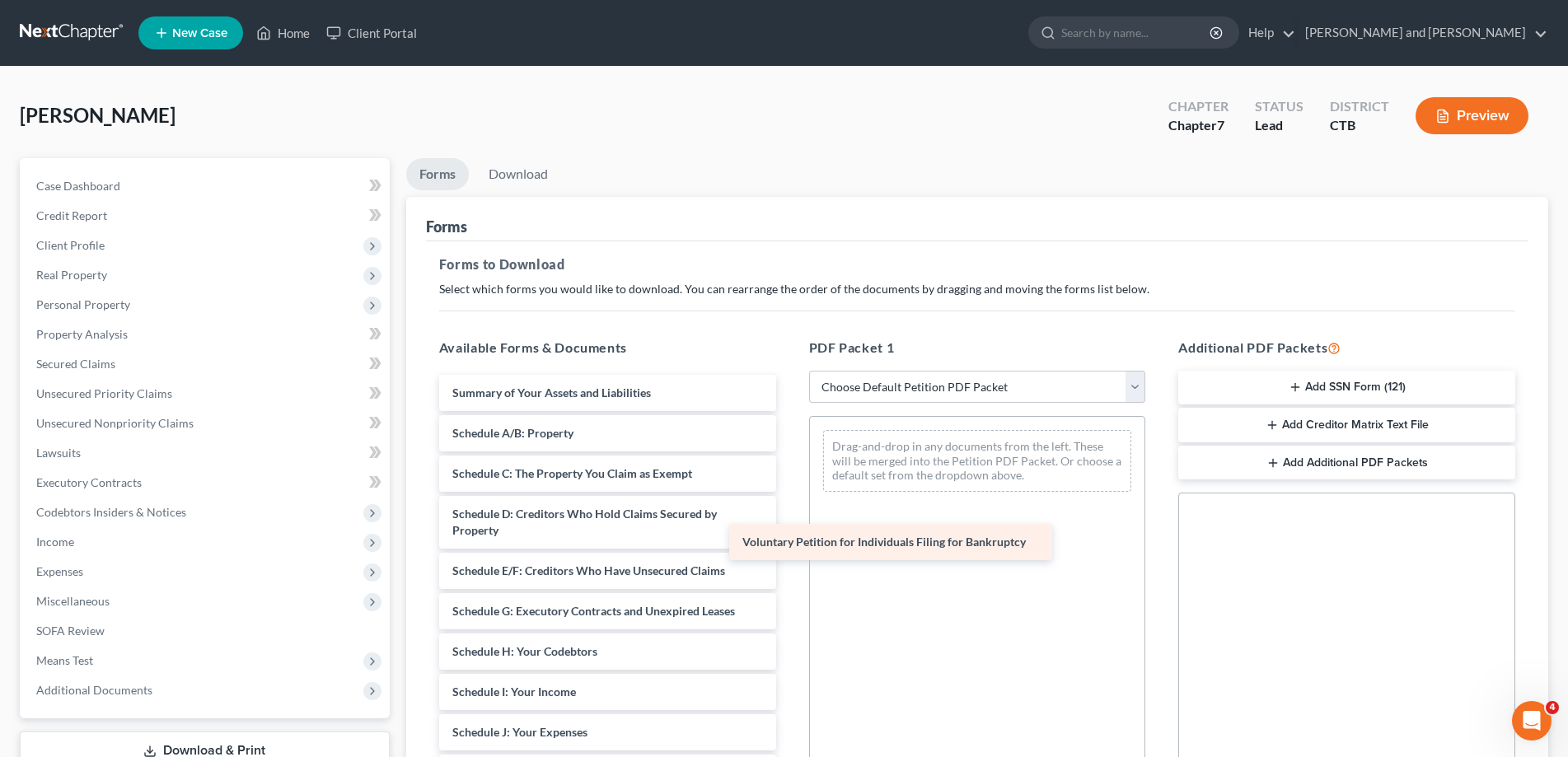
drag, startPoint x: 680, startPoint y: 392, endPoint x: 969, endPoint y: 542, distance: 325.6
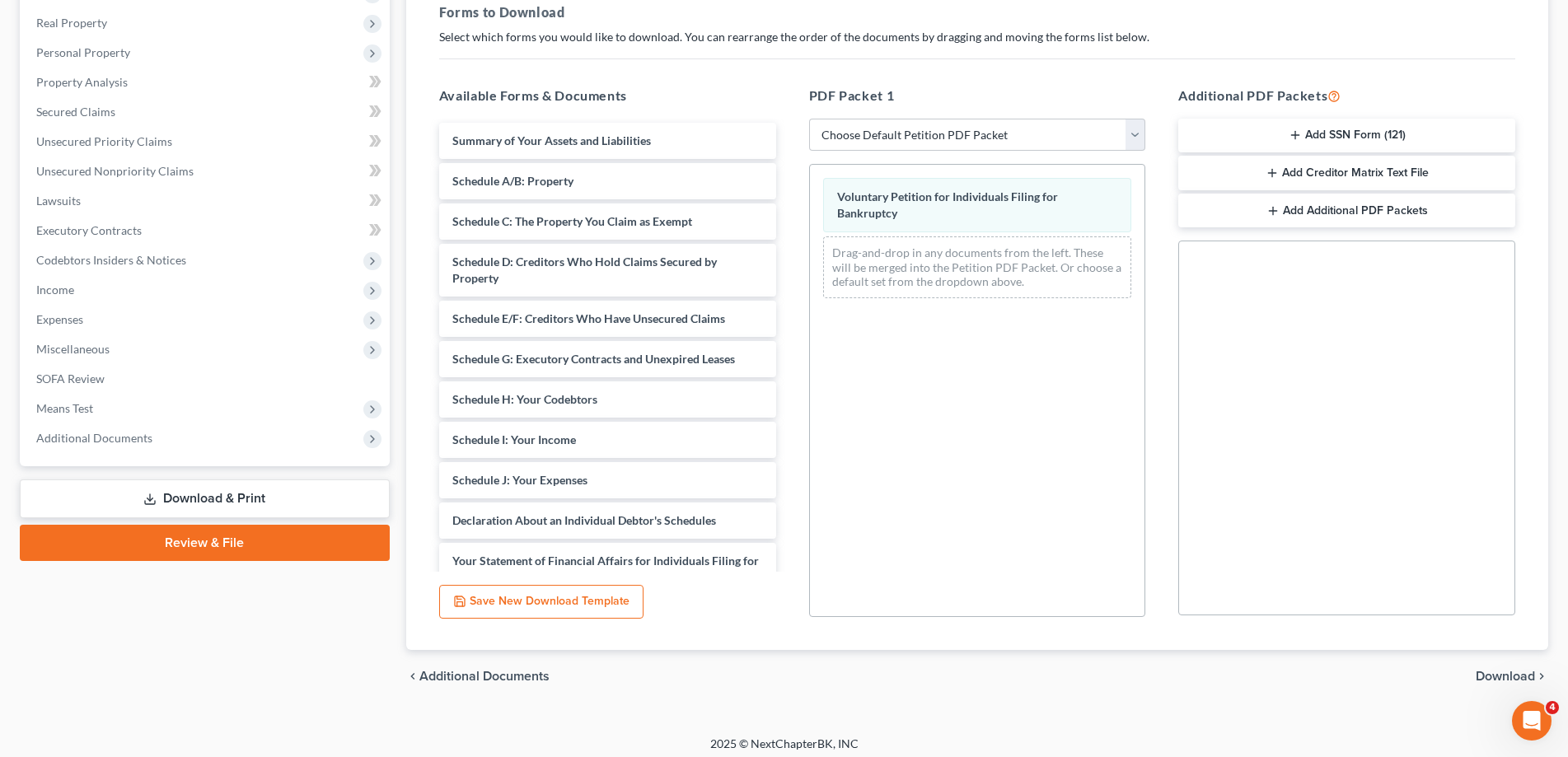
scroll to position [259, 0]
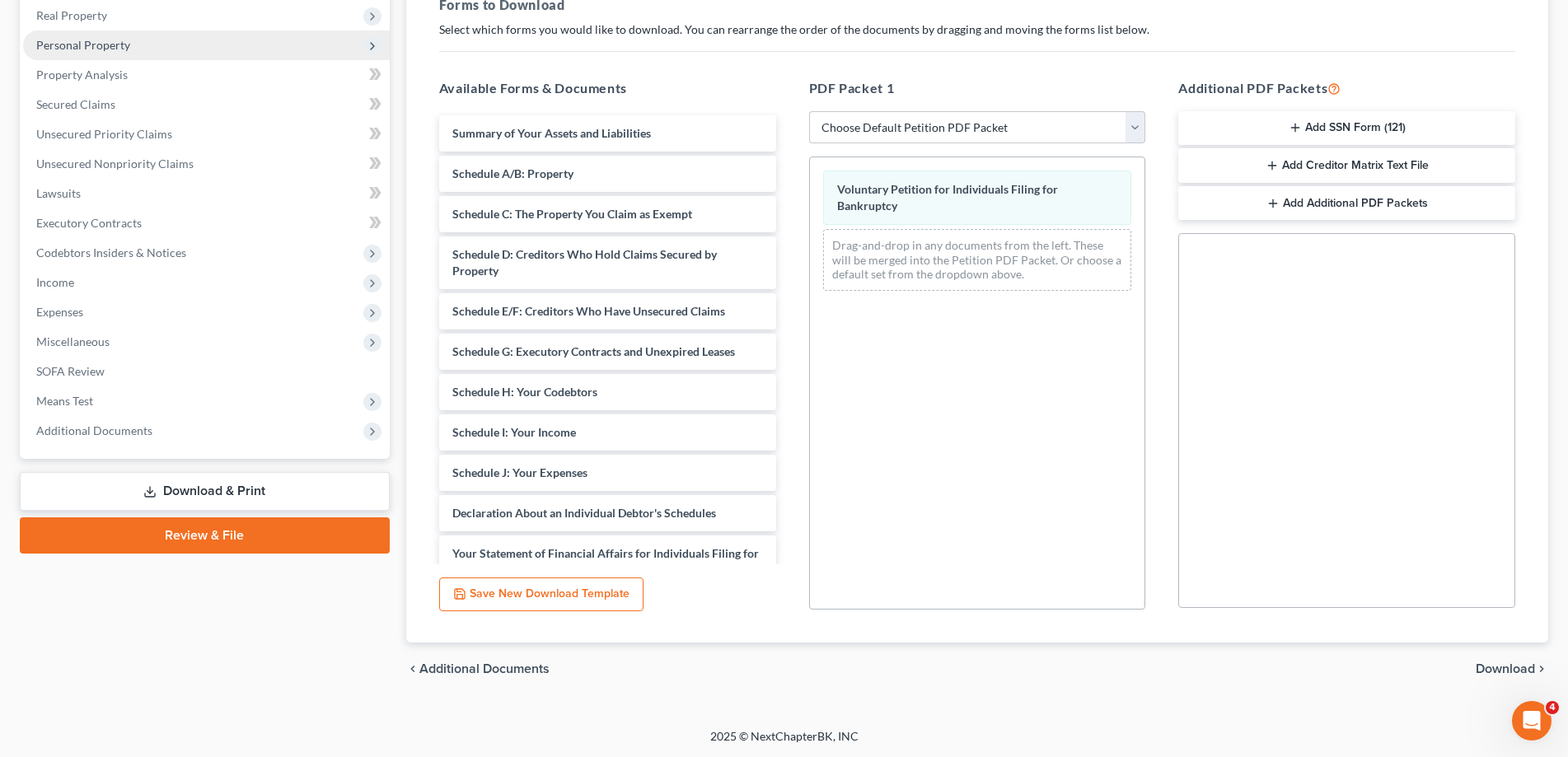
click at [77, 51] on span "Personal Property" at bounding box center [84, 44] width 94 height 14
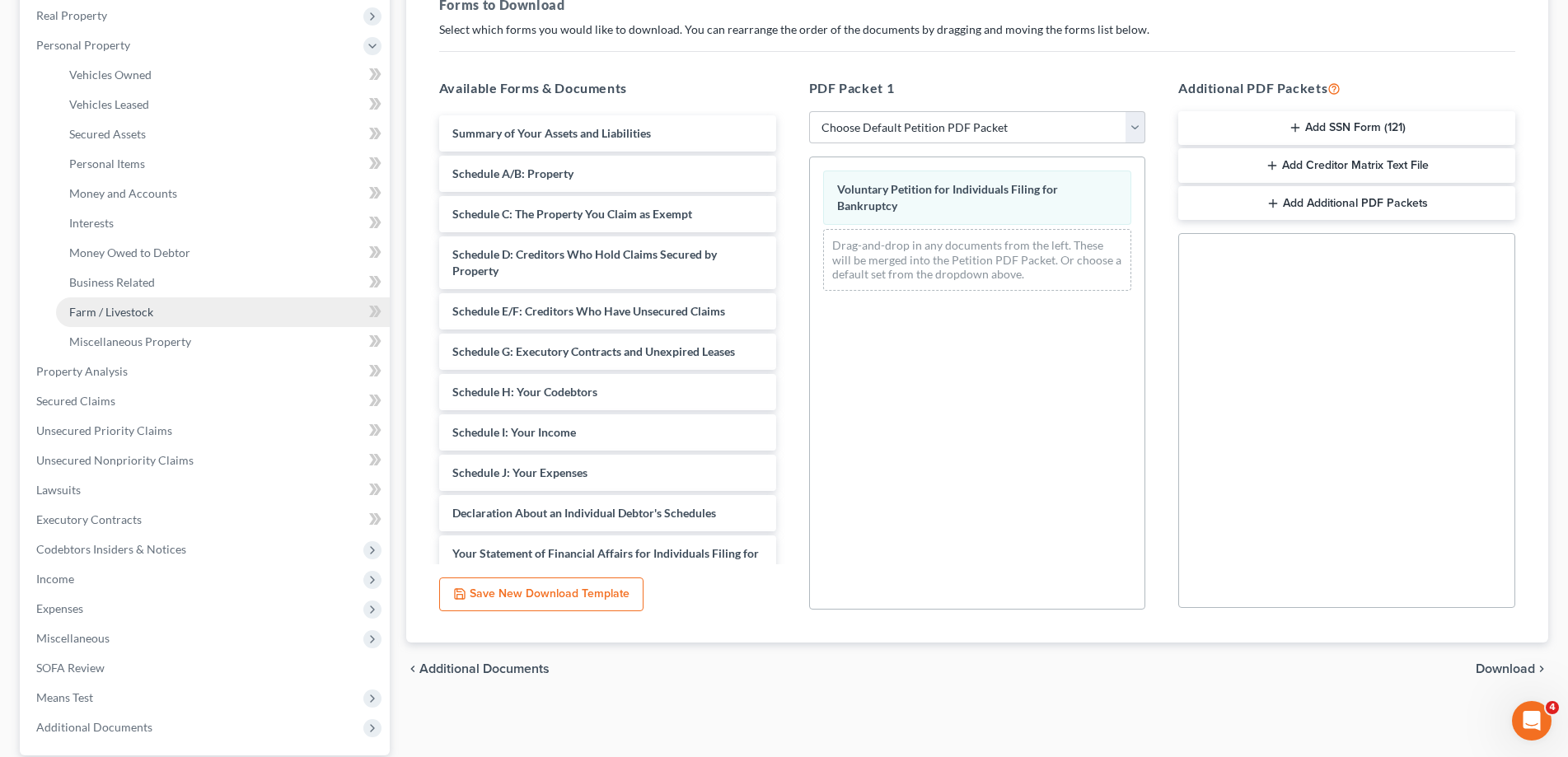
click at [101, 310] on span "Farm / Livestock" at bounding box center [111, 311] width 84 height 14
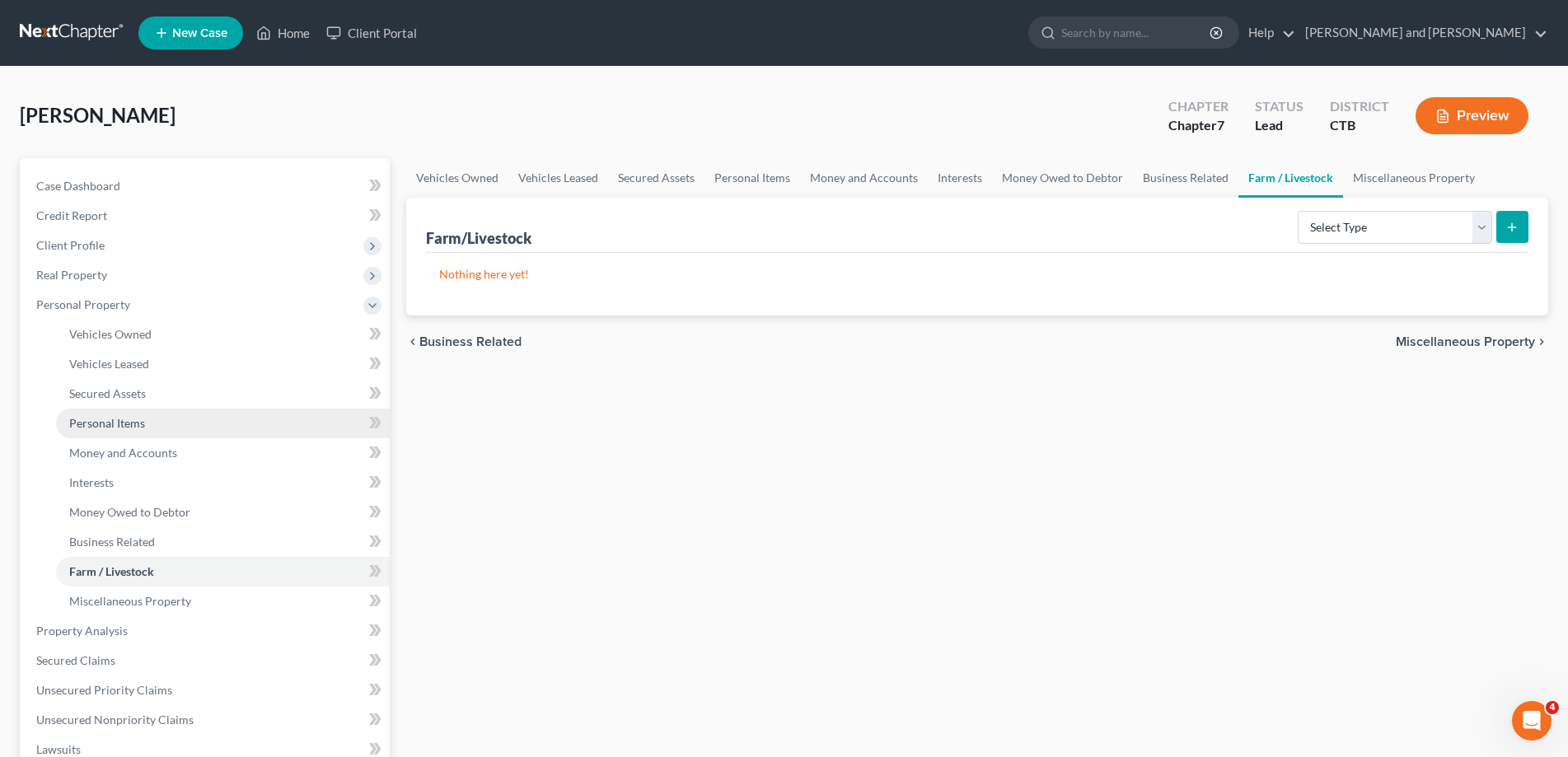
click at [127, 426] on span "Personal Items" at bounding box center [106, 423] width 76 height 14
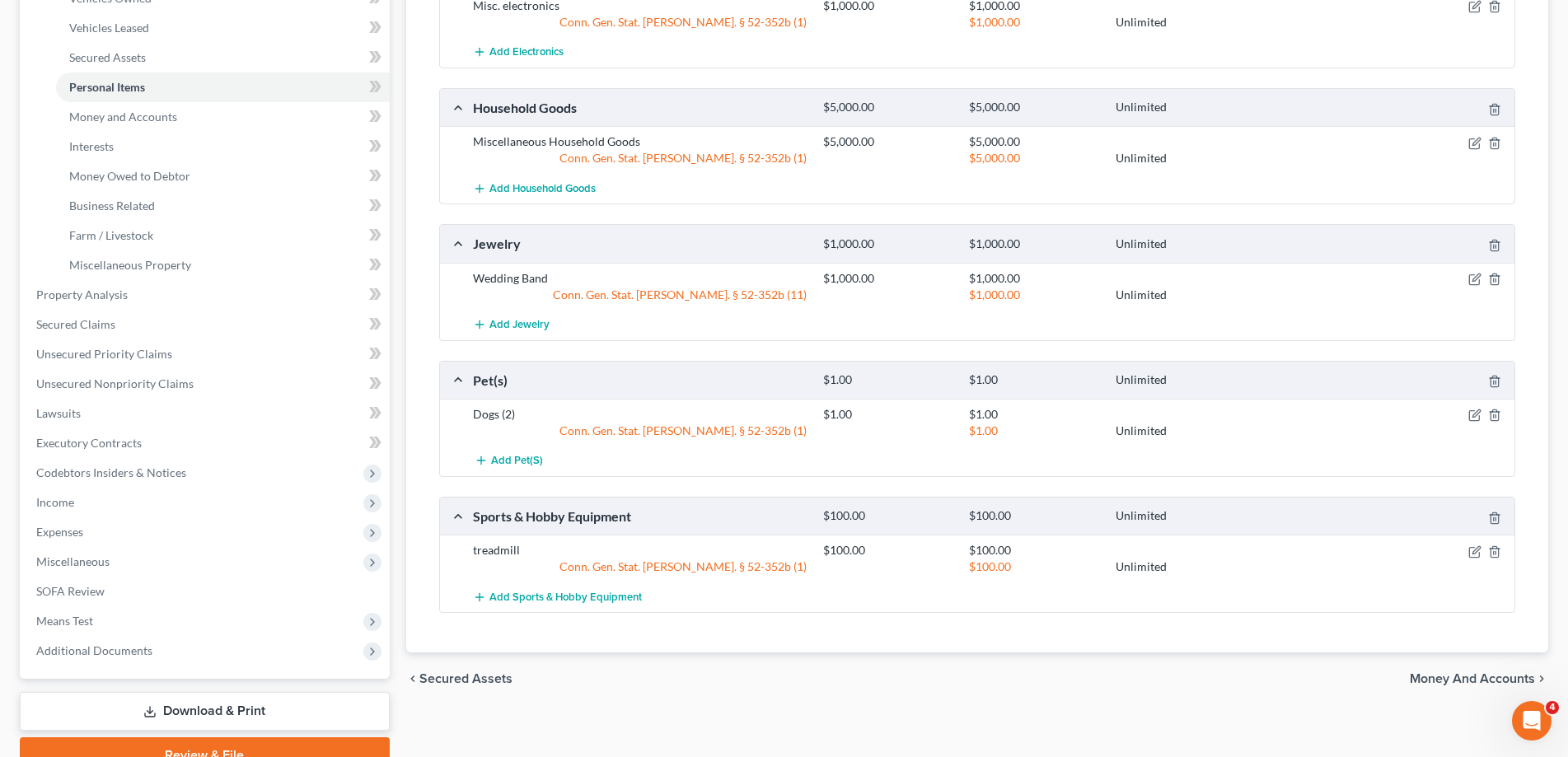
scroll to position [413, 0]
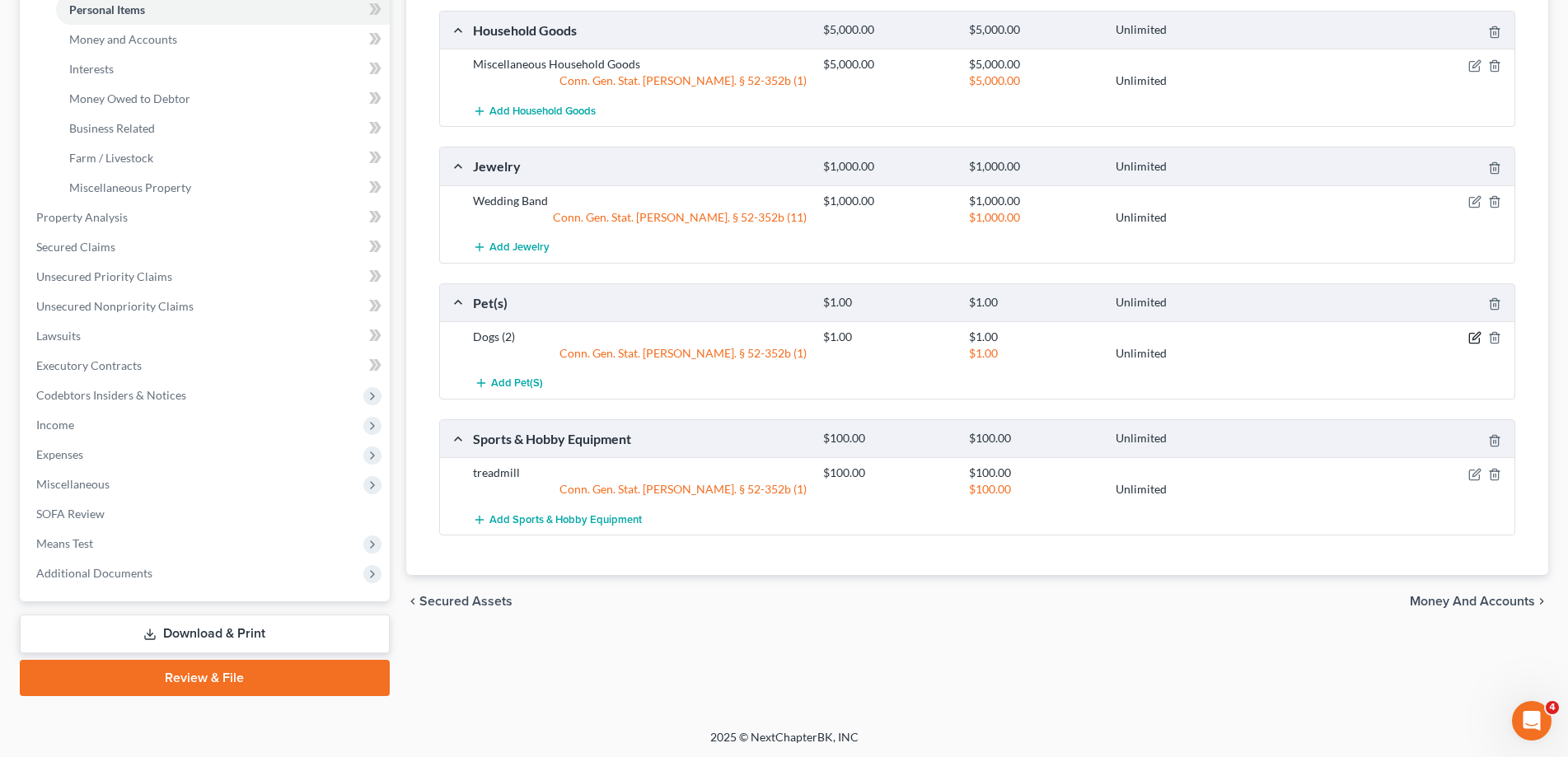
click at [1478, 340] on icon "button" at bounding box center [1475, 338] width 13 height 13
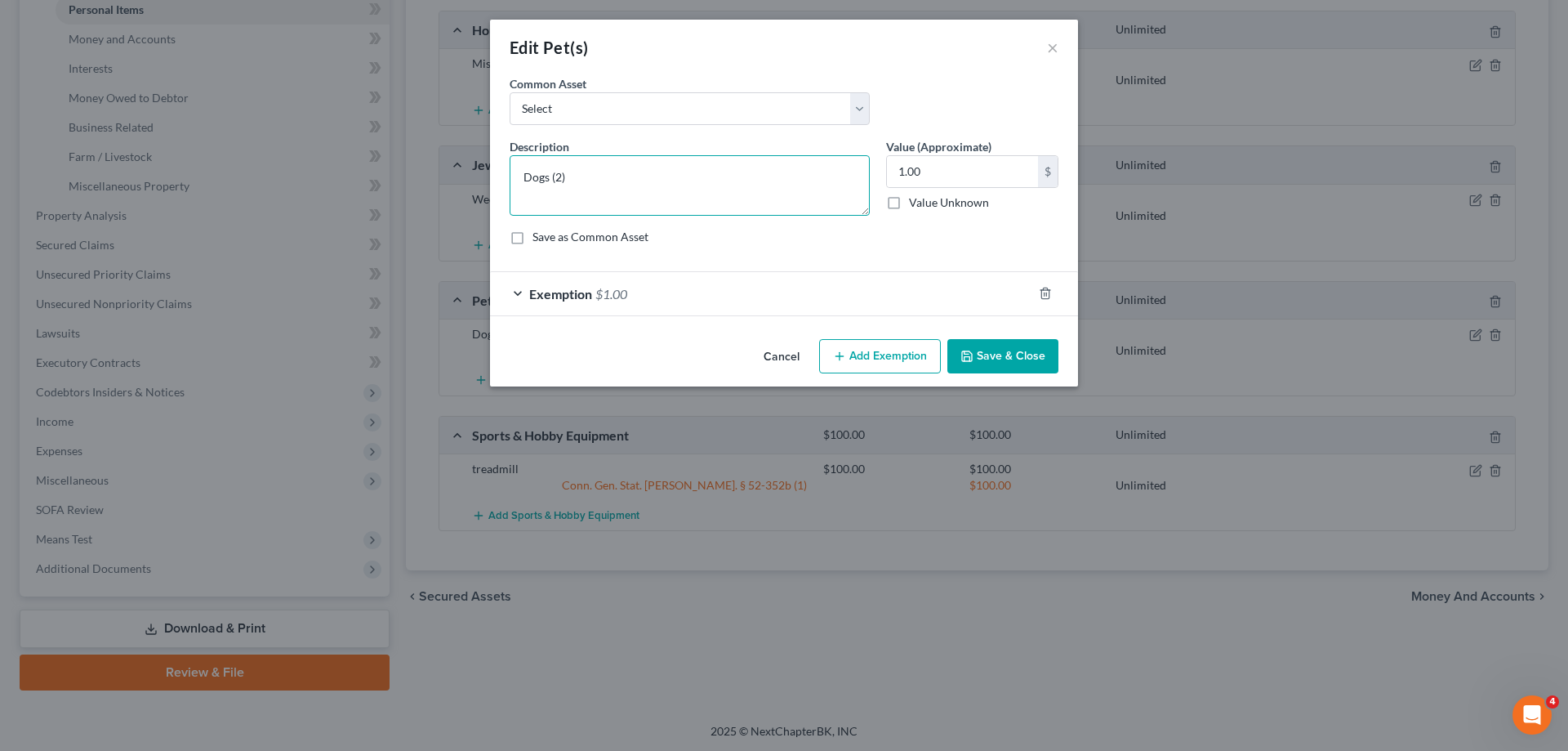
click at [573, 176] on textarea "Dogs (2)" at bounding box center [689, 185] width 360 height 61
type textarea "Dog"
click at [1001, 353] on button "Save & Close" at bounding box center [1002, 356] width 111 height 35
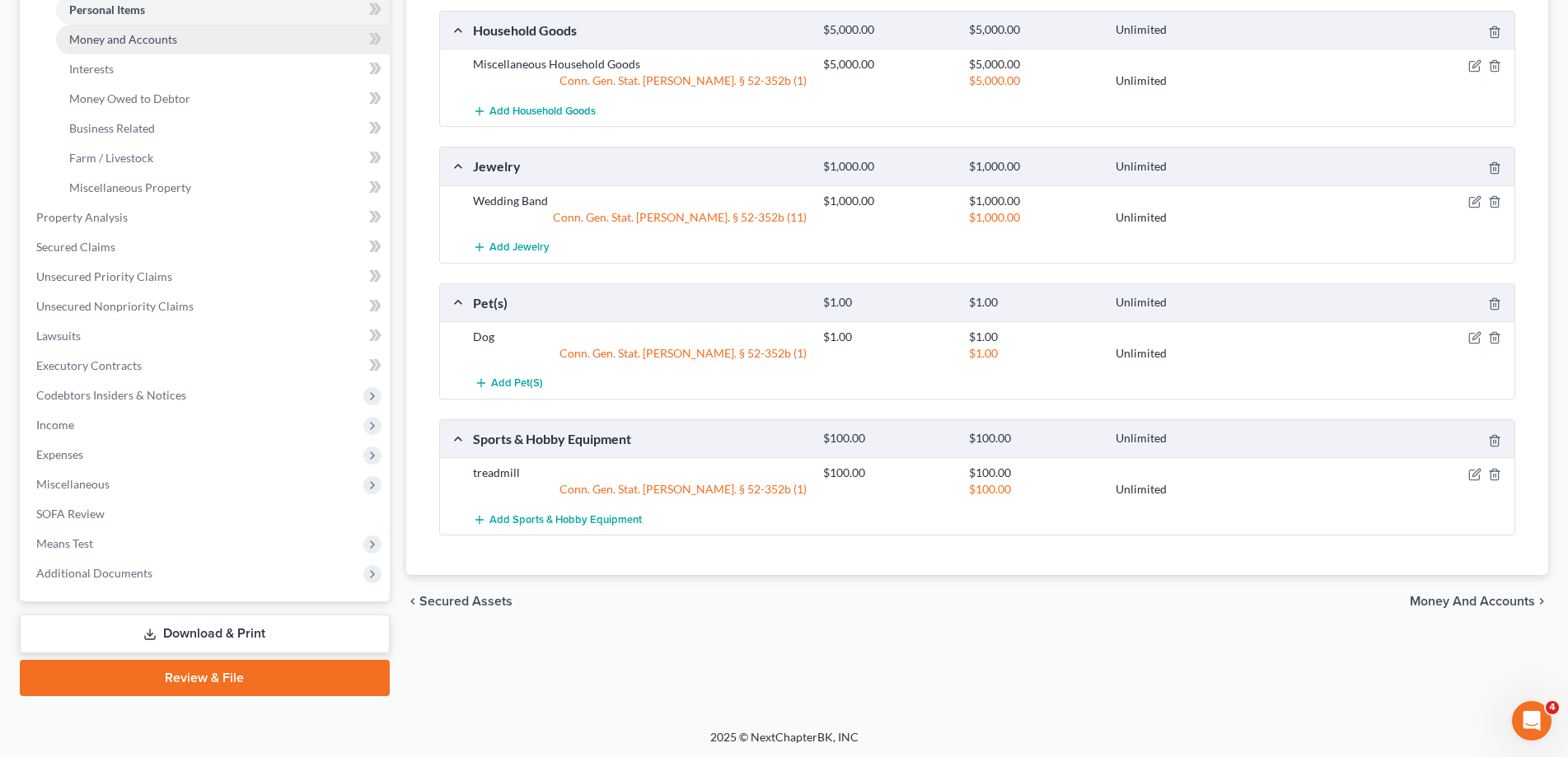
click at [151, 44] on span "Money and Accounts" at bounding box center [123, 39] width 108 height 14
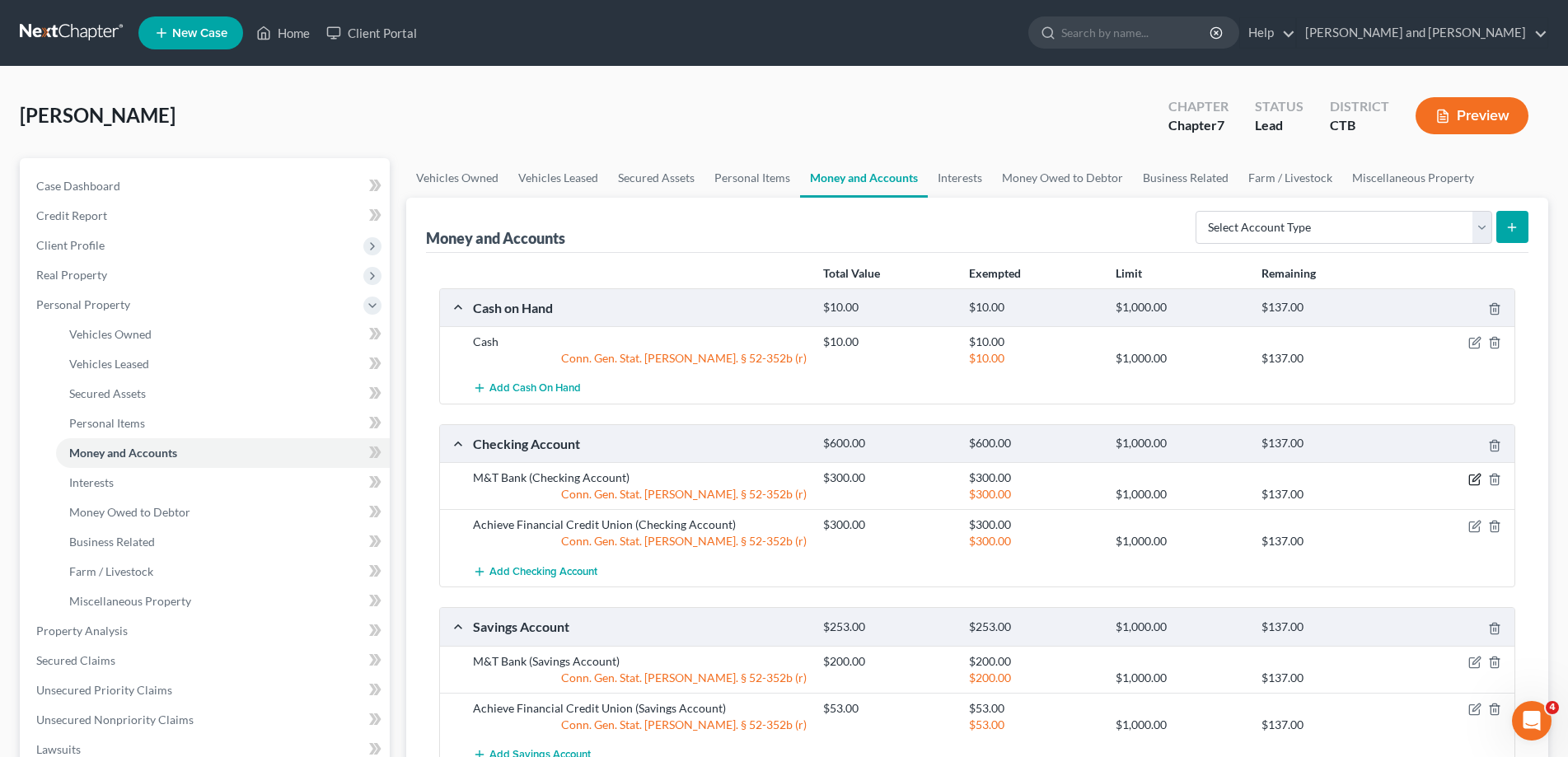
click at [1479, 474] on icon "button" at bounding box center [1475, 479] width 13 height 13
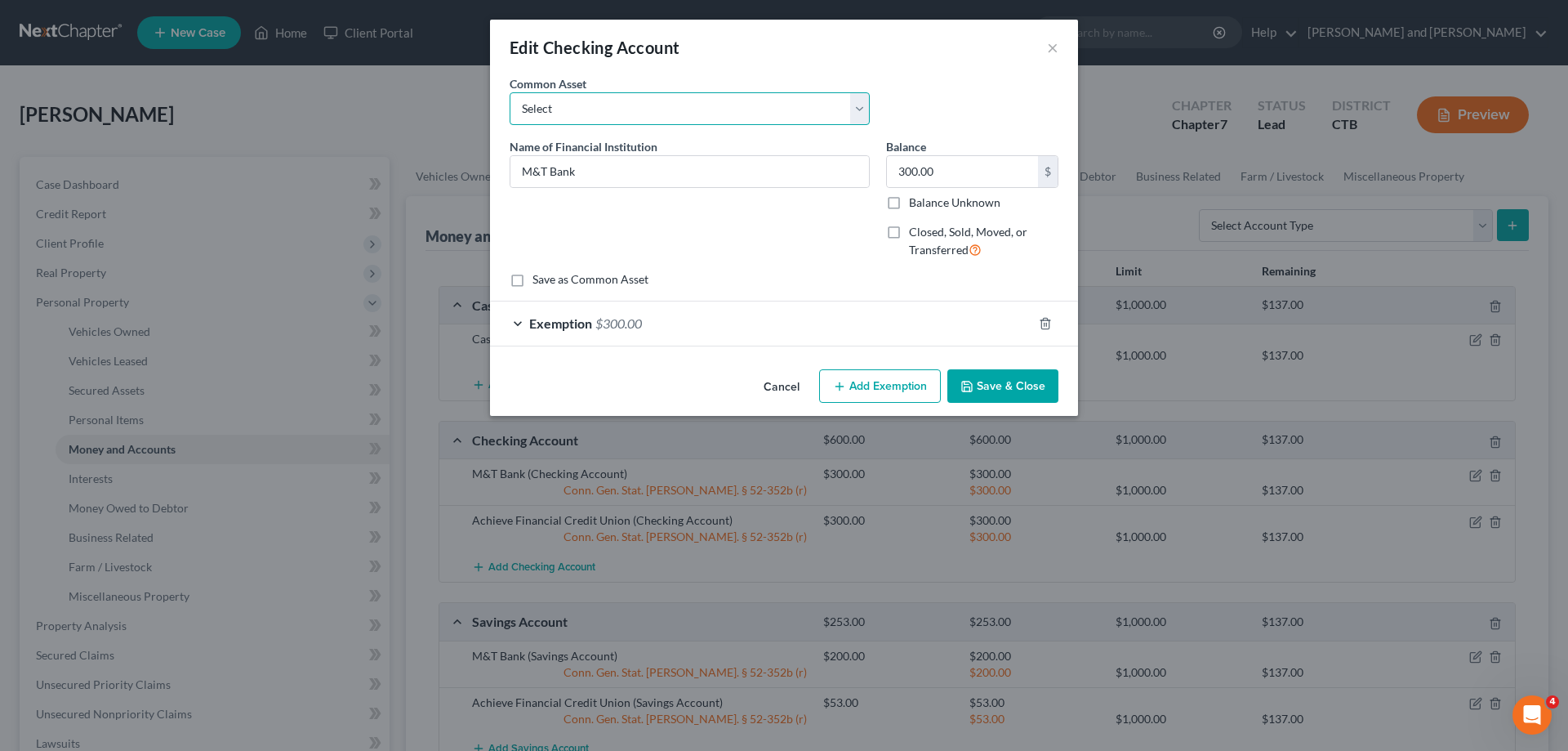
click at [509, 93] on select "Select USAA Federal Savings Bank Bank of America Checking Account TD Bank Check…" at bounding box center [689, 109] width 360 height 33
click at [857, 113] on select "Select USAA Federal Savings Bank Bank of America Checking Account TD Bank Check…" at bounding box center [689, 109] width 360 height 33
click at [509, 93] on select "Select USAA Federal Savings Bank Bank of America Checking Account TD Bank Check…" at bounding box center [689, 109] width 360 height 33
click at [858, 106] on select "Select USAA Federal Savings Bank Bank of America Checking Account TD Bank Check…" at bounding box center [689, 109] width 360 height 33
click at [702, 172] on input "M&T Bank" at bounding box center [689, 171] width 359 height 31
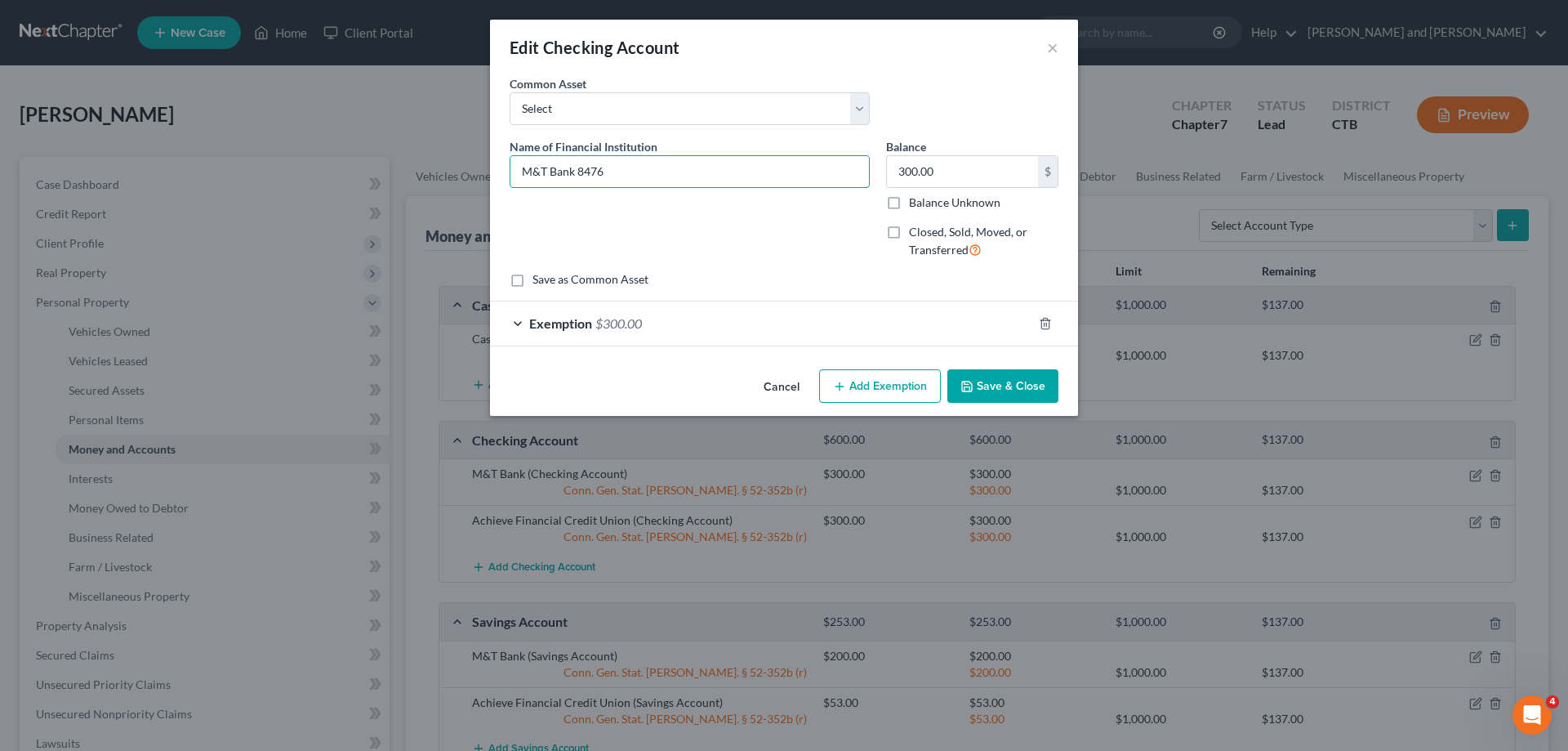
type input "M&T Bank 8476"
click at [1003, 382] on button "Save & Close" at bounding box center [1002, 387] width 111 height 35
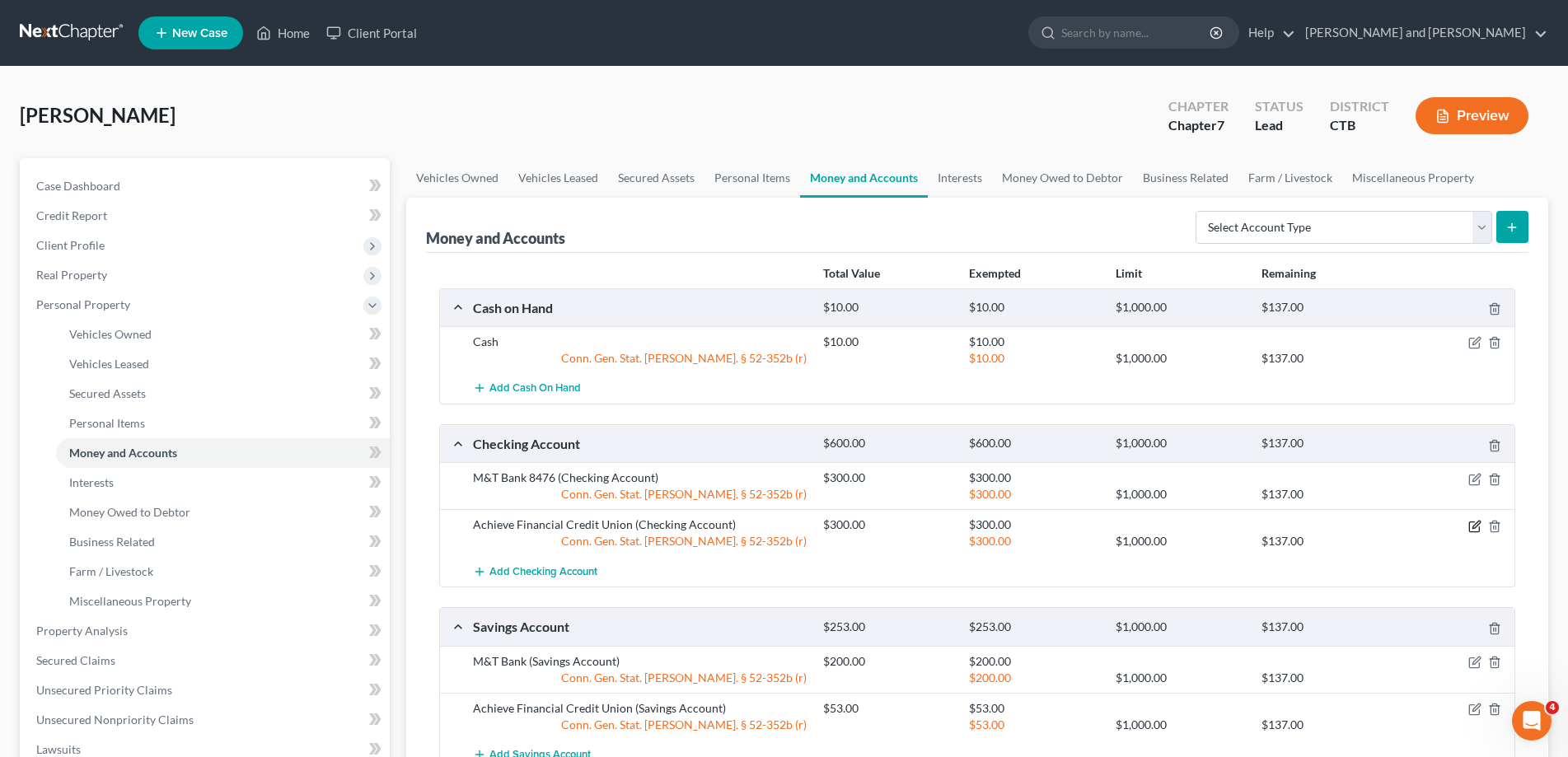
click at [1477, 522] on icon "button" at bounding box center [1476, 524] width 7 height 7
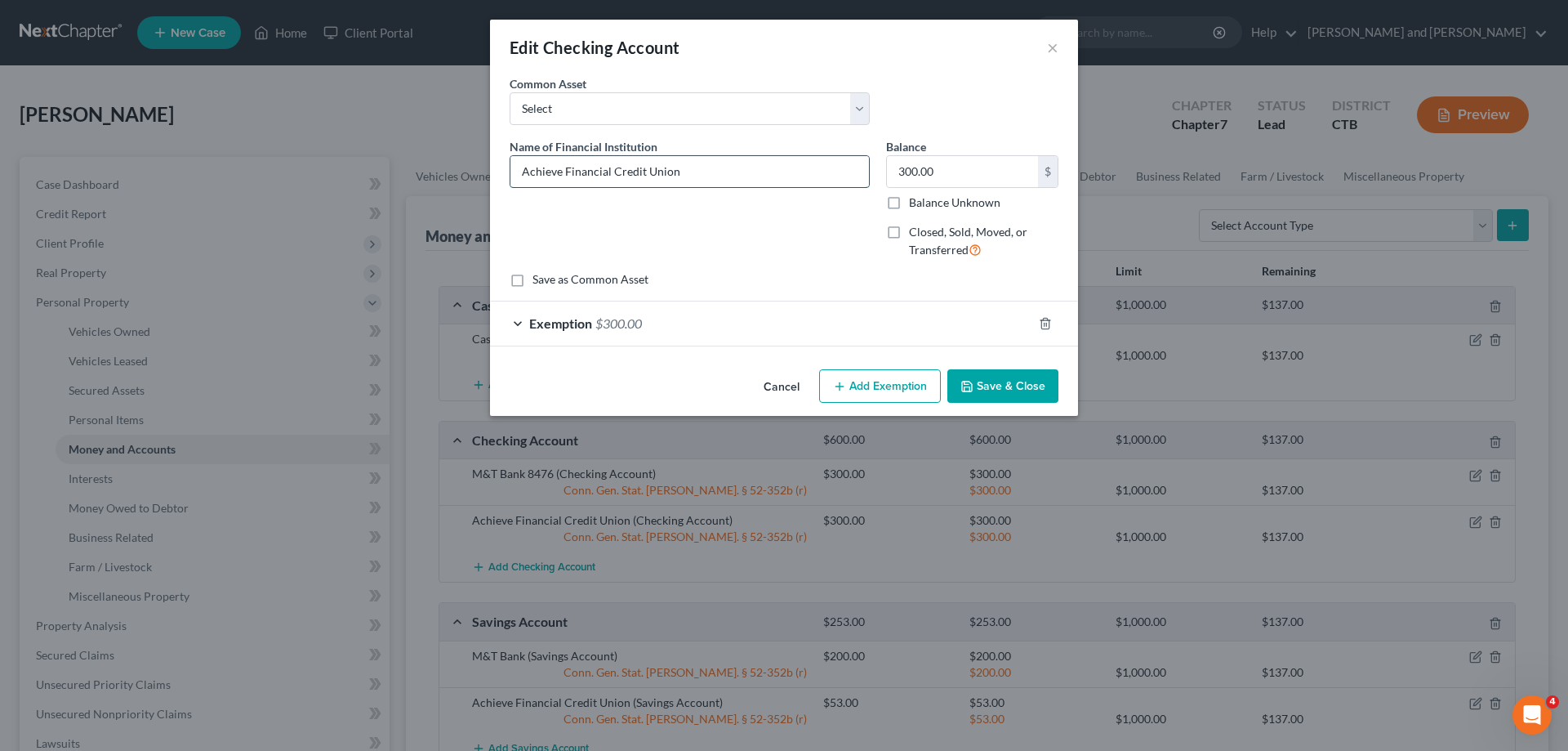
click at [711, 177] on input "Achieve Financial Credit Union" at bounding box center [689, 171] width 359 height 31
type input "Achieve Financial Credit Union 4501"
click at [1010, 387] on button "Save & Close" at bounding box center [1002, 387] width 111 height 35
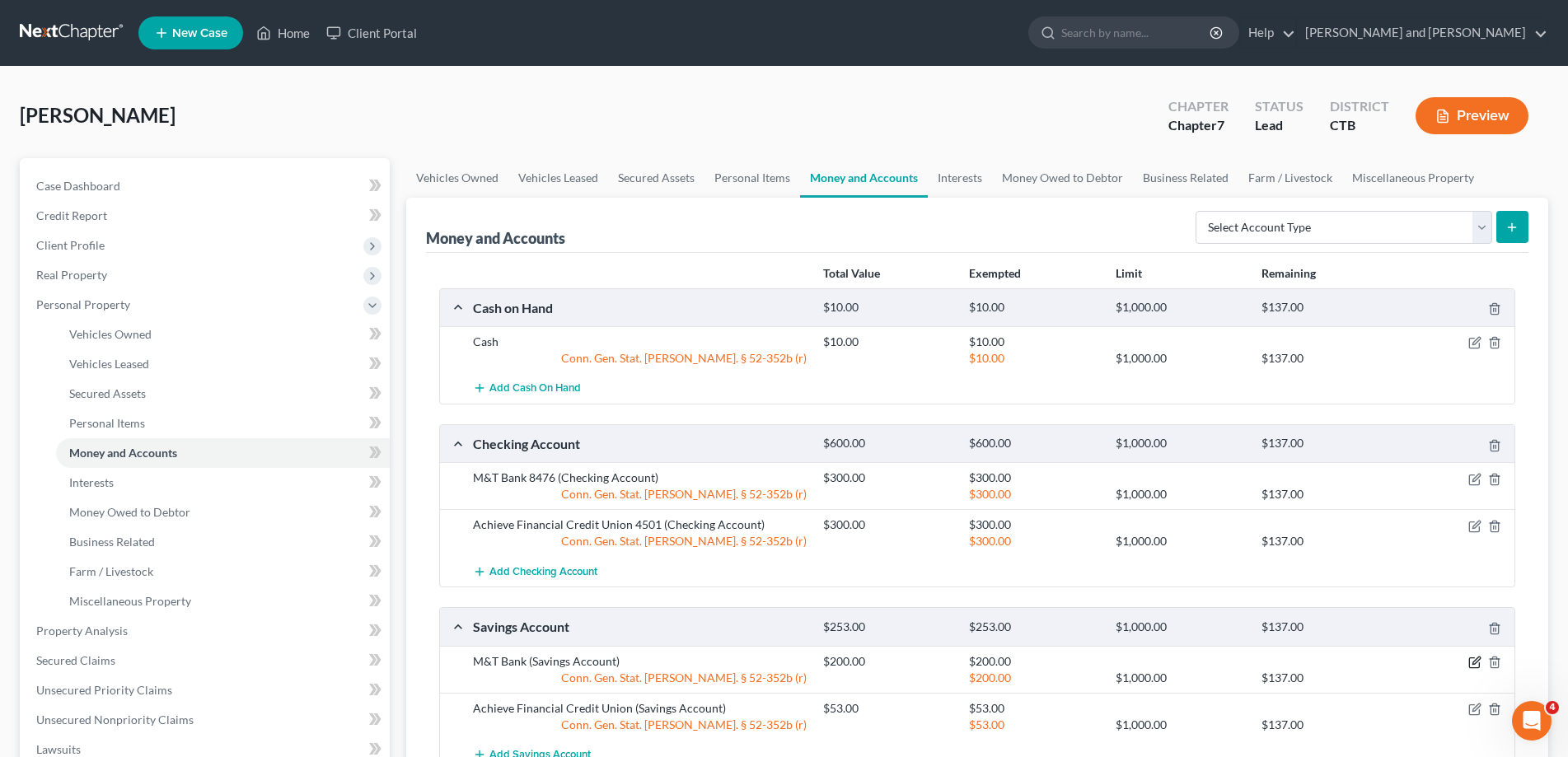
click at [1476, 658] on icon "button" at bounding box center [1475, 662] width 13 height 13
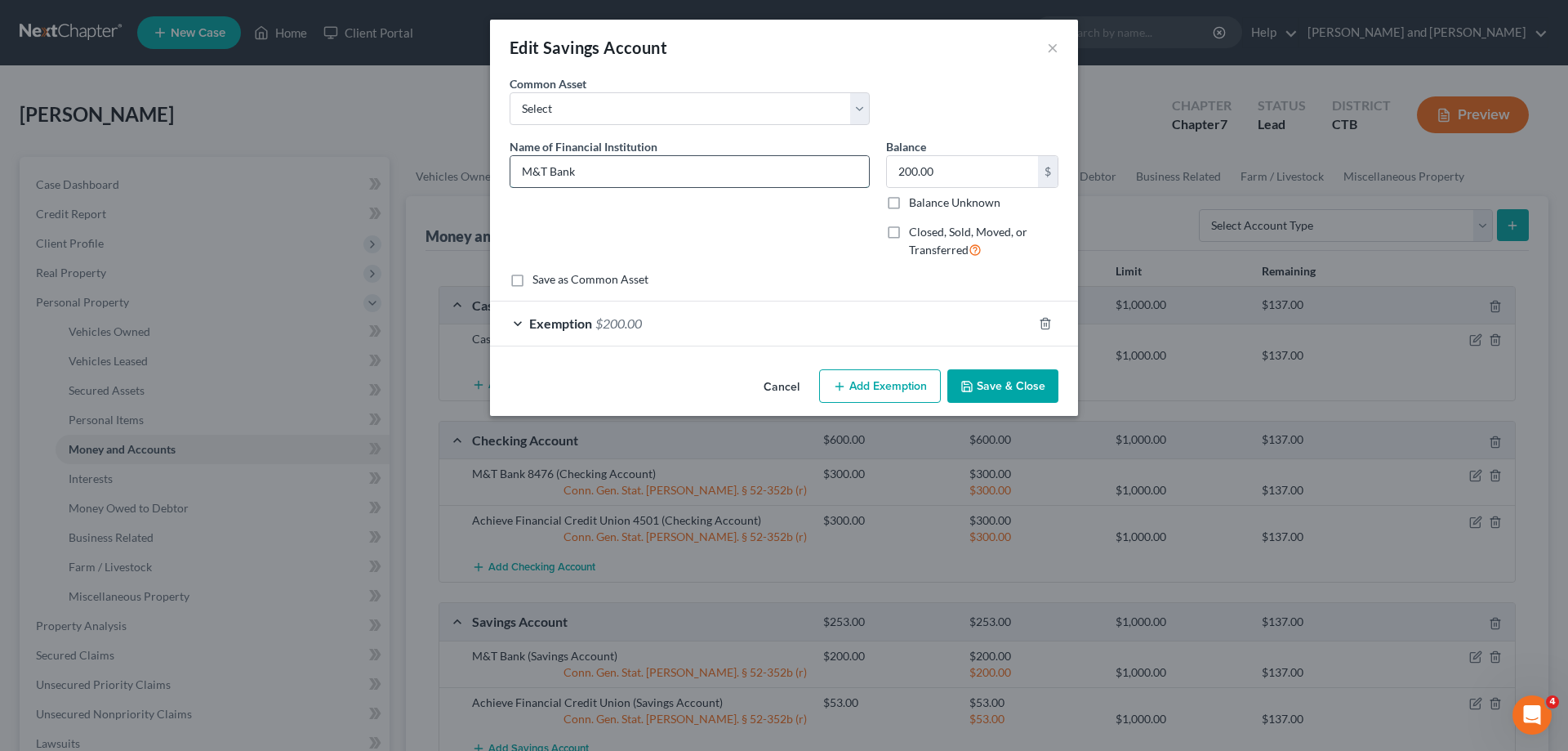
click at [645, 179] on input "M&T Bank" at bounding box center [689, 171] width 359 height 31
type input "M&T Bank 2904"
click at [1019, 386] on button "Save & Close" at bounding box center [1002, 387] width 111 height 35
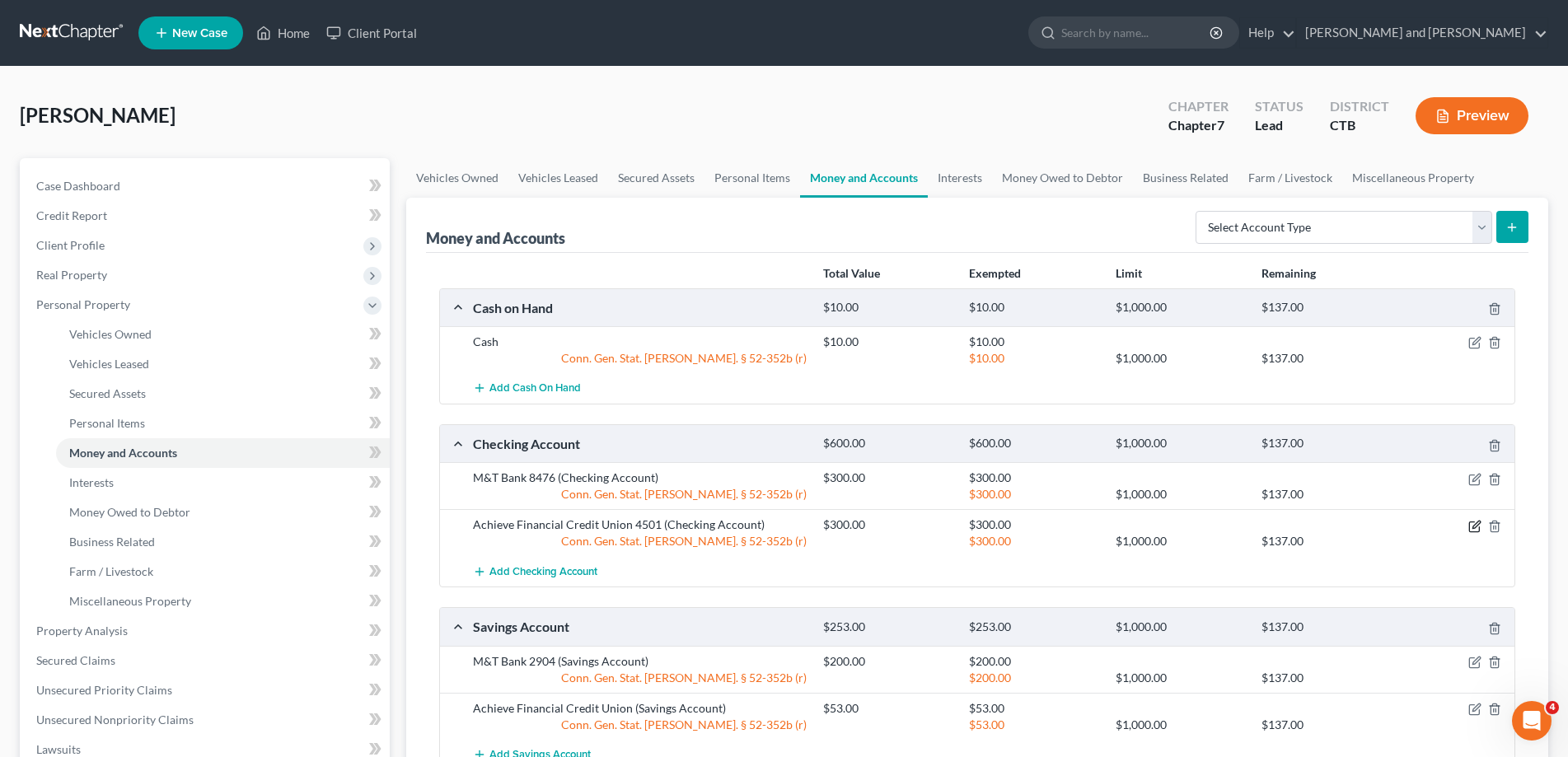
click at [1475, 524] on icon "button" at bounding box center [1476, 524] width 7 height 7
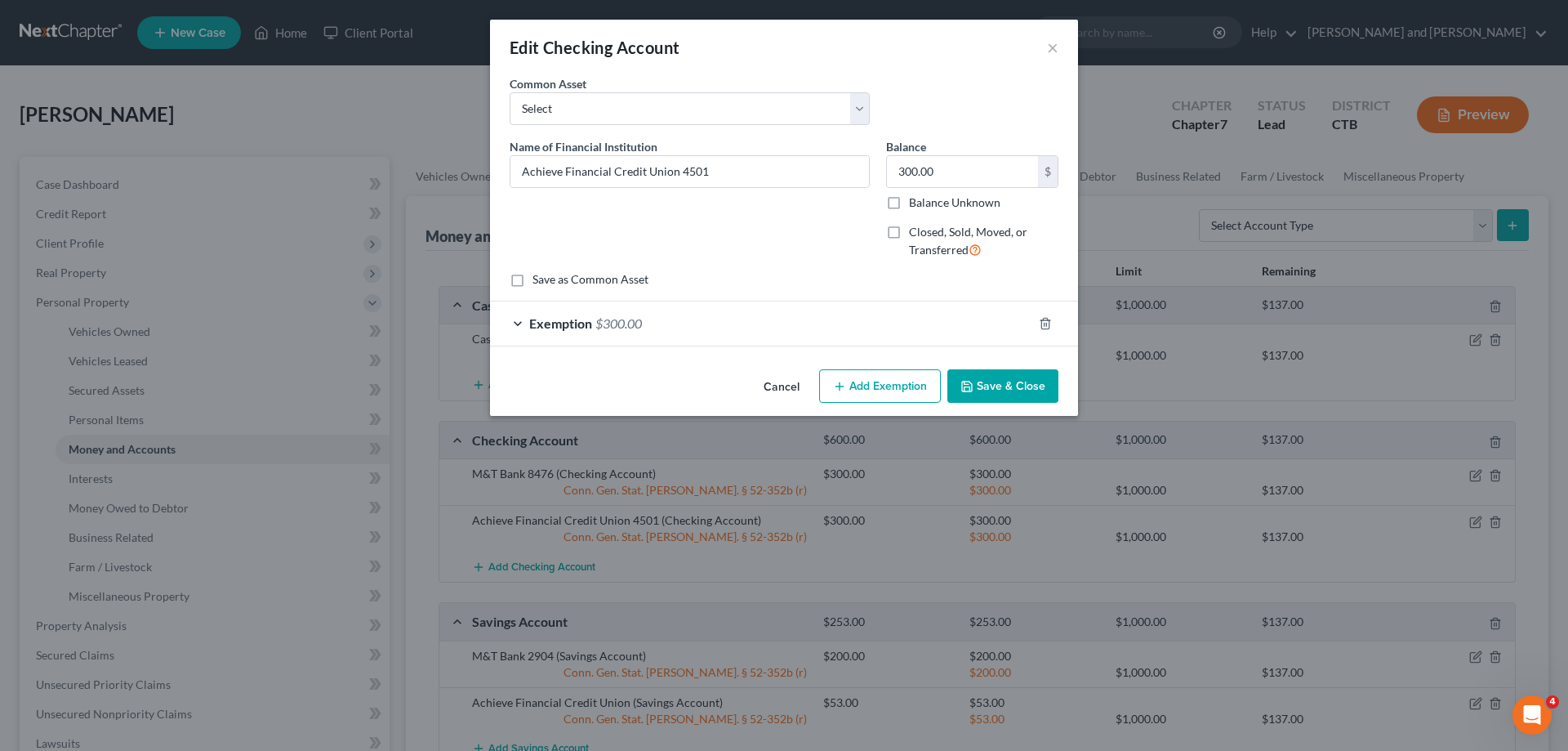
click at [985, 393] on button "Save & Close" at bounding box center [1002, 387] width 111 height 35
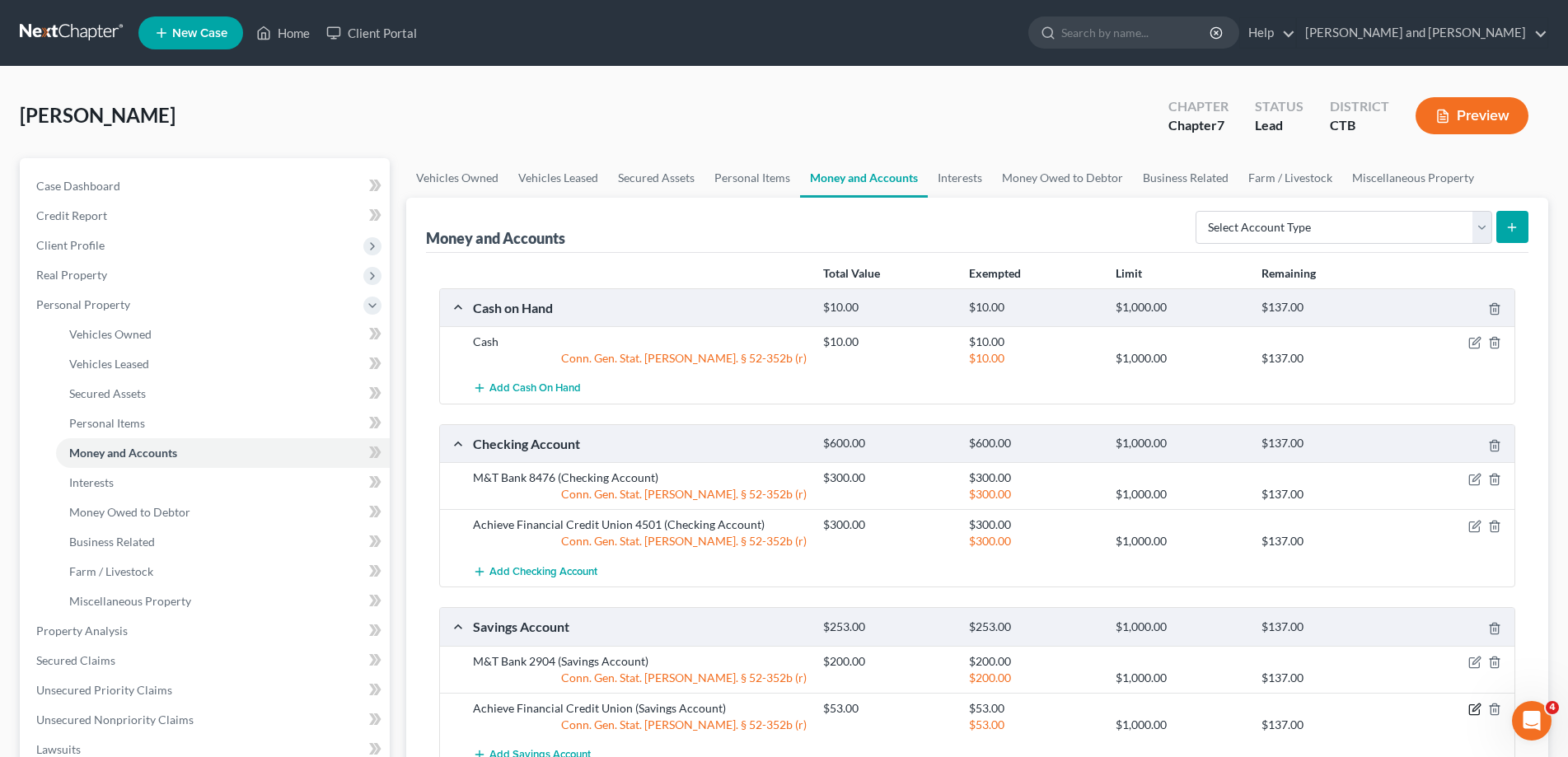
click at [1473, 705] on icon "button" at bounding box center [1474, 709] width 10 height 10
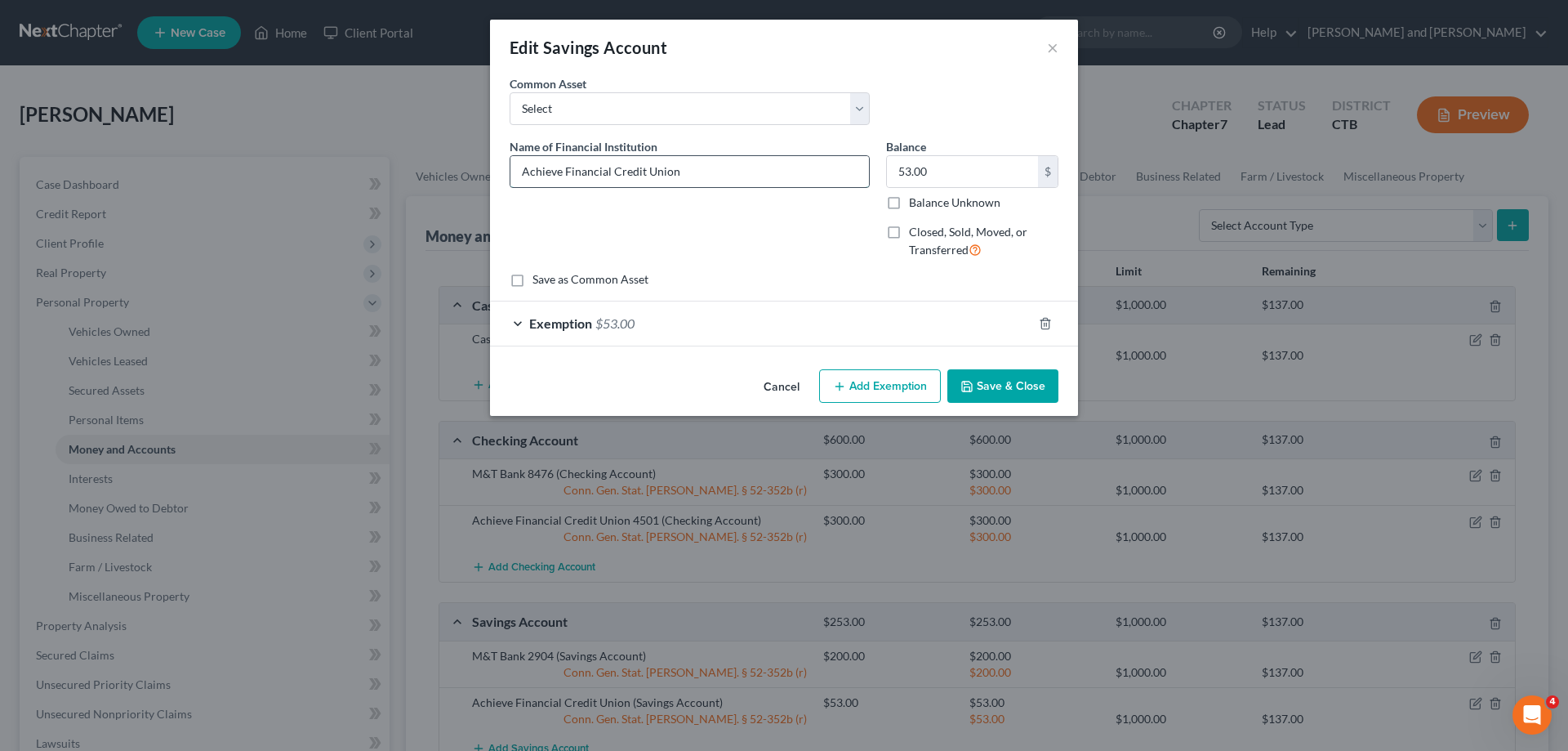
click at [708, 169] on input "Achieve Financial Credit Union" at bounding box center [689, 171] width 359 height 31
type input "Achieve Financial Credit Union 4500"
drag, startPoint x: 1016, startPoint y: 385, endPoint x: 1008, endPoint y: 388, distance: 8.5
click at [1017, 385] on button "Save & Close" at bounding box center [1002, 387] width 111 height 35
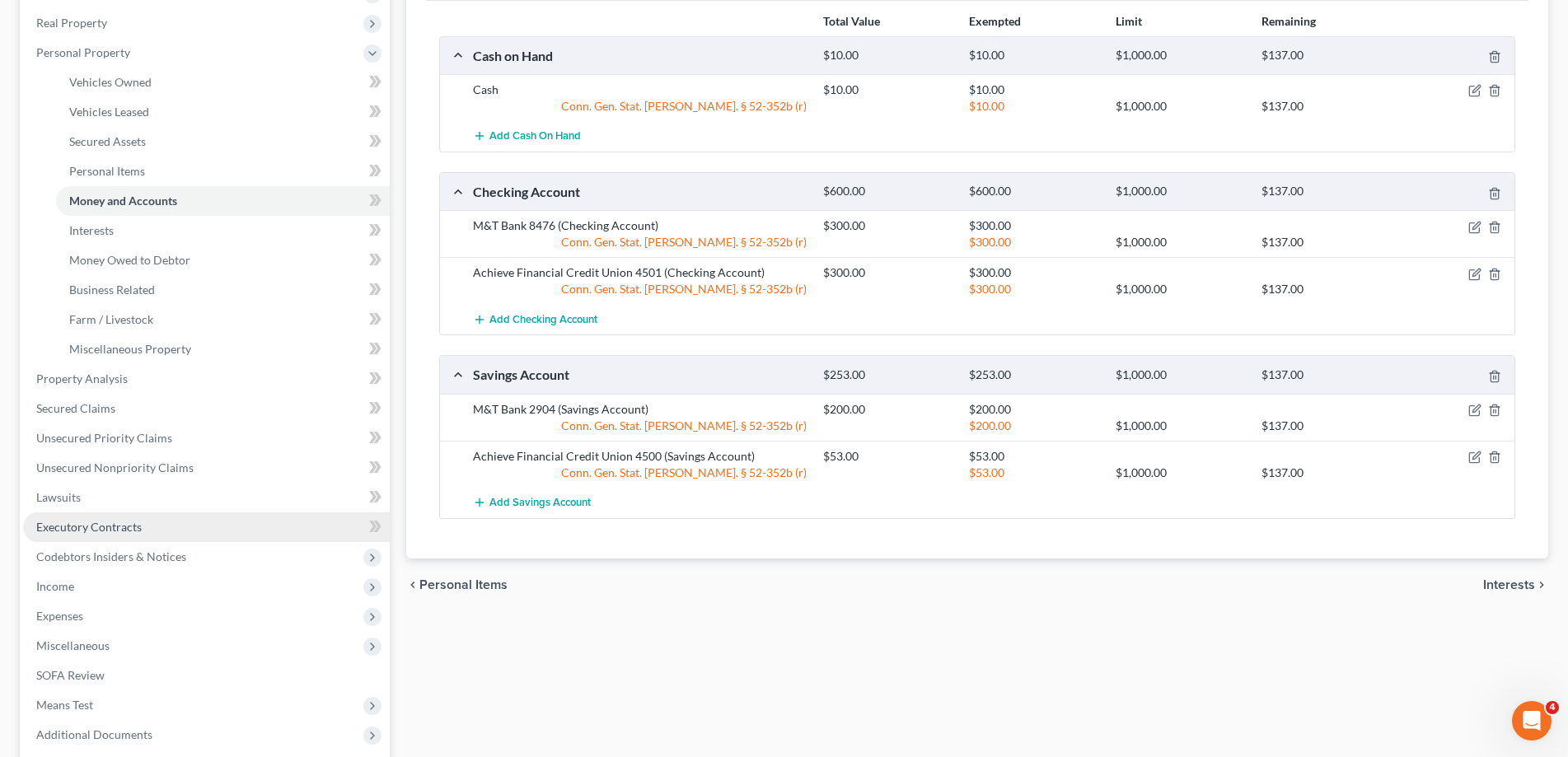
scroll to position [336, 0]
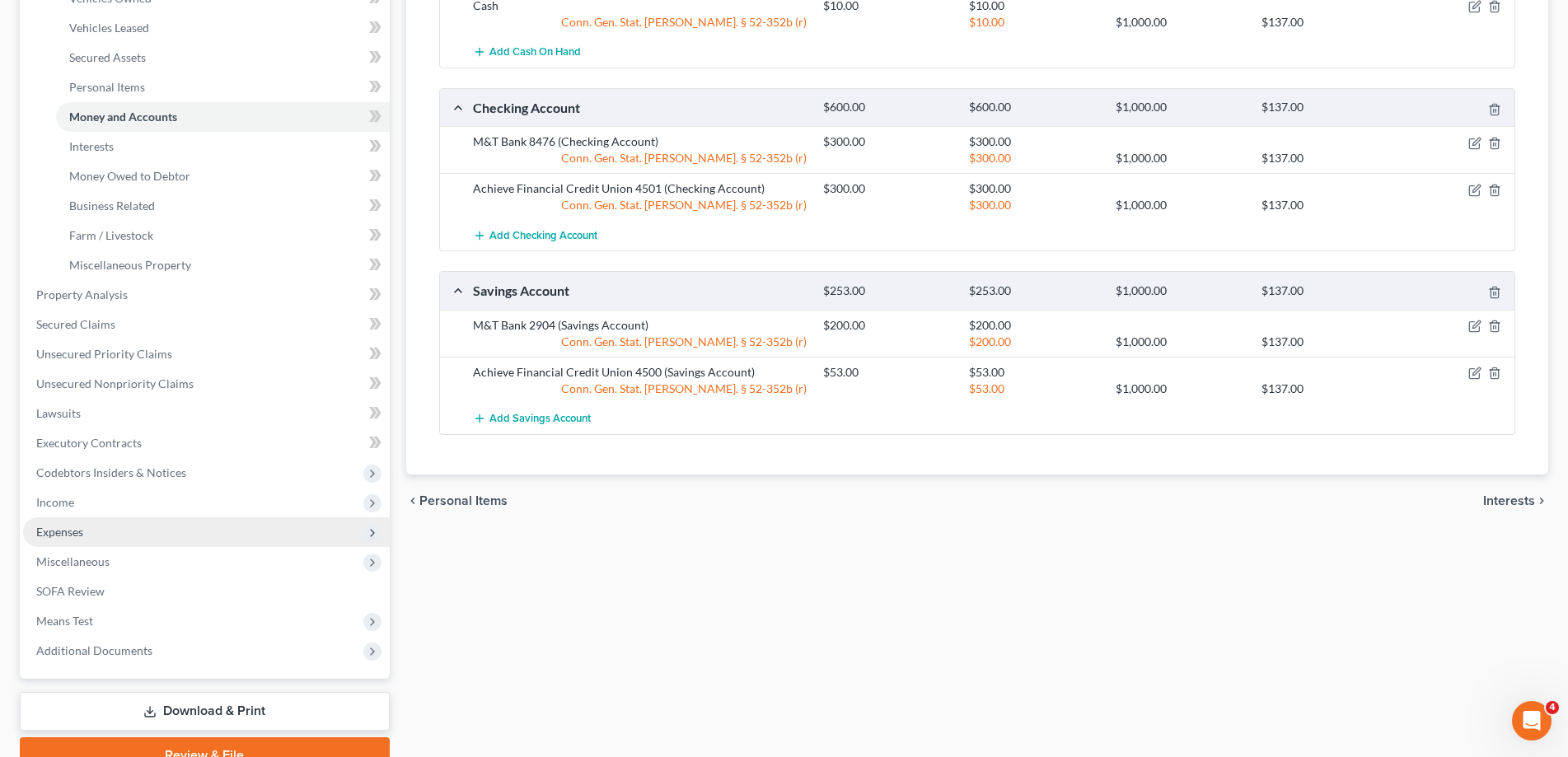
click at [63, 529] on span "Expenses" at bounding box center [60, 532] width 47 height 14
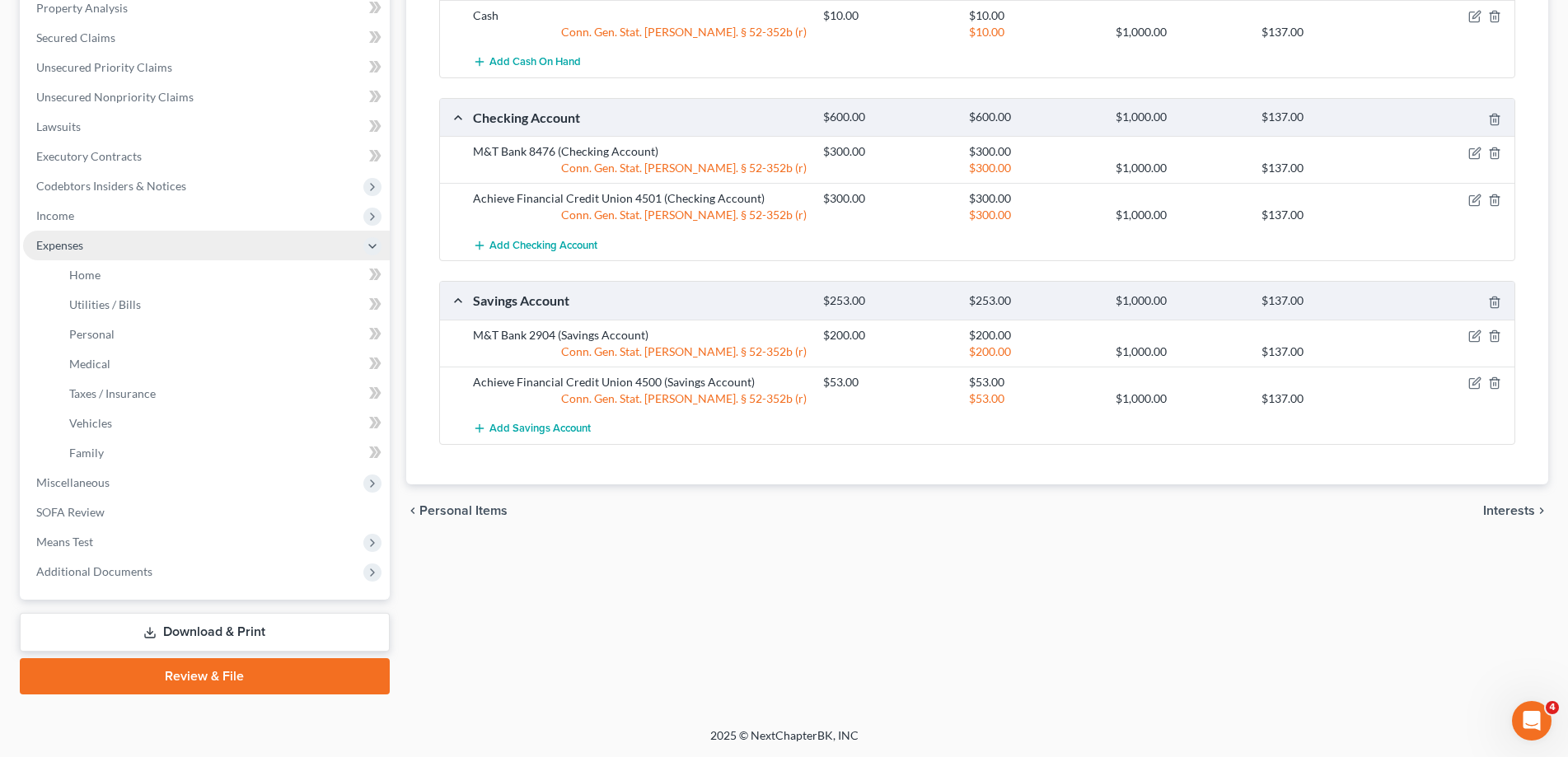
scroll to position [324, 0]
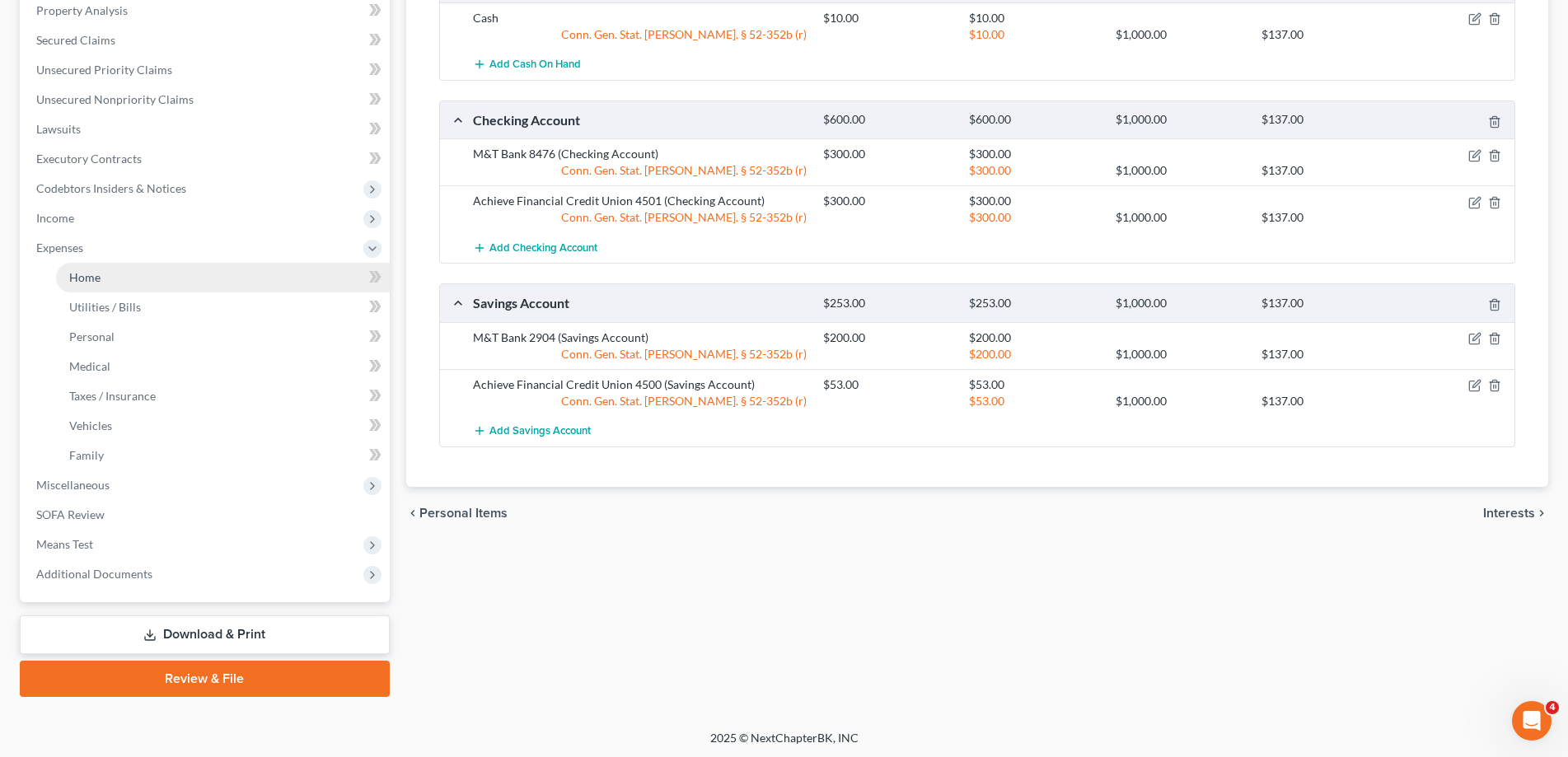
click at [97, 275] on span "Home" at bounding box center [85, 277] width 31 height 14
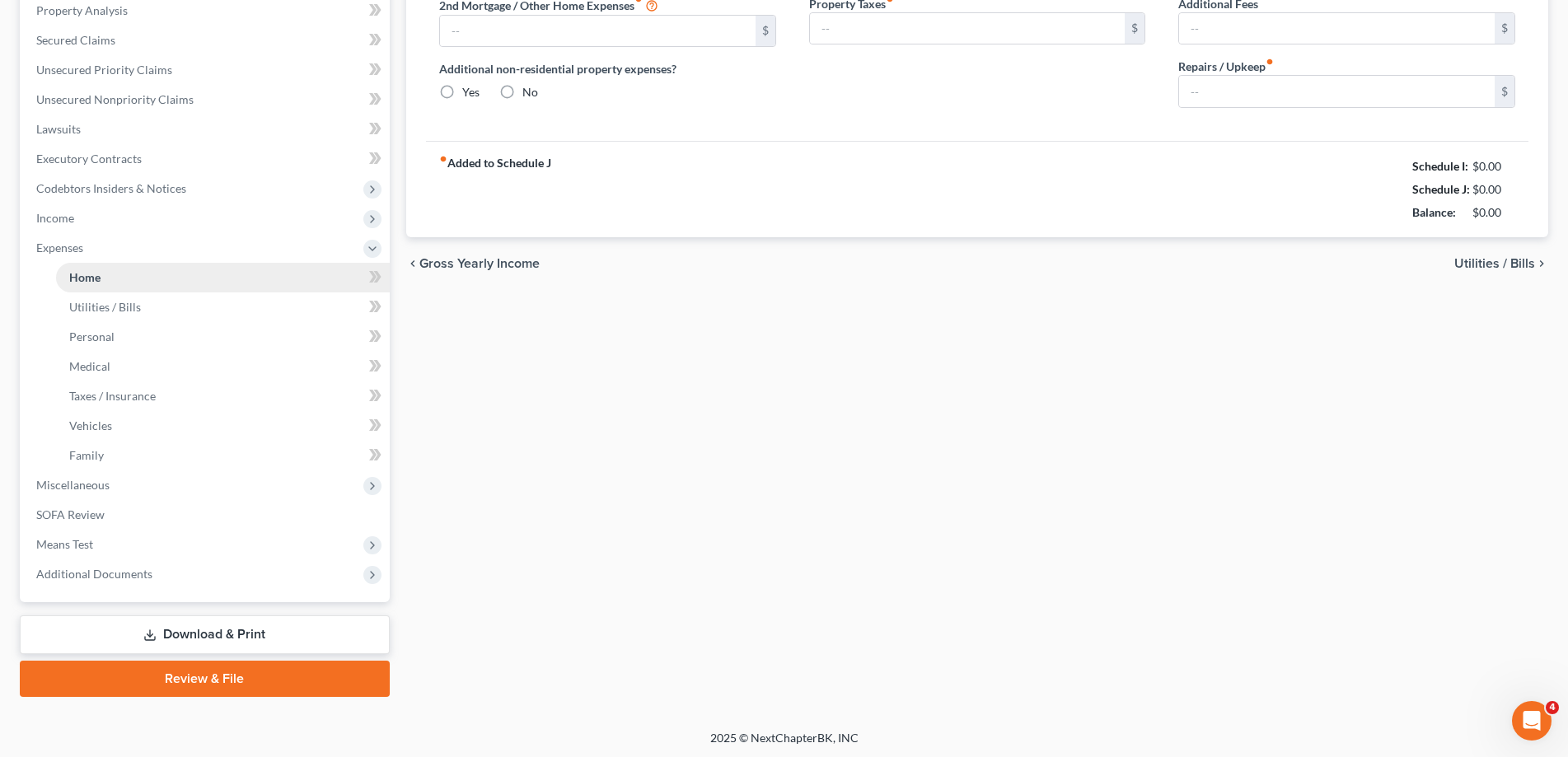
type input "1,480.00"
type input "0.00"
radio input "true"
type input "0.00"
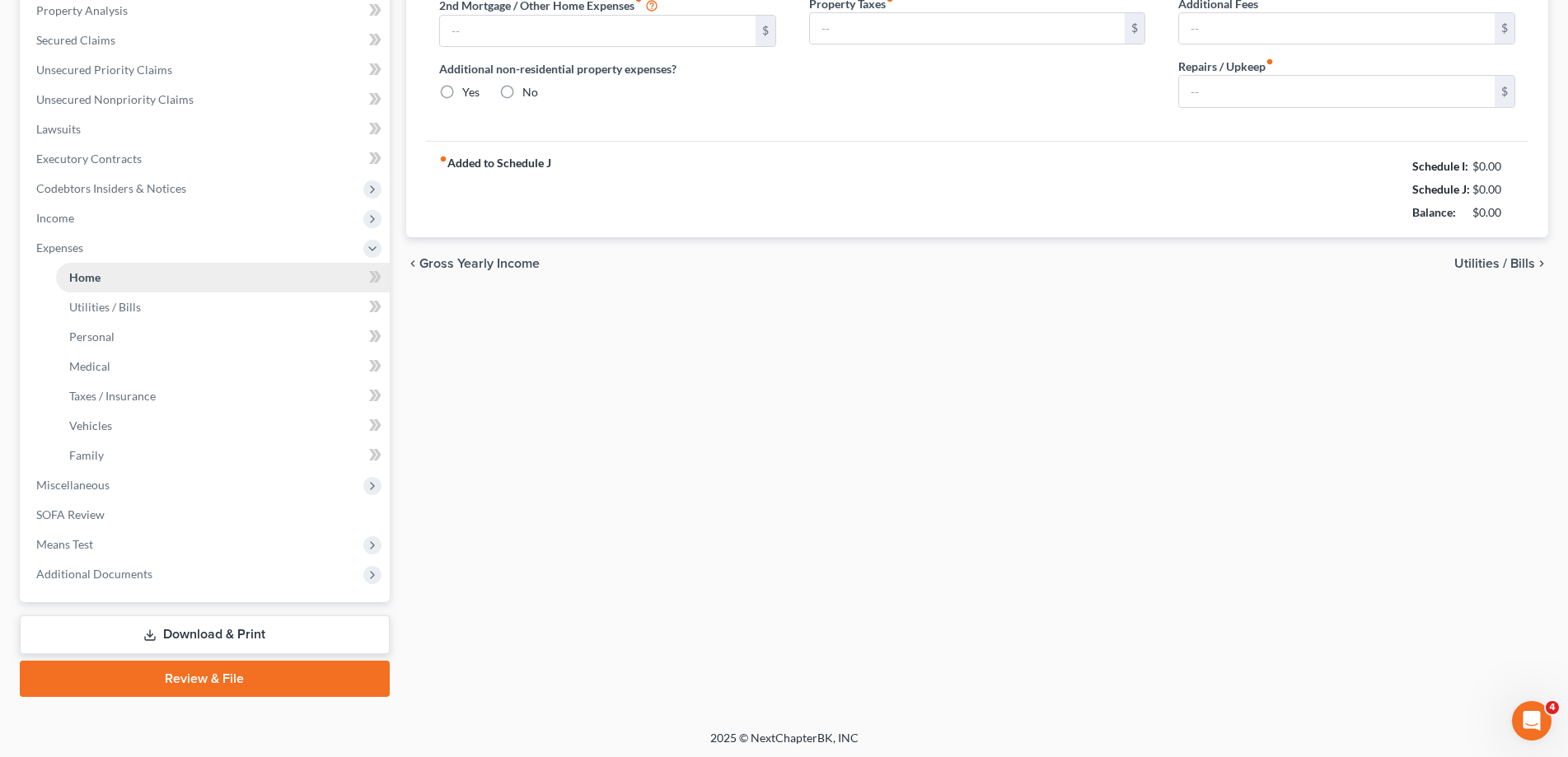
type input "0.00"
type input "100.00"
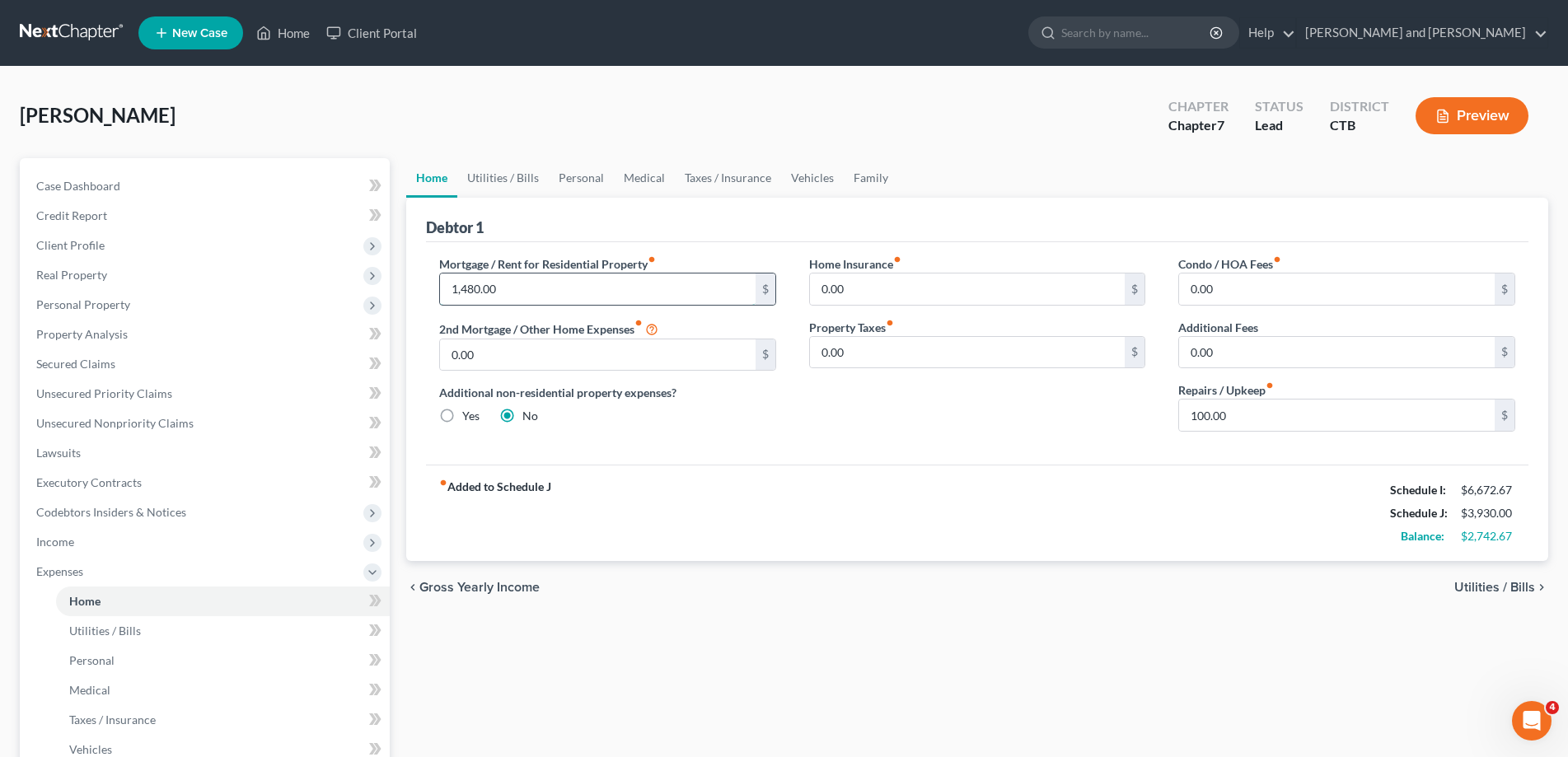
drag, startPoint x: 503, startPoint y: 281, endPoint x: 530, endPoint y: 286, distance: 27.5
click at [525, 283] on input "1,480.00" at bounding box center [598, 290] width 316 height 31
type input "1,536"
click at [797, 599] on div "chevron_left Gross Yearly Income Utilities / Bills chevron_right" at bounding box center [977, 587] width 1142 height 52
click at [1473, 589] on span "Utilities / Bills" at bounding box center [1495, 587] width 81 height 13
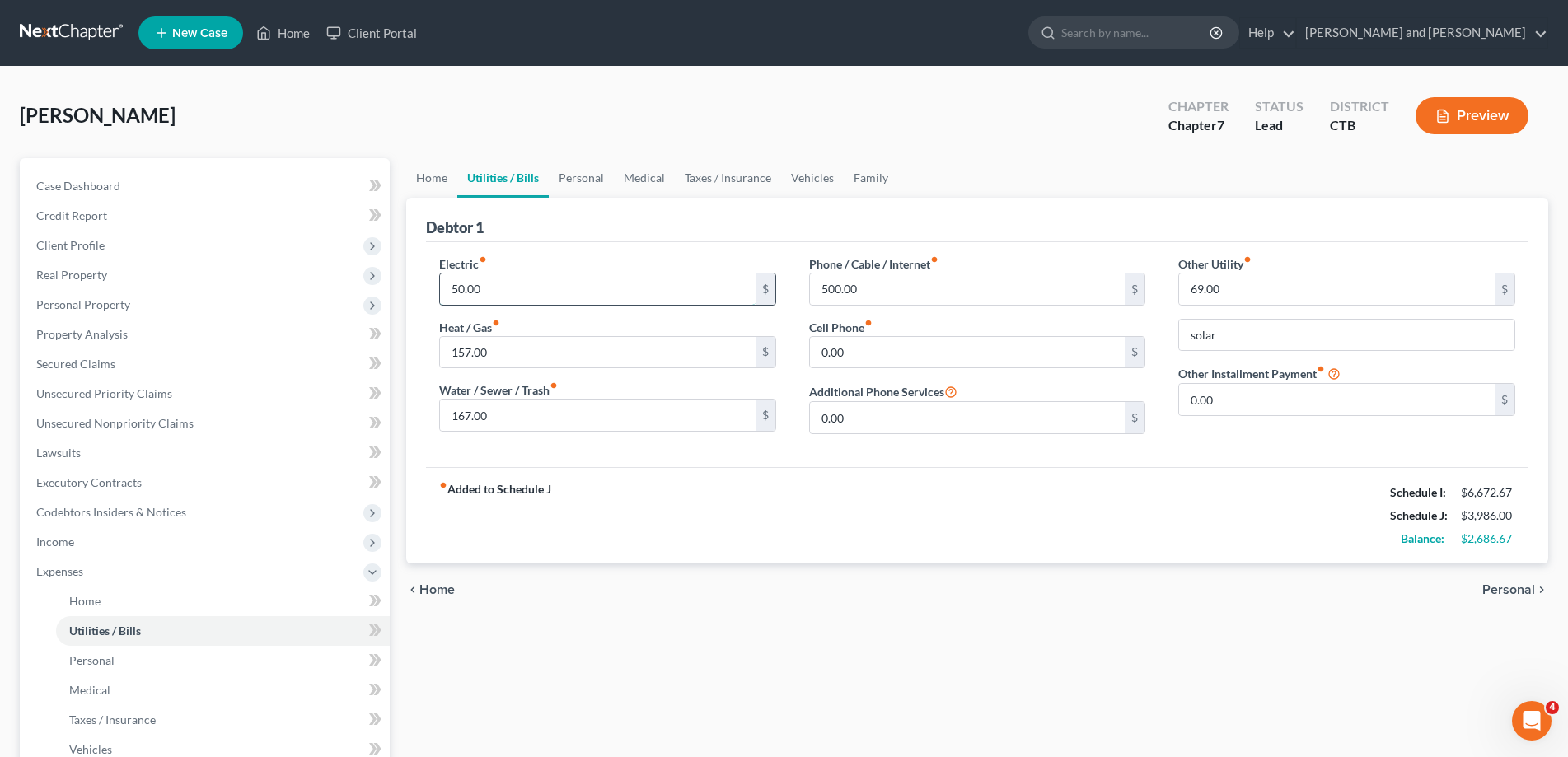
drag, startPoint x: 510, startPoint y: 289, endPoint x: 523, endPoint y: 282, distance: 14.8
click at [523, 282] on input "50.00" at bounding box center [598, 290] width 316 height 31
type input "215"
